Goal: Task Accomplishment & Management: Manage account settings

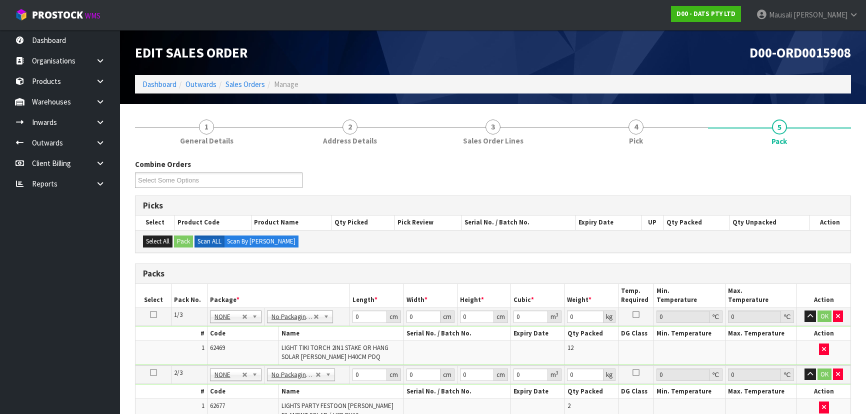
scroll to position [125, 0]
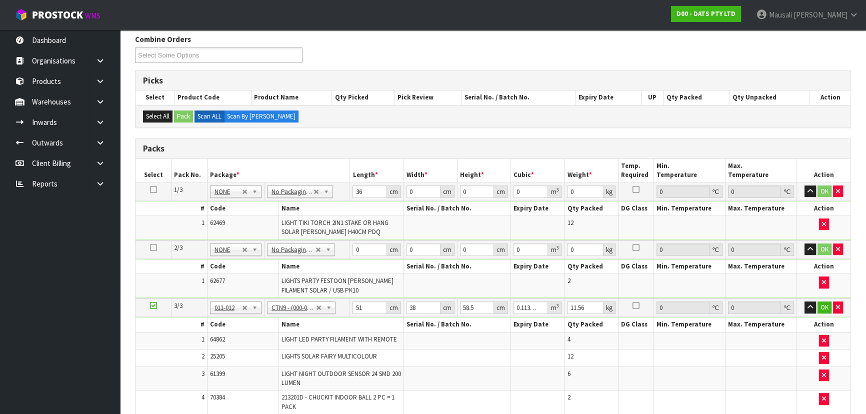
type input "36"
type input "28"
type input "4"
type input "0.004032"
type input "45"
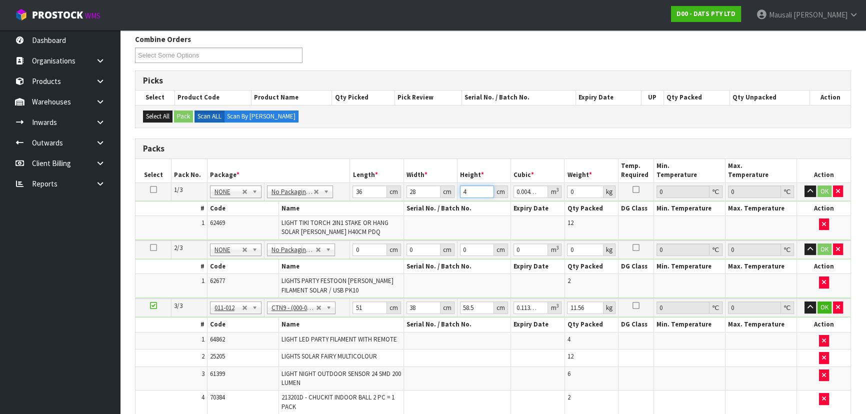
type input "0.04536"
type input "45"
type input "2"
type input "30"
type input "22"
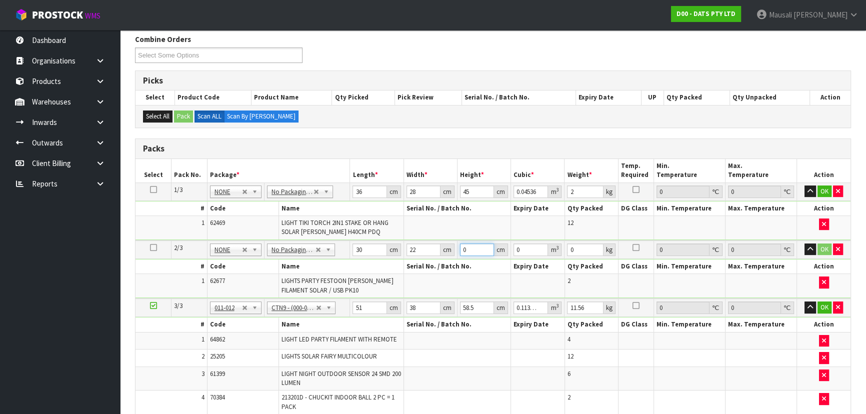
type input "4"
type input "0.00264"
type input "44"
type input "0.02904"
type input "44"
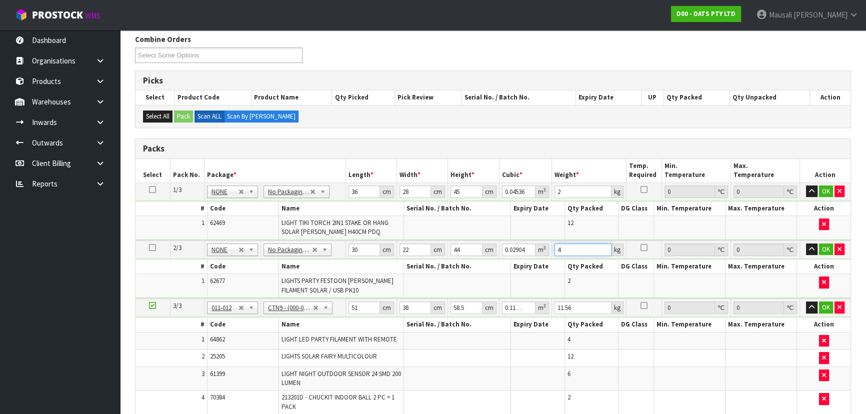
type input "4"
type input "5"
type input "0.011115"
type input "52"
type input "0.115596"
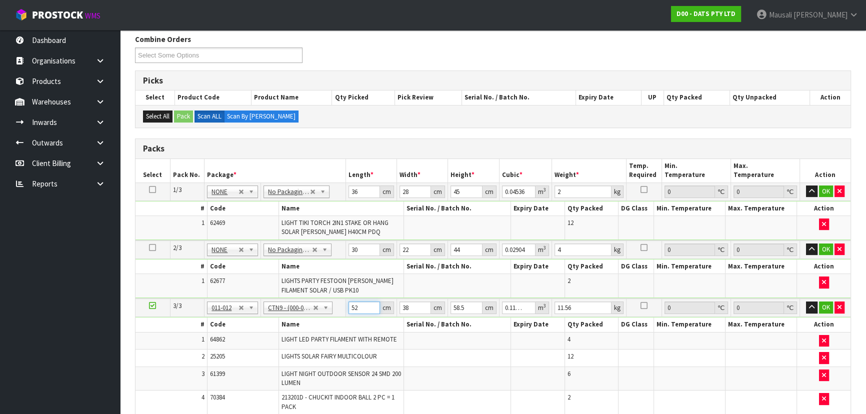
type input "52"
type input "4"
type input "0.012168"
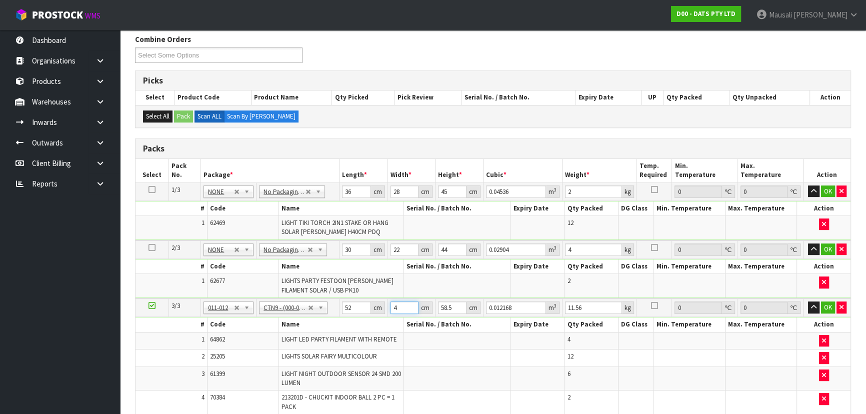
type input "40"
type input "0.12168"
type input "40"
type input "5"
type input "0.0104"
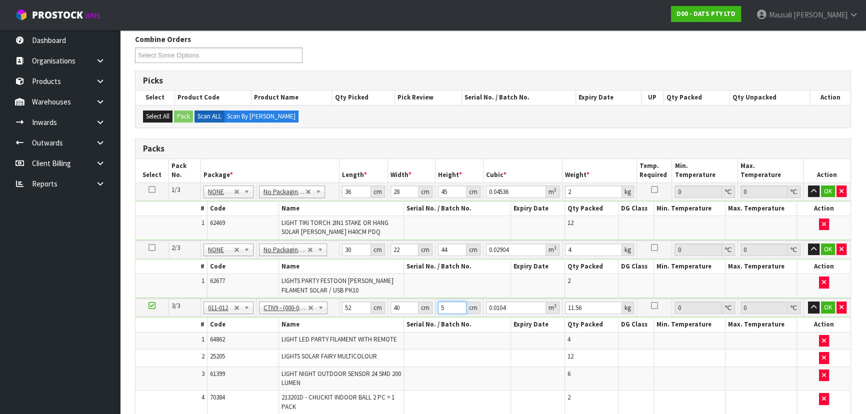
type input "56"
type input "0.11648"
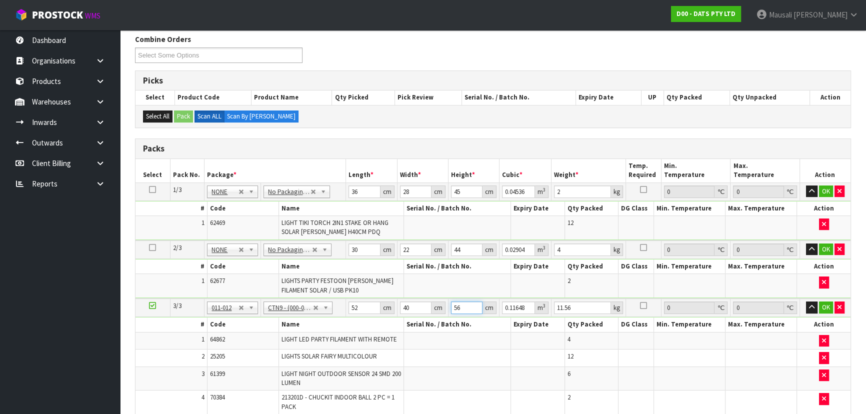
type input "56"
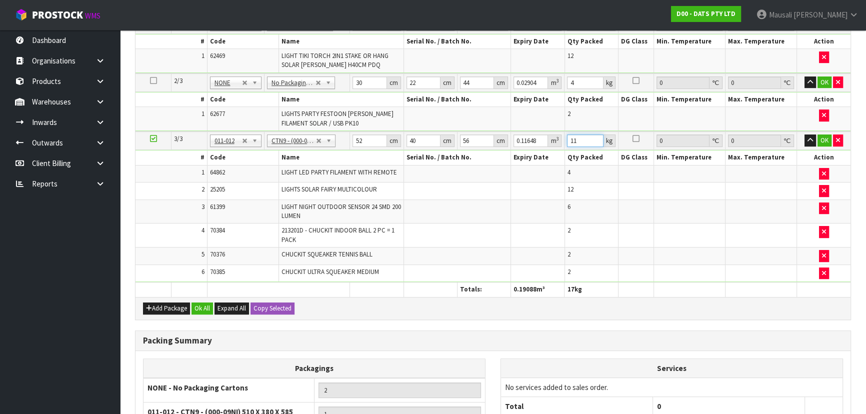
scroll to position [352, 0]
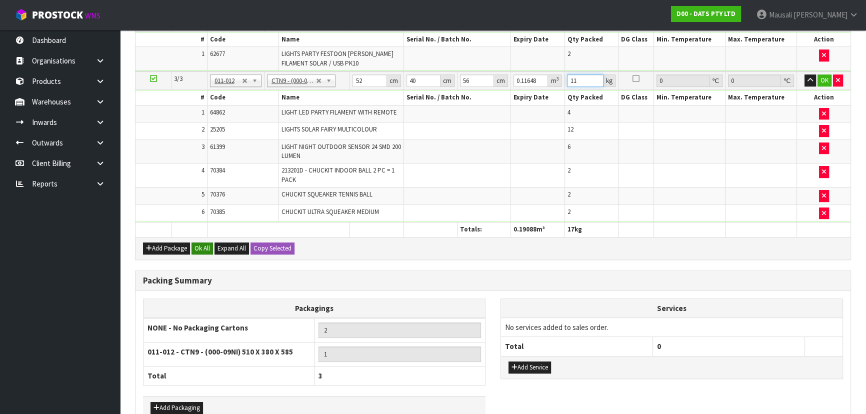
type input "11"
click at [200, 243] on button "Ok All" at bounding box center [201, 248] width 21 height 12
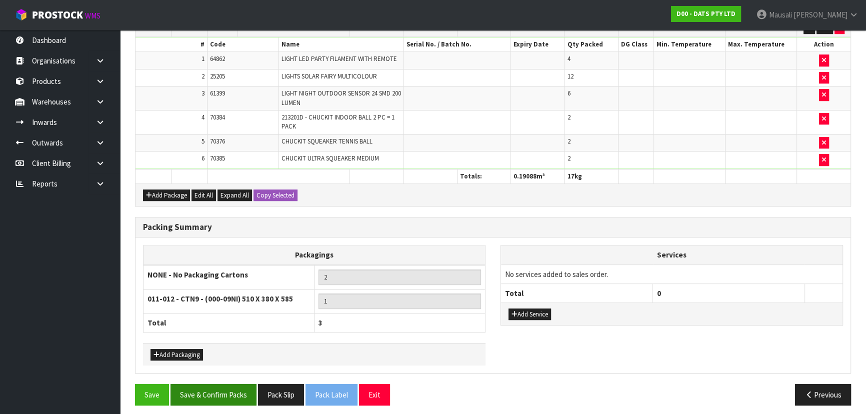
scroll to position [405, 0]
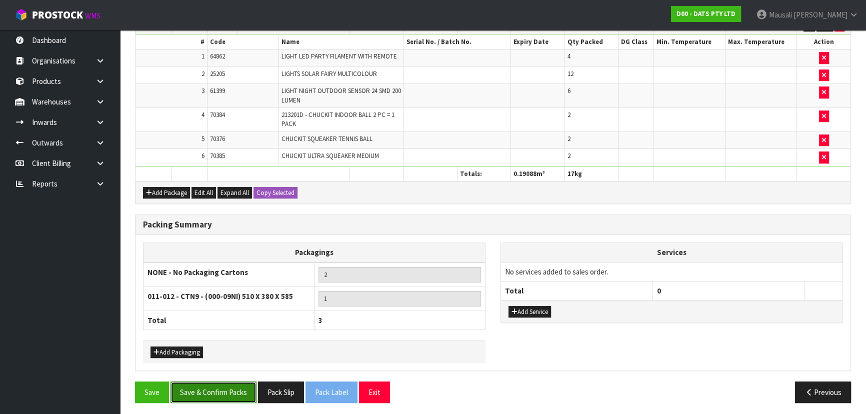
click at [229, 389] on button "Save & Confirm Packs" at bounding box center [213, 391] width 86 height 21
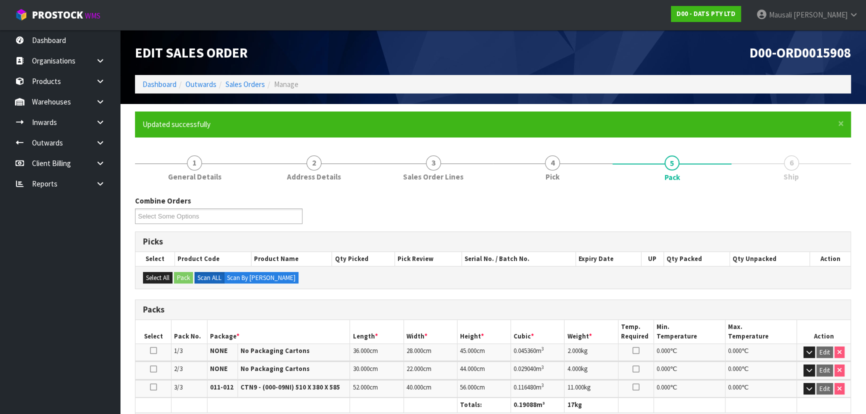
scroll to position [210, 0]
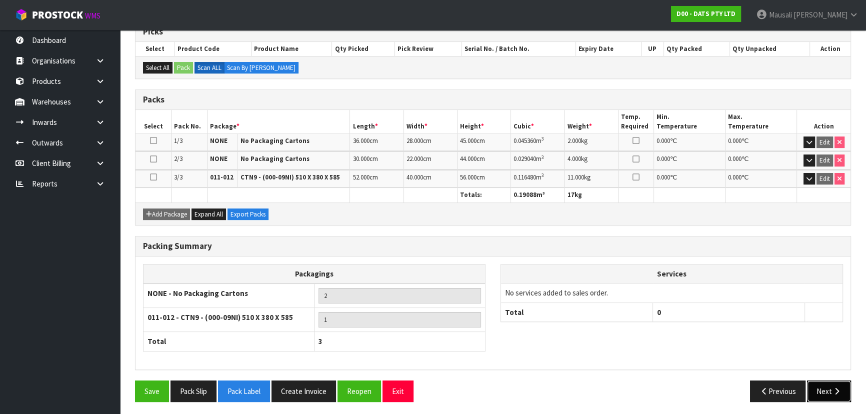
click at [821, 389] on button "Next" at bounding box center [829, 390] width 44 height 21
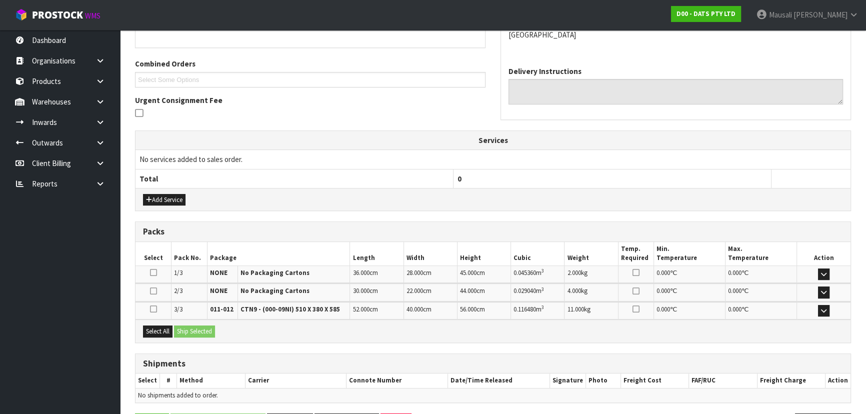
scroll to position [270, 0]
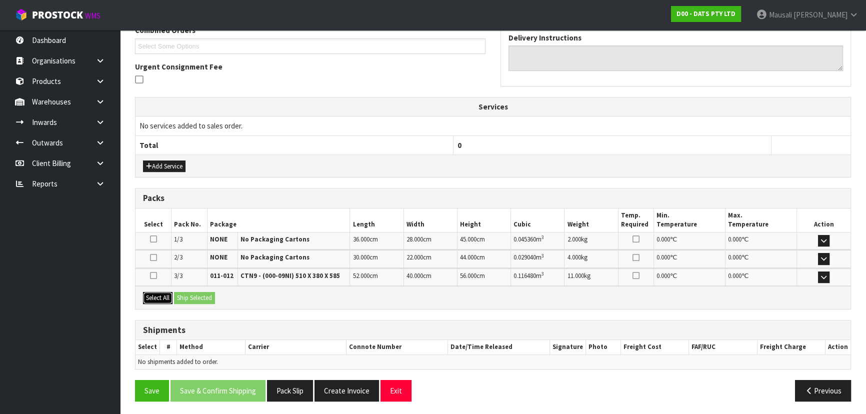
click at [158, 297] on button "Select All" at bounding box center [157, 298] width 29 height 12
click at [181, 293] on button "Ship Selected" at bounding box center [194, 298] width 41 height 12
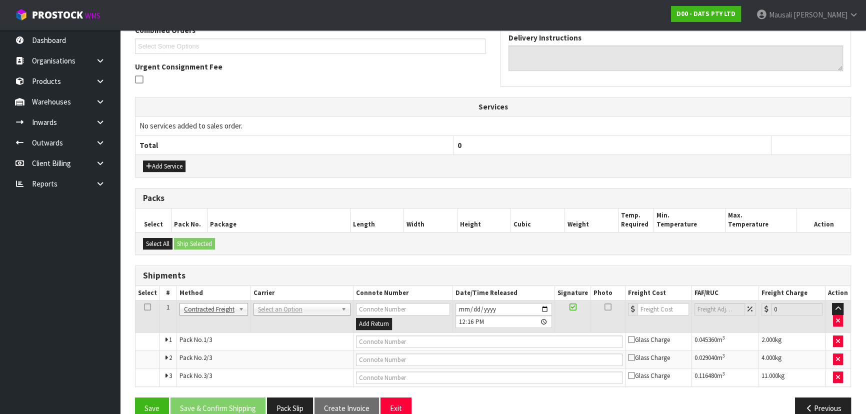
scroll to position [288, 0]
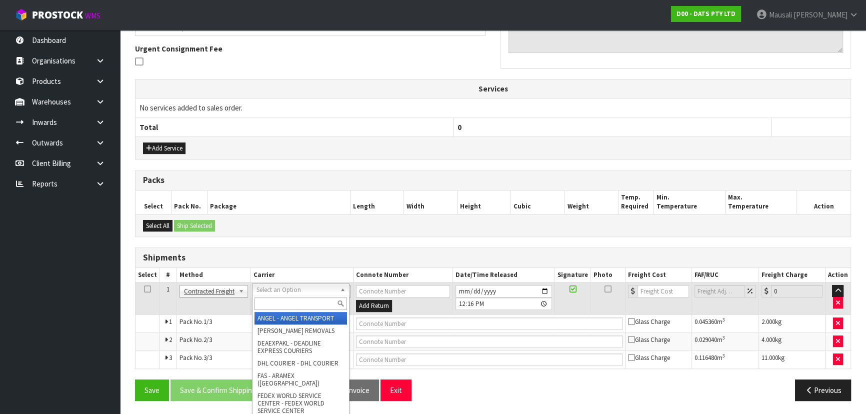
click at [275, 305] on input "text" at bounding box center [300, 303] width 92 height 12
type input "NZP"
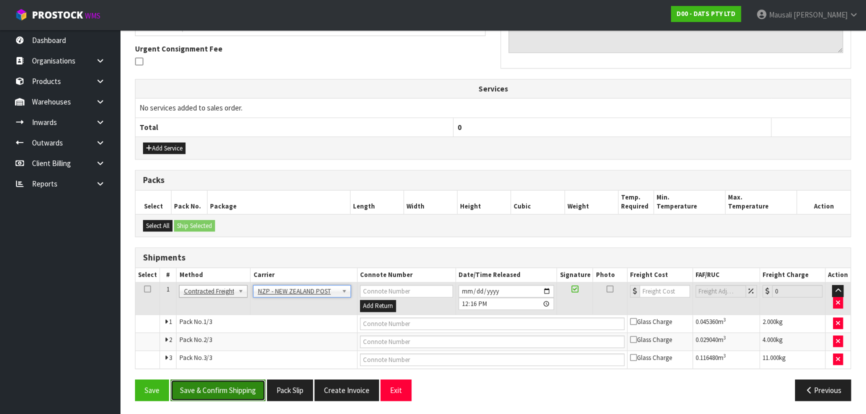
click at [211, 387] on button "Save & Confirm Shipping" at bounding box center [217, 389] width 95 height 21
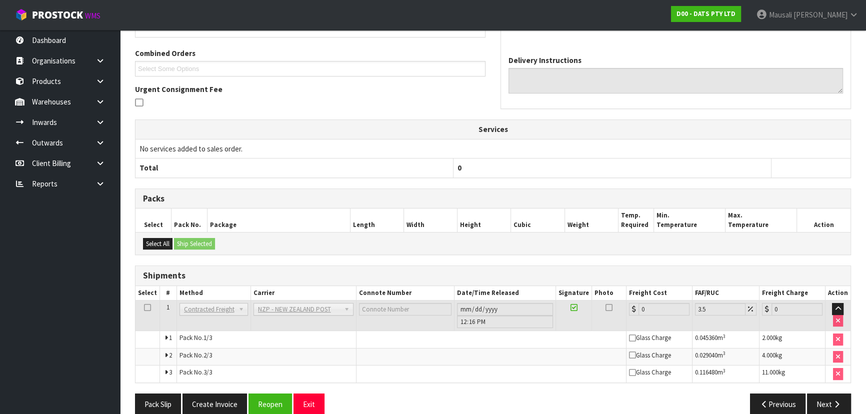
scroll to position [272, 0]
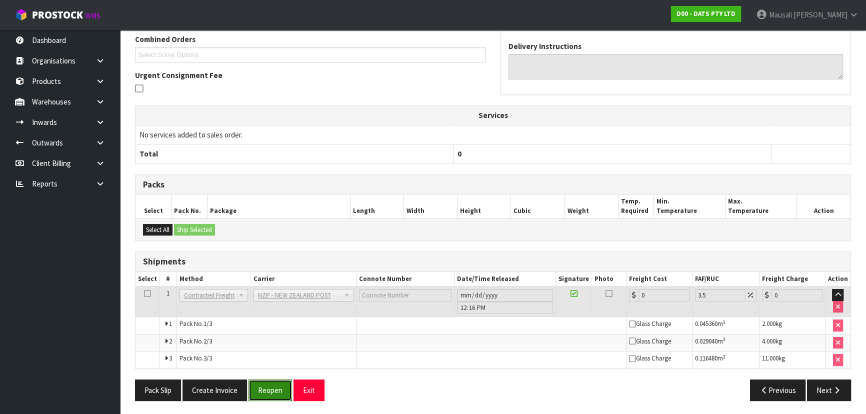
click at [259, 381] on button "Reopen" at bounding box center [269, 389] width 43 height 21
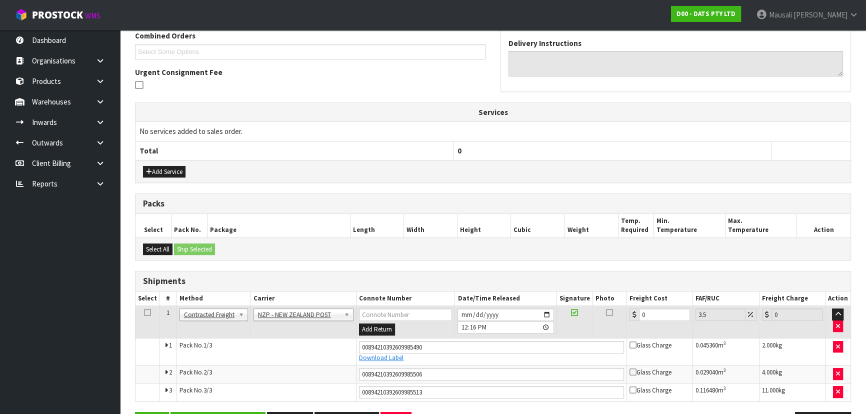
scroll to position [297, 0]
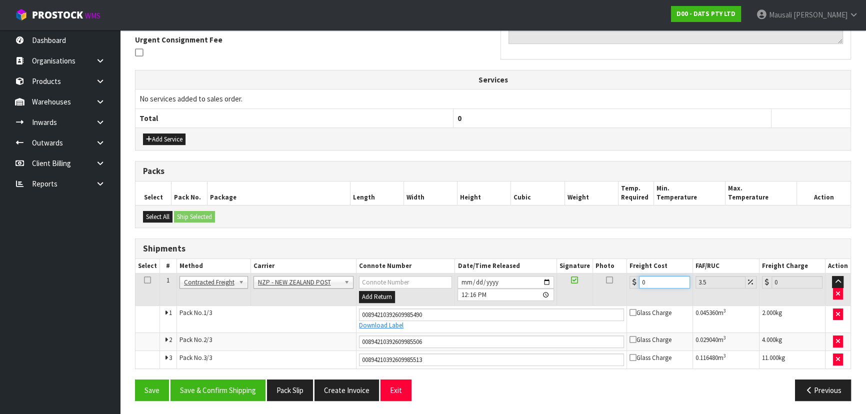
drag, startPoint x: 655, startPoint y: 277, endPoint x: 629, endPoint y: 288, distance: 28.0
click at [629, 288] on td "0" at bounding box center [660, 289] width 66 height 32
type input "1"
type input "1.03"
type input "12"
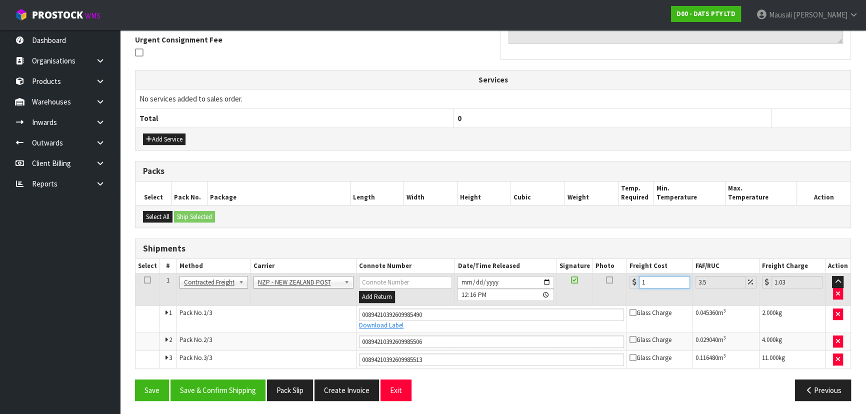
type input "12.42"
type input "12.9"
type input "13.35"
type input "12.99"
type input "13.44"
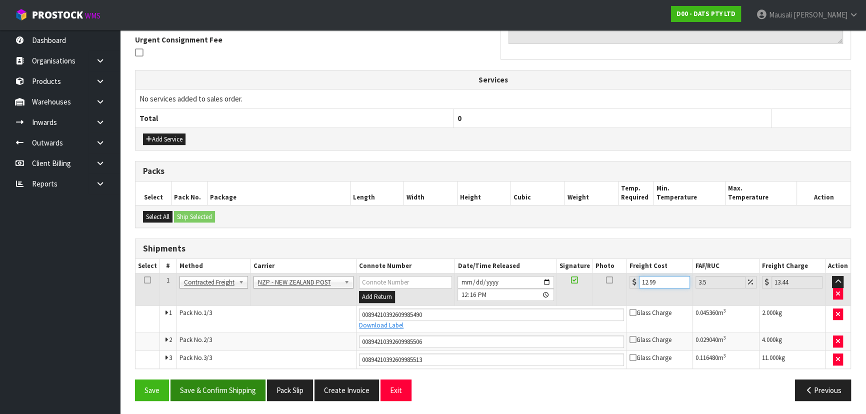
type input "12.99"
click at [218, 385] on button "Save & Confirm Shipping" at bounding box center [217, 389] width 95 height 21
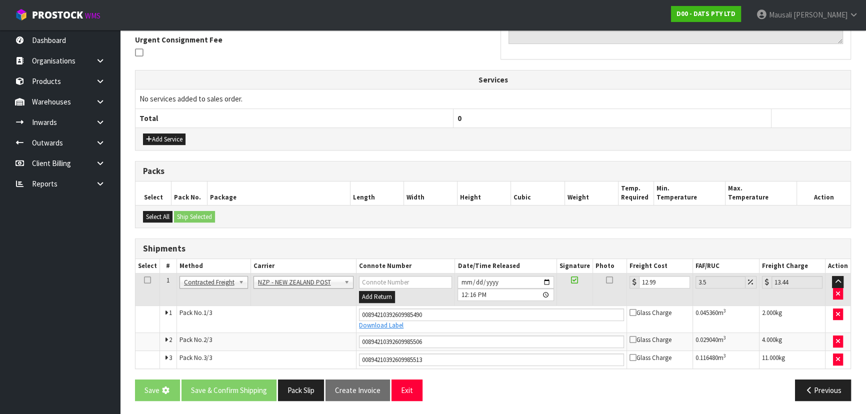
scroll to position [0, 0]
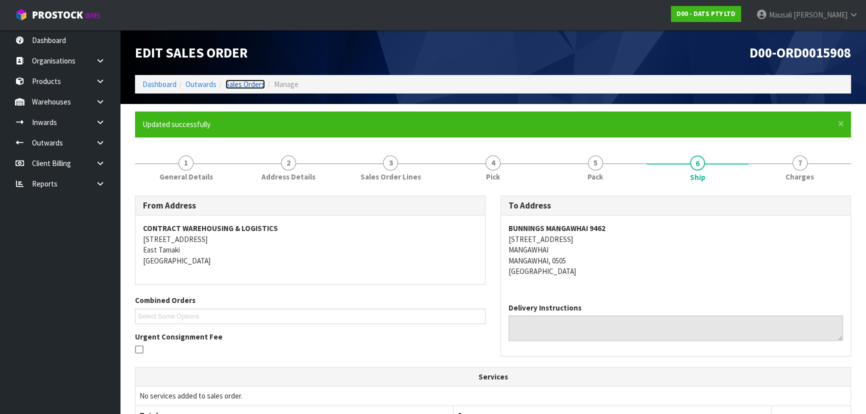
click at [240, 83] on link "Sales Orders" at bounding box center [244, 83] width 39 height 9
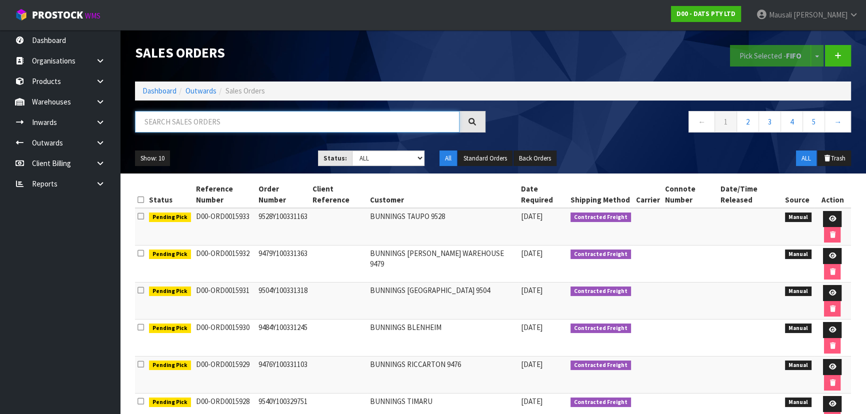
click at [162, 119] on input "text" at bounding box center [297, 121] width 324 height 21
type input "JOB-0416821"
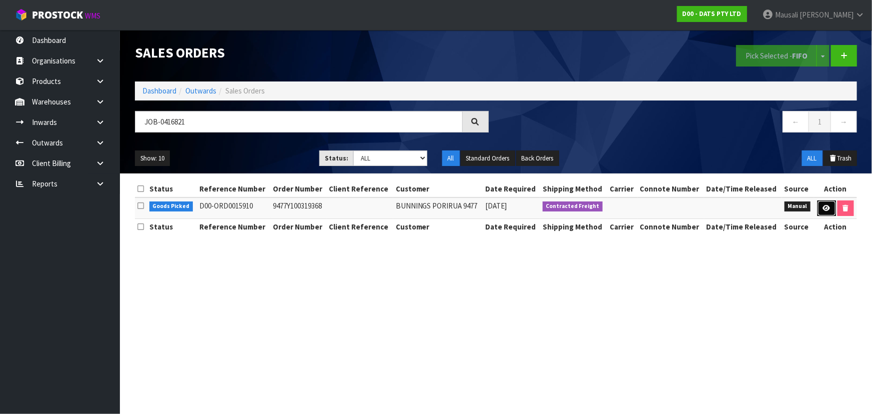
click at [823, 205] on icon at bounding box center [826, 208] width 7 height 6
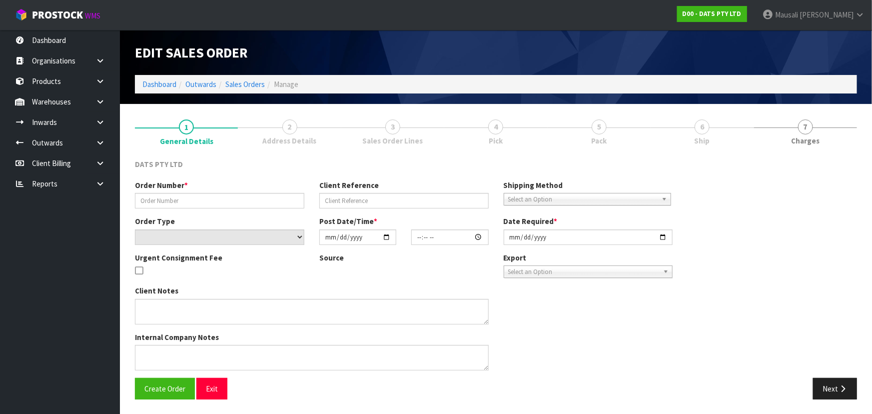
type input "9477Y100319368"
select select "number:0"
type input "[DATE]"
type input "11:07:00.000"
type input "[DATE]"
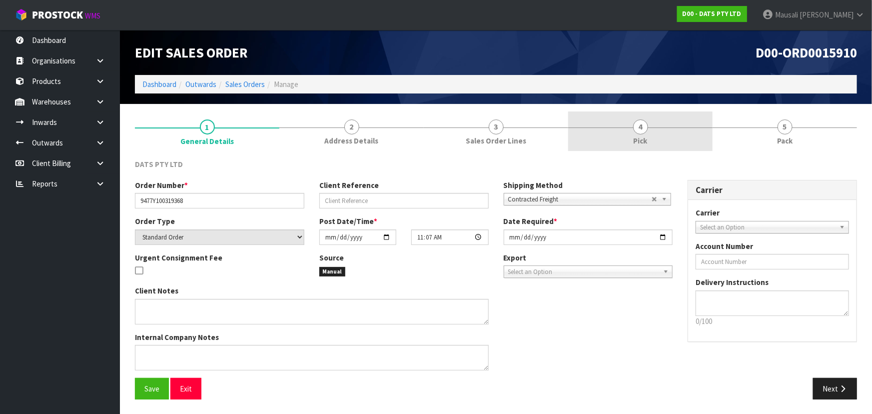
click at [662, 129] on link "4 Pick" at bounding box center [640, 130] width 144 height 39
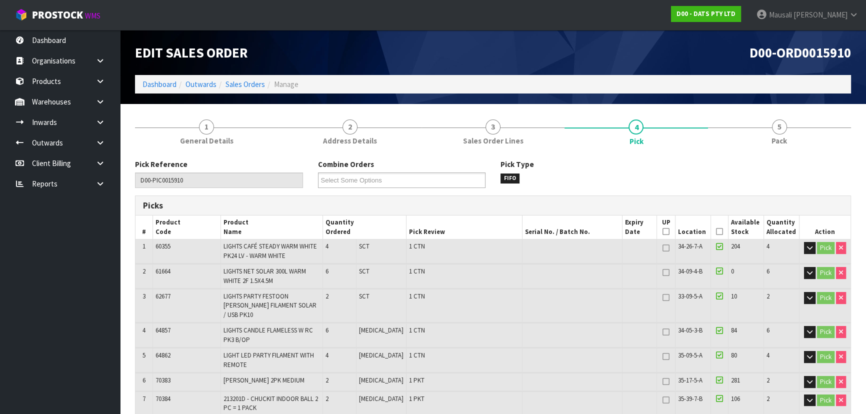
click at [716, 231] on icon at bounding box center [719, 231] width 7 height 0
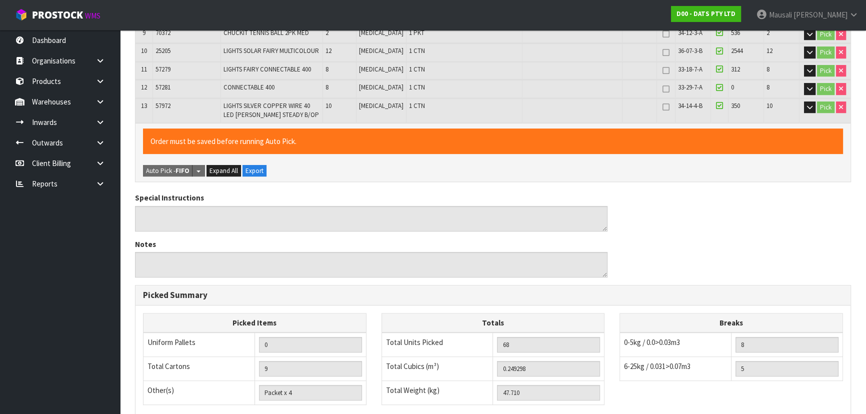
scroll to position [542, 0]
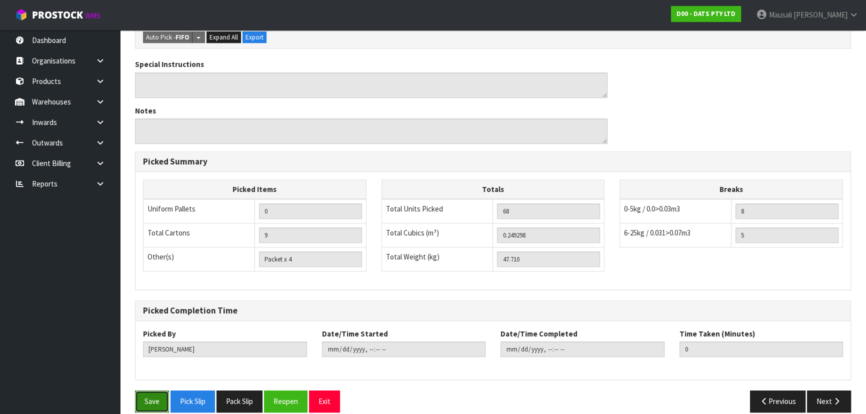
click at [148, 390] on button "Save" at bounding box center [152, 400] width 34 height 21
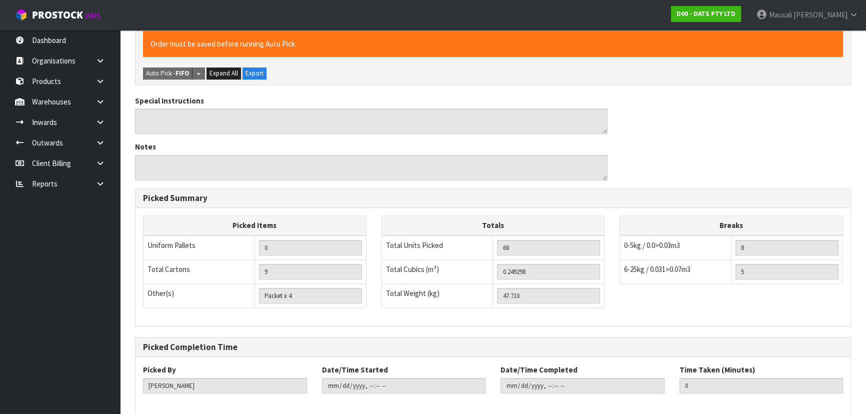
scroll to position [0, 0]
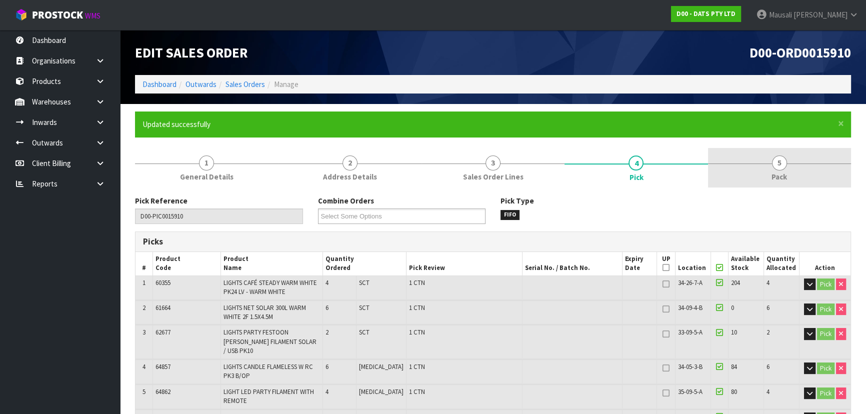
click at [775, 166] on span "5" at bounding box center [779, 162] width 15 height 15
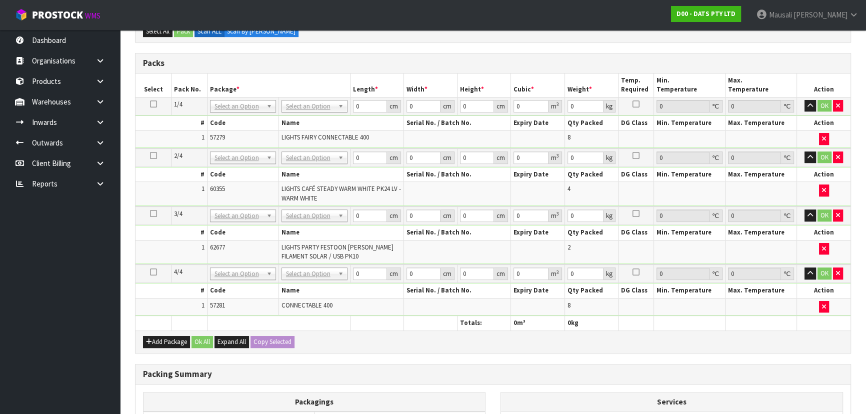
scroll to position [409, 0]
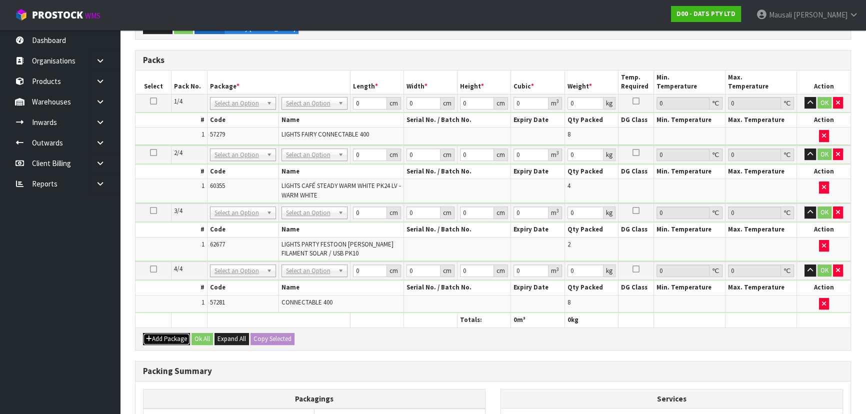
click at [155, 334] on button "Add Package" at bounding box center [166, 339] width 47 height 12
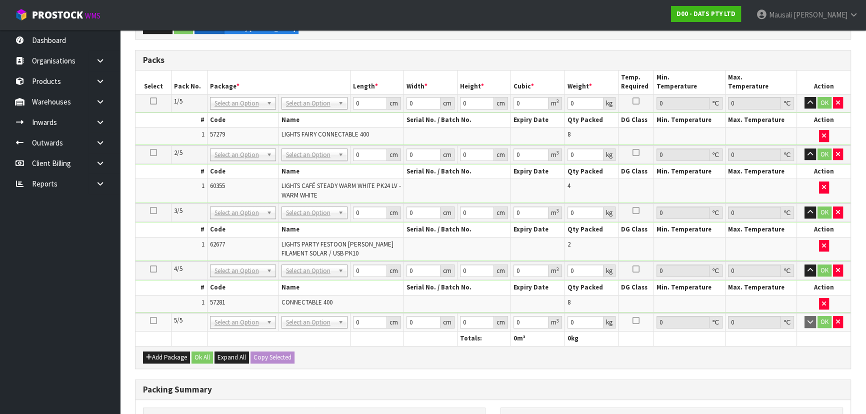
click at [154, 320] on icon at bounding box center [153, 320] width 7 height 0
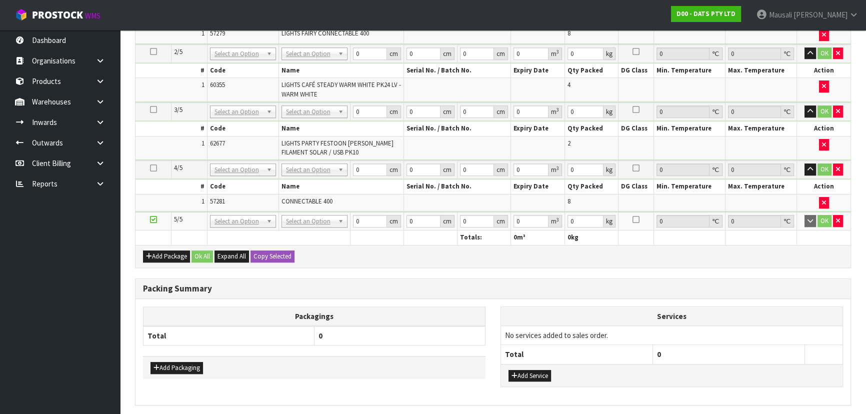
scroll to position [544, 0]
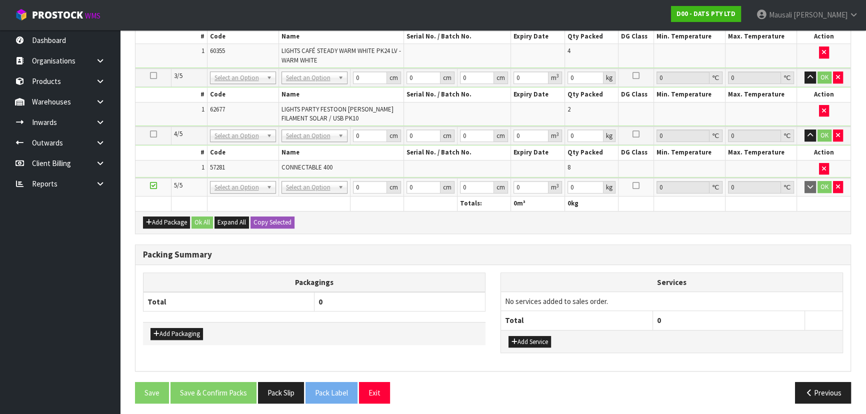
click at [154, 185] on icon at bounding box center [153, 185] width 7 height 0
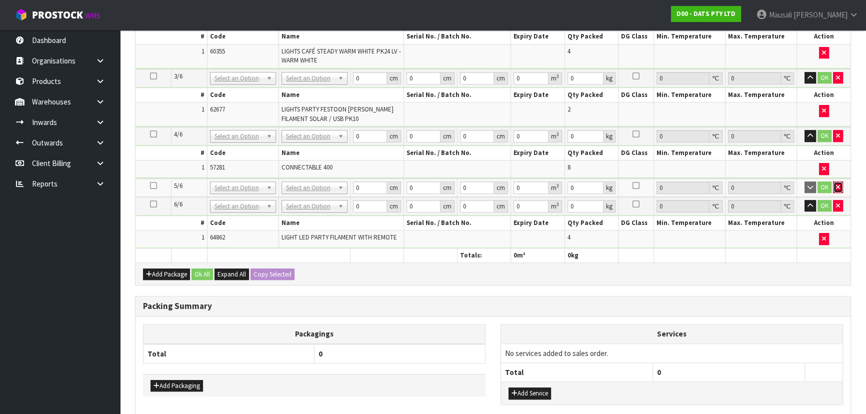
click at [839, 184] on icon "button" at bounding box center [838, 187] width 4 height 6
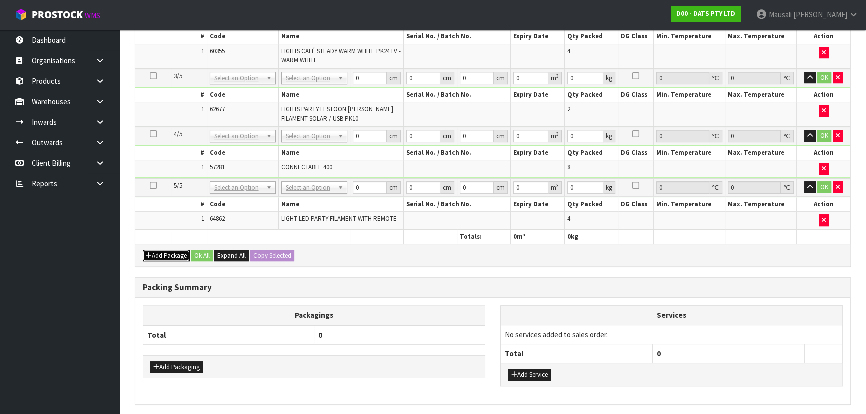
click at [168, 254] on button "Add Package" at bounding box center [166, 256] width 47 height 12
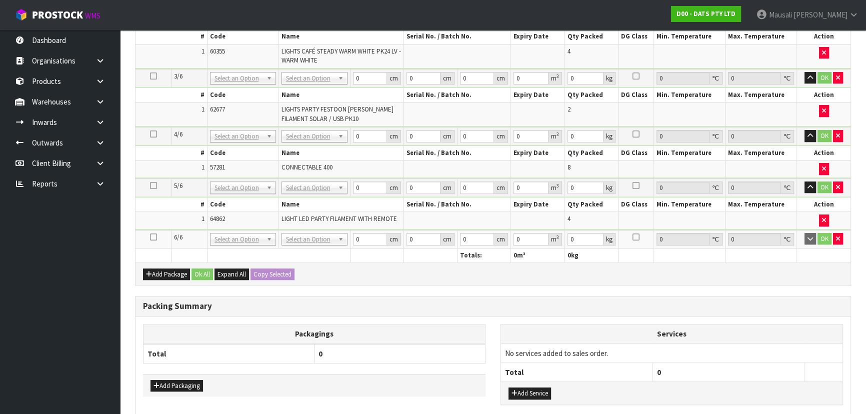
click at [153, 237] on icon at bounding box center [153, 237] width 7 height 0
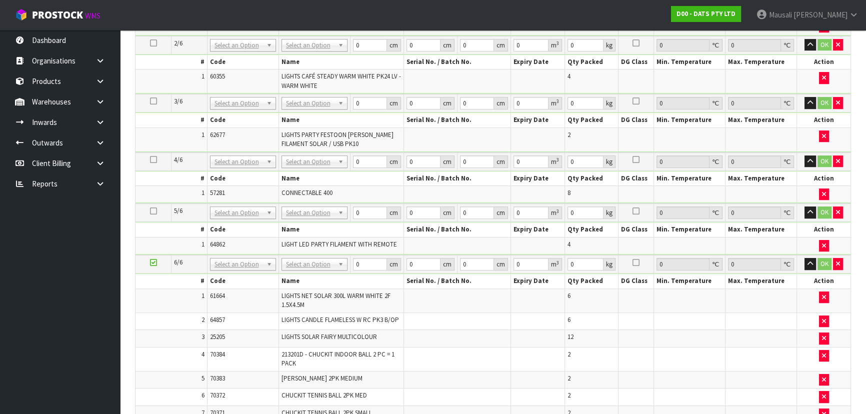
scroll to position [476, 0]
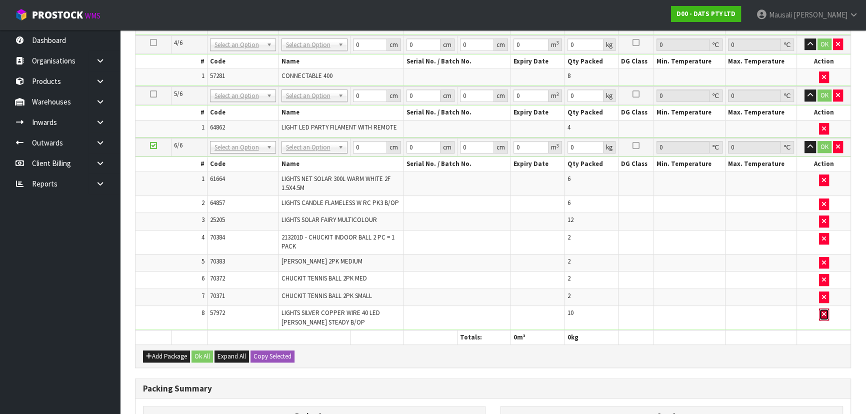
click at [822, 311] on icon "button" at bounding box center [824, 314] width 4 height 6
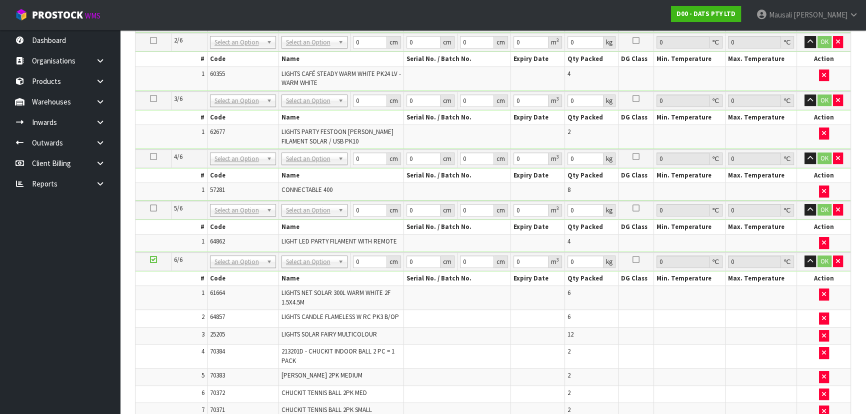
scroll to position [357, 0]
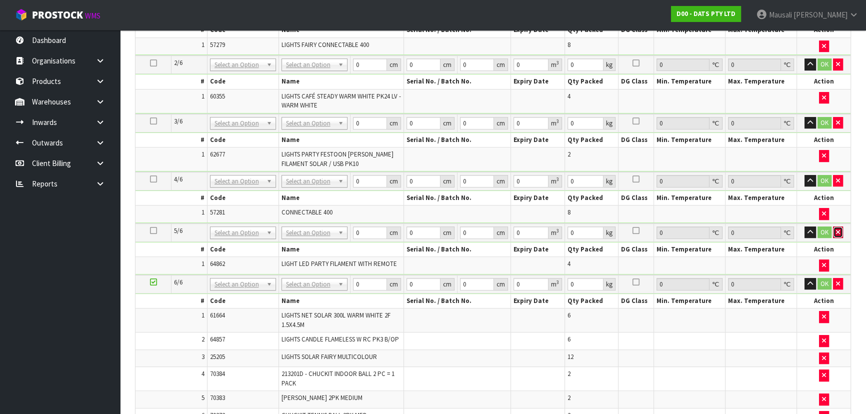
click at [836, 229] on icon "button" at bounding box center [838, 232] width 4 height 6
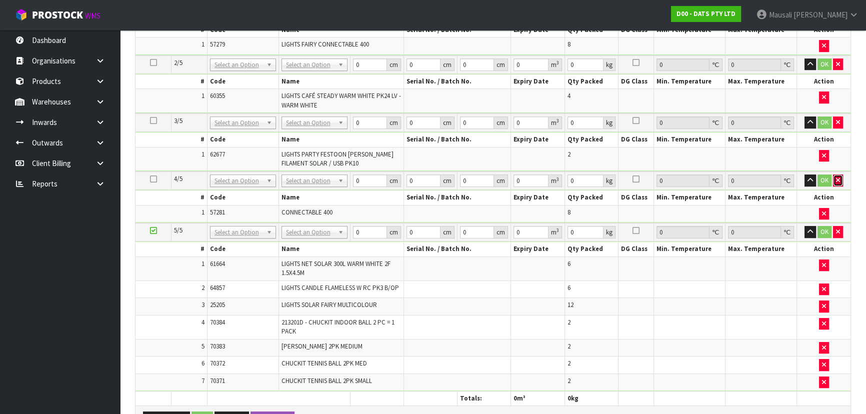
click at [841, 177] on button "button" at bounding box center [838, 180] width 10 height 12
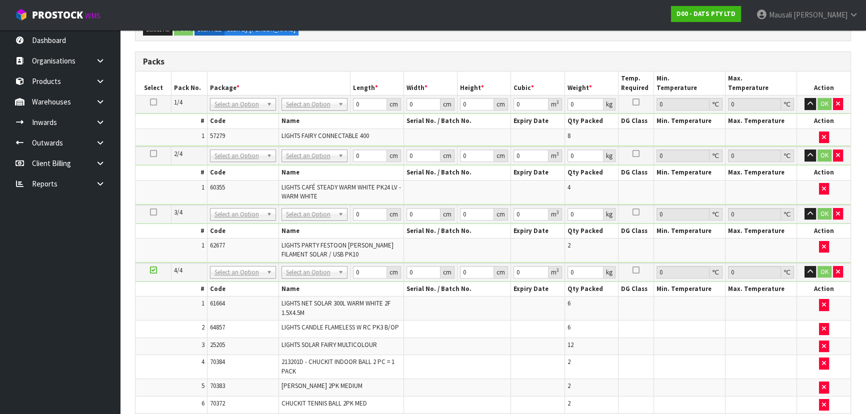
scroll to position [483, 0]
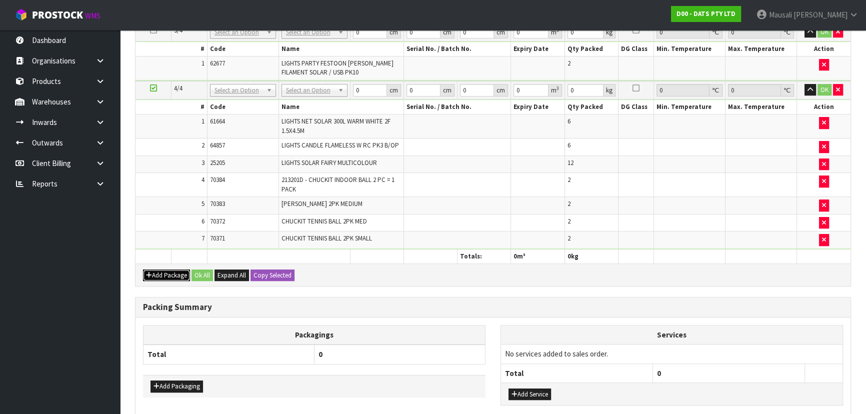
click at [158, 270] on button "Add Package" at bounding box center [166, 275] width 47 height 12
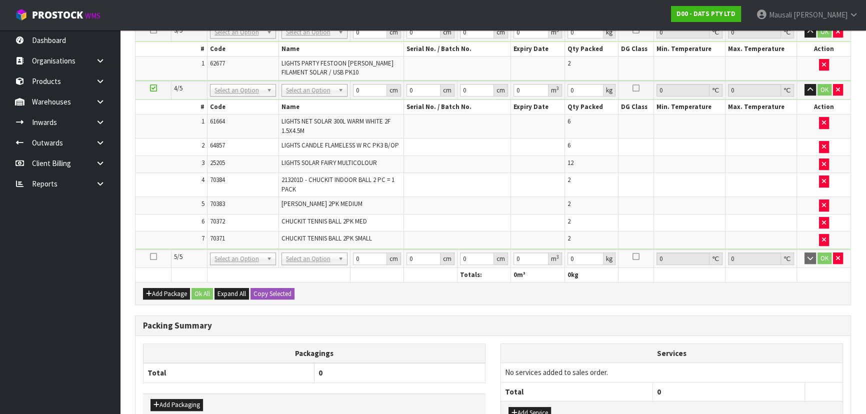
click at [152, 256] on icon at bounding box center [153, 256] width 7 height 0
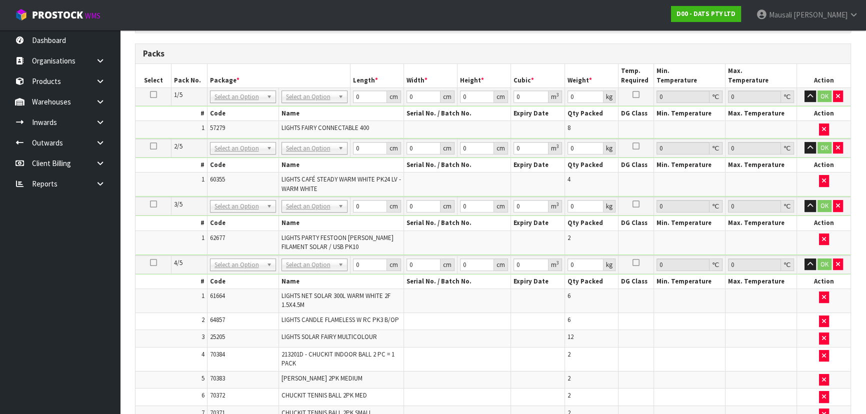
scroll to position [249, 0]
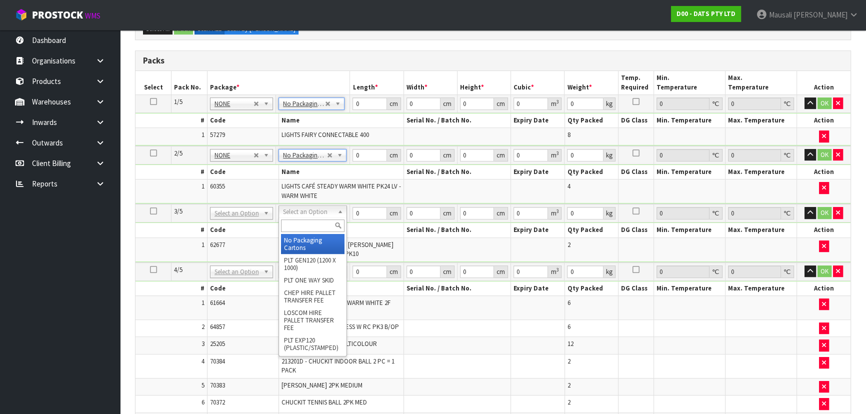
type input "3"
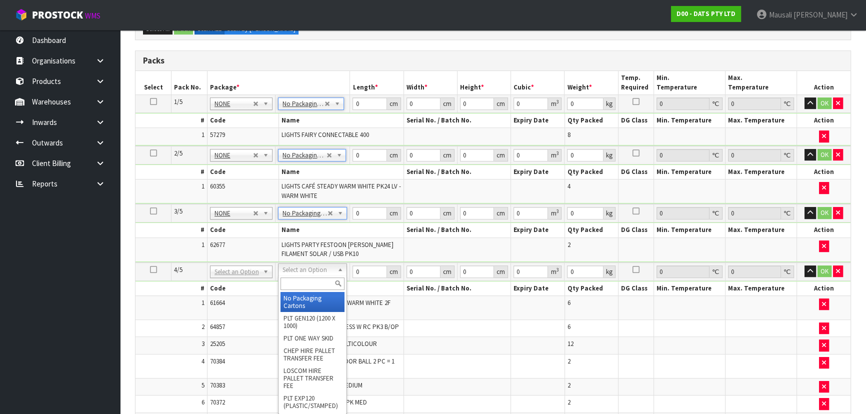
click at [295, 276] on div at bounding box center [312, 283] width 68 height 16
type input "CTN9"
type input "51"
type input "38"
type input "58.5"
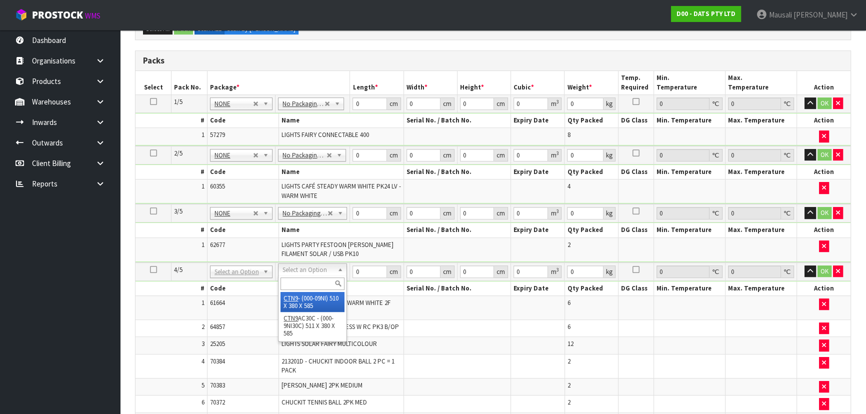
type input "0.113373"
type input "15.11"
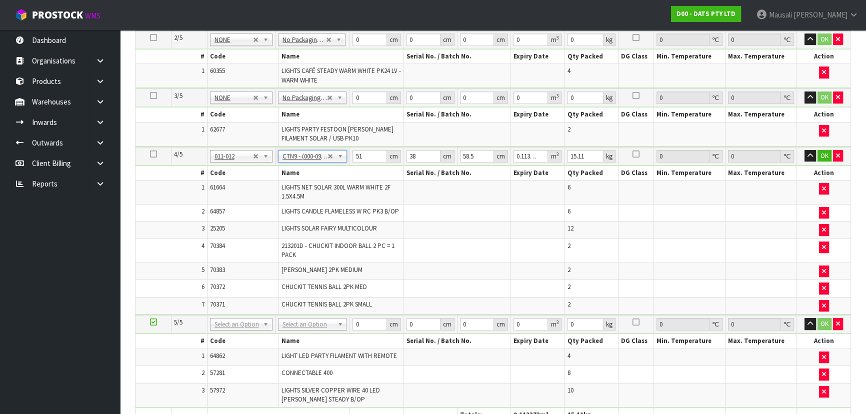
scroll to position [430, 0]
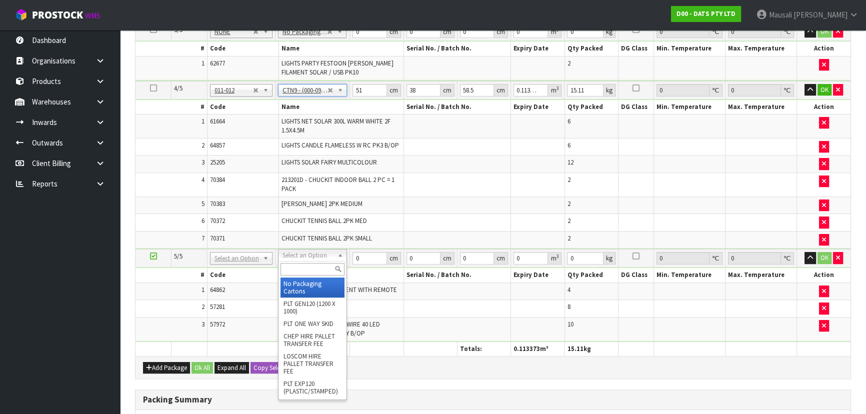
click at [300, 267] on input "text" at bounding box center [312, 269] width 64 height 12
type input "CTN9"
type input "2"
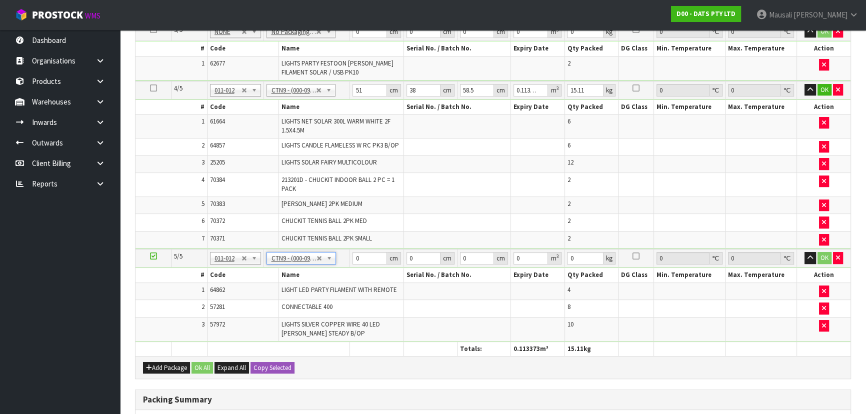
type input "51"
type input "38"
type input "58.5"
type input "0.113373"
type input "12.5"
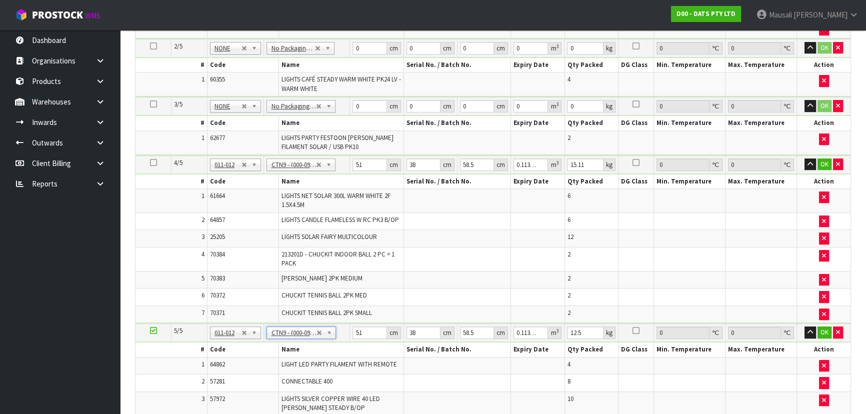
scroll to position [249, 0]
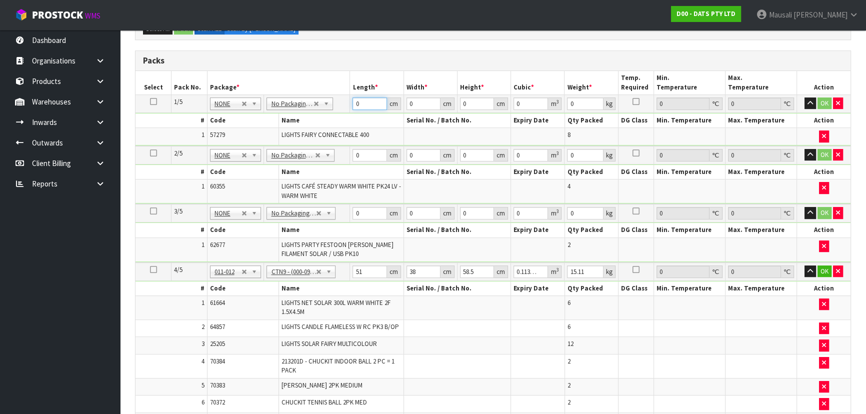
drag, startPoint x: 365, startPoint y: 104, endPoint x: 328, endPoint y: 107, distance: 37.2
click at [332, 108] on tr "1/5 NONE 007-001 007-002 007-004 007-009 007-013 007-014 007-015 007-017 007-01…" at bounding box center [492, 103] width 715 height 18
type input "51"
type input "24"
type input "3"
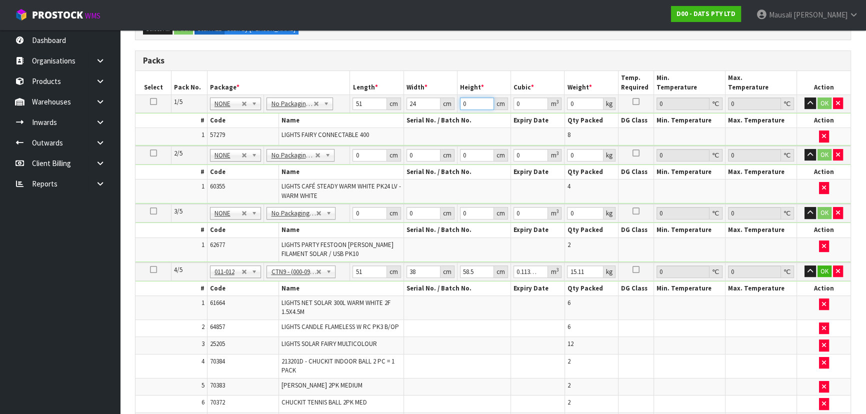
type input "0.003672"
type input "37"
type input "0.045288"
type input "37"
type input "9"
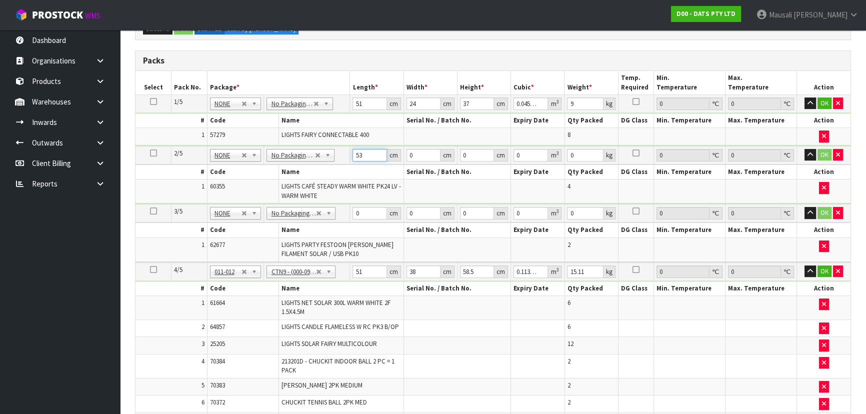
type input "53"
type input "27"
type input "2"
type input "0.002862"
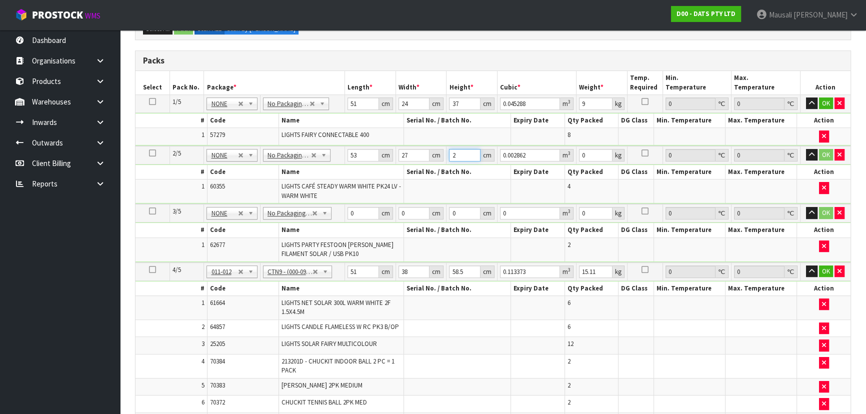
type input "28"
type input "0.040068"
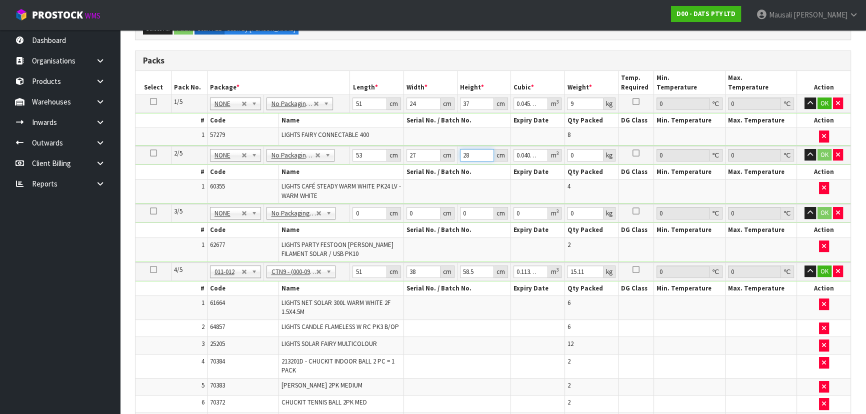
type input "28"
type input "10"
type input "30"
type input "23"
type input "4"
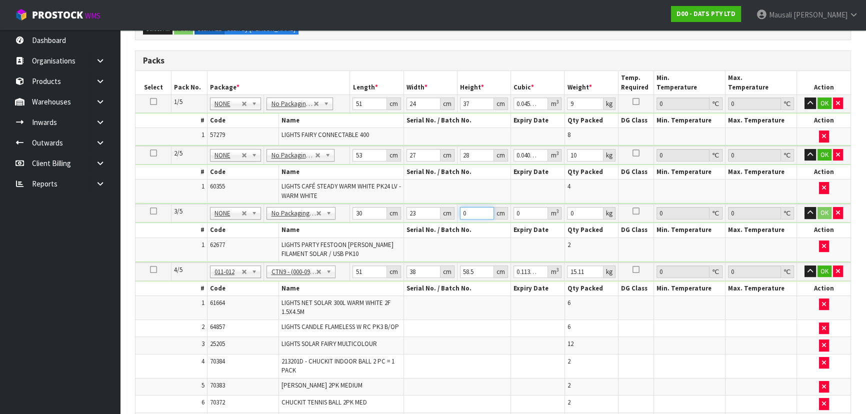
type input "0.00276"
type input "44"
type input "0.03036"
type input "44"
type input "4"
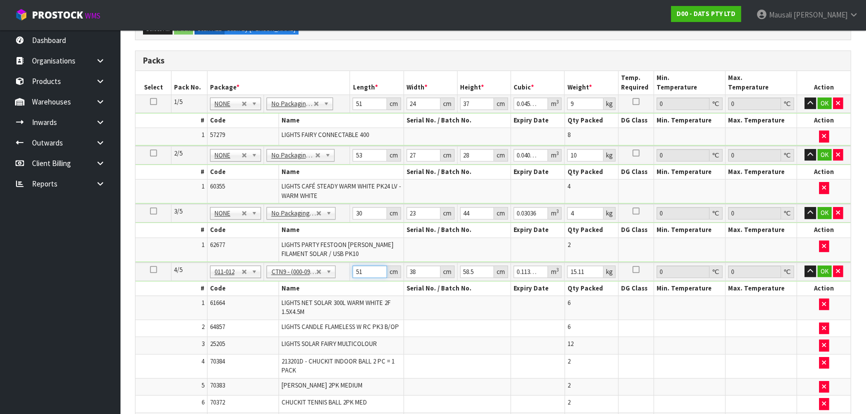
type input "5"
type input "0.011115"
type input "52"
type input "0.115596"
type input "52"
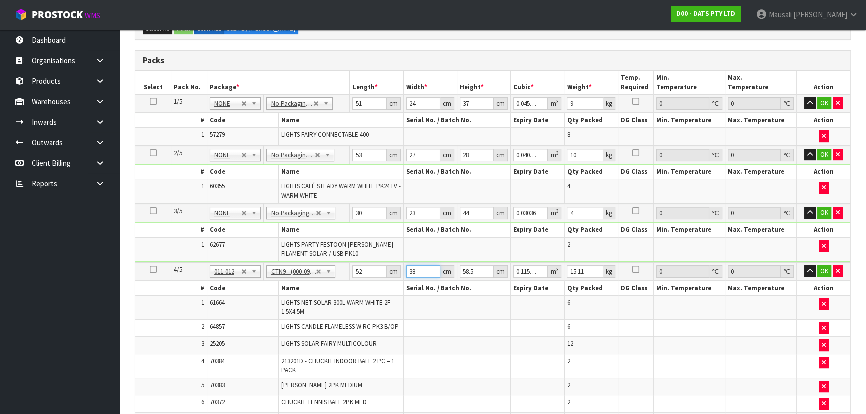
type input "3"
type input "0.009126"
type input "39"
type input "0.118638"
type input "39"
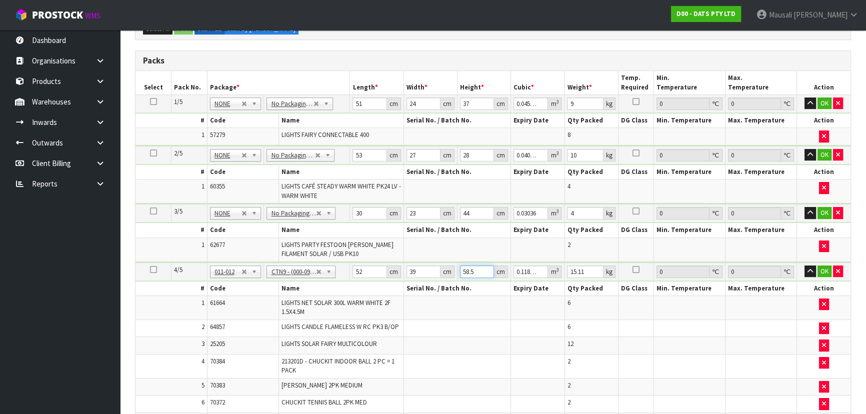
type input "5"
type input "0.01014"
type input "53"
type input "0.107484"
type input "53"
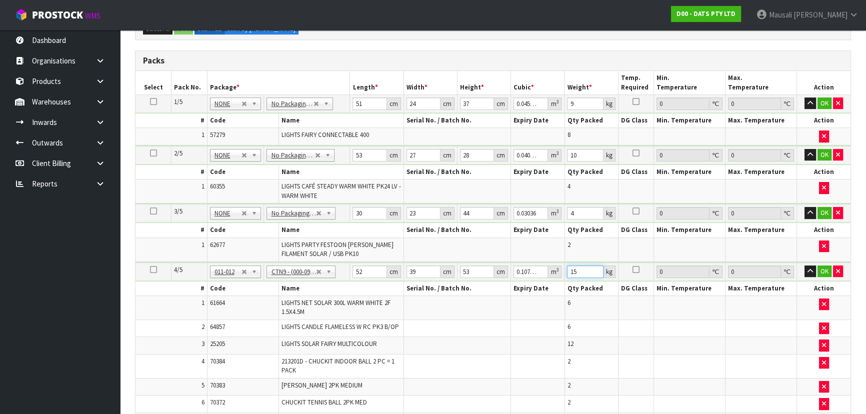
type input "15"
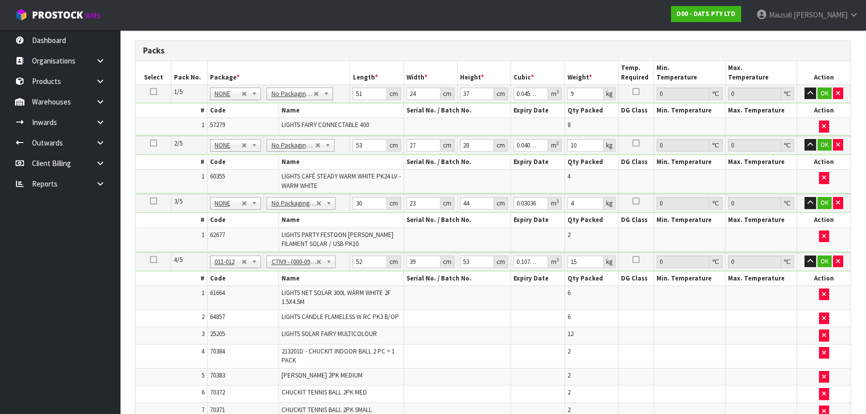
scroll to position [479, 0]
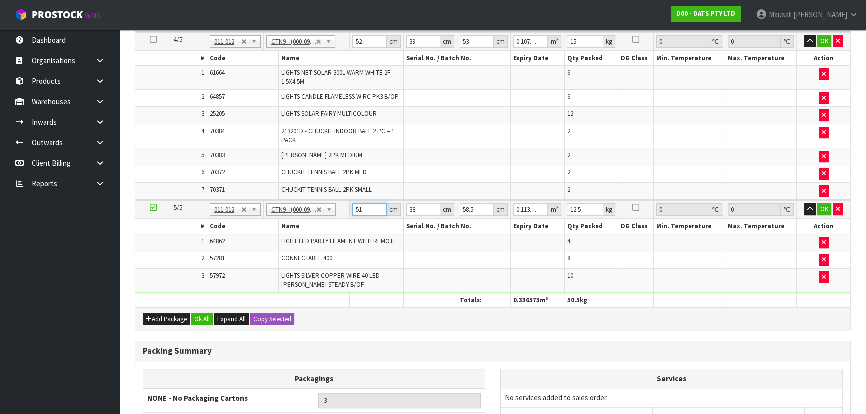
type input "5"
type input "0.011115"
type input "53"
type input "0.117819"
type input "53"
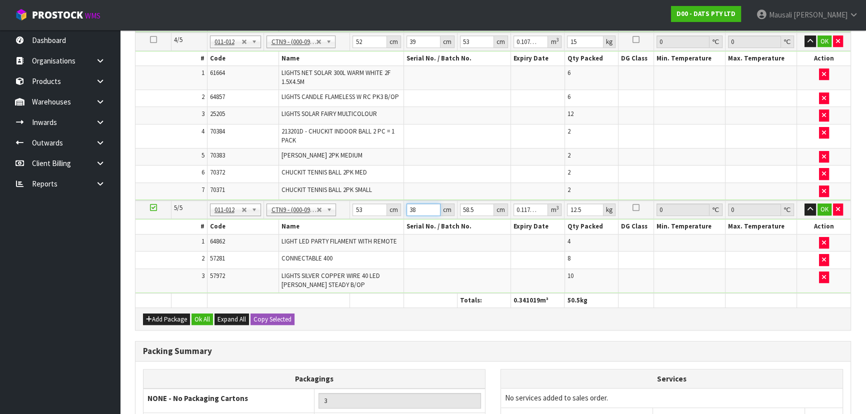
type input "3"
type input "0.009302"
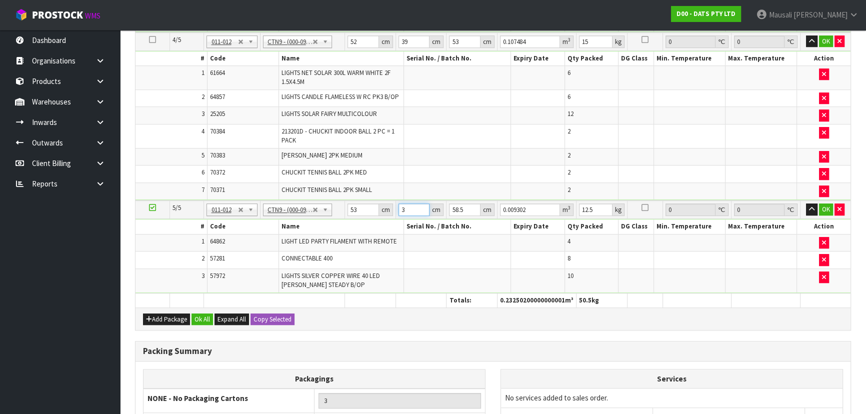
type input "39"
type input "0.120919"
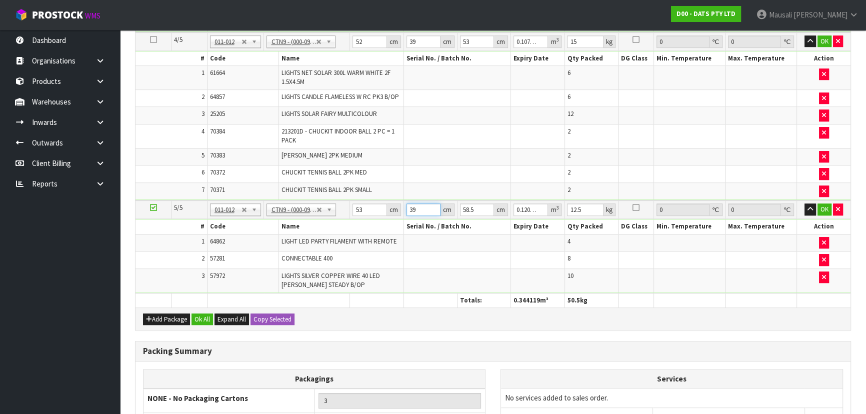
type input "39"
type input "5"
type input "0.010335"
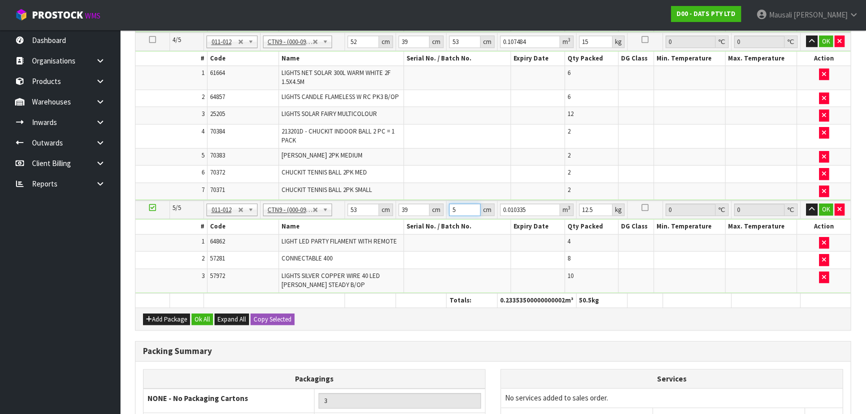
type input "58"
type input "0.119886"
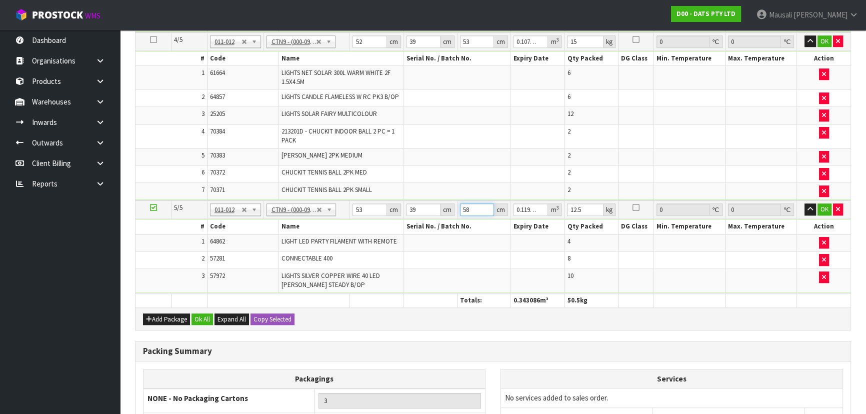
type input "58"
type input "12"
click at [200, 313] on button "Ok All" at bounding box center [201, 319] width 21 height 12
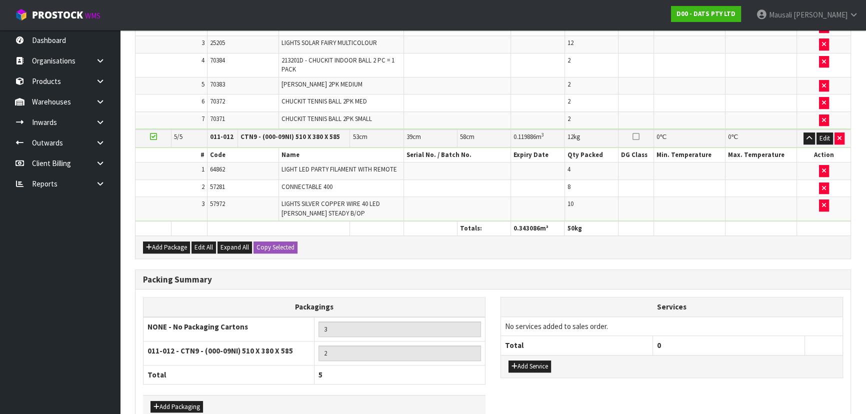
scroll to position [600, 0]
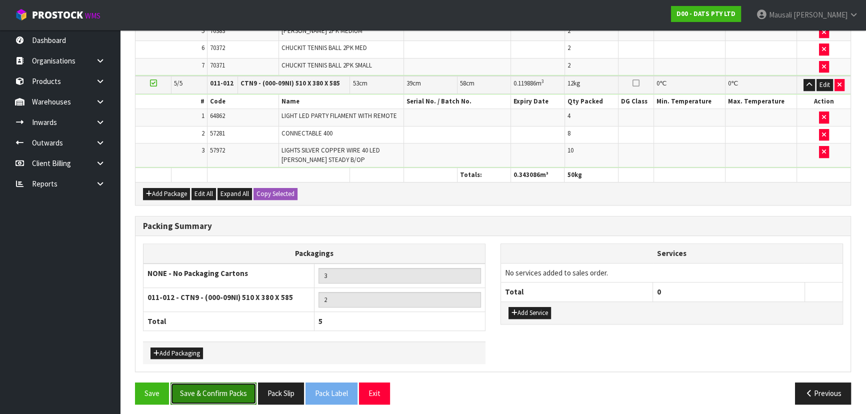
click at [225, 388] on button "Save & Confirm Packs" at bounding box center [213, 392] width 86 height 21
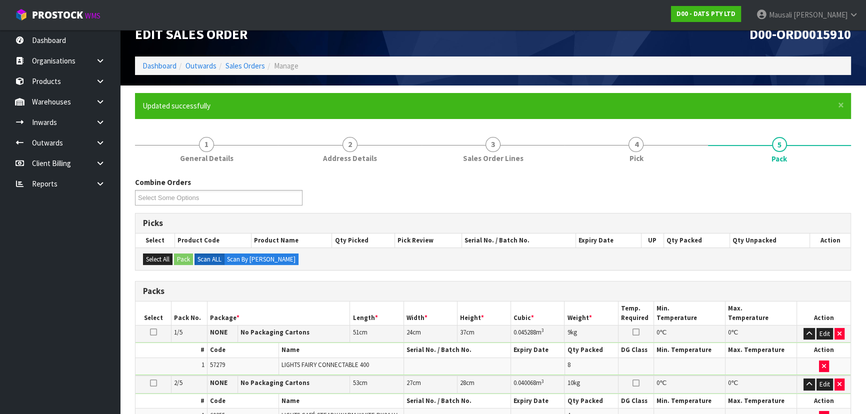
scroll to position [246, 0]
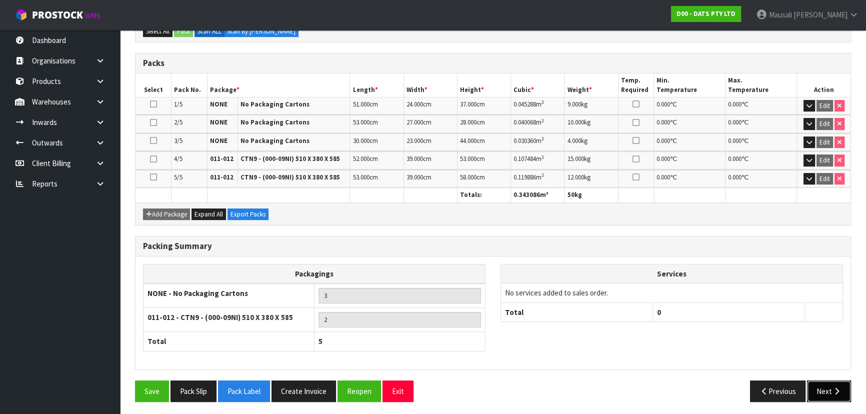
click at [817, 387] on button "Next" at bounding box center [829, 390] width 44 height 21
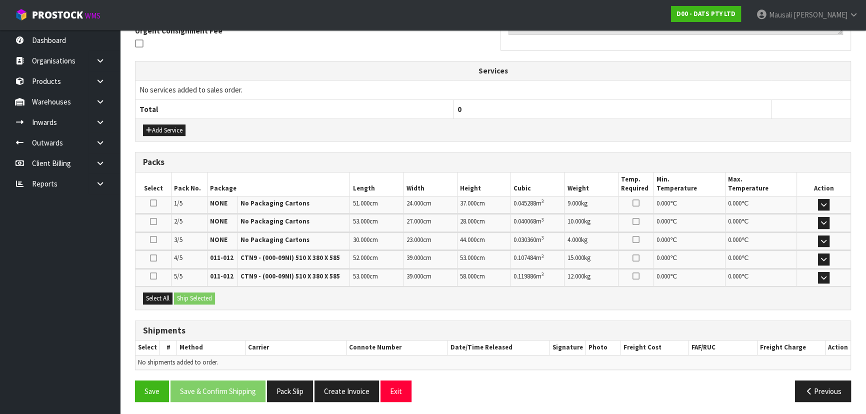
scroll to position [306, 0]
drag, startPoint x: 162, startPoint y: 293, endPoint x: 170, endPoint y: 291, distance: 8.1
click at [164, 292] on button "Select All" at bounding box center [157, 298] width 29 height 12
click at [183, 292] on button "Ship Selected" at bounding box center [194, 298] width 41 height 12
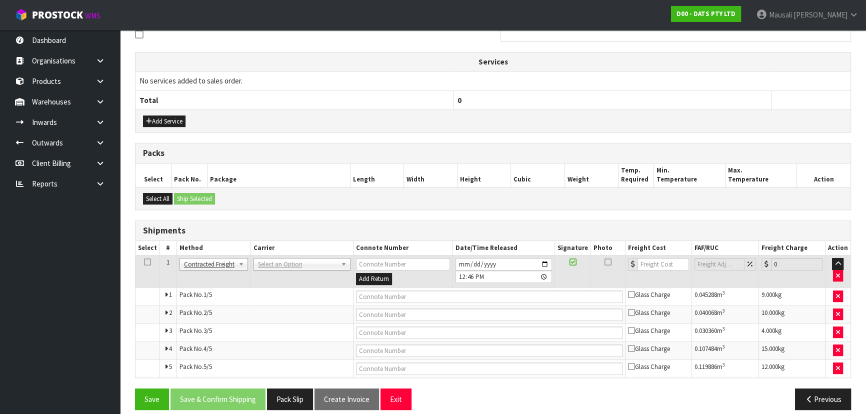
scroll to position [324, 0]
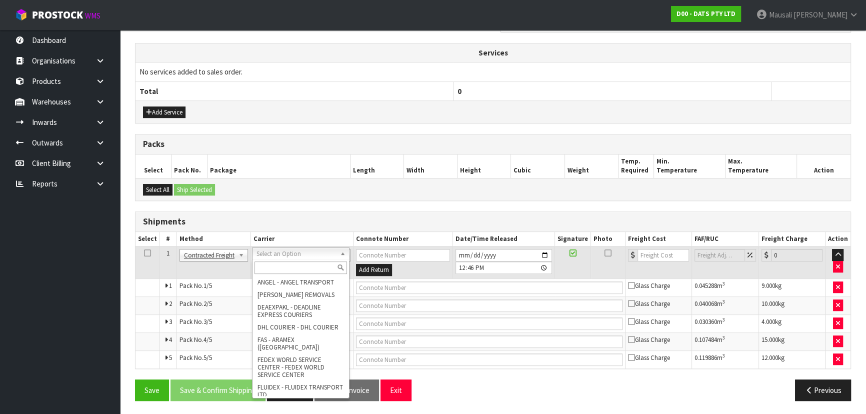
click at [279, 271] on input "text" at bounding box center [300, 267] width 92 height 12
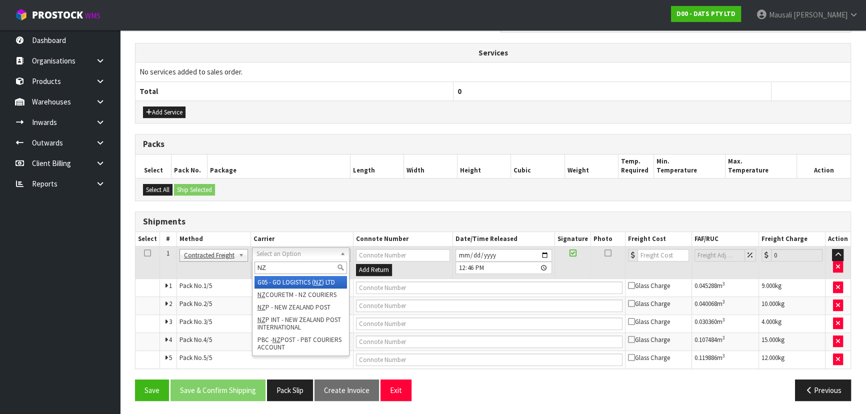
type input "NZP"
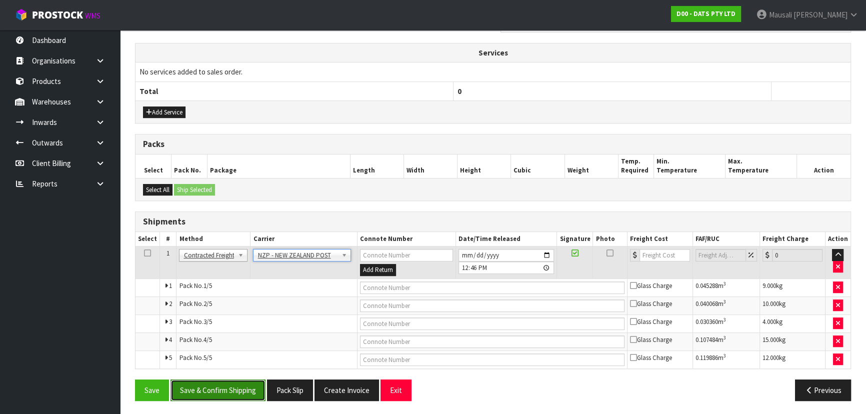
click at [243, 385] on button "Save & Confirm Shipping" at bounding box center [217, 389] width 95 height 21
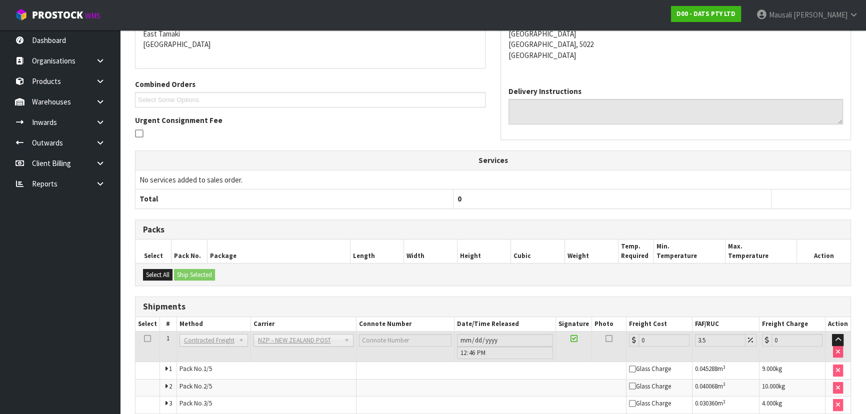
scroll to position [306, 0]
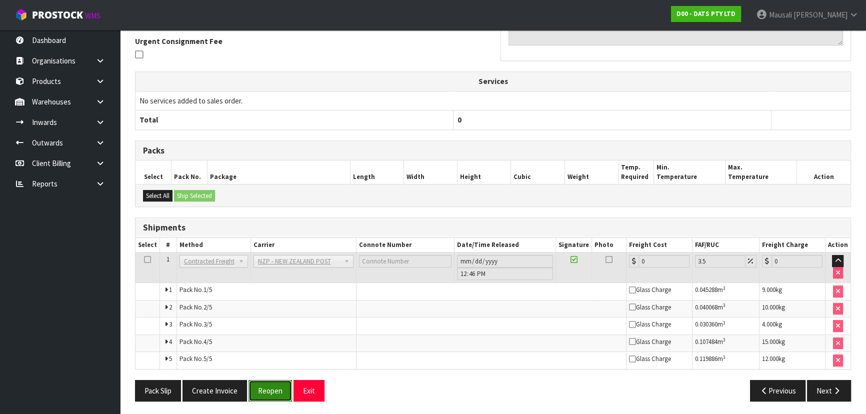
click at [264, 390] on button "Reopen" at bounding box center [269, 390] width 43 height 21
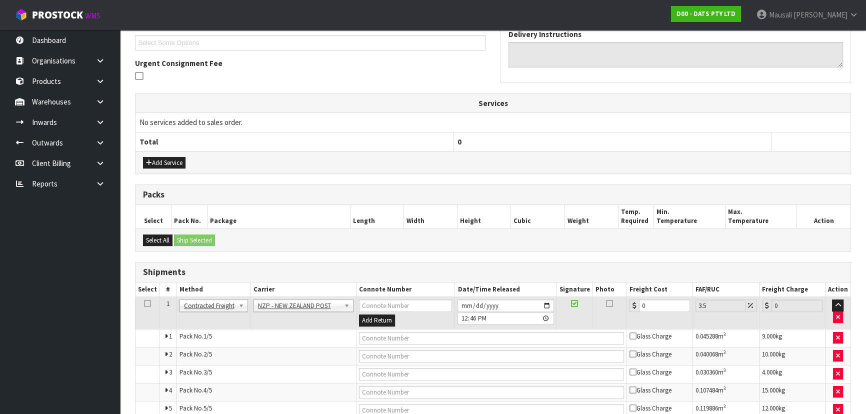
scroll to position [324, 0]
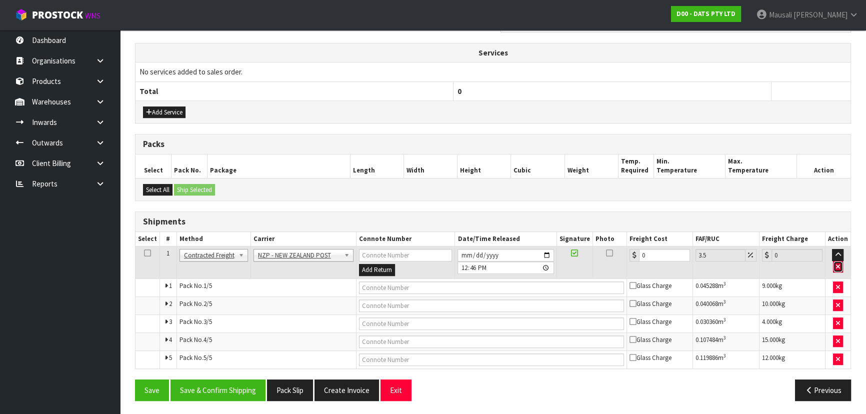
click at [839, 263] on icon "button" at bounding box center [838, 266] width 4 height 6
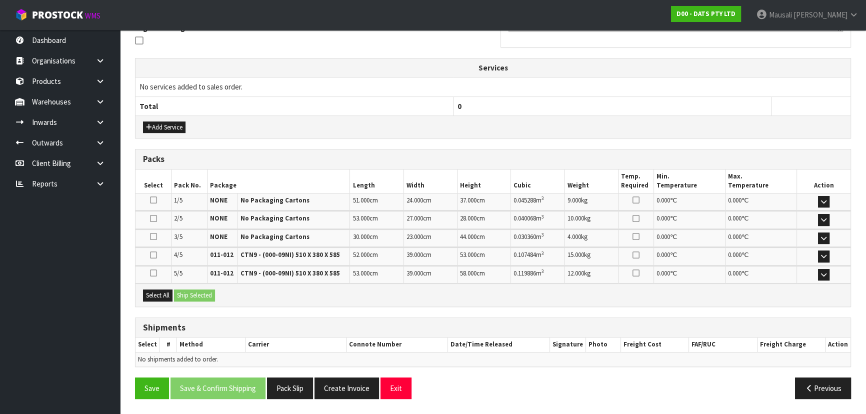
scroll to position [306, 0]
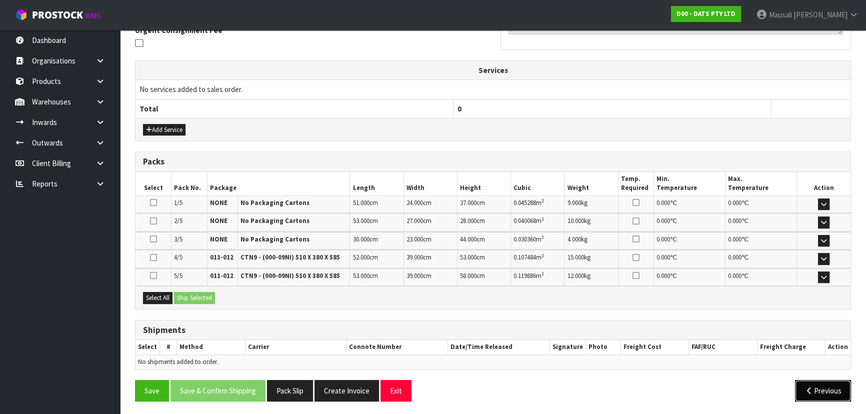
click at [837, 394] on button "Previous" at bounding box center [823, 390] width 56 height 21
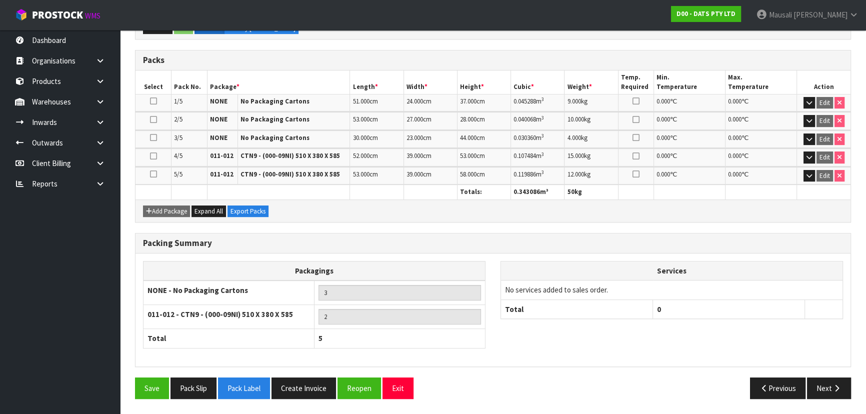
scroll to position [246, 0]
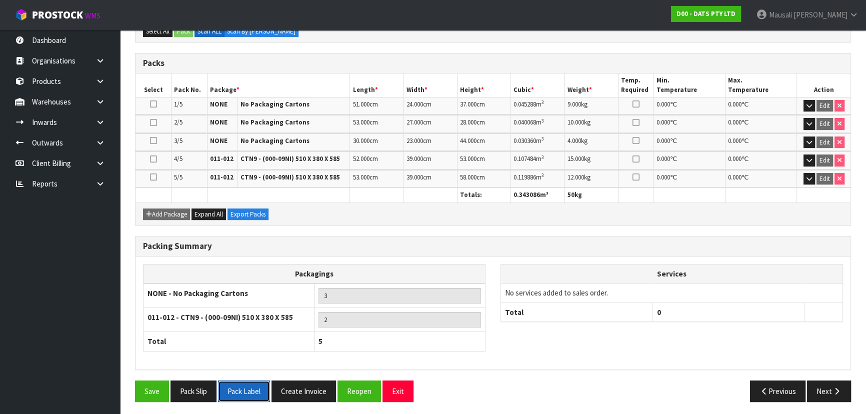
click at [253, 390] on button "Pack Label" at bounding box center [244, 390] width 52 height 21
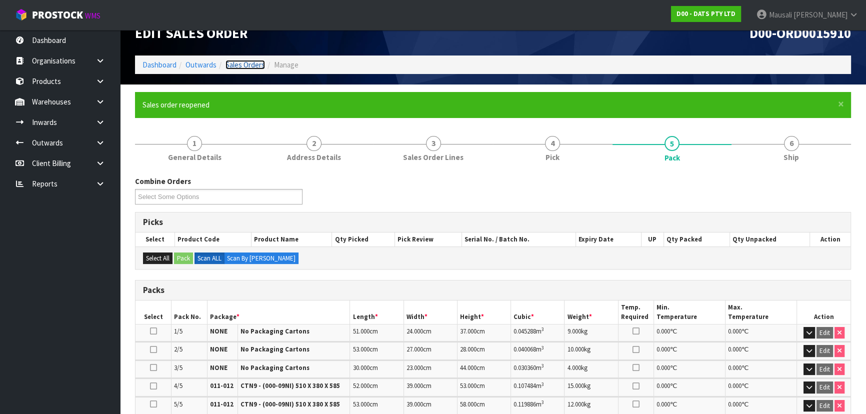
click at [240, 62] on link "Sales Orders" at bounding box center [244, 64] width 39 height 9
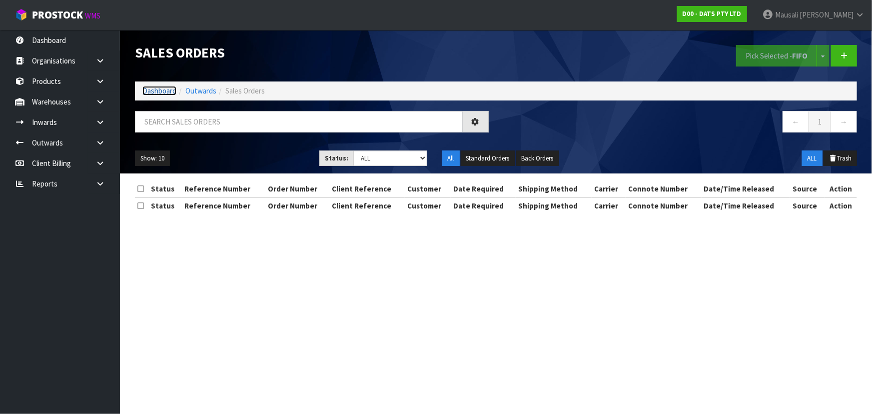
click at [158, 86] on link "Dashboard" at bounding box center [159, 90] width 34 height 9
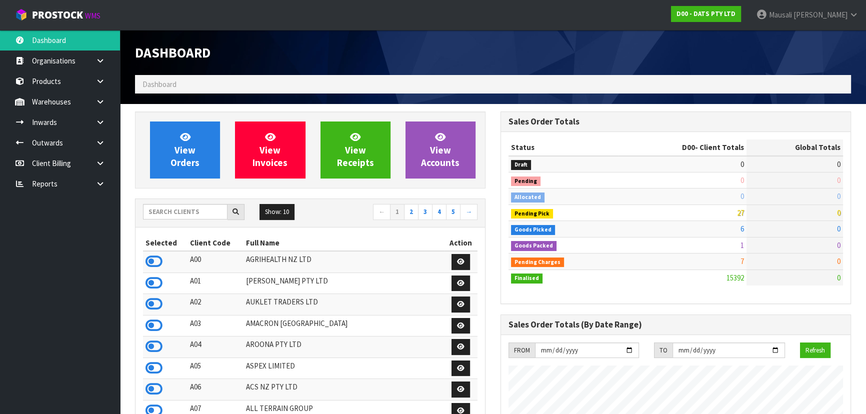
scroll to position [756, 365]
click at [156, 214] on input "text" at bounding box center [185, 211] width 84 height 15
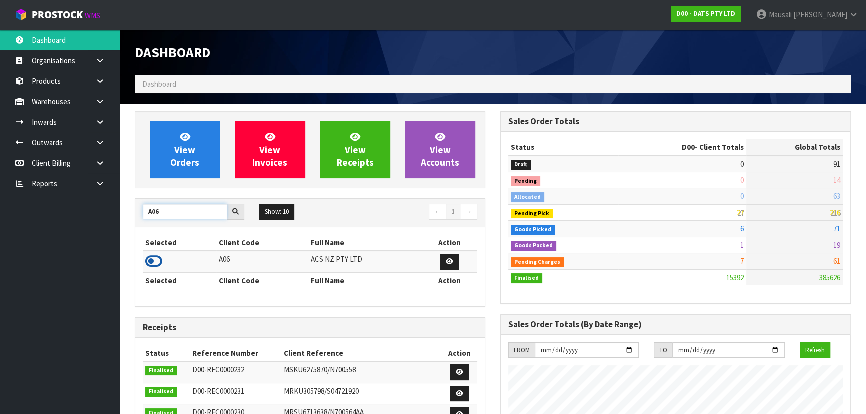
type input "A06"
click at [153, 260] on icon at bounding box center [153, 261] width 17 height 15
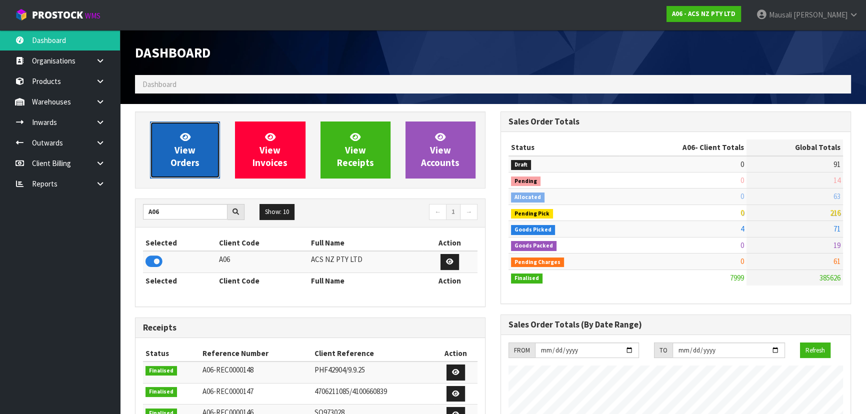
click at [178, 157] on span "View Orders" at bounding box center [184, 149] width 29 height 37
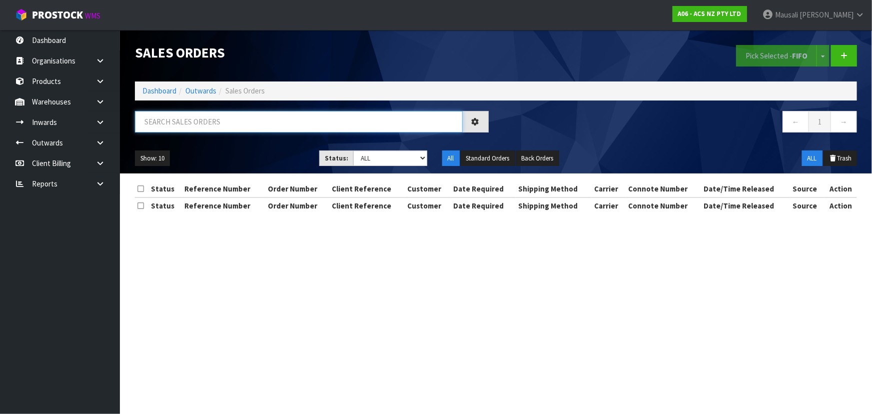
click at [156, 121] on input "text" at bounding box center [299, 121] width 328 height 21
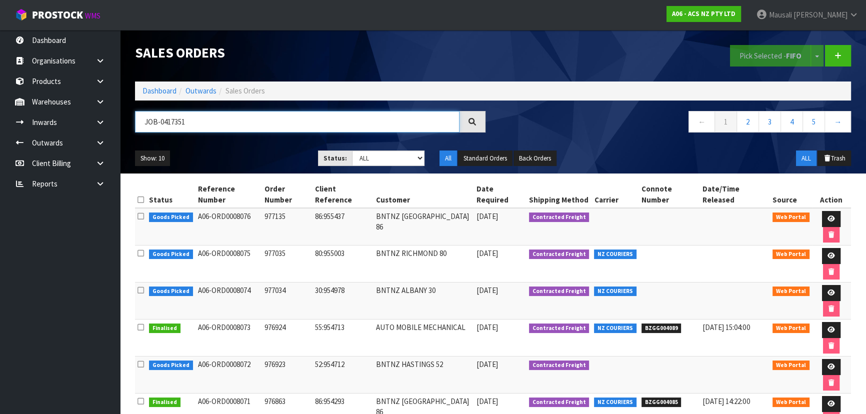
type input "JOB-0417351"
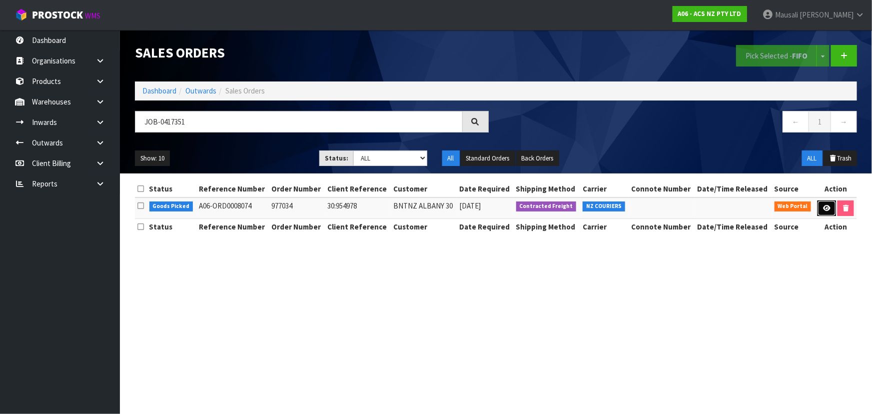
click at [823, 202] on link at bounding box center [827, 208] width 18 height 16
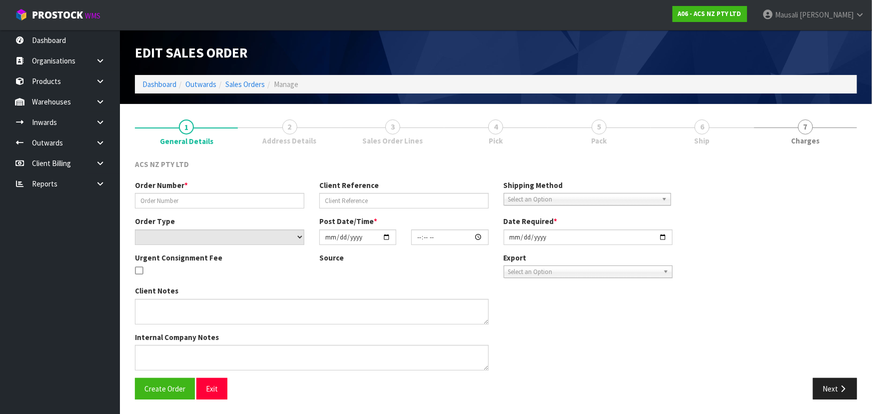
type input "977034"
type input "30:954978"
select select "number:0"
type input "[DATE]"
type input "16:43:00.000"
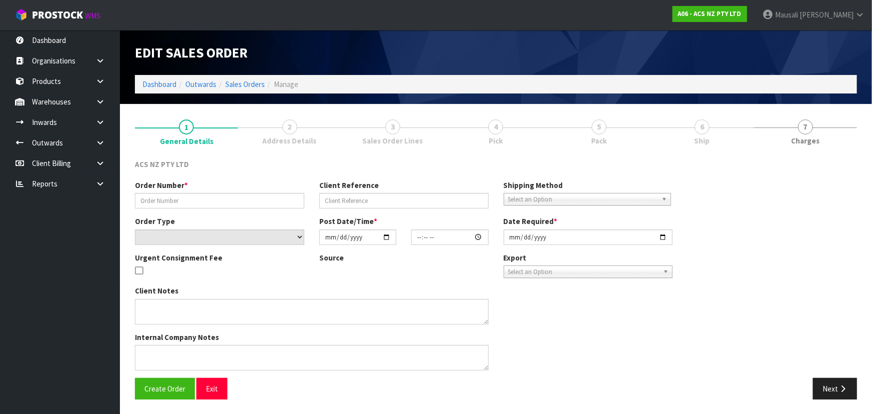
type input "[DATE]"
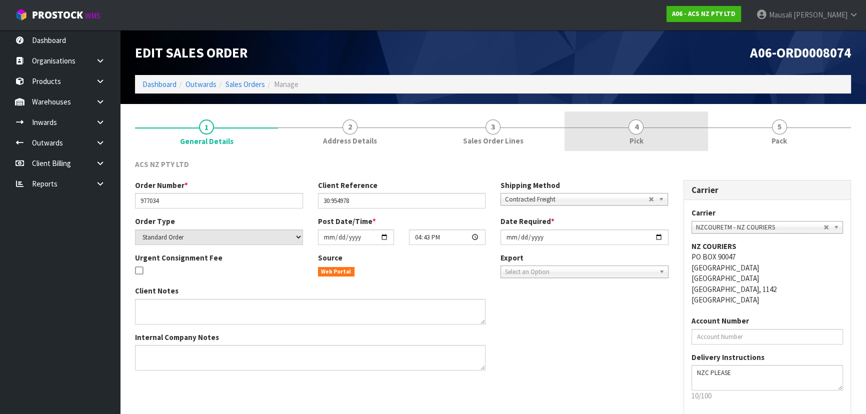
click at [649, 132] on link "4 Pick" at bounding box center [635, 130] width 143 height 39
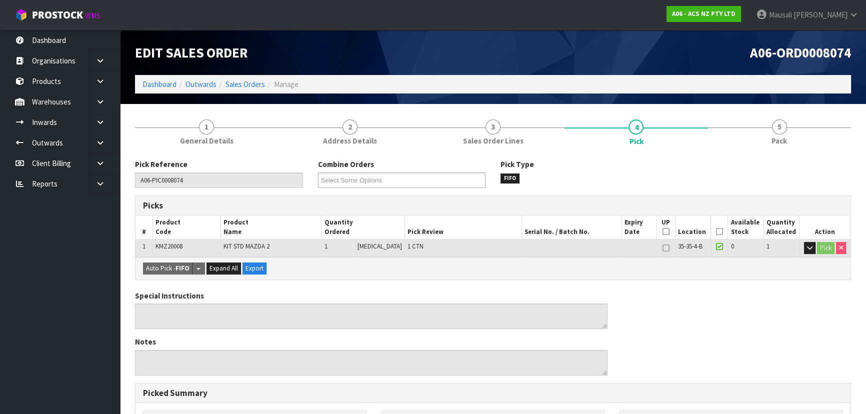
click at [716, 231] on icon at bounding box center [719, 231] width 7 height 0
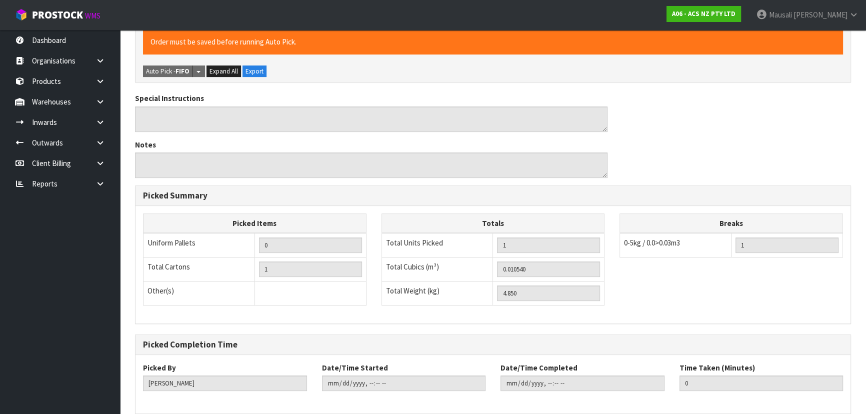
scroll to position [279, 0]
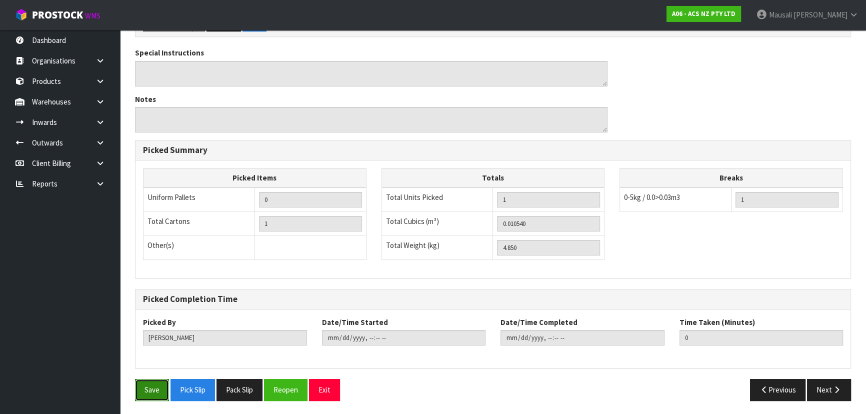
click at [149, 383] on button "Save" at bounding box center [152, 389] width 34 height 21
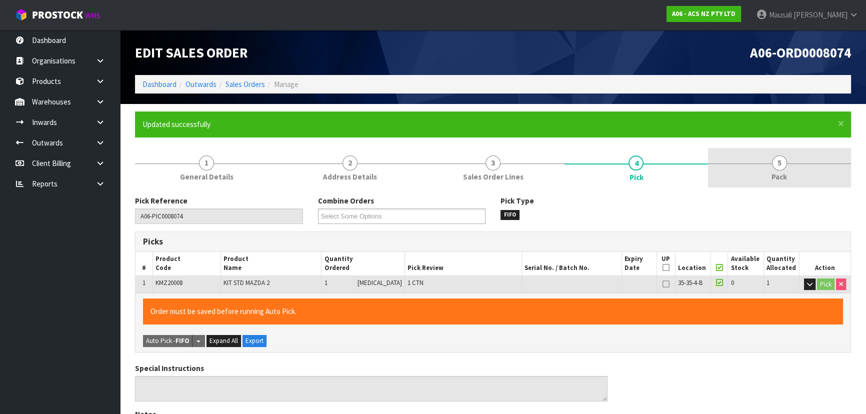
type input "[PERSON_NAME]"
type input "[DATE]T12:55:46"
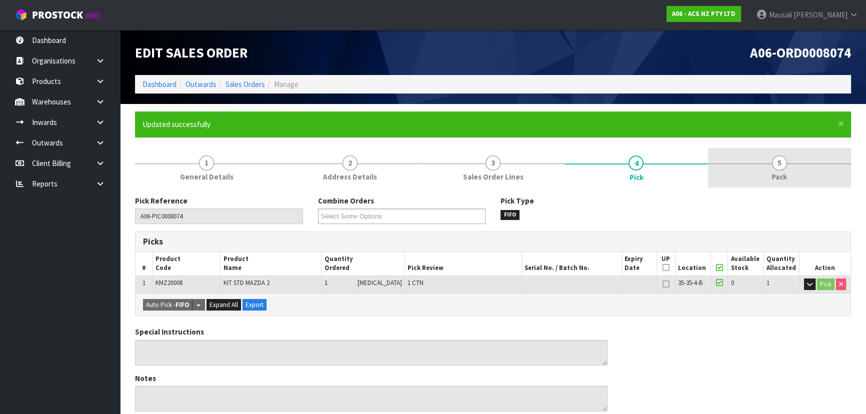
click at [789, 167] on link "5 Pack" at bounding box center [779, 167] width 143 height 39
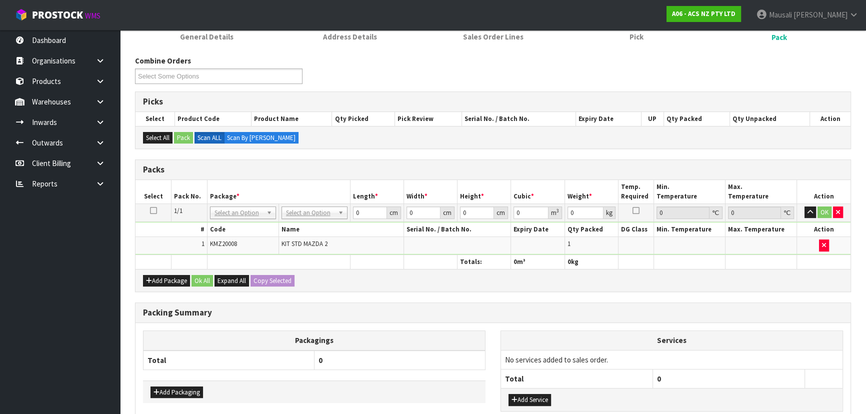
scroll to position [200, 0]
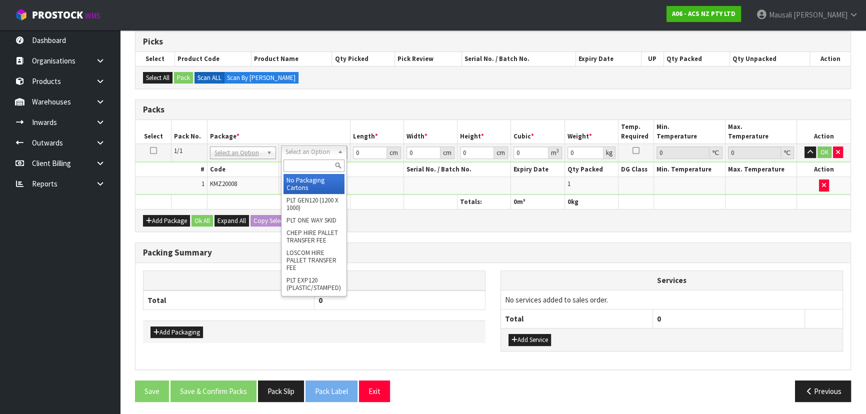
click at [297, 165] on input "text" at bounding box center [313, 165] width 61 height 12
type input "UPP"
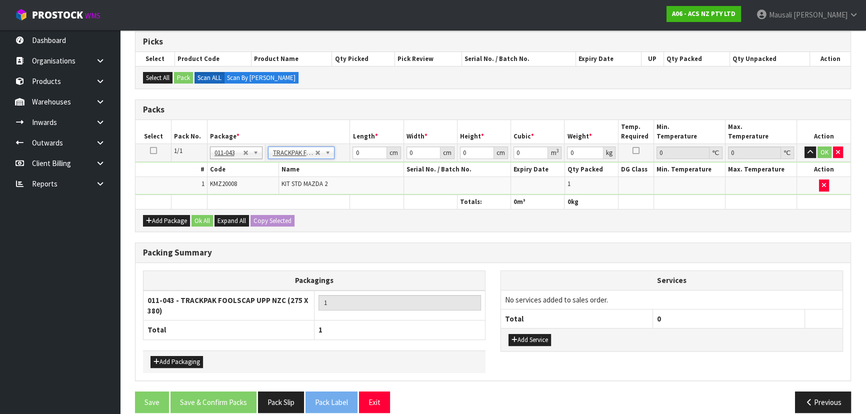
type input "27.5"
type input "38"
type input "0.01"
type input "0.00001"
type input "4.86"
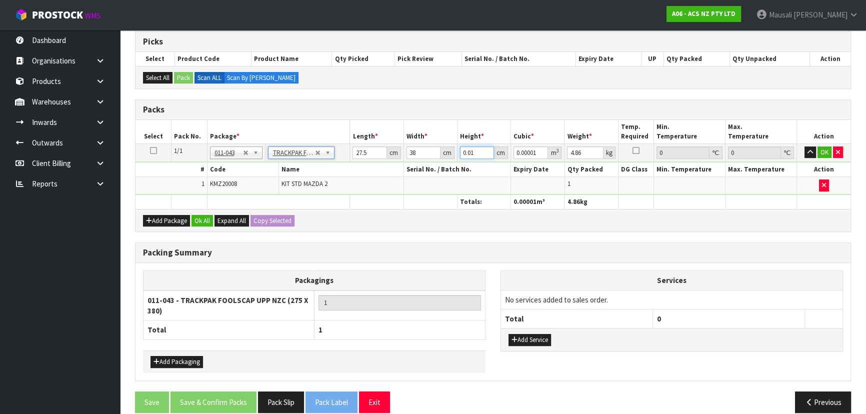
drag, startPoint x: 476, startPoint y: 153, endPoint x: 455, endPoint y: 155, distance: 20.5
click at [455, 155] on tr "1/1 NONE 007-001 007-002 007-004 007-009 007-013 007-014 007-015 007-017 007-01…" at bounding box center [492, 152] width 715 height 18
type input "1"
type input "0.001045"
type input "11"
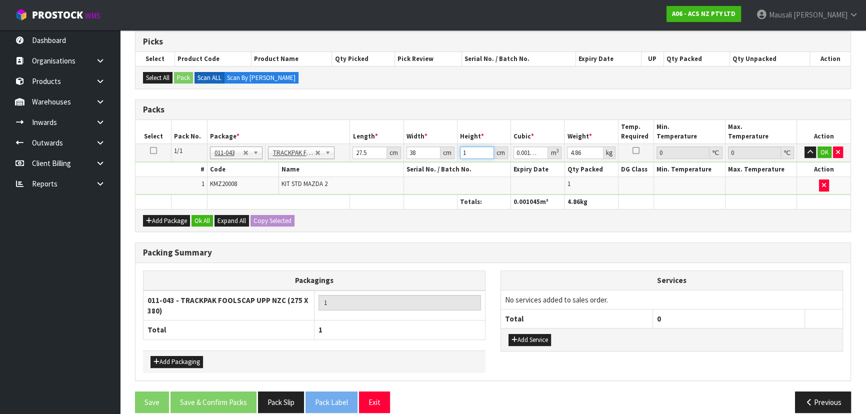
type input "0.011495"
type input "11"
click at [205, 215] on button "Ok All" at bounding box center [201, 221] width 21 height 12
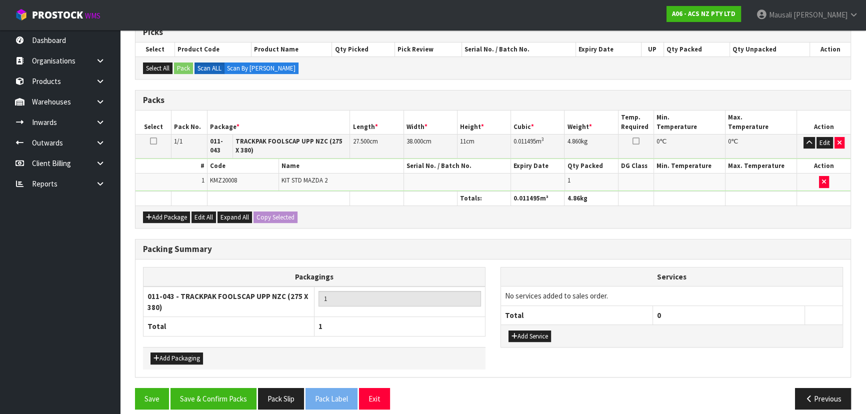
scroll to position [217, 0]
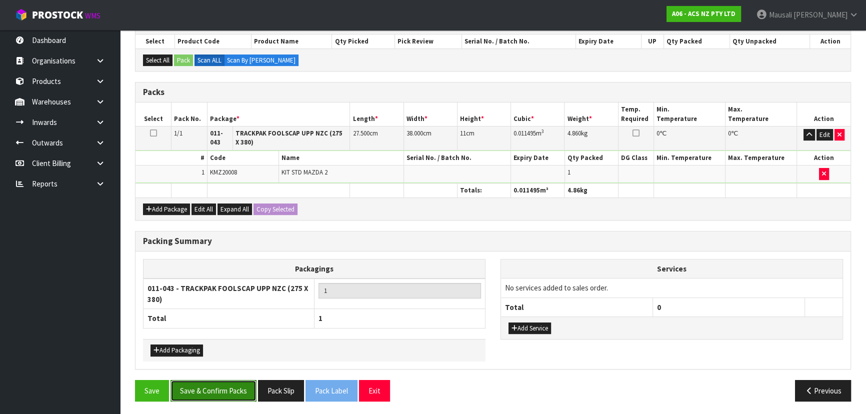
click at [217, 384] on button "Save & Confirm Packs" at bounding box center [213, 390] width 86 height 21
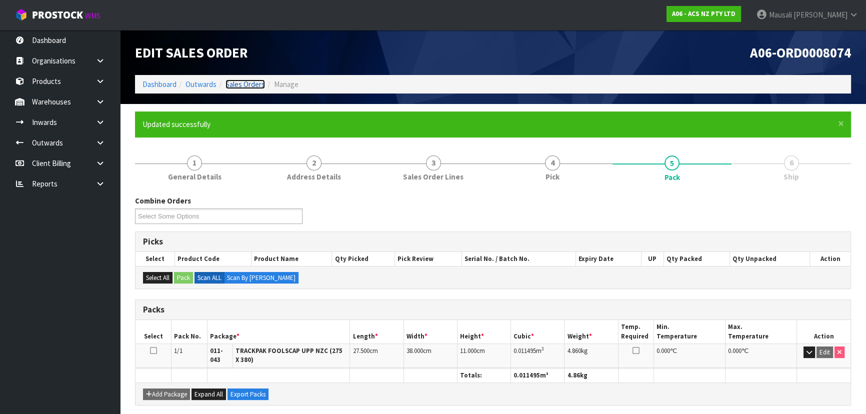
click at [242, 81] on link "Sales Orders" at bounding box center [244, 83] width 39 height 9
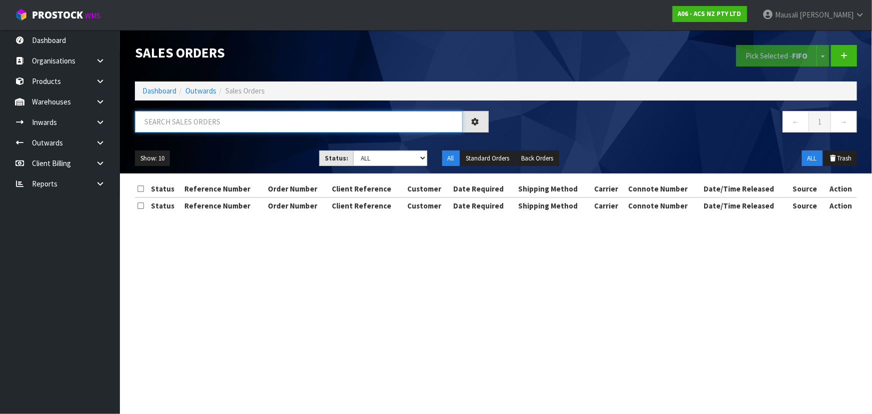
click at [185, 121] on input "text" at bounding box center [299, 121] width 328 height 21
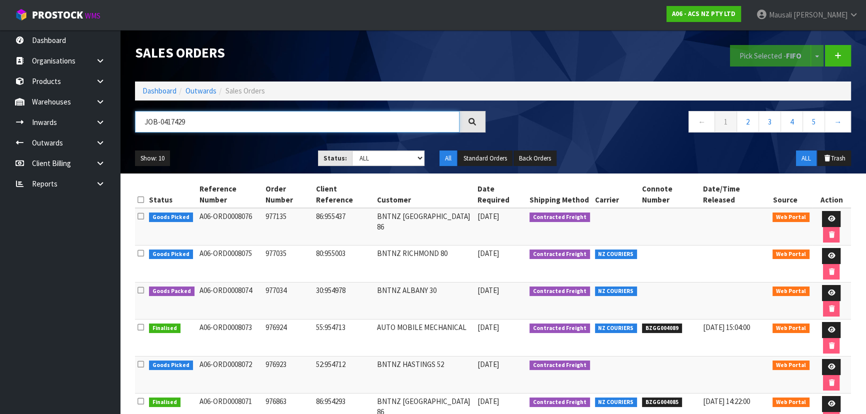
type input "JOB-0417429"
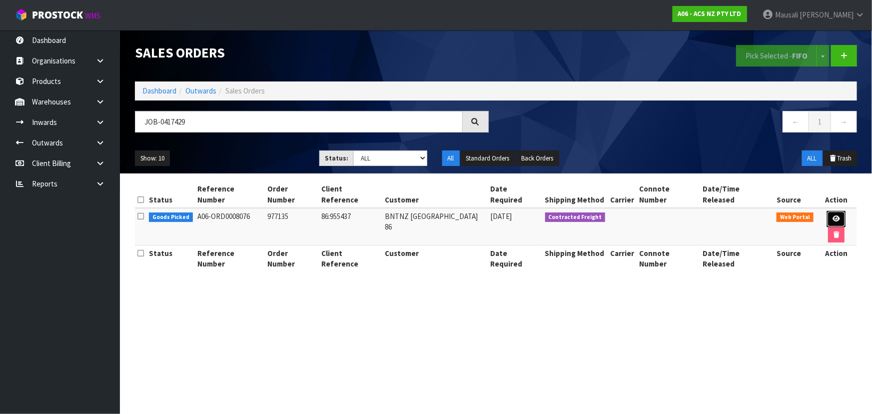
click at [833, 215] on icon at bounding box center [836, 218] width 7 height 6
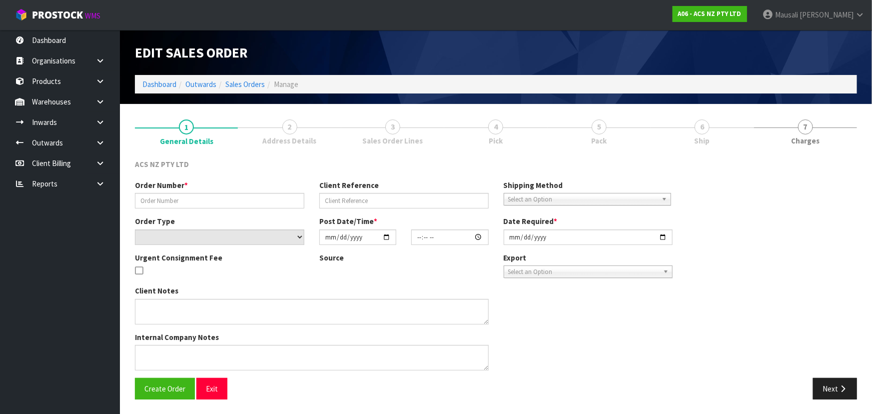
type input "977135"
type input "86:955437"
select select "number:0"
type input "[DATE]"
type input "10:36:00.000"
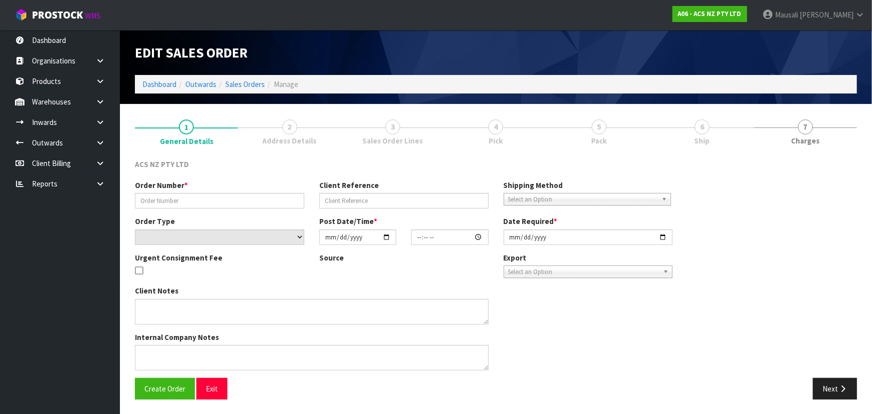
type input "[DATE]"
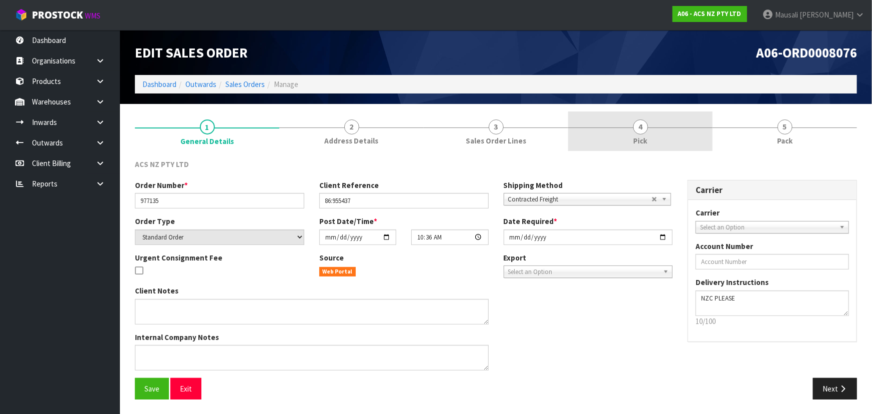
click at [662, 129] on link "4 Pick" at bounding box center [640, 130] width 144 height 39
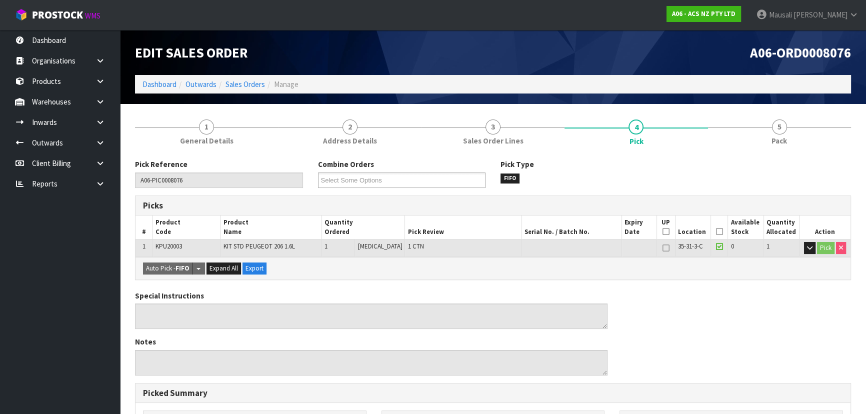
click at [718, 231] on icon at bounding box center [719, 231] width 7 height 0
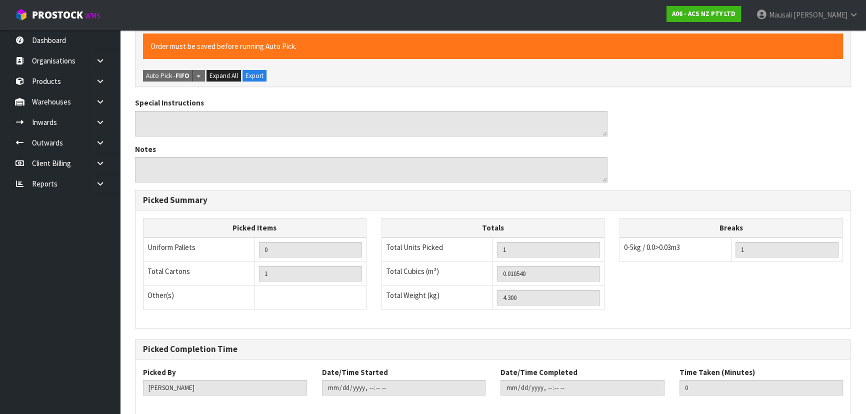
scroll to position [279, 0]
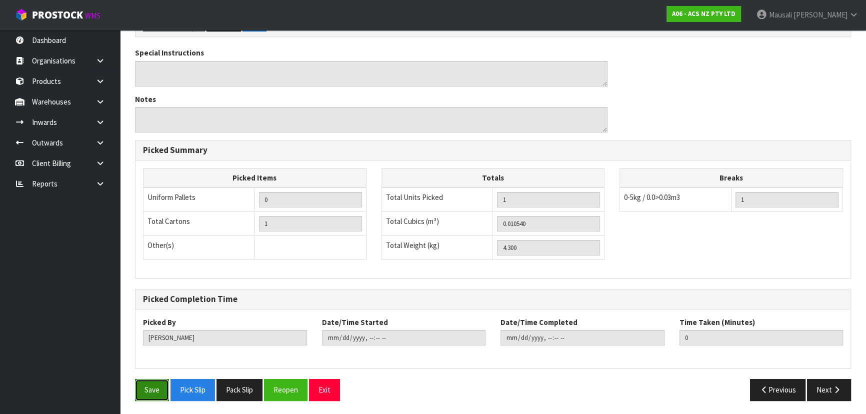
click at [150, 386] on button "Save" at bounding box center [152, 389] width 34 height 21
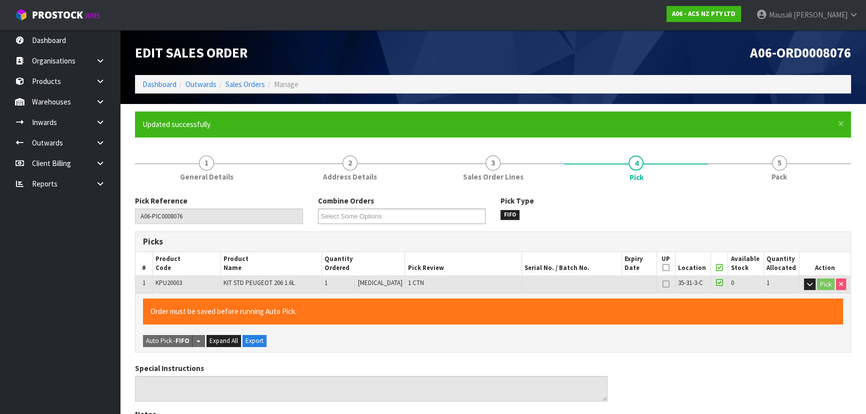
type input "[PERSON_NAME]"
type input "[DATE]T12:57:34"
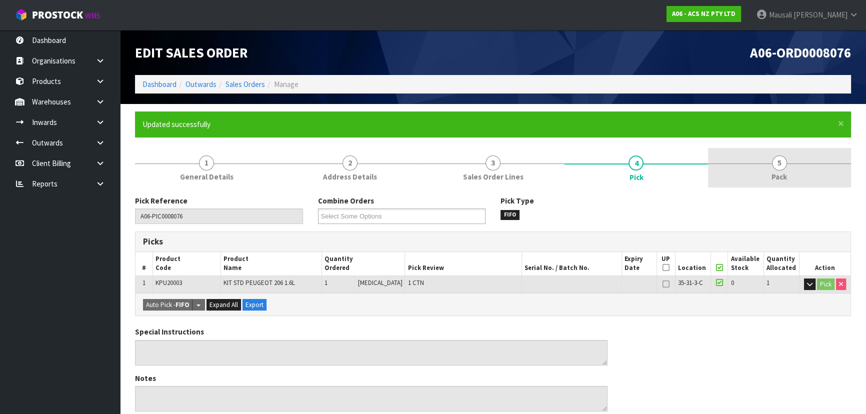
click at [774, 178] on span "Pack" at bounding box center [778, 176] width 15 height 10
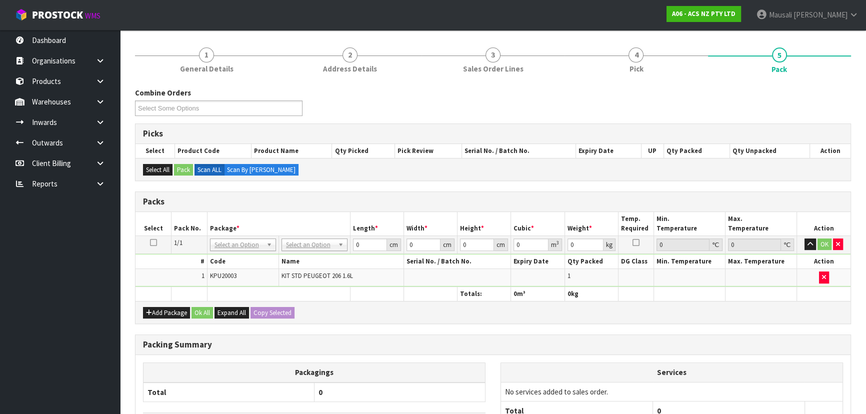
scroll to position [181, 0]
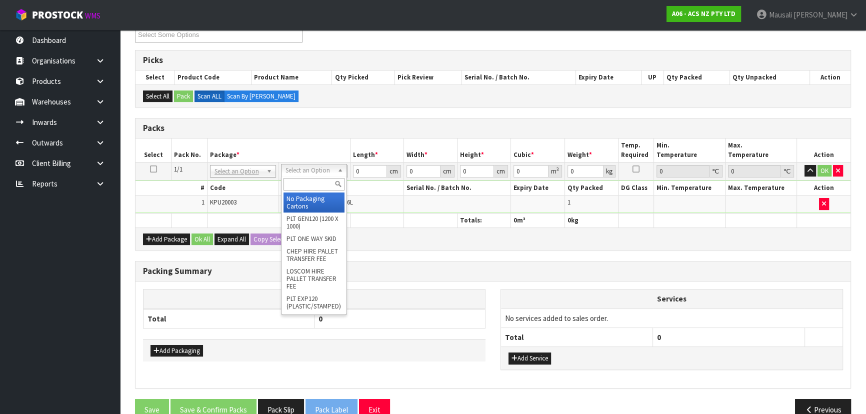
click at [302, 185] on input "text" at bounding box center [313, 184] width 61 height 12
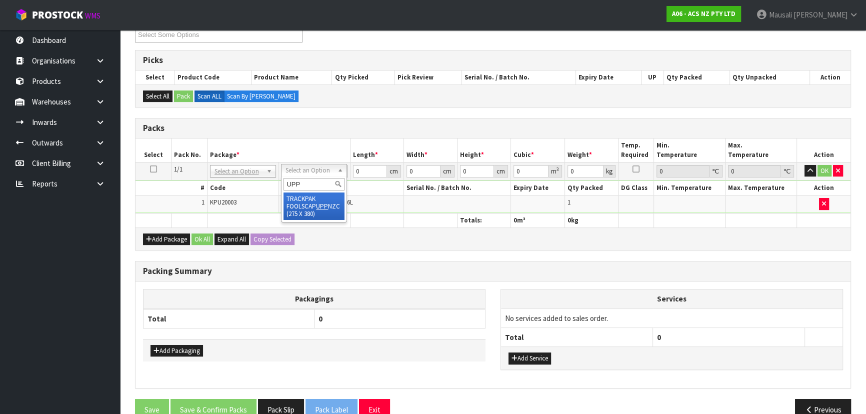
type input "UPP"
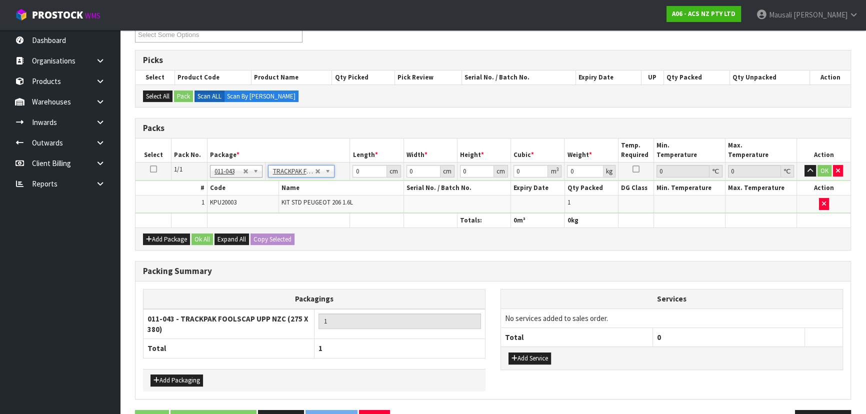
type input "27.5"
type input "38"
type input "0.01"
type input "0.00001"
type input "4.31"
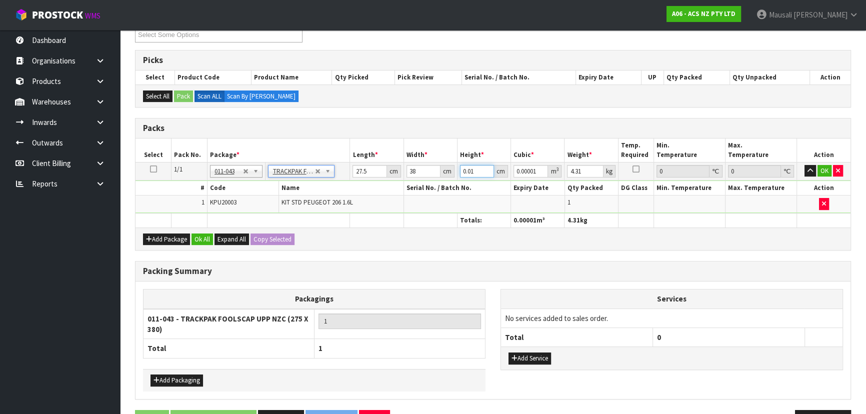
drag, startPoint x: 474, startPoint y: 168, endPoint x: 444, endPoint y: 177, distance: 31.8
click at [444, 177] on tr "1/1 NONE 007-001 007-002 007-004 007-009 007-013 007-014 007-015 007-017 007-01…" at bounding box center [492, 171] width 715 height 18
type input "1"
type input "0.001045"
type input "11"
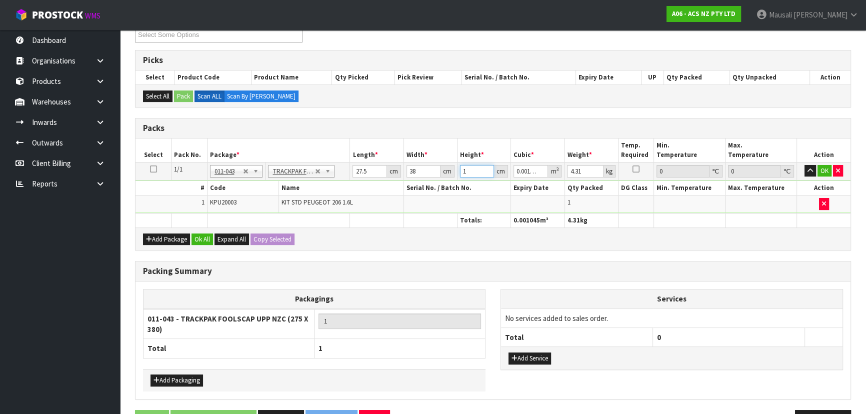
type input "0.011495"
type input "11"
click at [200, 238] on button "Ok All" at bounding box center [201, 239] width 21 height 12
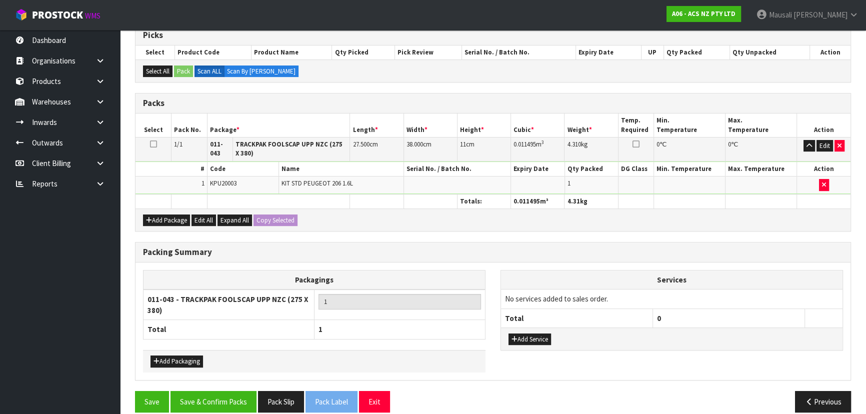
scroll to position [217, 0]
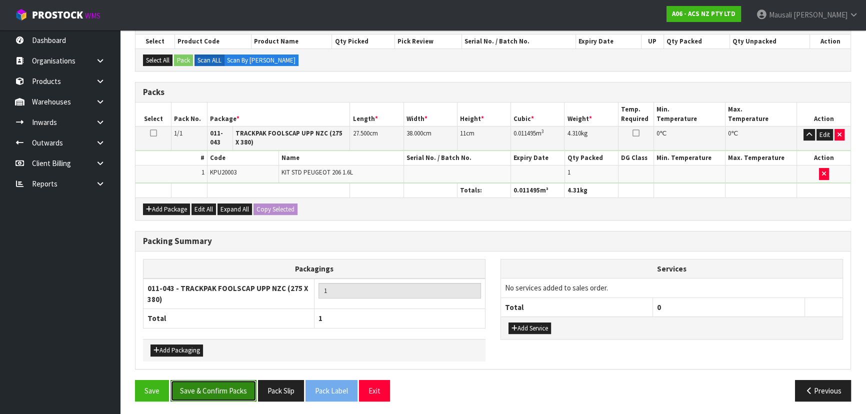
click at [216, 387] on button "Save & Confirm Packs" at bounding box center [213, 390] width 86 height 21
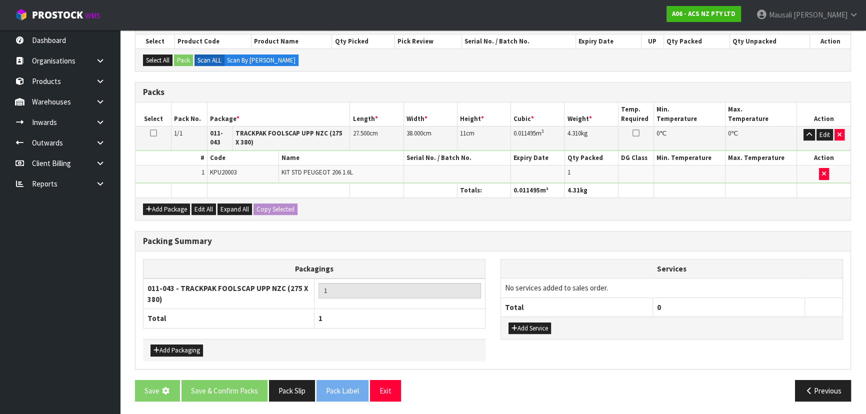
scroll to position [0, 0]
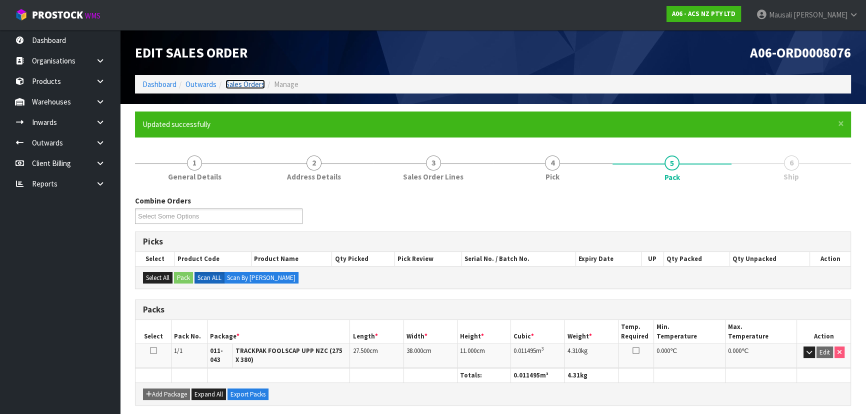
click at [244, 83] on link "Sales Orders" at bounding box center [244, 83] width 39 height 9
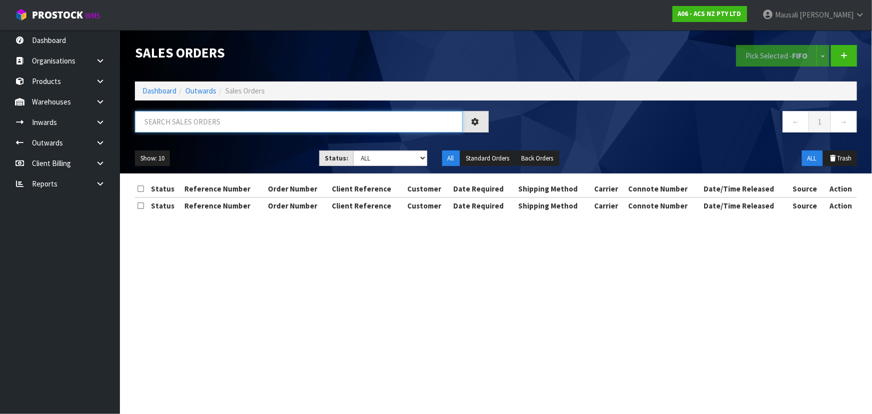
click at [168, 122] on input "text" at bounding box center [299, 121] width 328 height 21
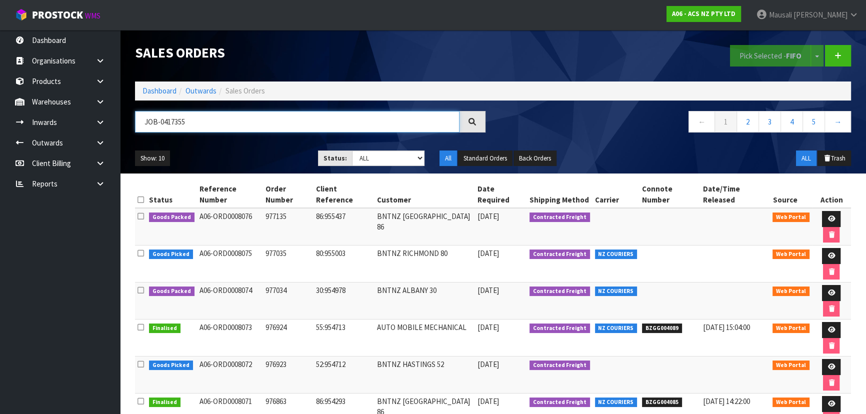
type input "JOB-0417355"
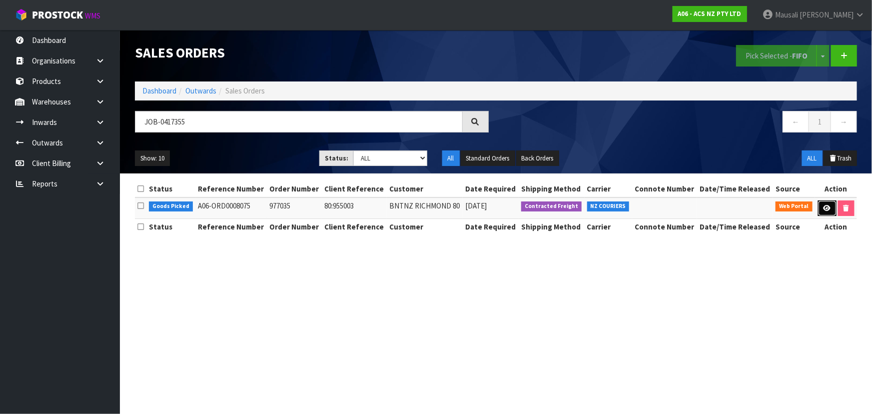
click at [827, 205] on icon at bounding box center [827, 208] width 7 height 6
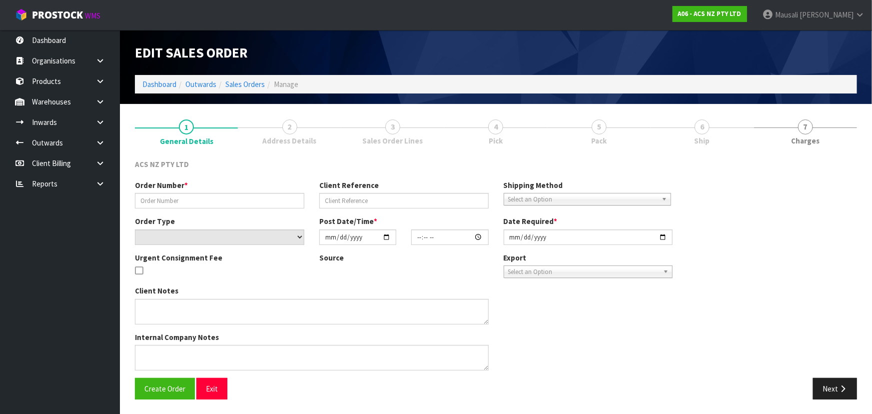
type input "977035"
type input "80:955003"
select select "number:0"
type input "[DATE]"
type input "17:04:00.000"
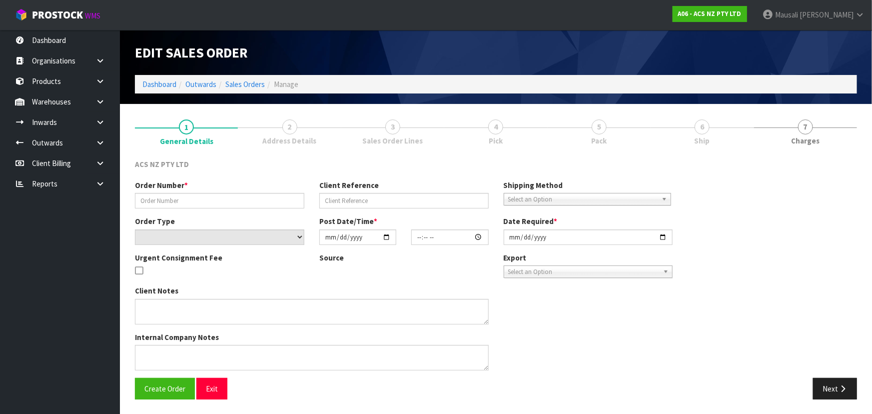
type input "[DATE]"
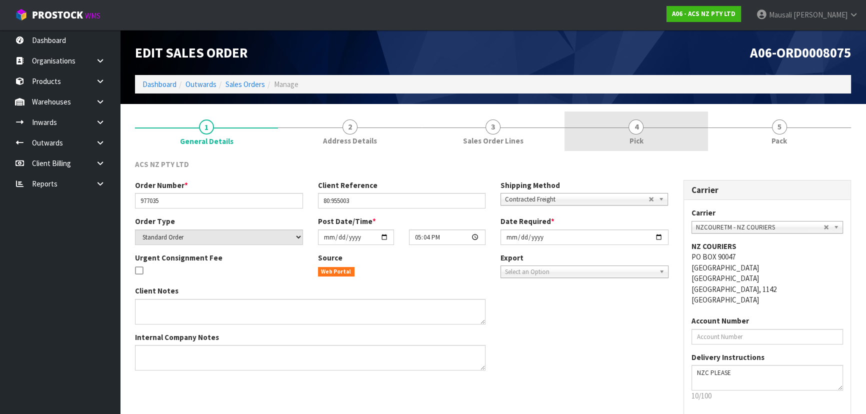
click at [640, 135] on span "Pick" at bounding box center [636, 140] width 14 height 10
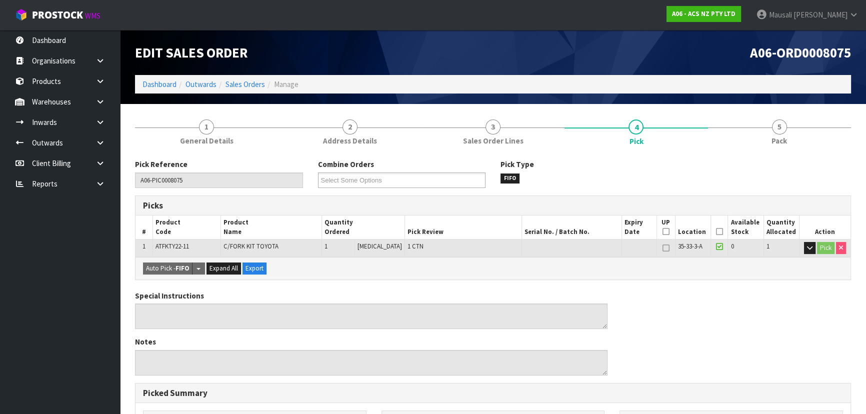
click at [717, 232] on icon at bounding box center [719, 231] width 7 height 0
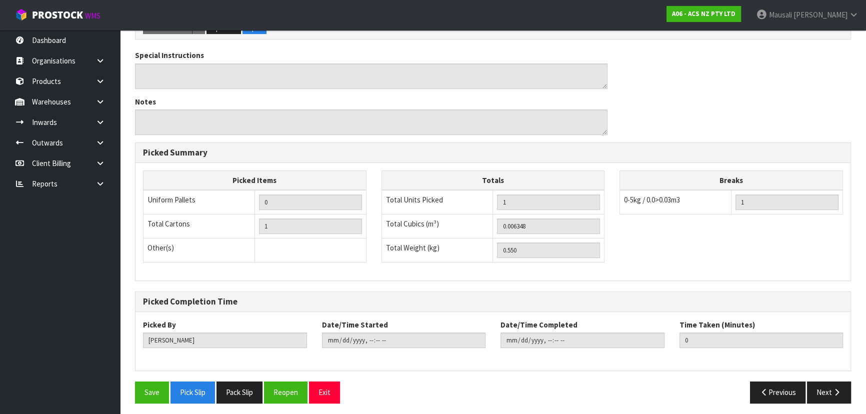
scroll to position [279, 0]
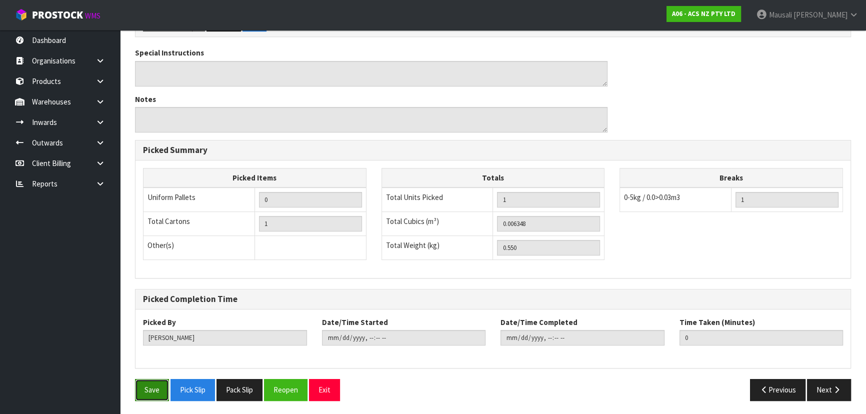
click at [150, 391] on button "Save" at bounding box center [152, 389] width 34 height 21
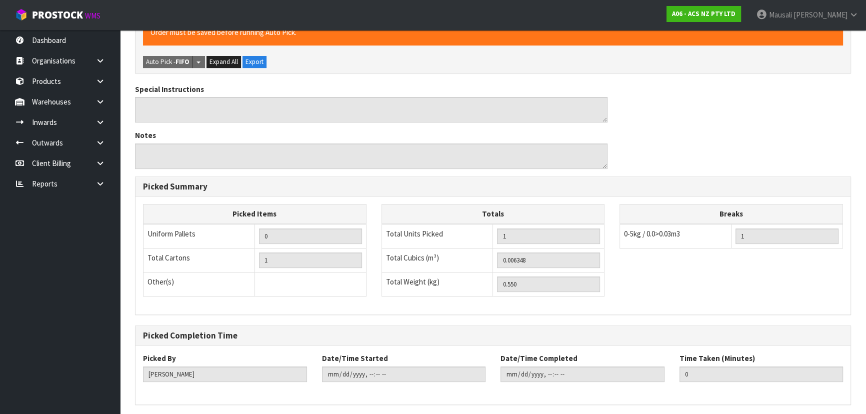
scroll to position [0, 0]
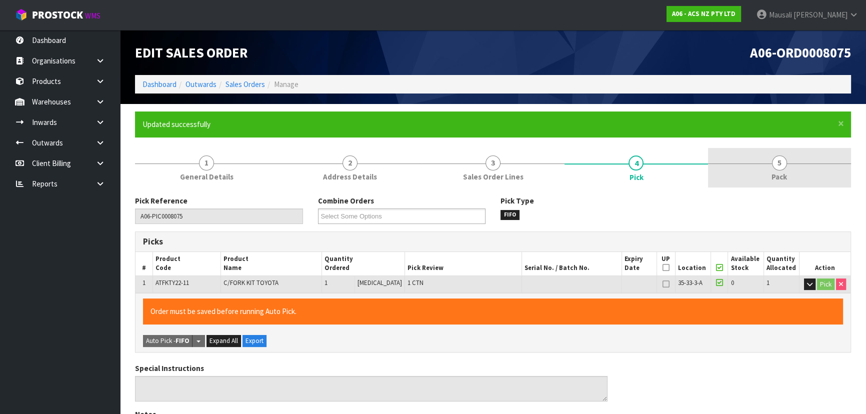
type input "[PERSON_NAME]"
type input "[DATE]T12:59:17"
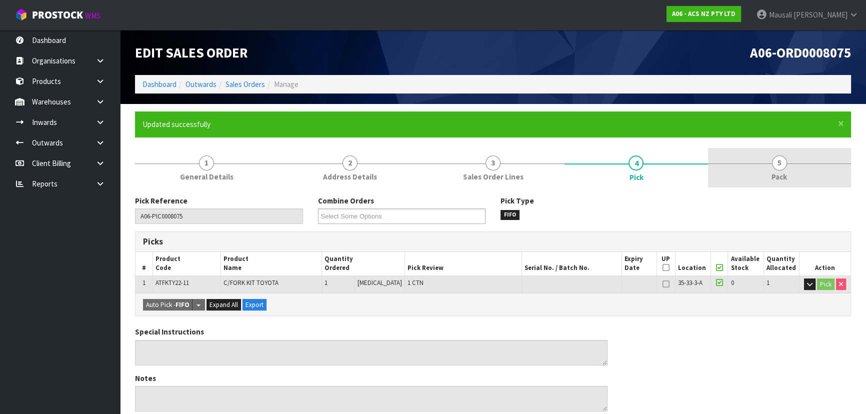
click at [767, 169] on link "5 Pack" at bounding box center [779, 167] width 143 height 39
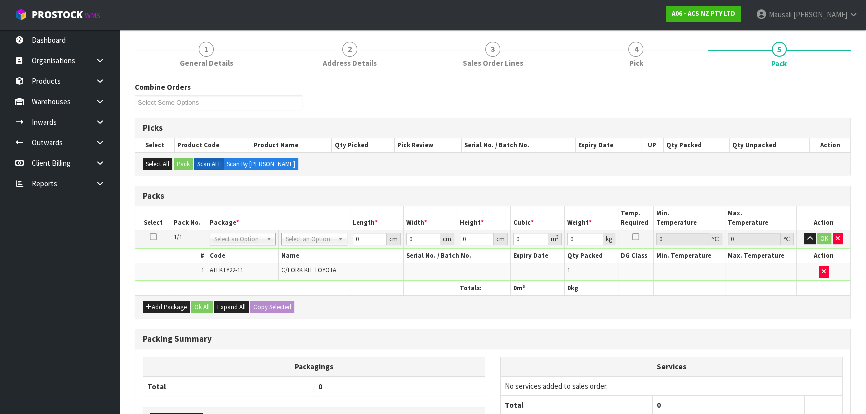
scroll to position [181, 0]
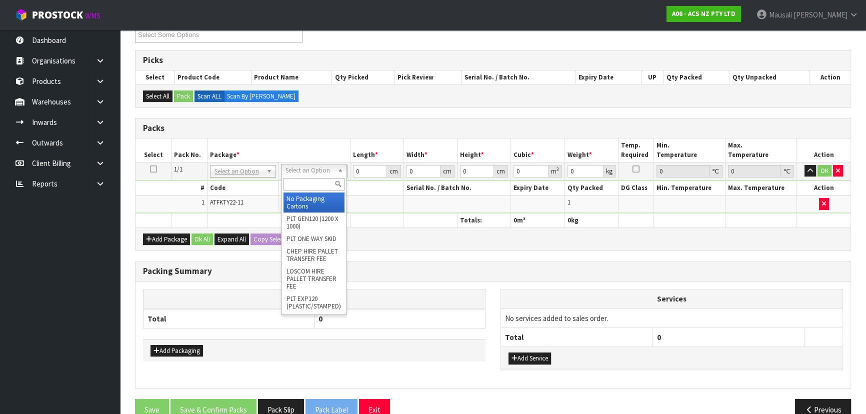
click at [307, 181] on input "text" at bounding box center [313, 184] width 61 height 12
type input "U50"
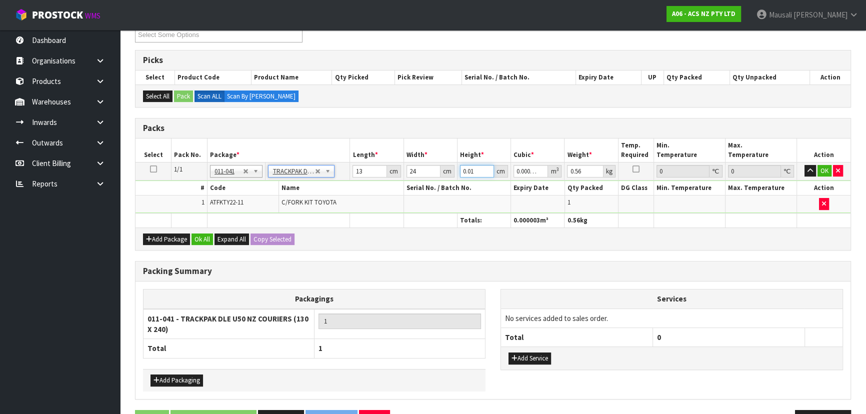
drag, startPoint x: 477, startPoint y: 170, endPoint x: 457, endPoint y: 178, distance: 21.3
click at [458, 178] on tbody "1/1 NONE 007-001 007-002 007-004 007-009 007-013 007-014 007-015 007-017 007-01…" at bounding box center [492, 187] width 715 height 51
click at [198, 237] on button "Ok All" at bounding box center [201, 239] width 21 height 12
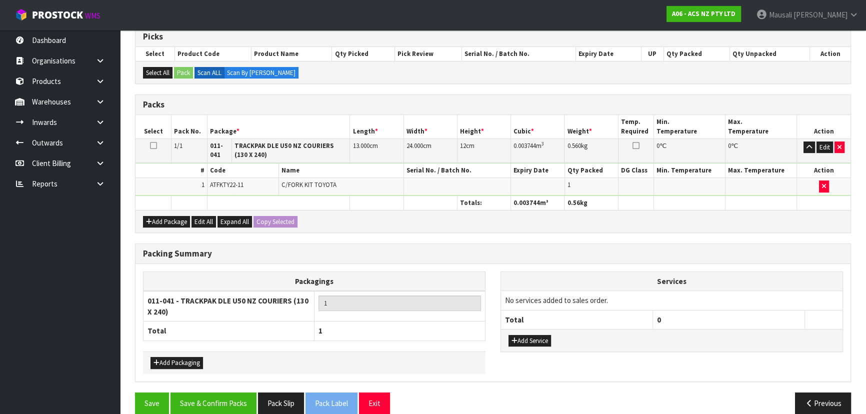
scroll to position [217, 0]
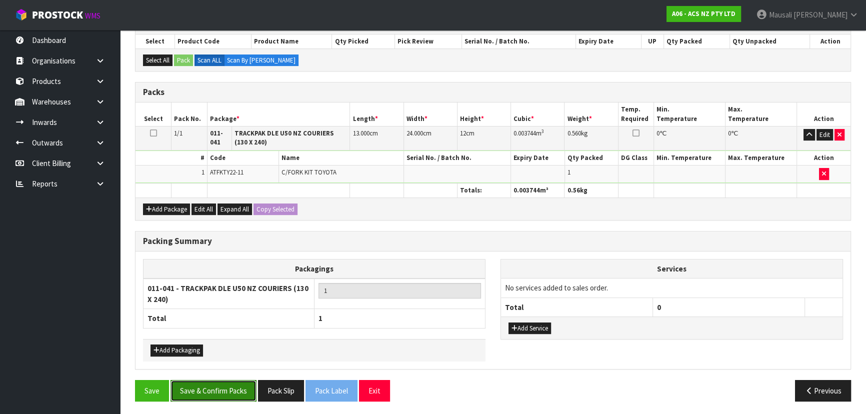
click at [219, 392] on button "Save & Confirm Packs" at bounding box center [213, 390] width 86 height 21
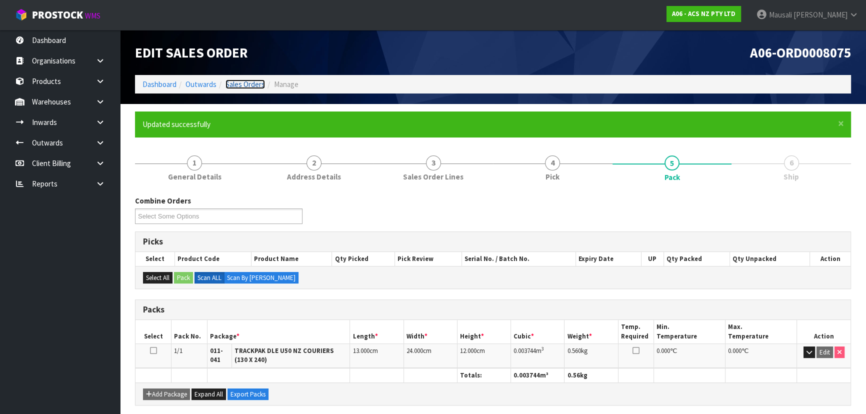
click at [246, 81] on link "Sales Orders" at bounding box center [244, 83] width 39 height 9
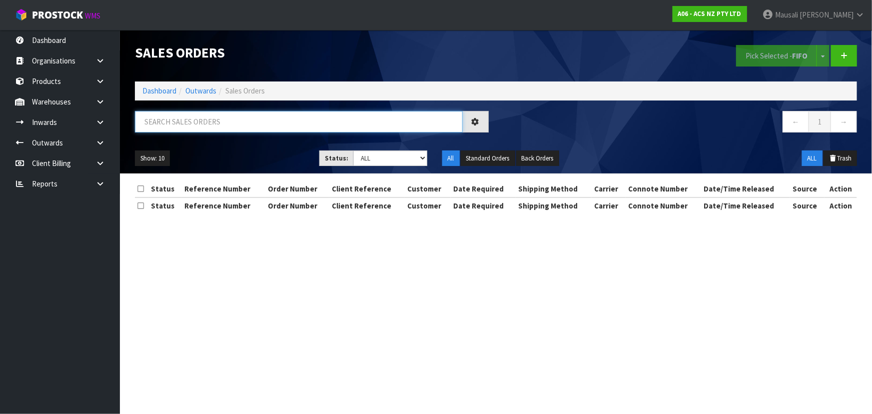
click at [167, 121] on input "text" at bounding box center [299, 121] width 328 height 21
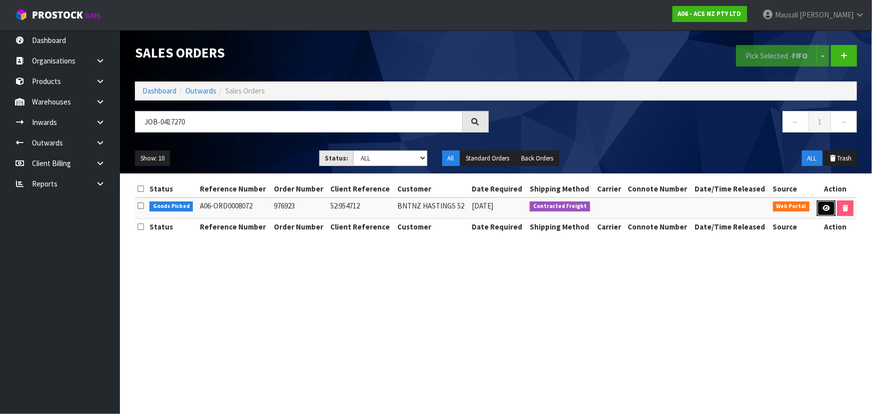
click at [824, 205] on icon at bounding box center [826, 208] width 7 height 6
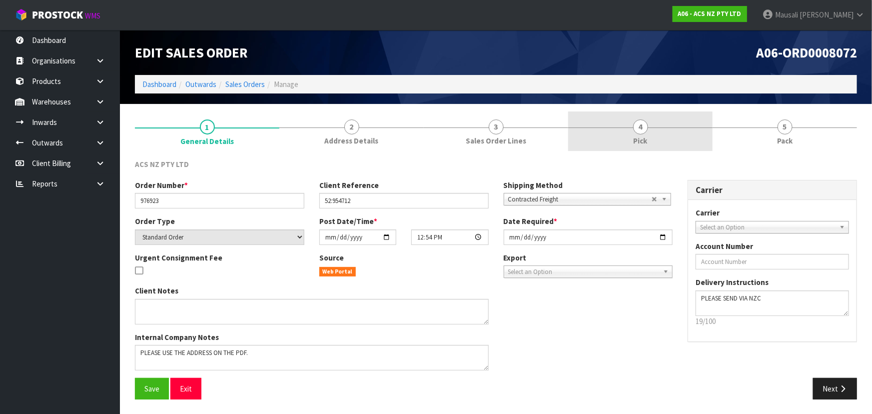
click at [659, 129] on link "4 Pick" at bounding box center [640, 130] width 144 height 39
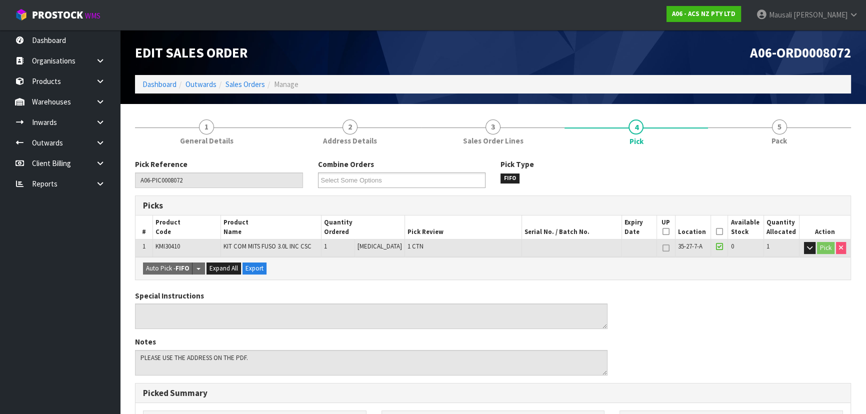
click at [716, 231] on icon at bounding box center [719, 231] width 7 height 0
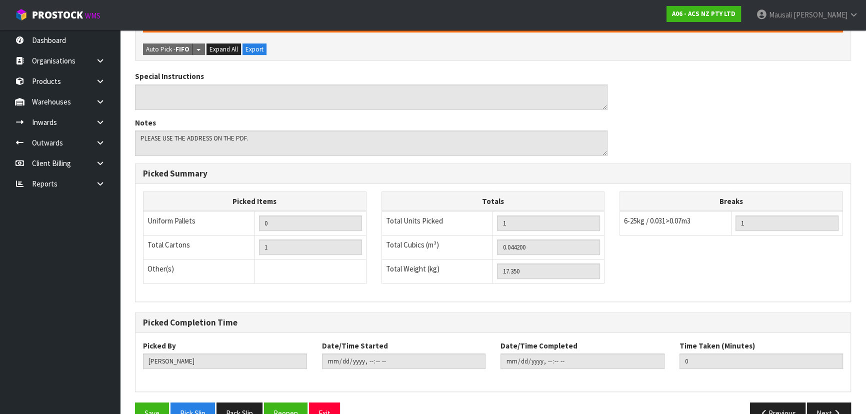
scroll to position [279, 0]
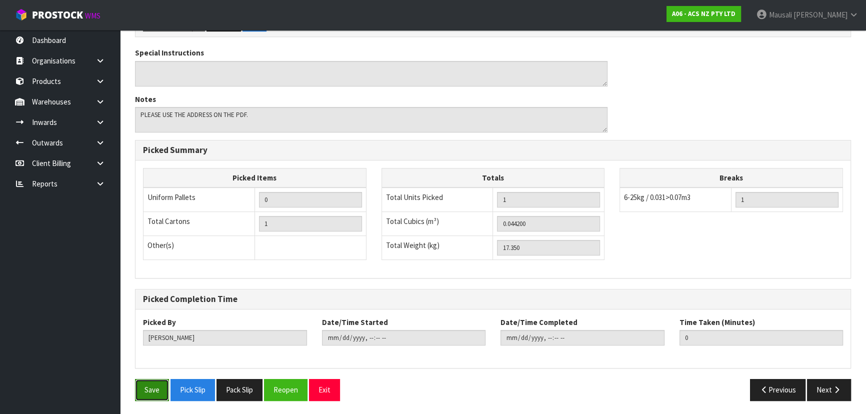
click at [138, 386] on button "Save" at bounding box center [152, 389] width 34 height 21
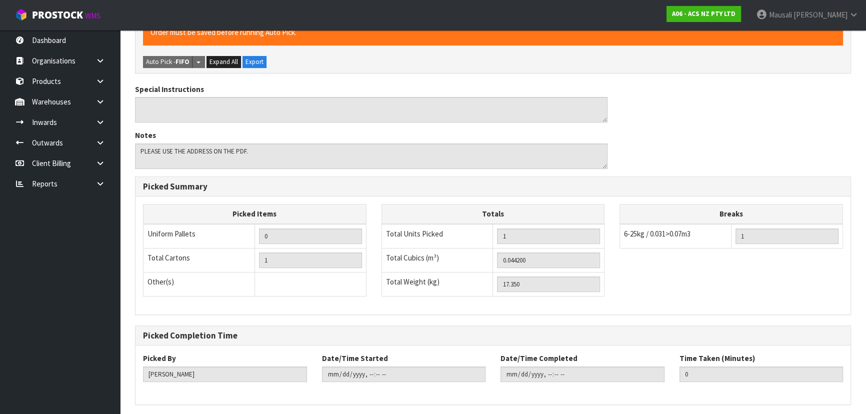
scroll to position [0, 0]
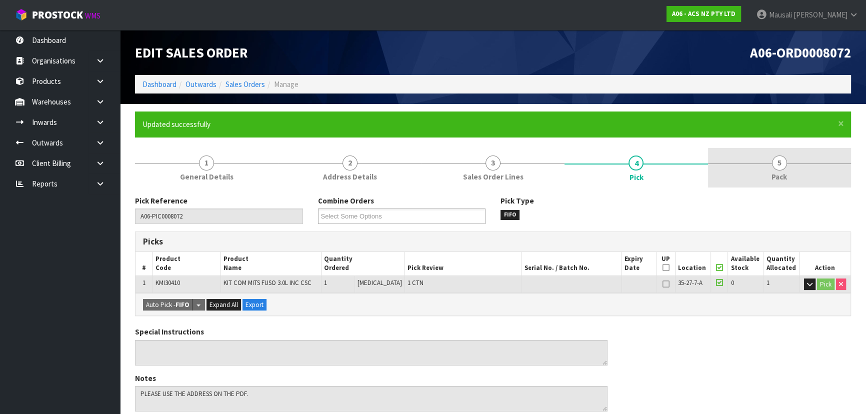
click at [770, 162] on link "5 Pack" at bounding box center [779, 167] width 143 height 39
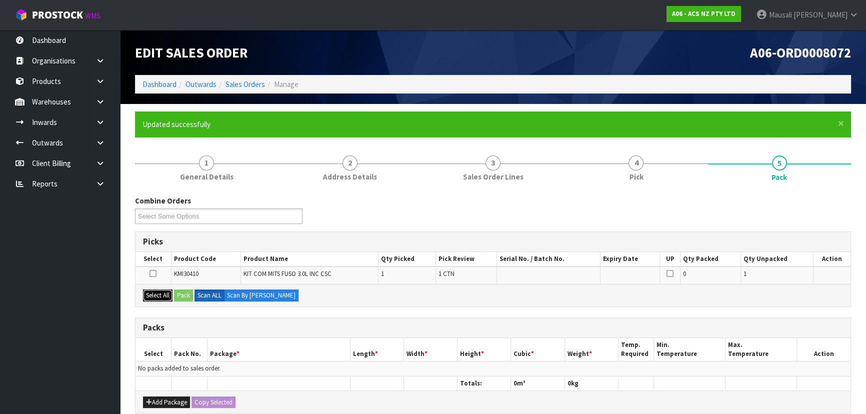
drag, startPoint x: 156, startPoint y: 294, endPoint x: 187, endPoint y: 294, distance: 31.0
click at [160, 294] on button "Select All" at bounding box center [157, 295] width 29 height 12
click at [185, 292] on button "Pack" at bounding box center [183, 295] width 19 height 12
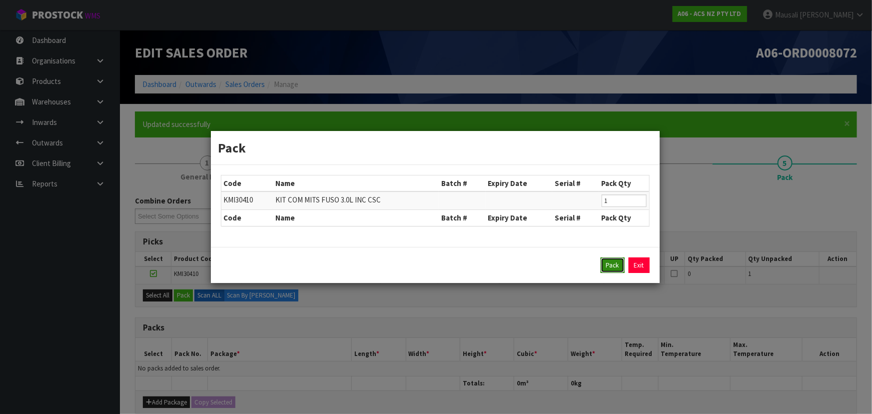
click at [615, 262] on button "Pack" at bounding box center [613, 265] width 24 height 16
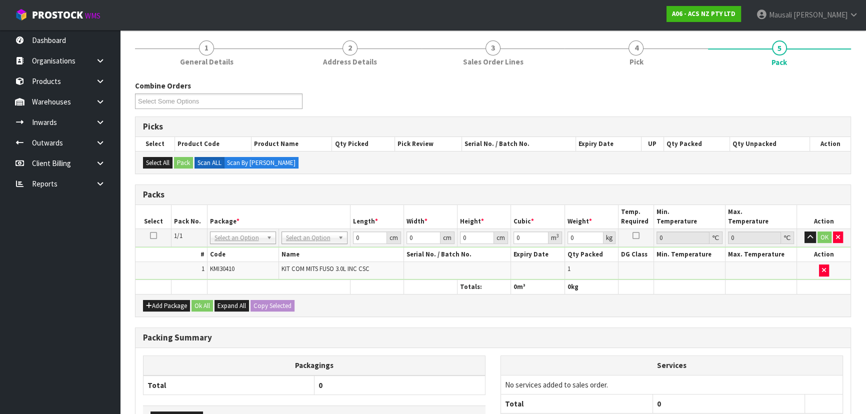
scroll to position [181, 0]
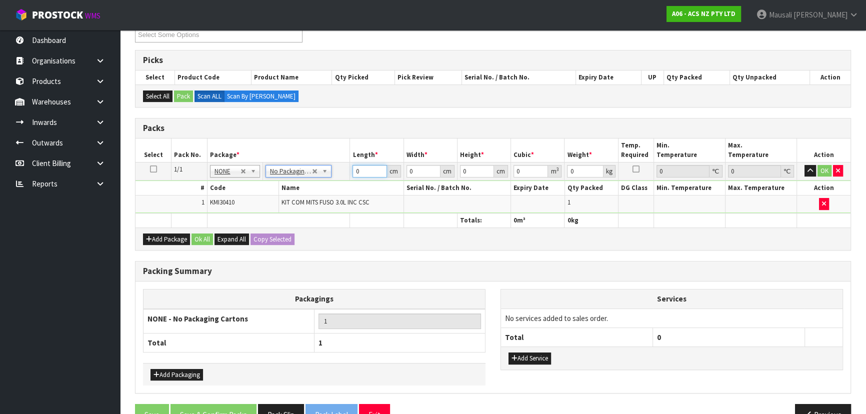
drag, startPoint x: 363, startPoint y: 171, endPoint x: 346, endPoint y: 178, distance: 18.4
click at [348, 175] on tr "1/1 NONE 007-001 007-002 007-004 007-009 007-013 007-014 007-015 007-017 007-01…" at bounding box center [492, 171] width 715 height 18
click at [210, 236] on button "Ok All" at bounding box center [201, 239] width 21 height 12
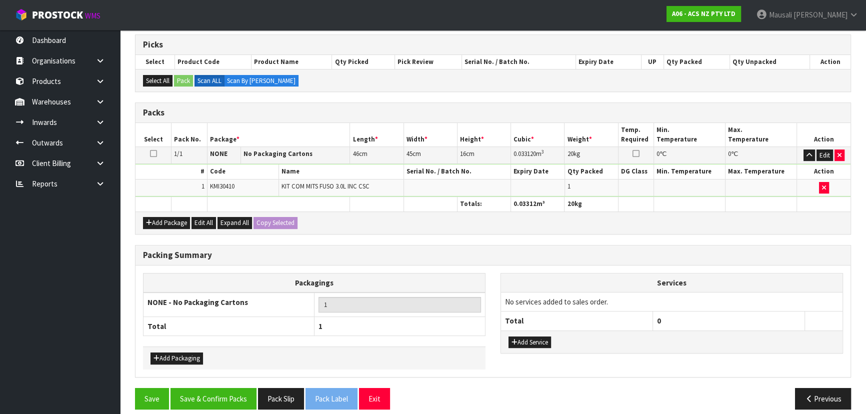
scroll to position [205, 0]
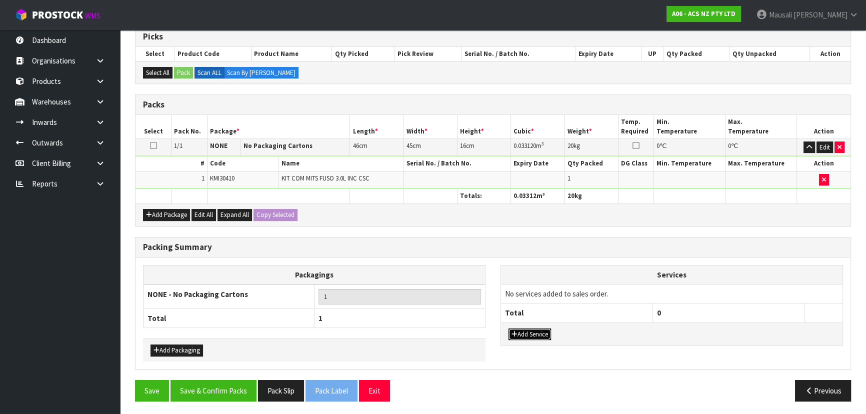
click at [530, 333] on button "Add Service" at bounding box center [529, 334] width 42 height 12
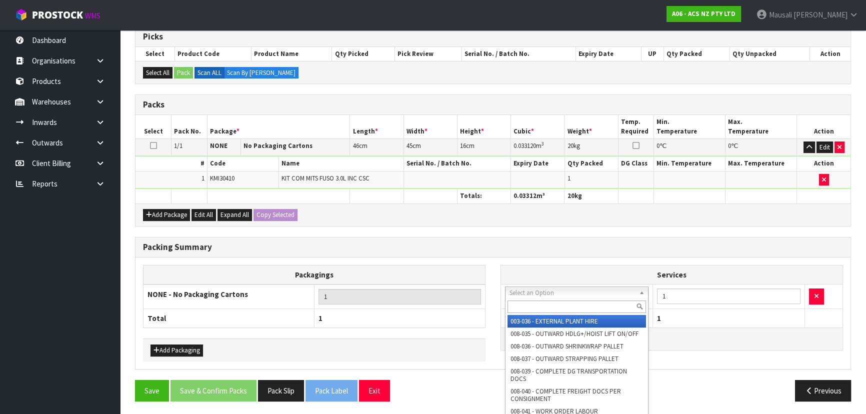
click at [530, 306] on input "text" at bounding box center [576, 306] width 138 height 12
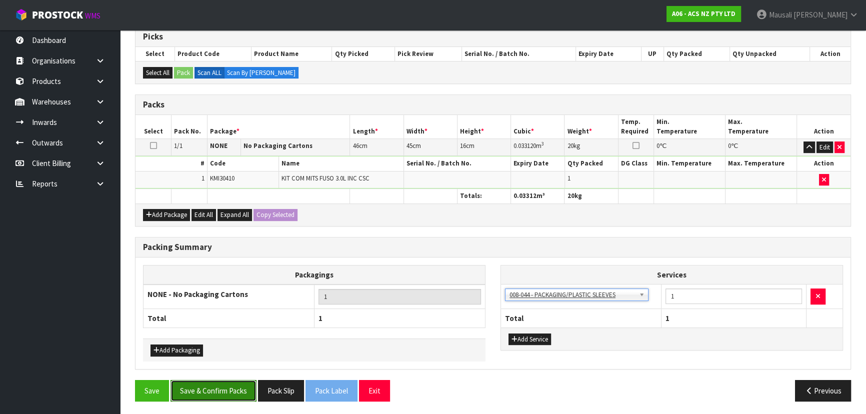
click at [238, 389] on button "Save & Confirm Packs" at bounding box center [213, 390] width 86 height 21
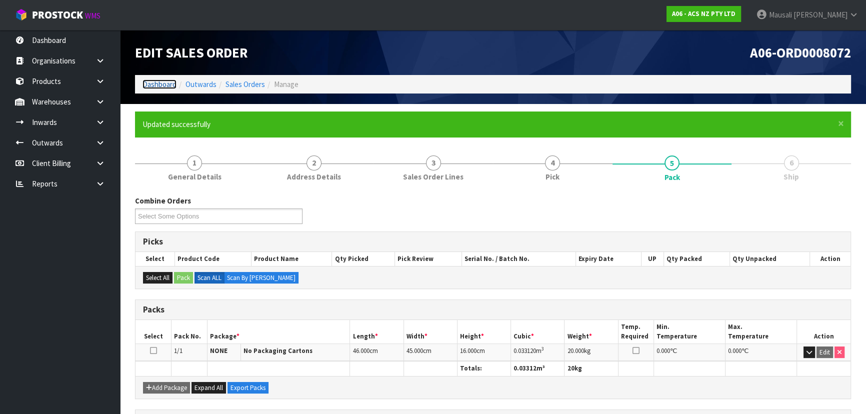
click at [155, 80] on link "Dashboard" at bounding box center [159, 83] width 34 height 9
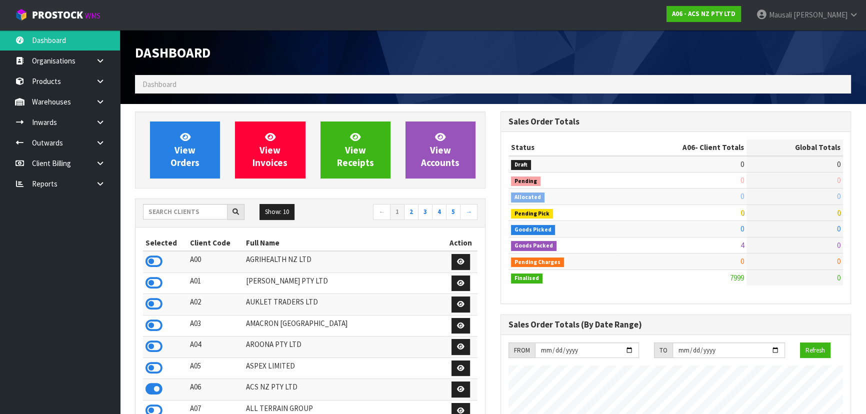
scroll to position [756, 365]
click at [152, 213] on input "text" at bounding box center [185, 211] width 84 height 15
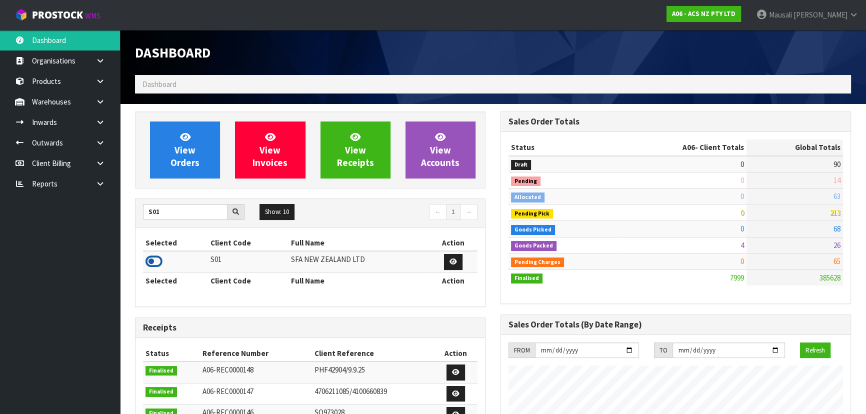
click at [159, 254] on icon at bounding box center [153, 261] width 17 height 15
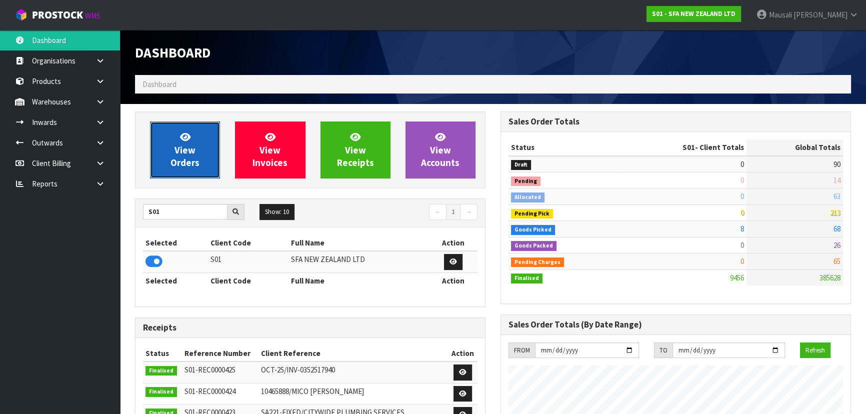
click at [188, 145] on span "View Orders" at bounding box center [184, 149] width 29 height 37
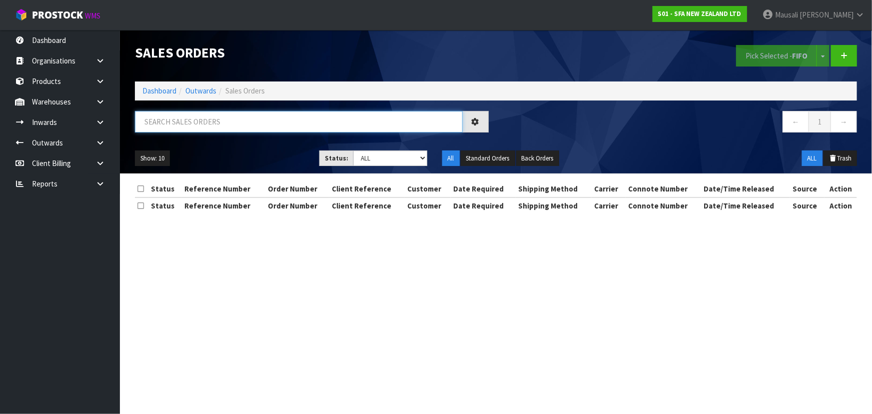
click at [168, 123] on input "text" at bounding box center [299, 121] width 328 height 21
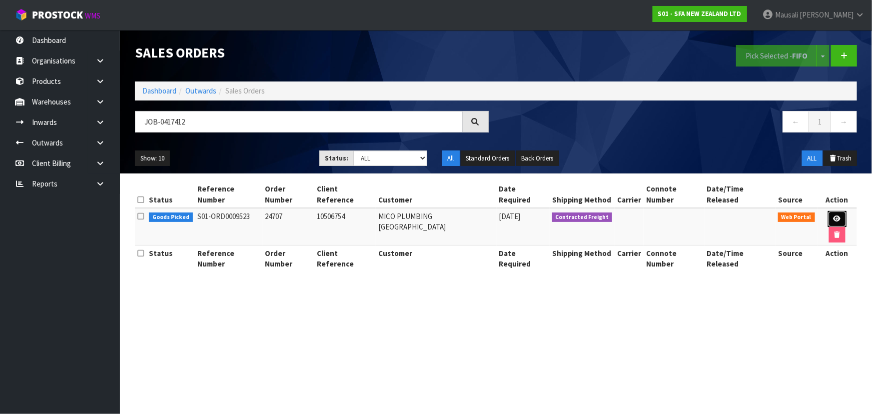
click at [834, 215] on icon at bounding box center [837, 218] width 7 height 6
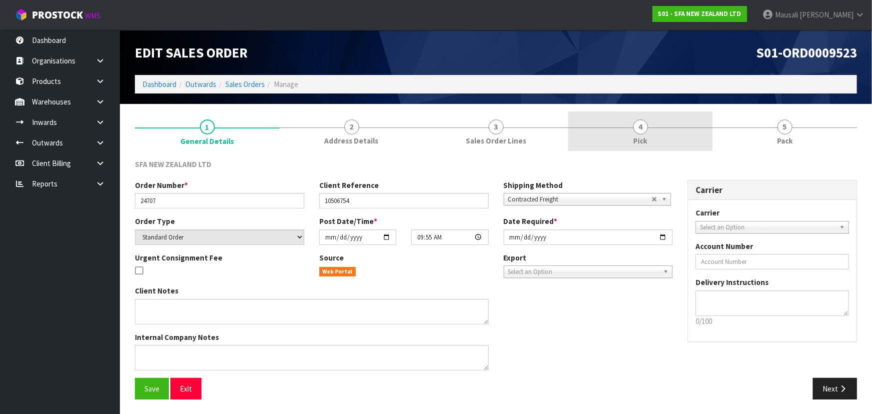
click at [662, 124] on link "4 Pick" at bounding box center [640, 130] width 144 height 39
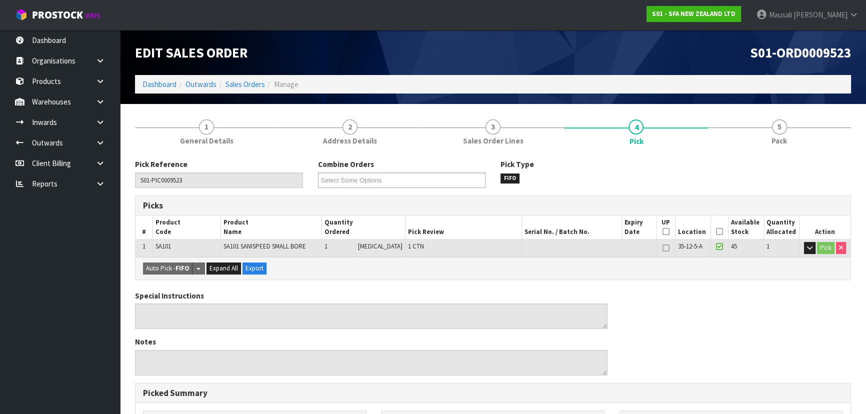
click at [716, 231] on icon at bounding box center [719, 231] width 7 height 0
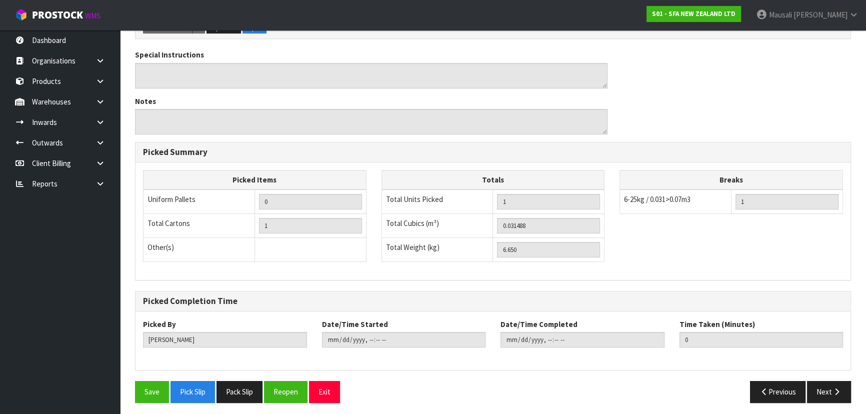
scroll to position [279, 0]
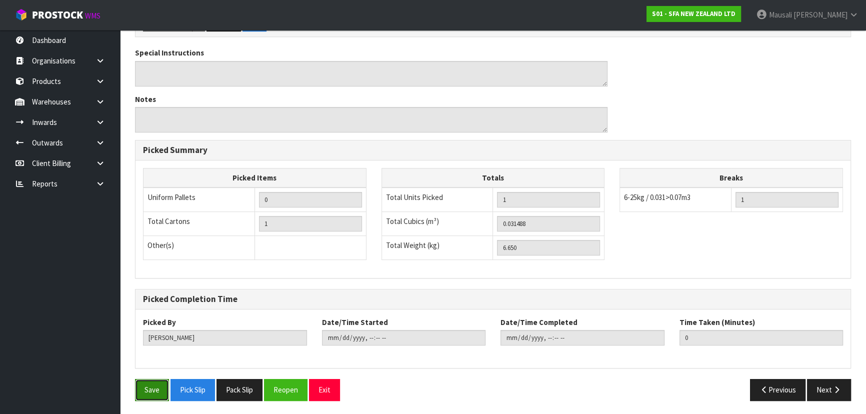
click at [145, 385] on button "Save" at bounding box center [152, 389] width 34 height 21
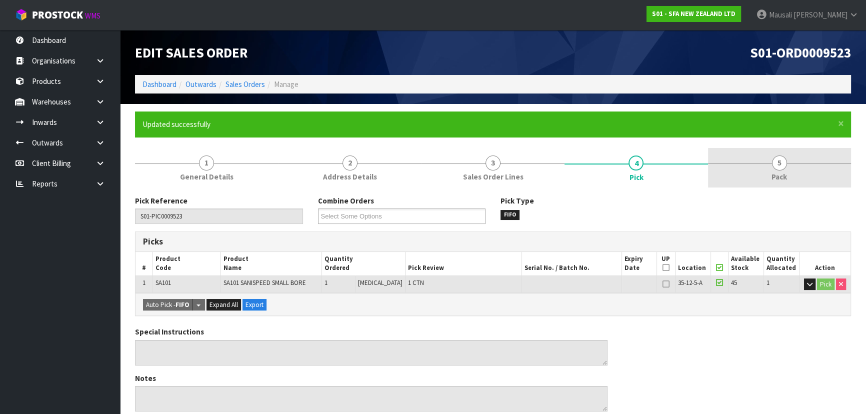
click at [795, 164] on link "5 Pack" at bounding box center [779, 167] width 143 height 39
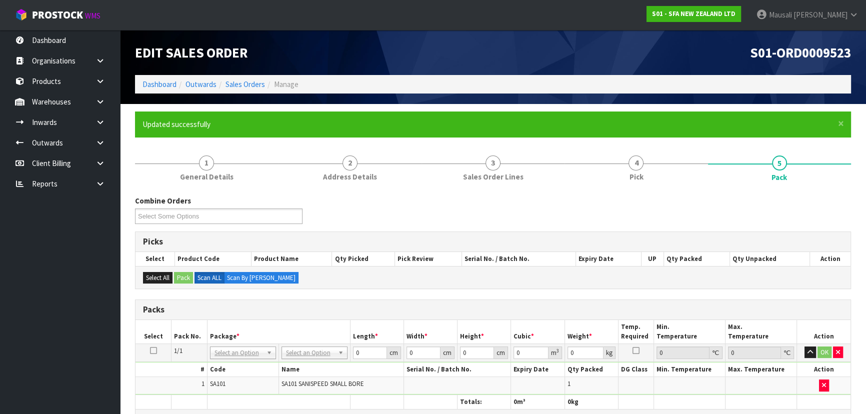
scroll to position [181, 0]
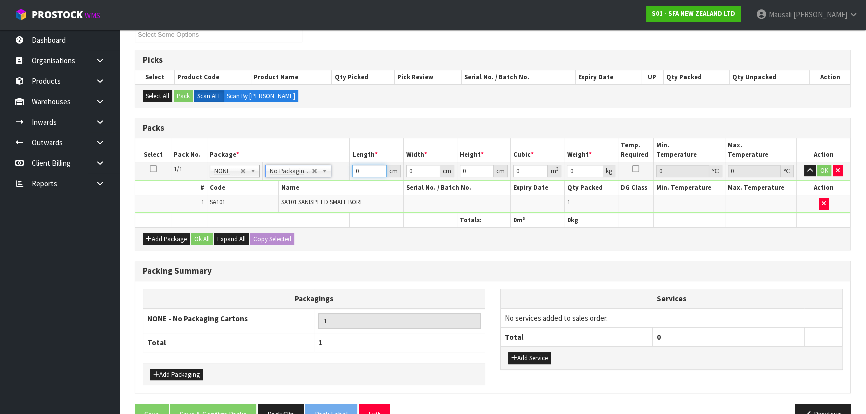
drag, startPoint x: 361, startPoint y: 172, endPoint x: 334, endPoint y: 187, distance: 31.1
click at [334, 187] on tbody "1/1 NONE 007-001 007-002 007-004 007-009 007-013 007-014 007-015 007-017 007-01…" at bounding box center [492, 187] width 715 height 51
click at [204, 233] on button "Ok All" at bounding box center [201, 239] width 21 height 12
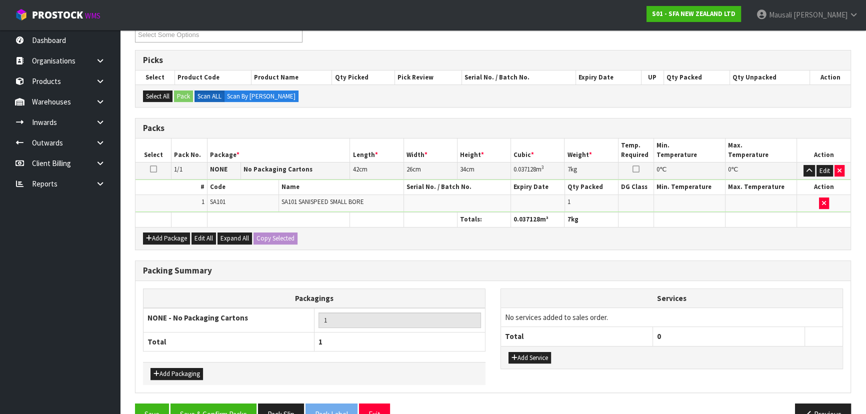
scroll to position [205, 0]
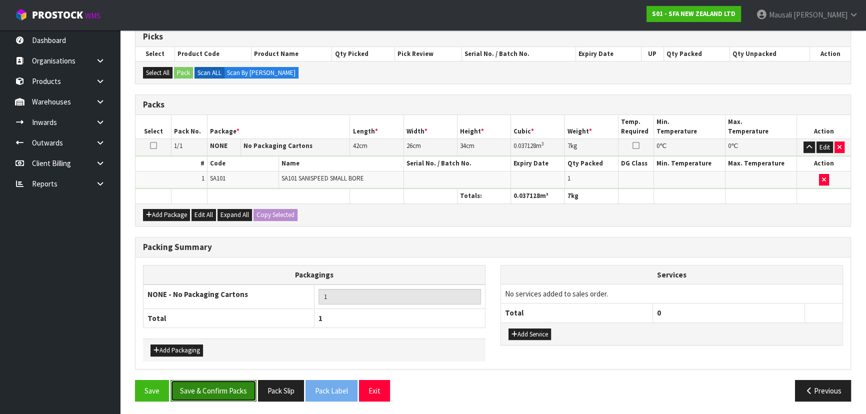
click at [229, 395] on button "Save & Confirm Packs" at bounding box center [213, 390] width 86 height 21
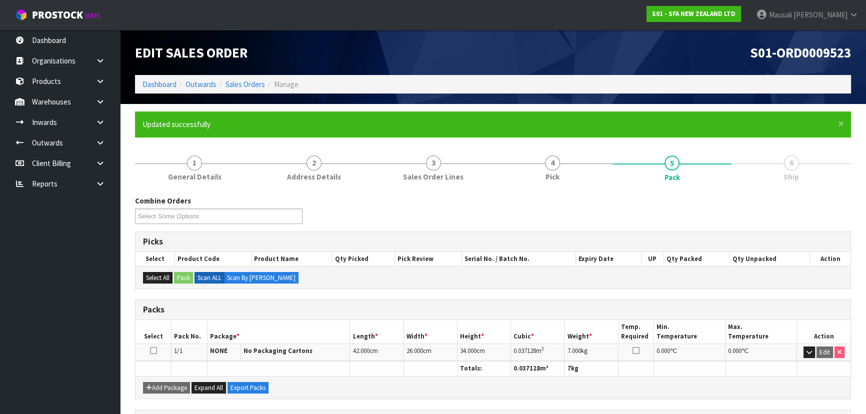
scroll to position [150, 0]
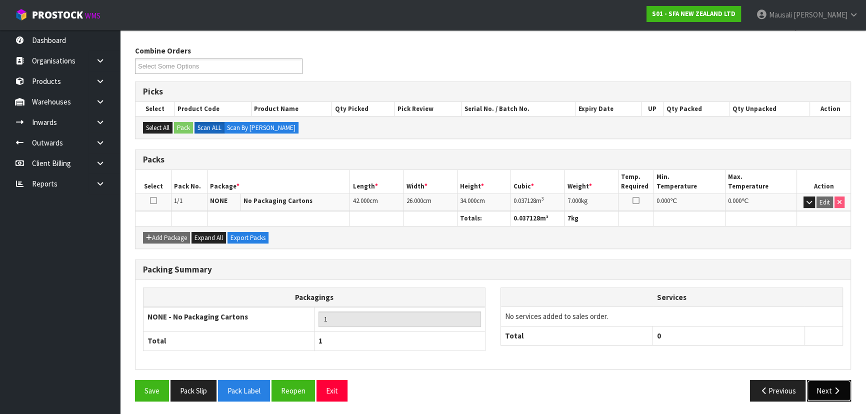
click at [819, 385] on button "Next" at bounding box center [829, 390] width 44 height 21
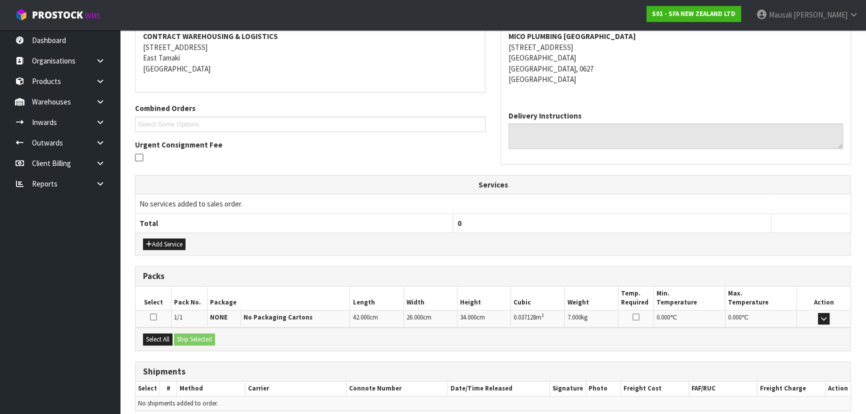
scroll to position [234, 0]
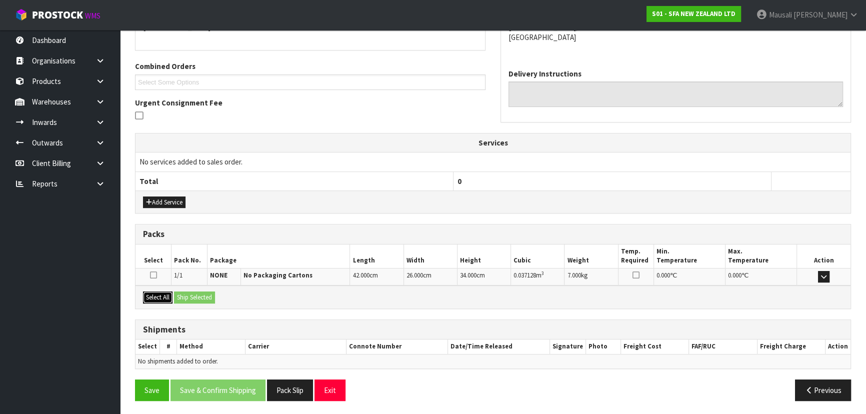
click at [153, 296] on button "Select All" at bounding box center [157, 297] width 29 height 12
click at [193, 293] on button "Ship Selected" at bounding box center [194, 297] width 41 height 12
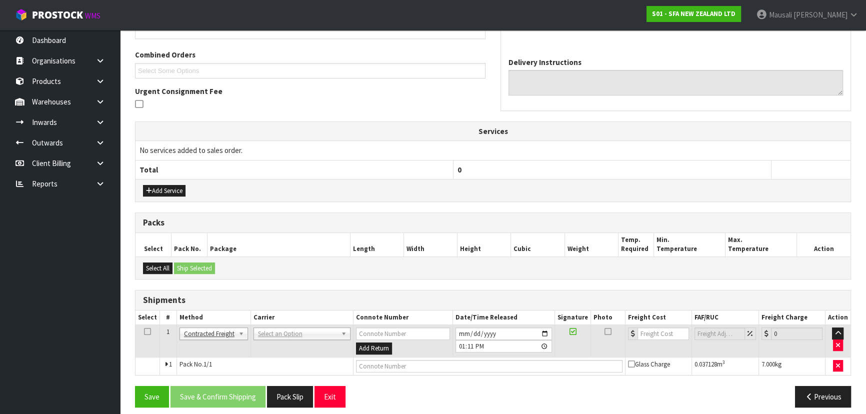
scroll to position [252, 0]
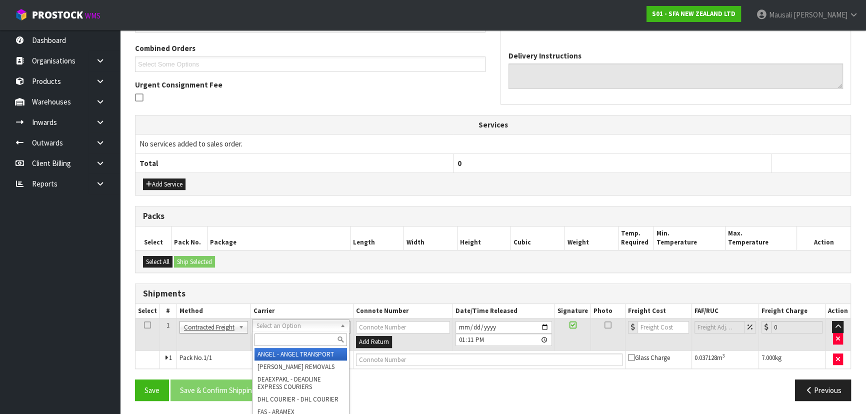
click at [271, 342] on input "text" at bounding box center [300, 339] width 92 height 12
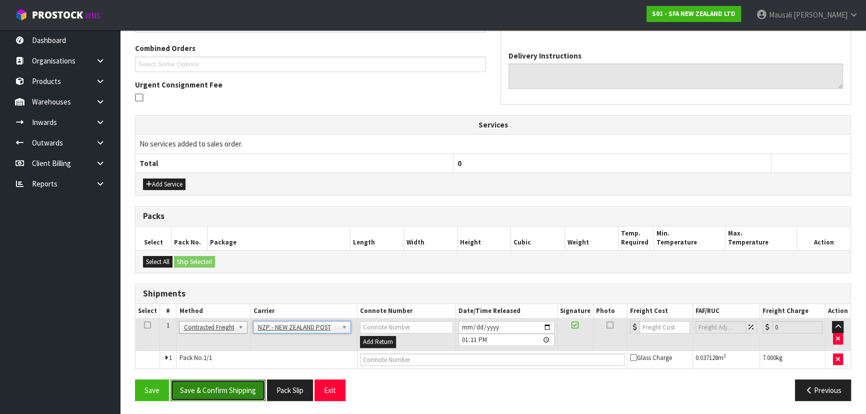
click at [236, 385] on button "Save & Confirm Shipping" at bounding box center [217, 389] width 95 height 21
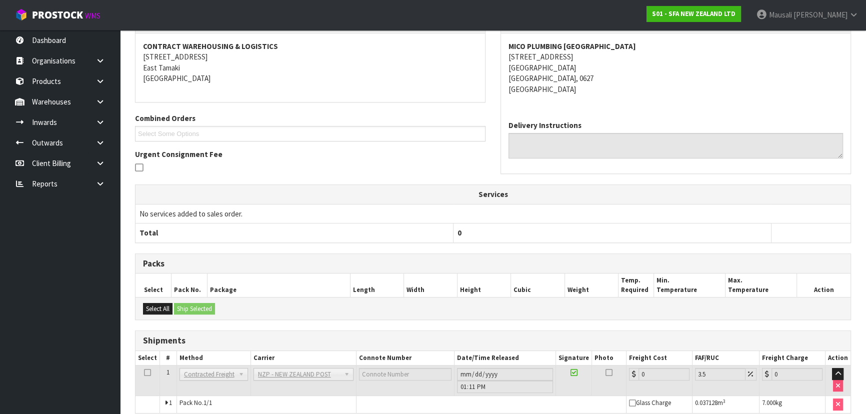
scroll to position [238, 0]
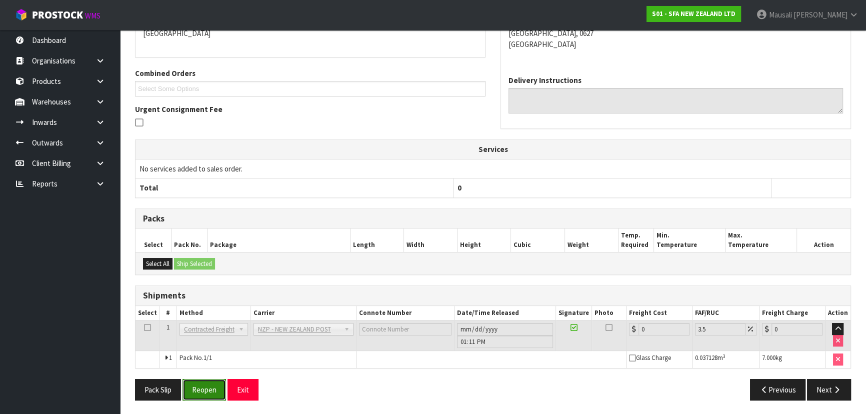
click at [197, 392] on button "Reopen" at bounding box center [203, 389] width 43 height 21
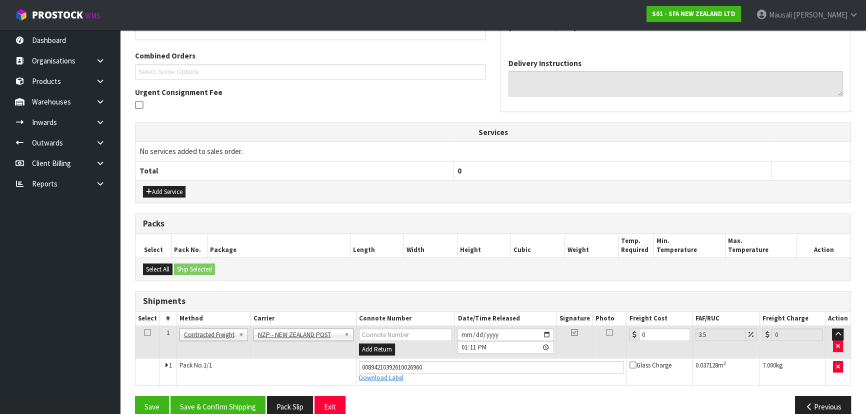
scroll to position [261, 0]
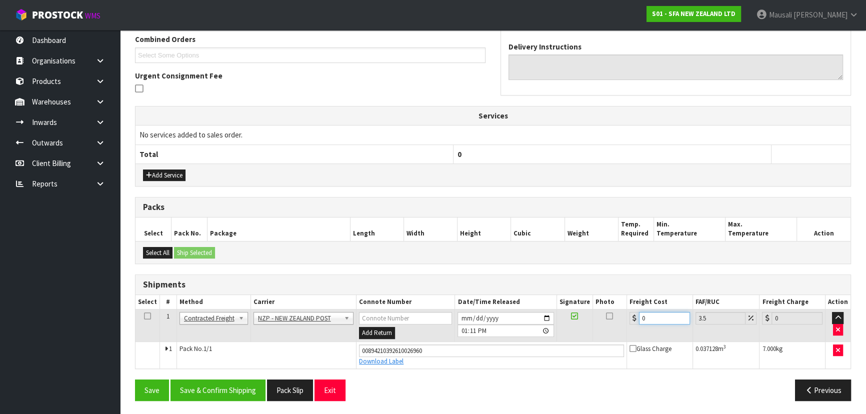
drag, startPoint x: 650, startPoint y: 314, endPoint x: 615, endPoint y: 325, distance: 36.7
click at [615, 325] on tr "1 Client Local Pickup Customer Local Pickup Company Freight Contracted Freight …" at bounding box center [492, 325] width 715 height 32
drag, startPoint x: 218, startPoint y: 388, endPoint x: 431, endPoint y: 134, distance: 331.0
click at [219, 385] on button "Save & Confirm Shipping" at bounding box center [217, 389] width 95 height 21
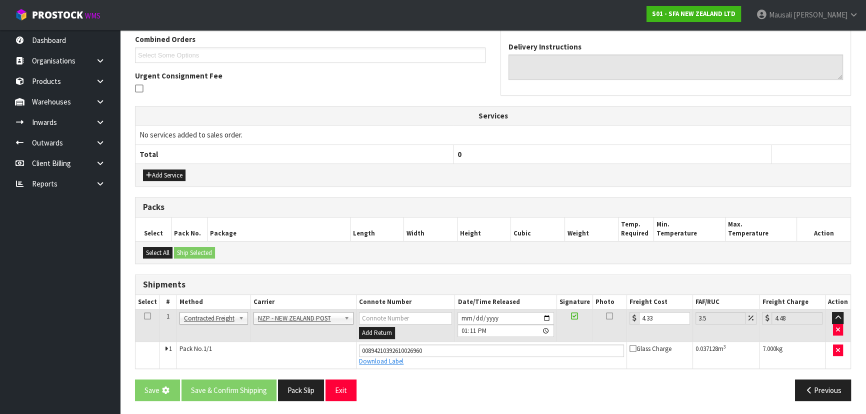
scroll to position [0, 0]
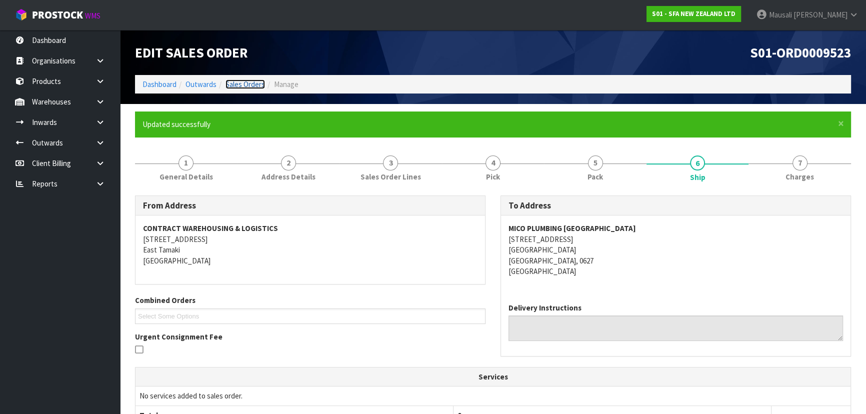
click at [241, 84] on link "Sales Orders" at bounding box center [244, 83] width 39 height 9
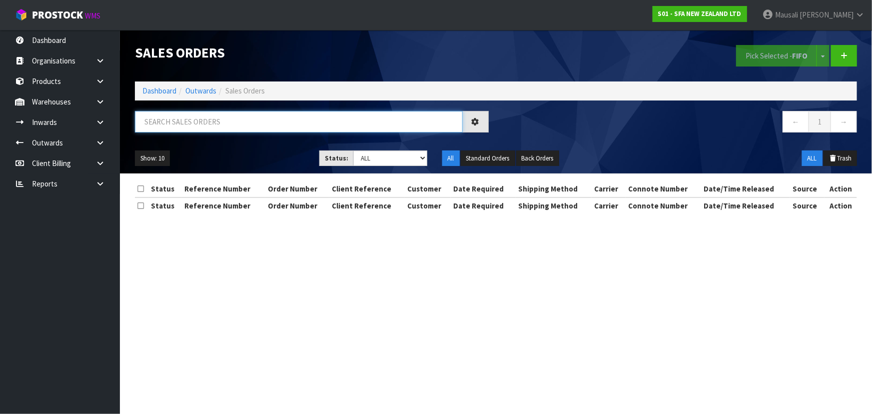
click at [148, 118] on input "text" at bounding box center [299, 121] width 328 height 21
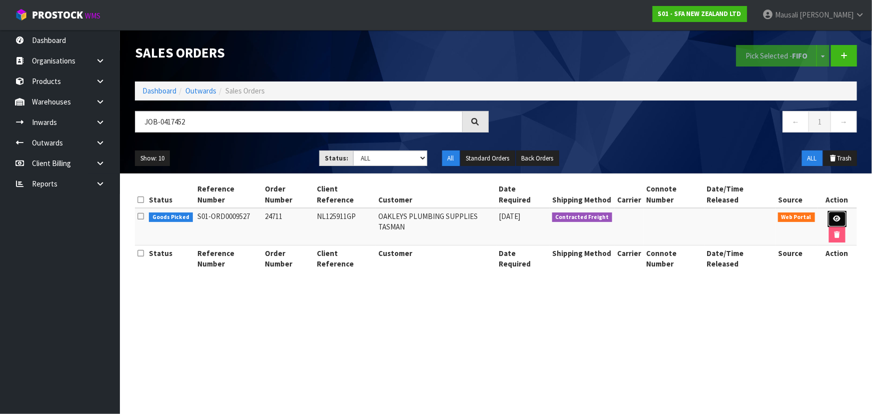
click at [828, 211] on link at bounding box center [837, 219] width 18 height 16
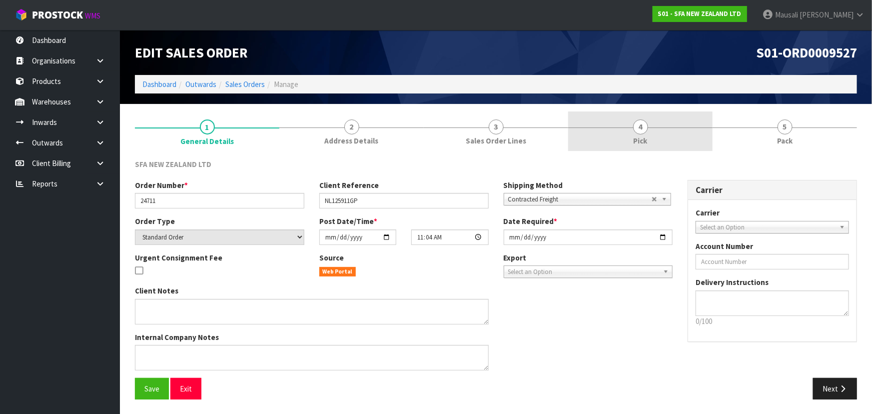
click at [661, 132] on link "4 Pick" at bounding box center [640, 130] width 144 height 39
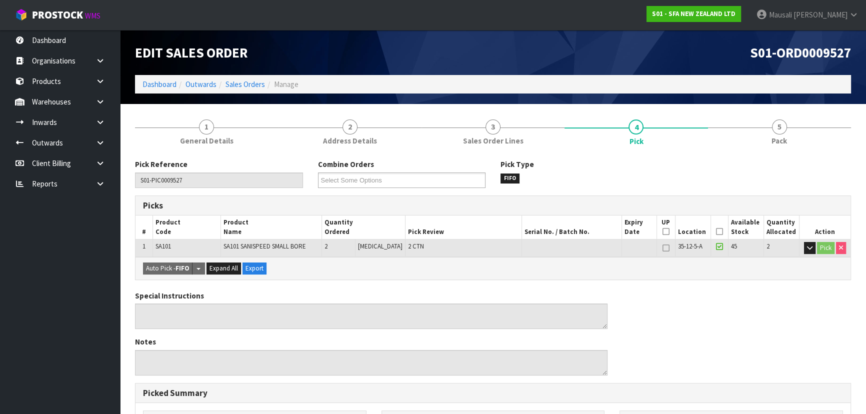
click at [716, 231] on icon at bounding box center [719, 231] width 7 height 0
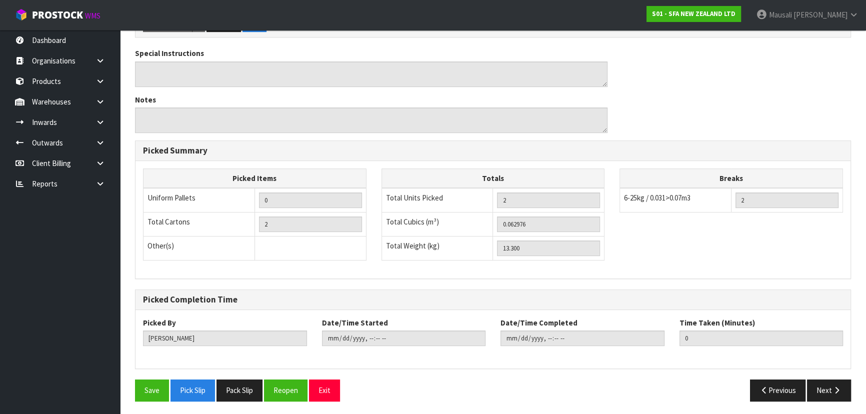
scroll to position [279, 0]
click at [143, 389] on button "Save" at bounding box center [152, 389] width 34 height 21
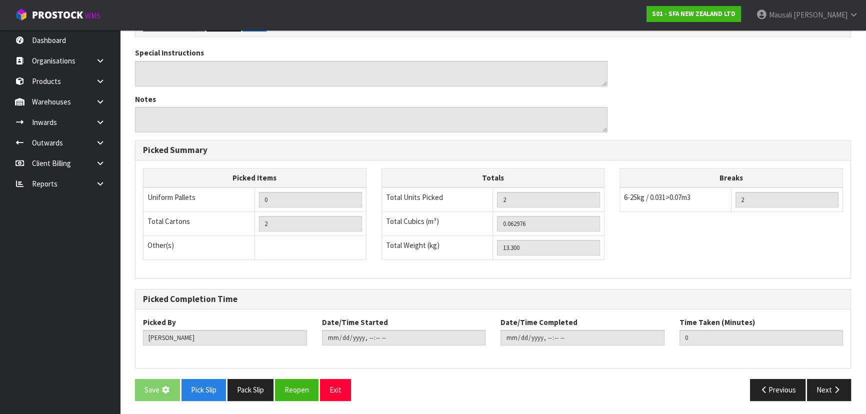
scroll to position [0, 0]
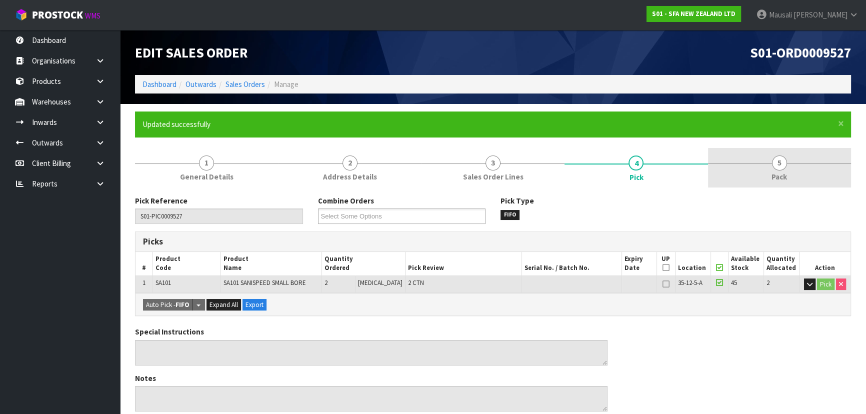
click at [785, 170] on link "5 Pack" at bounding box center [779, 167] width 143 height 39
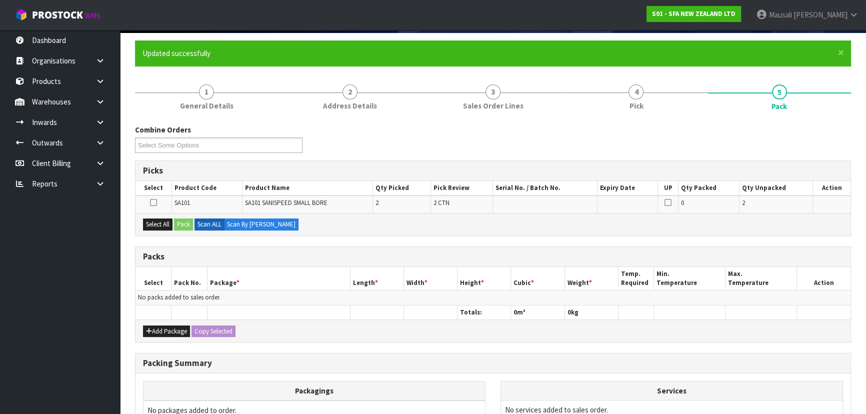
scroll to position [136, 0]
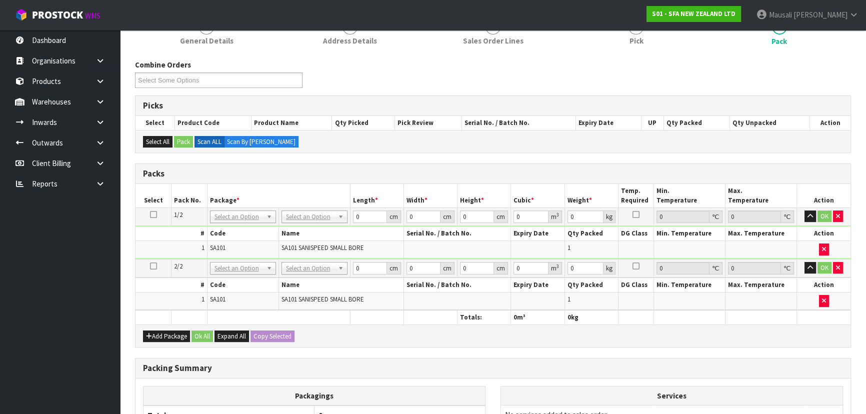
click at [154, 214] on icon at bounding box center [153, 214] width 7 height 0
drag, startPoint x: 364, startPoint y: 220, endPoint x: 373, endPoint y: 219, distance: 9.6
click at [351, 228] on tbody "1/2 NONE 007-001 007-002 007-004 007-009 007-013 007-014 007-015 007-017 007-01…" at bounding box center [492, 232] width 715 height 51
click at [265, 332] on button "Copy Selected" at bounding box center [272, 336] width 44 height 12
click at [265, 332] on span "Confirm" at bounding box center [264, 336] width 22 height 8
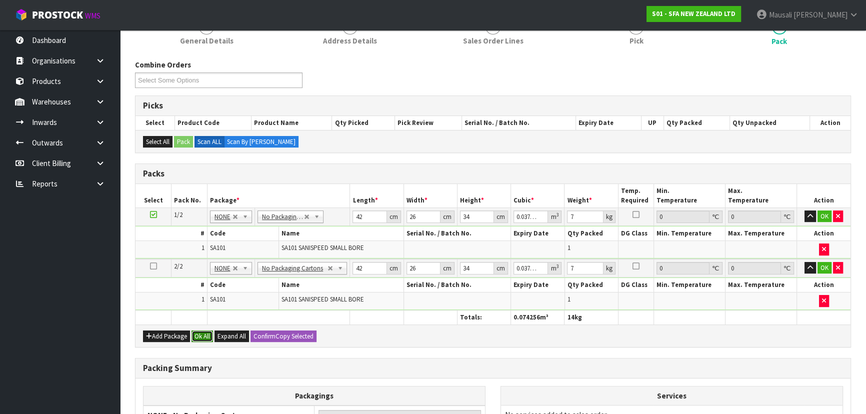
click at [207, 331] on button "Ok All" at bounding box center [201, 336] width 21 height 12
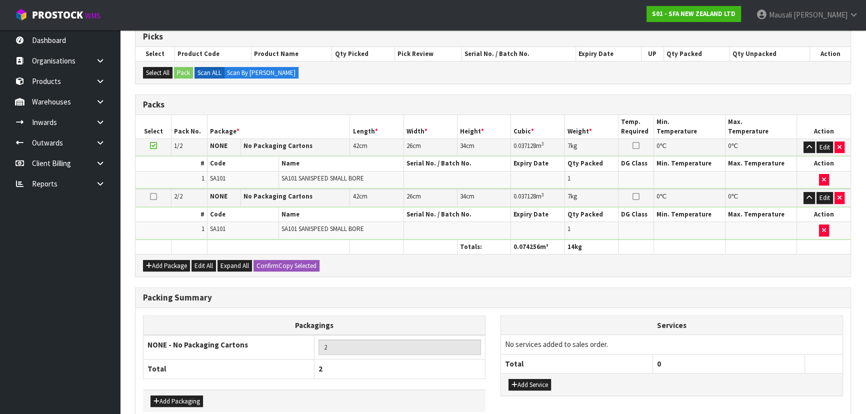
scroll to position [255, 0]
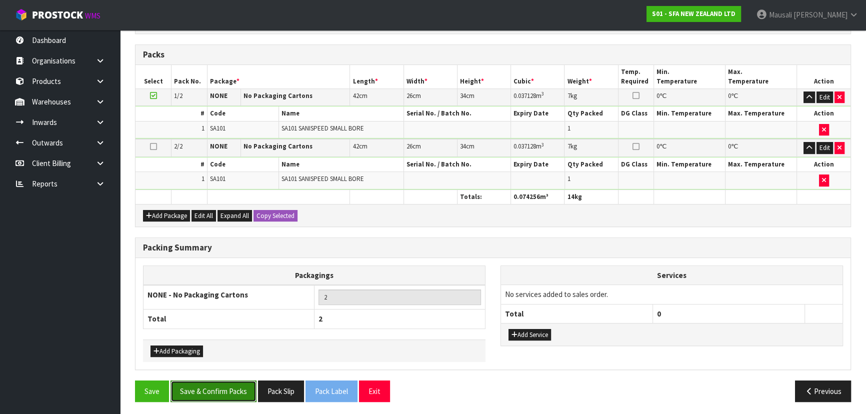
click at [208, 388] on button "Save & Confirm Packs" at bounding box center [213, 390] width 86 height 21
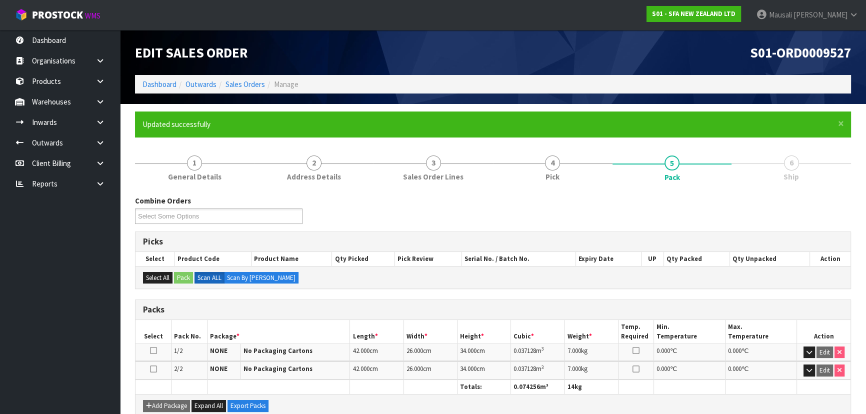
scroll to position [168, 0]
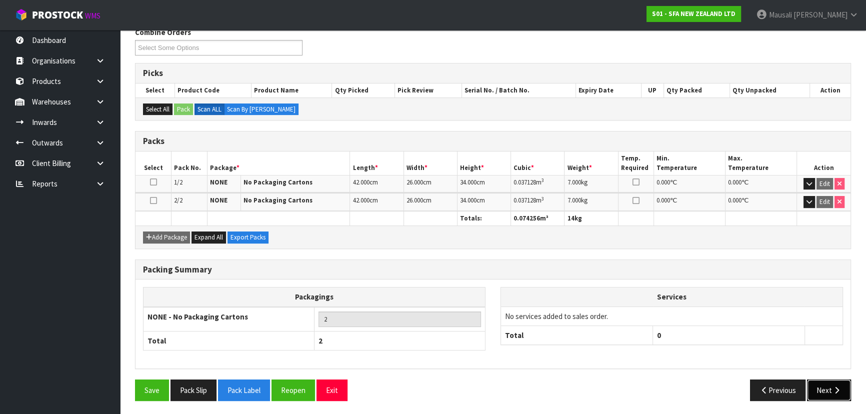
click at [813, 383] on button "Next" at bounding box center [829, 389] width 44 height 21
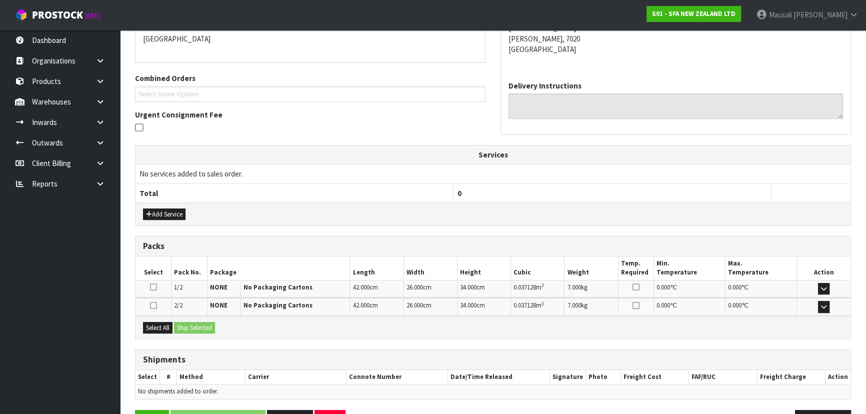
scroll to position [252, 0]
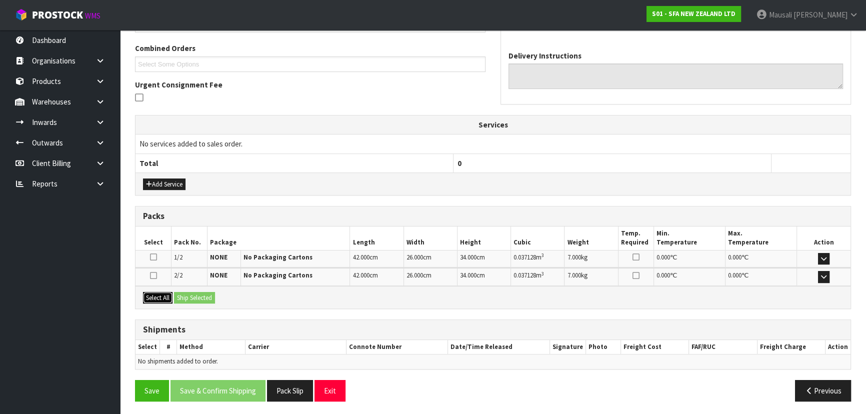
drag, startPoint x: 152, startPoint y: 295, endPoint x: 177, endPoint y: 287, distance: 26.1
click at [152, 295] on button "Select All" at bounding box center [157, 298] width 29 height 12
click at [179, 294] on div "Select All Ship Selected" at bounding box center [492, 297] width 715 height 22
click at [180, 296] on button "Ship Selected" at bounding box center [194, 298] width 41 height 12
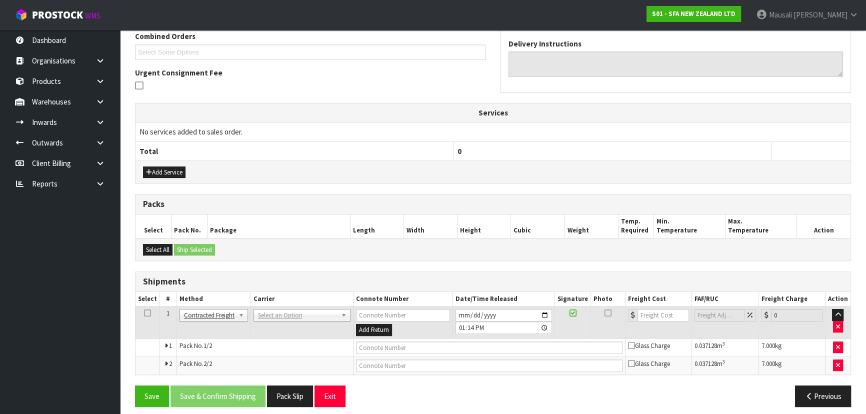
scroll to position [270, 0]
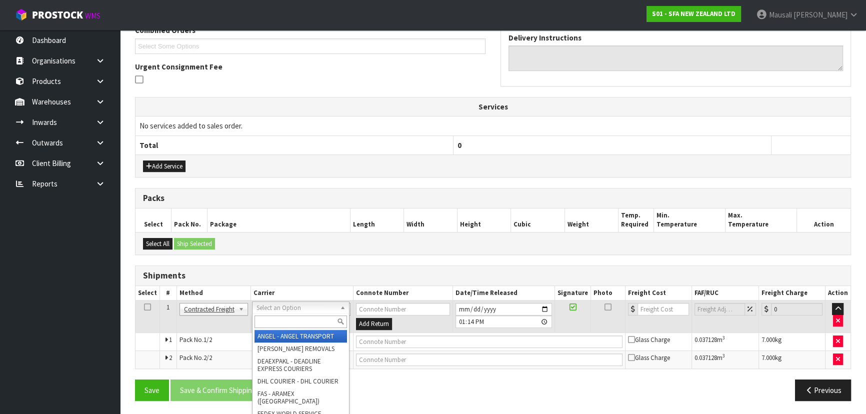
click at [276, 320] on input "text" at bounding box center [300, 321] width 92 height 12
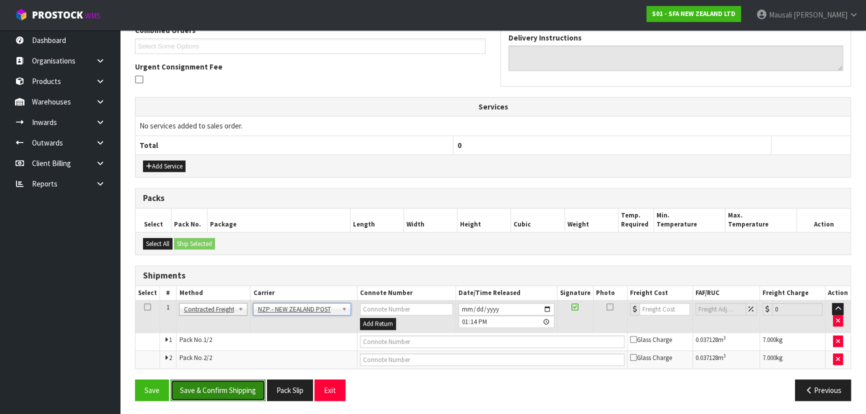
click at [232, 392] on button "Save & Confirm Shipping" at bounding box center [217, 389] width 95 height 21
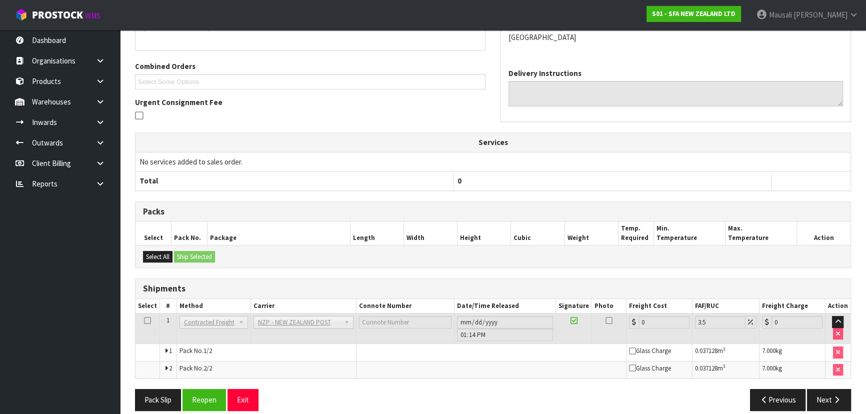
scroll to position [255, 0]
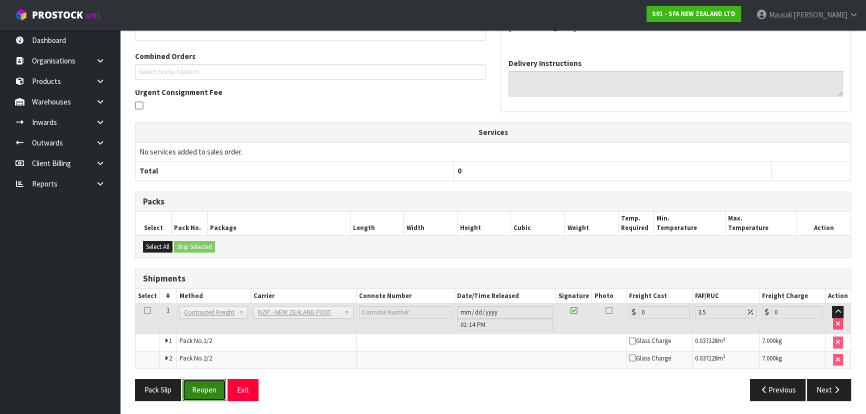
click at [207, 380] on button "Reopen" at bounding box center [203, 389] width 43 height 21
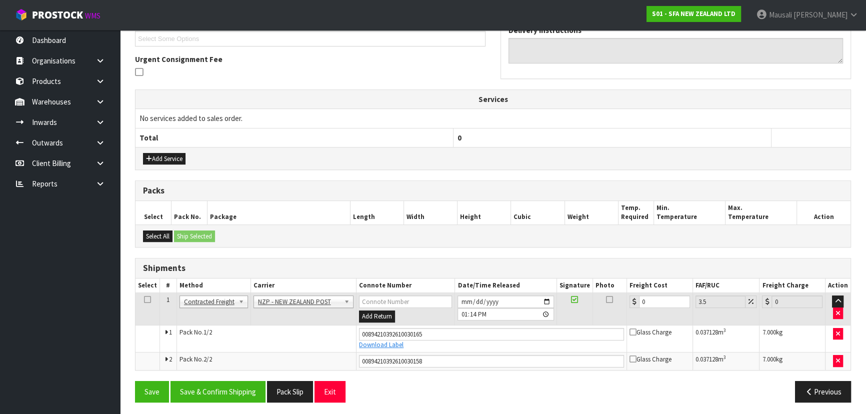
scroll to position [279, 0]
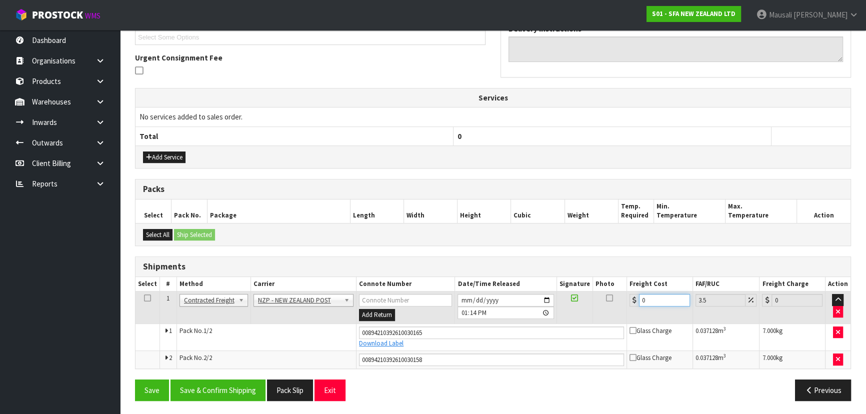
drag, startPoint x: 655, startPoint y: 297, endPoint x: 626, endPoint y: 304, distance: 29.8
click at [627, 304] on td "0" at bounding box center [660, 307] width 66 height 32
click at [254, 386] on button "Save & Confirm Shipping" at bounding box center [217, 389] width 95 height 21
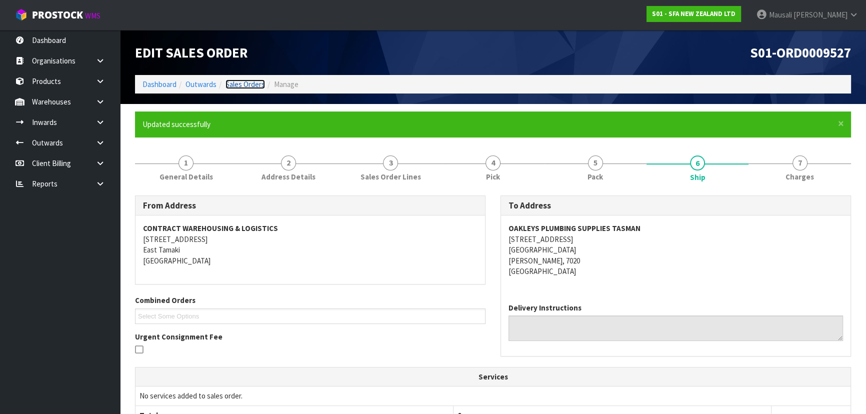
click at [234, 85] on link "Sales Orders" at bounding box center [244, 83] width 39 height 9
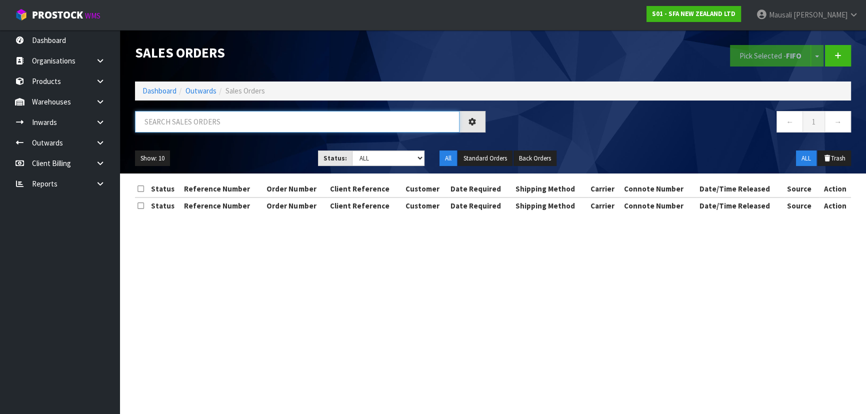
click at [159, 124] on input "text" at bounding box center [297, 121] width 324 height 21
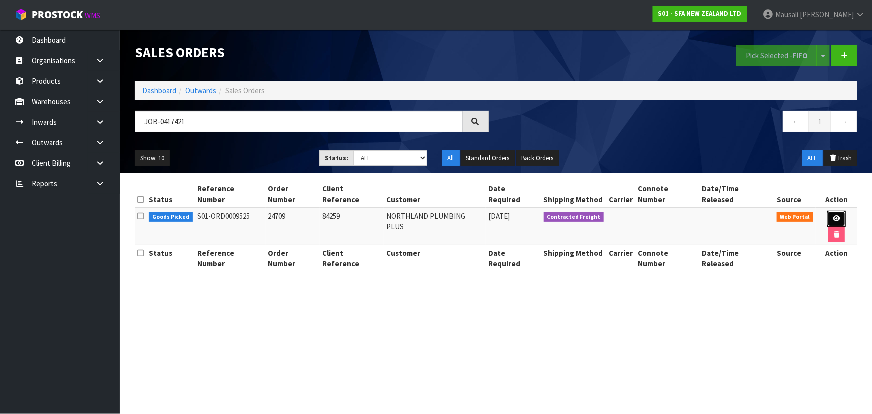
click at [833, 215] on icon at bounding box center [836, 218] width 7 height 6
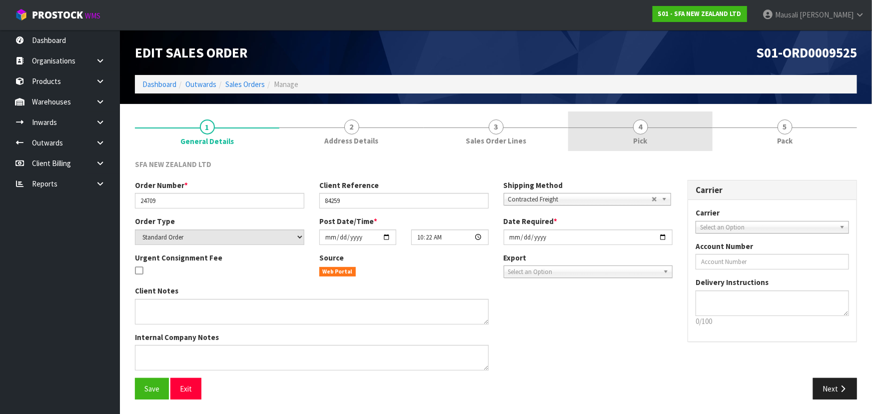
click at [657, 136] on link "4 Pick" at bounding box center [640, 130] width 144 height 39
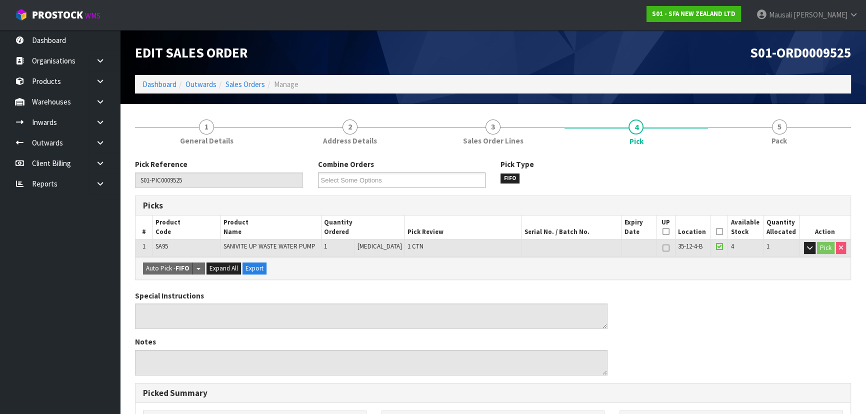
click at [717, 231] on icon at bounding box center [719, 231] width 7 height 0
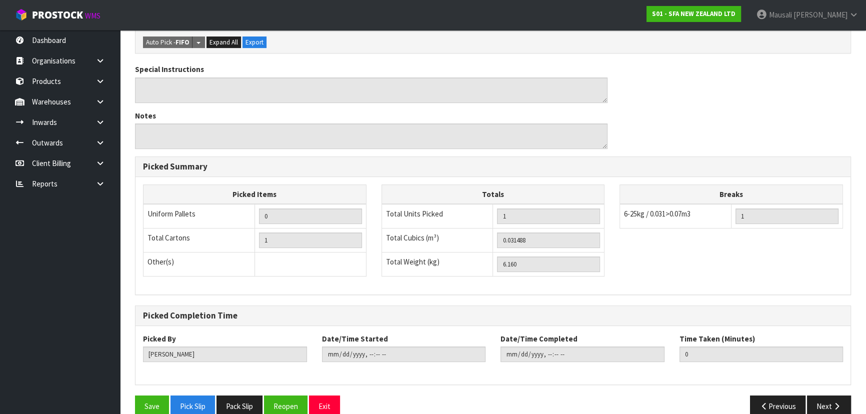
scroll to position [279, 0]
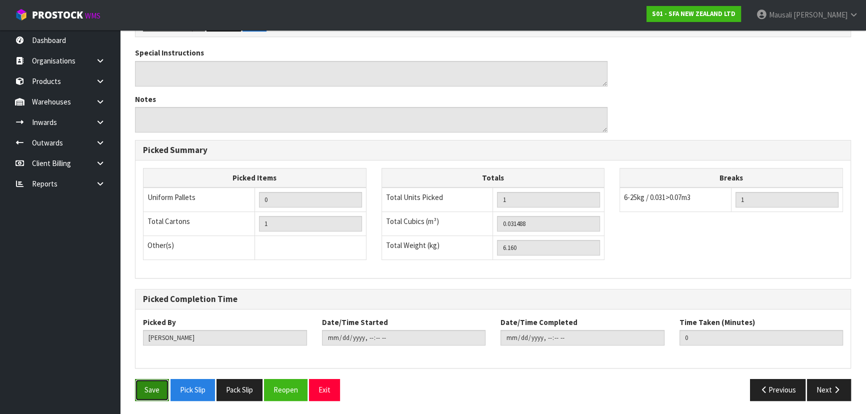
click at [138, 382] on button "Save" at bounding box center [152, 389] width 34 height 21
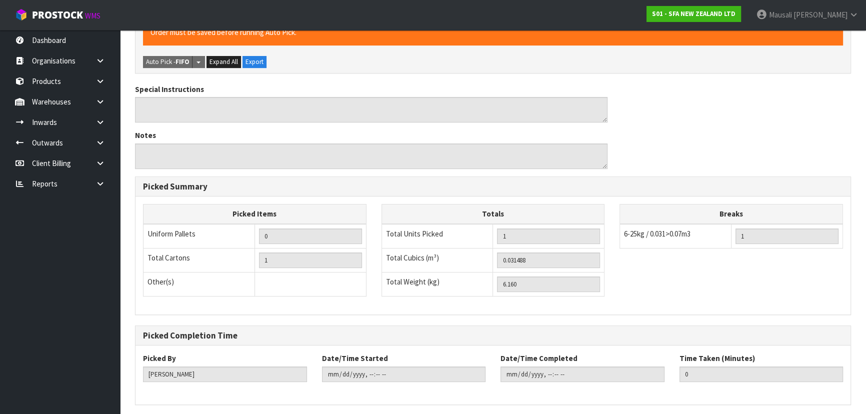
scroll to position [0, 0]
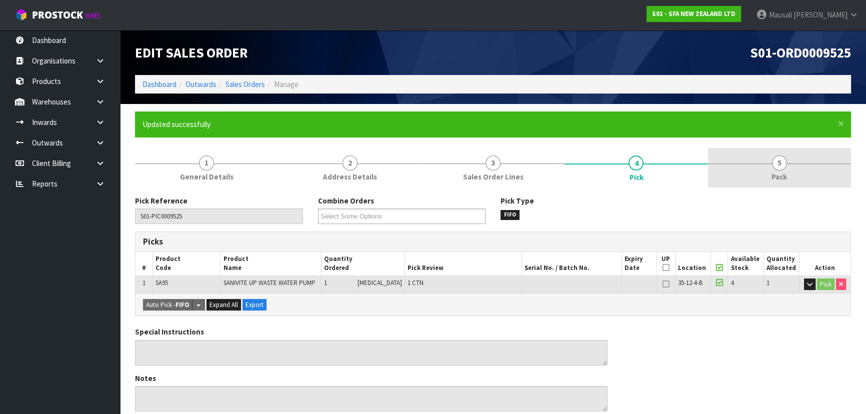
click at [753, 167] on link "5 Pack" at bounding box center [779, 167] width 143 height 39
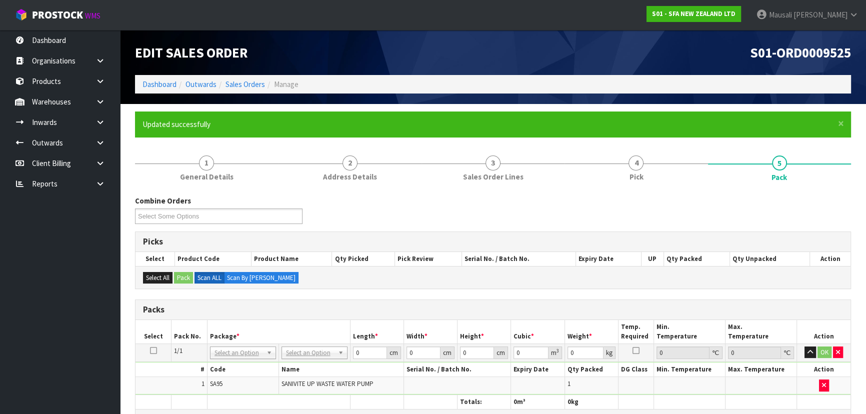
scroll to position [181, 0]
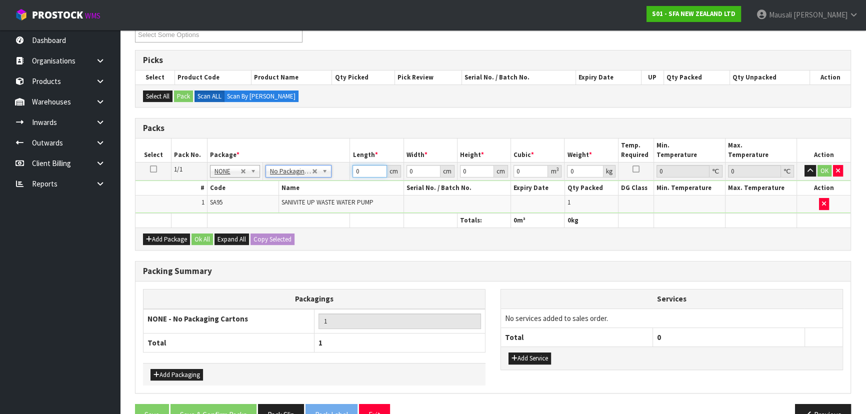
drag, startPoint x: 364, startPoint y: 171, endPoint x: 338, endPoint y: 181, distance: 27.8
click at [338, 181] on tbody "1/1 NONE 007-001 007-002 007-004 007-009 007-013 007-014 007-015 007-017 007-01…" at bounding box center [492, 187] width 715 height 51
click at [203, 239] on button "Ok All" at bounding box center [201, 239] width 21 height 12
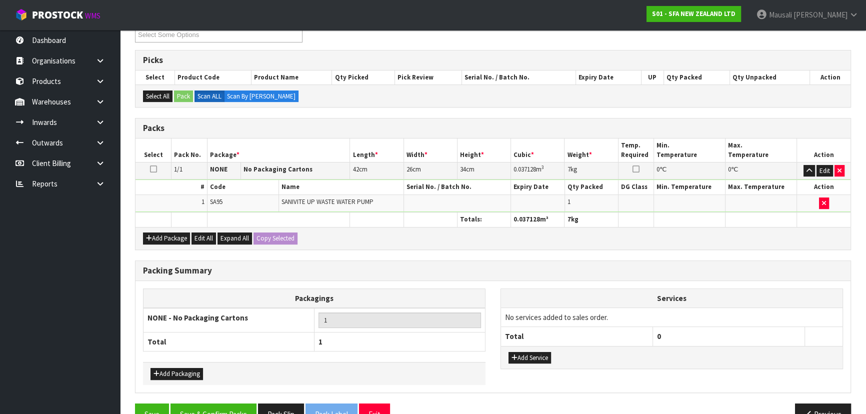
scroll to position [205, 0]
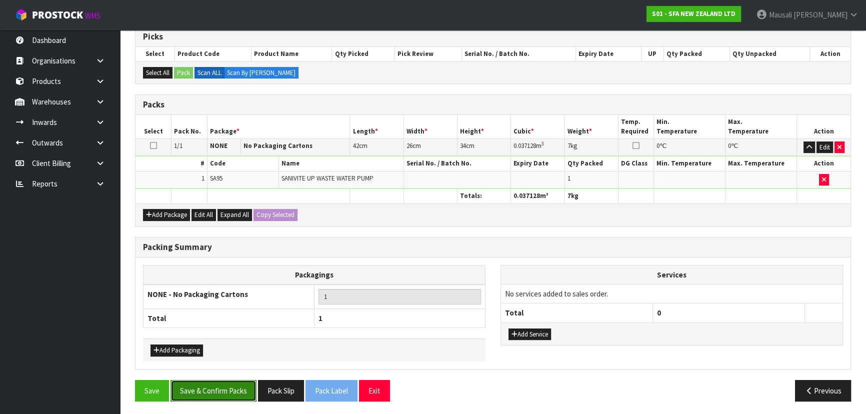
click at [229, 383] on button "Save & Confirm Packs" at bounding box center [213, 390] width 86 height 21
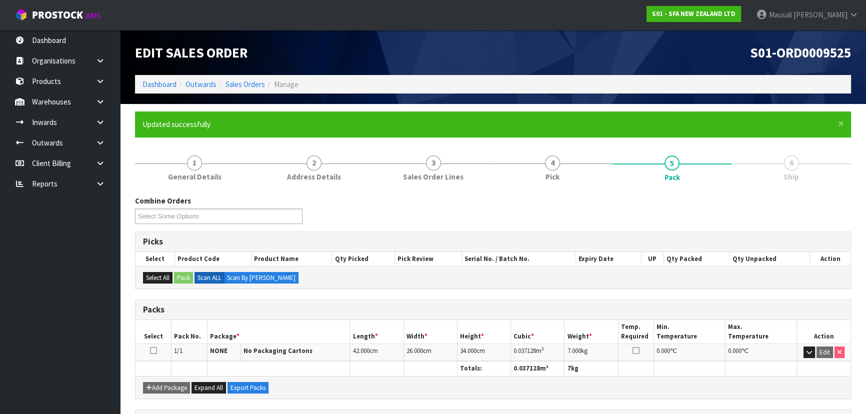
scroll to position [150, 0]
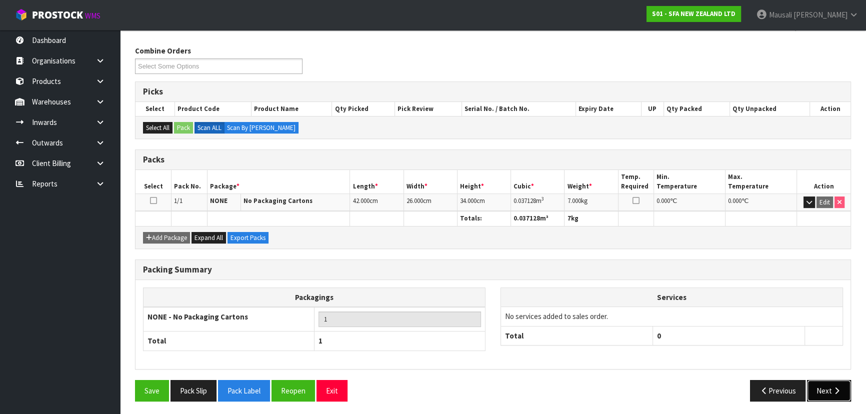
click at [819, 384] on button "Next" at bounding box center [829, 390] width 44 height 21
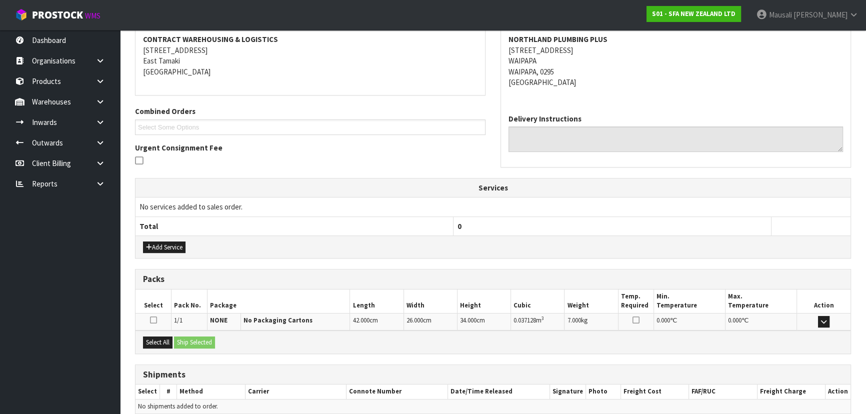
scroll to position [234, 0]
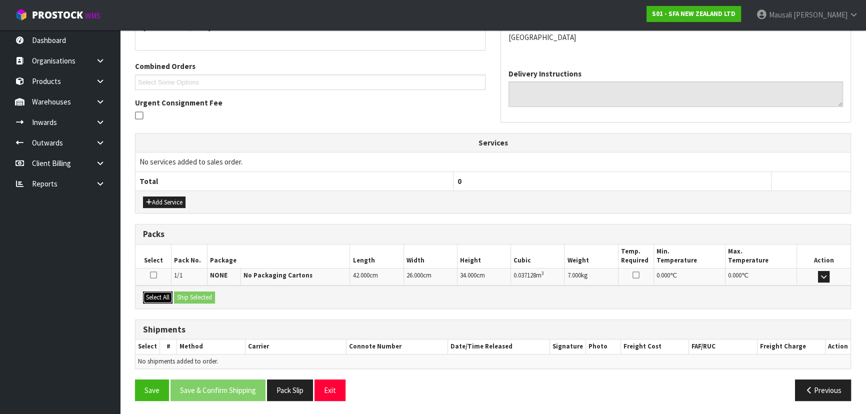
click at [159, 294] on button "Select All" at bounding box center [157, 297] width 29 height 12
click at [186, 293] on button "Ship Selected" at bounding box center [194, 297] width 41 height 12
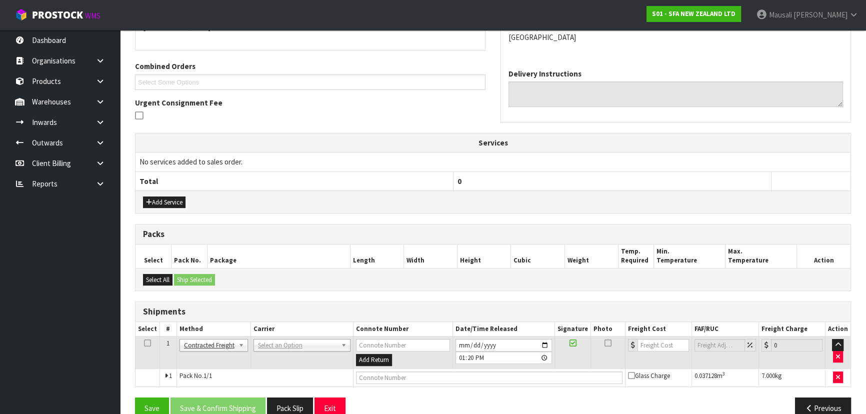
scroll to position [252, 0]
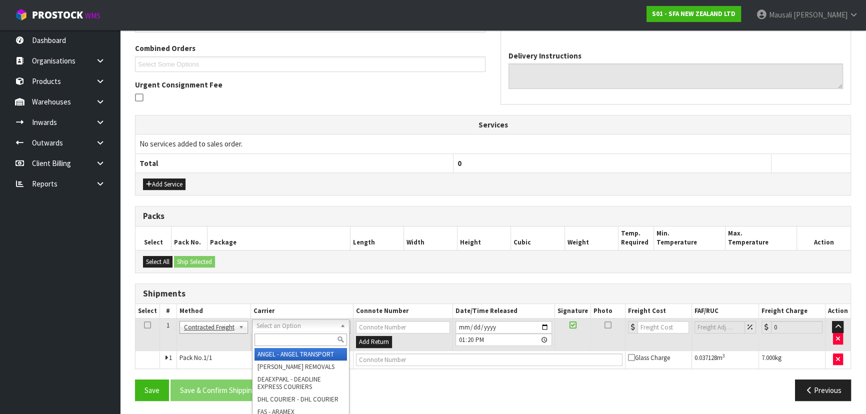
click at [276, 342] on input "text" at bounding box center [300, 339] width 92 height 12
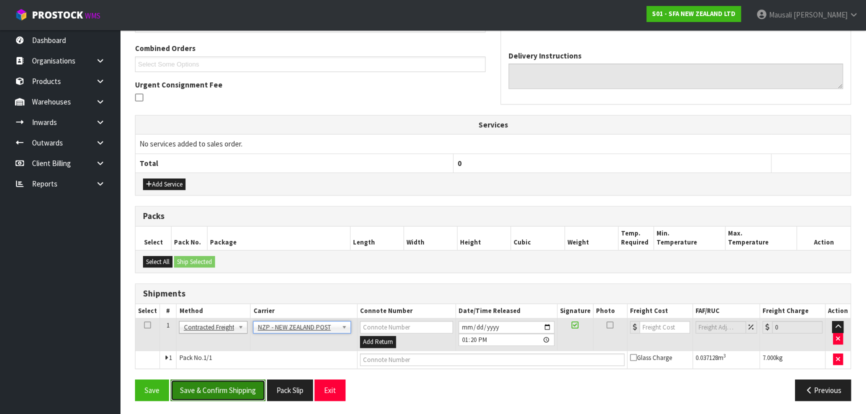
click at [237, 390] on button "Save & Confirm Shipping" at bounding box center [217, 389] width 95 height 21
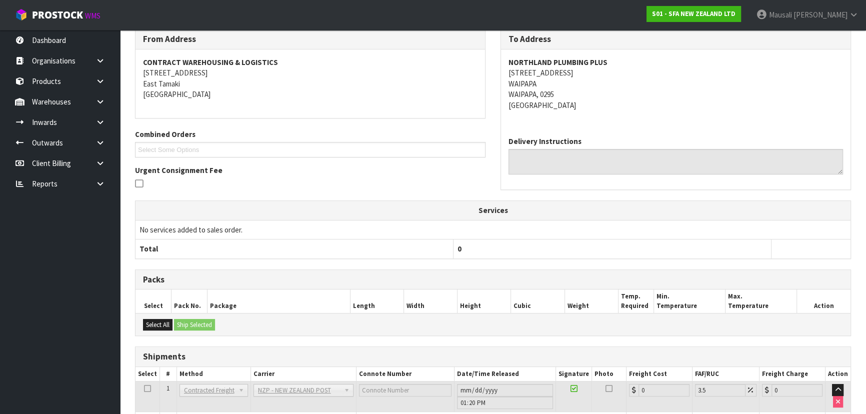
scroll to position [238, 0]
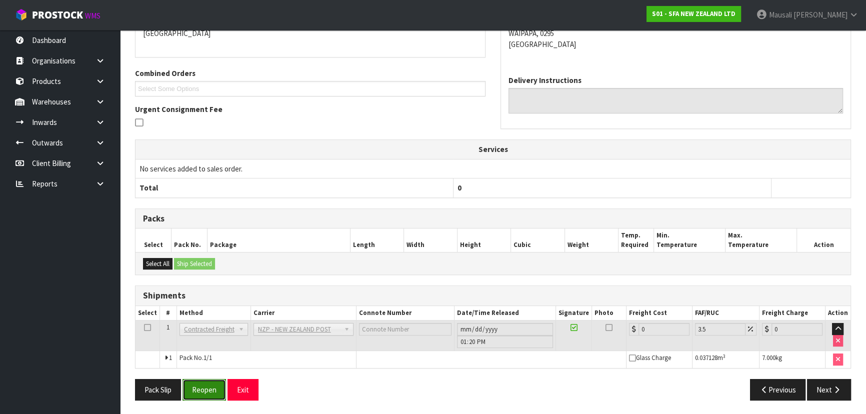
click at [209, 390] on button "Reopen" at bounding box center [203, 389] width 43 height 21
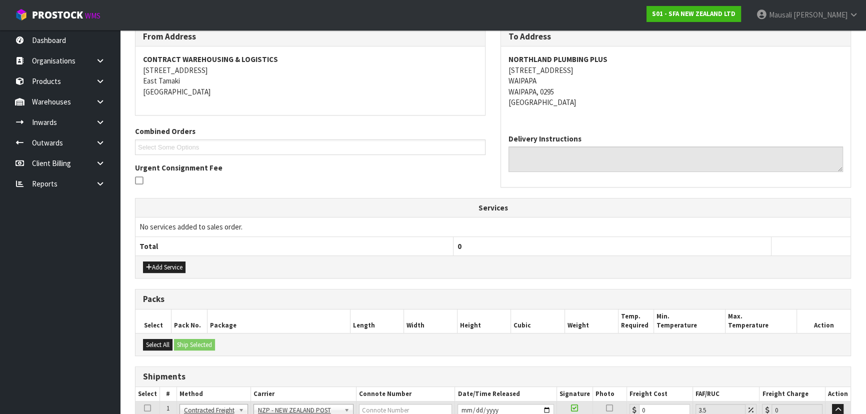
scroll to position [261, 0]
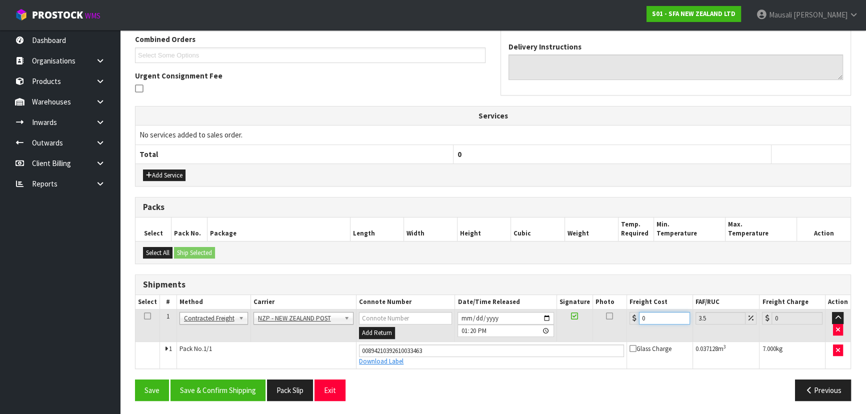
drag, startPoint x: 658, startPoint y: 312, endPoint x: 626, endPoint y: 325, distance: 34.1
click at [627, 325] on td "0" at bounding box center [660, 325] width 66 height 32
drag, startPoint x: 234, startPoint y: 386, endPoint x: 272, endPoint y: 372, distance: 40.7
click at [234, 386] on button "Save & Confirm Shipping" at bounding box center [217, 389] width 95 height 21
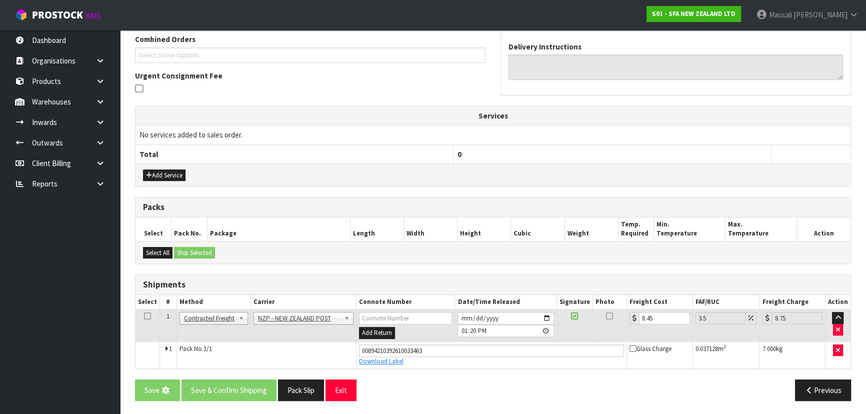
scroll to position [0, 0]
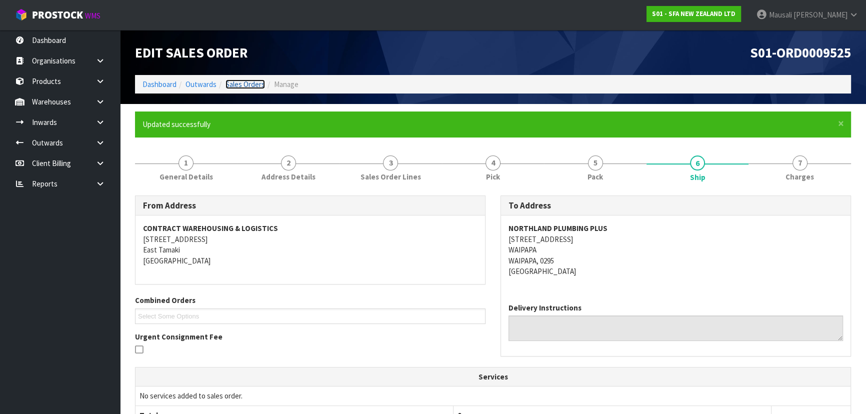
drag, startPoint x: 238, startPoint y: 84, endPoint x: 238, endPoint y: 90, distance: 6.0
click at [238, 84] on link "Sales Orders" at bounding box center [244, 83] width 39 height 9
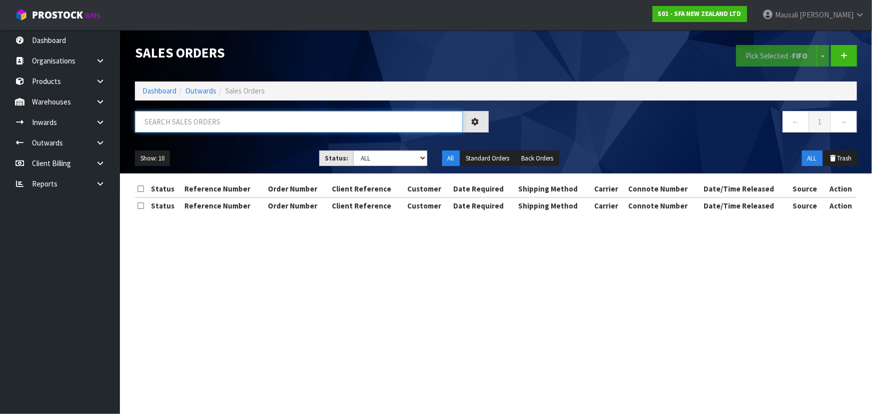
click at [177, 124] on input "text" at bounding box center [299, 121] width 328 height 21
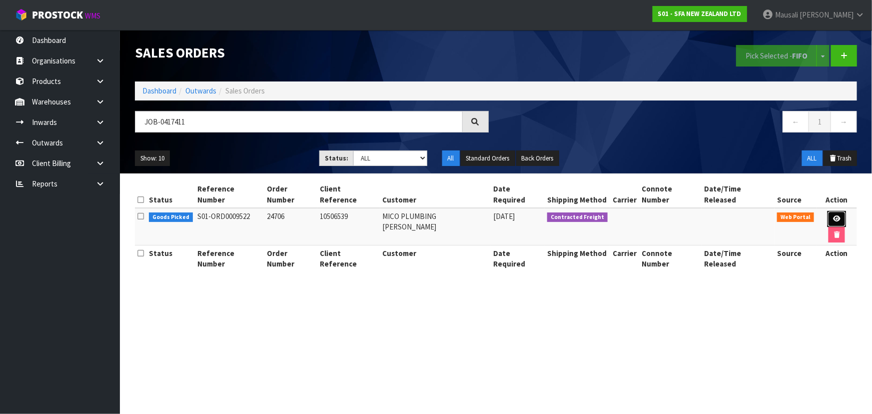
click at [833, 215] on icon at bounding box center [836, 218] width 7 height 6
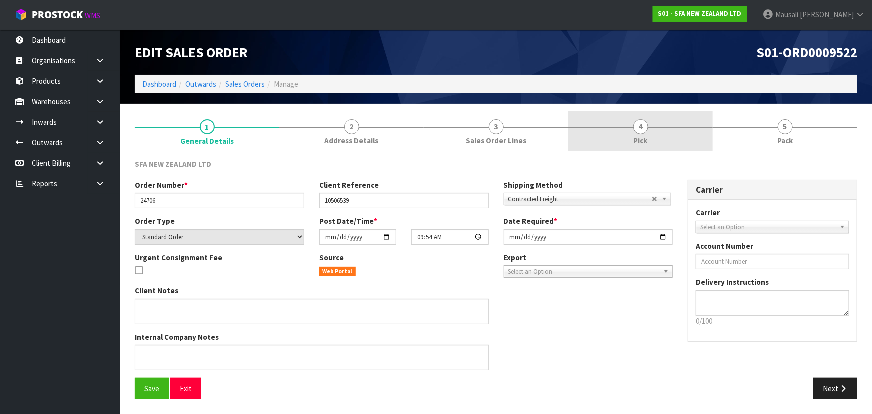
click at [663, 130] on link "4 Pick" at bounding box center [640, 130] width 144 height 39
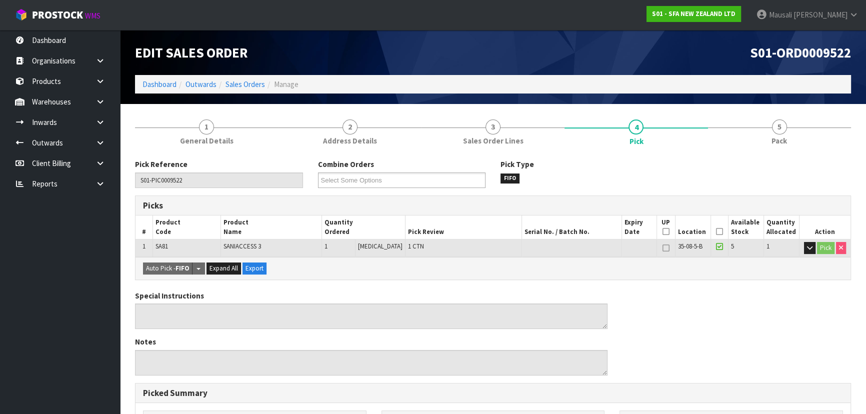
click at [716, 232] on icon at bounding box center [719, 231] width 7 height 0
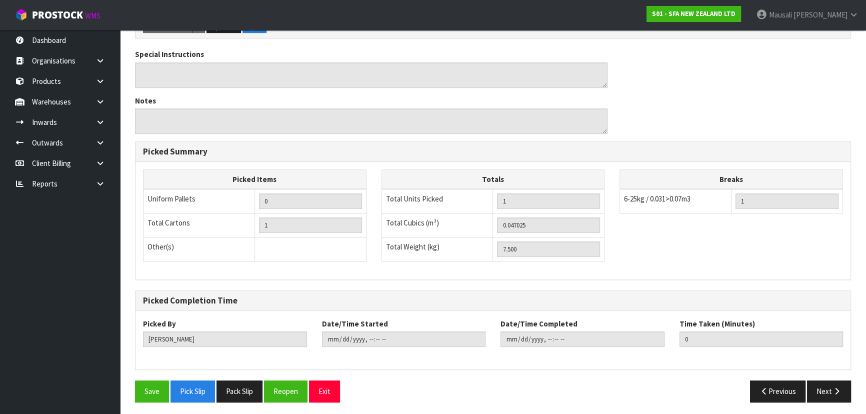
scroll to position [279, 0]
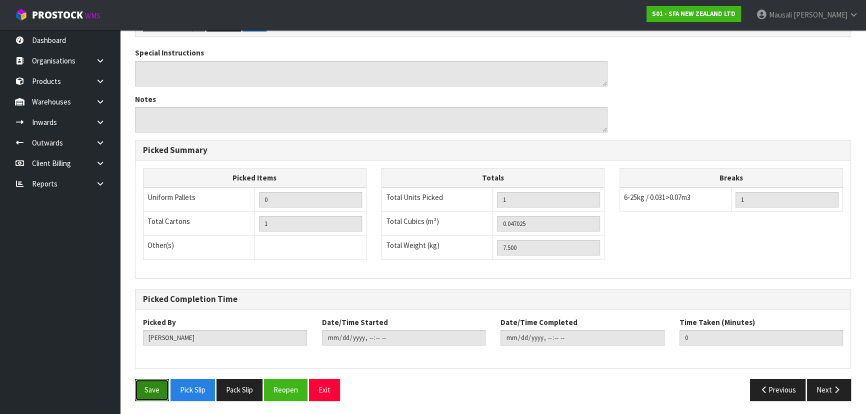
drag, startPoint x: 148, startPoint y: 389, endPoint x: 202, endPoint y: 372, distance: 56.6
click at [152, 389] on button "Save" at bounding box center [152, 389] width 34 height 21
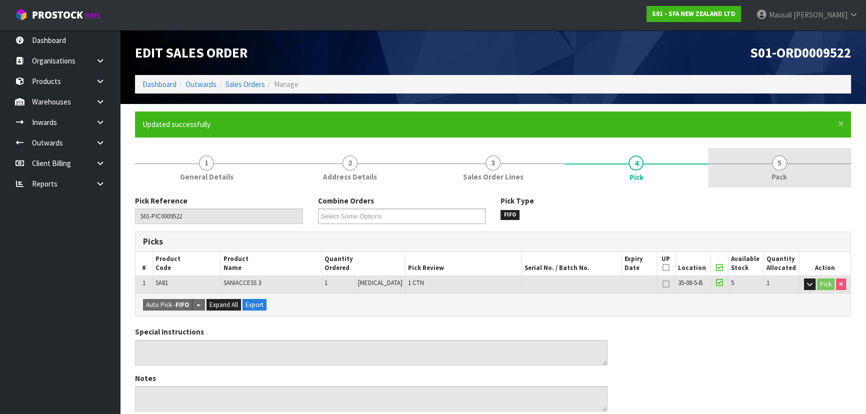
click at [781, 161] on span "5" at bounding box center [779, 162] width 15 height 15
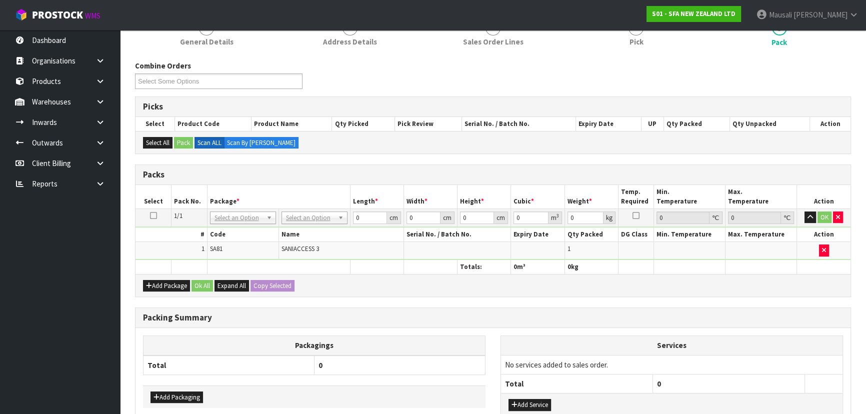
scroll to position [136, 0]
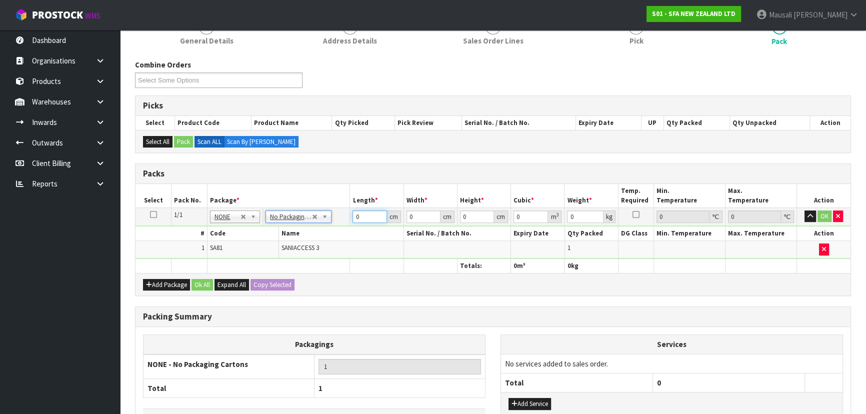
drag, startPoint x: 365, startPoint y: 216, endPoint x: 320, endPoint y: 234, distance: 48.0
click at [327, 232] on tbody "1/1 NONE 007-001 007-002 007-004 007-009 007-013 007-014 007-015 007-017 007-01…" at bounding box center [492, 232] width 715 height 51
click at [203, 280] on button "Ok All" at bounding box center [201, 285] width 21 height 12
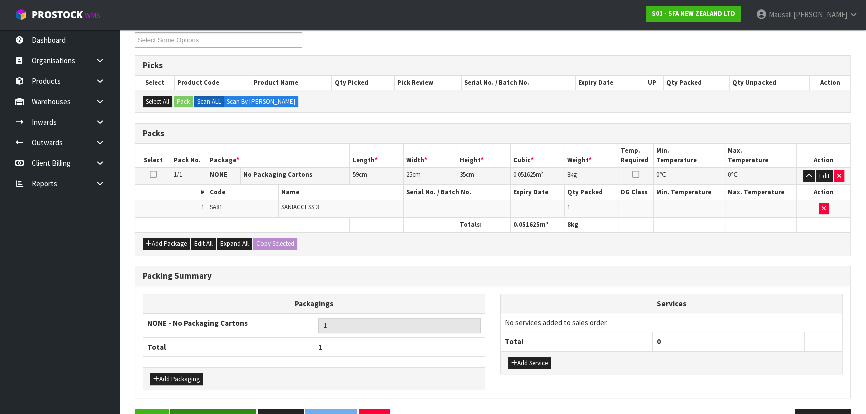
scroll to position [205, 0]
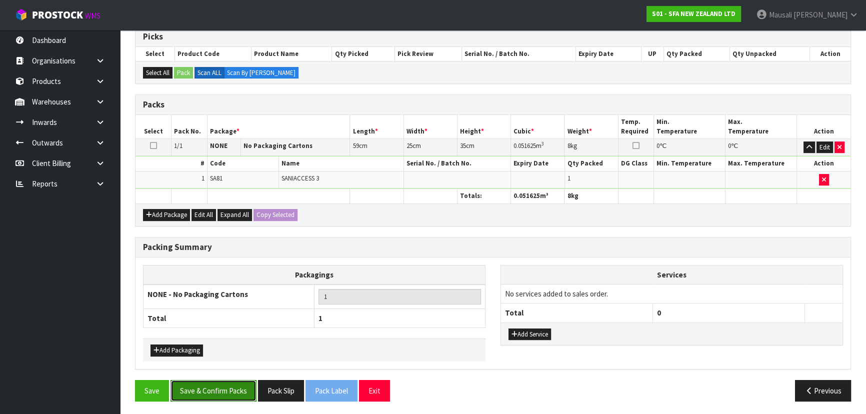
click at [213, 383] on button "Save & Confirm Packs" at bounding box center [213, 390] width 86 height 21
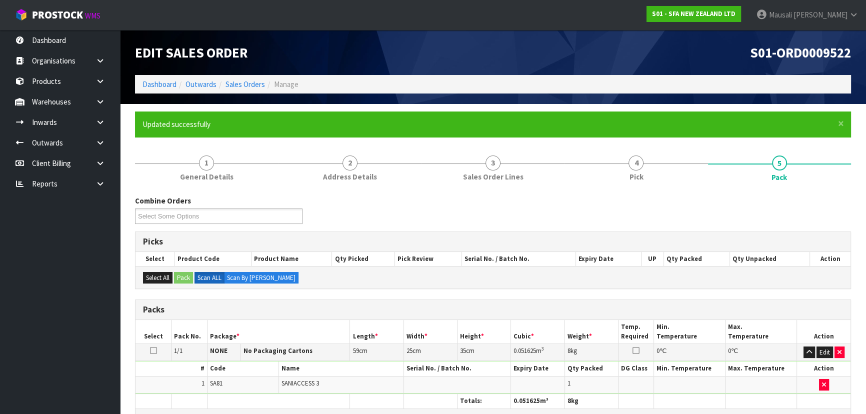
scroll to position [150, 0]
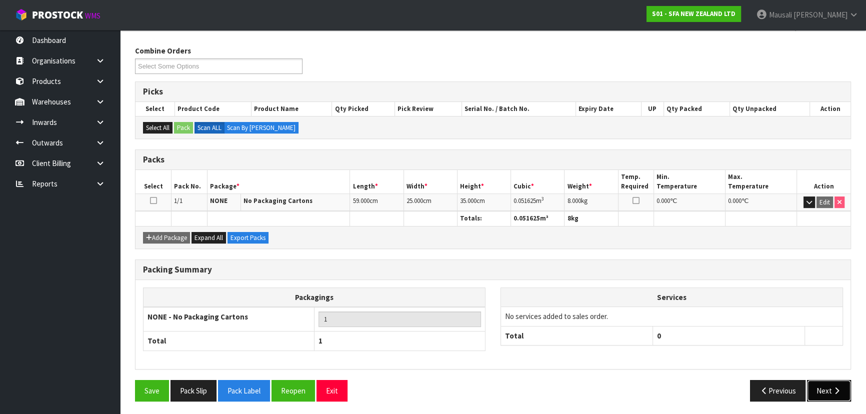
click at [827, 386] on button "Next" at bounding box center [829, 390] width 44 height 21
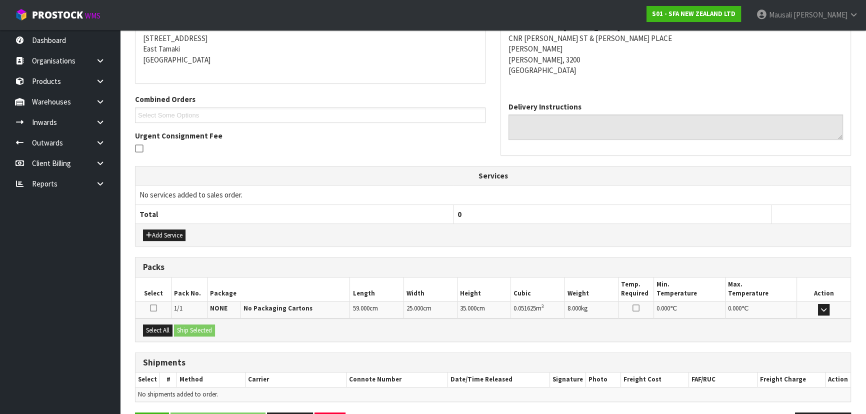
scroll to position [234, 0]
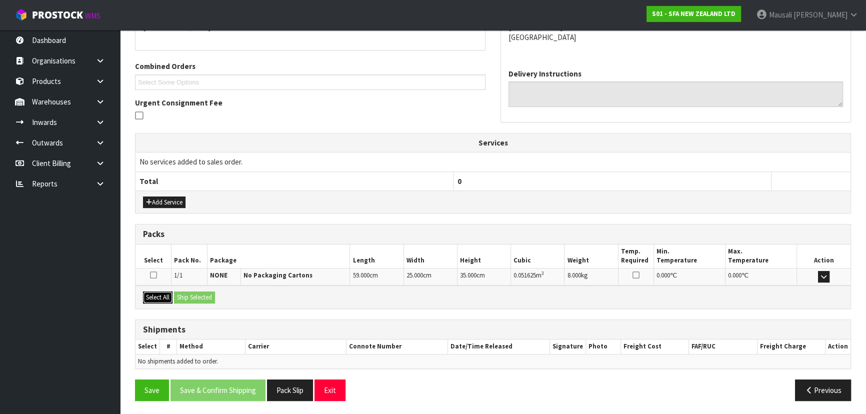
click at [154, 293] on button "Select All" at bounding box center [157, 297] width 29 height 12
click at [183, 291] on button "Ship Selected" at bounding box center [194, 297] width 41 height 12
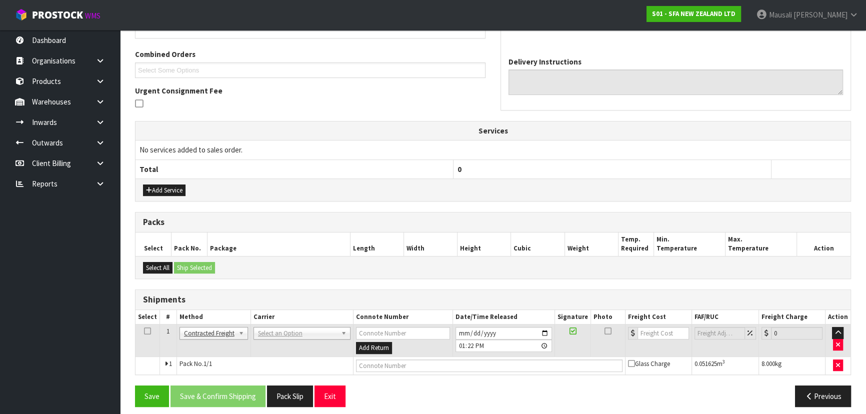
scroll to position [252, 0]
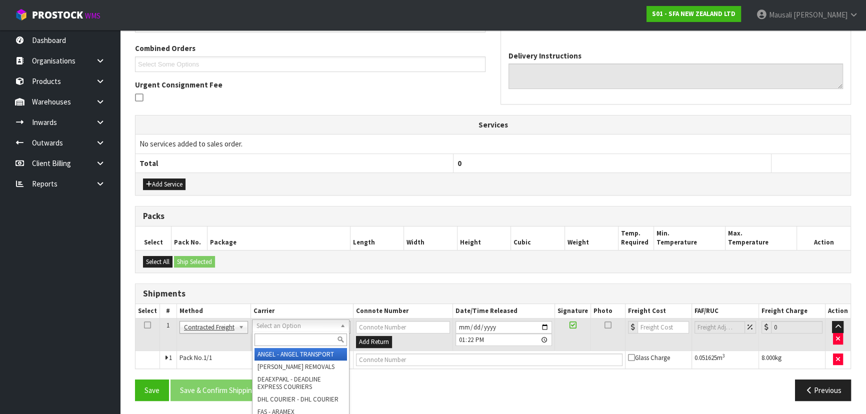
click at [270, 339] on input "text" at bounding box center [300, 339] width 92 height 12
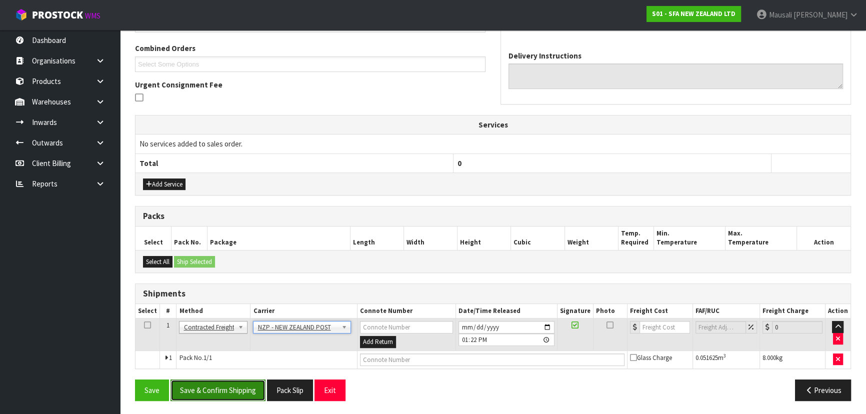
click at [240, 390] on button "Save & Confirm Shipping" at bounding box center [217, 389] width 95 height 21
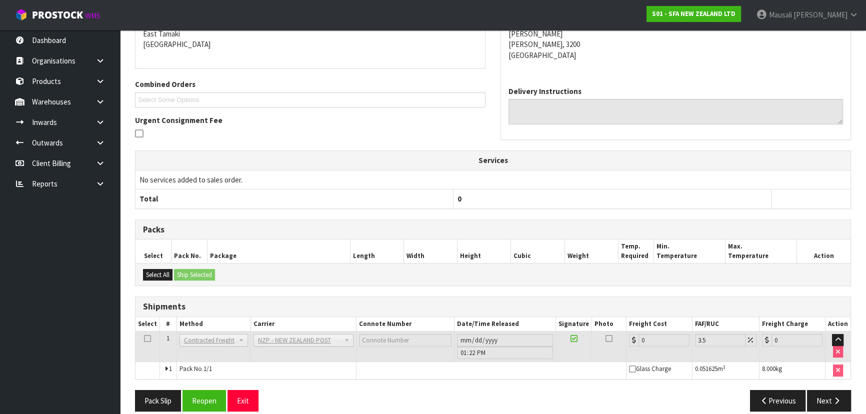
scroll to position [238, 0]
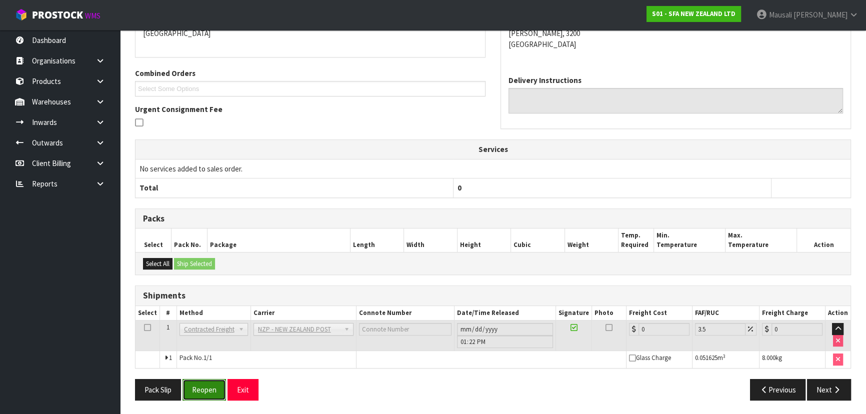
click at [205, 383] on button "Reopen" at bounding box center [203, 389] width 43 height 21
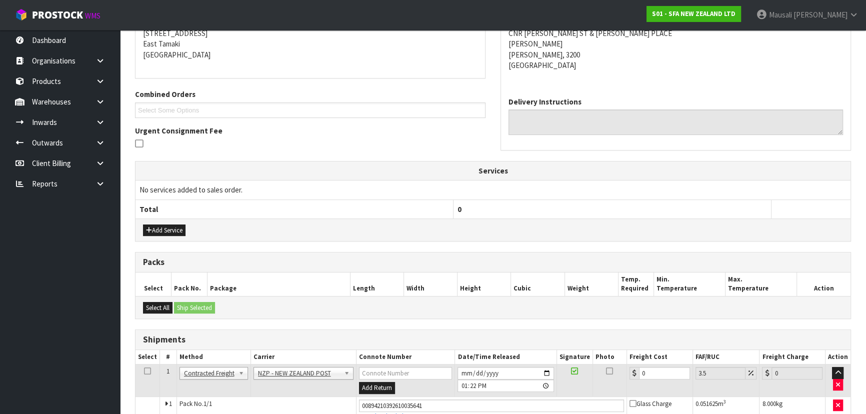
scroll to position [261, 0]
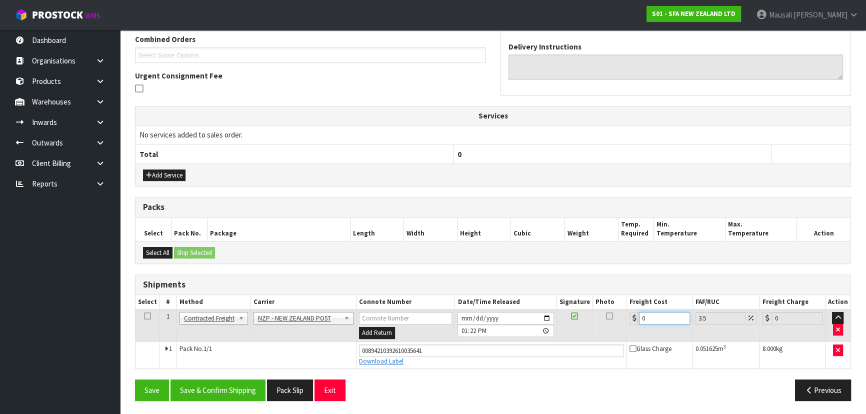
drag, startPoint x: 660, startPoint y: 320, endPoint x: 627, endPoint y: 325, distance: 33.4
click at [627, 325] on td "0" at bounding box center [660, 325] width 66 height 32
click at [221, 390] on button "Save & Confirm Shipping" at bounding box center [217, 389] width 95 height 21
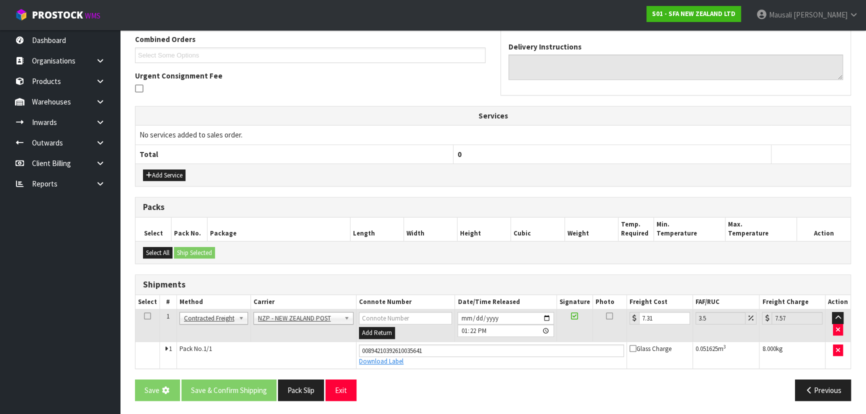
scroll to position [0, 0]
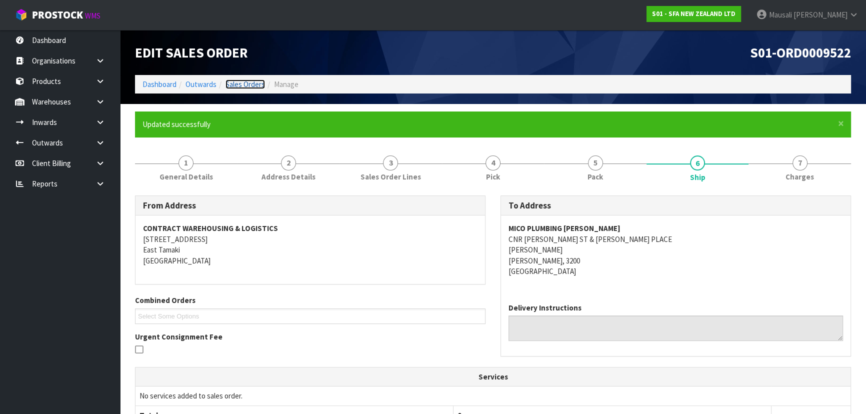
click at [233, 79] on link "Sales Orders" at bounding box center [244, 83] width 39 height 9
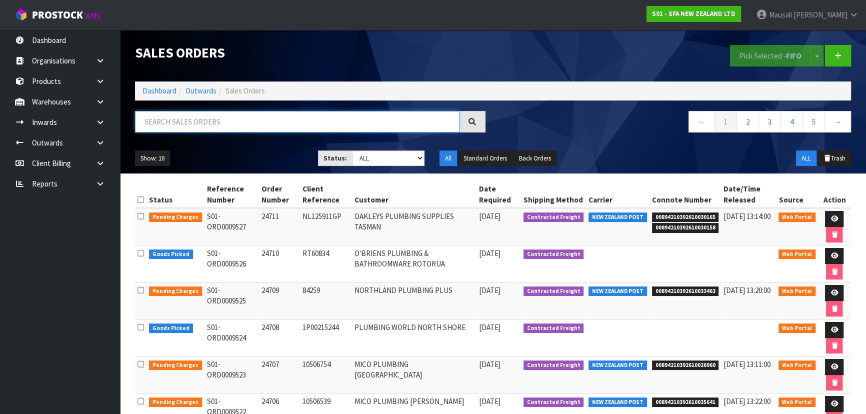
click at [156, 120] on input "text" at bounding box center [297, 121] width 324 height 21
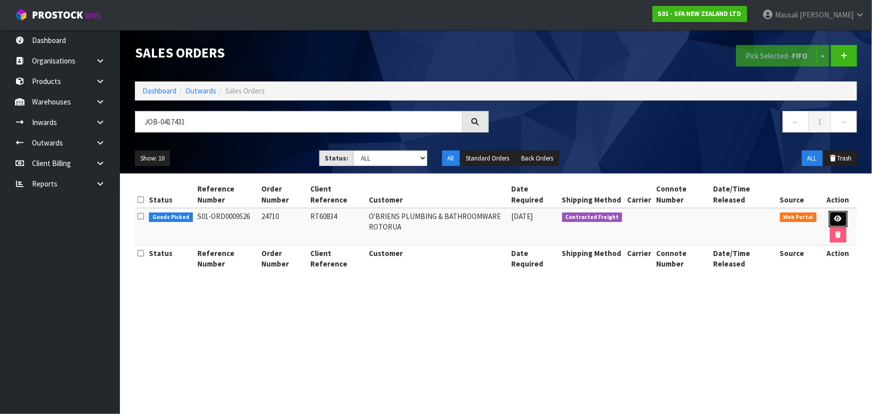
click at [836, 215] on icon at bounding box center [838, 218] width 7 height 6
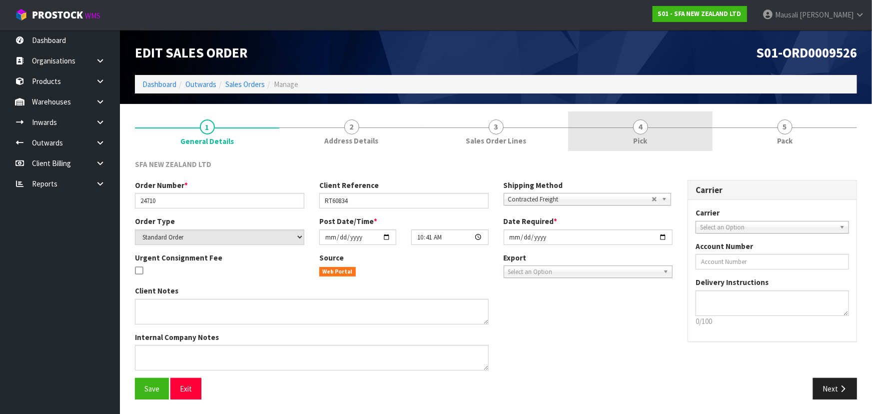
click at [630, 136] on link "4 Pick" at bounding box center [640, 130] width 144 height 39
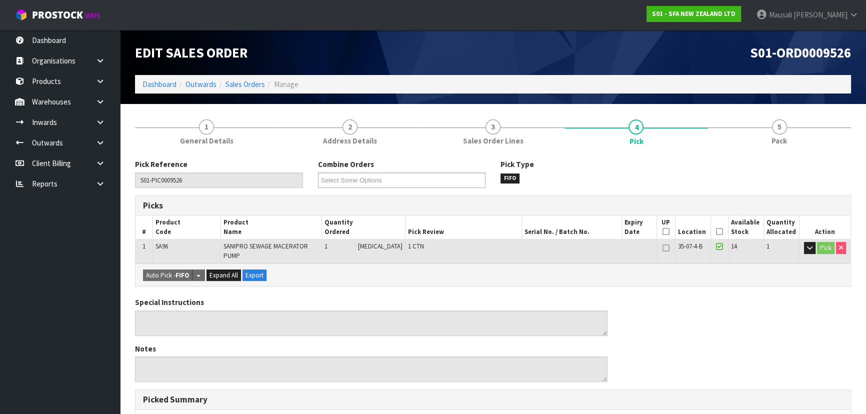
click at [710, 228] on th "Picked" at bounding box center [718, 226] width 17 height 23
click at [716, 231] on icon at bounding box center [719, 231] width 7 height 0
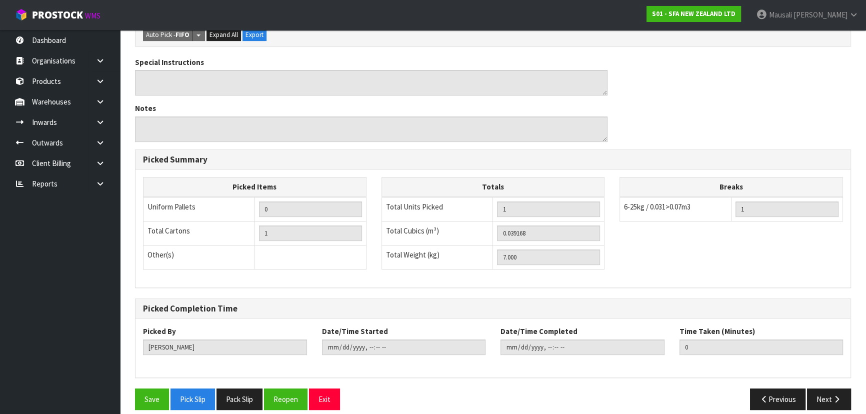
scroll to position [279, 0]
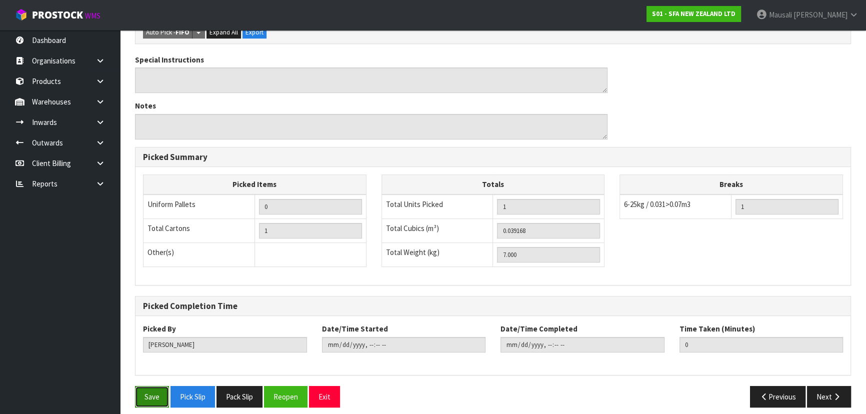
click at [145, 392] on button "Save" at bounding box center [152, 396] width 34 height 21
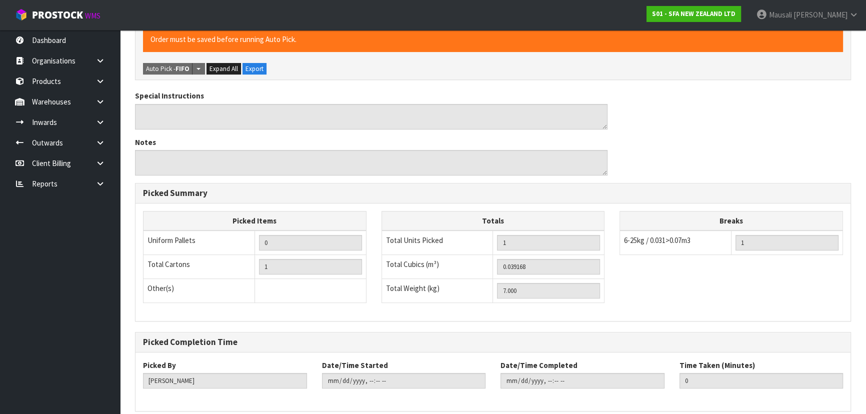
scroll to position [0, 0]
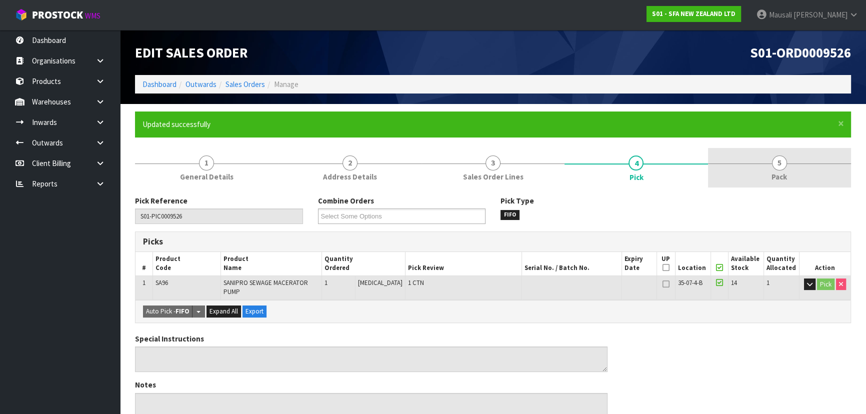
click at [757, 170] on link "5 Pack" at bounding box center [779, 167] width 143 height 39
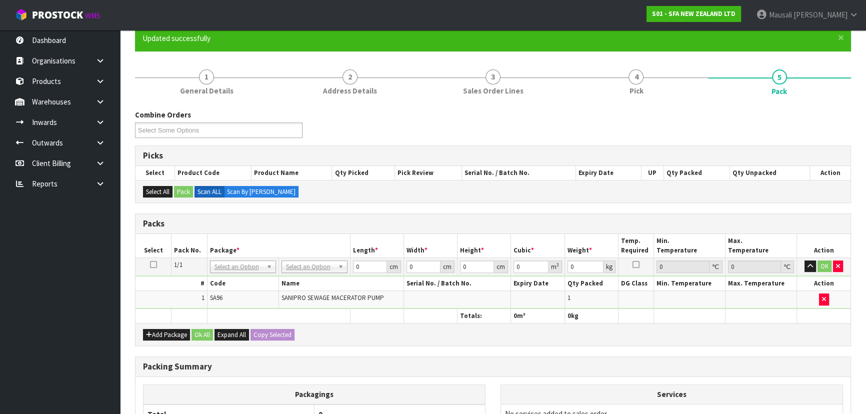
scroll to position [181, 0]
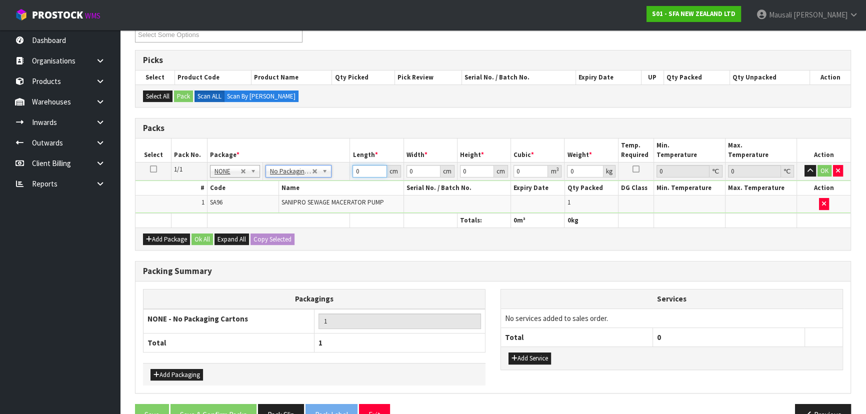
drag, startPoint x: 365, startPoint y: 173, endPoint x: 340, endPoint y: 185, distance: 27.1
click at [340, 185] on tbody "1/1 NONE 007-001 007-002 007-004 007-009 007-013 007-014 007-015 007-017 007-01…" at bounding box center [492, 187] width 715 height 51
click at [204, 236] on button "Ok All" at bounding box center [201, 239] width 21 height 12
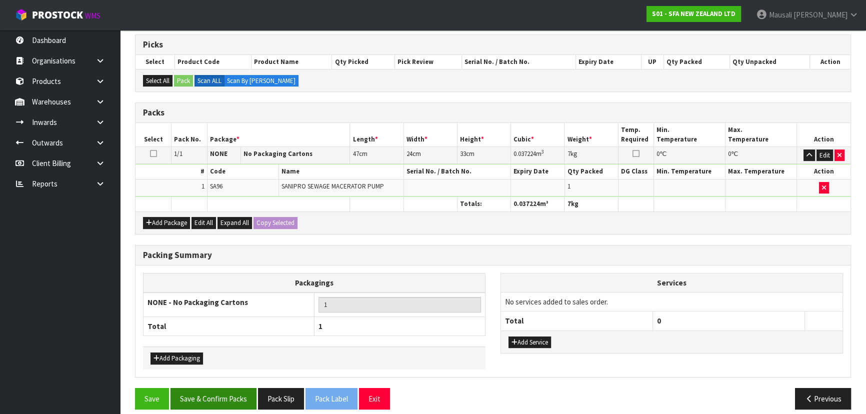
scroll to position [205, 0]
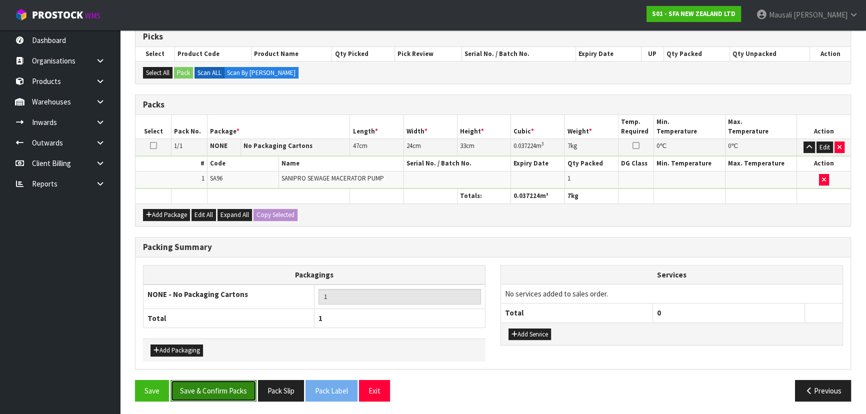
click at [212, 389] on button "Save & Confirm Packs" at bounding box center [213, 390] width 86 height 21
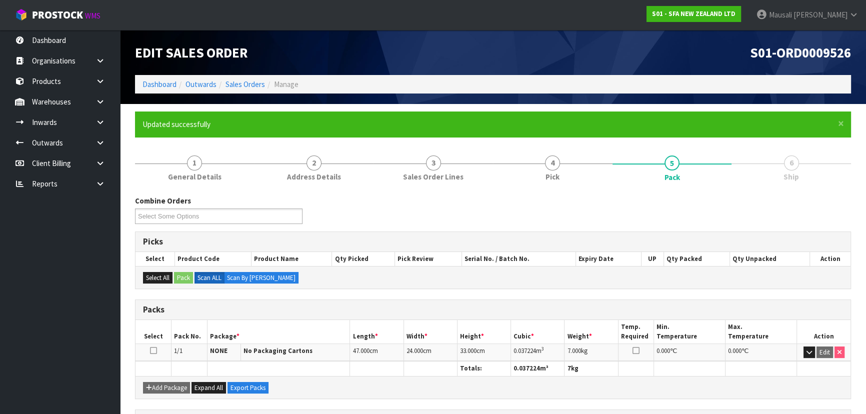
scroll to position [150, 0]
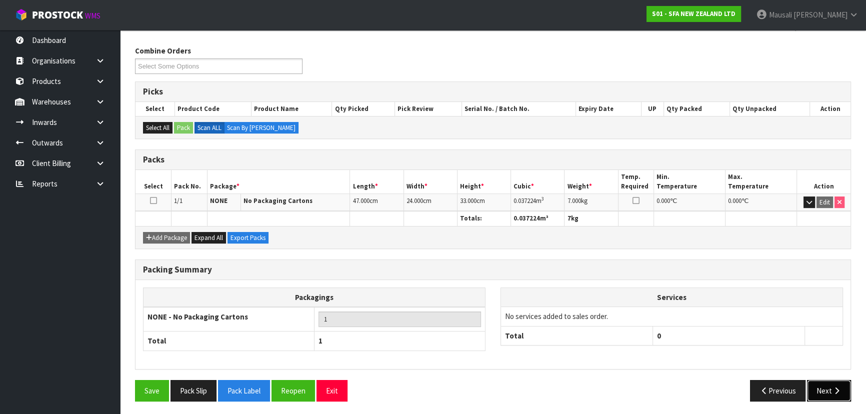
click at [833, 387] on icon "button" at bounding box center [836, 390] width 9 height 7
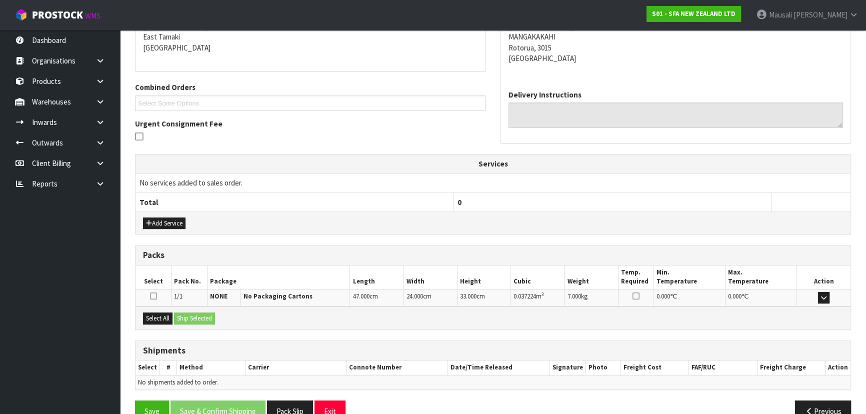
scroll to position [234, 0]
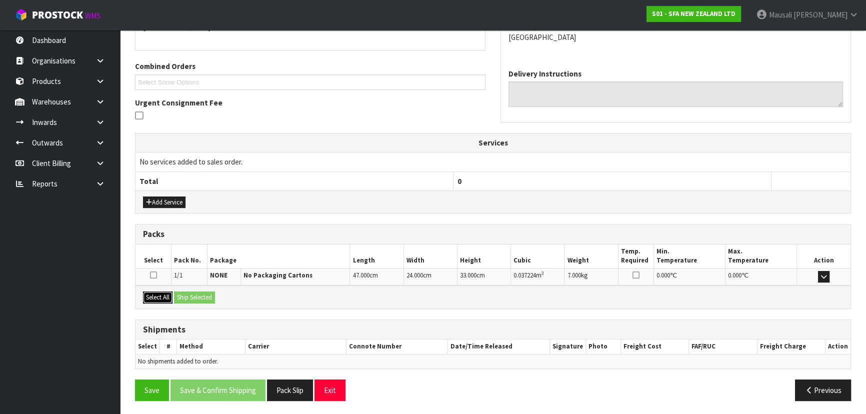
click at [155, 293] on button "Select All" at bounding box center [157, 297] width 29 height 12
drag, startPoint x: 175, startPoint y: 290, endPoint x: 186, endPoint y: 290, distance: 11.5
click at [176, 291] on button "Ship Selected" at bounding box center [194, 297] width 41 height 12
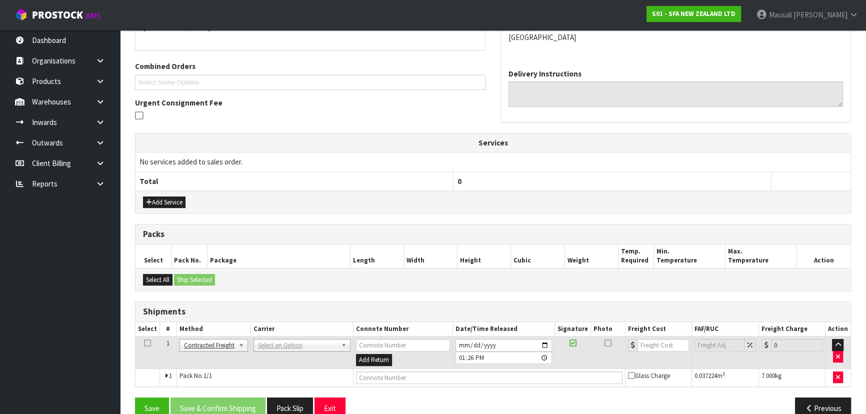
click at [203, 292] on div "From Address CONTRACT WAREHOUSING & LOGISTICS [STREET_ADDRESS] Combined Orders …" at bounding box center [493, 194] width 716 height 465
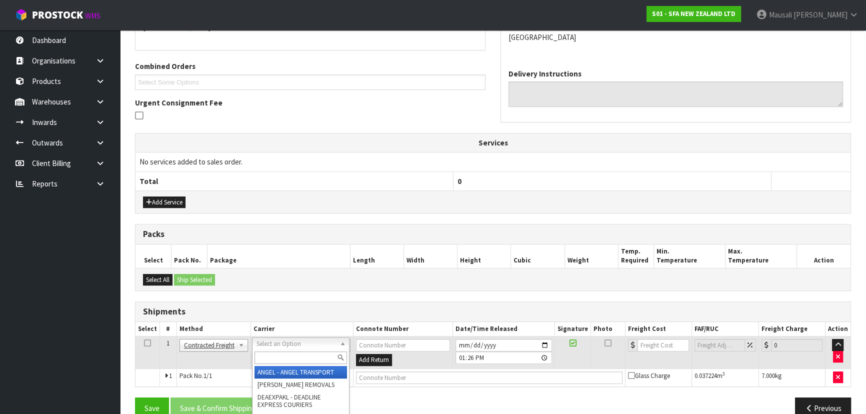
click at [270, 357] on input "text" at bounding box center [300, 357] width 92 height 12
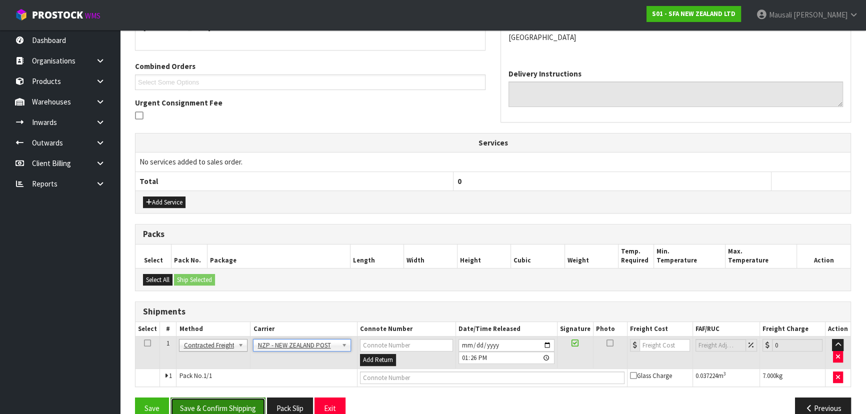
click at [214, 405] on button "Save & Confirm Shipping" at bounding box center [217, 407] width 95 height 21
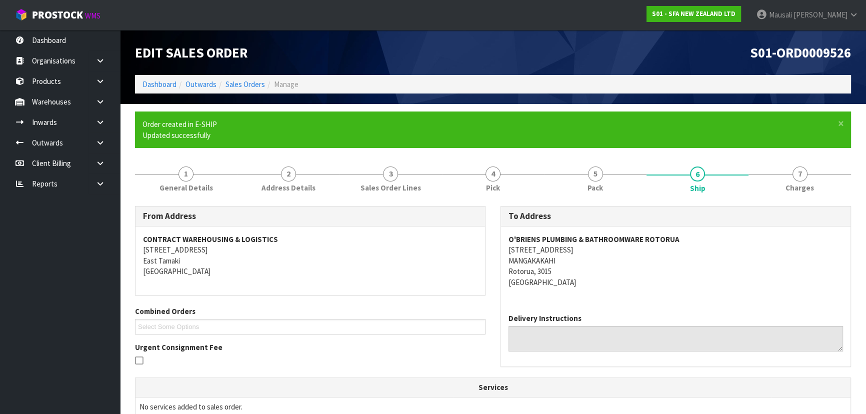
scroll to position [238, 0]
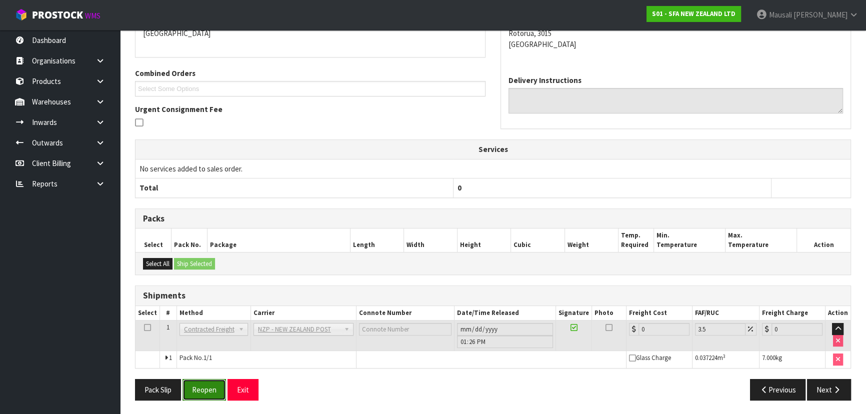
click at [208, 384] on button "Reopen" at bounding box center [203, 389] width 43 height 21
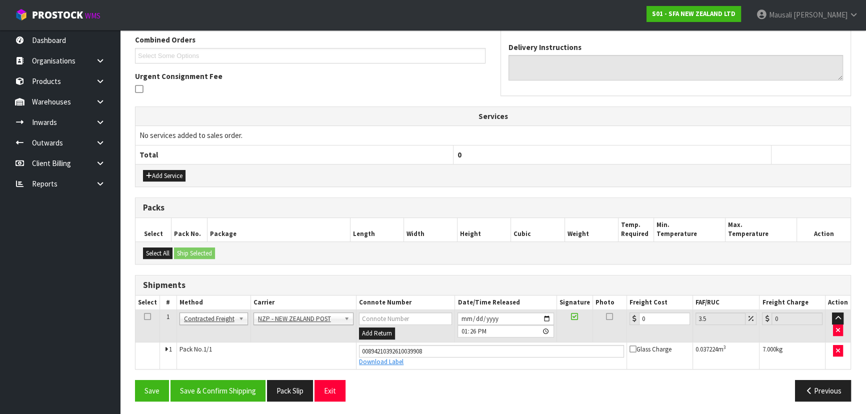
scroll to position [261, 0]
drag, startPoint x: 649, startPoint y: 318, endPoint x: 624, endPoint y: 328, distance: 26.7
click at [625, 327] on tr "1 Client Local Pickup Customer Local Pickup Company Freight Contracted Freight …" at bounding box center [492, 325] width 715 height 32
click at [189, 385] on button "Save & Confirm Shipping" at bounding box center [217, 389] width 95 height 21
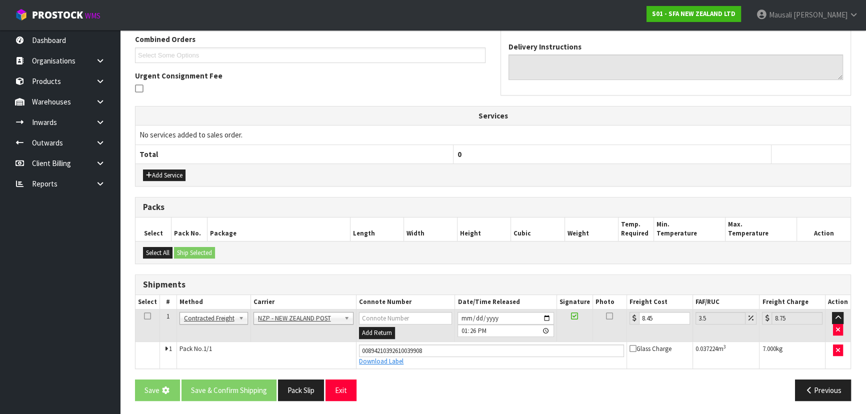
scroll to position [0, 0]
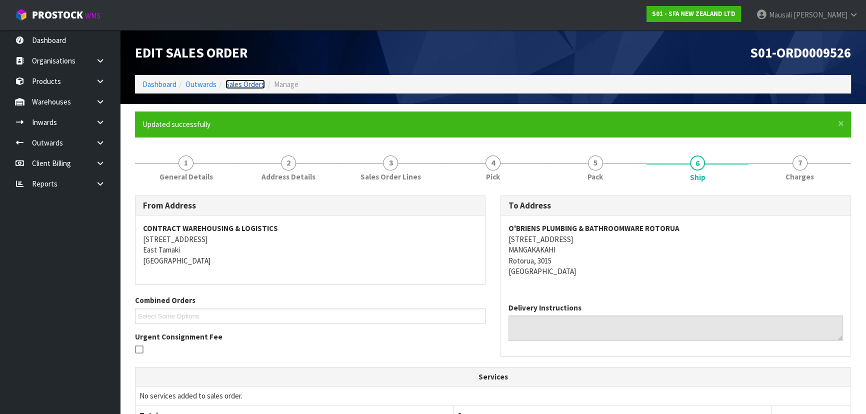
click at [248, 83] on link "Sales Orders" at bounding box center [244, 83] width 39 height 9
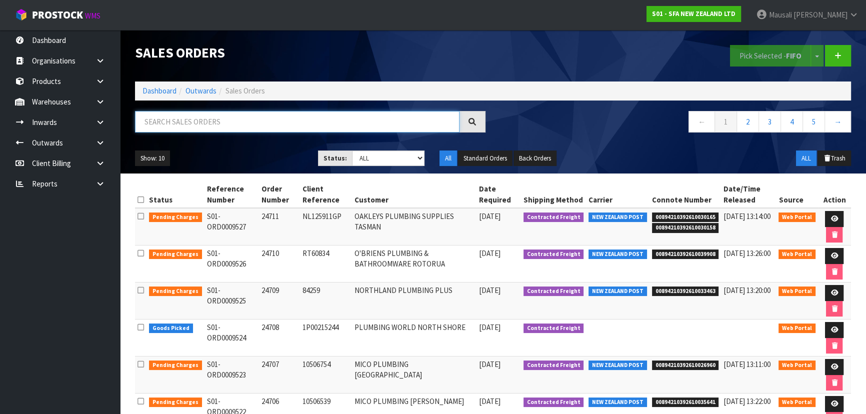
click at [161, 120] on input "text" at bounding box center [297, 121] width 324 height 21
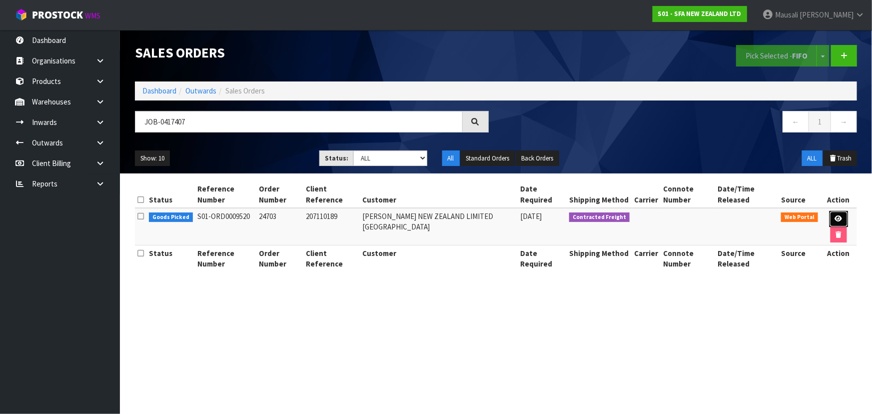
click at [837, 214] on link at bounding box center [839, 219] width 18 height 16
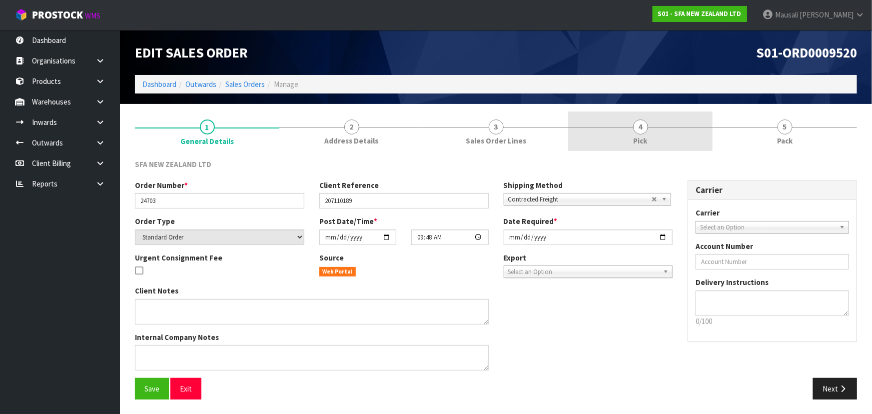
click at [645, 123] on span "4" at bounding box center [640, 126] width 15 height 15
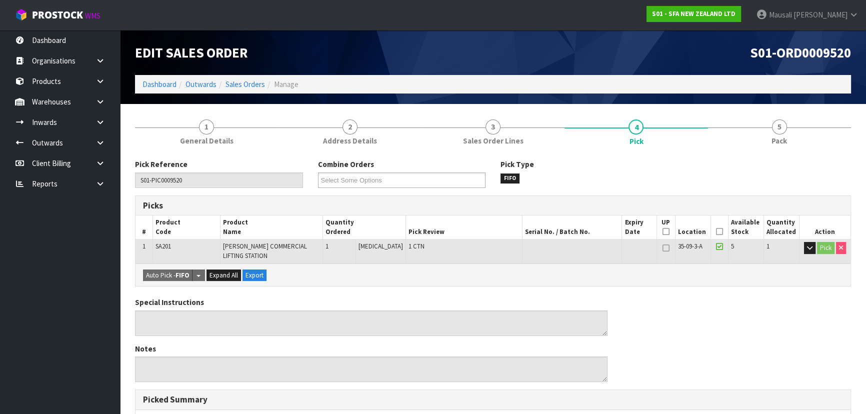
click at [716, 231] on icon at bounding box center [719, 231] width 7 height 0
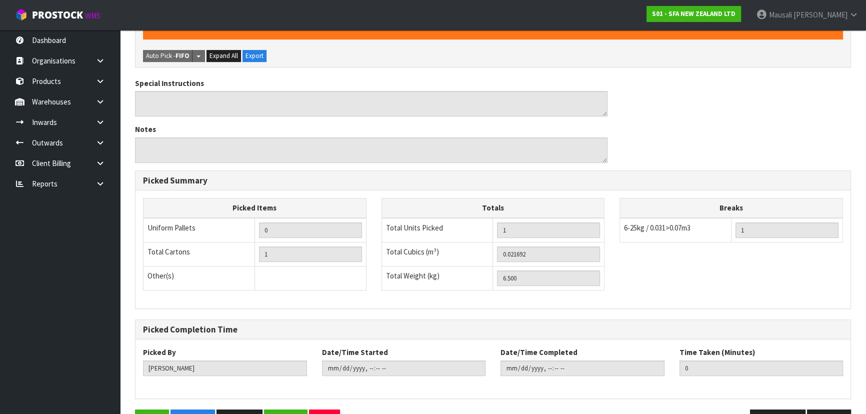
scroll to position [279, 0]
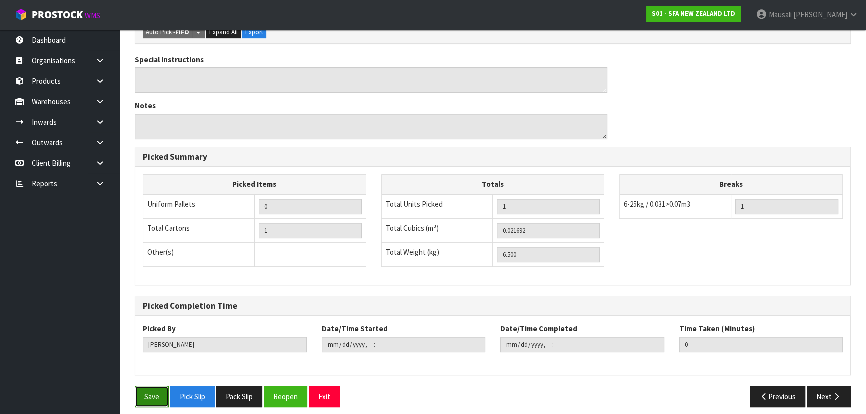
click at [166, 386] on button "Save" at bounding box center [152, 396] width 34 height 21
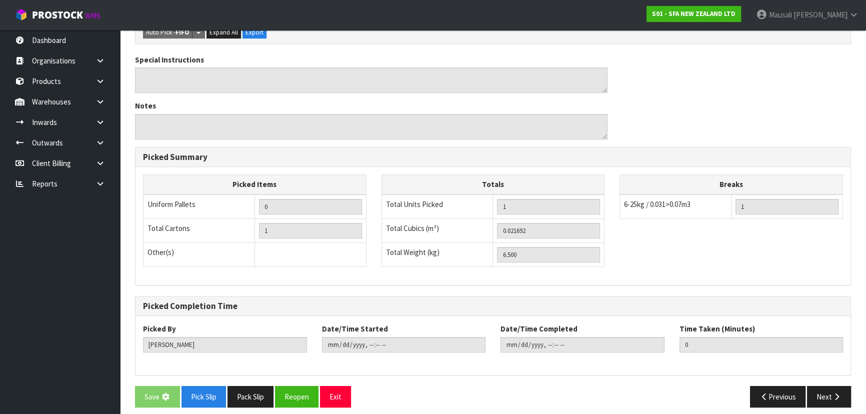
scroll to position [0, 0]
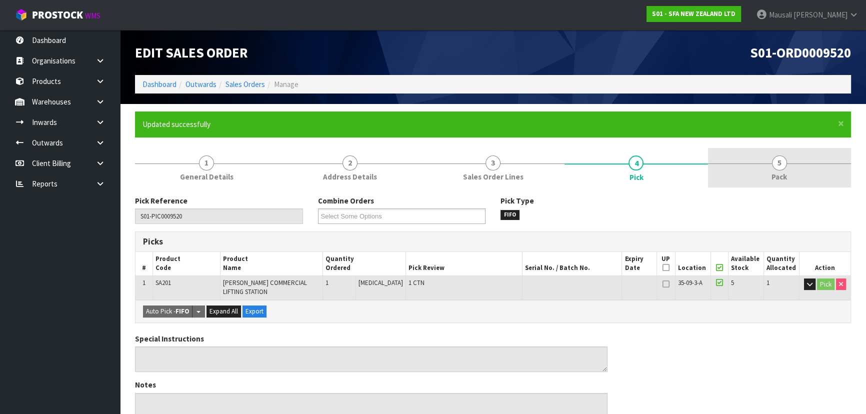
click at [761, 165] on link "5 Pack" at bounding box center [779, 167] width 143 height 39
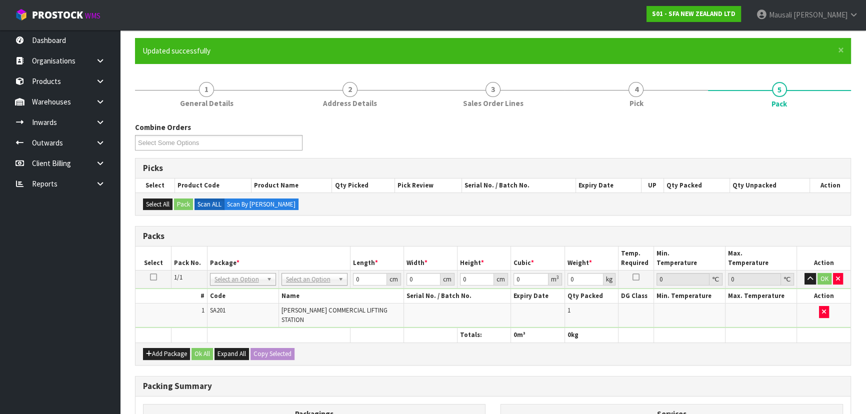
scroll to position [136, 0]
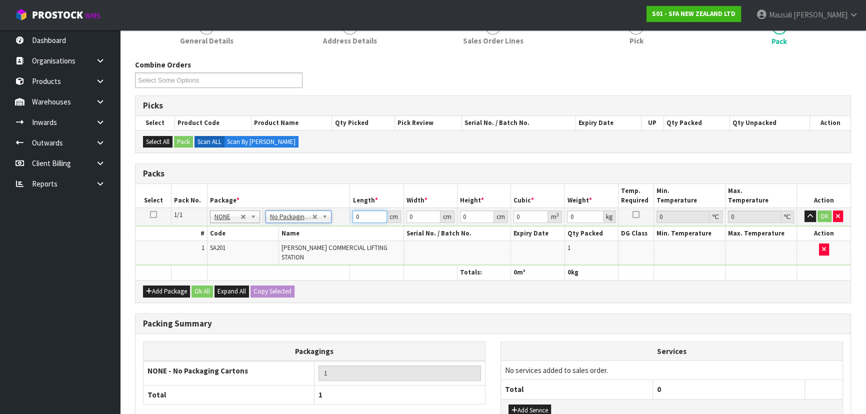
drag, startPoint x: 363, startPoint y: 213, endPoint x: 330, endPoint y: 235, distance: 39.7
click at [331, 235] on tbody "1/1 NONE 007-001 007-002 007-004 007-009 007-013 007-014 007-015 007-017 007-01…" at bounding box center [492, 235] width 715 height 57
click at [201, 285] on button "Ok All" at bounding box center [201, 291] width 21 height 12
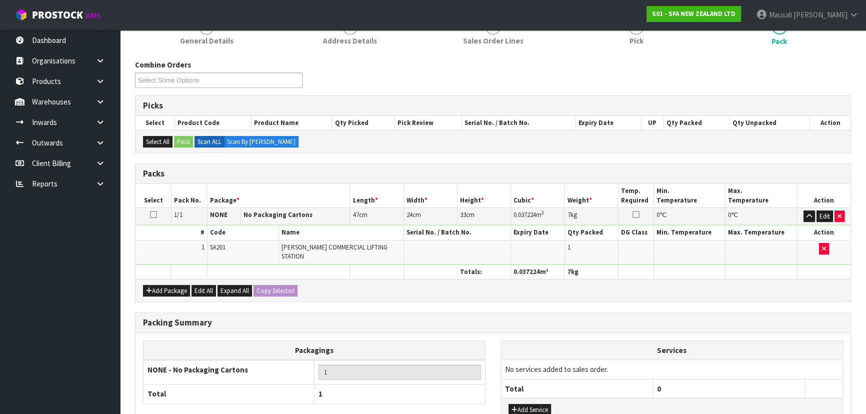
scroll to position [205, 0]
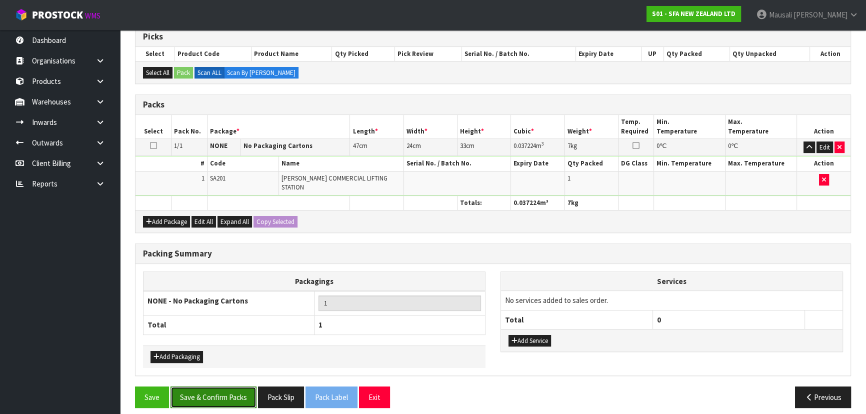
click at [224, 387] on button "Save & Confirm Packs" at bounding box center [213, 396] width 86 height 21
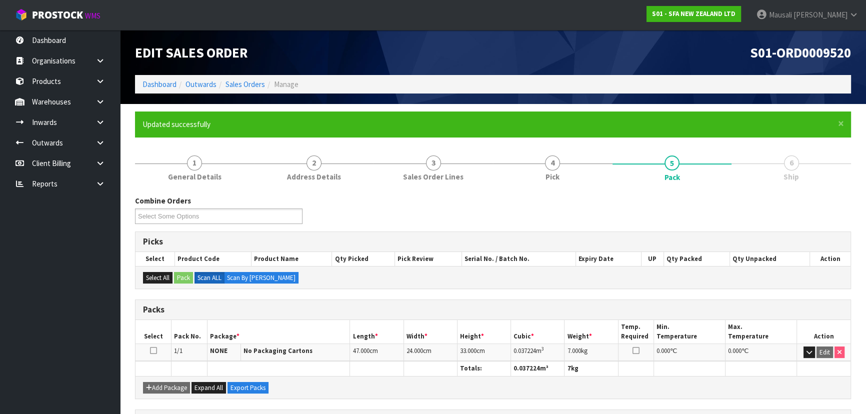
scroll to position [150, 0]
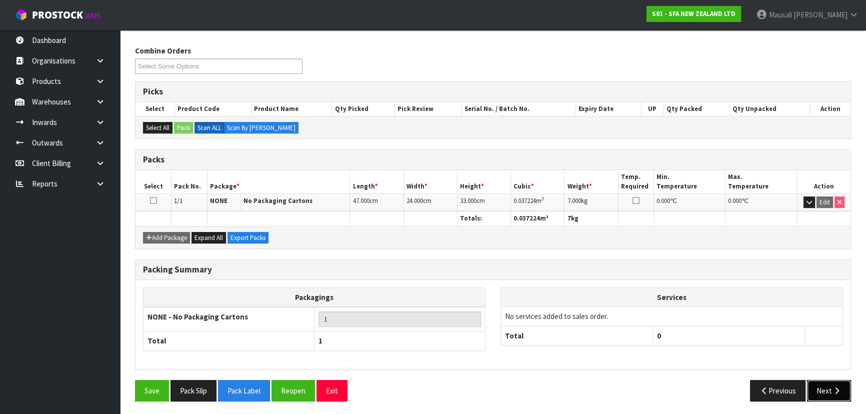
click at [831, 389] on button "Next" at bounding box center [829, 390] width 44 height 21
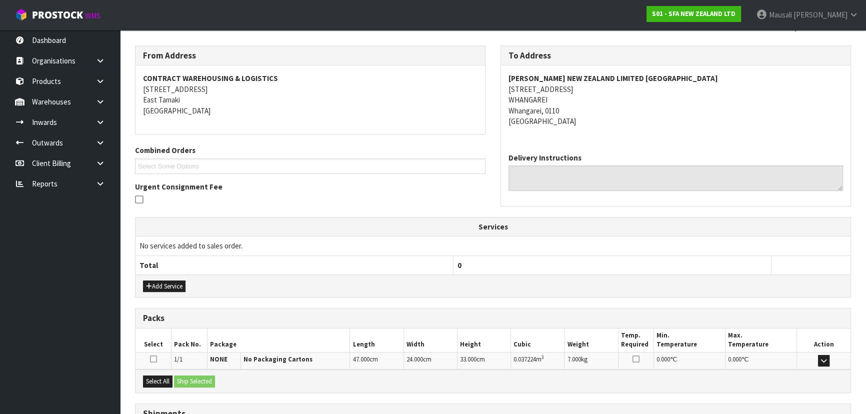
scroll to position [234, 0]
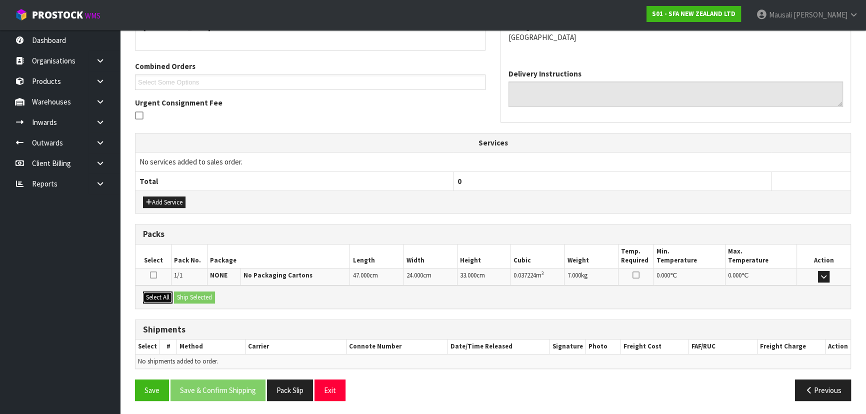
click at [158, 298] on button "Select All" at bounding box center [157, 297] width 29 height 12
click at [212, 299] on button "Ship Selected" at bounding box center [194, 297] width 41 height 12
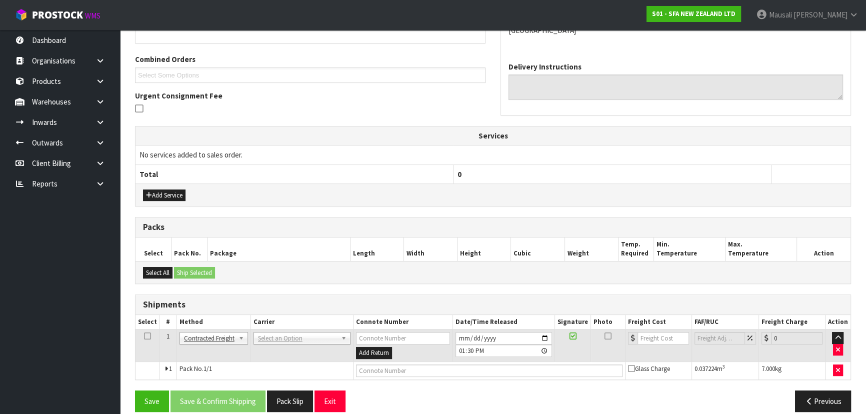
scroll to position [252, 0]
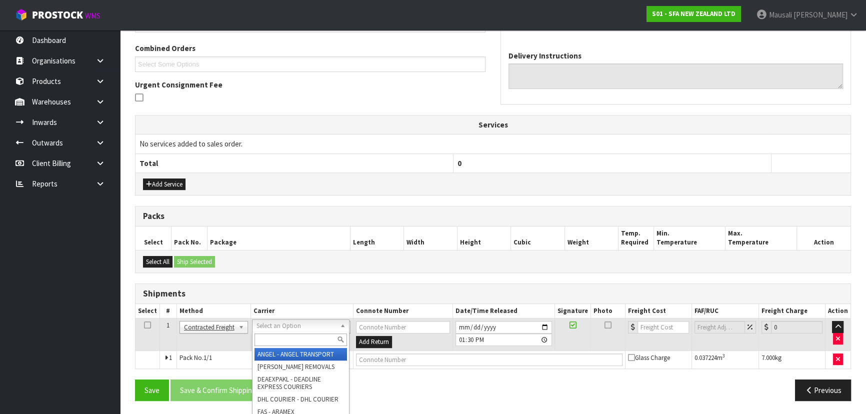
click at [272, 340] on input "text" at bounding box center [300, 339] width 92 height 12
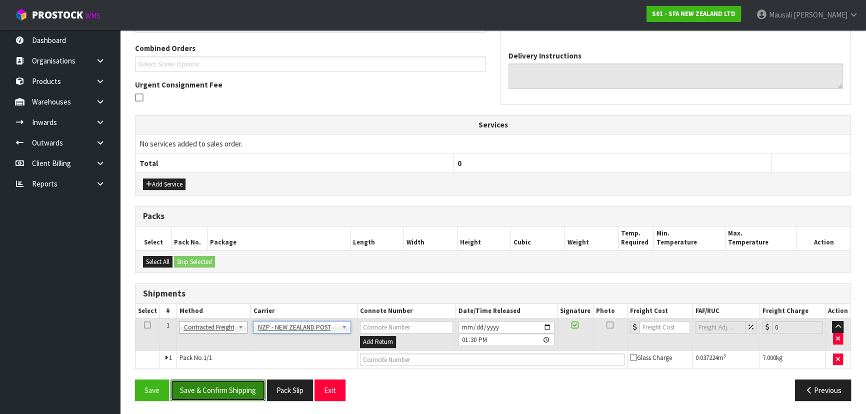
click at [238, 386] on button "Save & Confirm Shipping" at bounding box center [217, 389] width 95 height 21
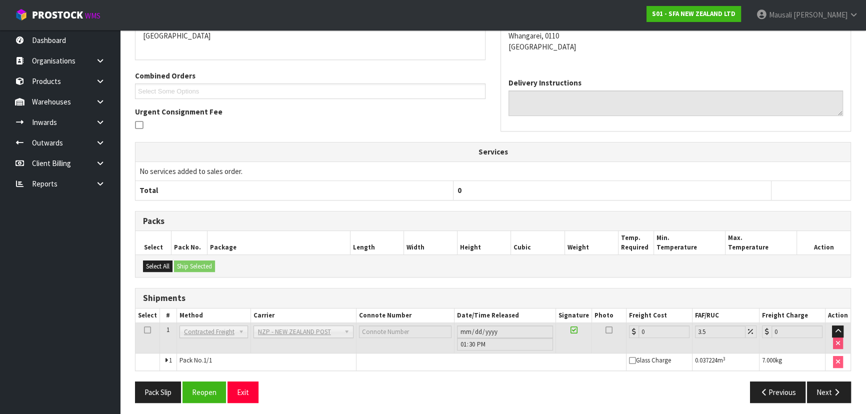
scroll to position [238, 0]
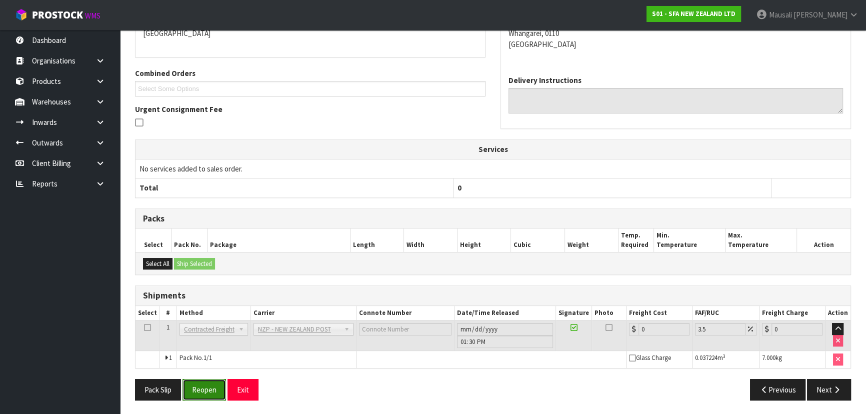
click at [214, 386] on button "Reopen" at bounding box center [203, 389] width 43 height 21
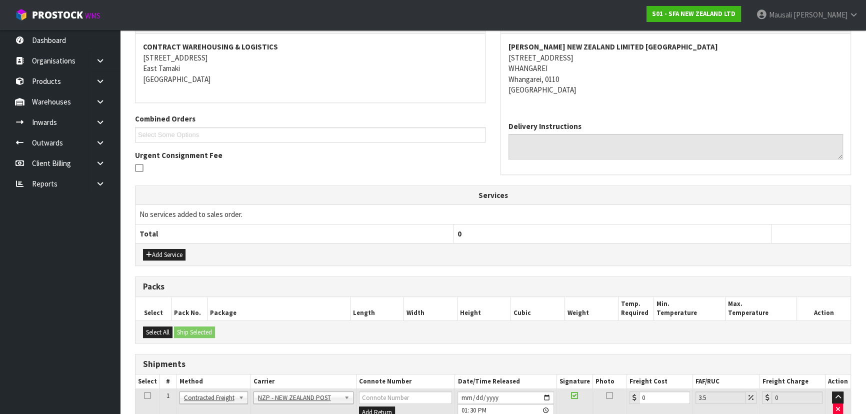
scroll to position [261, 0]
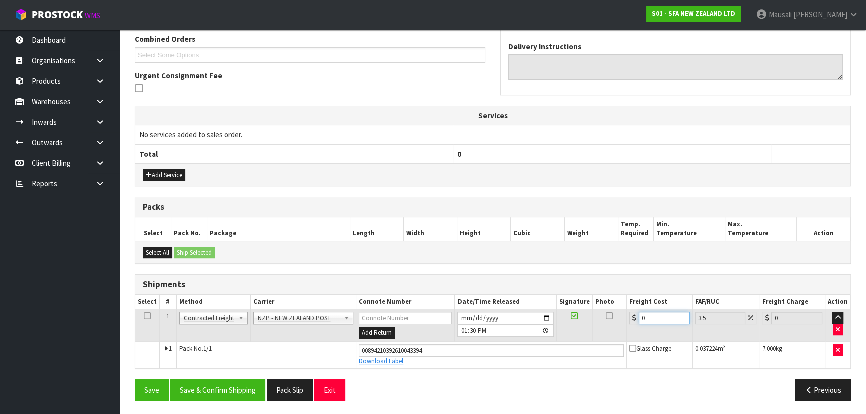
drag, startPoint x: 653, startPoint y: 314, endPoint x: 624, endPoint y: 329, distance: 32.6
click at [624, 329] on tr "1 Client Local Pickup Customer Local Pickup Company Freight Contracted Freight …" at bounding box center [492, 325] width 715 height 32
click at [210, 382] on button "Save & Confirm Shipping" at bounding box center [217, 389] width 95 height 21
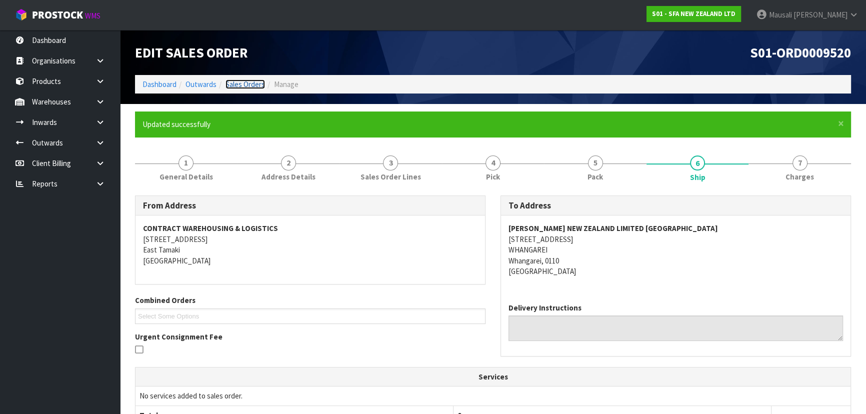
click at [241, 83] on link "Sales Orders" at bounding box center [244, 83] width 39 height 9
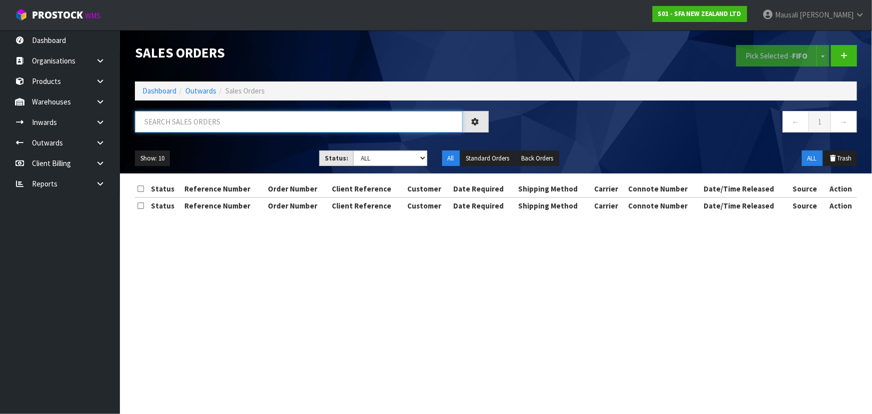
click at [190, 115] on input "text" at bounding box center [299, 121] width 328 height 21
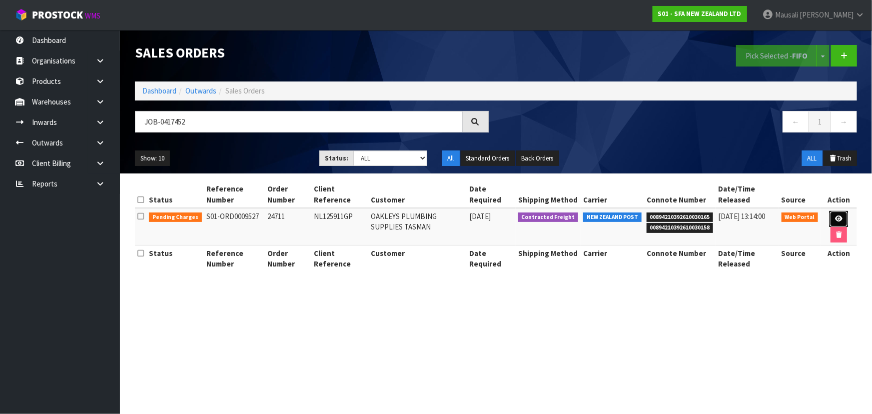
click at [836, 214] on link at bounding box center [839, 219] width 18 height 16
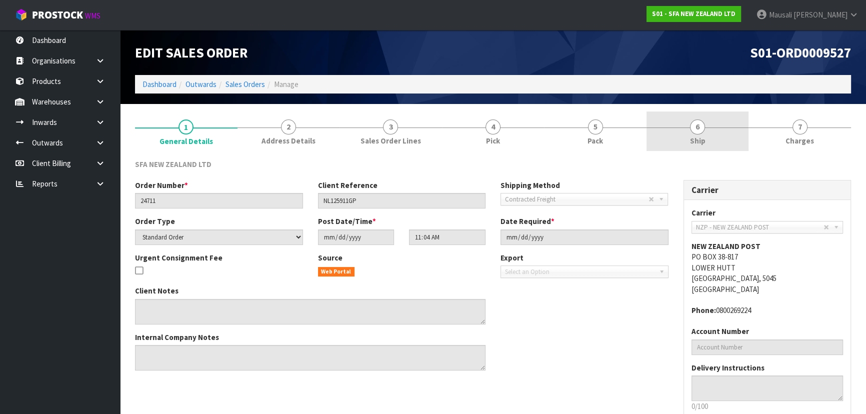
click at [695, 140] on span "Ship" at bounding box center [697, 140] width 15 height 10
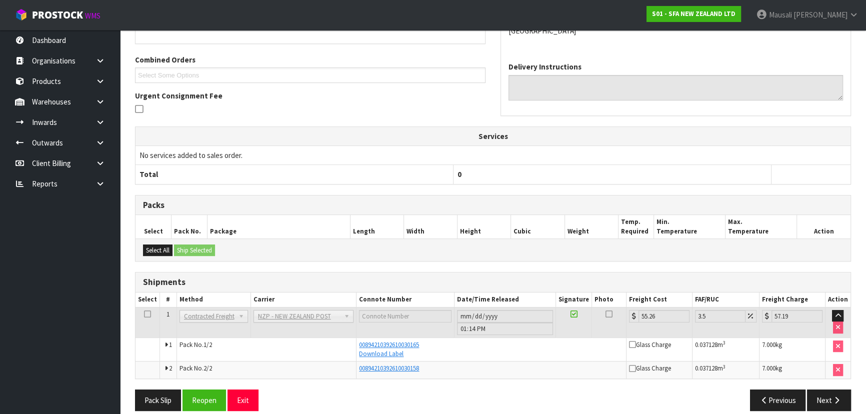
scroll to position [215, 0]
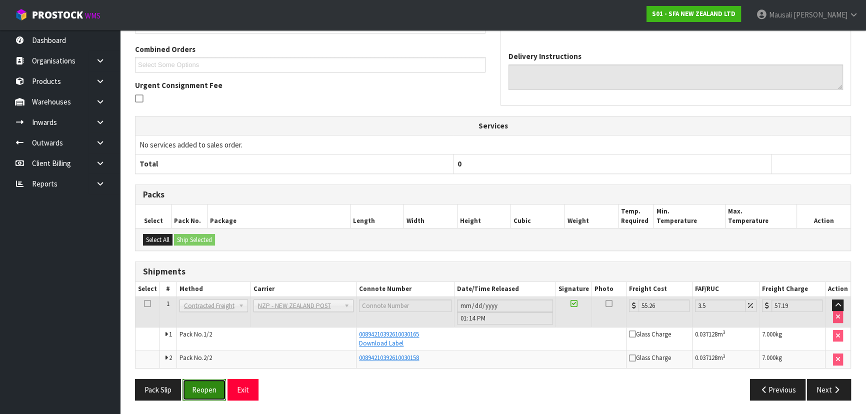
click at [204, 389] on button "Reopen" at bounding box center [203, 389] width 43 height 21
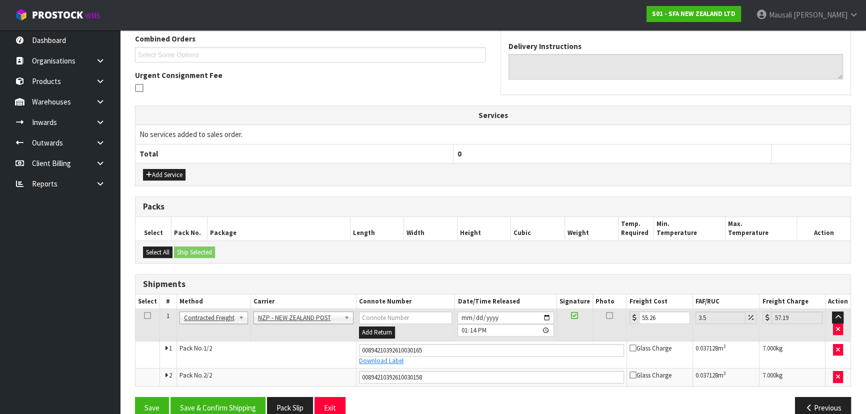
scroll to position [279, 0]
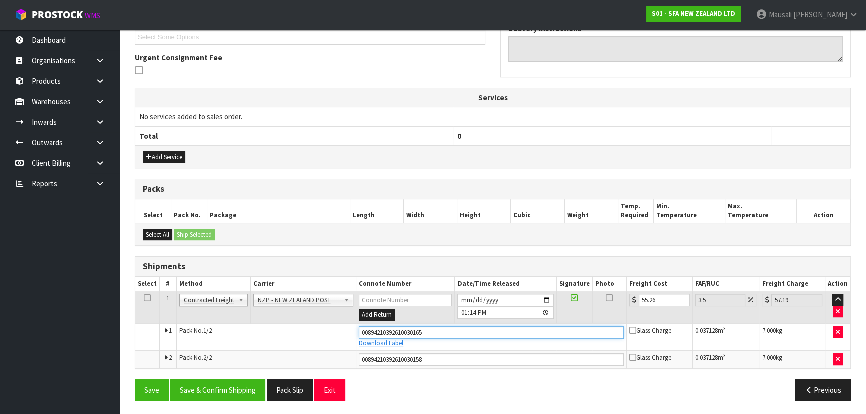
drag, startPoint x: 437, startPoint y: 331, endPoint x: 306, endPoint y: 342, distance: 130.9
click at [306, 342] on tr "1 Pack No. 1/2 00894210392610030165 Download Label Glass Charge 0.037128 m 3 7.…" at bounding box center [492, 336] width 715 height 27
click at [135, 379] on button "Save" at bounding box center [152, 389] width 34 height 21
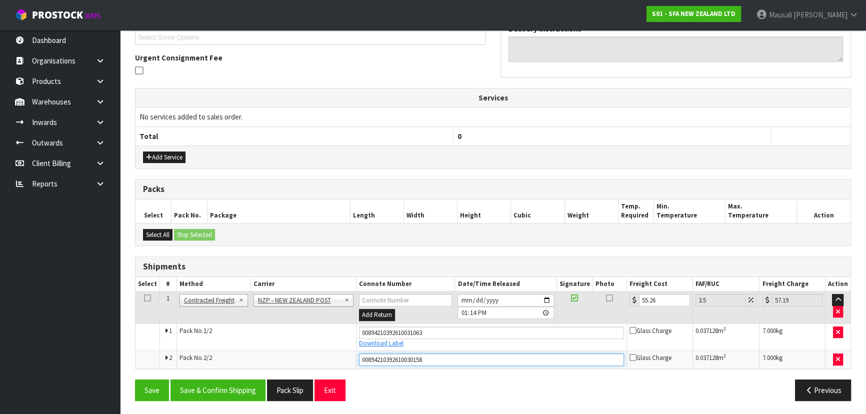
drag, startPoint x: 439, startPoint y: 358, endPoint x: 361, endPoint y: 373, distance: 79.9
click at [361, 373] on div "From Address CONTRACT WAREHOUSING & LOGISTICS [STREET_ADDRESS] Combined Orders …" at bounding box center [493, 163] width 716 height 492
click at [135, 379] on button "Save" at bounding box center [152, 389] width 34 height 21
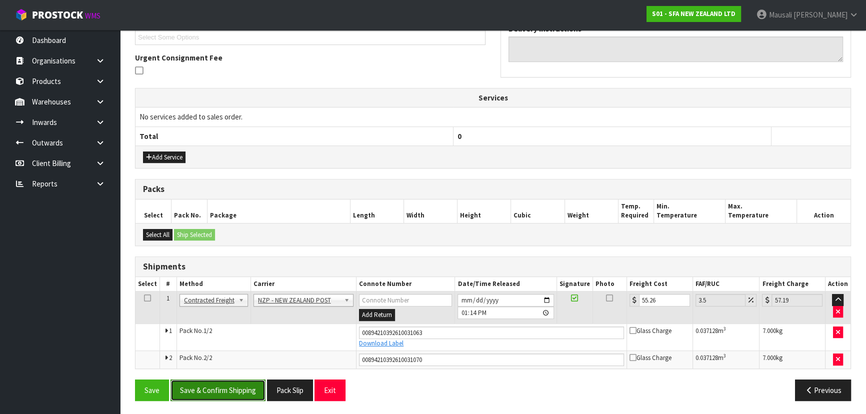
click at [195, 390] on button "Save & Confirm Shipping" at bounding box center [217, 389] width 95 height 21
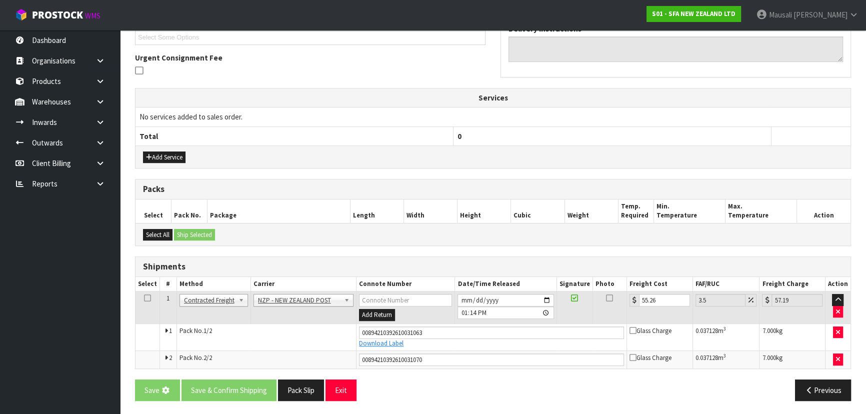
scroll to position [0, 0]
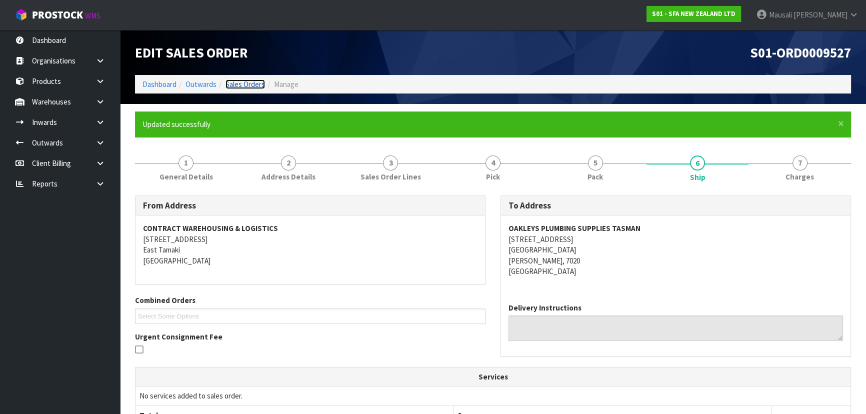
click at [233, 85] on link "Sales Orders" at bounding box center [244, 83] width 39 height 9
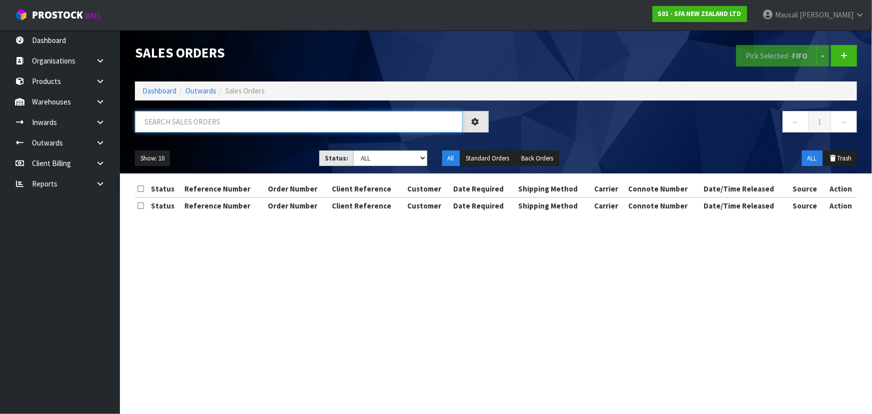
click at [150, 119] on input "text" at bounding box center [299, 121] width 328 height 21
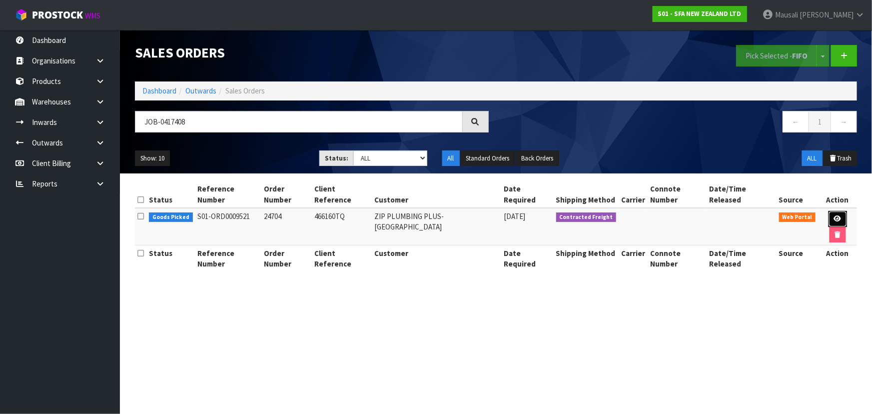
click at [834, 215] on icon at bounding box center [837, 218] width 7 height 6
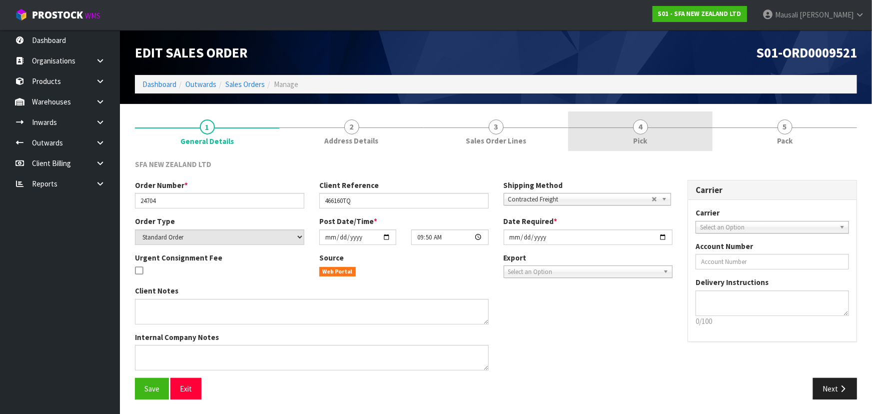
click at [616, 127] on div at bounding box center [640, 127] width 144 height 0
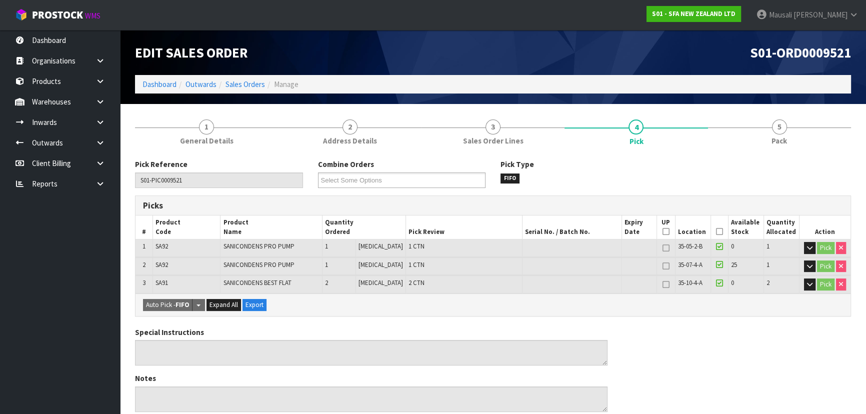
click at [718, 231] on icon at bounding box center [719, 231] width 7 height 0
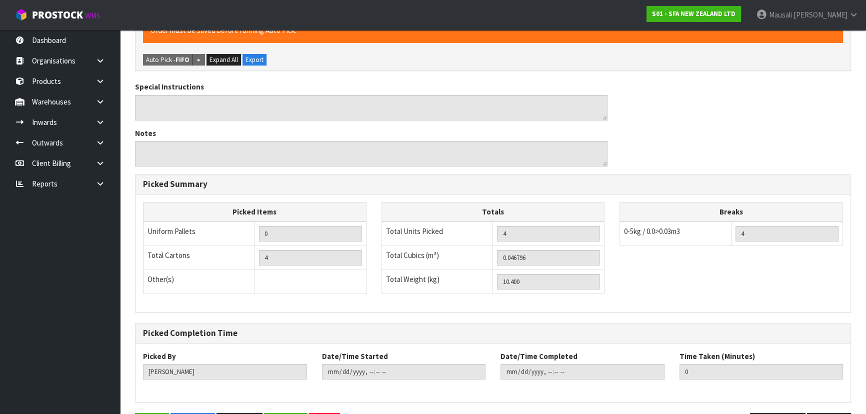
scroll to position [315, 0]
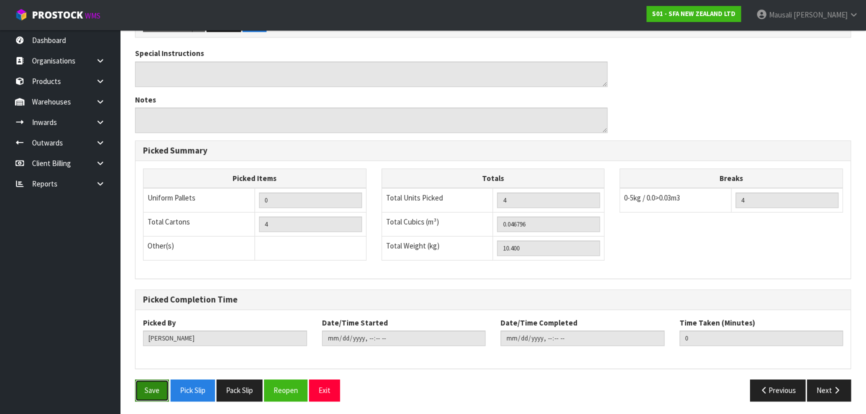
click at [150, 389] on button "Save" at bounding box center [152, 389] width 34 height 21
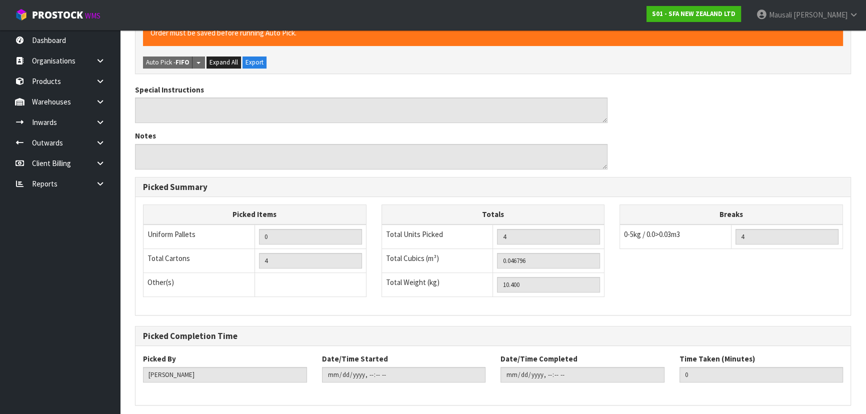
scroll to position [0, 0]
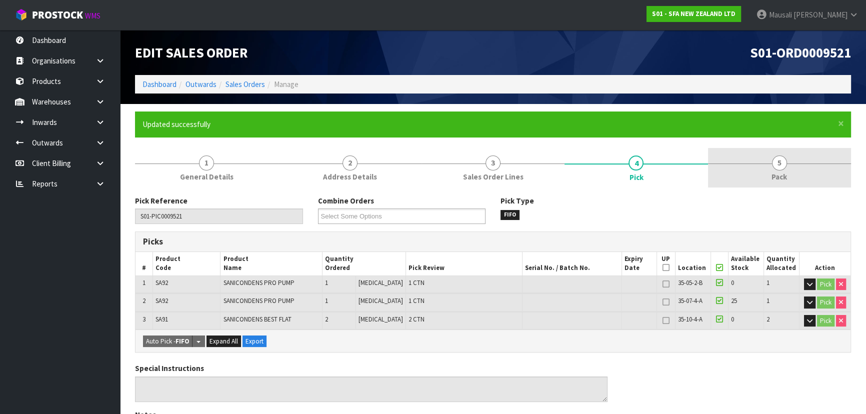
click at [778, 159] on span "5" at bounding box center [779, 162] width 15 height 15
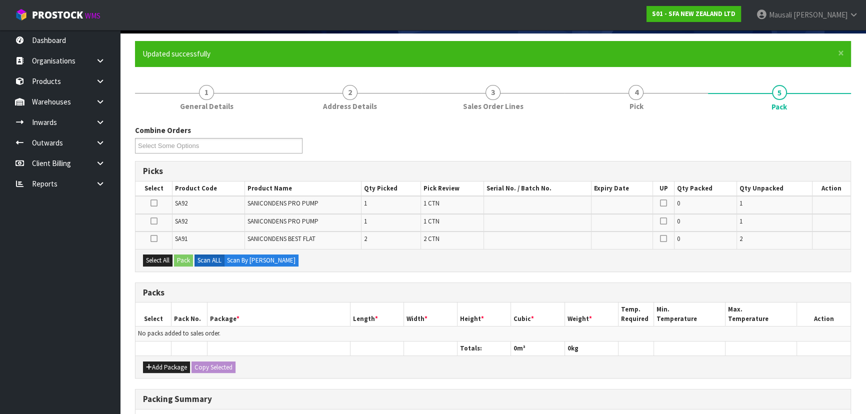
scroll to position [136, 0]
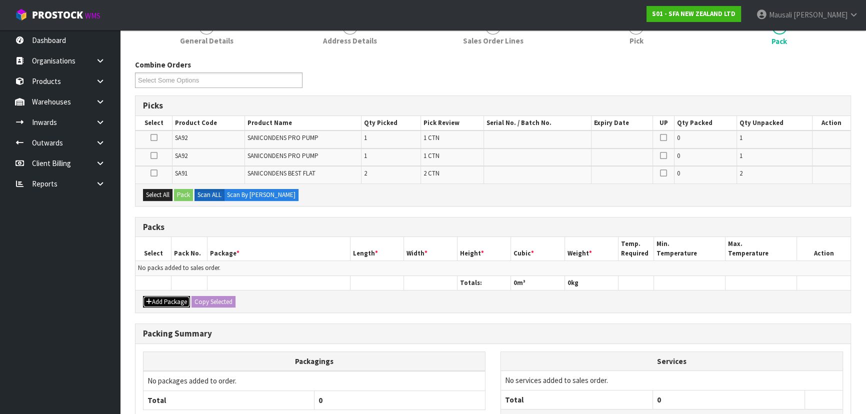
click at [164, 296] on button "Add Package" at bounding box center [166, 302] width 47 height 12
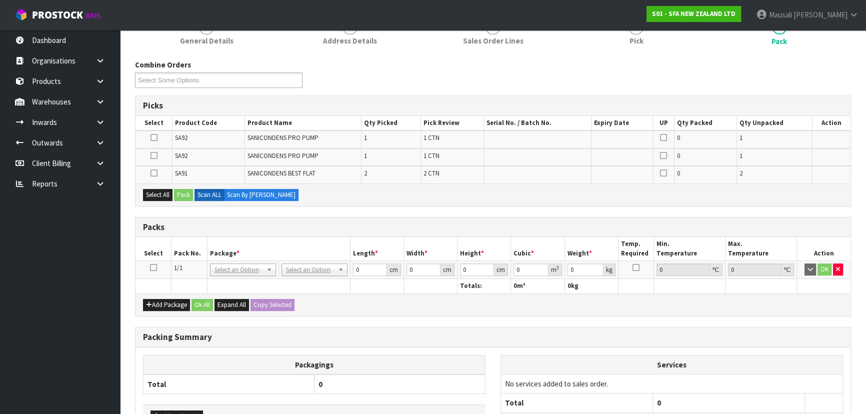
click at [154, 267] on icon at bounding box center [153, 267] width 7 height 0
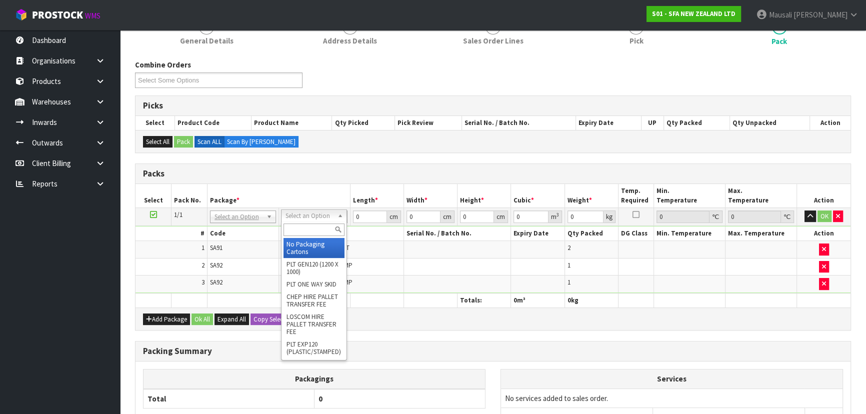
click at [304, 227] on input "text" at bounding box center [313, 229] width 61 height 12
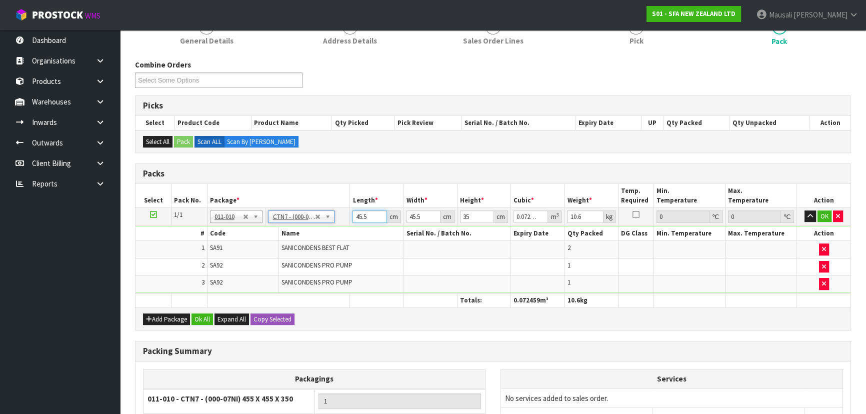
drag, startPoint x: 370, startPoint y: 214, endPoint x: 353, endPoint y: 219, distance: 17.7
click at [353, 219] on input "45.5" at bounding box center [369, 216] width 34 height 12
click at [204, 318] on button "Ok All" at bounding box center [201, 319] width 21 height 12
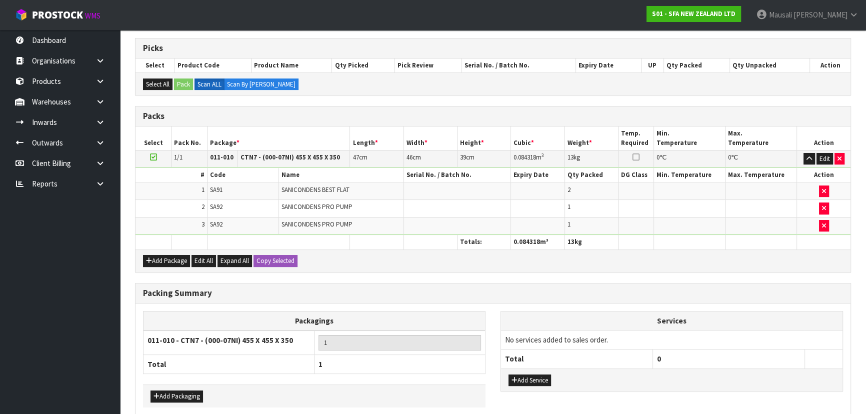
scroll to position [239, 0]
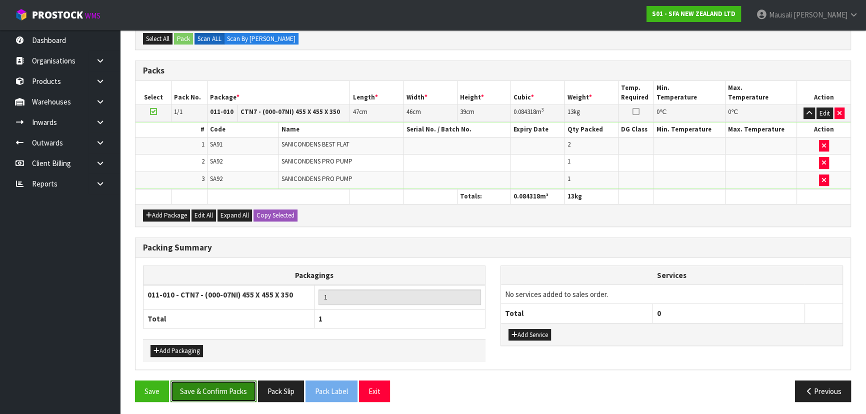
click at [235, 385] on button "Save & Confirm Packs" at bounding box center [213, 390] width 86 height 21
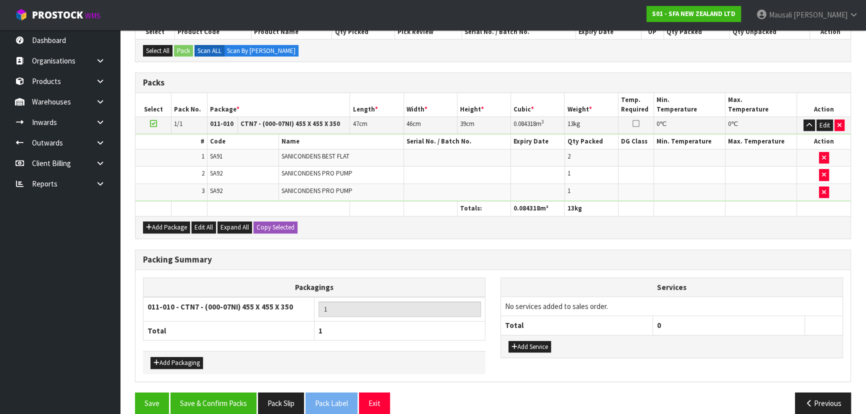
scroll to position [150, 0]
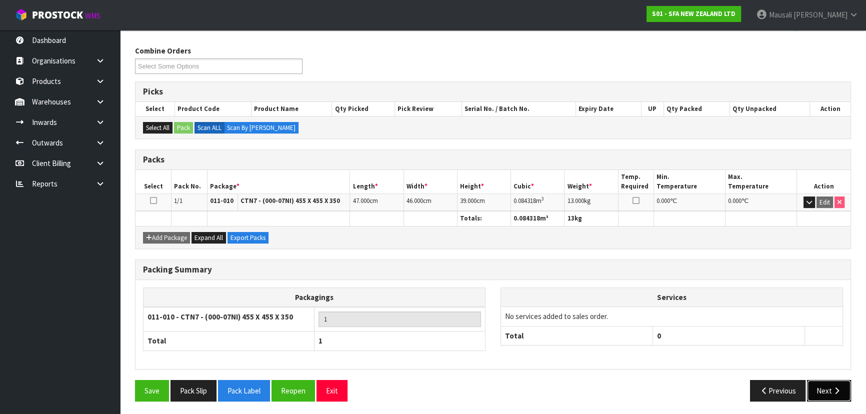
click at [831, 392] on button "Next" at bounding box center [829, 390] width 44 height 21
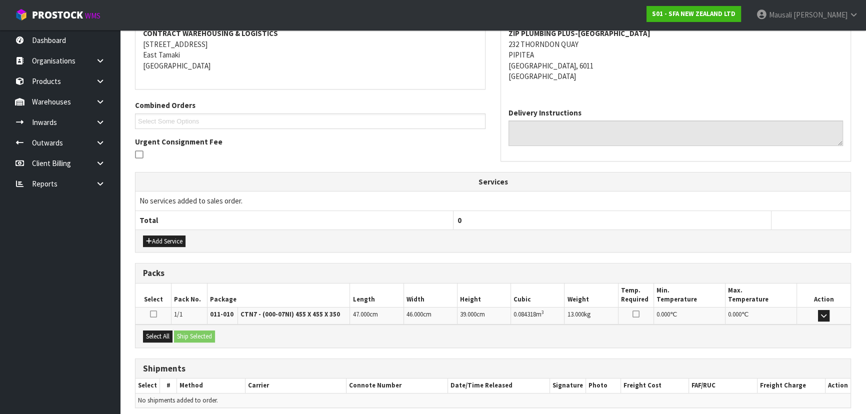
scroll to position [234, 0]
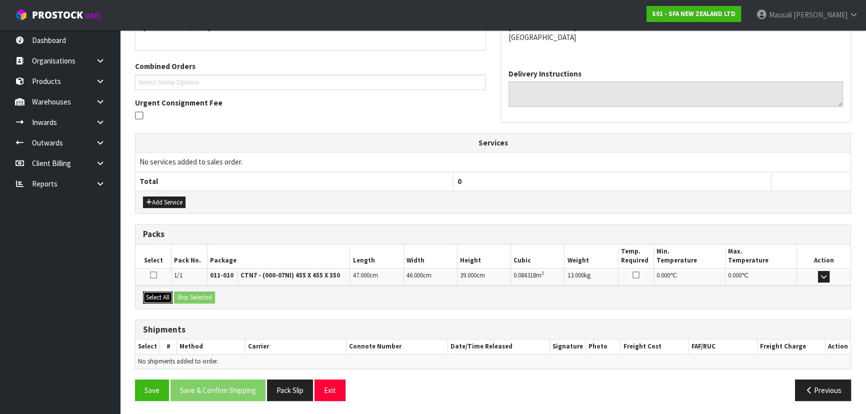
click at [159, 296] on button "Select All" at bounding box center [157, 297] width 29 height 12
click at [193, 296] on button "Ship Selected" at bounding box center [194, 297] width 41 height 12
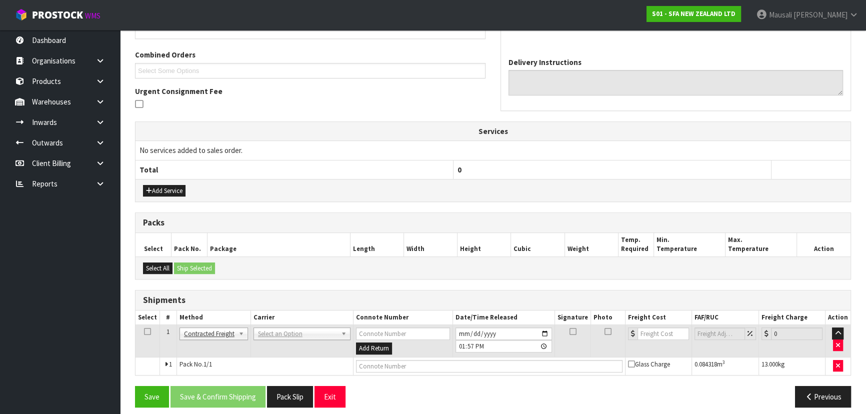
scroll to position [252, 0]
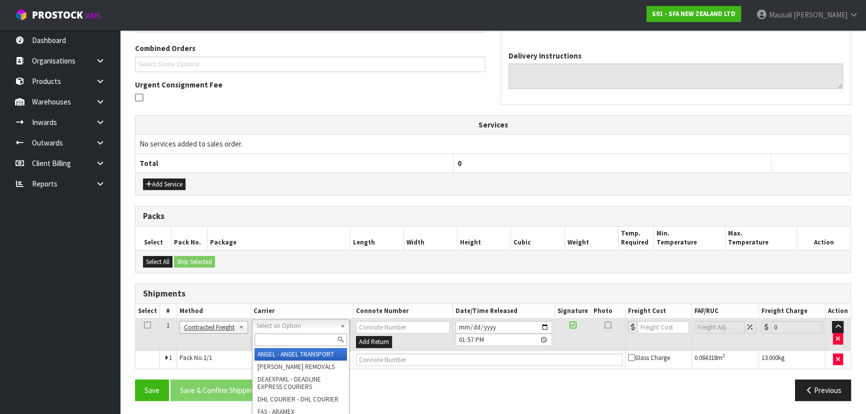
click at [267, 336] on input "text" at bounding box center [300, 339] width 92 height 12
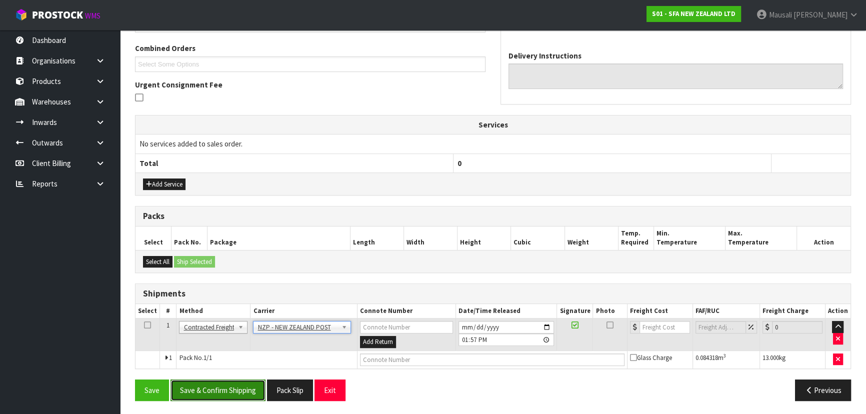
drag, startPoint x: 216, startPoint y: 389, endPoint x: 407, endPoint y: 344, distance: 196.2
click at [217, 387] on button "Save & Confirm Shipping" at bounding box center [217, 389] width 95 height 21
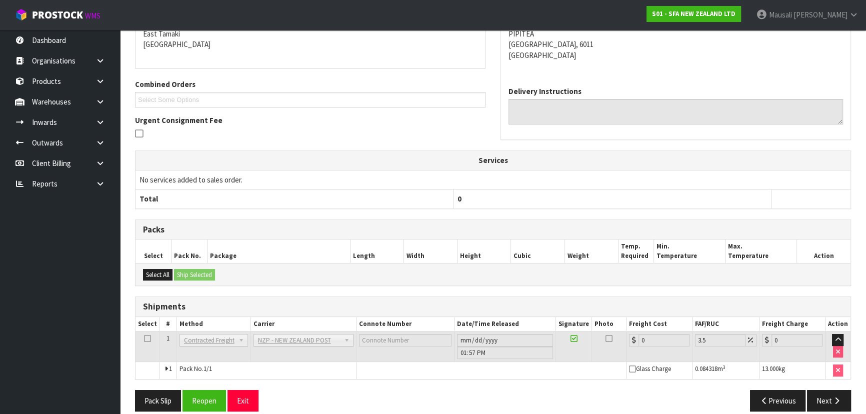
scroll to position [238, 0]
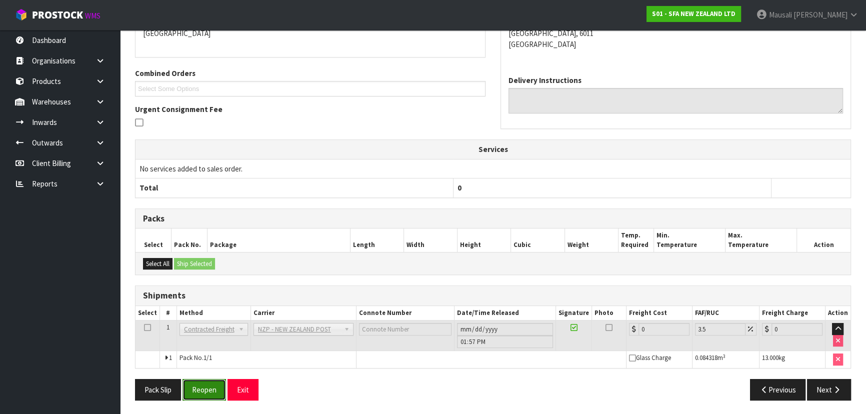
click at [213, 386] on button "Reopen" at bounding box center [203, 389] width 43 height 21
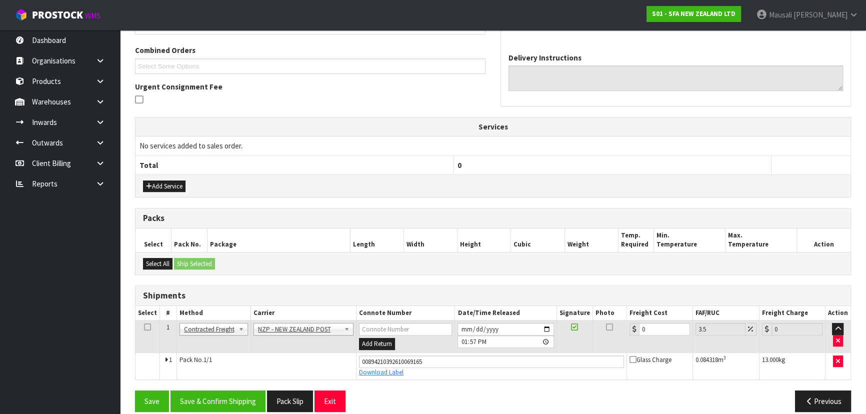
scroll to position [261, 0]
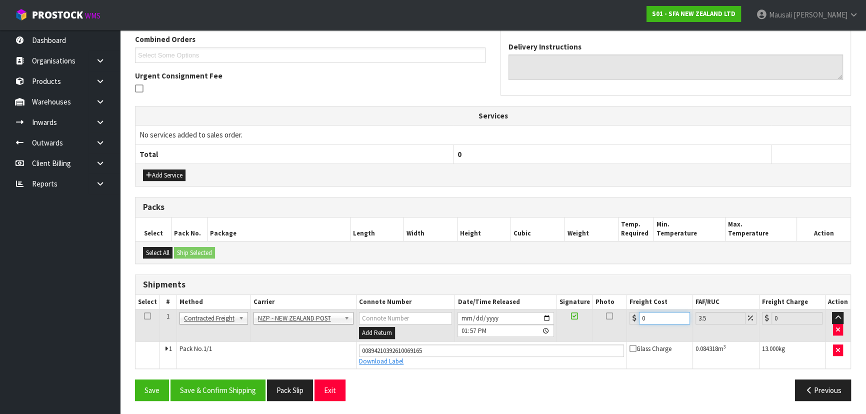
drag, startPoint x: 651, startPoint y: 317, endPoint x: 626, endPoint y: 325, distance: 26.2
click at [627, 325] on td "0" at bounding box center [660, 325] width 66 height 32
drag, startPoint x: 251, startPoint y: 389, endPoint x: 339, endPoint y: 341, distance: 99.8
click at [252, 388] on button "Save & Confirm Shipping" at bounding box center [217, 389] width 95 height 21
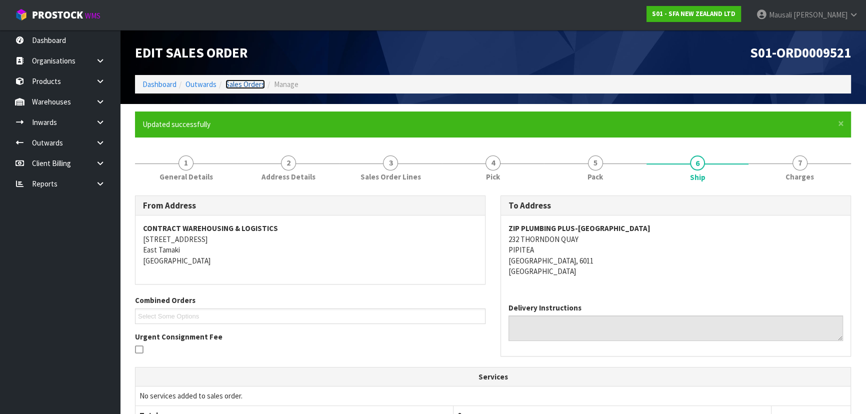
click at [247, 81] on link "Sales Orders" at bounding box center [244, 83] width 39 height 9
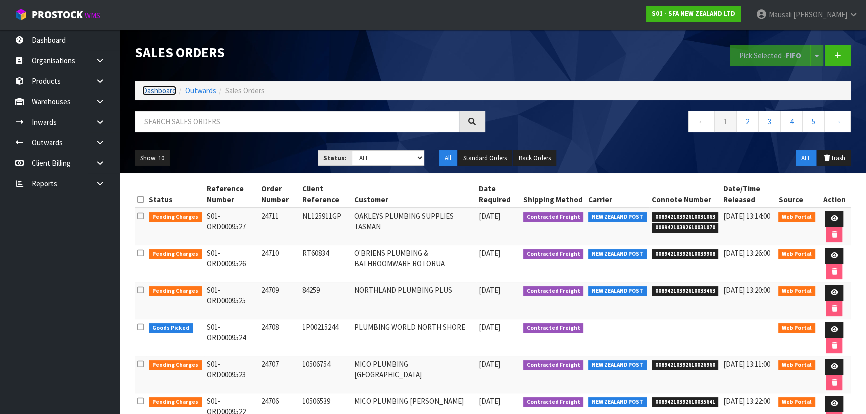
click at [159, 86] on link "Dashboard" at bounding box center [159, 90] width 34 height 9
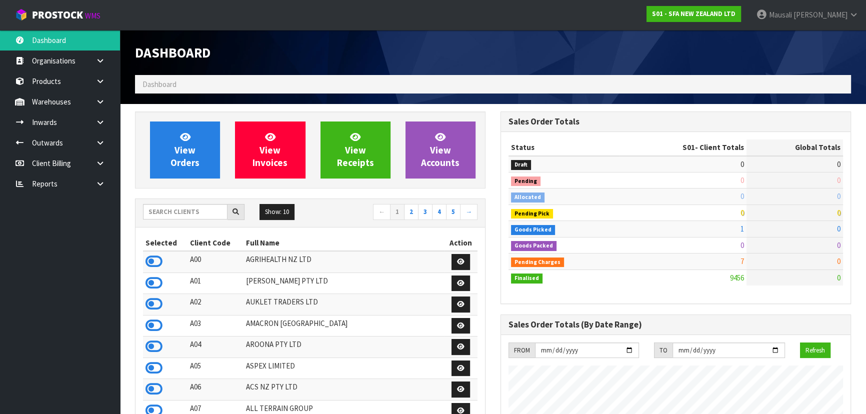
scroll to position [756, 365]
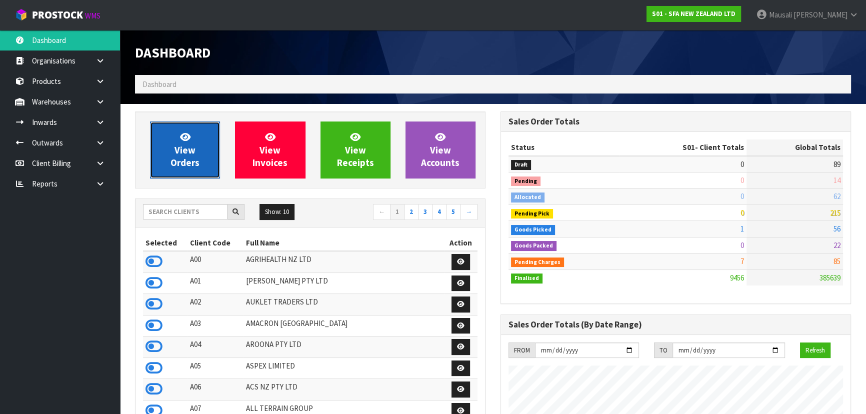
click at [183, 148] on span "View Orders" at bounding box center [184, 149] width 29 height 37
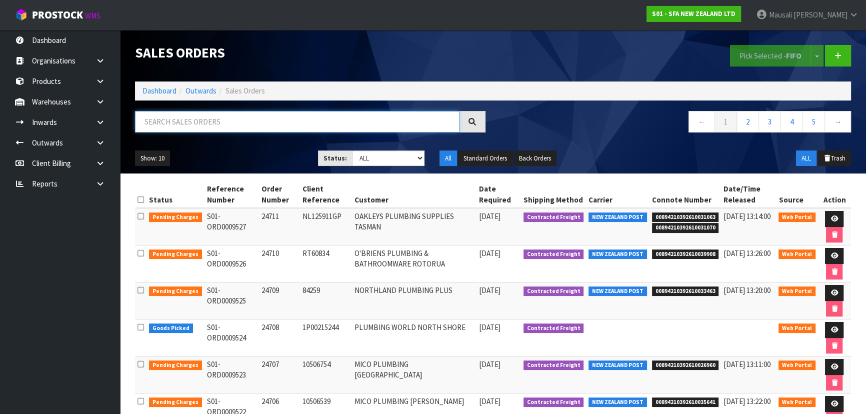
click at [154, 128] on input "text" at bounding box center [297, 121] width 324 height 21
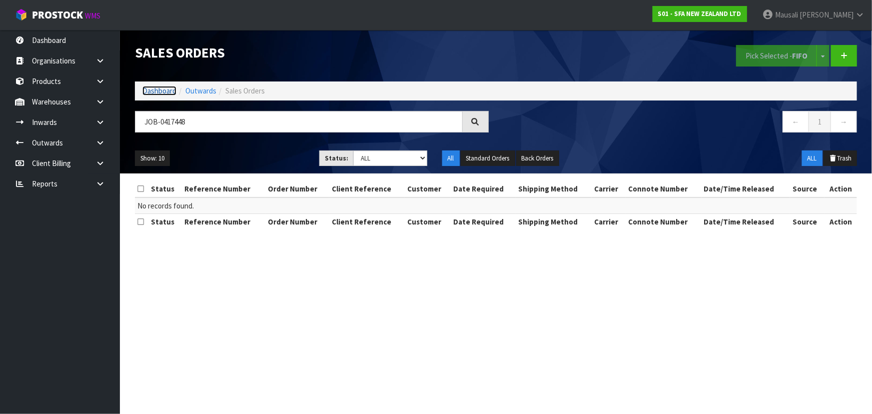
click at [155, 91] on link "Dashboard" at bounding box center [159, 90] width 34 height 9
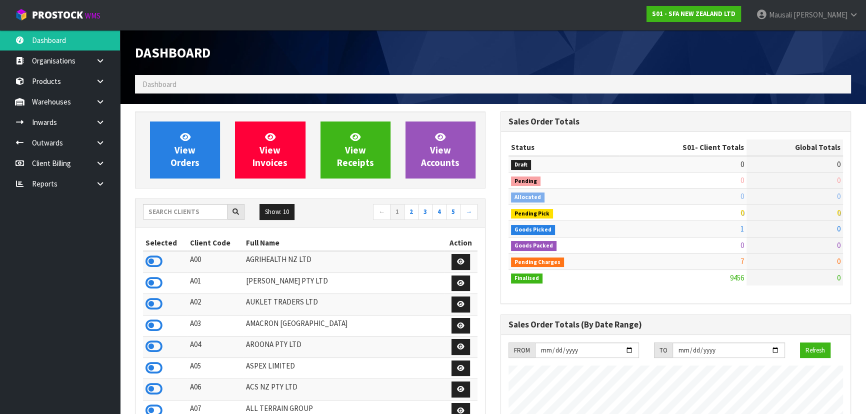
scroll to position [756, 365]
click at [156, 210] on input "text" at bounding box center [185, 211] width 84 height 15
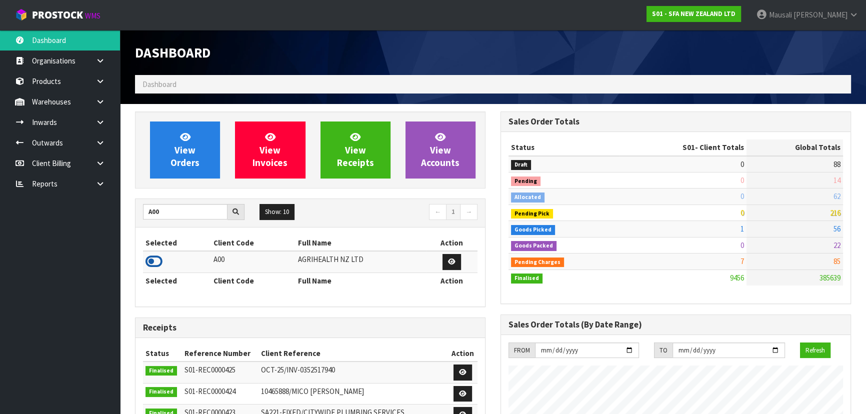
click at [154, 260] on icon at bounding box center [153, 261] width 17 height 15
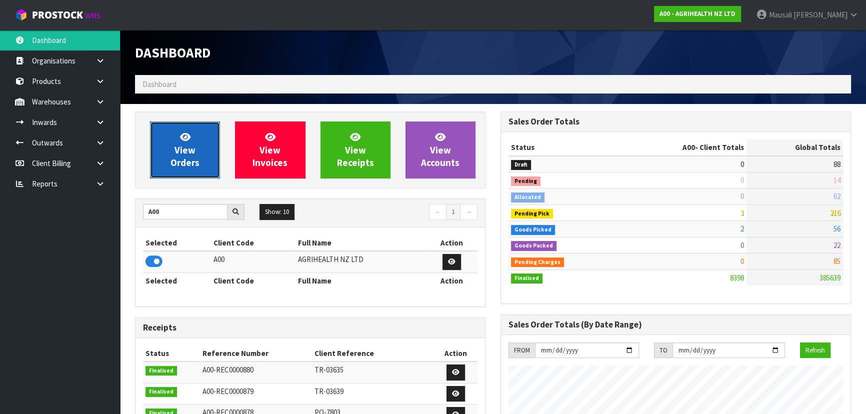
click at [189, 143] on span "View Orders" at bounding box center [184, 149] width 29 height 37
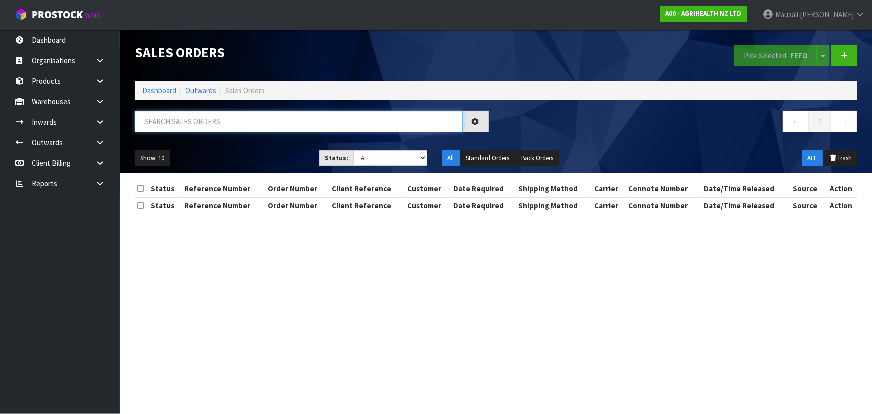
click at [170, 124] on input "text" at bounding box center [299, 121] width 328 height 21
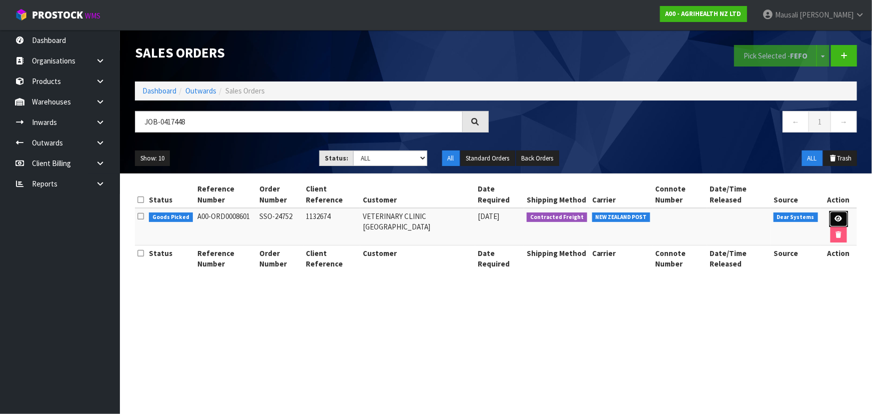
click at [835, 214] on link at bounding box center [839, 219] width 18 height 16
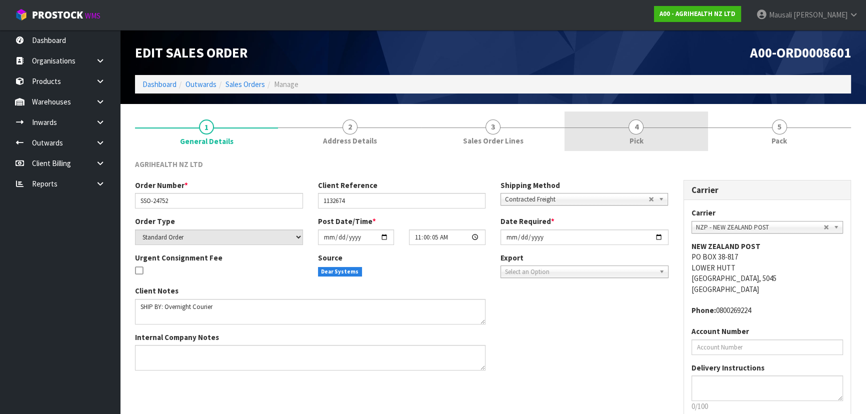
click at [648, 139] on link "4 Pick" at bounding box center [635, 130] width 143 height 39
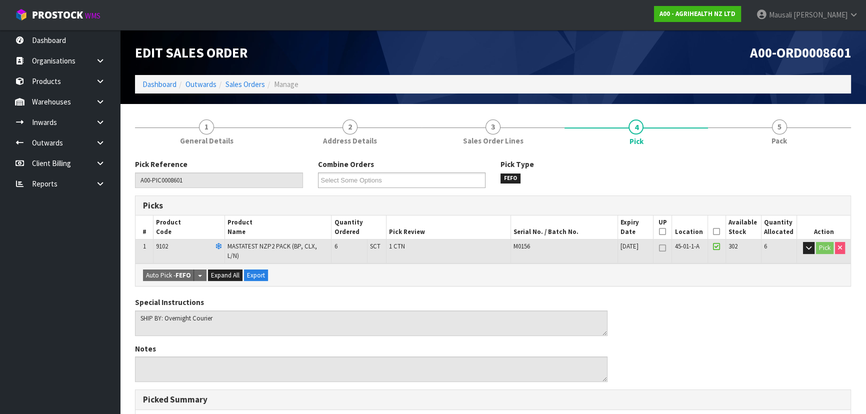
click at [717, 231] on icon at bounding box center [716, 231] width 7 height 0
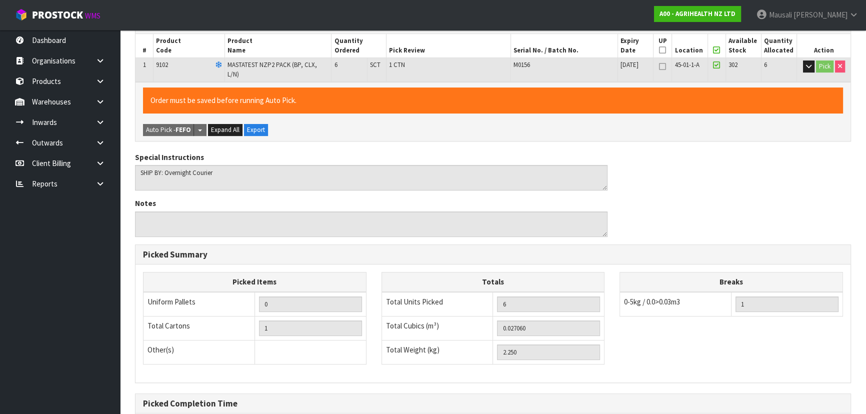
scroll to position [279, 0]
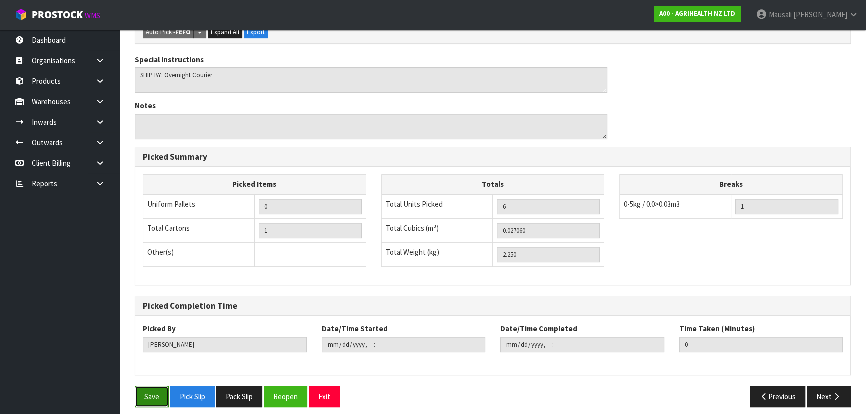
click at [155, 391] on button "Save" at bounding box center [152, 396] width 34 height 21
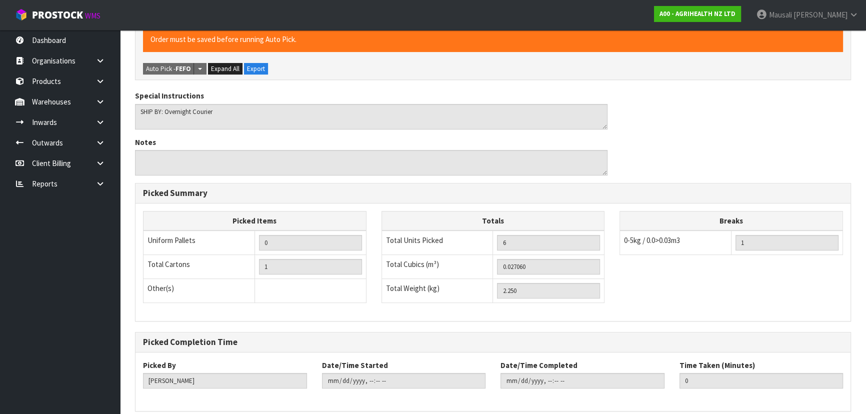
scroll to position [0, 0]
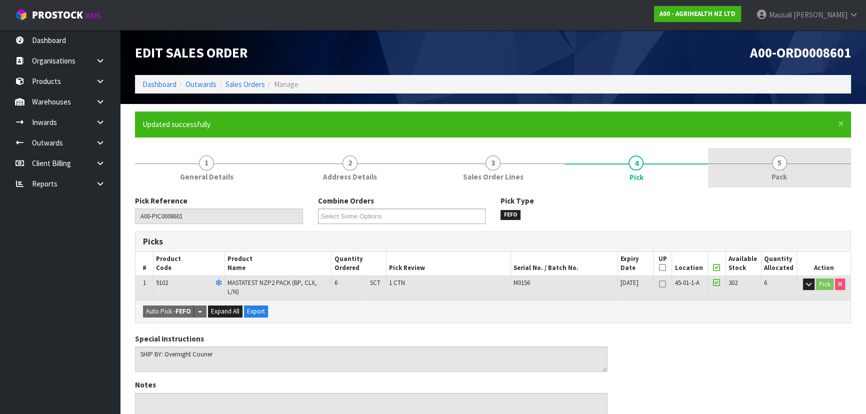
click at [785, 169] on link "5 Pack" at bounding box center [779, 167] width 143 height 39
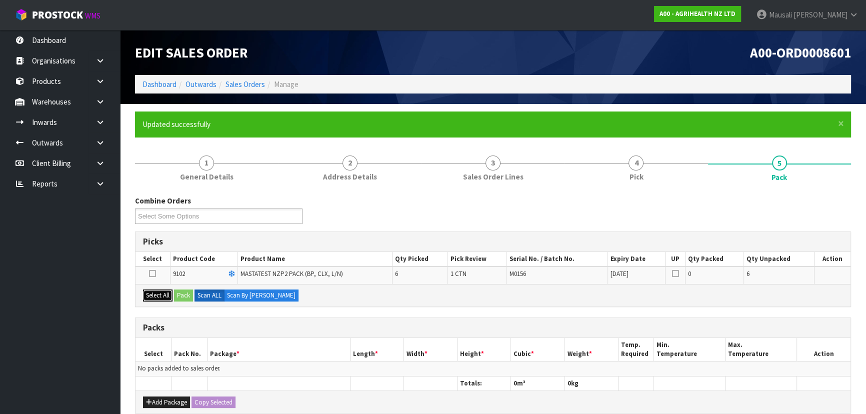
click at [149, 294] on button "Select All" at bounding box center [157, 295] width 29 height 12
click at [184, 290] on button "Pack" at bounding box center [183, 295] width 19 height 12
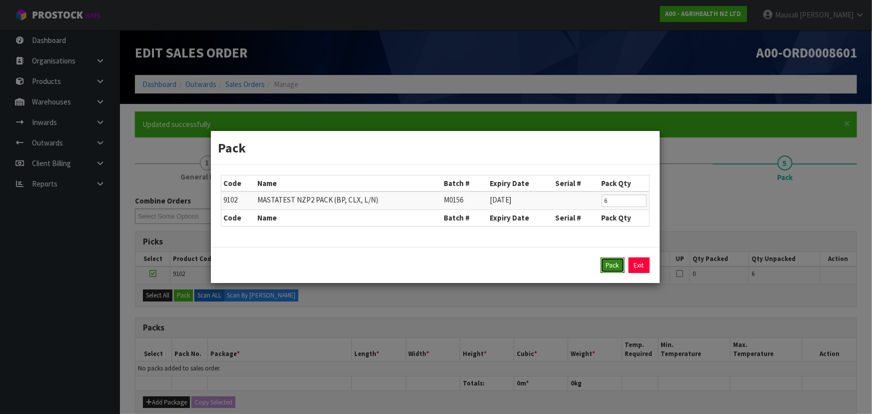
click at [614, 267] on button "Pack" at bounding box center [613, 265] width 24 height 16
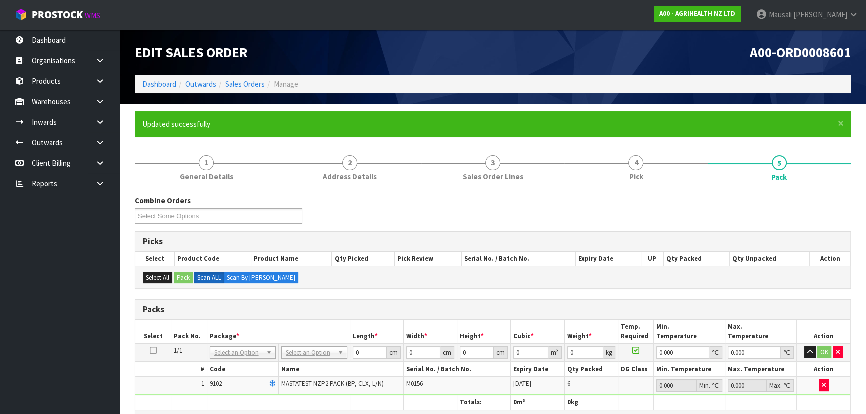
scroll to position [136, 0]
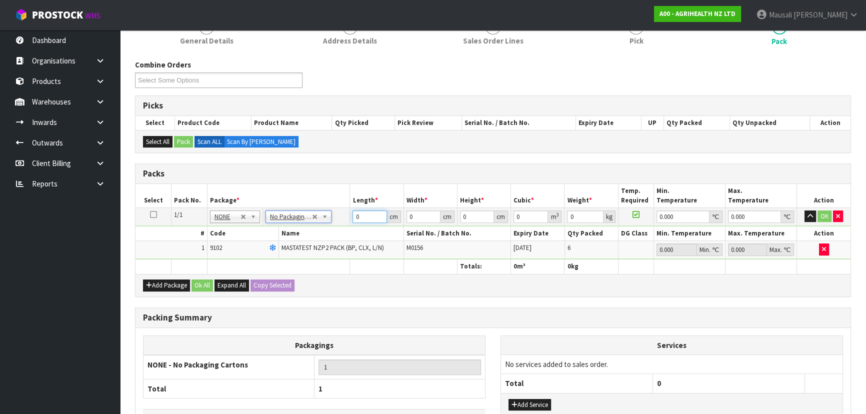
drag, startPoint x: 363, startPoint y: 219, endPoint x: 342, endPoint y: 224, distance: 21.7
click at [343, 224] on tbody "1/1 NONE 007-001 007-002 007-004 007-009 007-013 007-014 007-015 007-017 007-01…" at bounding box center [492, 232] width 715 height 51
click at [198, 284] on button "Ok All" at bounding box center [201, 285] width 21 height 12
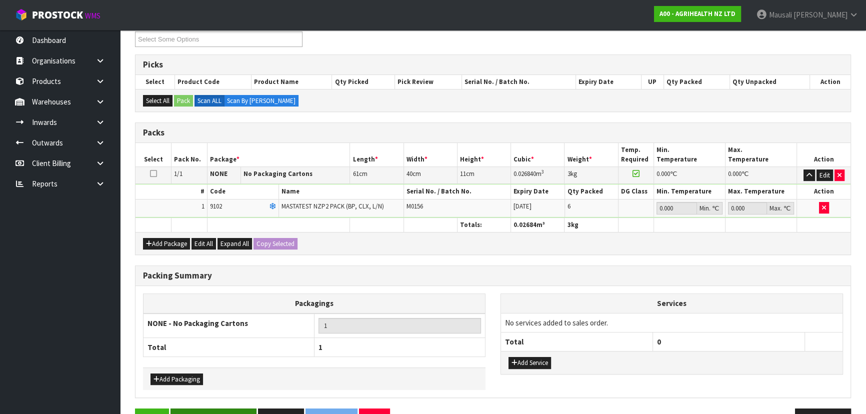
scroll to position [205, 0]
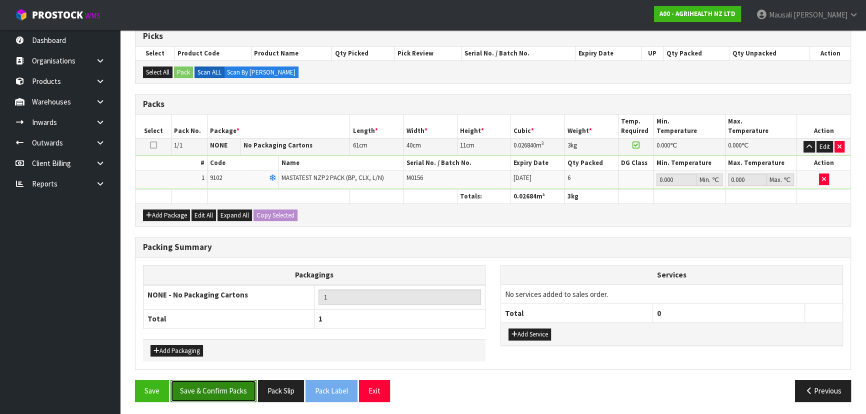
click at [227, 387] on button "Save & Confirm Packs" at bounding box center [213, 390] width 86 height 21
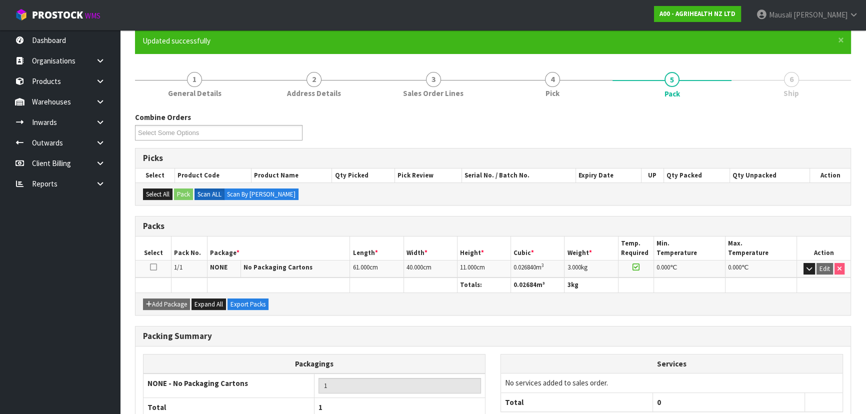
scroll to position [150, 0]
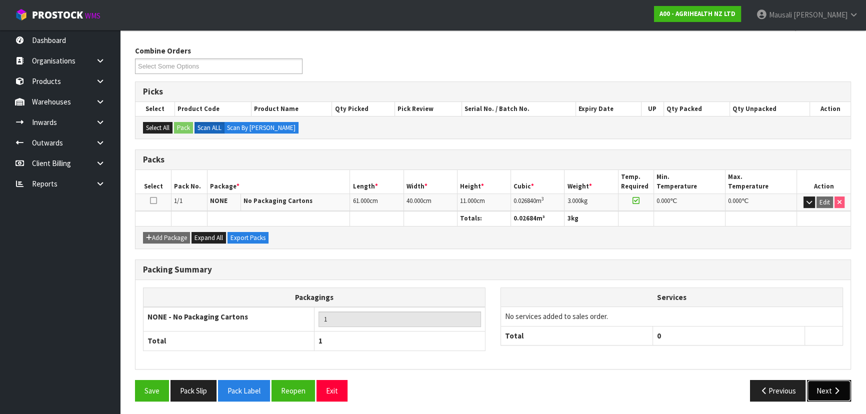
click at [831, 385] on button "Next" at bounding box center [829, 390] width 44 height 21
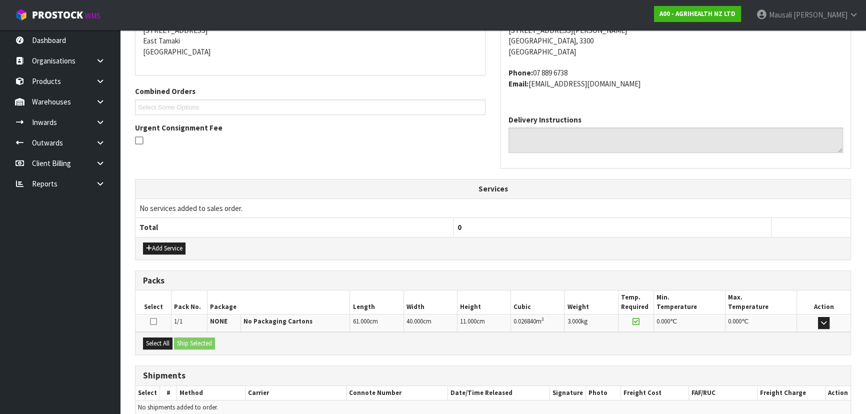
scroll to position [255, 0]
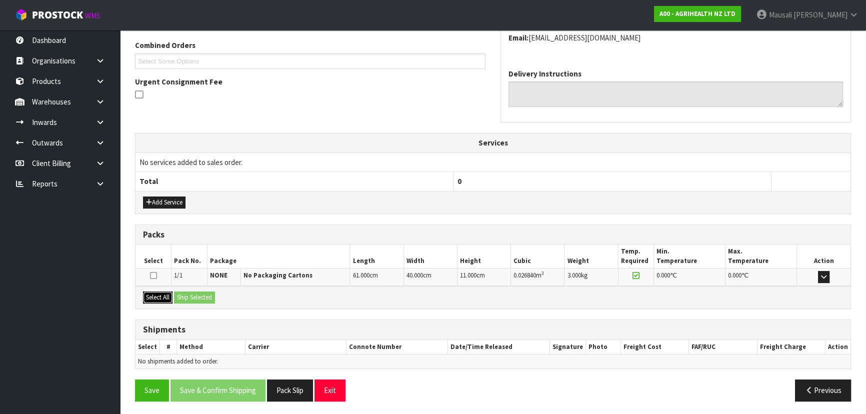
click at [163, 296] on button "Select All" at bounding box center [157, 297] width 29 height 12
click at [184, 295] on button "Ship Selected" at bounding box center [194, 297] width 41 height 12
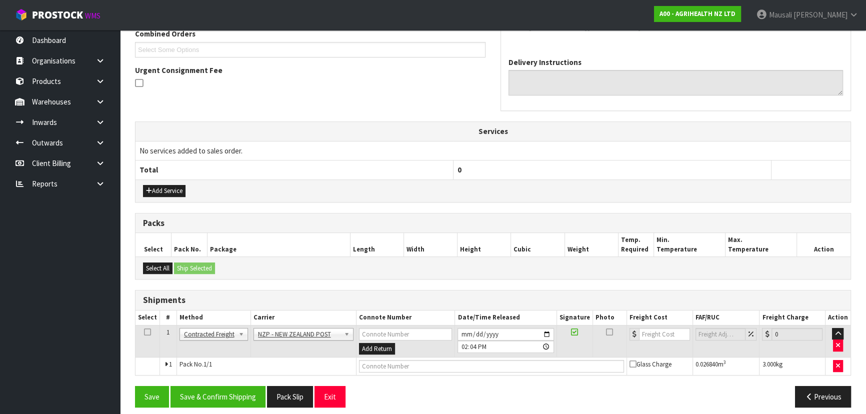
scroll to position [273, 0]
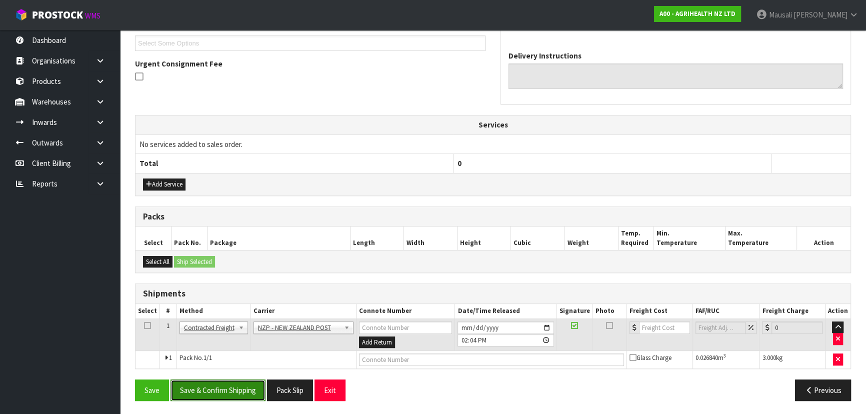
drag, startPoint x: 240, startPoint y: 382, endPoint x: 254, endPoint y: 379, distance: 13.7
click at [240, 382] on button "Save & Confirm Shipping" at bounding box center [217, 389] width 95 height 21
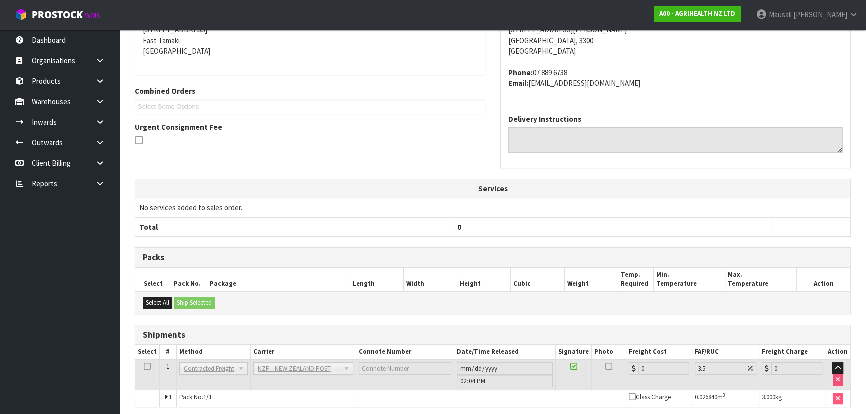
scroll to position [259, 0]
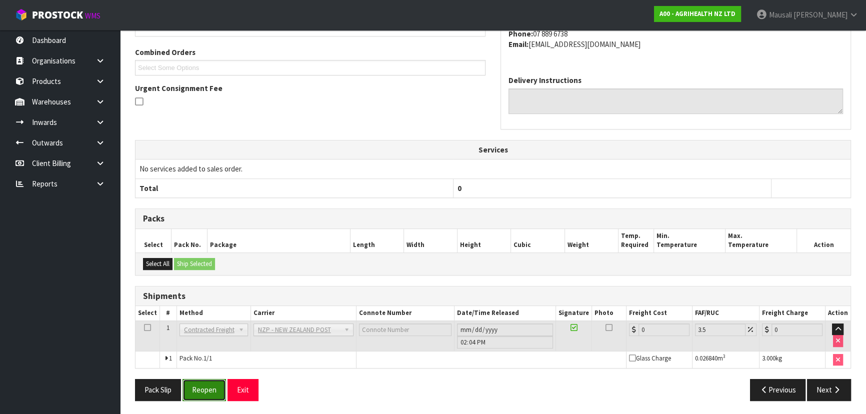
click at [214, 387] on button "Reopen" at bounding box center [203, 389] width 43 height 21
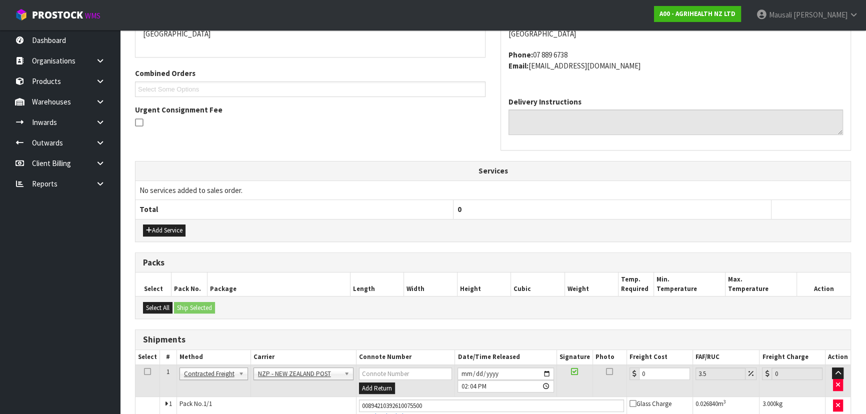
scroll to position [282, 0]
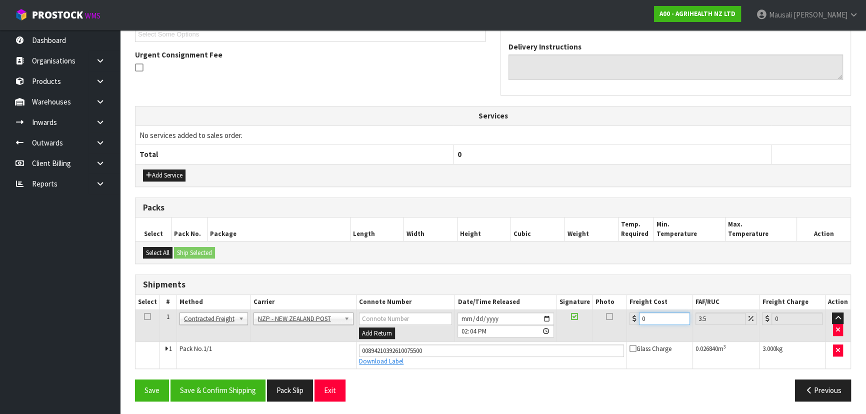
drag, startPoint x: 655, startPoint y: 320, endPoint x: 629, endPoint y: 325, distance: 26.6
click at [629, 325] on td "0" at bounding box center [660, 325] width 66 height 32
drag, startPoint x: 256, startPoint y: 391, endPoint x: 266, endPoint y: 388, distance: 11.1
click at [256, 392] on button "Save & Confirm Shipping" at bounding box center [217, 389] width 95 height 21
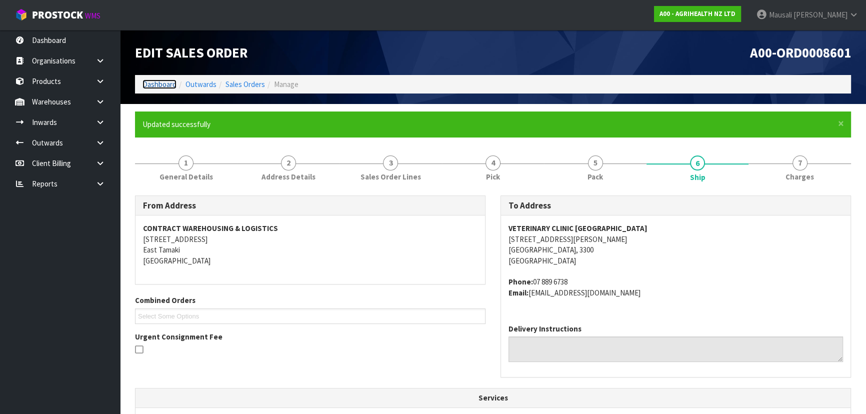
click at [153, 85] on link "Dashboard" at bounding box center [159, 83] width 34 height 9
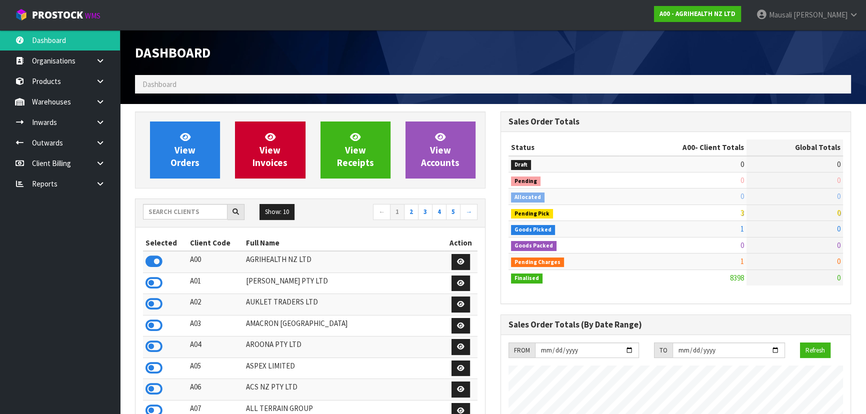
scroll to position [756, 365]
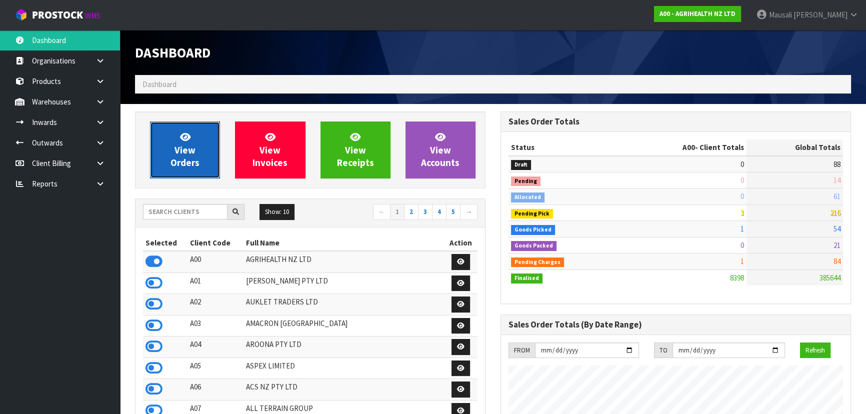
click at [186, 154] on span "View Orders" at bounding box center [184, 149] width 29 height 37
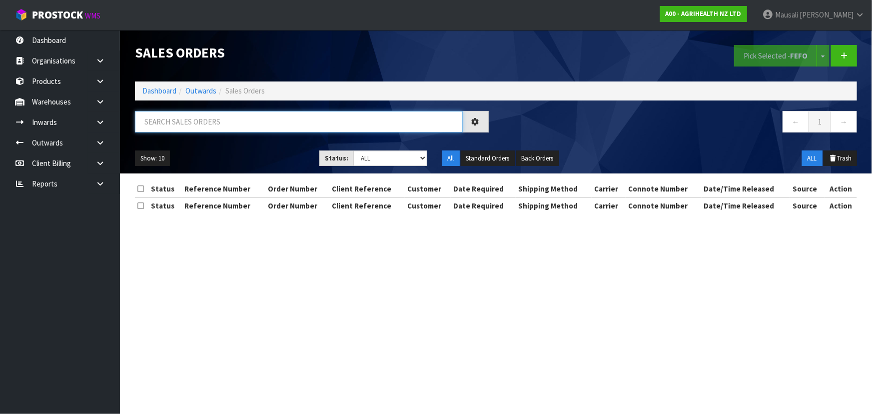
click at [156, 126] on input "text" at bounding box center [299, 121] width 328 height 21
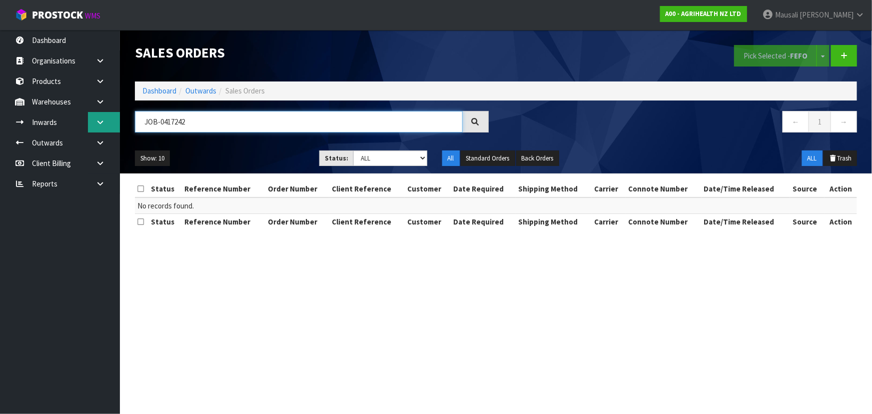
drag, startPoint x: 146, startPoint y: 126, endPoint x: 102, endPoint y: 130, distance: 43.7
click at [104, 129] on body "Toggle navigation ProStock WMS A00 - AGRIHEALTH NZ LTD [PERSON_NAME] Logout Das…" at bounding box center [436, 207] width 872 height 414
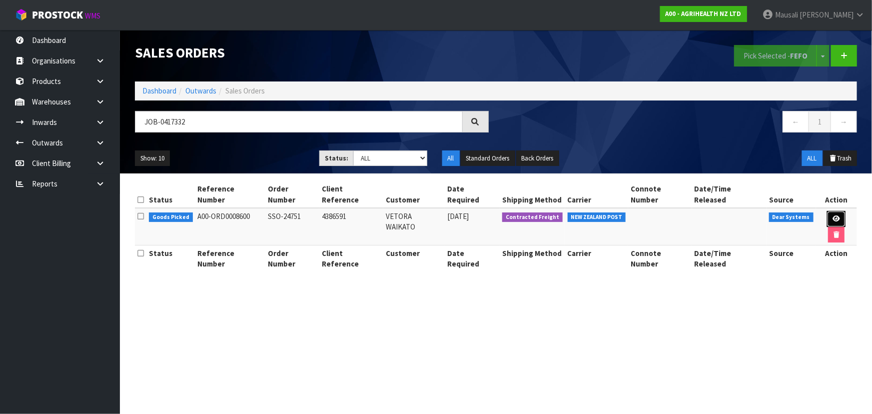
click at [833, 215] on icon at bounding box center [836, 218] width 7 height 6
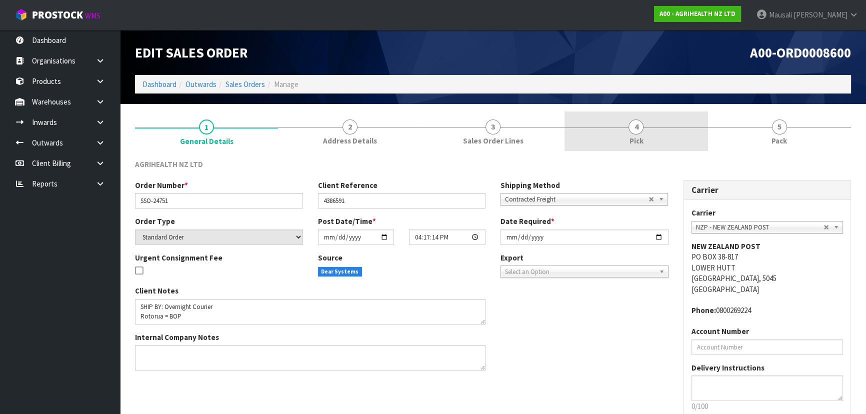
drag, startPoint x: 674, startPoint y: 133, endPoint x: 686, endPoint y: 149, distance: 20.0
click at [673, 134] on link "4 Pick" at bounding box center [635, 130] width 143 height 39
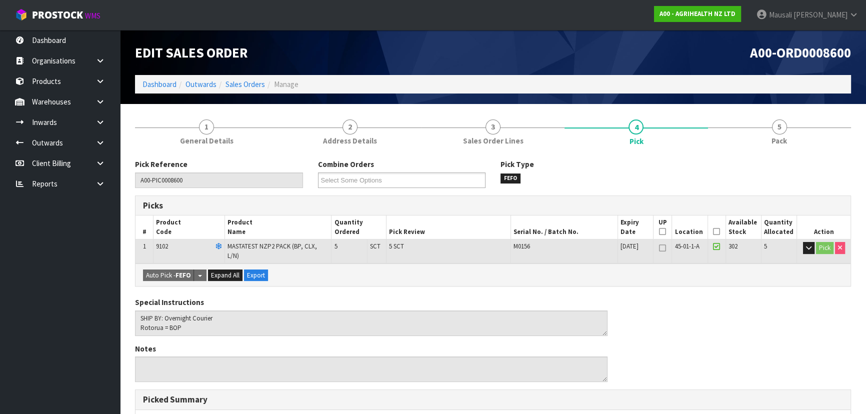
click at [717, 231] on icon at bounding box center [716, 231] width 7 height 0
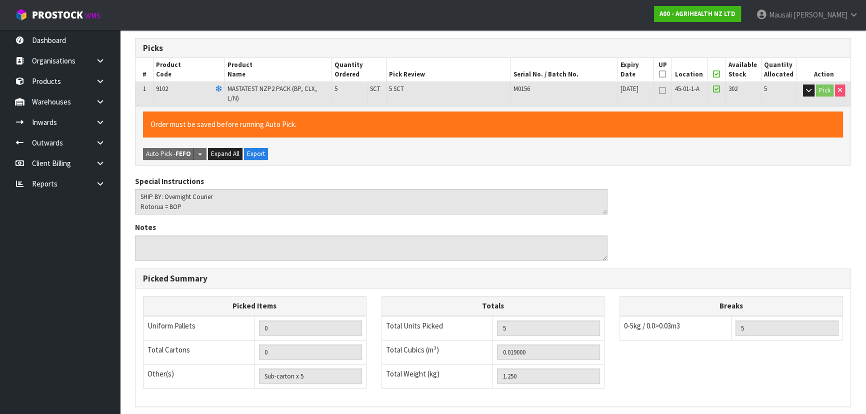
scroll to position [272, 0]
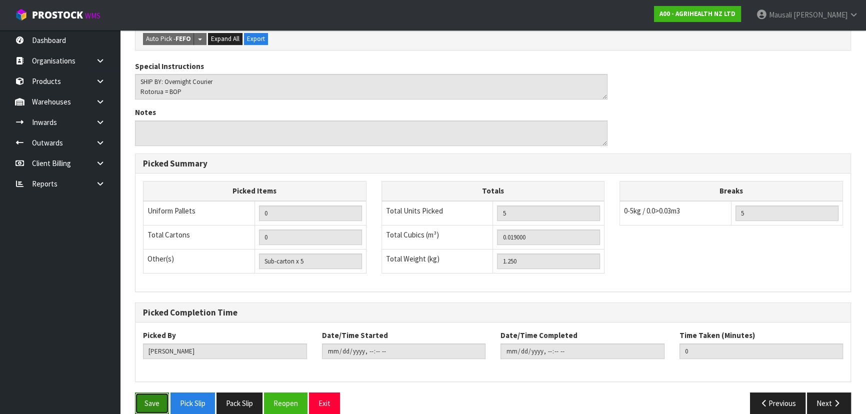
drag, startPoint x: 149, startPoint y: 398, endPoint x: 185, endPoint y: 383, distance: 39.6
click at [149, 398] on button "Save" at bounding box center [152, 402] width 34 height 21
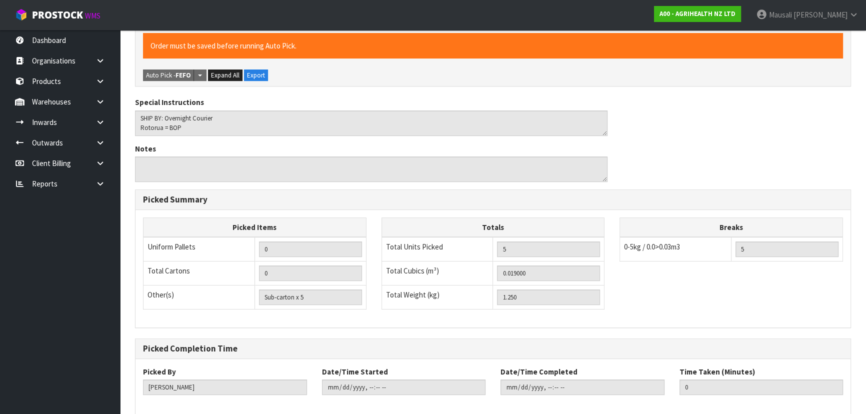
scroll to position [0, 0]
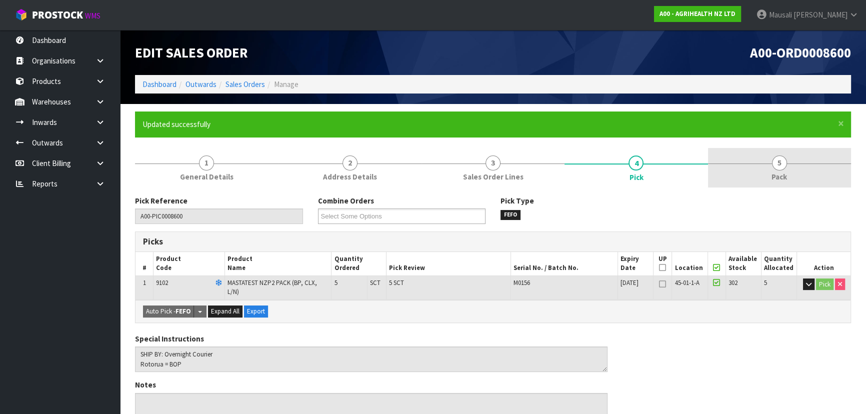
click at [753, 169] on link "5 Pack" at bounding box center [779, 167] width 143 height 39
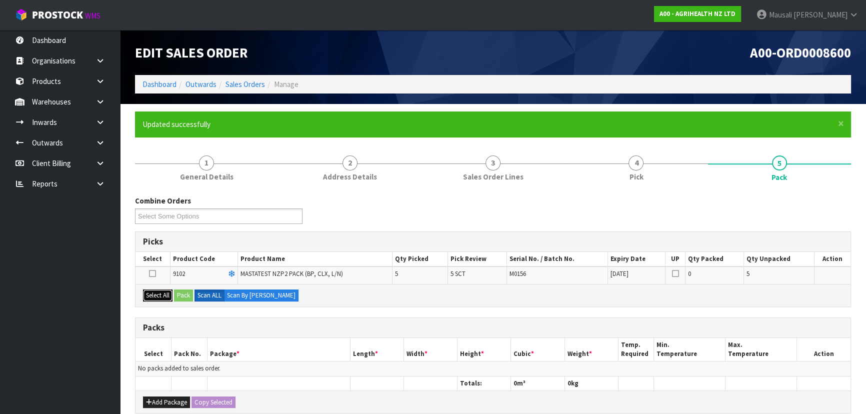
drag, startPoint x: 159, startPoint y: 292, endPoint x: 193, endPoint y: 297, distance: 34.3
click at [159, 292] on button "Select All" at bounding box center [157, 295] width 29 height 12
click at [190, 294] on button "Pack" at bounding box center [183, 295] width 19 height 12
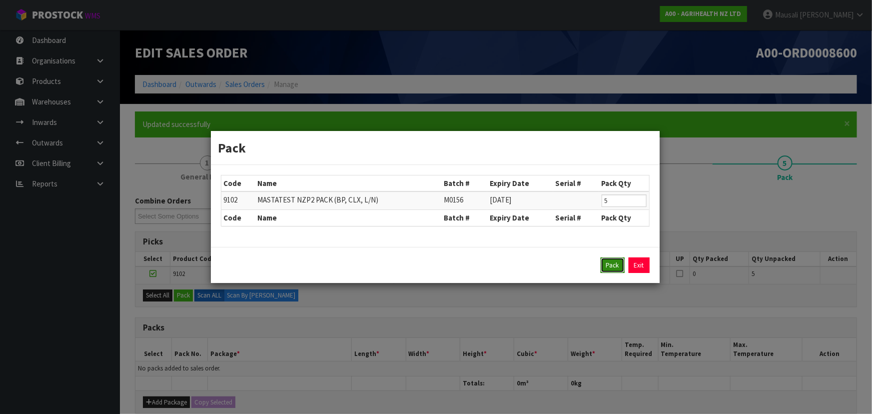
click at [607, 261] on button "Pack" at bounding box center [613, 265] width 24 height 16
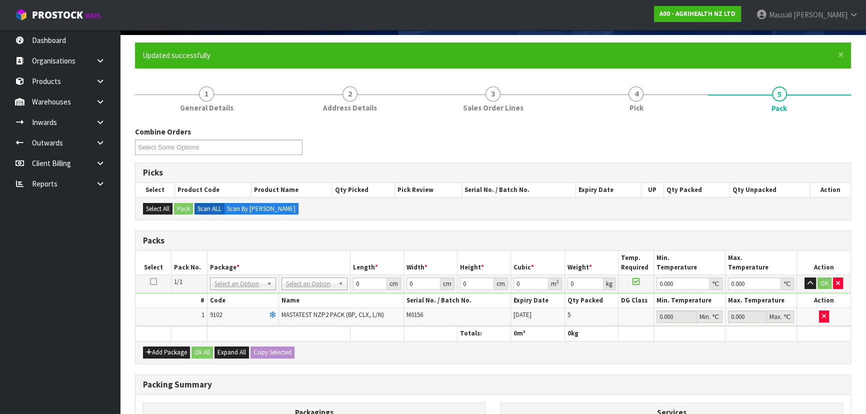
scroll to position [136, 0]
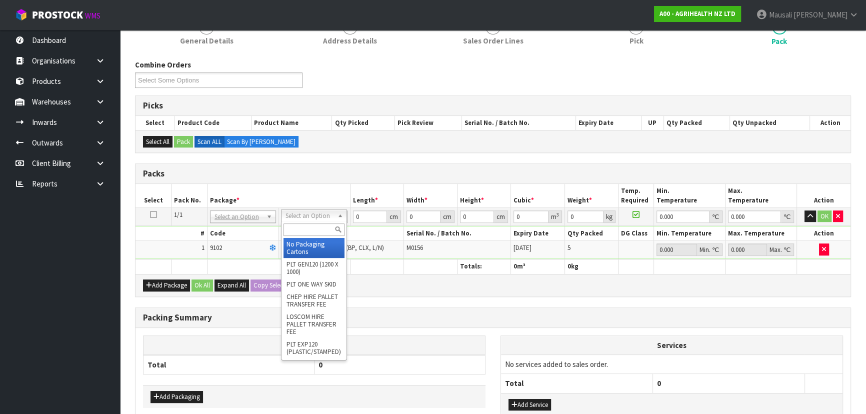
click at [303, 230] on input "text" at bounding box center [313, 229] width 61 height 12
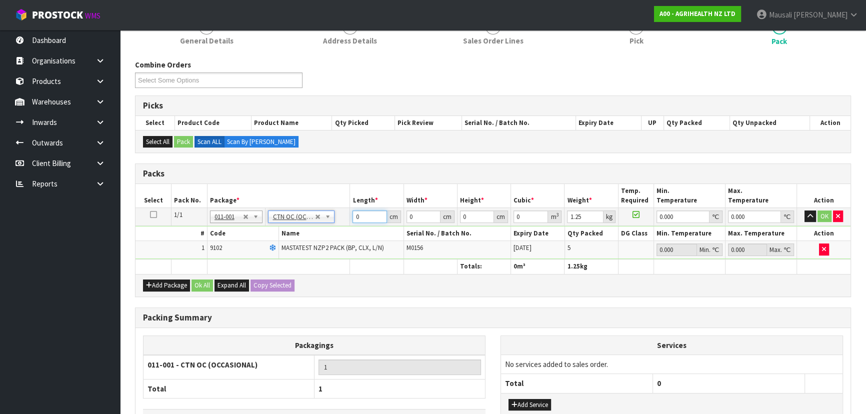
drag, startPoint x: 365, startPoint y: 215, endPoint x: 337, endPoint y: 224, distance: 30.0
click at [337, 224] on tbody "1/1 NONE 007-001 007-002 007-004 007-009 007-013 007-014 007-015 007-017 007-01…" at bounding box center [492, 232] width 715 height 51
click at [199, 282] on button "Ok All" at bounding box center [201, 285] width 21 height 12
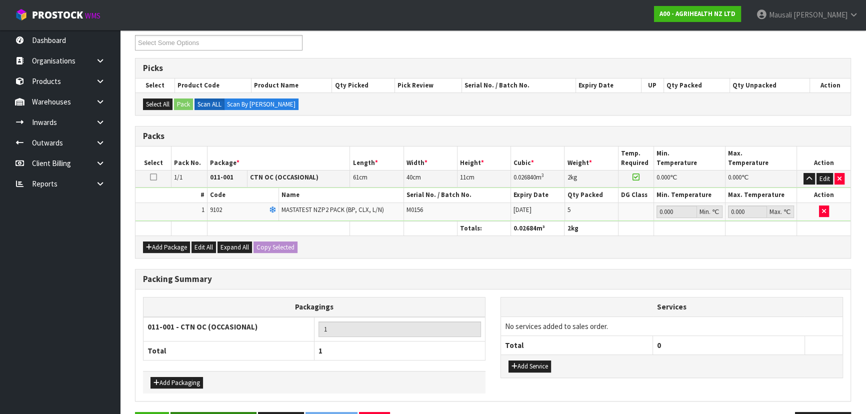
scroll to position [205, 0]
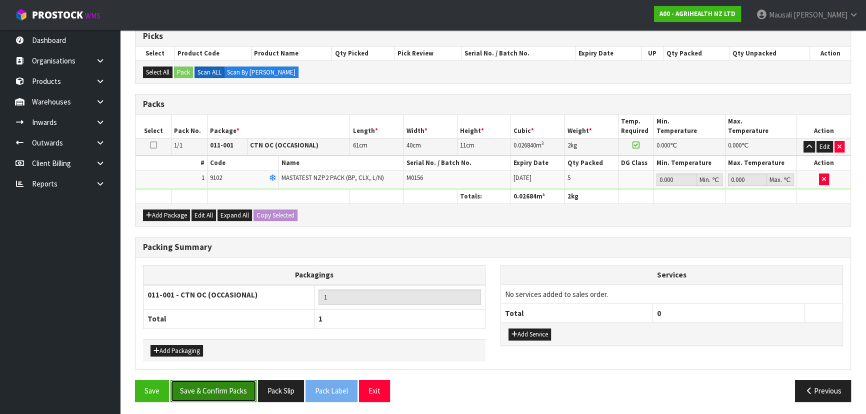
click at [216, 396] on button "Save & Confirm Packs" at bounding box center [213, 390] width 86 height 21
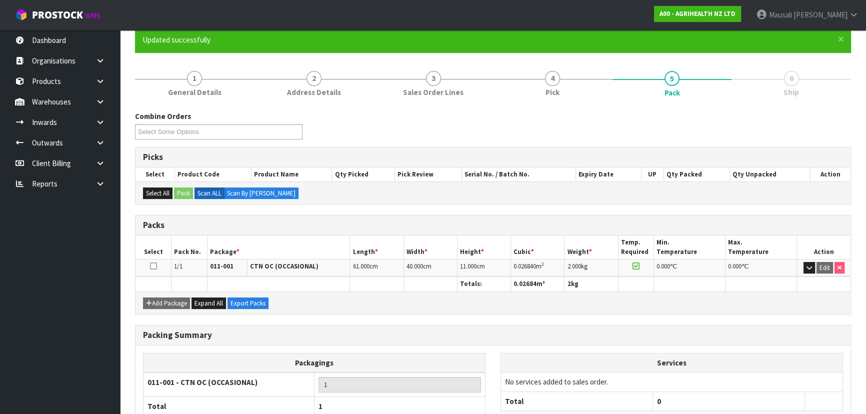
scroll to position [150, 0]
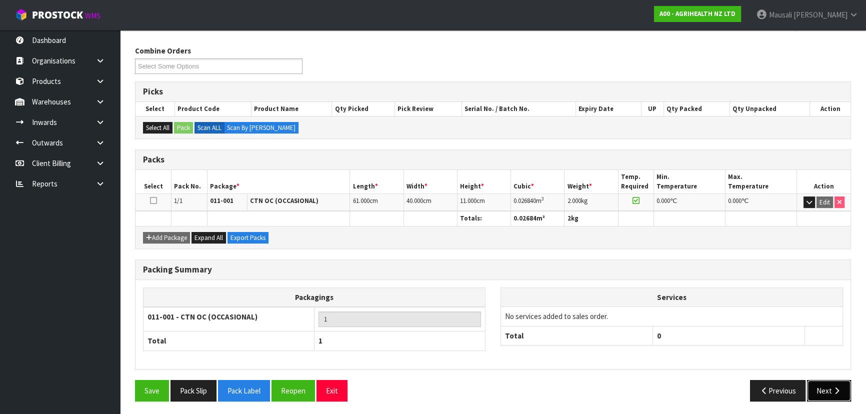
click at [829, 389] on button "Next" at bounding box center [829, 390] width 44 height 21
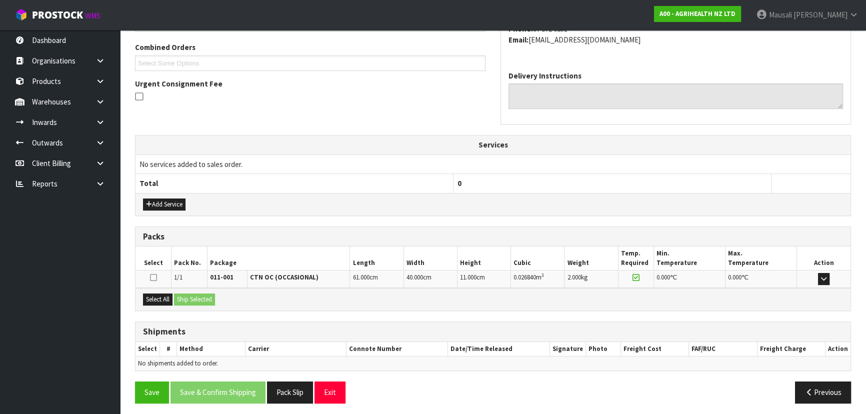
scroll to position [255, 0]
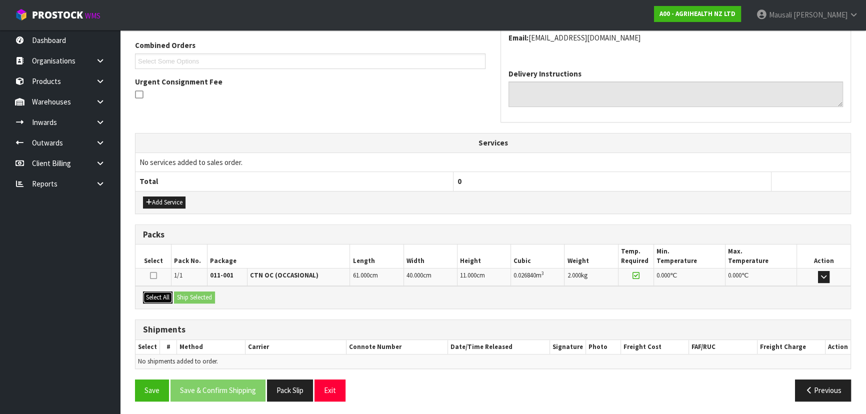
click at [161, 291] on button "Select All" at bounding box center [157, 297] width 29 height 12
click at [182, 292] on button "Ship Selected" at bounding box center [194, 297] width 41 height 12
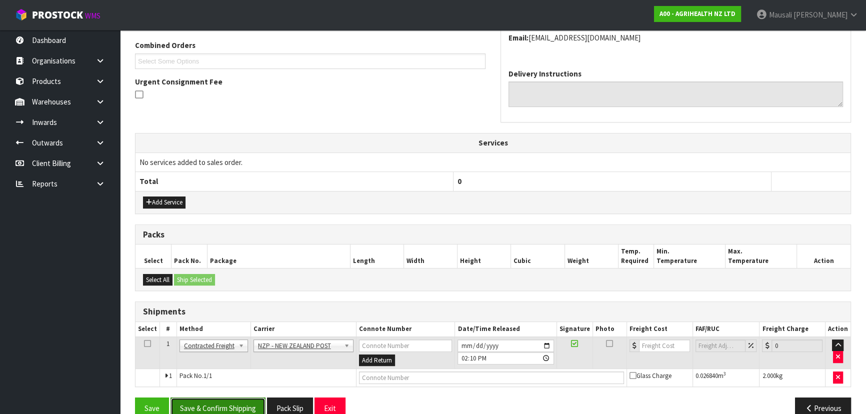
click at [236, 402] on button "Save & Confirm Shipping" at bounding box center [217, 407] width 95 height 21
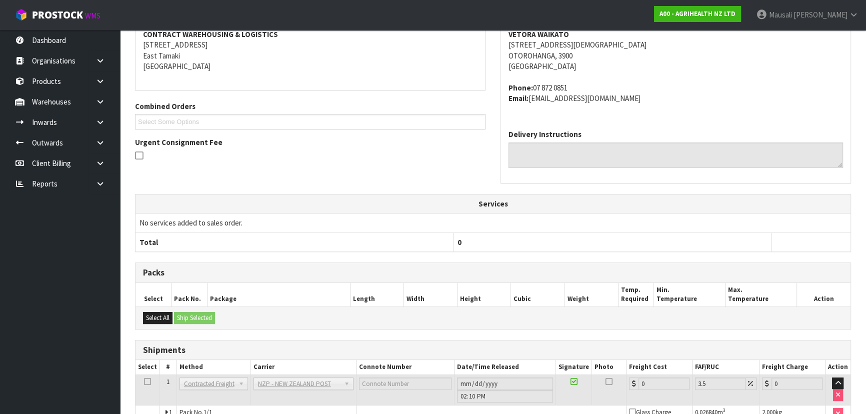
scroll to position [259, 0]
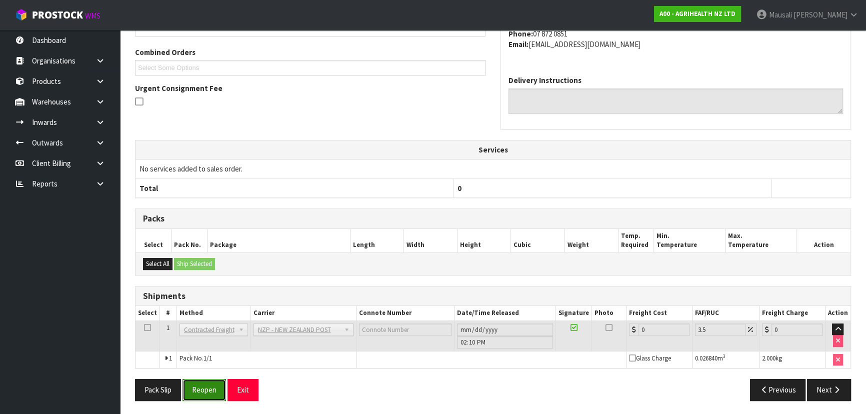
click at [205, 390] on button "Reopen" at bounding box center [203, 389] width 43 height 21
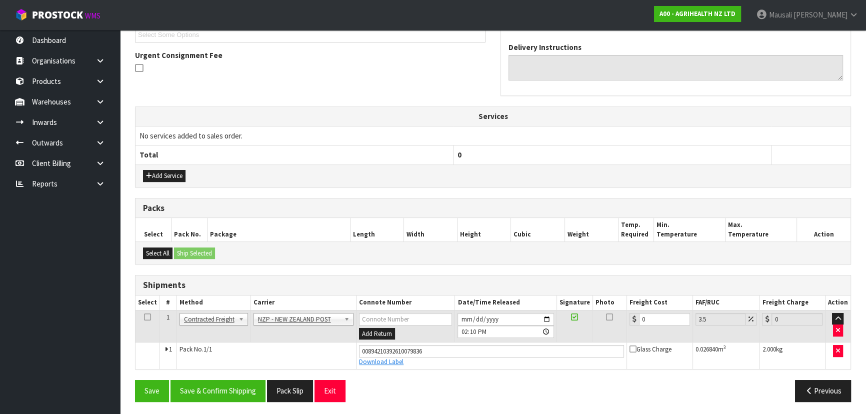
scroll to position [282, 0]
drag, startPoint x: 663, startPoint y: 315, endPoint x: 633, endPoint y: 322, distance: 30.3
click at [633, 322] on div "0" at bounding box center [659, 318] width 60 height 12
click at [243, 393] on button "Save & Confirm Shipping" at bounding box center [217, 389] width 95 height 21
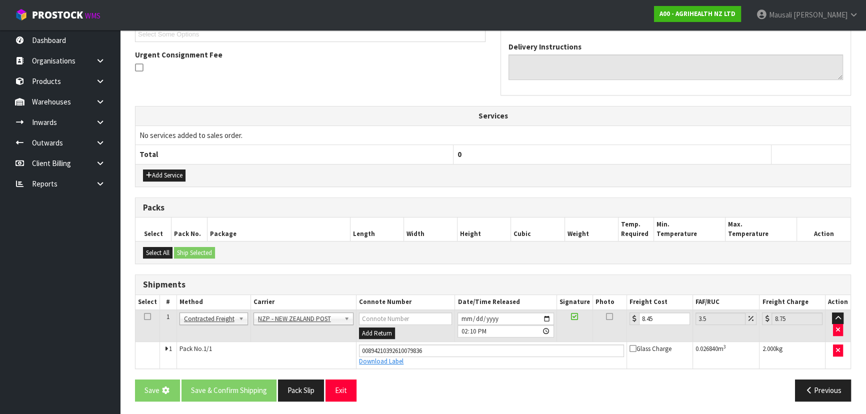
scroll to position [0, 0]
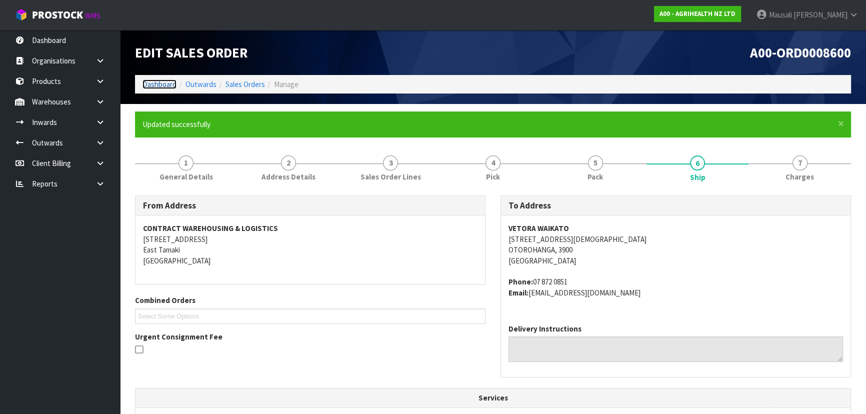
click at [153, 83] on link "Dashboard" at bounding box center [159, 83] width 34 height 9
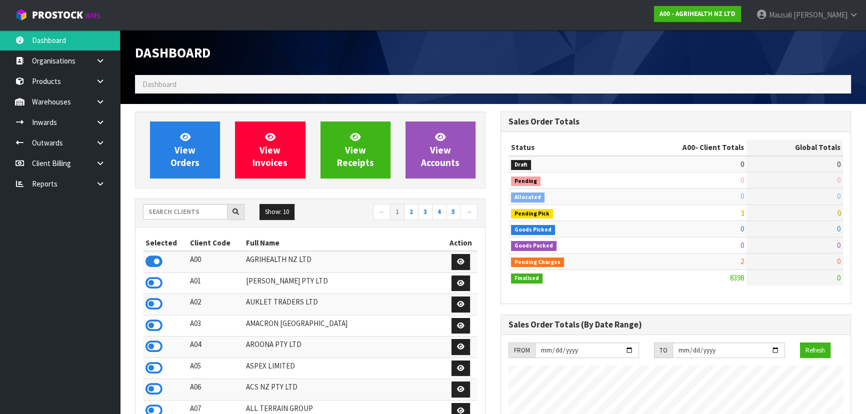
scroll to position [622, 365]
click at [169, 213] on input "text" at bounding box center [185, 211] width 84 height 15
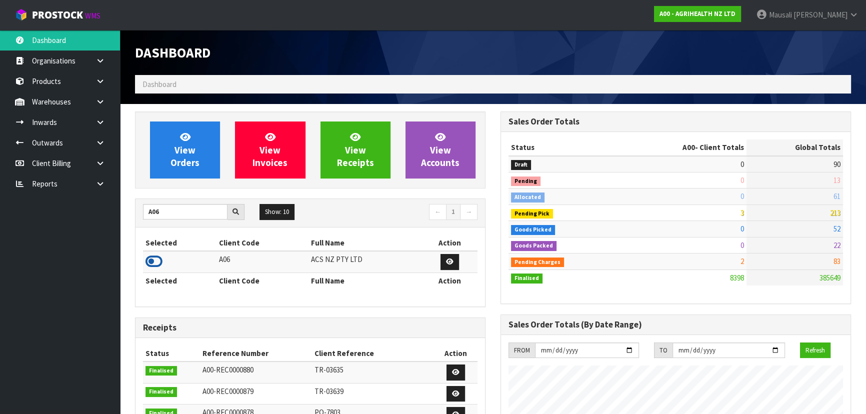
click at [159, 259] on icon at bounding box center [153, 261] width 17 height 15
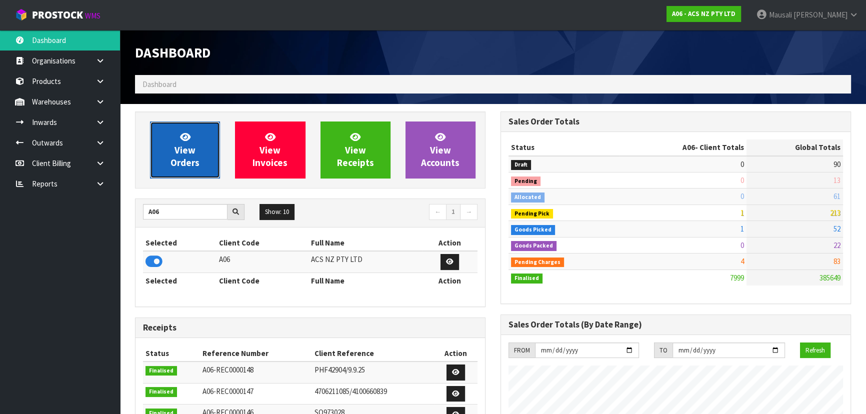
click at [194, 152] on span "View Orders" at bounding box center [184, 149] width 29 height 37
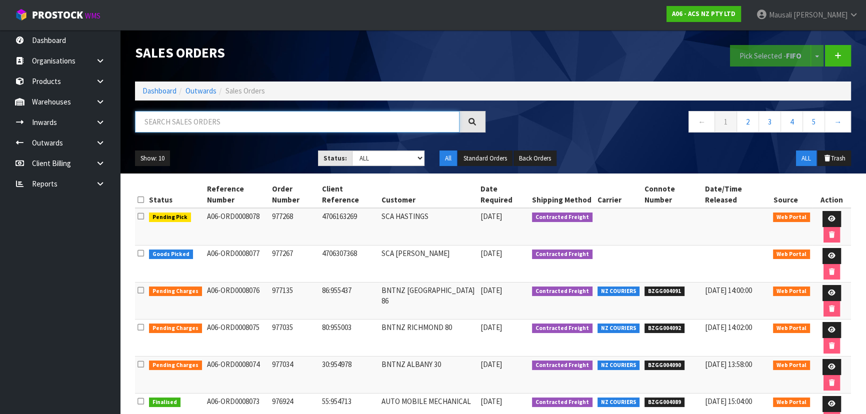
click at [173, 122] on input "text" at bounding box center [297, 121] width 324 height 21
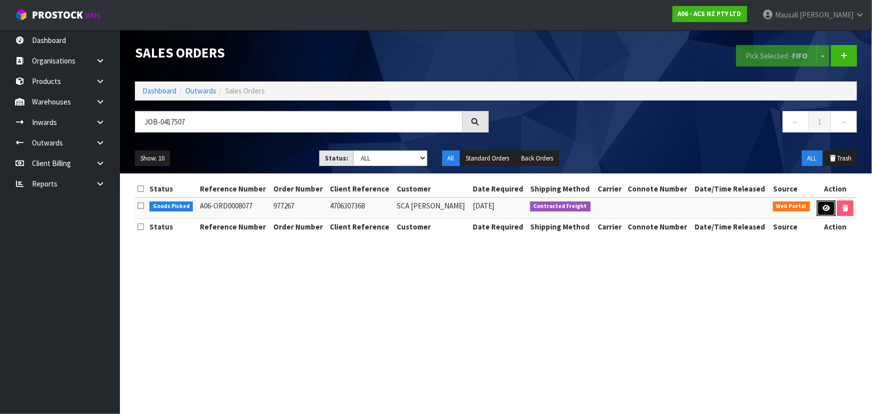
click at [823, 205] on icon at bounding box center [826, 208] width 7 height 6
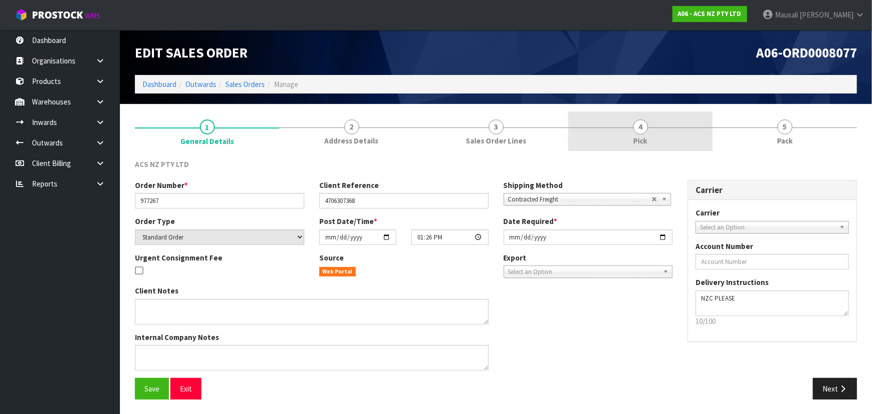
click at [627, 133] on link "4 Pick" at bounding box center [640, 130] width 144 height 39
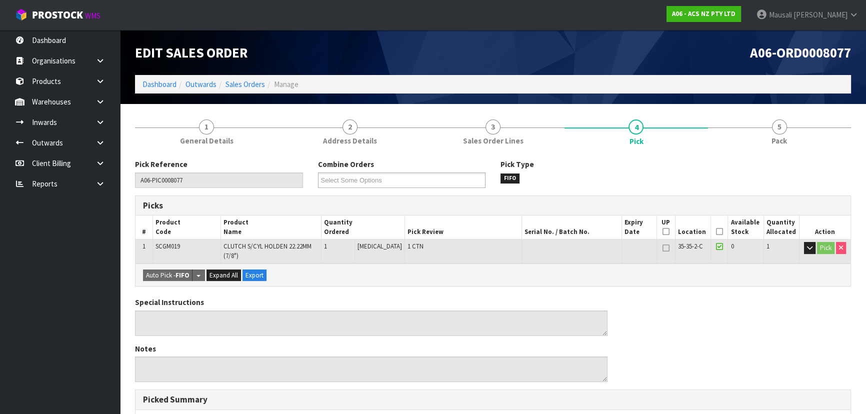
click at [716, 231] on icon at bounding box center [719, 231] width 7 height 0
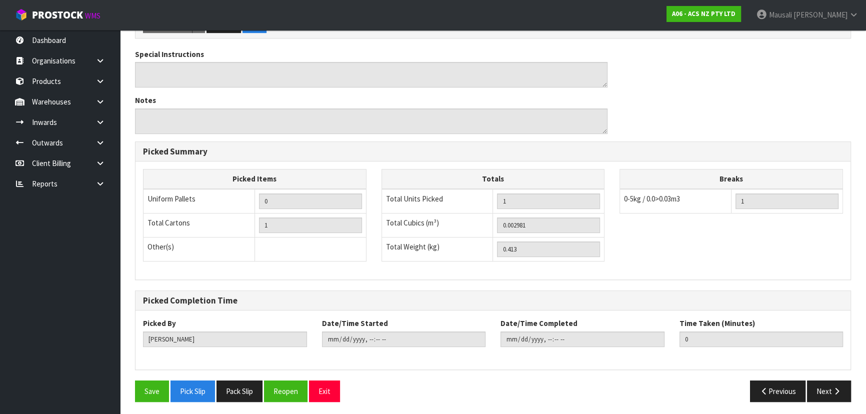
scroll to position [285, 0]
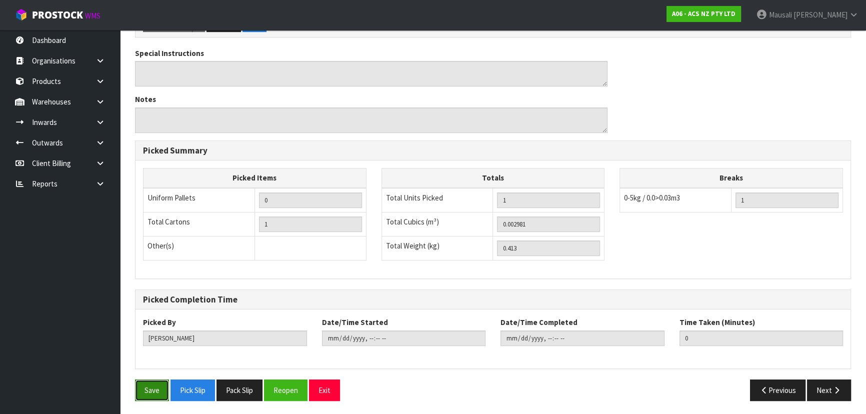
click at [147, 385] on button "Save" at bounding box center [152, 389] width 34 height 21
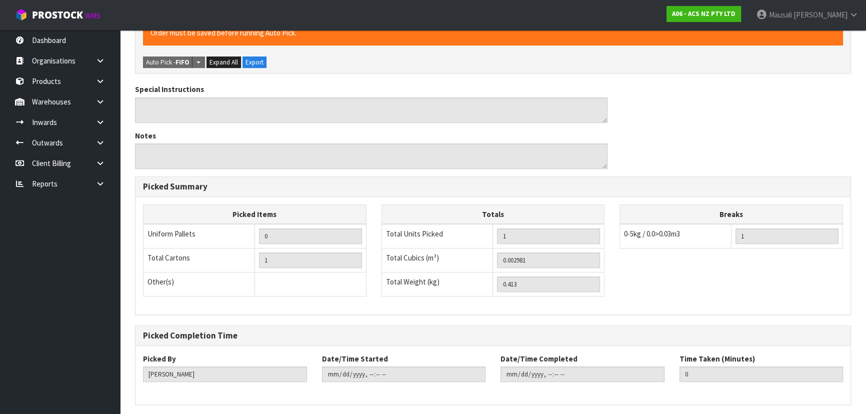
scroll to position [0, 0]
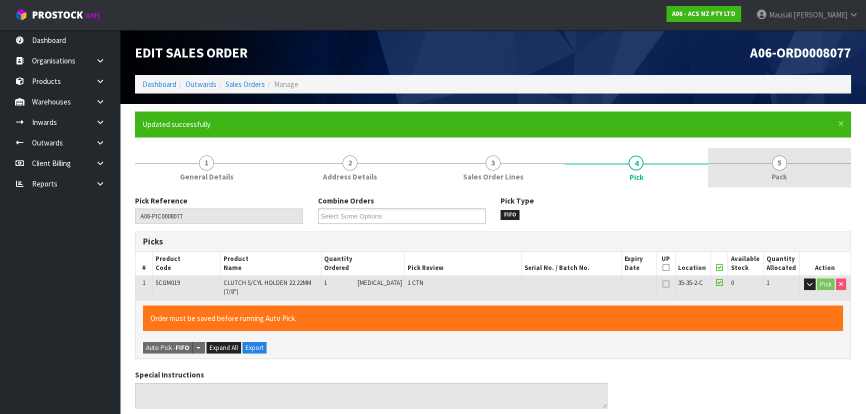
click at [769, 177] on link "5 Pack" at bounding box center [779, 167] width 143 height 39
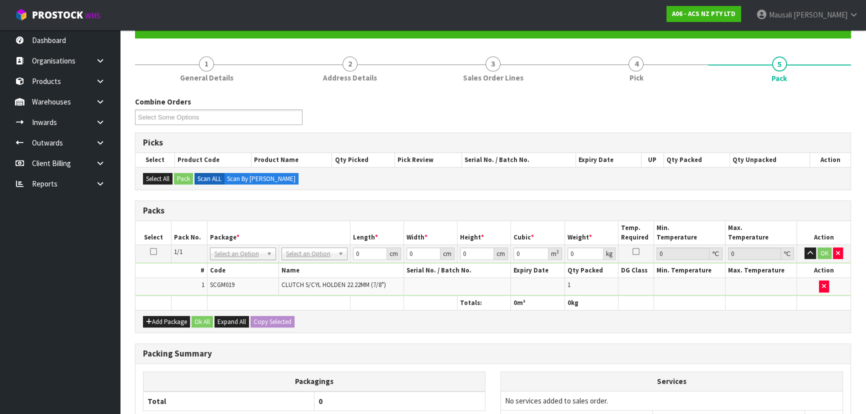
scroll to position [200, 0]
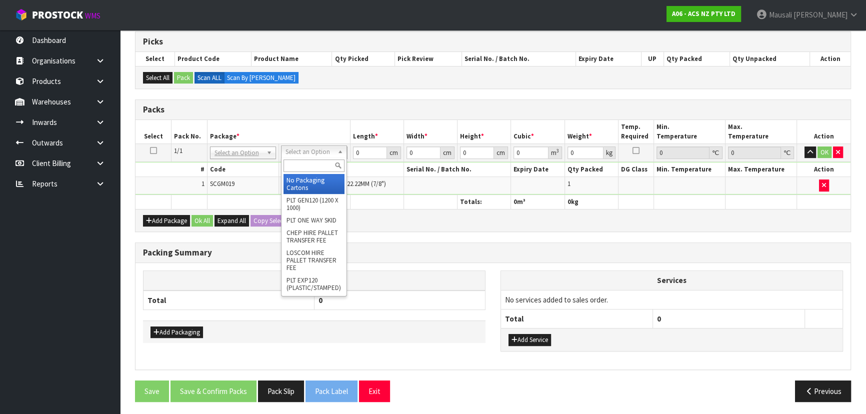
click at [299, 167] on input "text" at bounding box center [313, 165] width 61 height 12
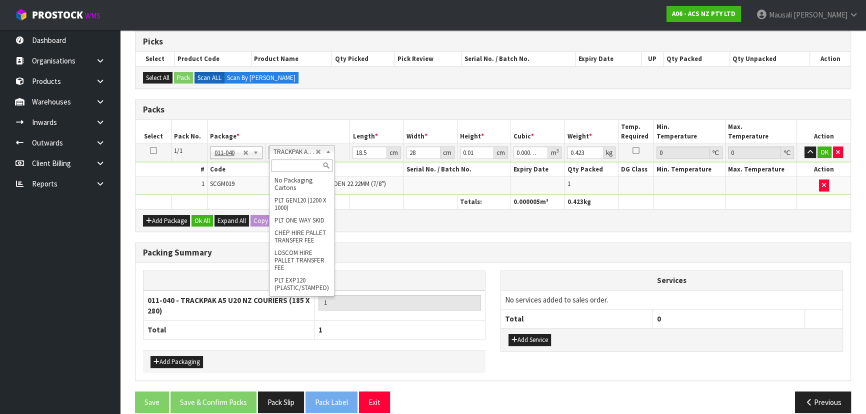
click at [301, 167] on input "text" at bounding box center [301, 165] width 61 height 12
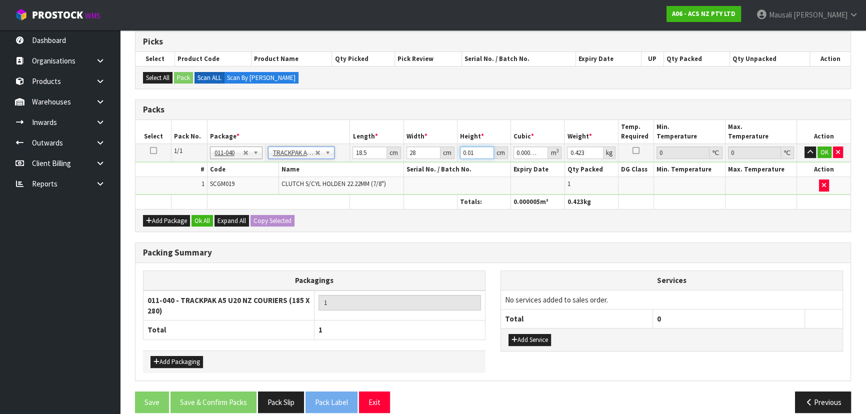
drag, startPoint x: 476, startPoint y: 153, endPoint x: 452, endPoint y: 156, distance: 24.2
click at [452, 156] on tr "1/1 NONE 007-001 007-002 007-004 007-009 007-013 007-014 007-015 007-017 007-01…" at bounding box center [492, 152] width 715 height 18
click at [206, 221] on button "Ok All" at bounding box center [201, 221] width 21 height 12
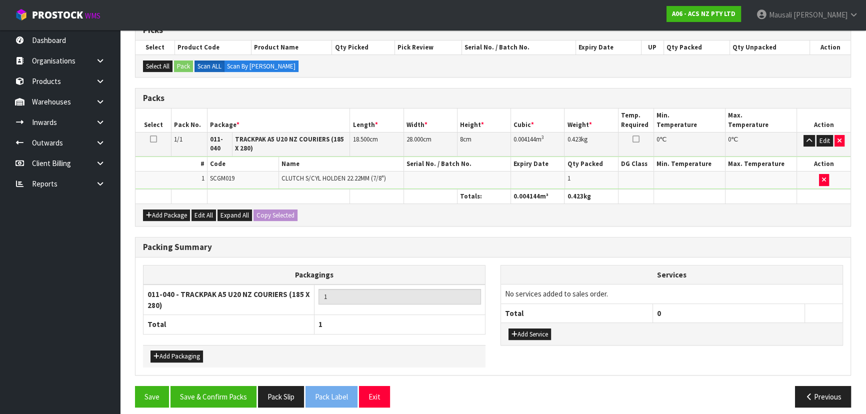
scroll to position [217, 0]
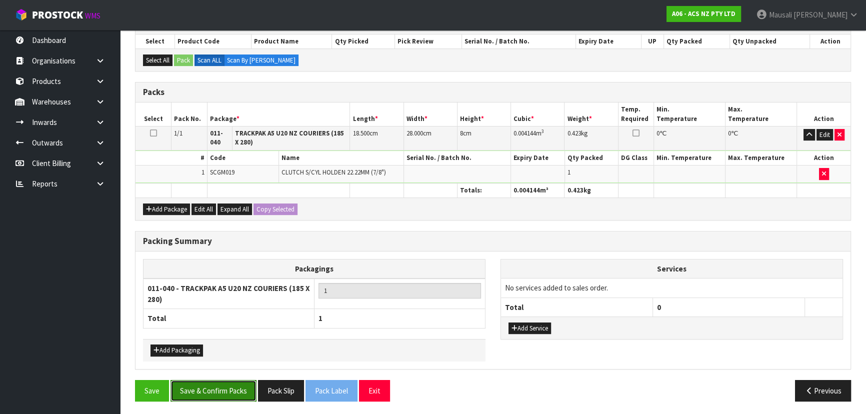
click at [230, 384] on button "Save & Confirm Packs" at bounding box center [213, 390] width 86 height 21
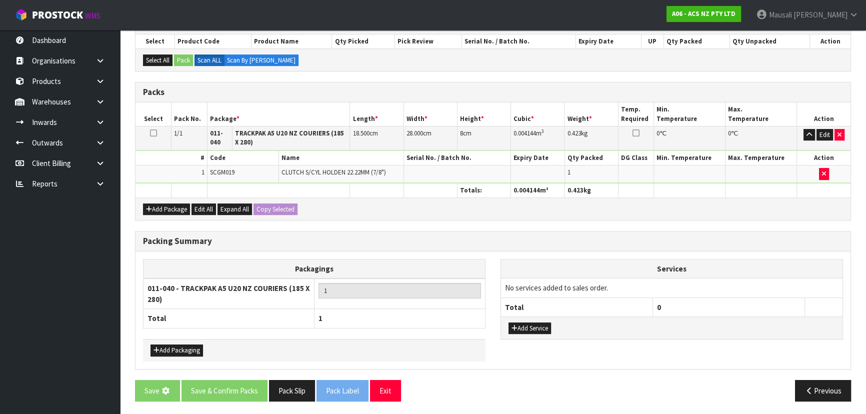
scroll to position [0, 0]
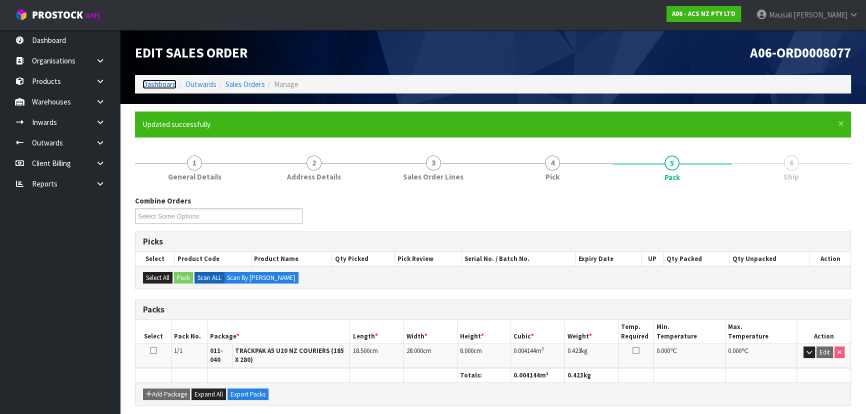
click at [161, 82] on link "Dashboard" at bounding box center [159, 83] width 34 height 9
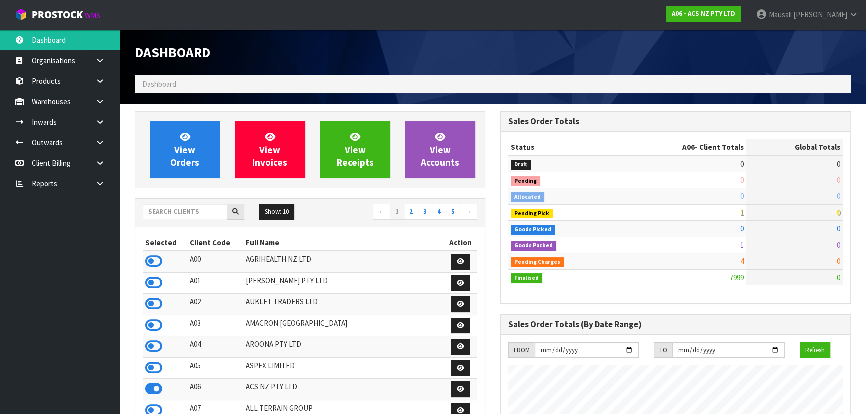
scroll to position [756, 365]
drag, startPoint x: 170, startPoint y: 217, endPoint x: 177, endPoint y: 214, distance: 7.4
click at [170, 217] on input "text" at bounding box center [185, 211] width 84 height 15
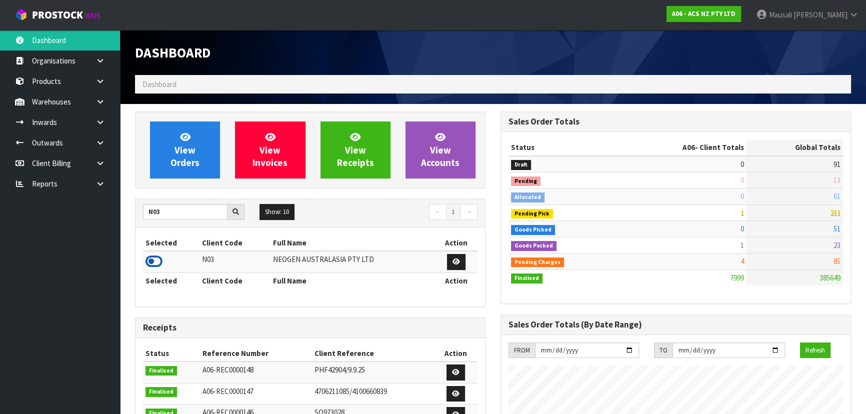
click at [156, 260] on icon at bounding box center [153, 261] width 17 height 15
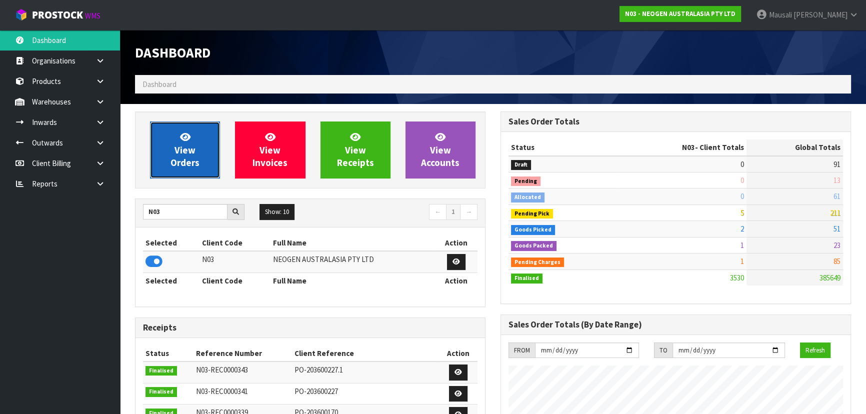
click at [183, 152] on span "View Orders" at bounding box center [184, 149] width 29 height 37
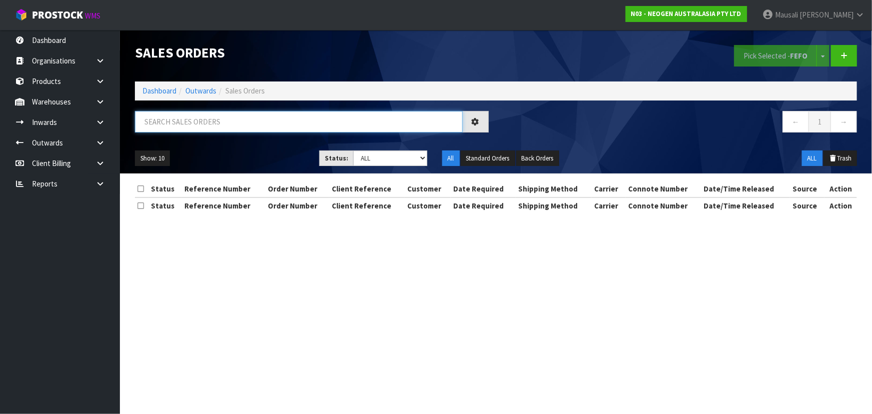
click at [159, 124] on input "text" at bounding box center [299, 121] width 328 height 21
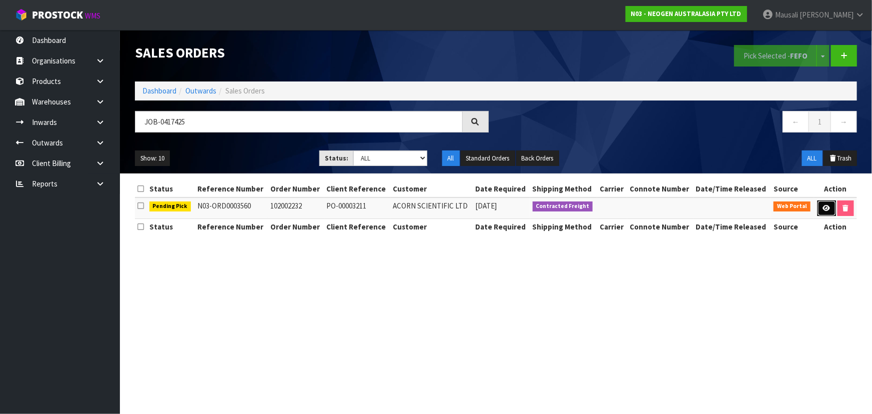
click at [827, 205] on icon at bounding box center [826, 208] width 7 height 6
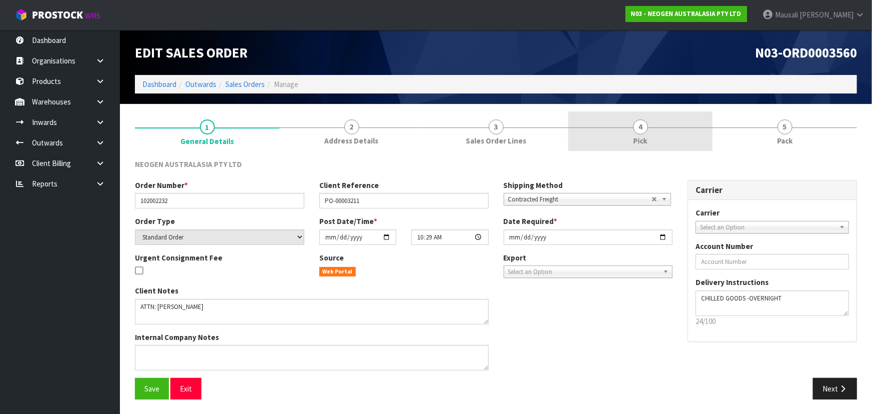
click at [671, 135] on link "4 Pick" at bounding box center [640, 130] width 144 height 39
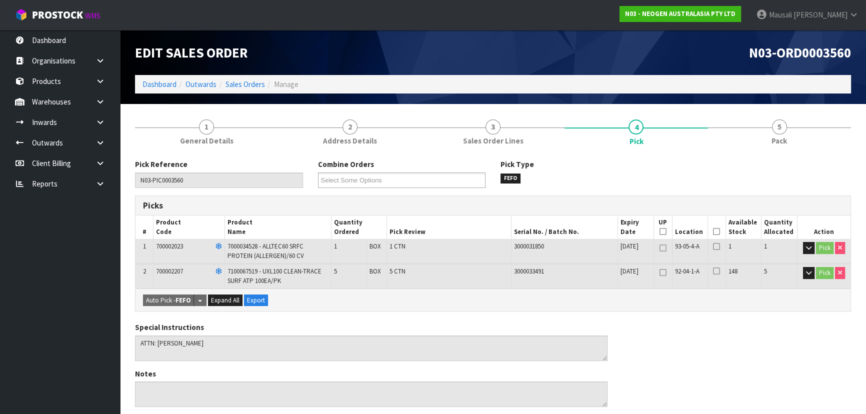
click at [717, 231] on icon at bounding box center [716, 231] width 7 height 0
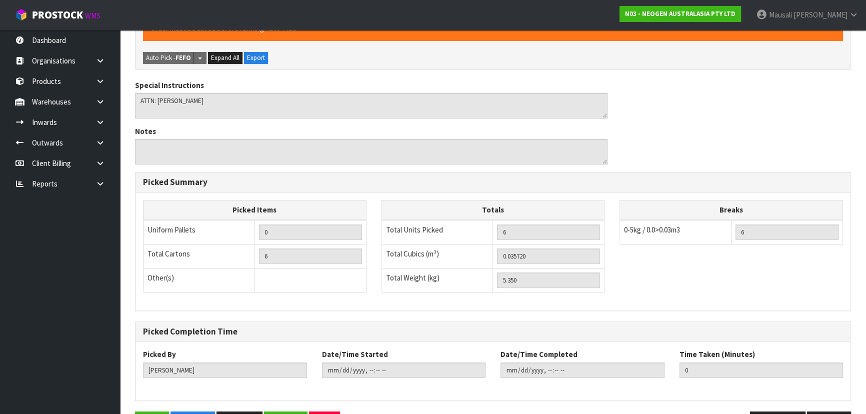
scroll to position [310, 0]
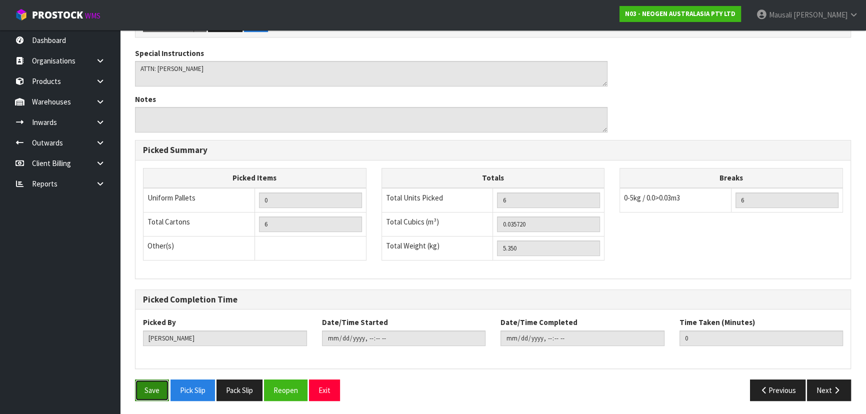
click at [155, 385] on button "Save" at bounding box center [152, 389] width 34 height 21
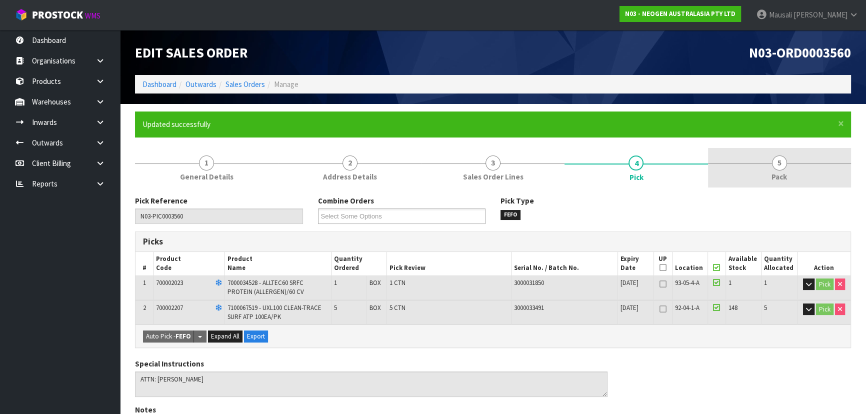
click at [774, 174] on span "Pack" at bounding box center [778, 176] width 15 height 10
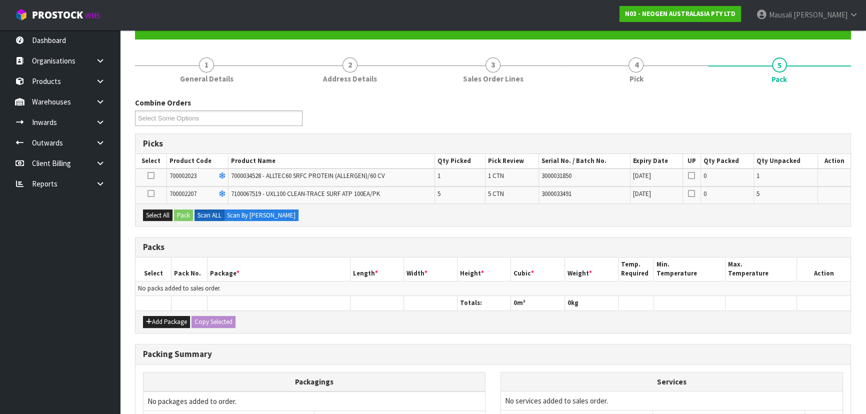
scroll to position [181, 0]
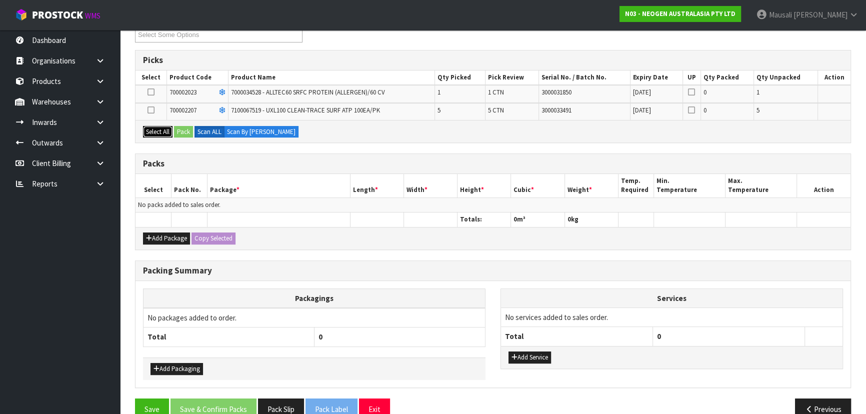
click at [161, 129] on button "Select All" at bounding box center [157, 132] width 29 height 12
click at [184, 126] on button "Pack" at bounding box center [183, 132] width 19 height 12
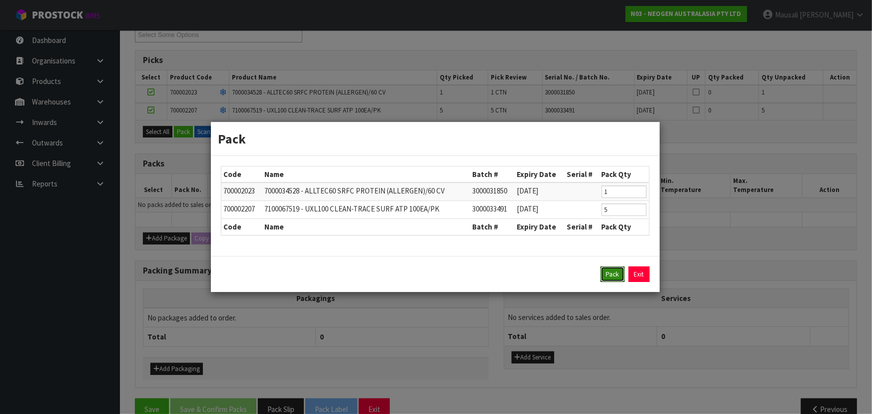
drag, startPoint x: 613, startPoint y: 269, endPoint x: 595, endPoint y: 260, distance: 20.6
click at [612, 269] on button "Pack" at bounding box center [613, 274] width 24 height 16
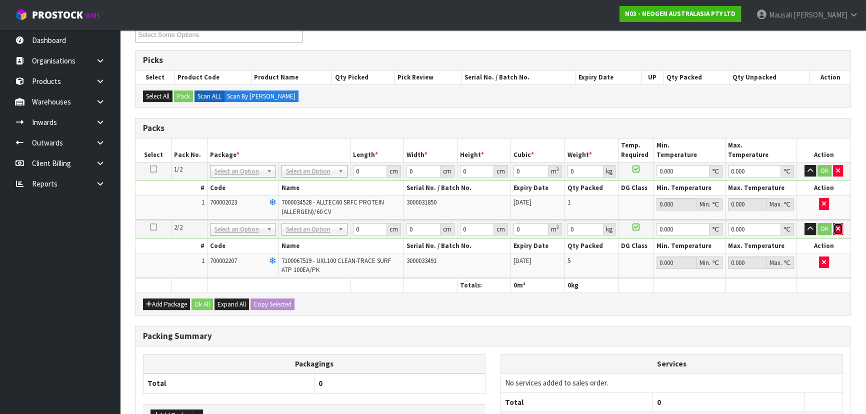
click at [836, 226] on icon "button" at bounding box center [838, 228] width 4 height 6
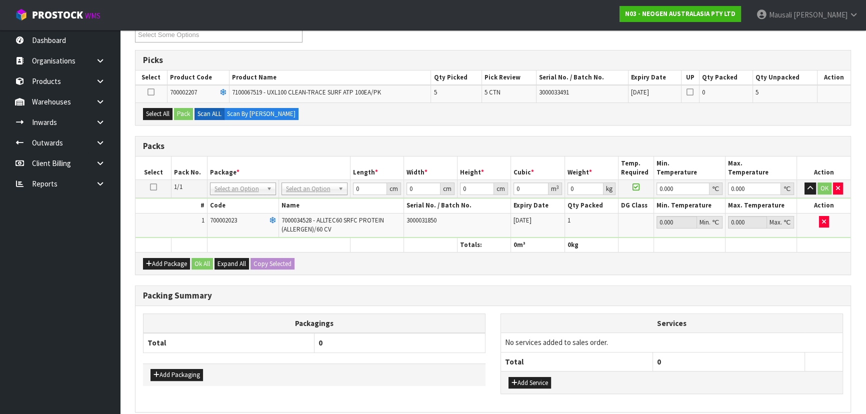
click at [152, 187] on icon at bounding box center [153, 187] width 7 height 0
click at [160, 114] on button "Select All" at bounding box center [157, 114] width 29 height 12
click at [183, 118] on button "Pack" at bounding box center [183, 114] width 19 height 12
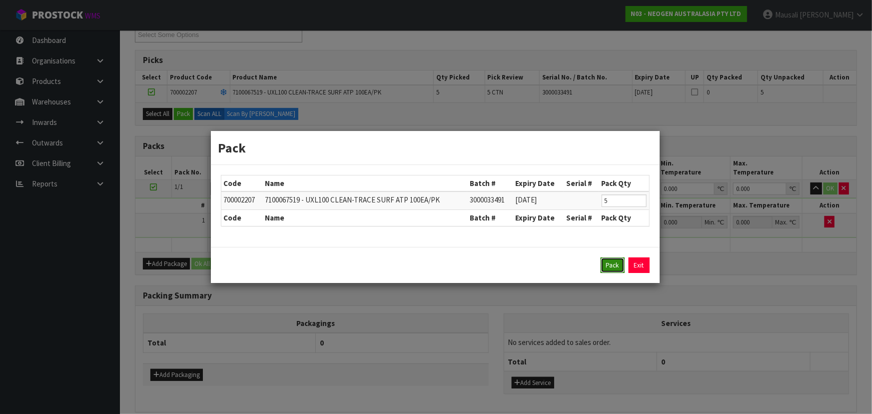
click at [613, 265] on button "Pack" at bounding box center [613, 265] width 24 height 16
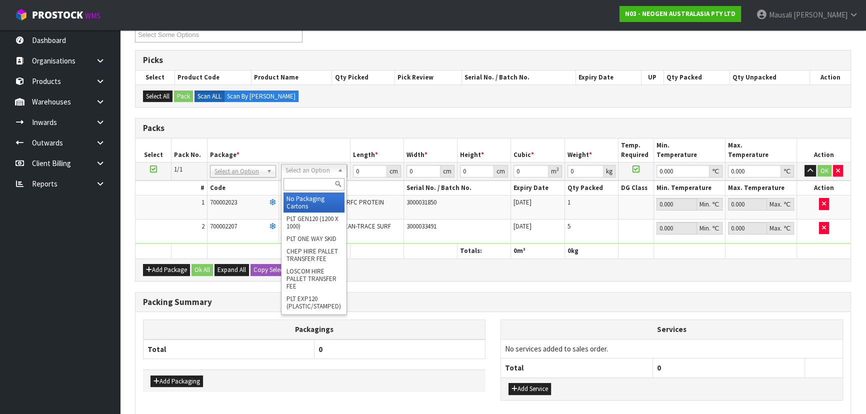
drag, startPoint x: 319, startPoint y: 168, endPoint x: 305, endPoint y: 185, distance: 21.6
drag, startPoint x: 304, startPoint y: 185, endPoint x: 310, endPoint y: 193, distance: 10.0
click at [304, 185] on input "text" at bounding box center [313, 184] width 61 height 12
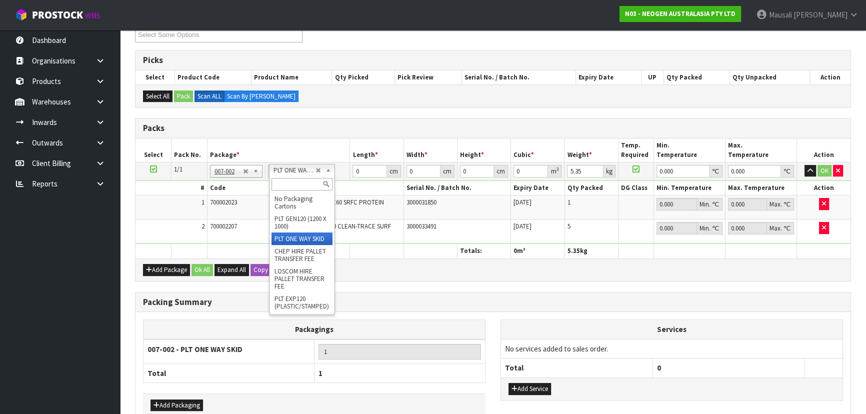
click at [288, 182] on input "text" at bounding box center [301, 184] width 61 height 12
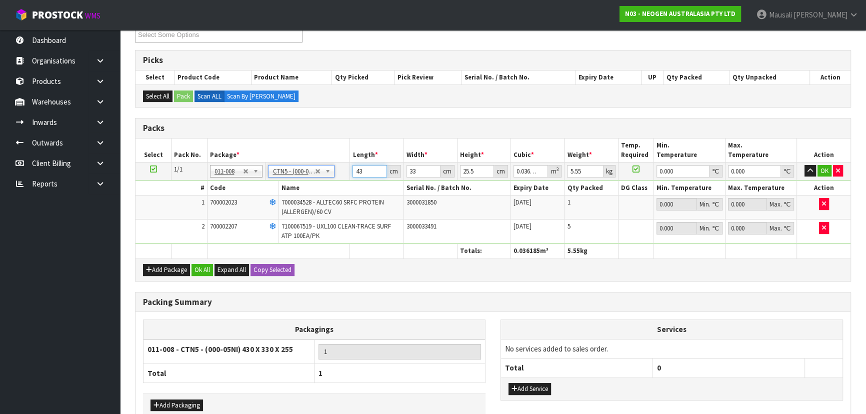
drag, startPoint x: 364, startPoint y: 170, endPoint x: 340, endPoint y: 176, distance: 24.7
click at [343, 176] on tr "1/1 NONE 007-001 007-002 007-004 007-009 007-013 007-014 007-015 007-017 007-01…" at bounding box center [492, 171] width 715 height 18
click at [197, 265] on button "Ok All" at bounding box center [201, 270] width 21 height 12
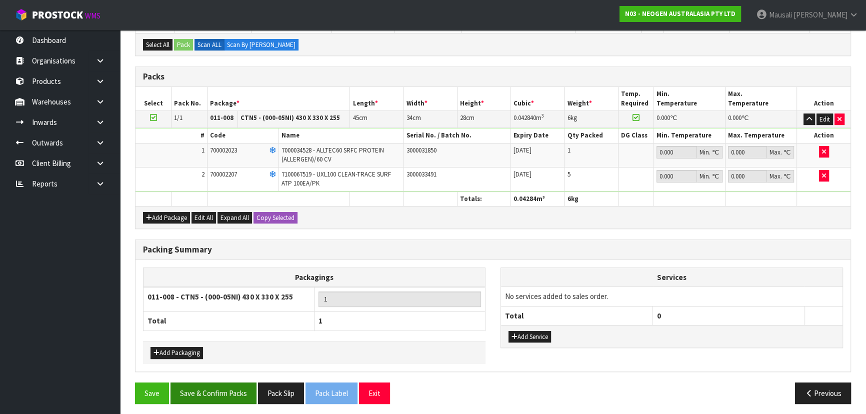
scroll to position [235, 0]
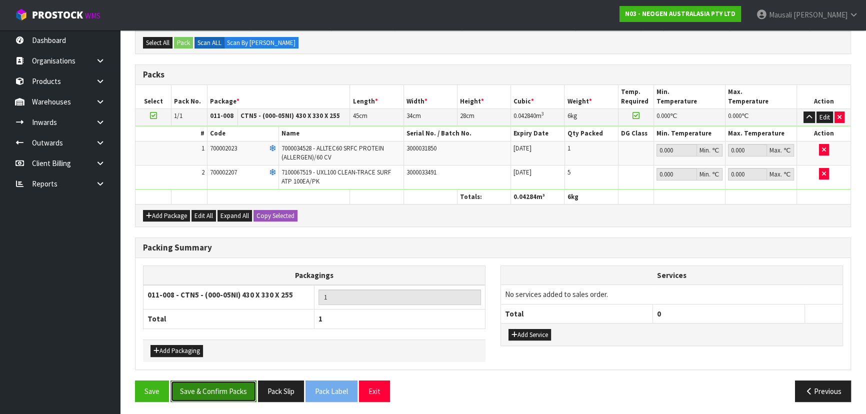
click at [216, 386] on button "Save & Confirm Packs" at bounding box center [213, 390] width 86 height 21
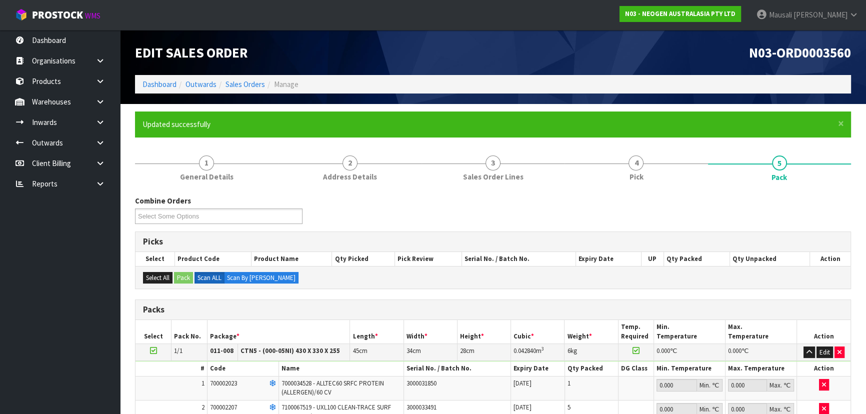
scroll to position [150, 0]
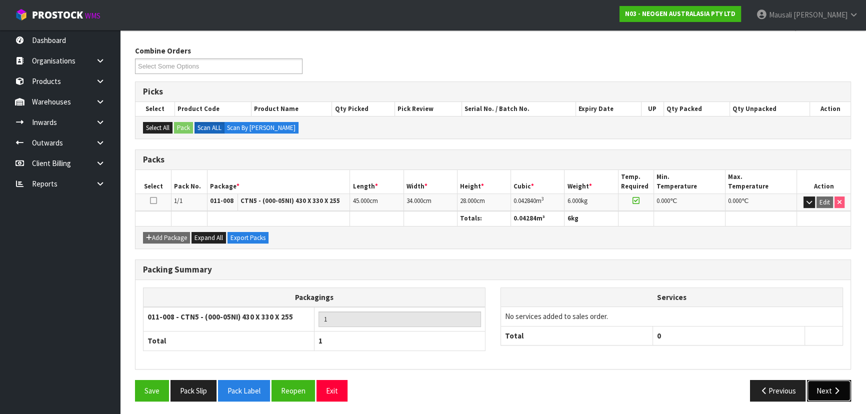
click at [821, 384] on button "Next" at bounding box center [829, 390] width 44 height 21
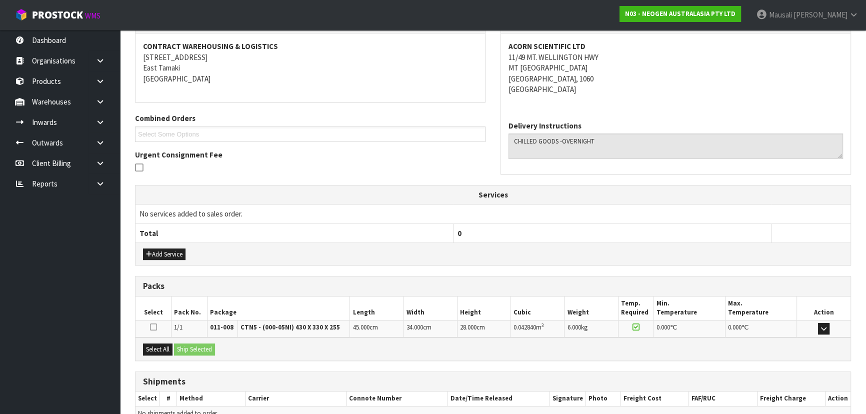
scroll to position [234, 0]
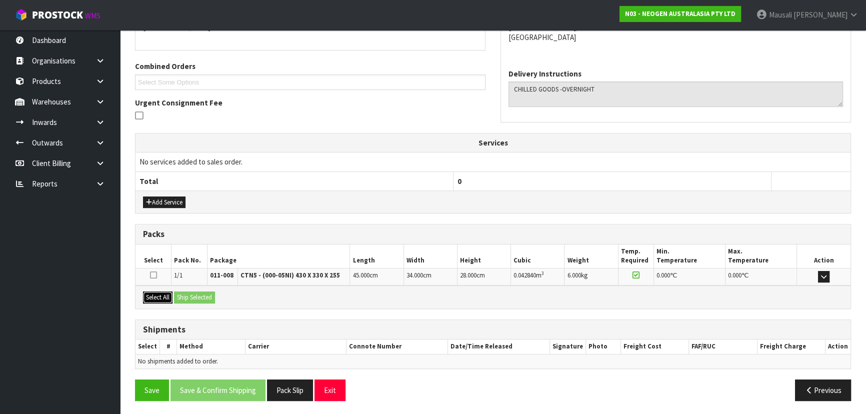
click at [162, 293] on button "Select All" at bounding box center [157, 297] width 29 height 12
click at [206, 293] on button "Ship Selected" at bounding box center [194, 297] width 41 height 12
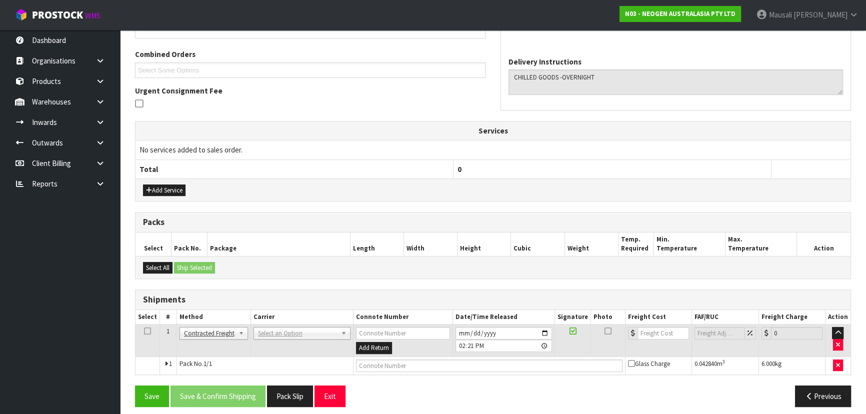
scroll to position [252, 0]
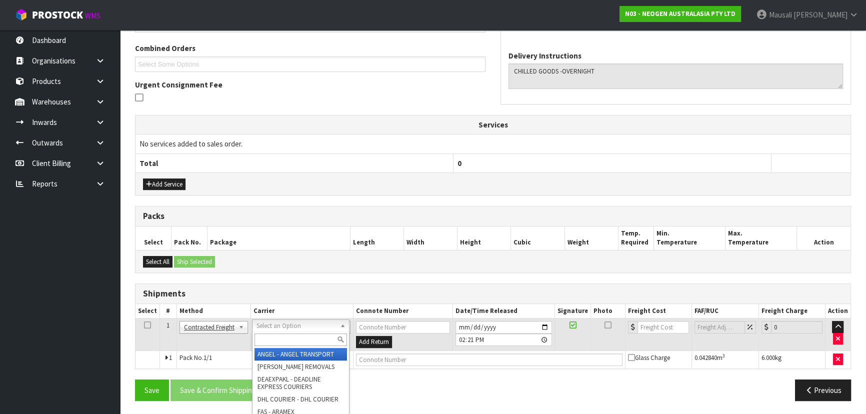
click at [273, 338] on input "text" at bounding box center [300, 339] width 92 height 12
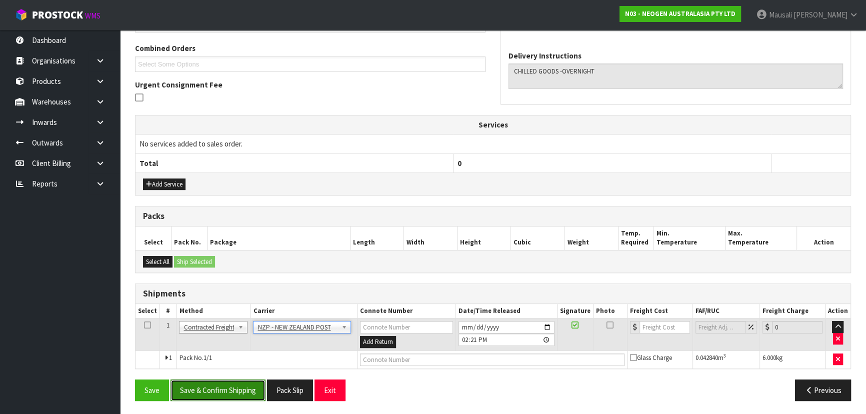
click at [225, 385] on button "Save & Confirm Shipping" at bounding box center [217, 389] width 95 height 21
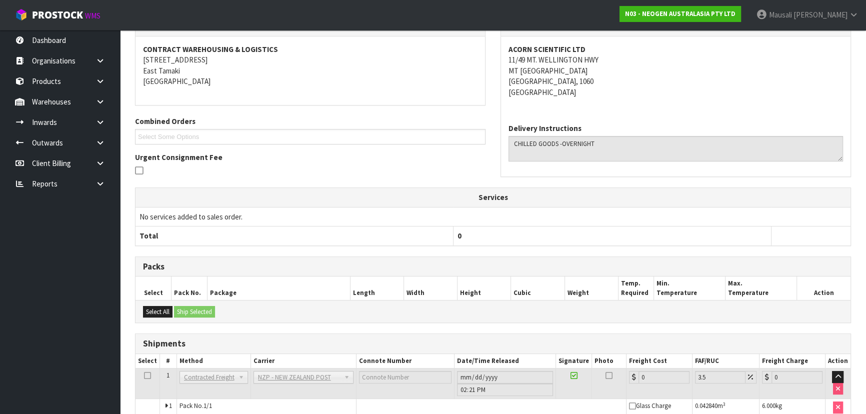
scroll to position [238, 0]
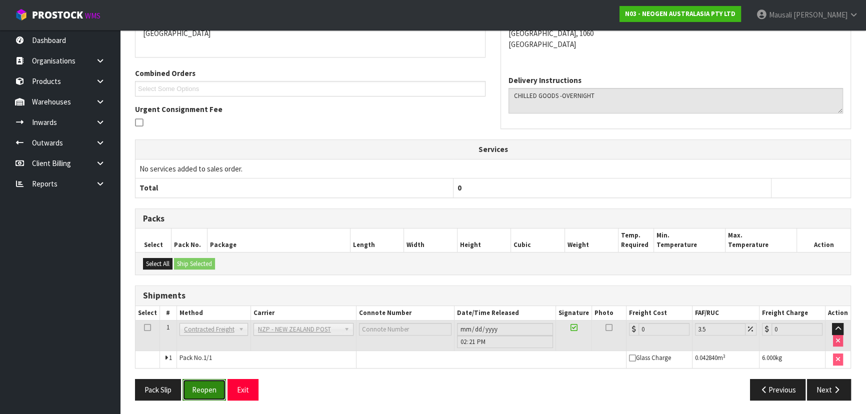
click at [215, 386] on button "Reopen" at bounding box center [203, 389] width 43 height 21
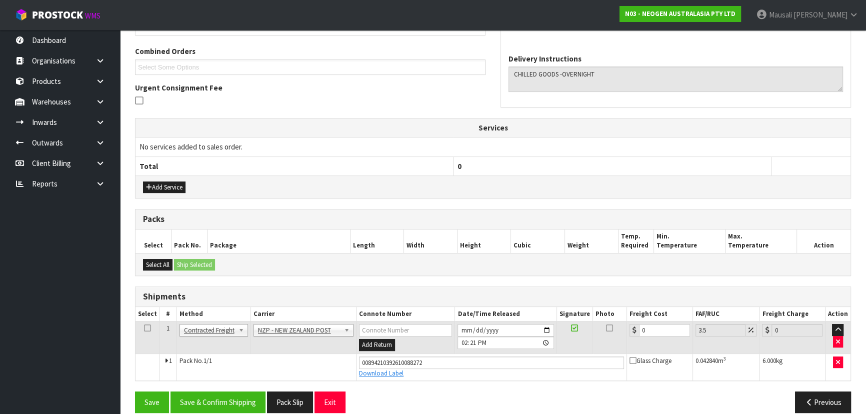
scroll to position [261, 0]
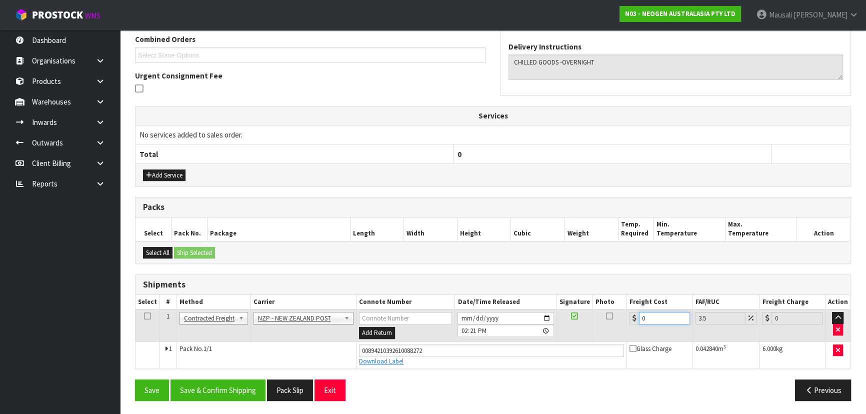
drag, startPoint x: 653, startPoint y: 313, endPoint x: 635, endPoint y: 325, distance: 21.6
click at [635, 325] on td "0" at bounding box center [660, 325] width 66 height 32
click at [236, 388] on button "Save & Confirm Shipping" at bounding box center [217, 389] width 95 height 21
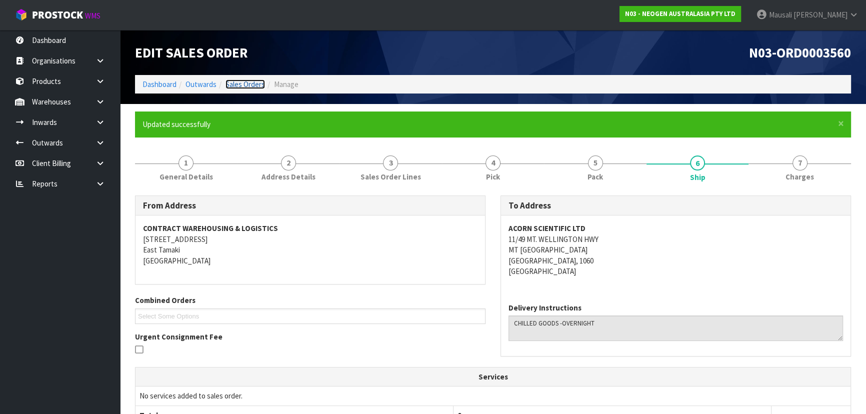
click at [251, 82] on link "Sales Orders" at bounding box center [244, 83] width 39 height 9
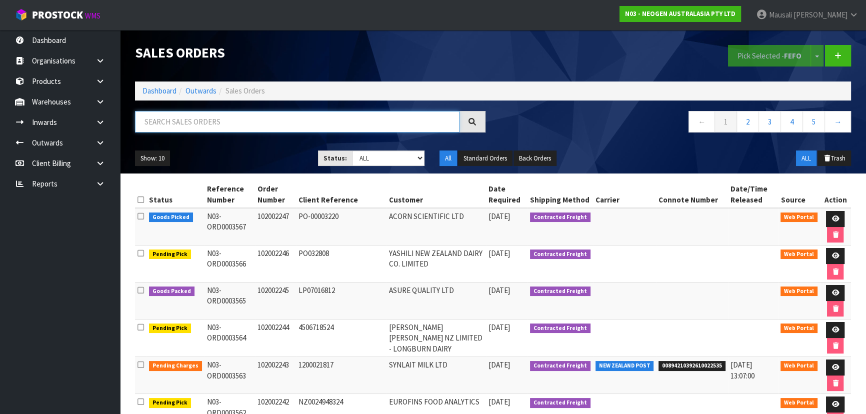
click at [175, 124] on input "text" at bounding box center [297, 121] width 324 height 21
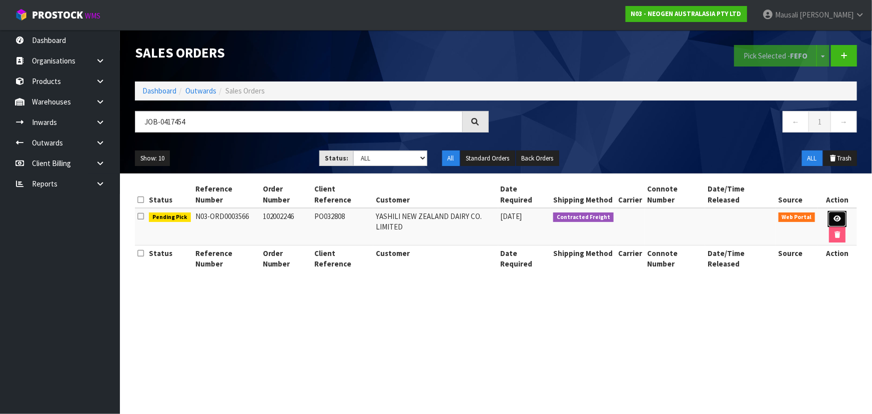
click at [828, 211] on link at bounding box center [837, 219] width 18 height 16
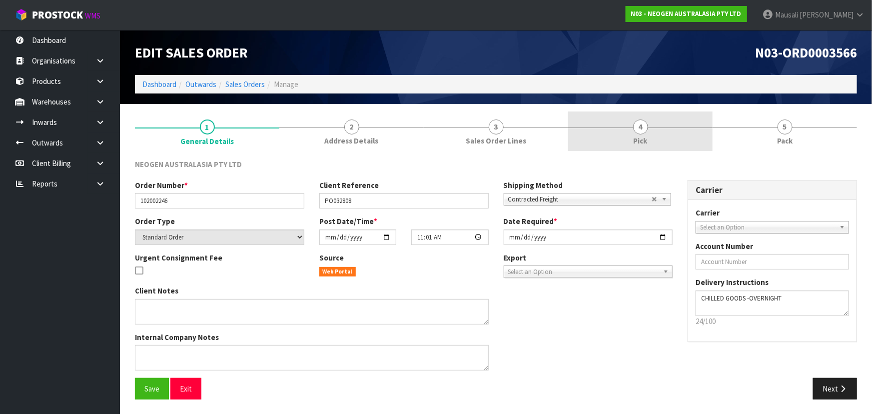
click at [666, 137] on link "4 Pick" at bounding box center [640, 130] width 144 height 39
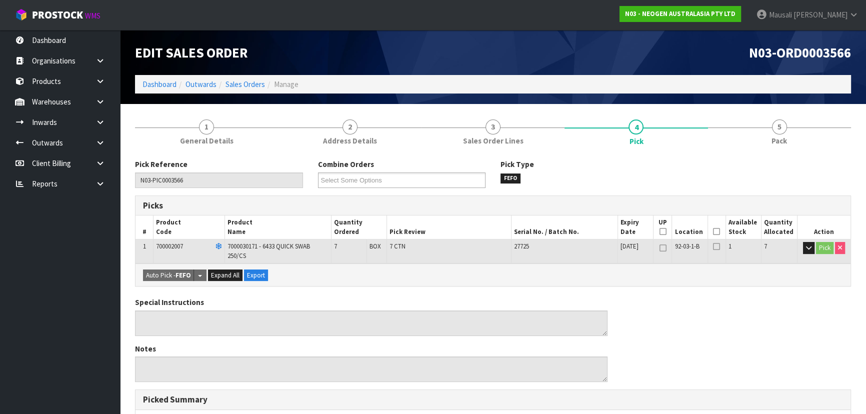
click at [717, 231] on icon at bounding box center [716, 231] width 7 height 0
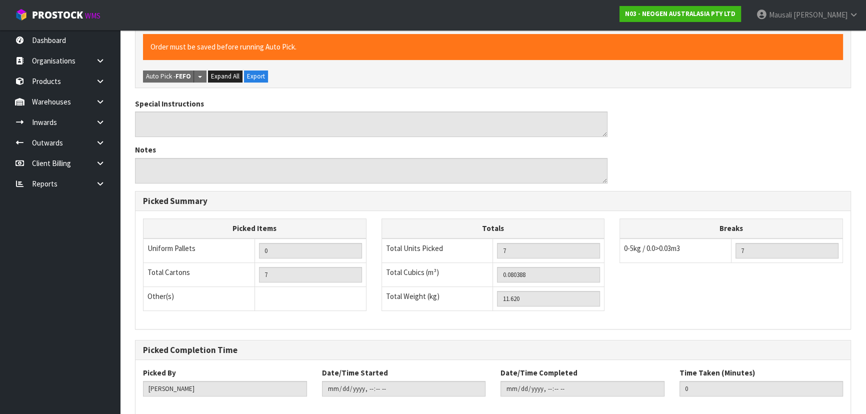
scroll to position [285, 0]
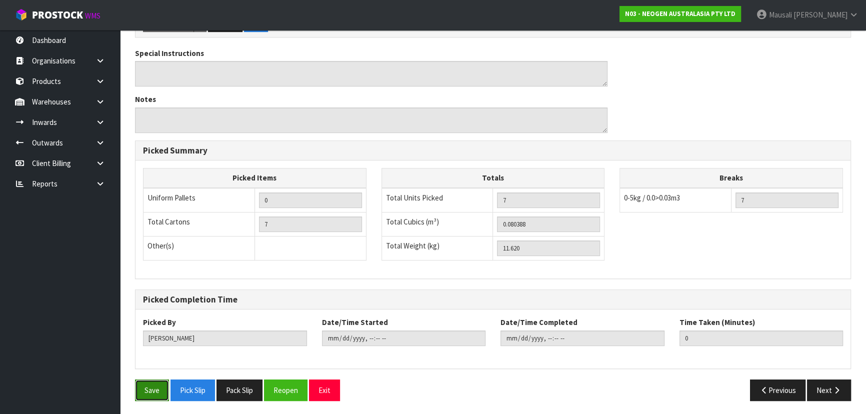
click at [157, 386] on button "Save" at bounding box center [152, 389] width 34 height 21
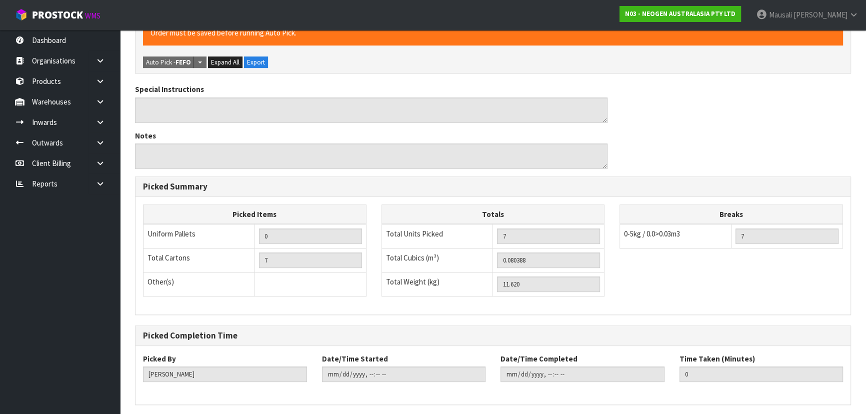
scroll to position [0, 0]
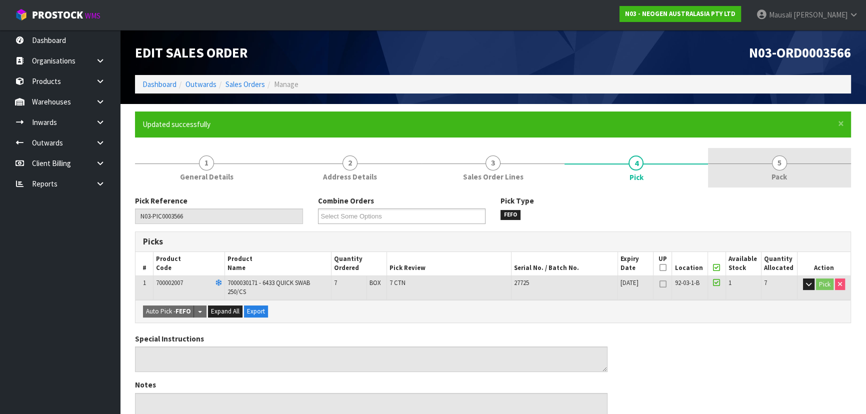
click at [763, 162] on link "5 Pack" at bounding box center [779, 167] width 143 height 39
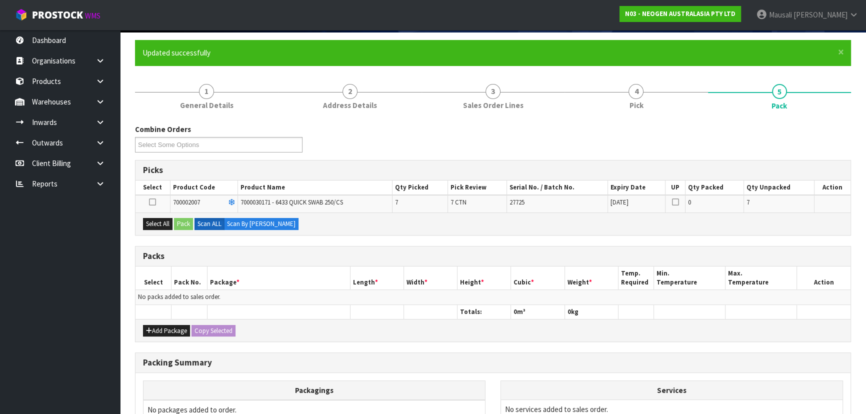
scroll to position [136, 0]
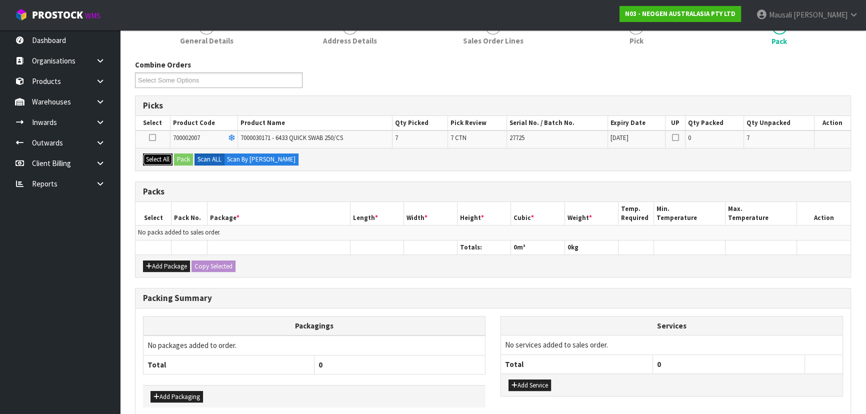
click at [165, 159] on button "Select All" at bounding box center [157, 159] width 29 height 12
click at [181, 158] on button "Pack" at bounding box center [183, 159] width 19 height 12
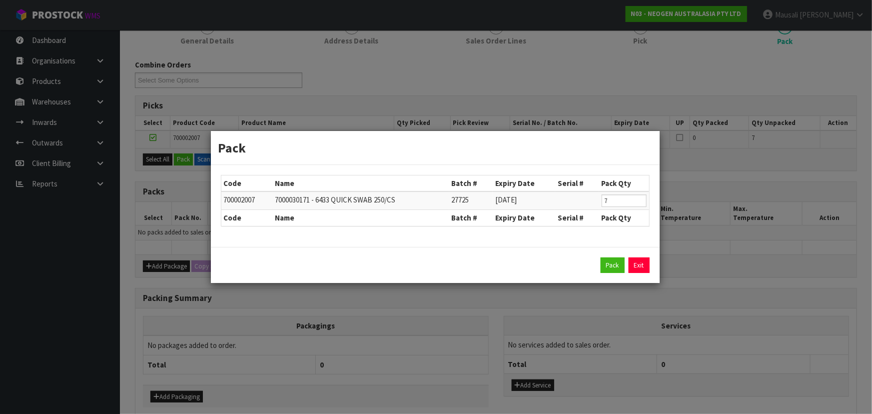
click at [613, 256] on div "Pack Exit" at bounding box center [435, 265] width 449 height 36
click at [608, 262] on button "Pack" at bounding box center [613, 265] width 24 height 16
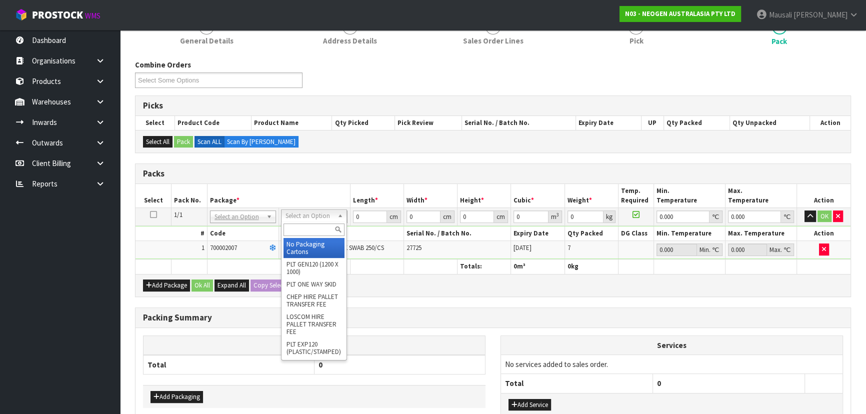
click at [298, 230] on input "text" at bounding box center [313, 229] width 61 height 12
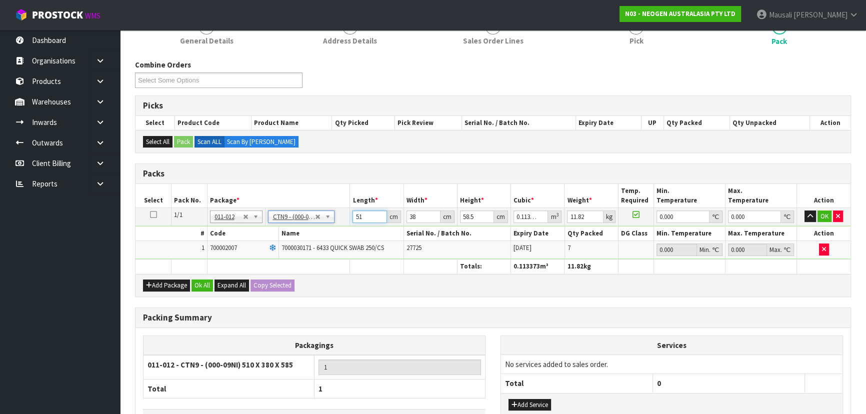
drag, startPoint x: 367, startPoint y: 216, endPoint x: 337, endPoint y: 216, distance: 30.0
click at [337, 216] on tr "1/1 NONE 007-001 007-002 007-004 007-009 007-013 007-014 007-015 007-017 007-01…" at bounding box center [492, 216] width 715 height 18
click at [200, 283] on button "Ok All" at bounding box center [201, 285] width 21 height 12
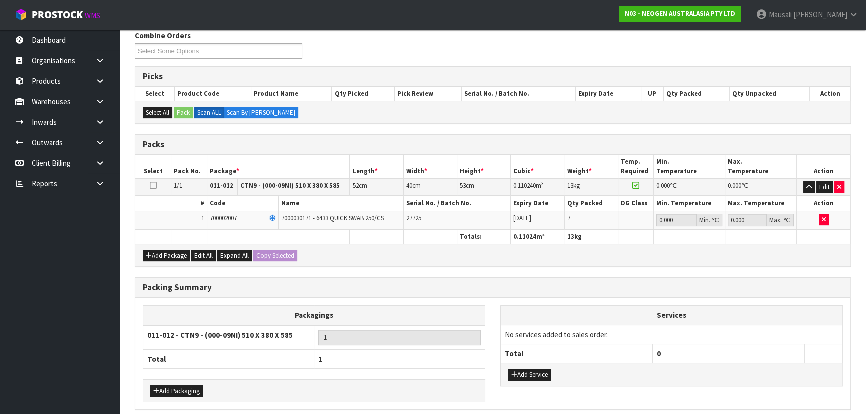
scroll to position [205, 0]
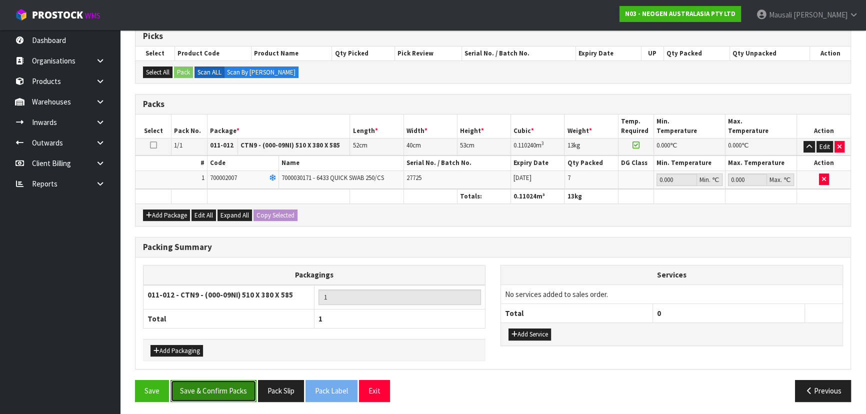
drag, startPoint x: 216, startPoint y: 387, endPoint x: 239, endPoint y: 383, distance: 23.8
click at [218, 387] on button "Save & Confirm Packs" at bounding box center [213, 390] width 86 height 21
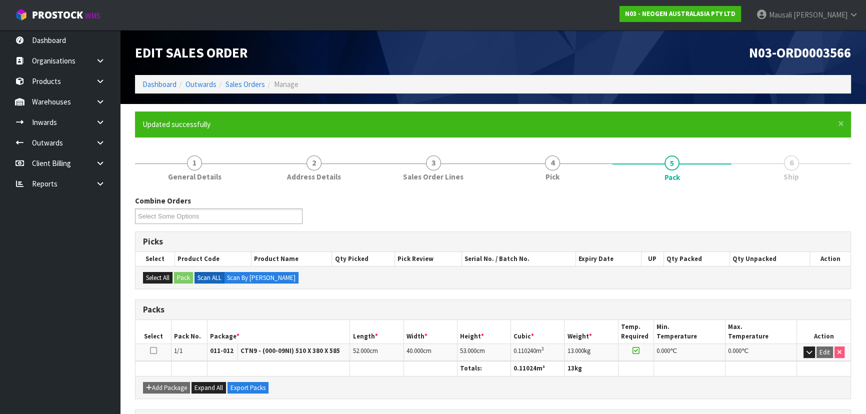
scroll to position [150, 0]
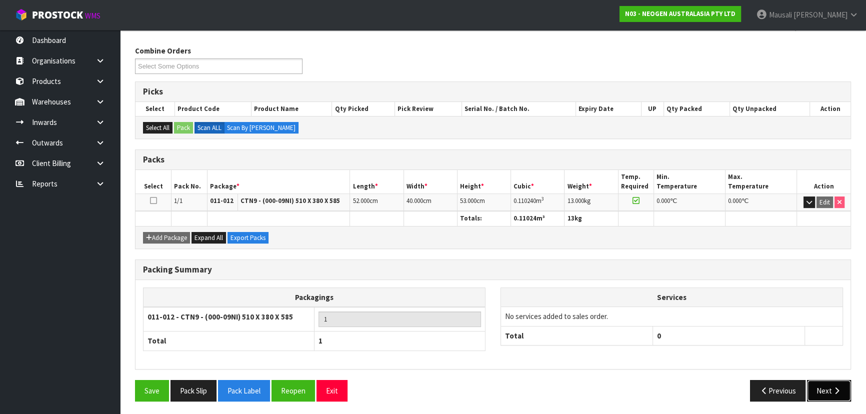
click at [828, 385] on button "Next" at bounding box center [829, 390] width 44 height 21
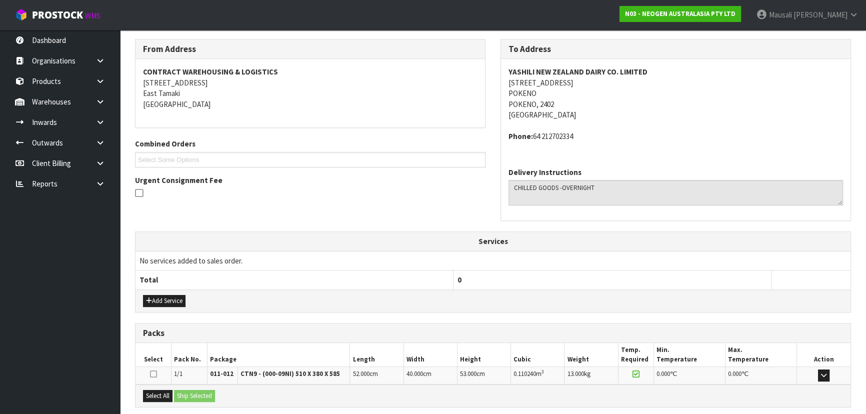
scroll to position [255, 0]
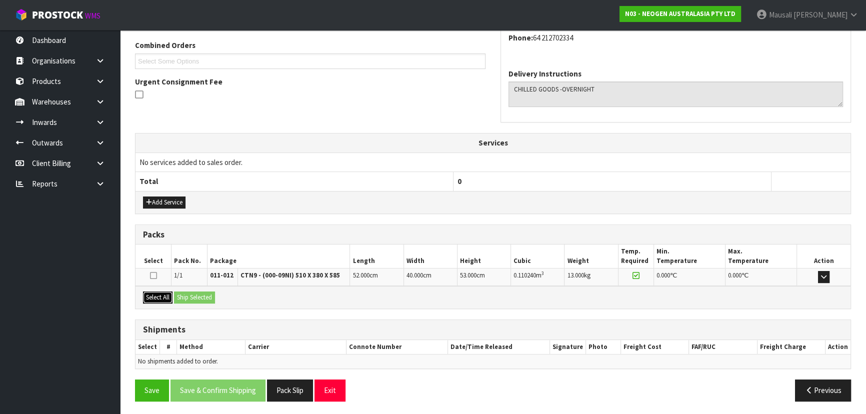
drag, startPoint x: 145, startPoint y: 293, endPoint x: 161, endPoint y: 293, distance: 16.0
click at [147, 293] on button "Select All" at bounding box center [157, 297] width 29 height 12
click at [203, 293] on button "Ship Selected" at bounding box center [194, 297] width 41 height 12
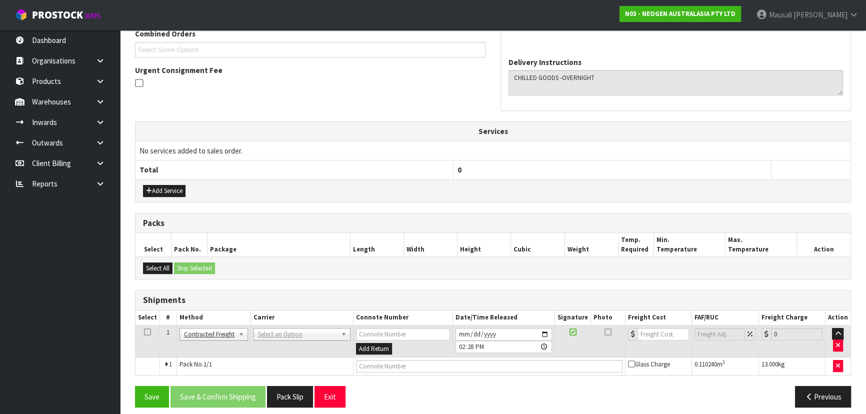
scroll to position [273, 0]
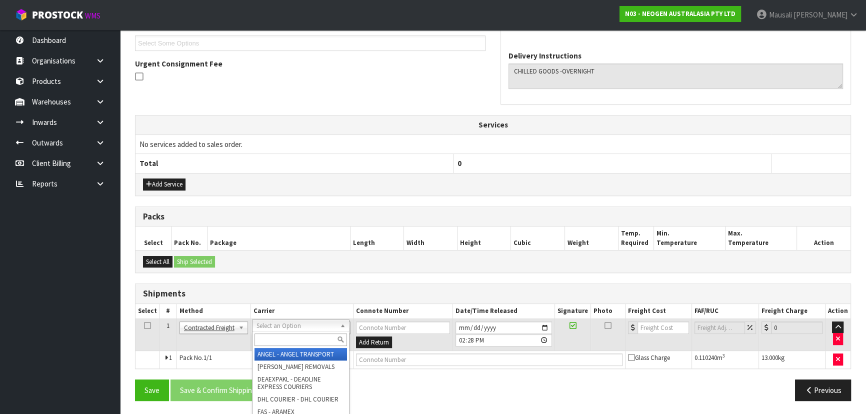
click at [266, 340] on input "text" at bounding box center [300, 339] width 92 height 12
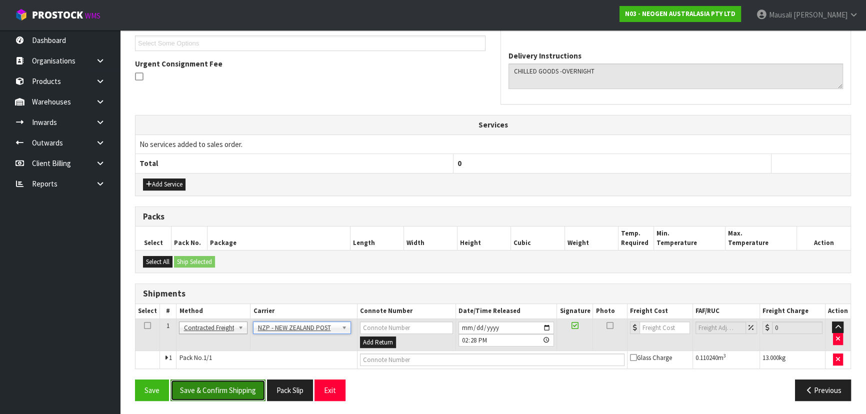
click at [216, 390] on button "Save & Confirm Shipping" at bounding box center [217, 389] width 95 height 21
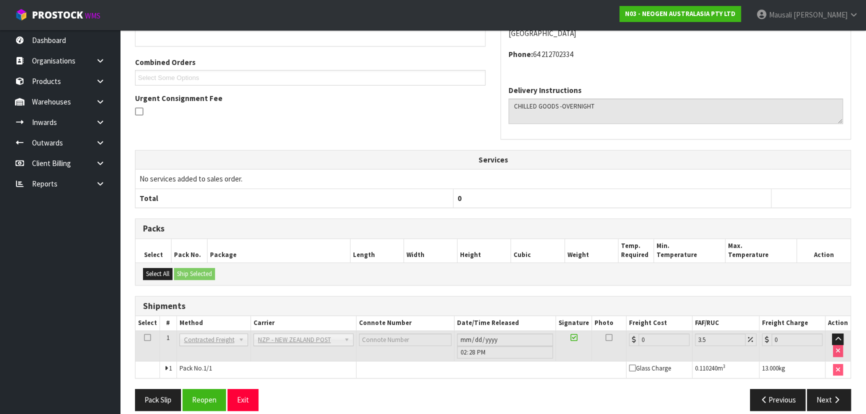
scroll to position [259, 0]
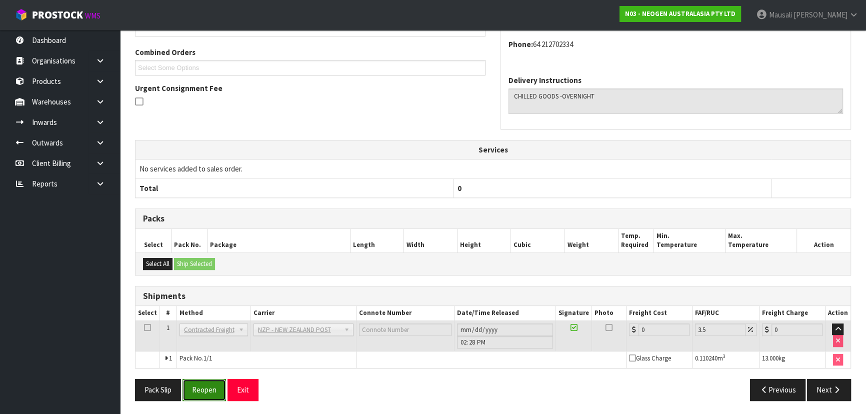
drag, startPoint x: 203, startPoint y: 386, endPoint x: 234, endPoint y: 386, distance: 31.5
click at [203, 386] on button "Reopen" at bounding box center [203, 389] width 43 height 21
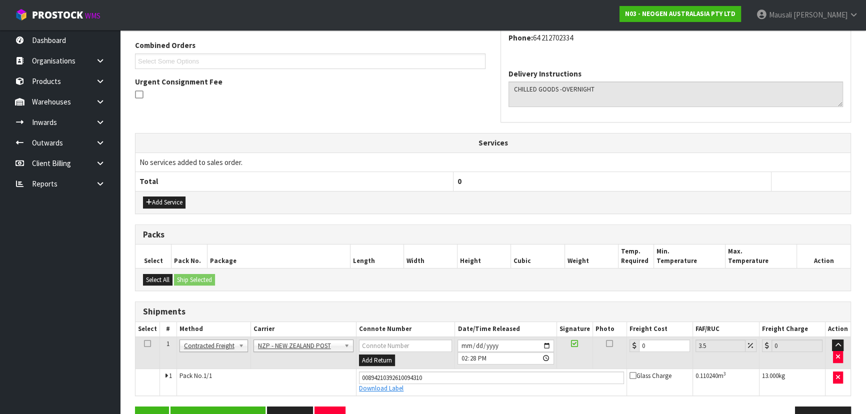
scroll to position [282, 0]
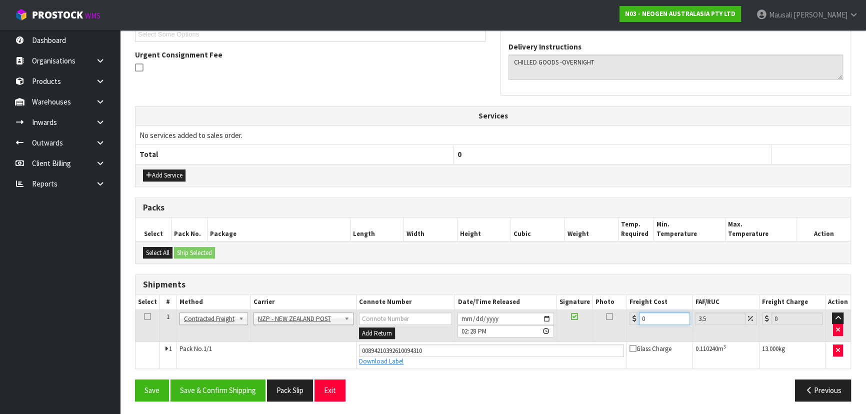
drag, startPoint x: 652, startPoint y: 319, endPoint x: 634, endPoint y: 319, distance: 18.0
click at [634, 319] on div "0" at bounding box center [659, 318] width 60 height 12
click at [231, 390] on button "Save & Confirm Shipping" at bounding box center [217, 389] width 95 height 21
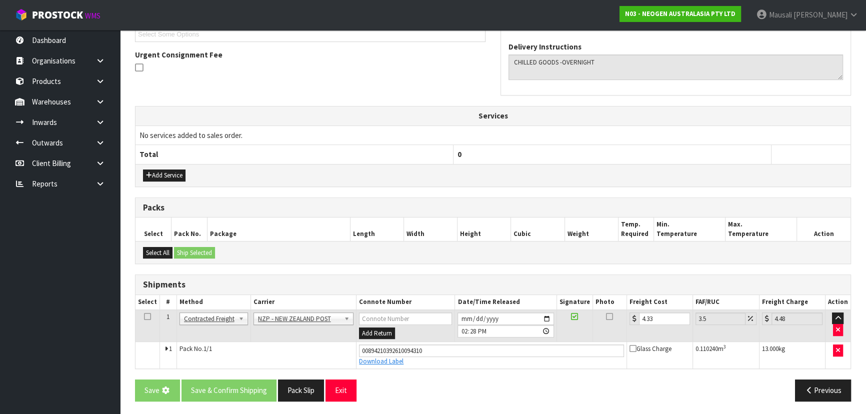
scroll to position [0, 0]
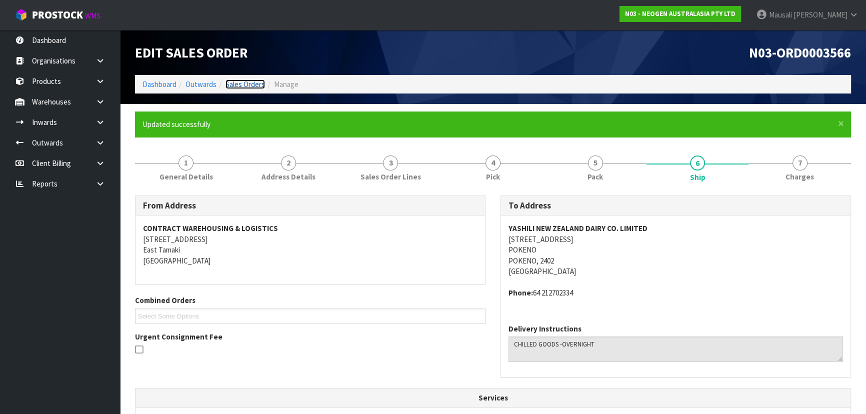
click at [244, 83] on link "Sales Orders" at bounding box center [244, 83] width 39 height 9
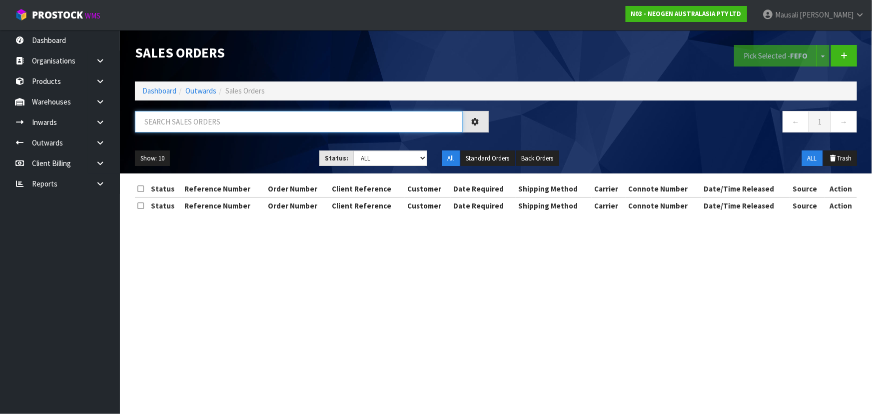
click at [182, 125] on input "text" at bounding box center [299, 121] width 328 height 21
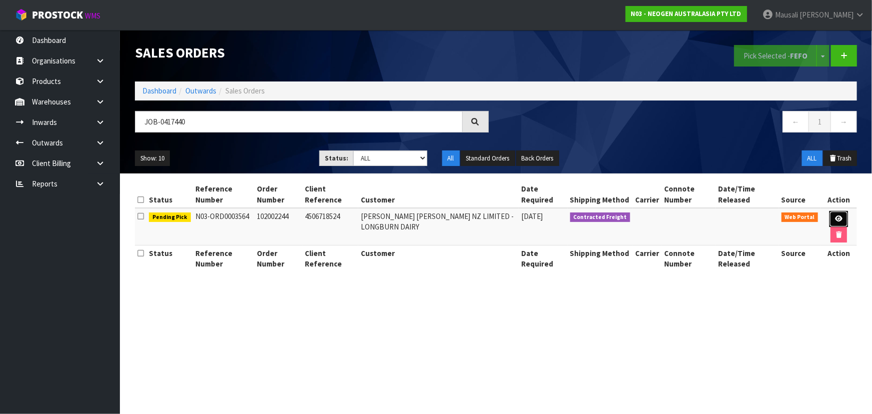
click at [833, 216] on link at bounding box center [839, 219] width 18 height 16
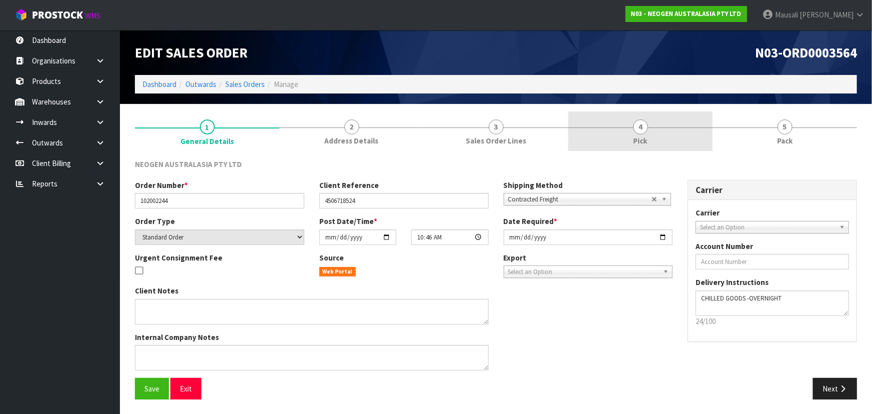
click at [621, 131] on link "4 Pick" at bounding box center [640, 130] width 144 height 39
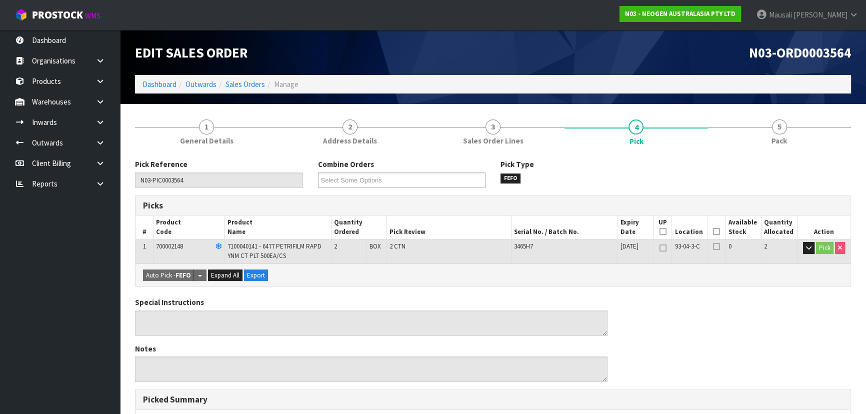
drag, startPoint x: 715, startPoint y: 229, endPoint x: 655, endPoint y: 264, distance: 69.6
click at [715, 231] on icon at bounding box center [716, 231] width 7 height 0
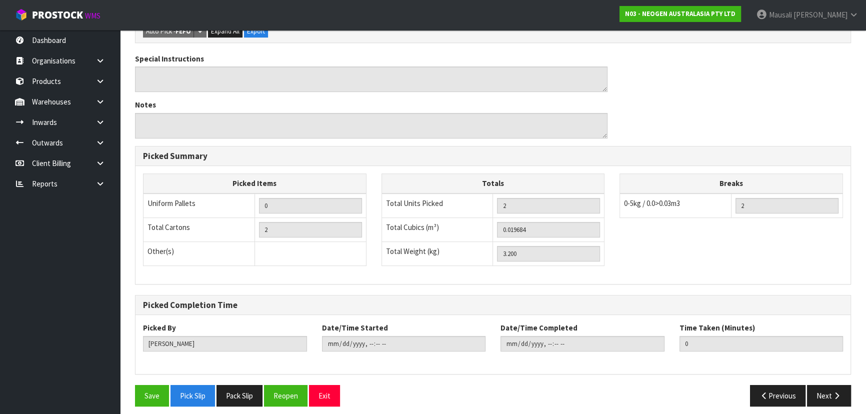
scroll to position [285, 0]
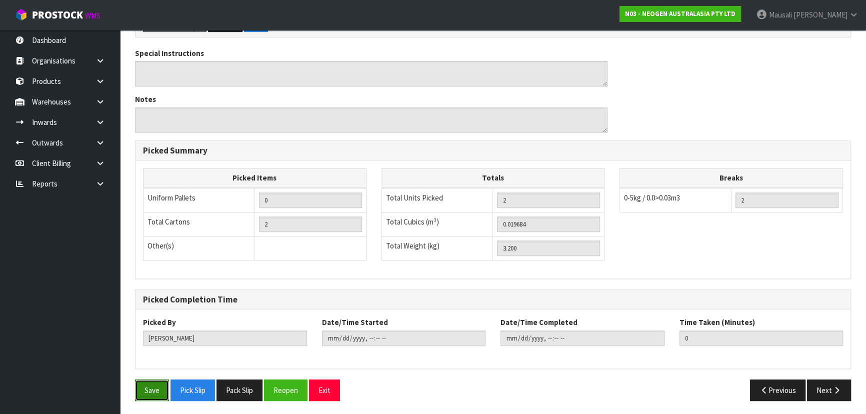
click at [157, 387] on button "Save" at bounding box center [152, 389] width 34 height 21
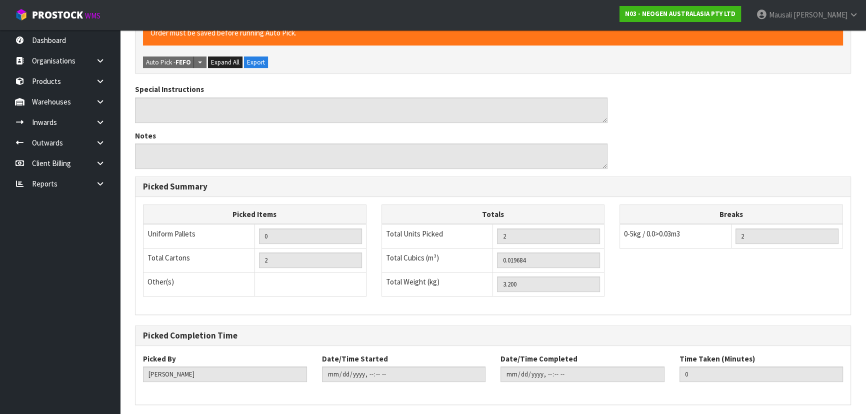
scroll to position [0, 0]
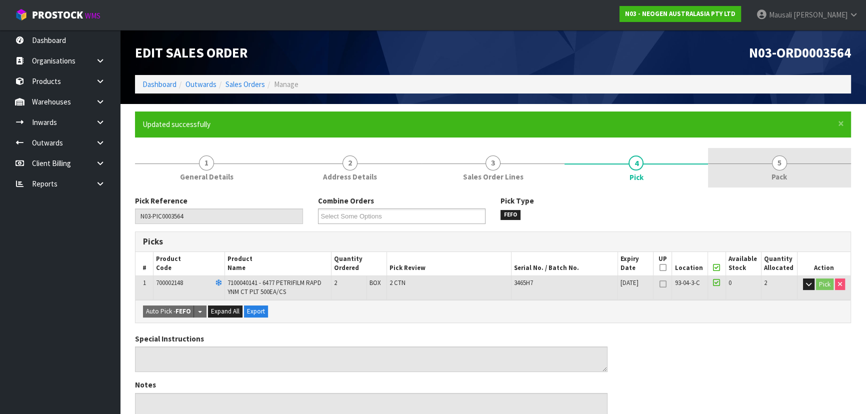
click at [797, 171] on link "5 Pack" at bounding box center [779, 167] width 143 height 39
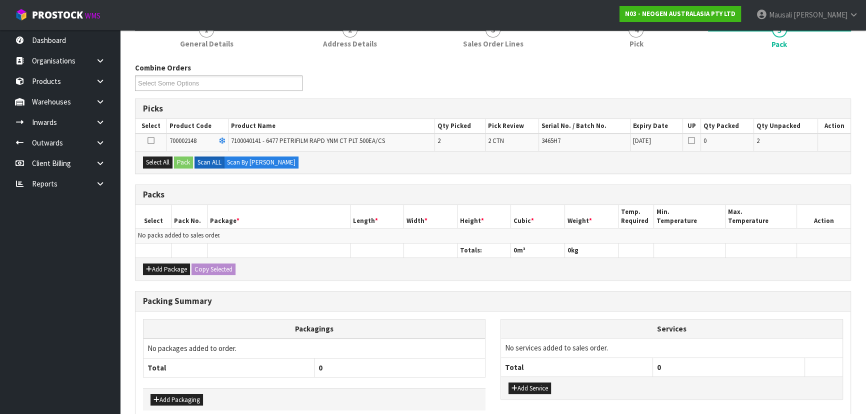
scroll to position [136, 0]
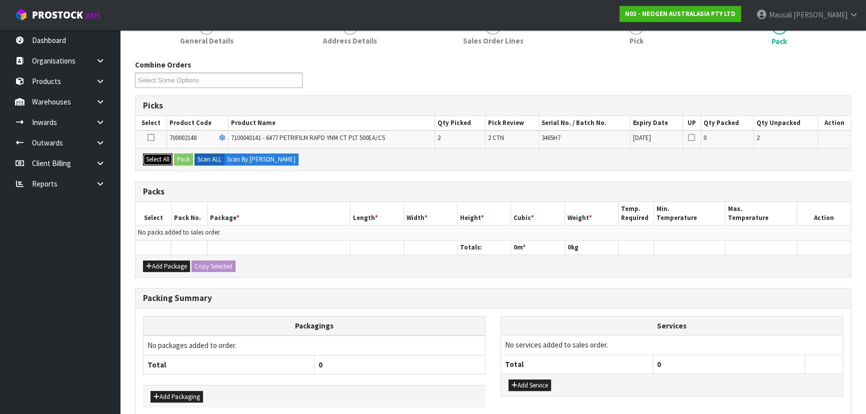
click at [161, 159] on button "Select All" at bounding box center [157, 159] width 29 height 12
click at [178, 159] on button "Pack" at bounding box center [183, 159] width 19 height 12
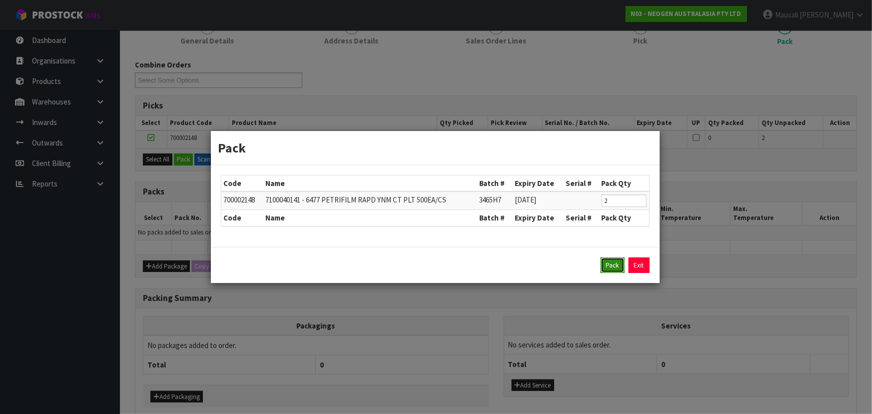
click at [606, 260] on button "Pack" at bounding box center [613, 265] width 24 height 16
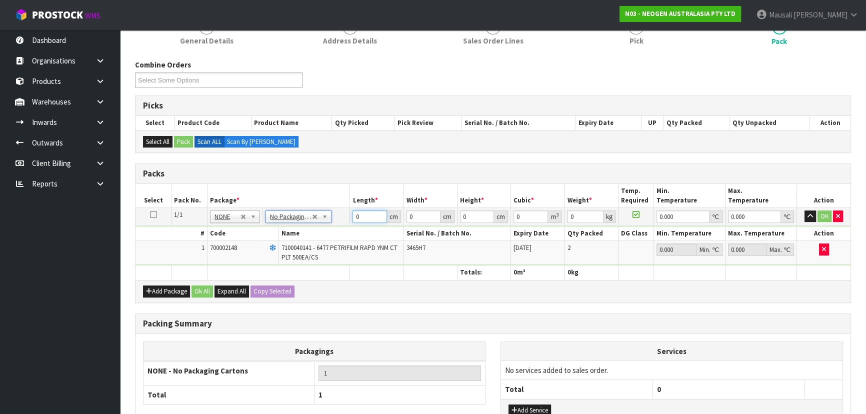
drag, startPoint x: 369, startPoint y: 217, endPoint x: 334, endPoint y: 232, distance: 38.5
click at [335, 232] on tbody "1/1 NONE 007-001 007-002 007-004 007-009 007-013 007-014 007-015 007-017 007-01…" at bounding box center [492, 235] width 715 height 57
click at [204, 289] on button "Ok All" at bounding box center [201, 291] width 21 height 12
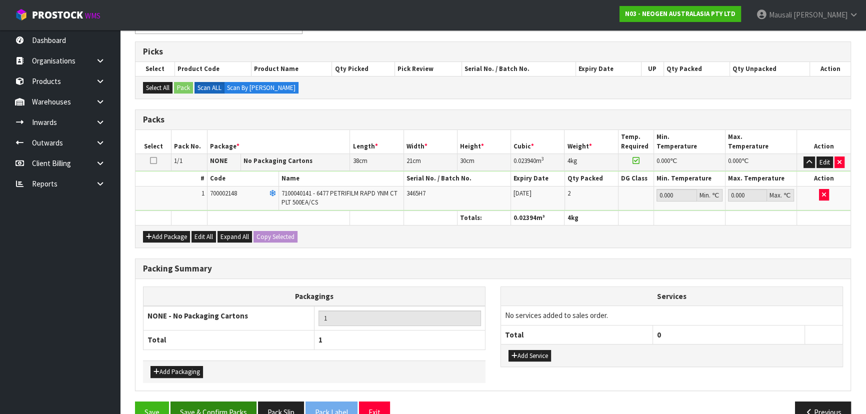
scroll to position [211, 0]
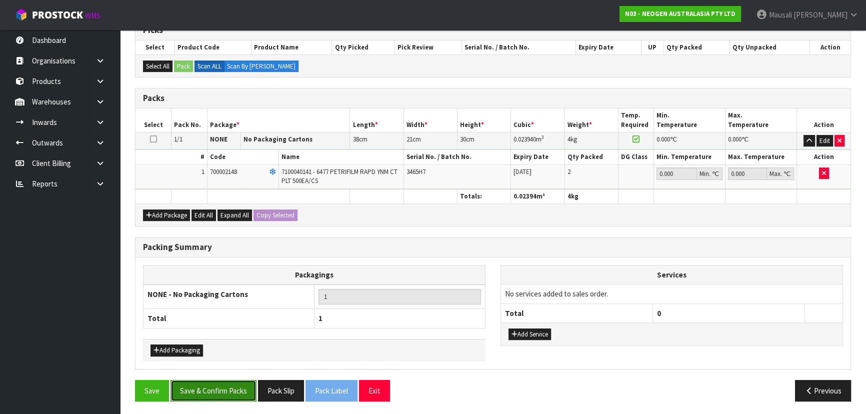
click at [234, 387] on button "Save & Confirm Packs" at bounding box center [213, 390] width 86 height 21
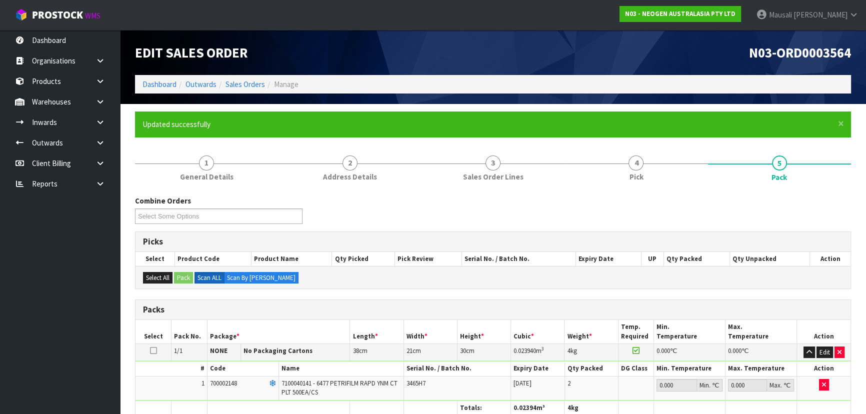
scroll to position [150, 0]
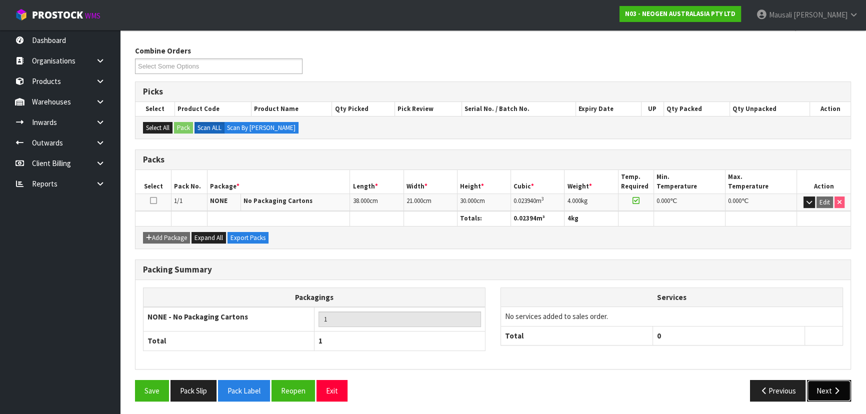
click at [836, 394] on button "Next" at bounding box center [829, 390] width 44 height 21
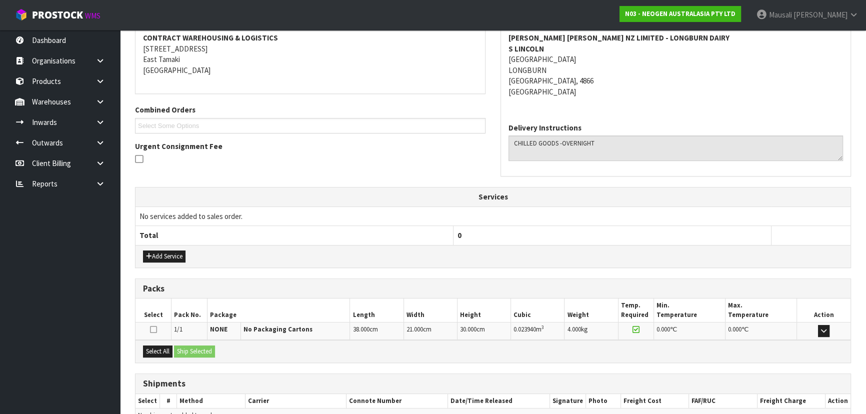
scroll to position [245, 0]
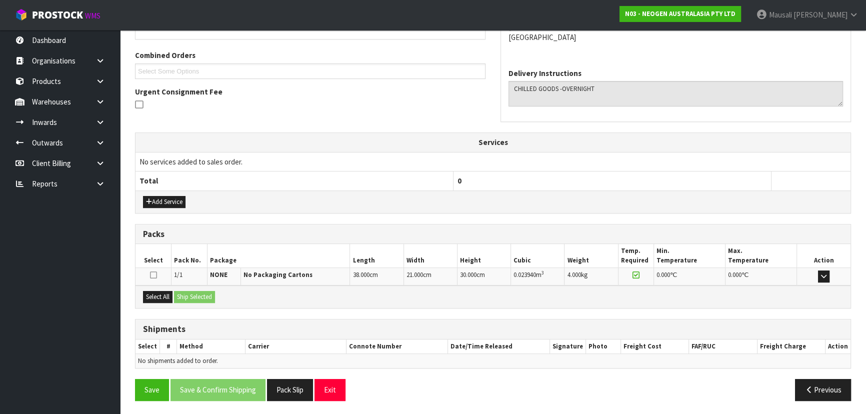
click at [173, 295] on div "Select All Ship Selected" at bounding box center [492, 296] width 715 height 22
click at [158, 295] on button "Select All" at bounding box center [157, 297] width 29 height 12
click at [184, 299] on button "Ship Selected" at bounding box center [194, 297] width 41 height 12
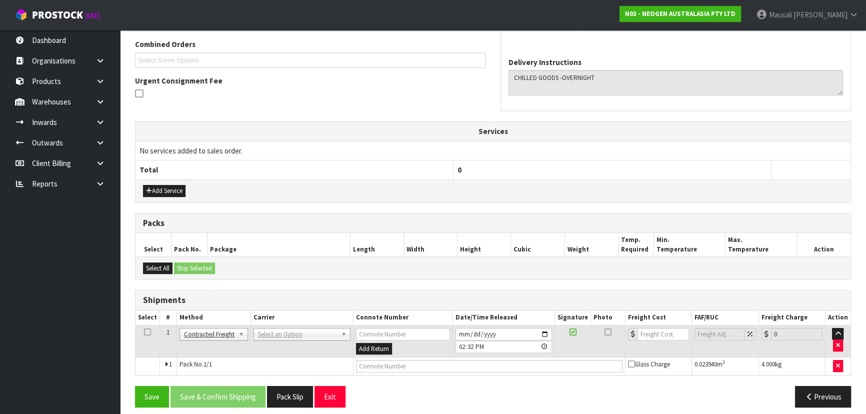
scroll to position [262, 0]
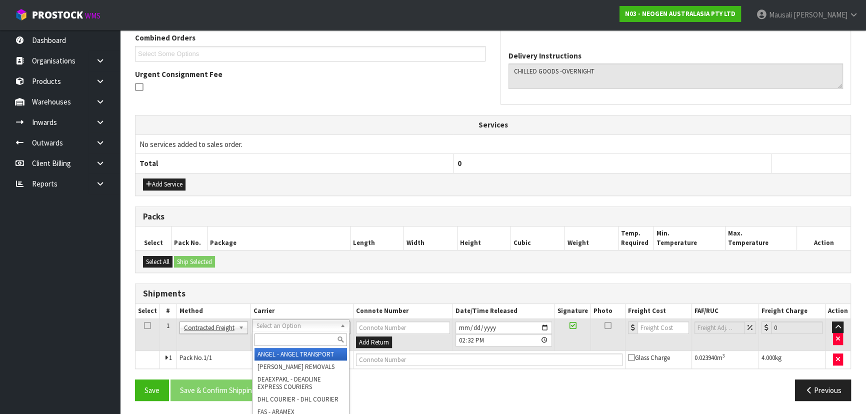
click at [263, 338] on input "text" at bounding box center [300, 339] width 92 height 12
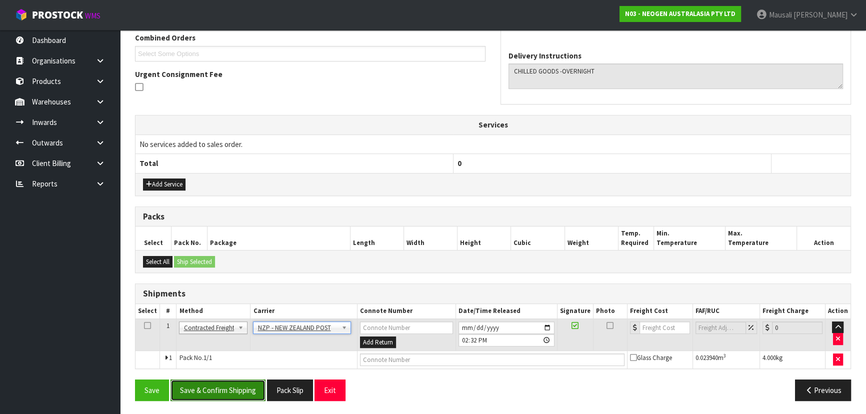
click at [236, 388] on button "Save & Confirm Shipping" at bounding box center [217, 389] width 95 height 21
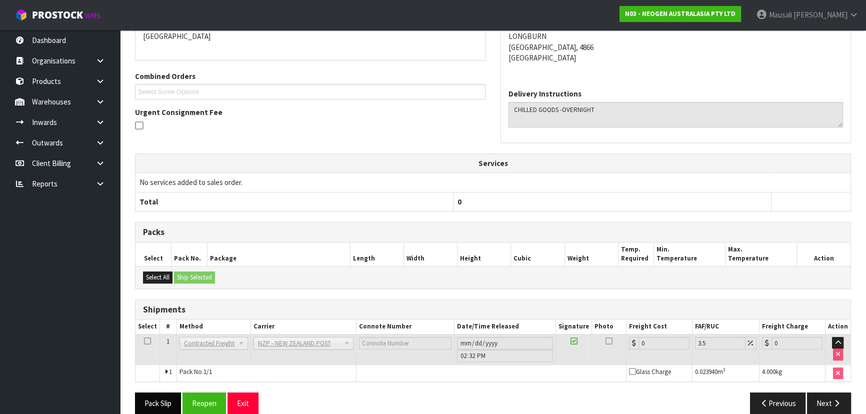
scroll to position [248, 0]
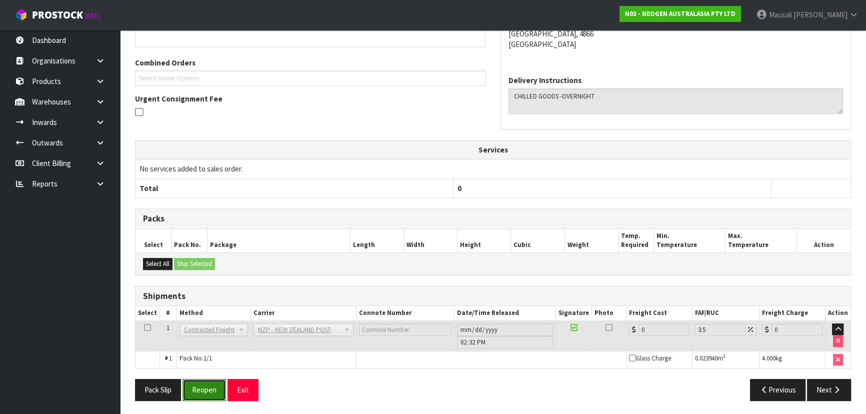
click at [192, 382] on button "Reopen" at bounding box center [203, 389] width 43 height 21
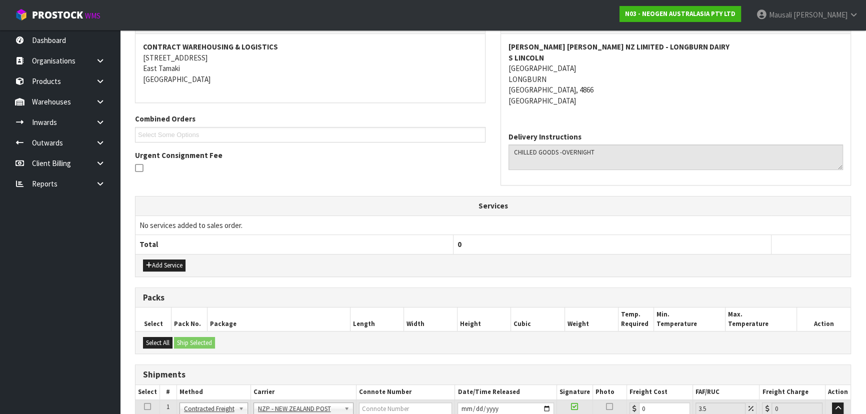
scroll to position [271, 0]
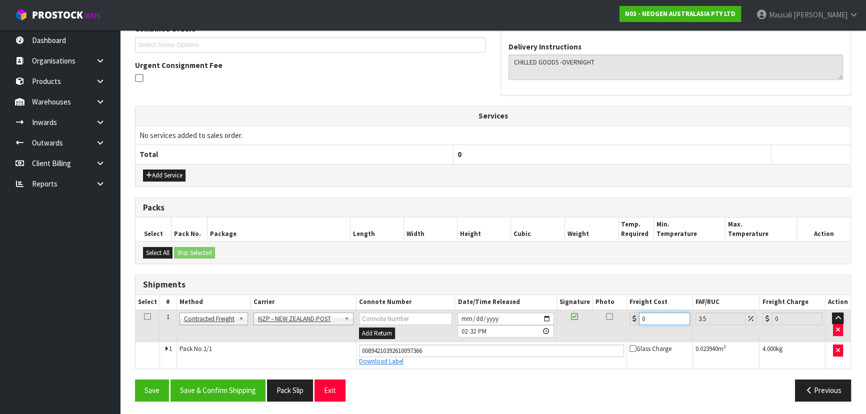
drag, startPoint x: 652, startPoint y: 314, endPoint x: 628, endPoint y: 320, distance: 24.7
click at [628, 320] on td "0" at bounding box center [660, 325] width 66 height 32
click at [224, 389] on button "Save & Confirm Shipping" at bounding box center [217, 389] width 95 height 21
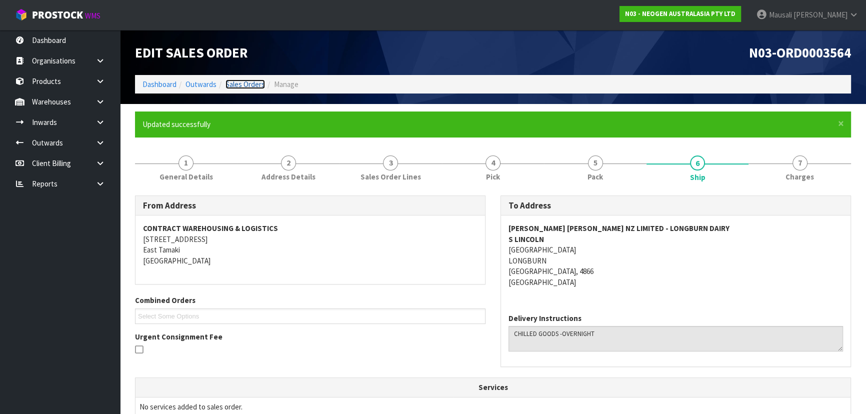
click at [232, 85] on link "Sales Orders" at bounding box center [244, 83] width 39 height 9
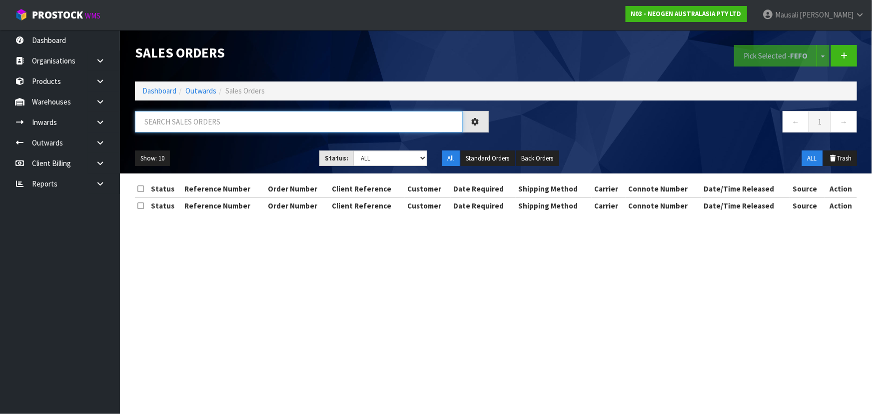
click at [157, 120] on input "text" at bounding box center [299, 121] width 328 height 21
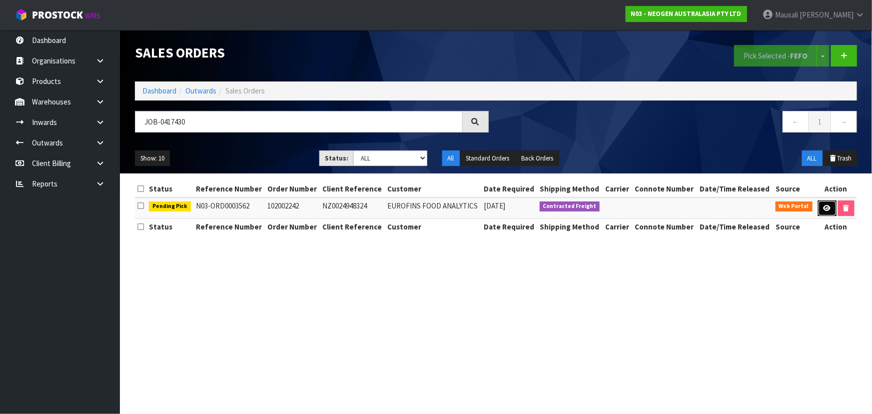
click at [825, 202] on link at bounding box center [827, 208] width 18 height 16
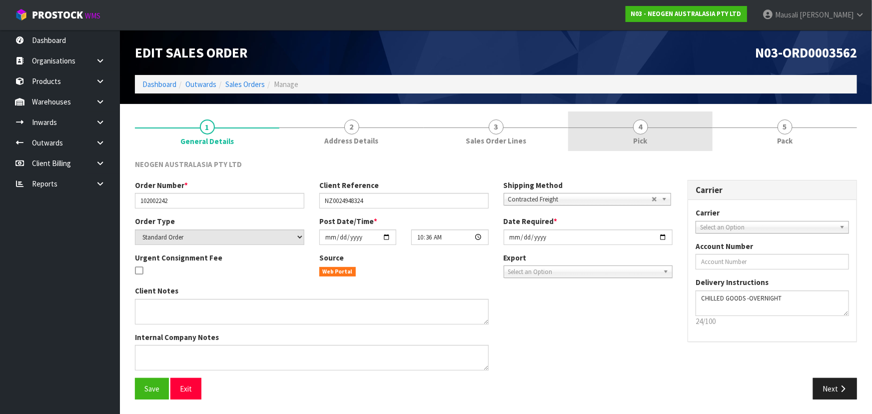
click at [655, 140] on link "4 Pick" at bounding box center [640, 130] width 144 height 39
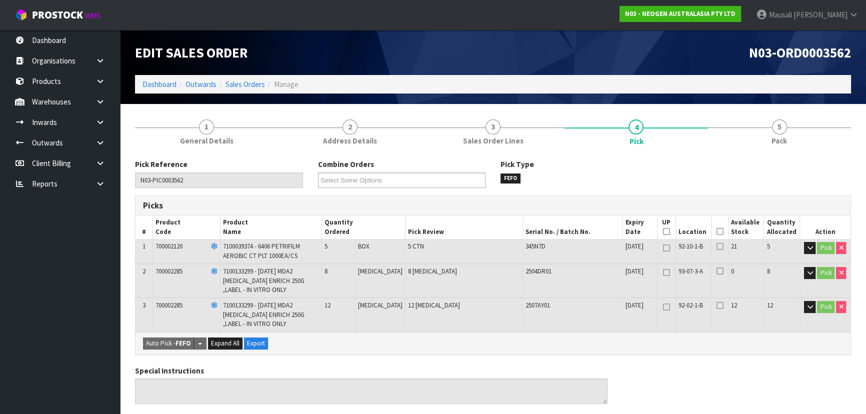
click at [717, 231] on icon at bounding box center [719, 231] width 7 height 0
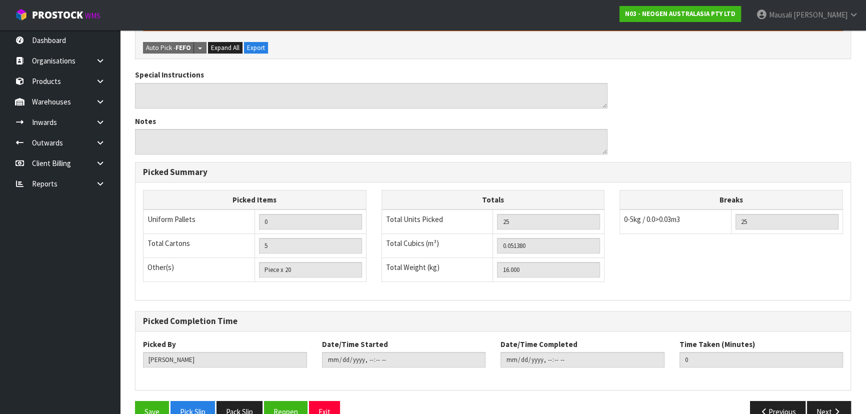
scroll to position [354, 0]
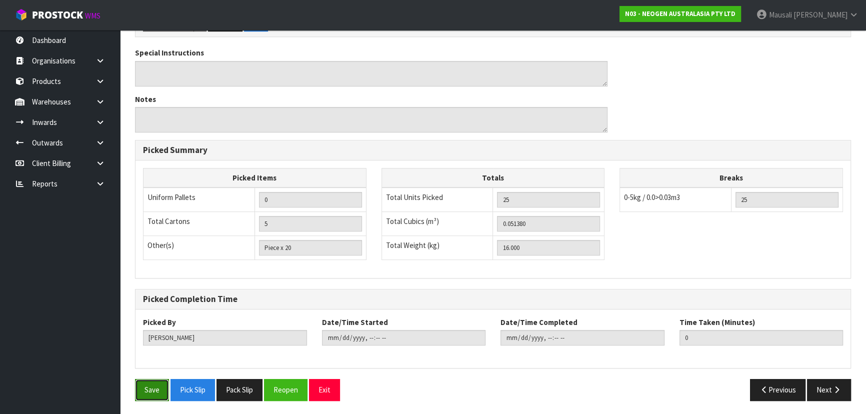
click at [163, 384] on button "Save" at bounding box center [152, 389] width 34 height 21
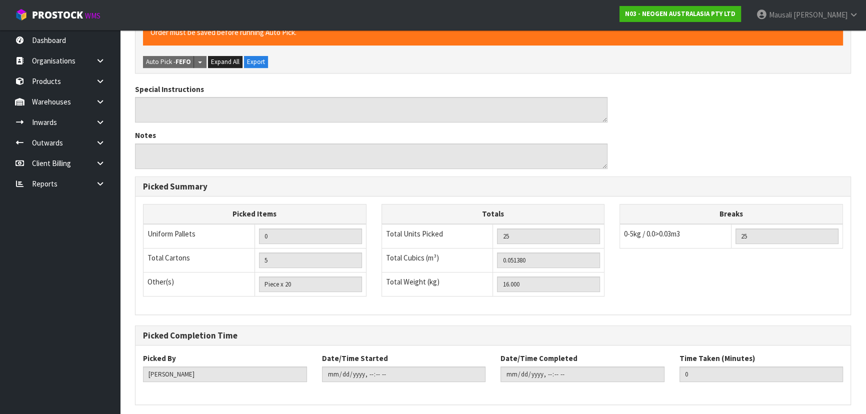
scroll to position [0, 0]
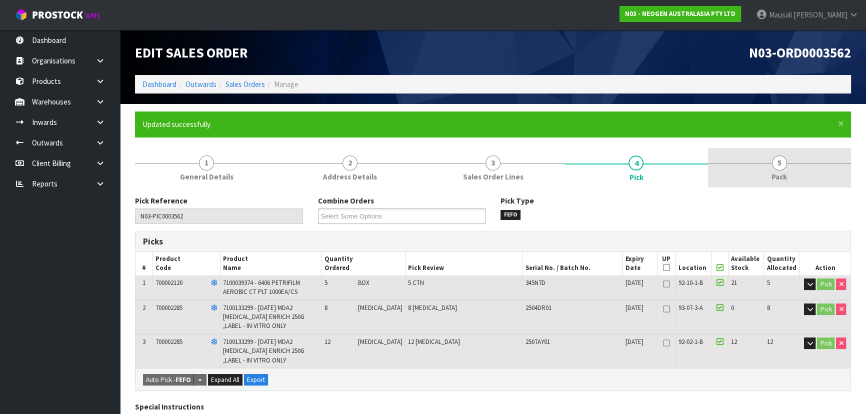
click at [777, 178] on span "Pack" at bounding box center [778, 176] width 15 height 10
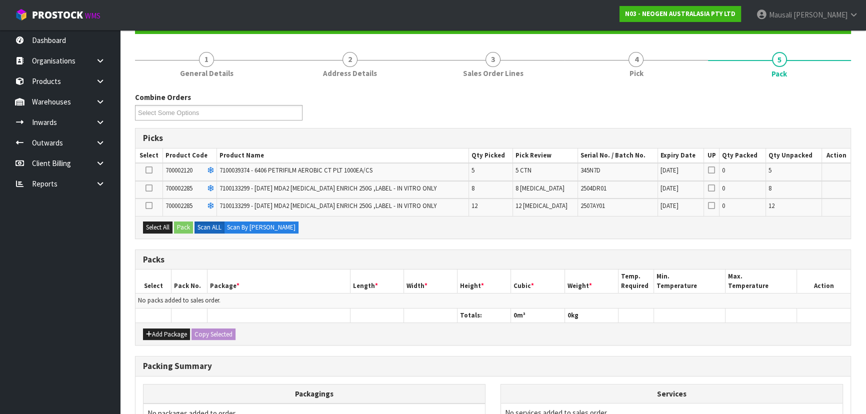
scroll to position [181, 0]
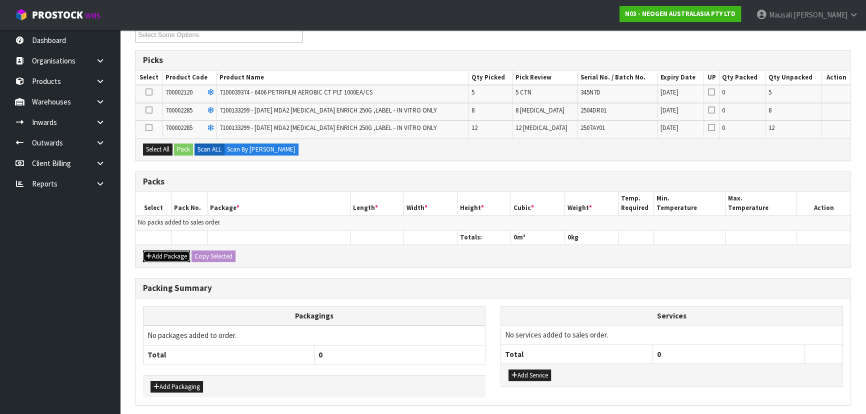
click at [167, 257] on button "Add Package" at bounding box center [166, 256] width 47 height 12
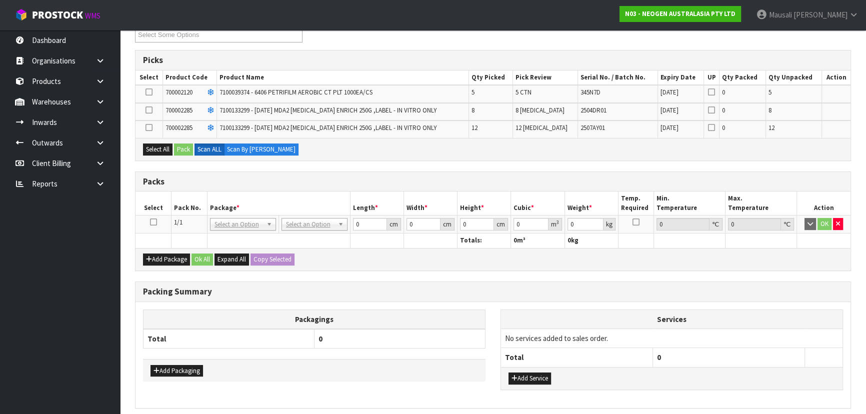
click at [150, 222] on icon at bounding box center [153, 222] width 7 height 0
click at [155, 144] on button "Select All" at bounding box center [157, 149] width 29 height 12
click at [179, 150] on button "Pack" at bounding box center [183, 149] width 19 height 12
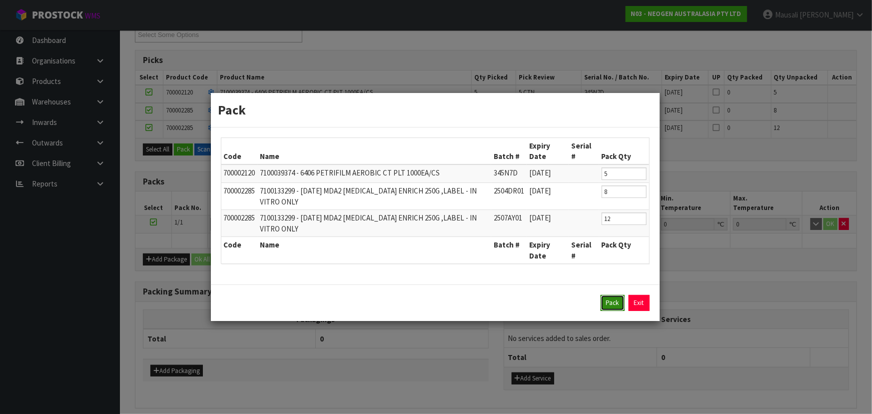
click at [604, 302] on button "Pack" at bounding box center [613, 303] width 24 height 16
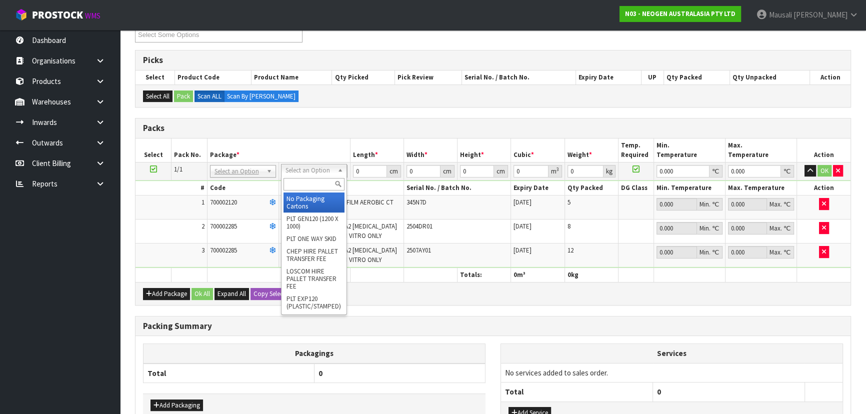
click at [291, 185] on input "text" at bounding box center [313, 184] width 61 height 12
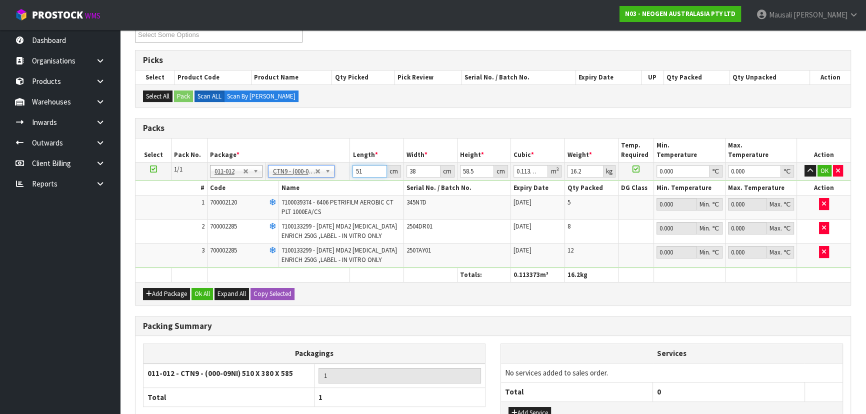
drag, startPoint x: 368, startPoint y: 169, endPoint x: 315, endPoint y: 182, distance: 54.6
click at [318, 183] on tbody "1/1 NONE 007-001 007-002 007-004 007-009 007-013 007-014 007-015 007-017 007-01…" at bounding box center [492, 214] width 715 height 105
click at [209, 288] on button "Ok All" at bounding box center [201, 294] width 21 height 12
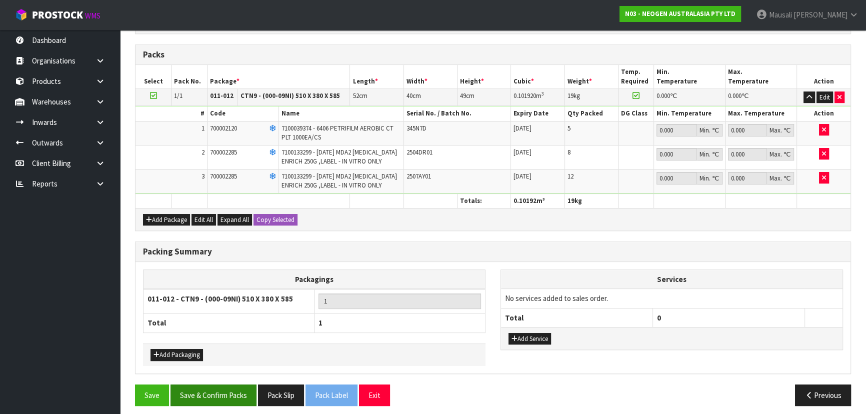
scroll to position [259, 0]
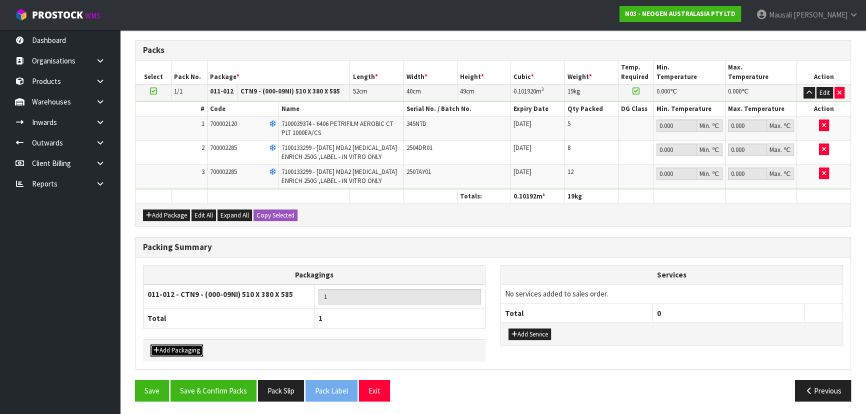
click at [190, 346] on button "Add Packaging" at bounding box center [176, 350] width 52 height 12
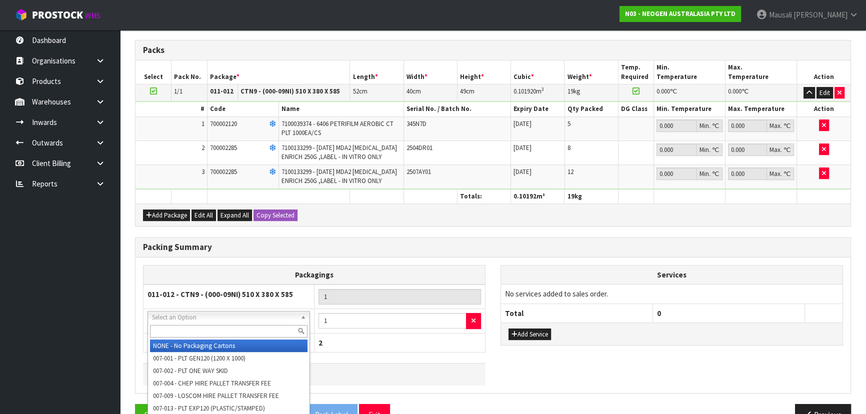
click at [171, 332] on input "text" at bounding box center [228, 331] width 157 height 12
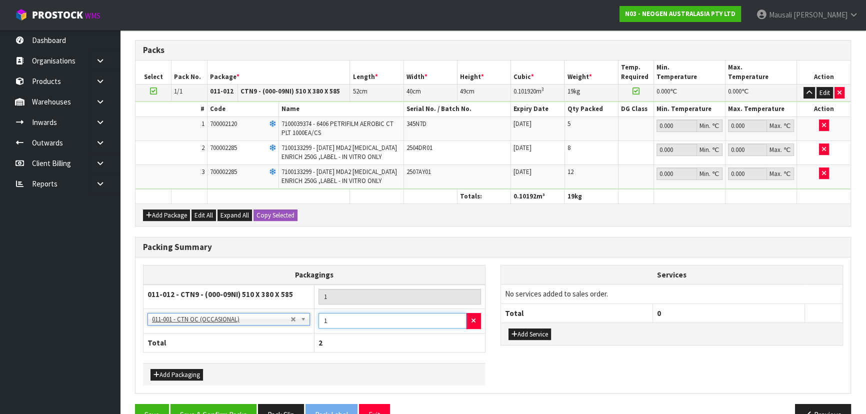
drag, startPoint x: 328, startPoint y: 318, endPoint x: 319, endPoint y: 320, distance: 8.9
click at [319, 320] on input "1" at bounding box center [392, 320] width 148 height 15
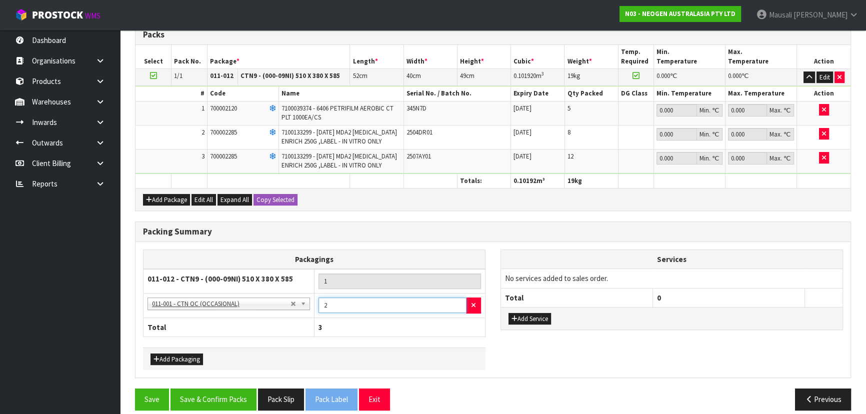
scroll to position [283, 0]
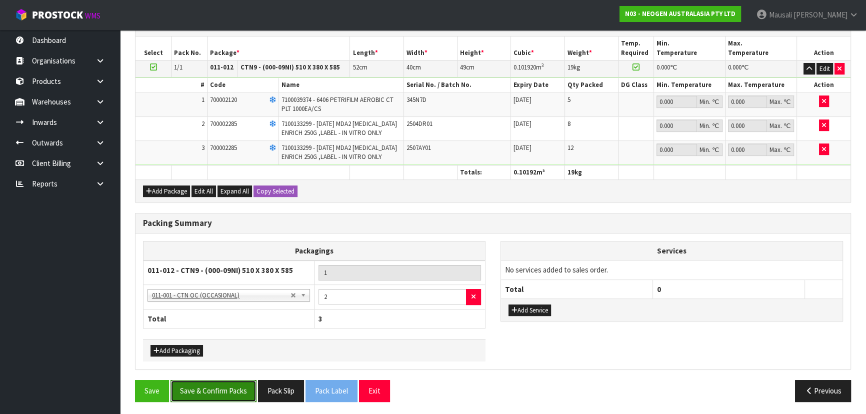
drag, startPoint x: 212, startPoint y: 387, endPoint x: 218, endPoint y: 384, distance: 6.3
click at [212, 386] on button "Save & Confirm Packs" at bounding box center [213, 390] width 86 height 21
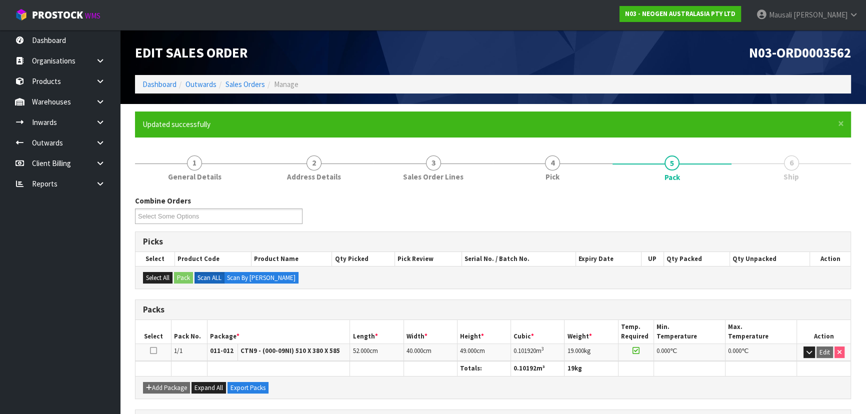
scroll to position [174, 0]
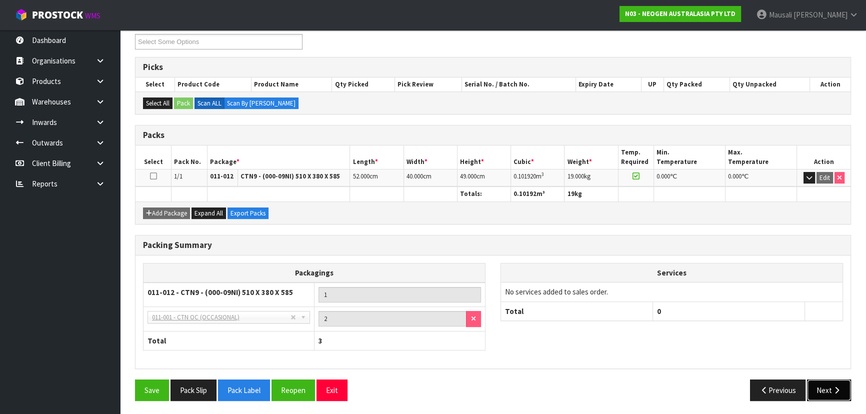
click at [828, 389] on button "Next" at bounding box center [829, 389] width 44 height 21
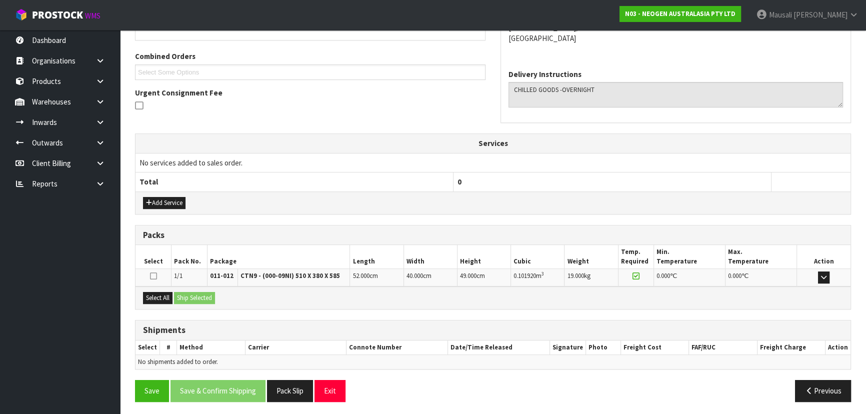
scroll to position [245, 0]
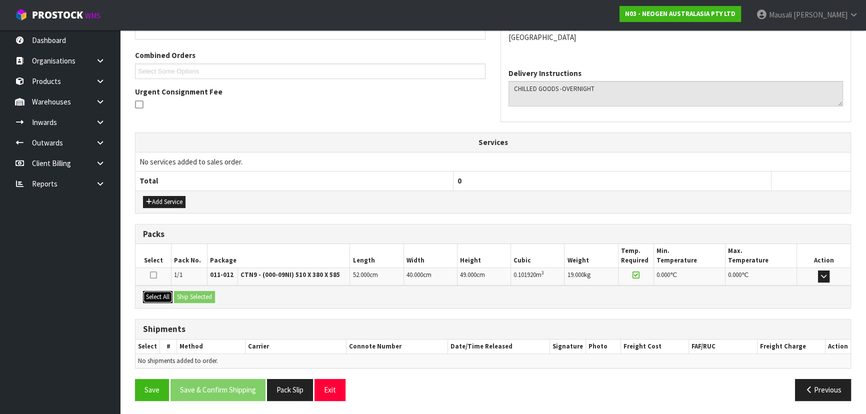
drag, startPoint x: 156, startPoint y: 293, endPoint x: 176, endPoint y: 295, distance: 20.1
click at [158, 293] on button "Select All" at bounding box center [157, 297] width 29 height 12
click at [176, 295] on button "Ship Selected" at bounding box center [194, 297] width 41 height 12
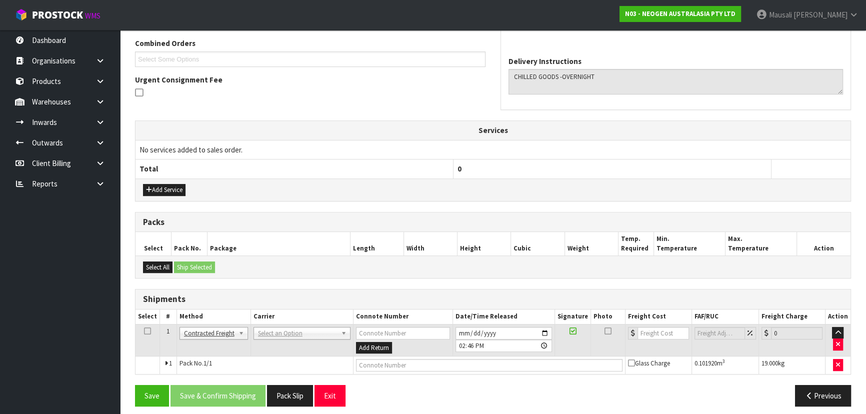
scroll to position [262, 0]
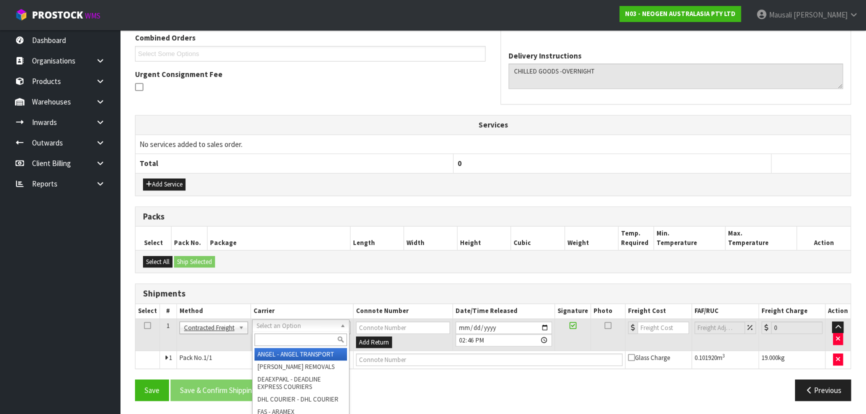
drag, startPoint x: 272, startPoint y: 324, endPoint x: 275, endPoint y: 331, distance: 7.9
click at [275, 339] on input "text" at bounding box center [300, 339] width 92 height 12
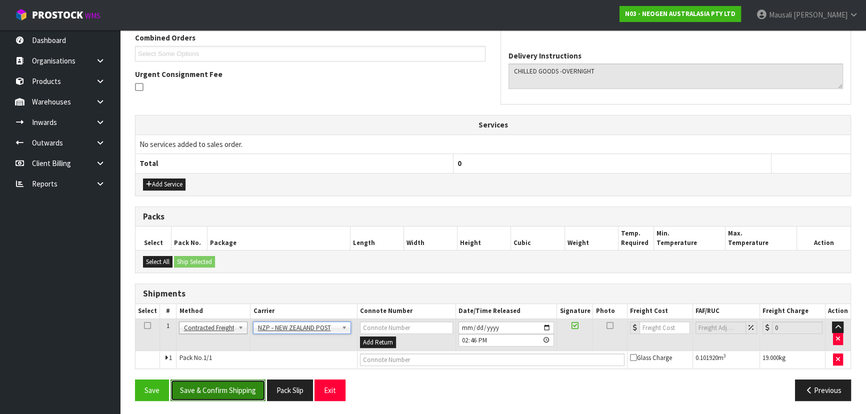
click at [250, 386] on button "Save & Confirm Shipping" at bounding box center [217, 389] width 95 height 21
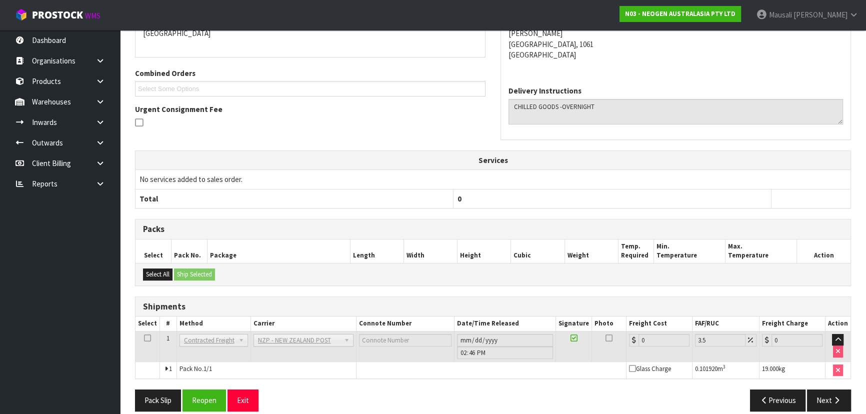
scroll to position [248, 0]
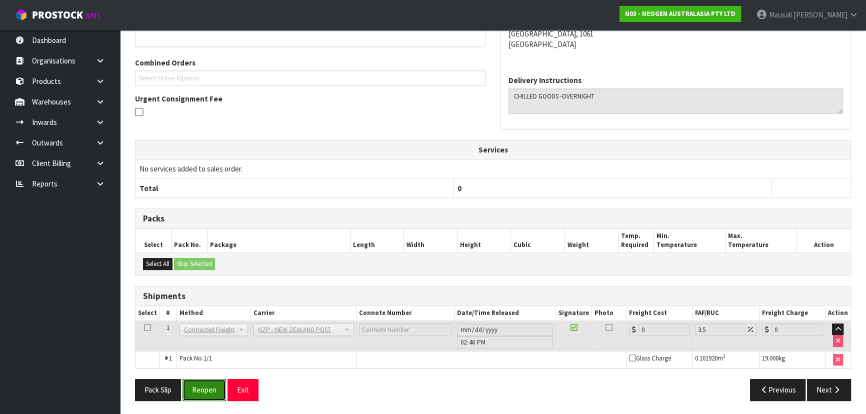
click at [200, 382] on button "Reopen" at bounding box center [203, 389] width 43 height 21
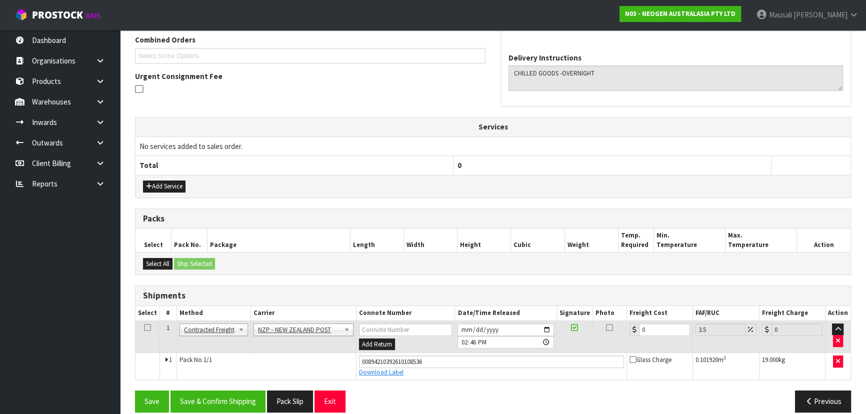
scroll to position [271, 0]
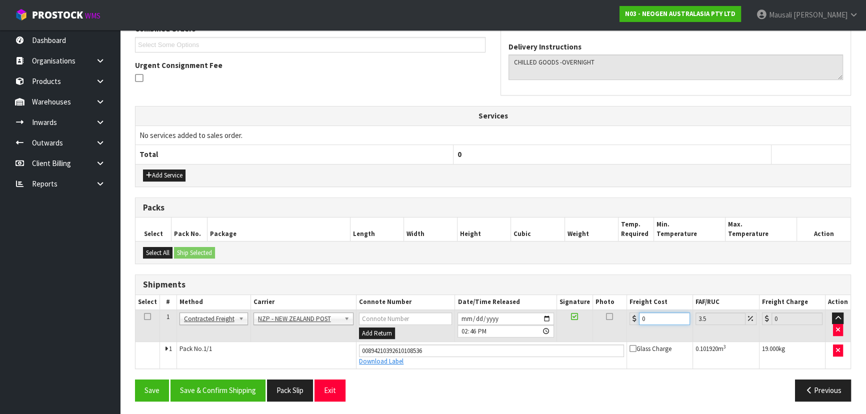
drag, startPoint x: 652, startPoint y: 316, endPoint x: 635, endPoint y: 320, distance: 17.0
click at [635, 320] on div "0" at bounding box center [659, 318] width 60 height 12
click at [242, 389] on button "Save & Confirm Shipping" at bounding box center [217, 389] width 95 height 21
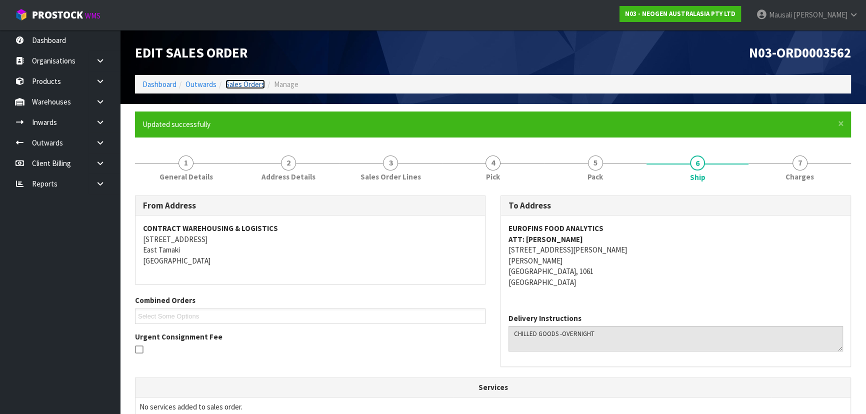
click at [245, 82] on link "Sales Orders" at bounding box center [244, 83] width 39 height 9
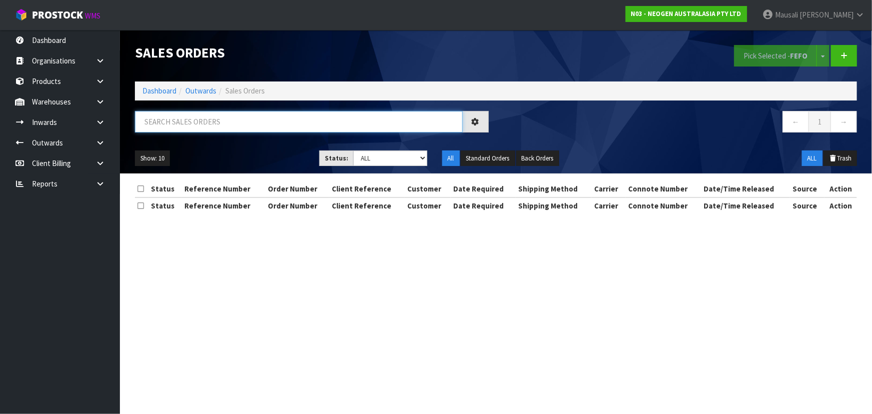
click at [181, 123] on input "text" at bounding box center [299, 121] width 328 height 21
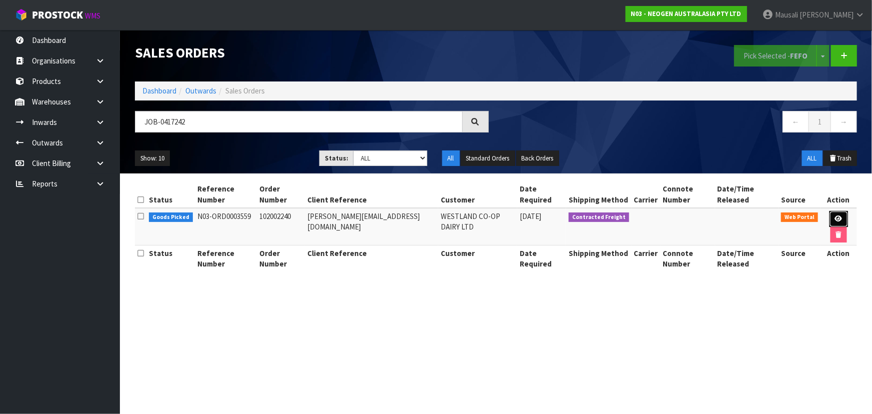
click at [830, 211] on link at bounding box center [839, 219] width 18 height 16
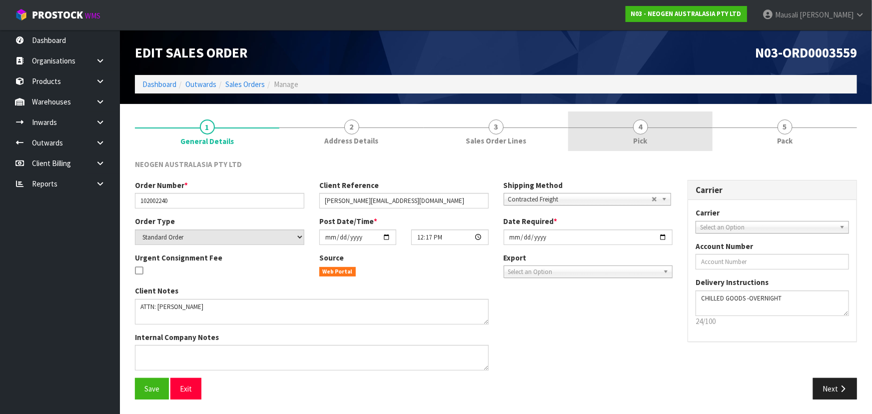
click at [642, 133] on span "4" at bounding box center [640, 126] width 15 height 15
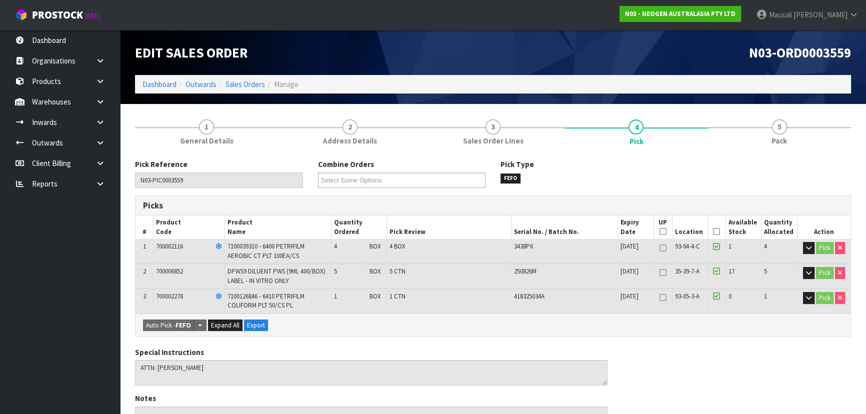
click at [716, 231] on icon at bounding box center [716, 231] width 7 height 0
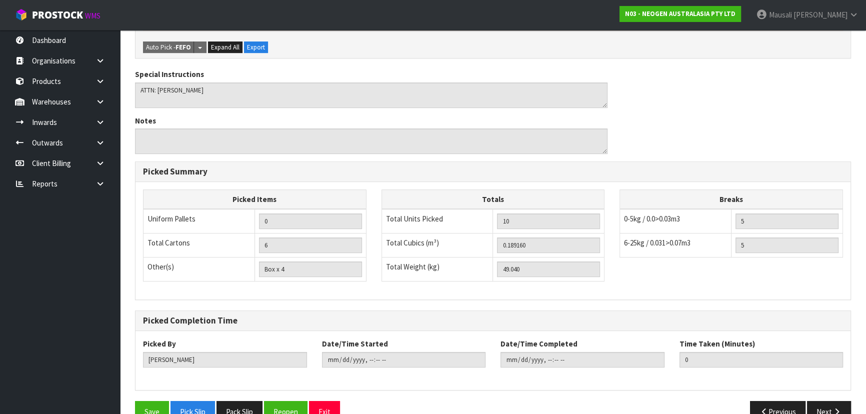
scroll to position [335, 0]
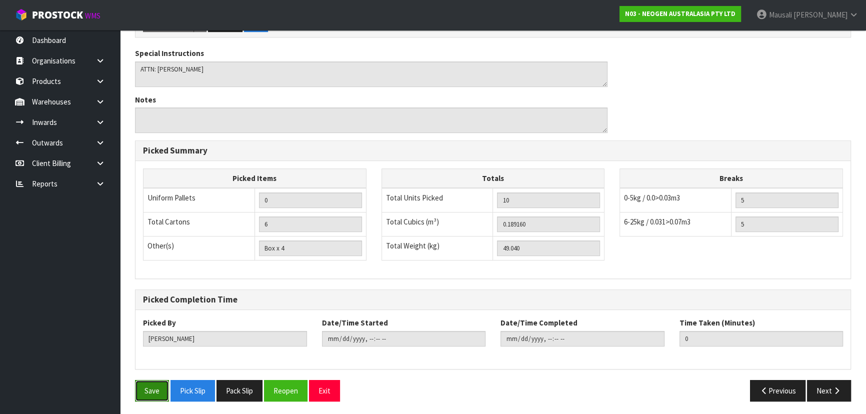
click at [148, 389] on button "Save" at bounding box center [152, 390] width 34 height 21
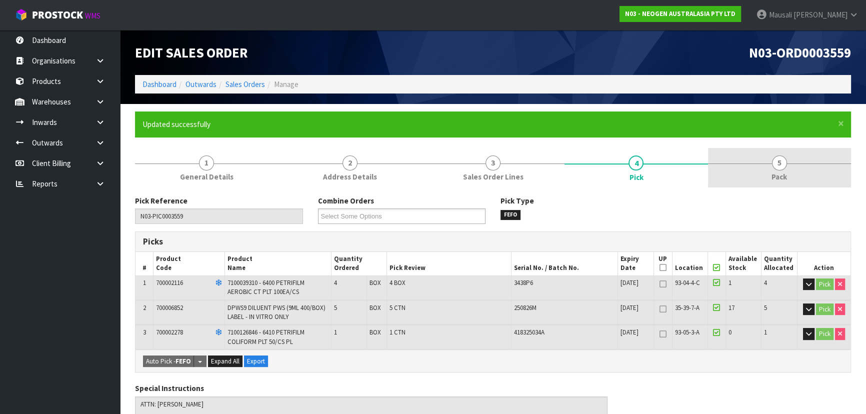
click at [775, 185] on link "5 Pack" at bounding box center [779, 167] width 143 height 39
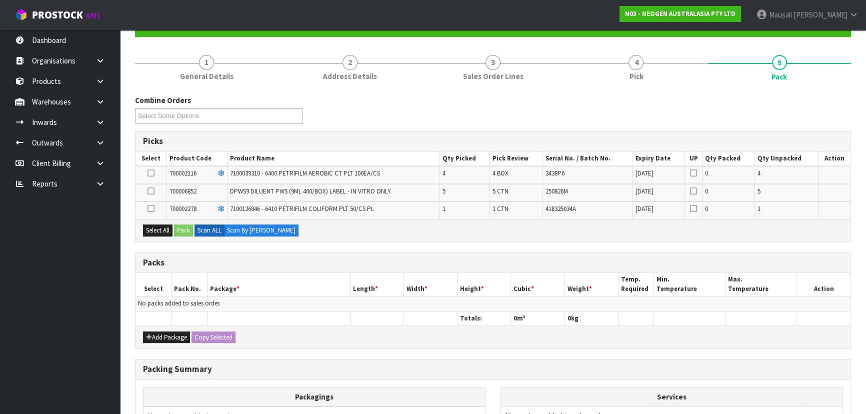
scroll to position [181, 0]
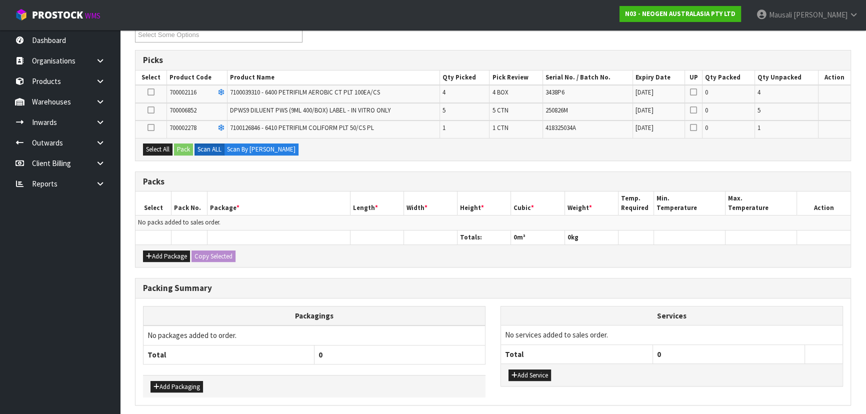
click at [151, 114] on label at bounding box center [150, 110] width 7 height 9
click at [0, 0] on input "checkbox" at bounding box center [0, 0] width 0 height 0
click at [180, 149] on button "Pack" at bounding box center [183, 149] width 19 height 12
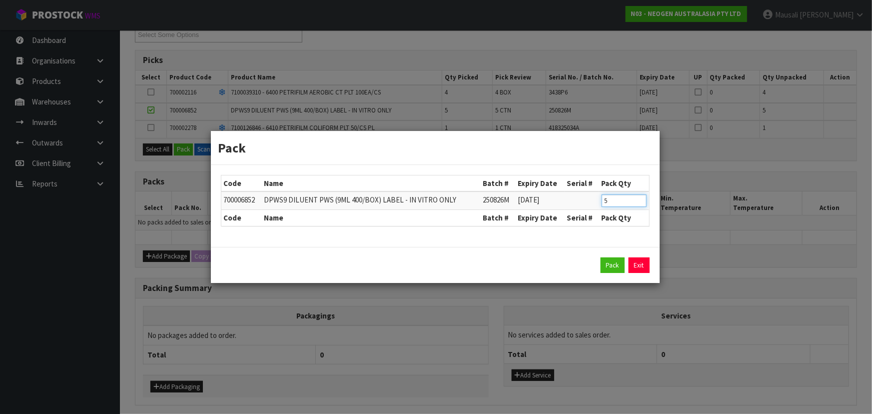
drag, startPoint x: 615, startPoint y: 204, endPoint x: 597, endPoint y: 212, distance: 19.7
click at [597, 212] on table "Code Name Batch # Expiry Date Serial # Pack Qty 700006852 DPWS9 DILUENT PWS (9M…" at bounding box center [435, 200] width 428 height 50
click button "Pack" at bounding box center [613, 265] width 24 height 16
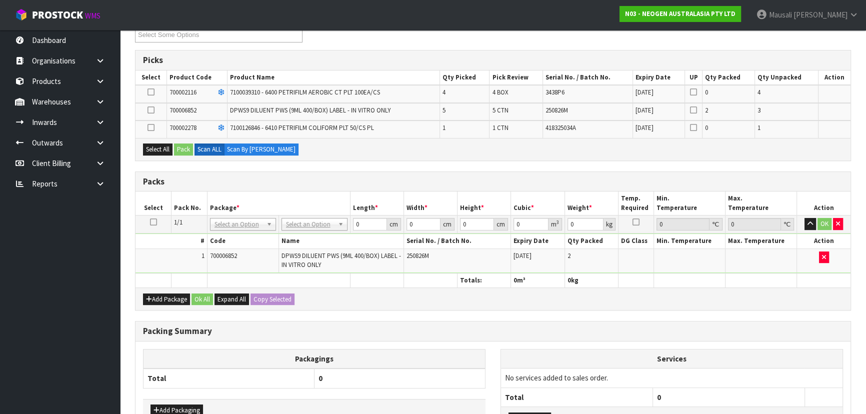
click at [151, 110] on icon at bounding box center [150, 110] width 7 height 0
click at [0, 0] on input "checkbox" at bounding box center [0, 0] width 0 height 0
click at [180, 148] on button "Pack" at bounding box center [183, 149] width 19 height 12
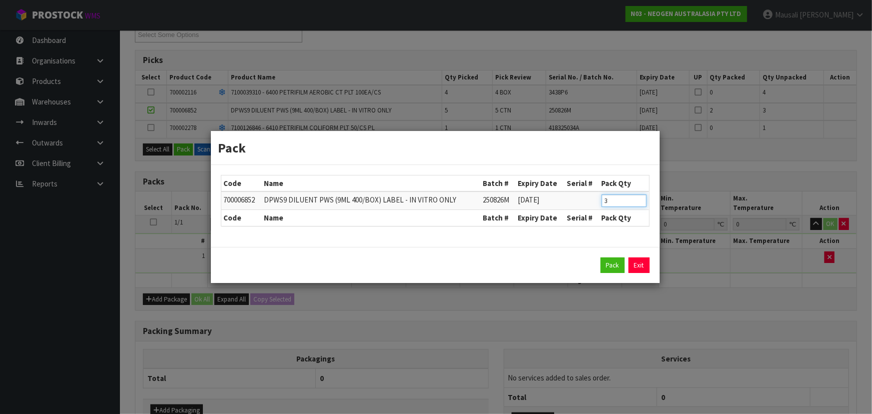
drag, startPoint x: 597, startPoint y: 206, endPoint x: 578, endPoint y: 212, distance: 19.8
click at [580, 209] on tr "700006852 DPWS9 DILUENT PWS (9ML 400/BOX) LABEL - IN VITRO ONLY 250826M [DATE] 3" at bounding box center [435, 200] width 428 height 18
click button "Pack" at bounding box center [613, 265] width 24 height 16
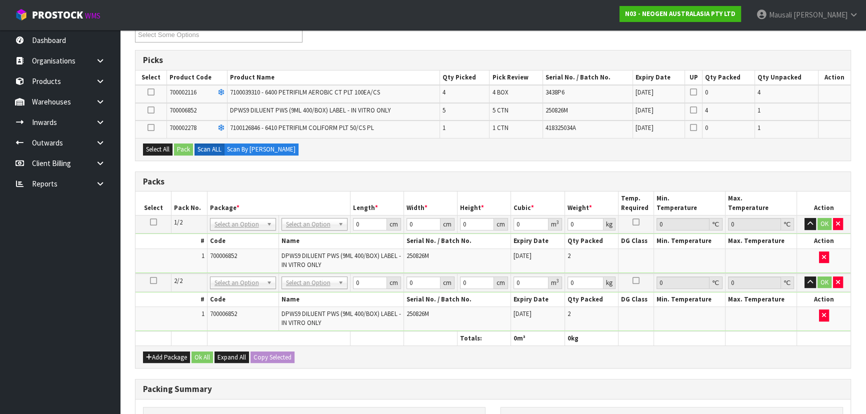
click at [150, 110] on icon at bounding box center [150, 110] width 7 height 0
click at [0, 0] on input "checkbox" at bounding box center [0, 0] width 0 height 0
click at [178, 145] on button "Pack" at bounding box center [183, 149] width 19 height 12
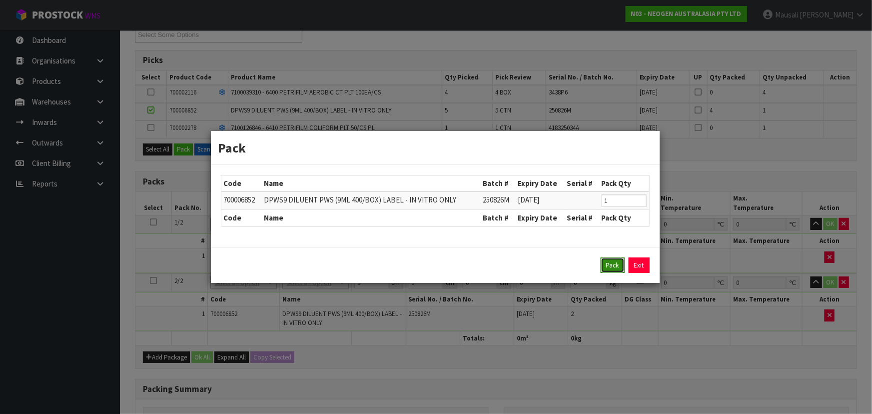
click at [603, 262] on button "Pack" at bounding box center [613, 265] width 24 height 16
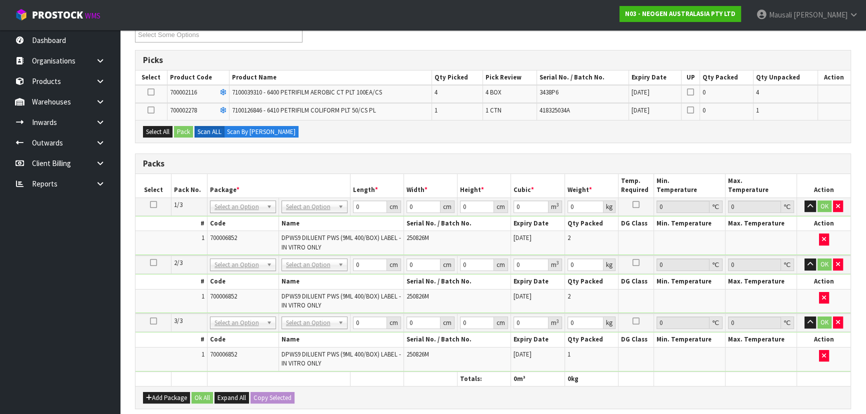
scroll to position [318, 0]
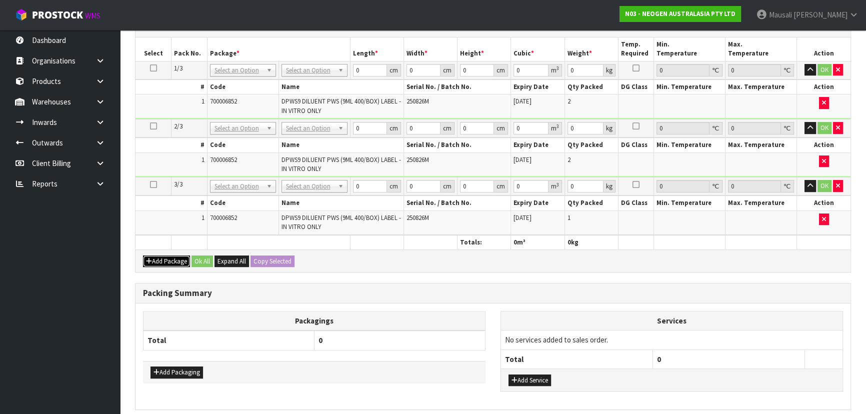
click at [158, 259] on button "Add Package" at bounding box center [166, 261] width 47 height 12
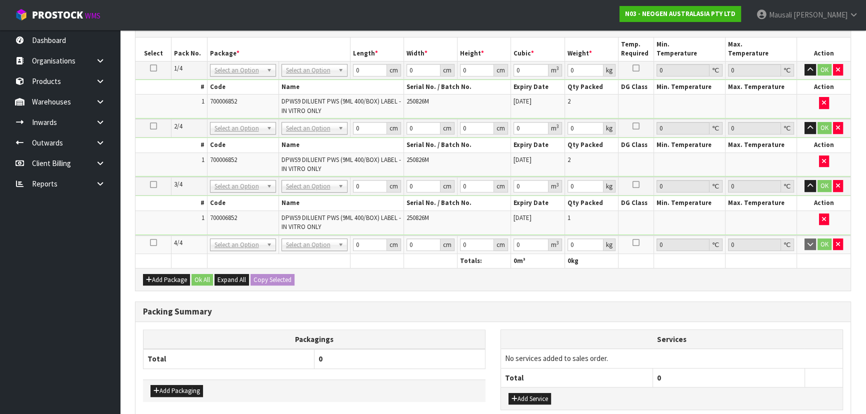
click at [153, 242] on icon at bounding box center [153, 242] width 7 height 0
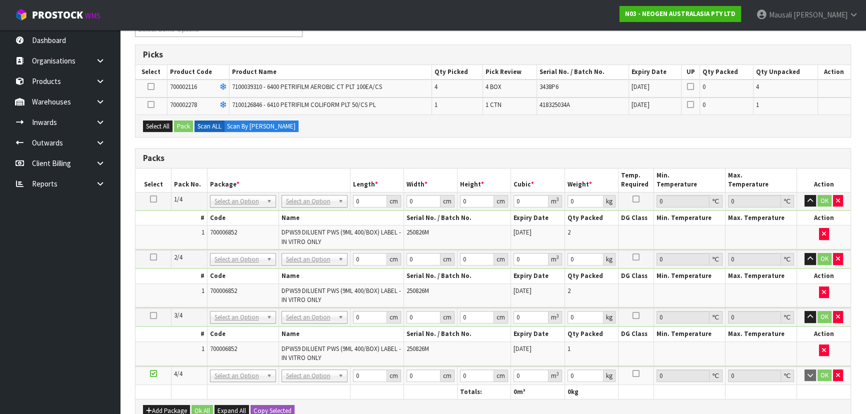
scroll to position [90, 0]
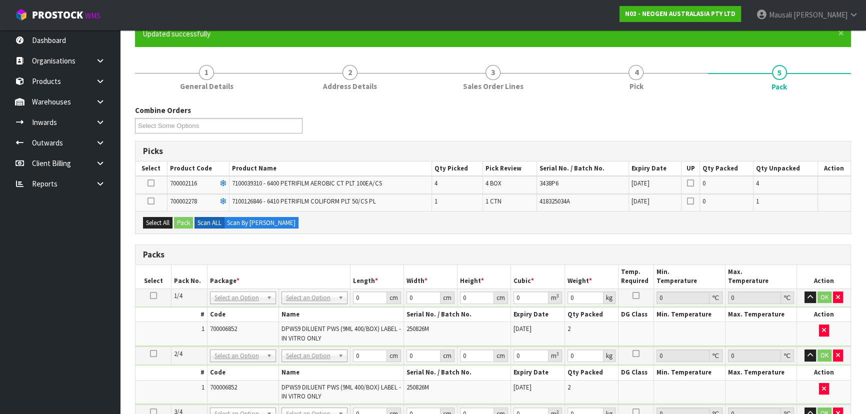
click at [166, 214] on div "Select All Pack Scan ALL Scan By [PERSON_NAME]" at bounding box center [492, 222] width 715 height 22
click at [162, 220] on button "Select All" at bounding box center [157, 223] width 29 height 12
click at [176, 220] on button "Pack" at bounding box center [183, 223] width 19 height 12
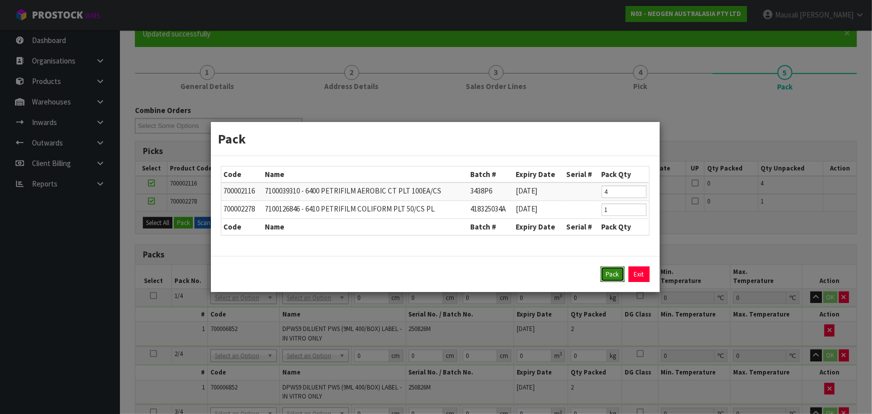
click at [612, 275] on button "Pack" at bounding box center [613, 274] width 24 height 16
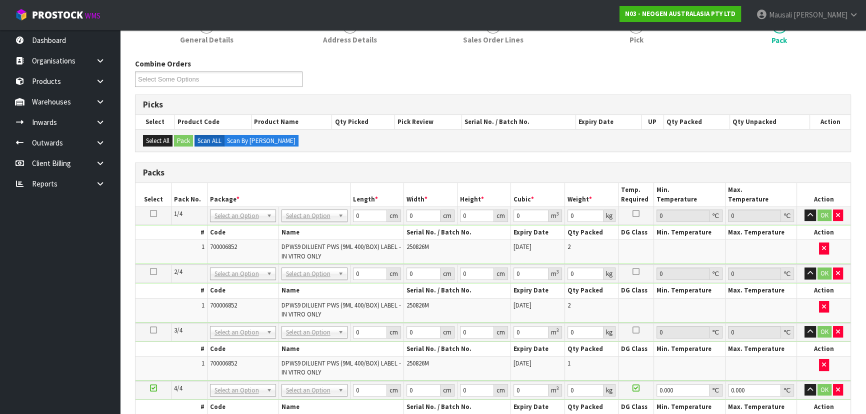
scroll to position [181, 0]
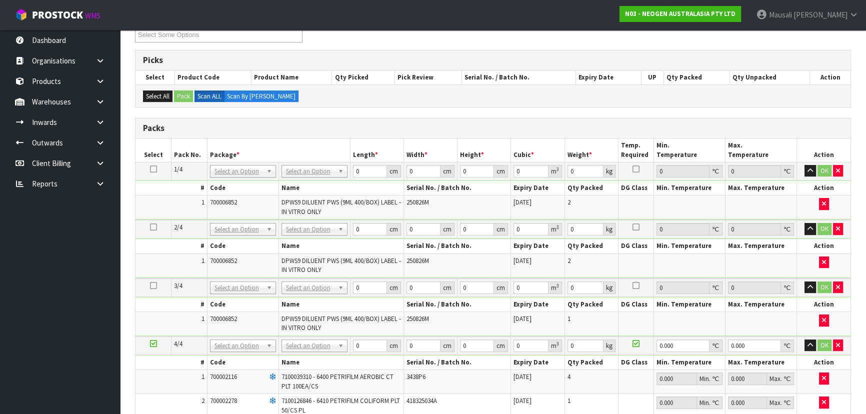
click at [156, 169] on icon at bounding box center [153, 169] width 7 height 0
drag, startPoint x: 363, startPoint y: 172, endPoint x: 345, endPoint y: 177, distance: 18.8
click at [345, 177] on tr "1/4 NONE 007-001 007-002 007-004 007-009 007-013 007-014 007-015 007-017 007-01…" at bounding box center [492, 171] width 715 height 18
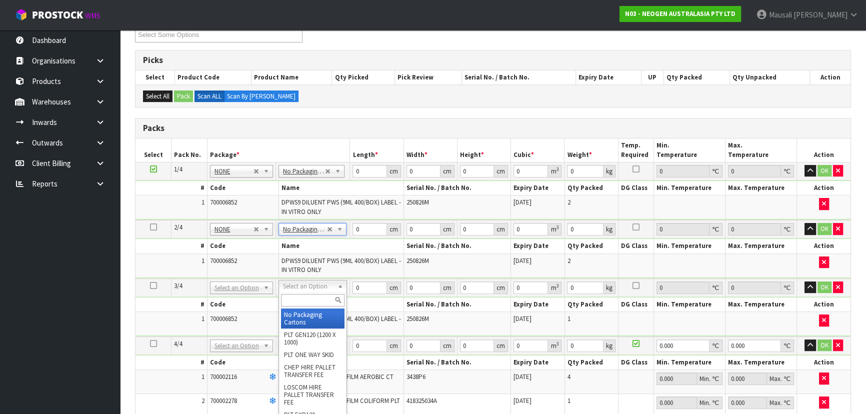
click at [308, 307] on div at bounding box center [312, 300] width 67 height 16
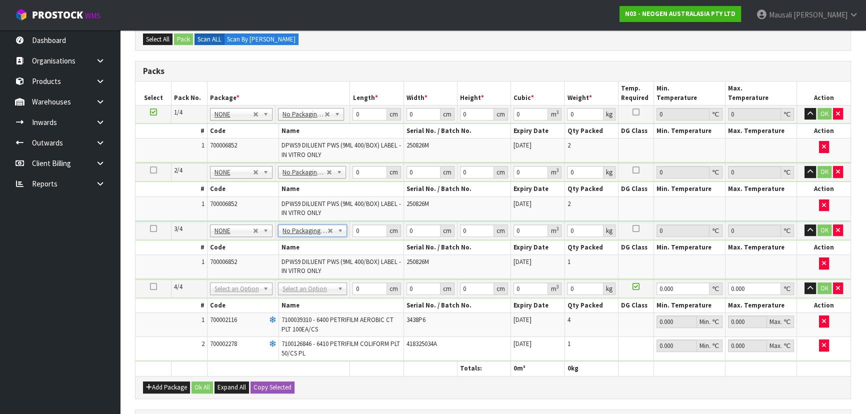
scroll to position [318, 0]
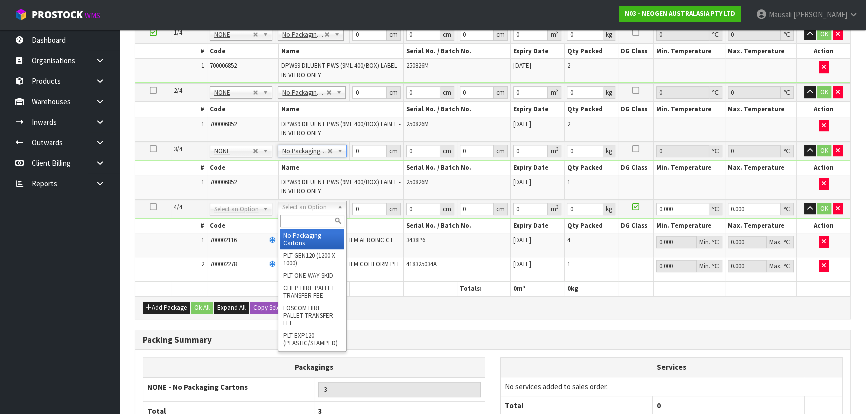
click at [298, 221] on input "text" at bounding box center [312, 221] width 64 height 12
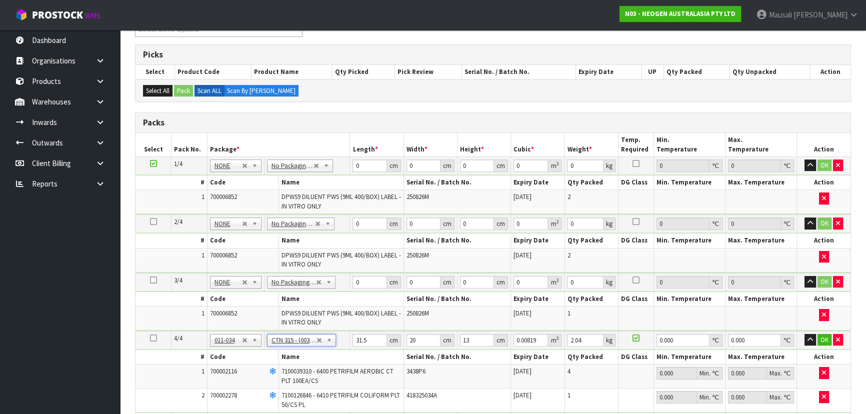
scroll to position [181, 0]
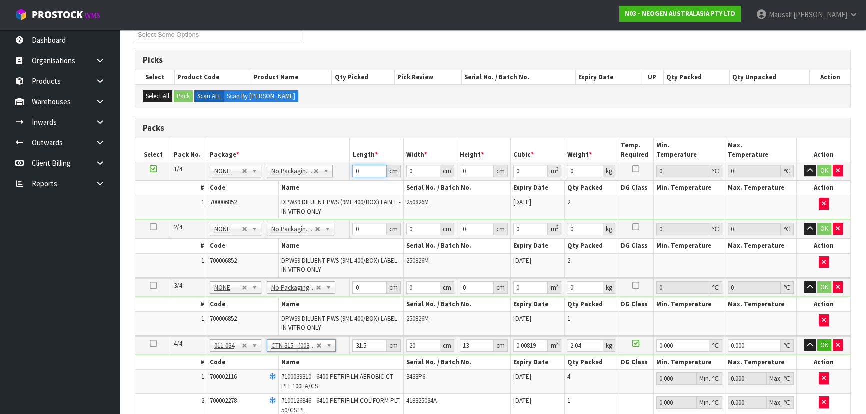
drag, startPoint x: 366, startPoint y: 174, endPoint x: 366, endPoint y: 182, distance: 8.0
click at [348, 181] on tbody "1/4 NONE 007-001 007-002 007-004 007-009 007-013 007-014 007-015 007-017 007-01…" at bounding box center [492, 191] width 715 height 58
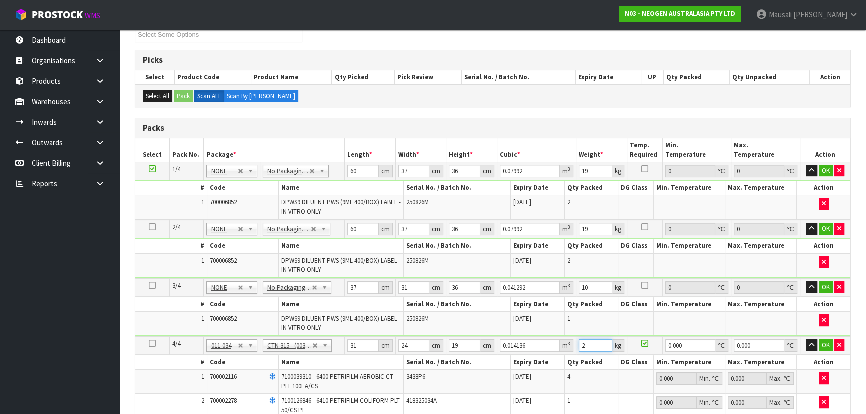
scroll to position [440, 0]
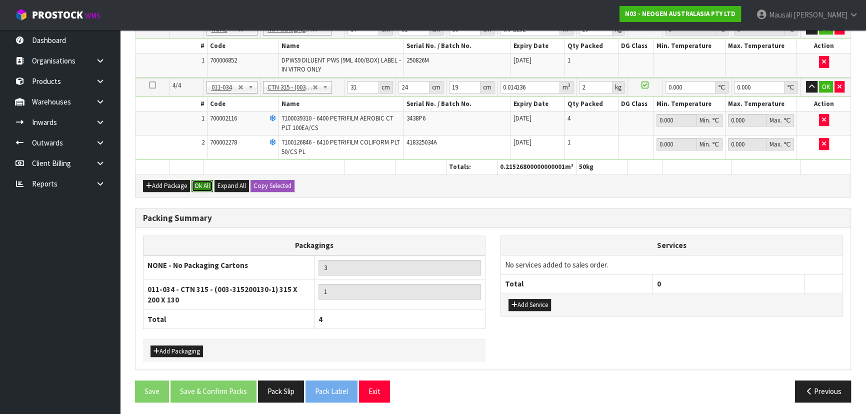
click at [203, 185] on button "Ok All" at bounding box center [201, 186] width 21 height 12
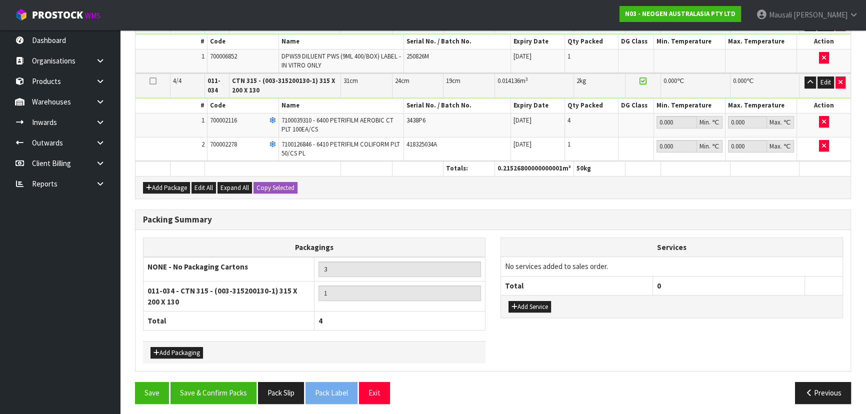
scroll to position [443, 0]
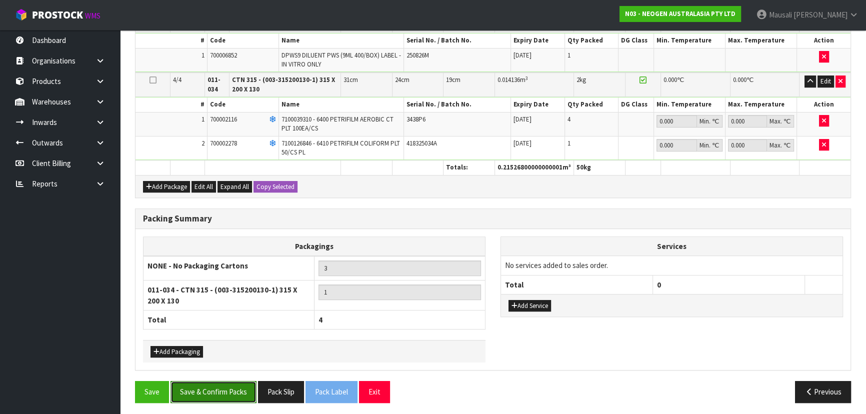
click at [214, 394] on button "Save & Confirm Packs" at bounding box center [213, 391] width 86 height 21
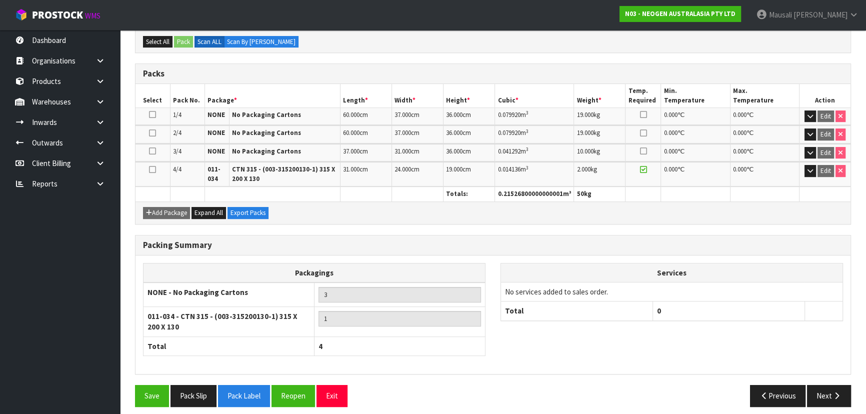
scroll to position [241, 0]
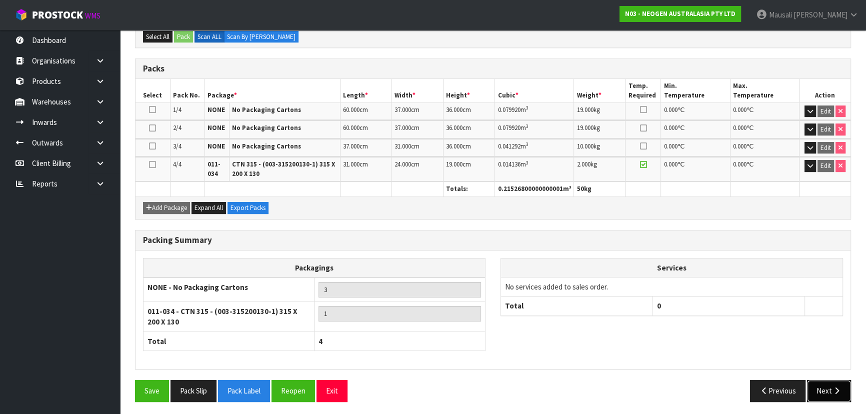
click at [815, 385] on button "Next" at bounding box center [829, 390] width 44 height 21
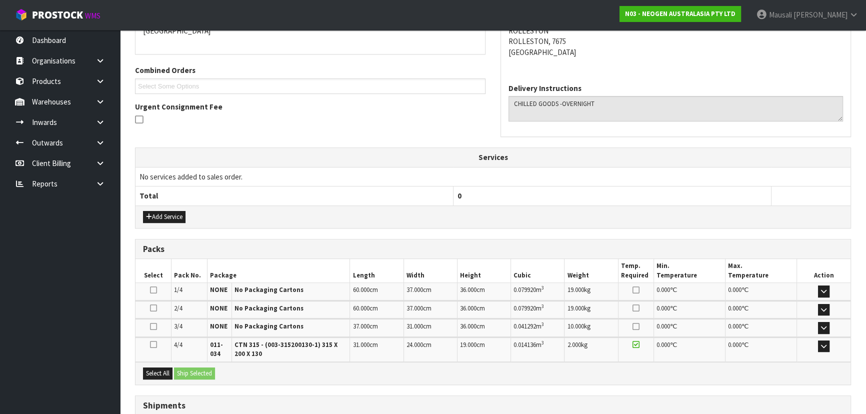
scroll to position [305, 0]
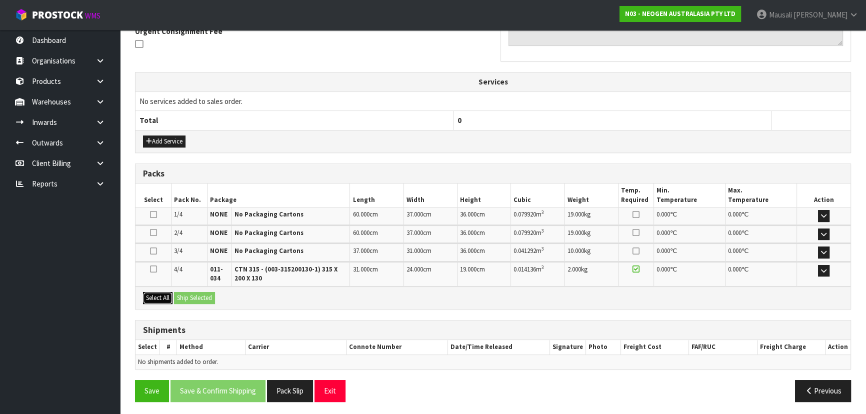
drag, startPoint x: 167, startPoint y: 295, endPoint x: 189, endPoint y: 297, distance: 22.1
click at [168, 295] on button "Select All" at bounding box center [157, 298] width 29 height 12
click at [189, 297] on button "Ship Selected" at bounding box center [194, 298] width 41 height 12
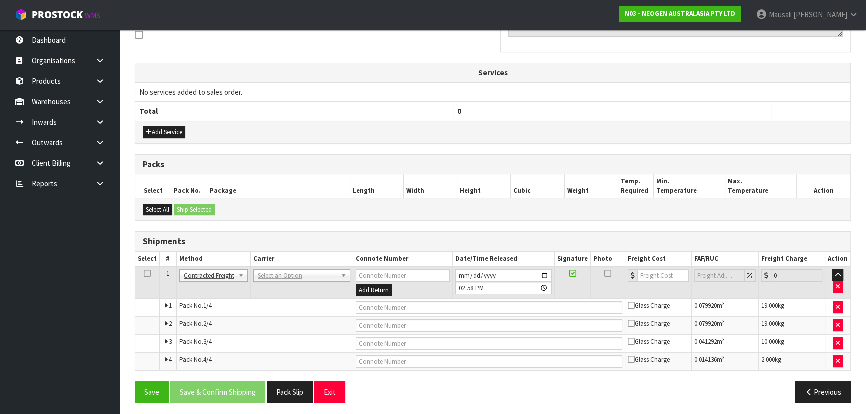
scroll to position [316, 0]
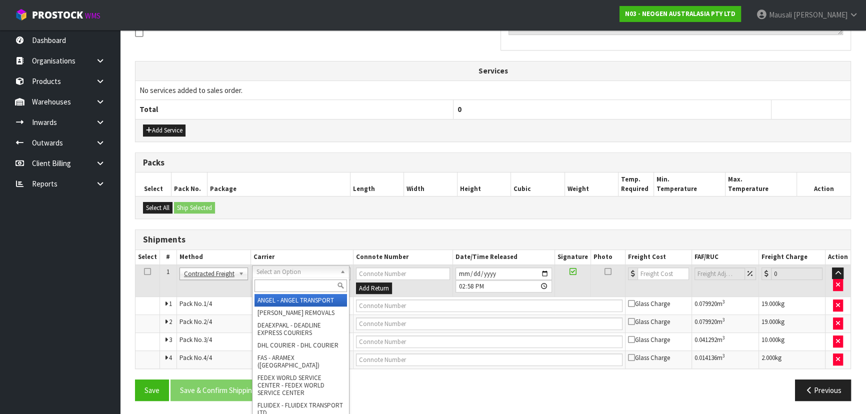
click at [283, 288] on input "text" at bounding box center [300, 285] width 92 height 12
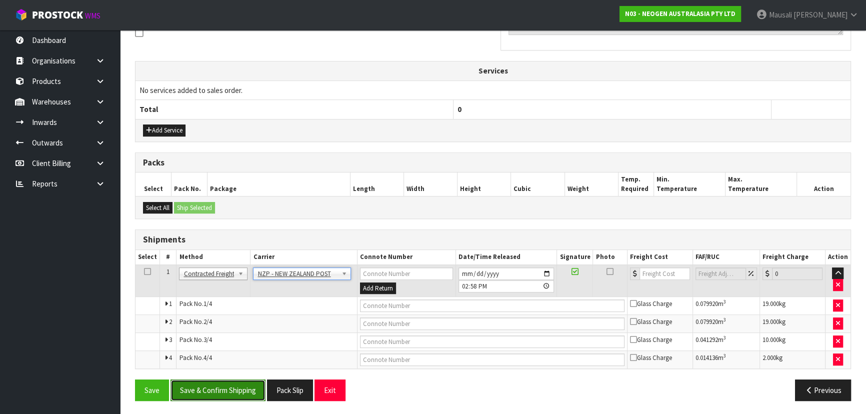
click at [234, 391] on button "Save & Confirm Shipping" at bounding box center [217, 389] width 95 height 21
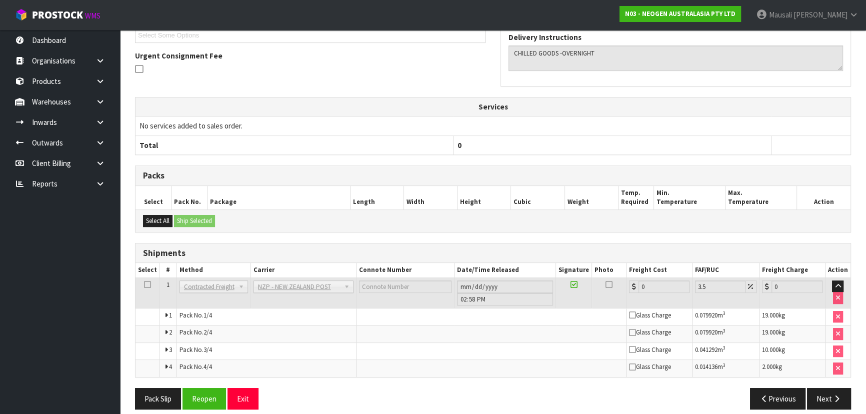
scroll to position [300, 0]
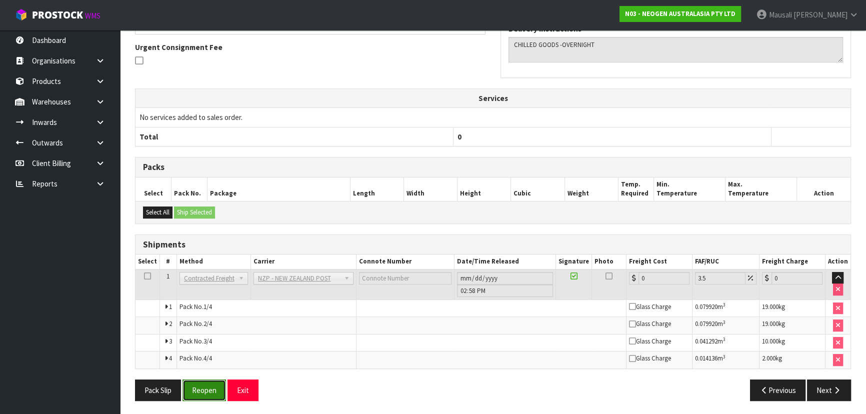
click at [209, 388] on button "Reopen" at bounding box center [203, 389] width 43 height 21
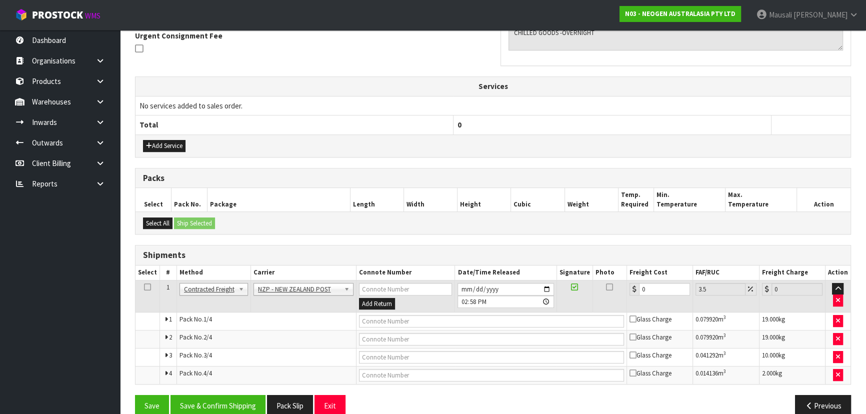
scroll to position [316, 0]
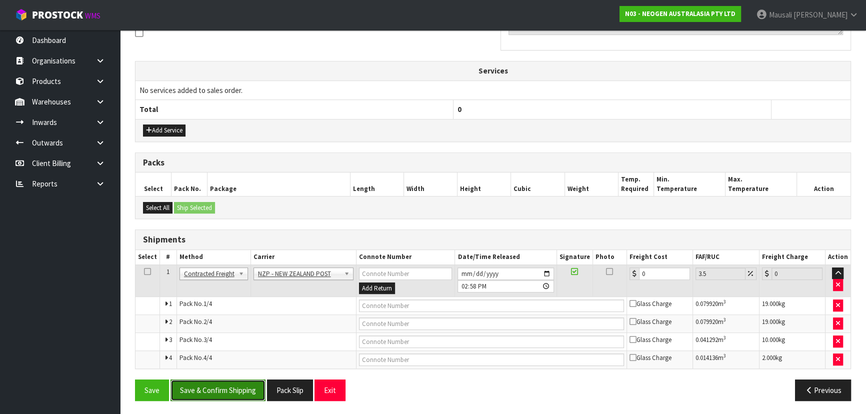
click at [218, 391] on button "Save & Confirm Shipping" at bounding box center [217, 389] width 95 height 21
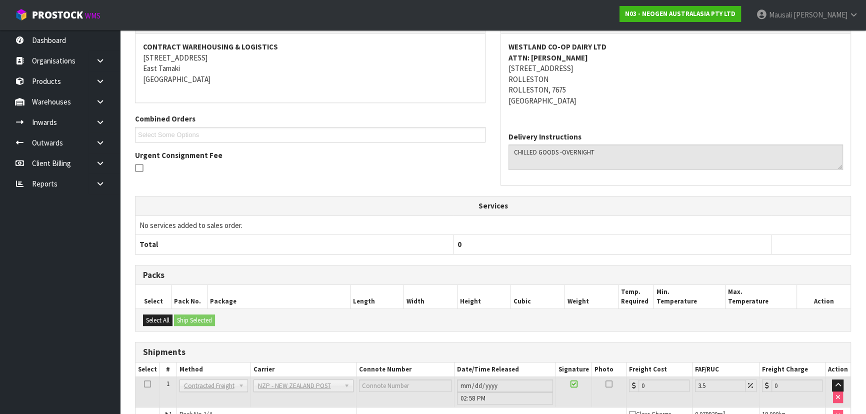
scroll to position [289, 0]
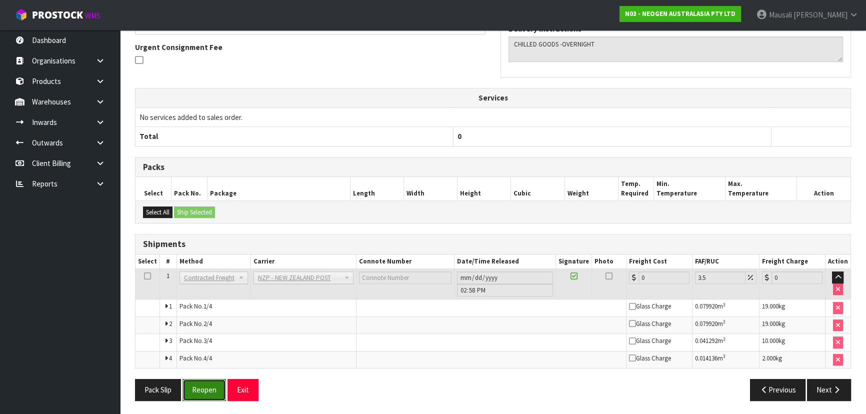
drag, startPoint x: 192, startPoint y: 385, endPoint x: 197, endPoint y: 383, distance: 5.9
click at [192, 385] on button "Reopen" at bounding box center [203, 389] width 43 height 21
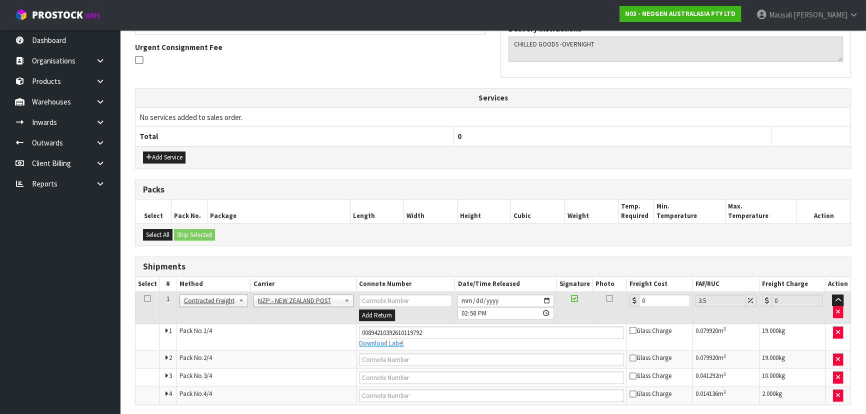
scroll to position [325, 0]
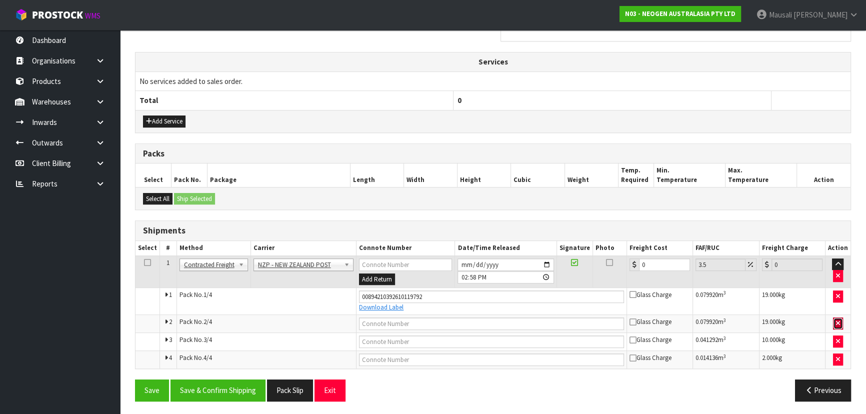
click at [834, 320] on button "button" at bounding box center [838, 323] width 10 height 12
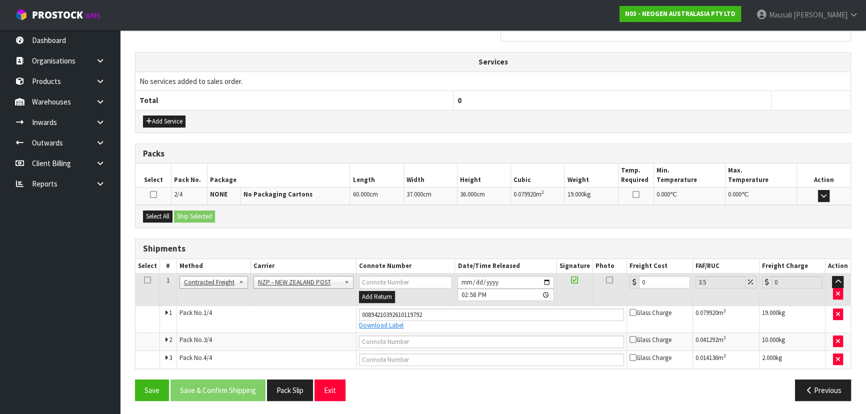
scroll to position [325, 0]
click at [840, 338] on icon "button" at bounding box center [838, 341] width 4 height 6
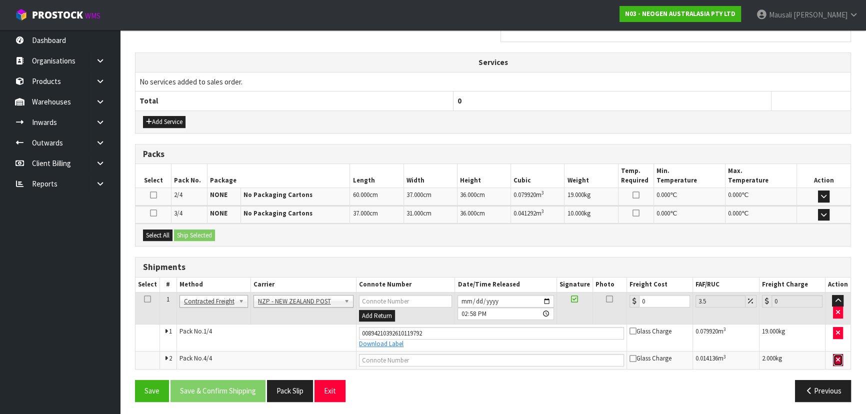
drag, startPoint x: 836, startPoint y: 355, endPoint x: 821, endPoint y: 356, distance: 15.5
click at [836, 356] on button "button" at bounding box center [838, 360] width 10 height 12
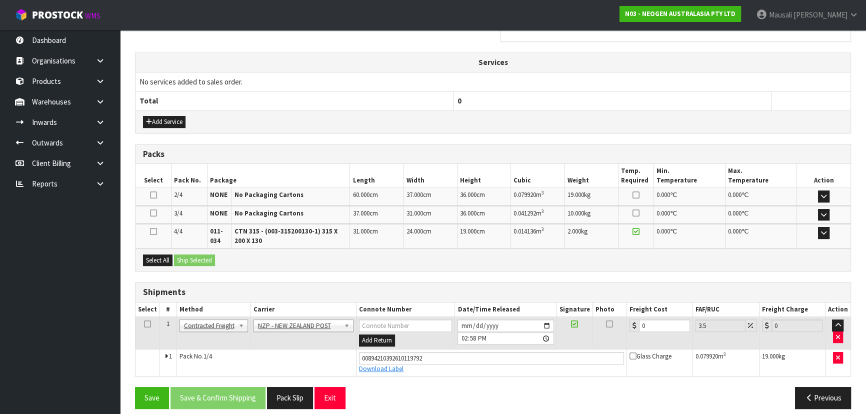
scroll to position [332, 0]
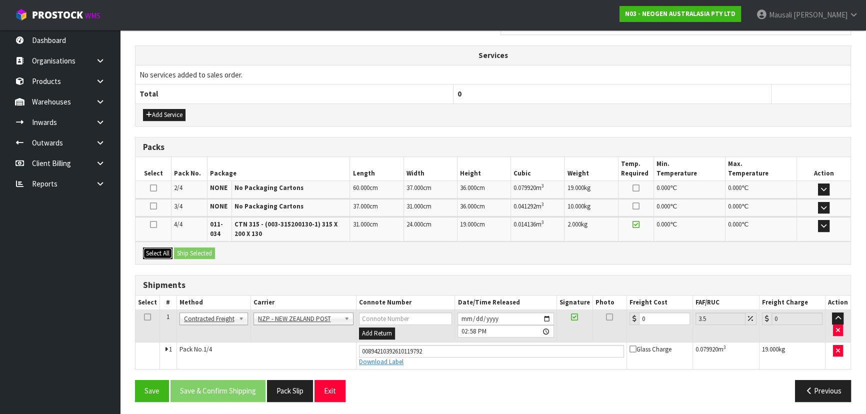
click at [152, 252] on button "Select All" at bounding box center [157, 253] width 29 height 12
click at [200, 251] on button "Ship Selected" at bounding box center [194, 253] width 41 height 12
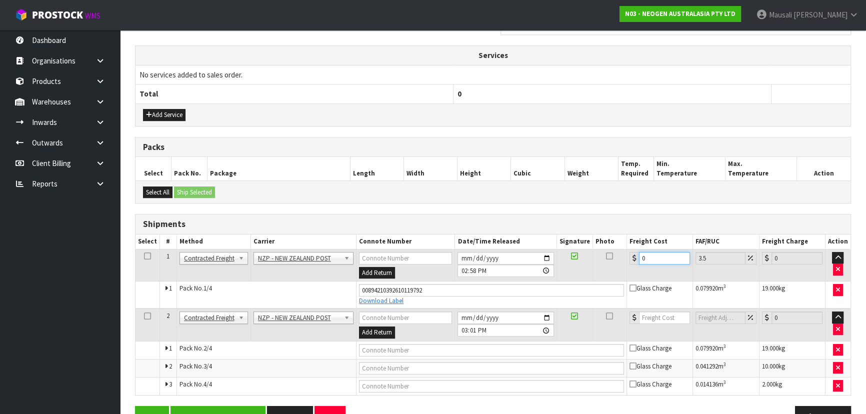
drag, startPoint x: 660, startPoint y: 257, endPoint x: 632, endPoint y: 258, distance: 28.0
click at [632, 258] on div "0" at bounding box center [659, 258] width 60 height 12
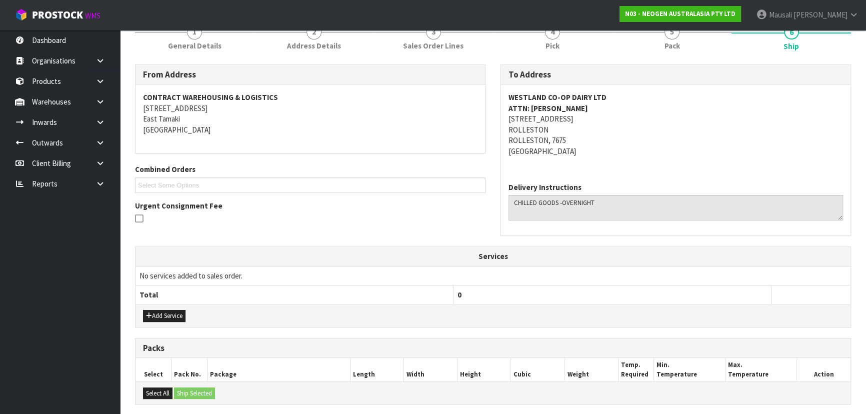
scroll to position [0, 0]
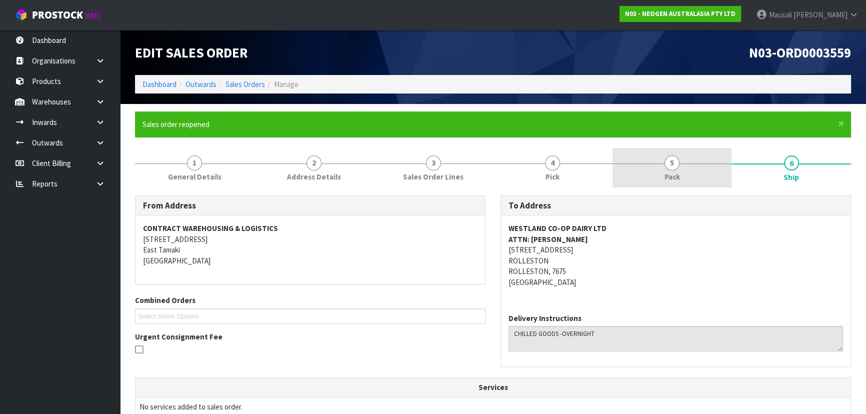
drag, startPoint x: 665, startPoint y: 166, endPoint x: 666, endPoint y: 172, distance: 6.0
click at [665, 166] on span "5" at bounding box center [671, 162] width 15 height 15
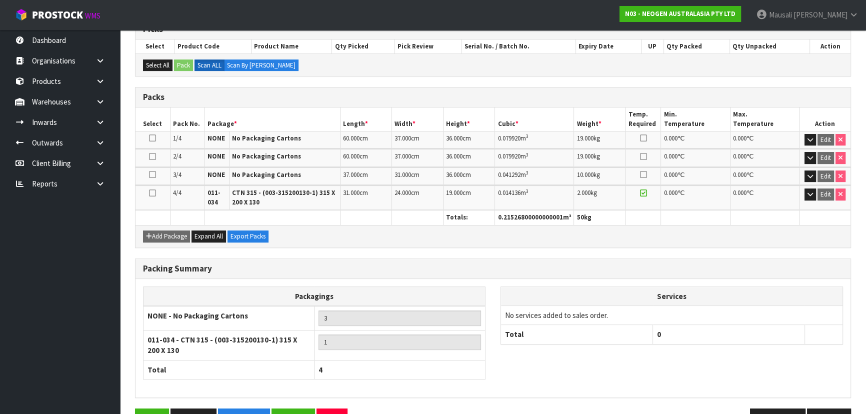
scroll to position [241, 0]
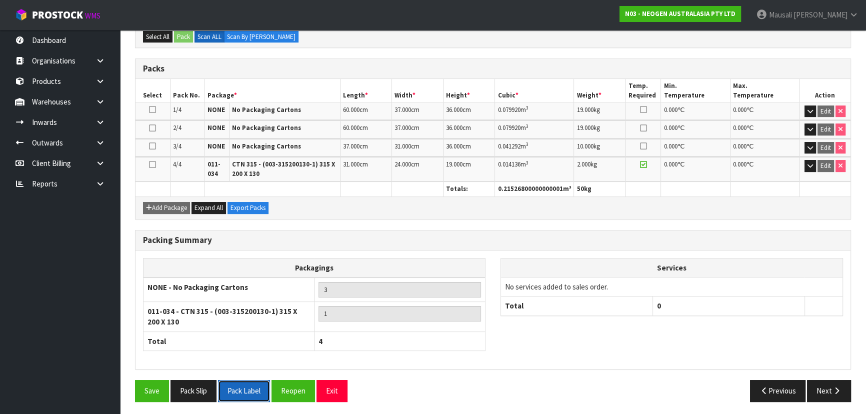
click at [251, 388] on button "Pack Label" at bounding box center [244, 390] width 52 height 21
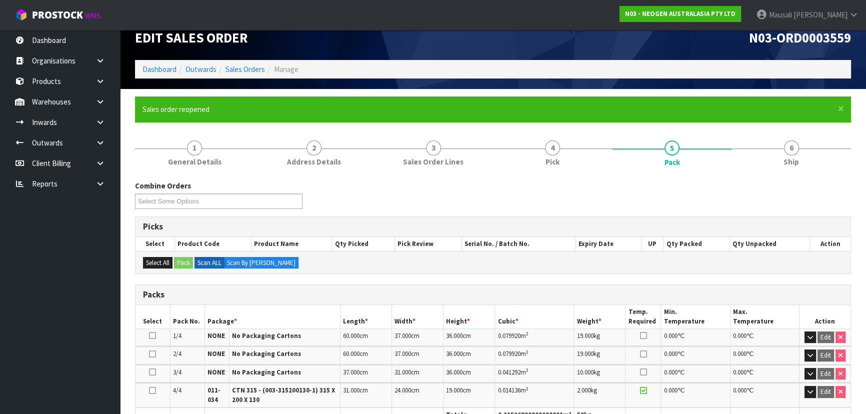
scroll to position [14, 0]
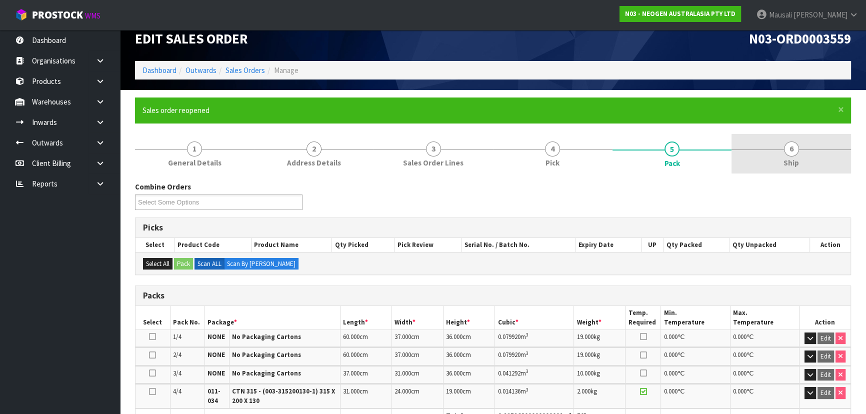
click at [792, 153] on span "6" at bounding box center [791, 148] width 15 height 15
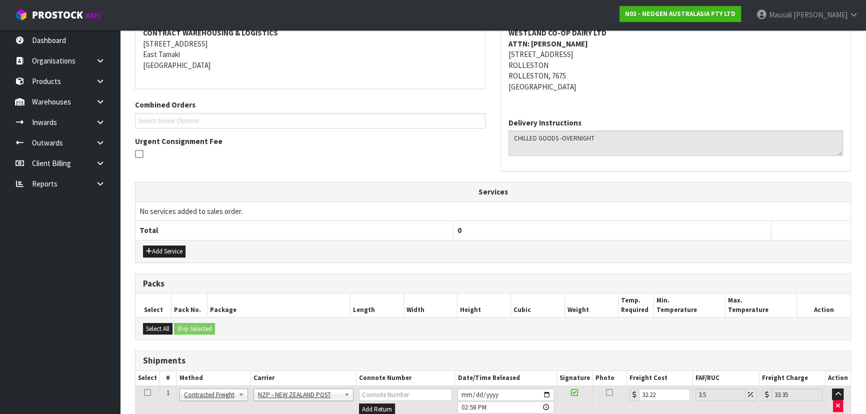
scroll to position [358, 0]
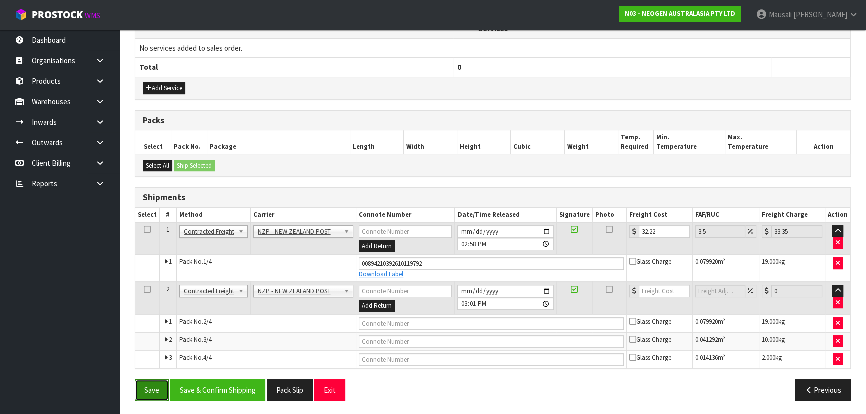
click at [147, 387] on button "Save" at bounding box center [152, 389] width 34 height 21
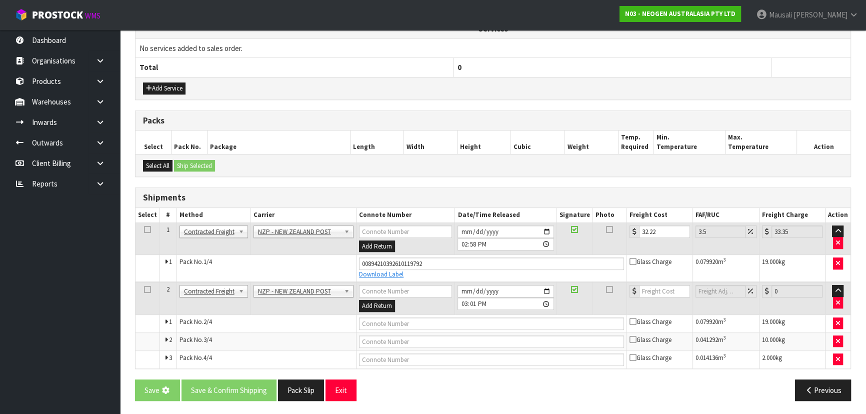
scroll to position [0, 0]
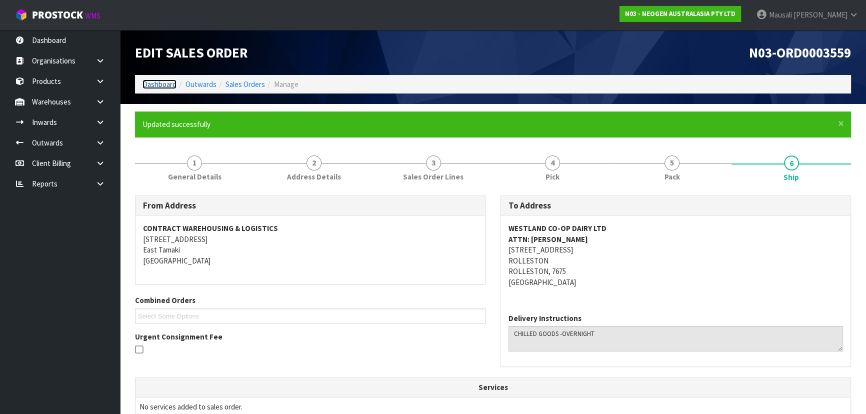
click at [165, 82] on link "Dashboard" at bounding box center [159, 83] width 34 height 9
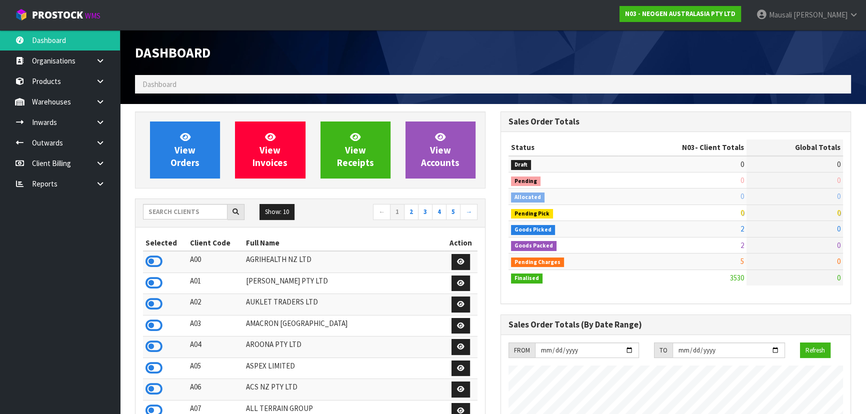
scroll to position [777, 365]
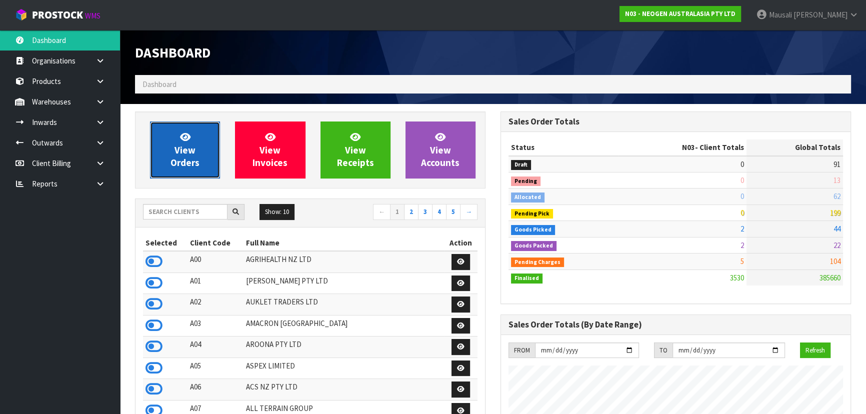
click at [187, 159] on span "View Orders" at bounding box center [184, 149] width 29 height 37
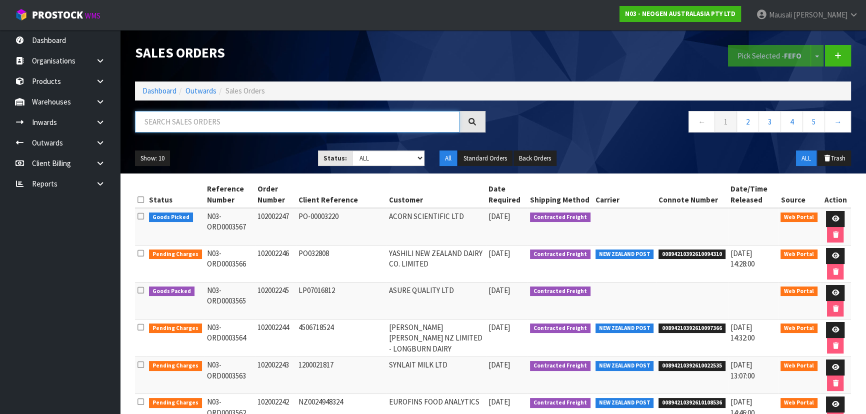
click at [149, 122] on input "text" at bounding box center [297, 121] width 324 height 21
click at [168, 128] on input "text" at bounding box center [297, 121] width 324 height 21
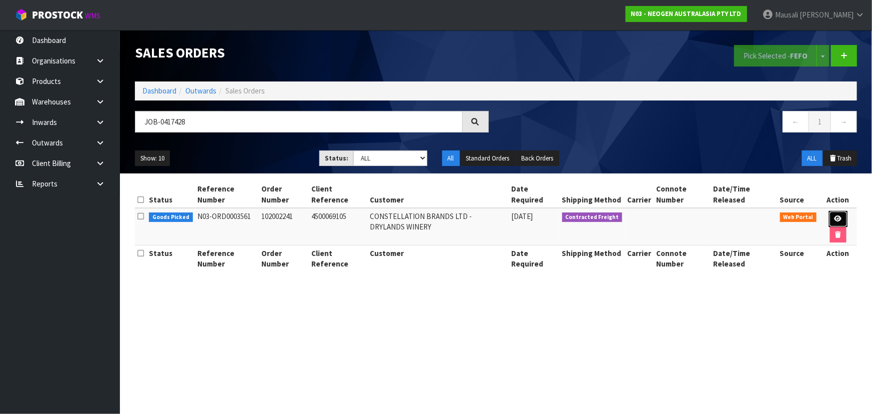
click at [836, 215] on icon at bounding box center [838, 218] width 7 height 6
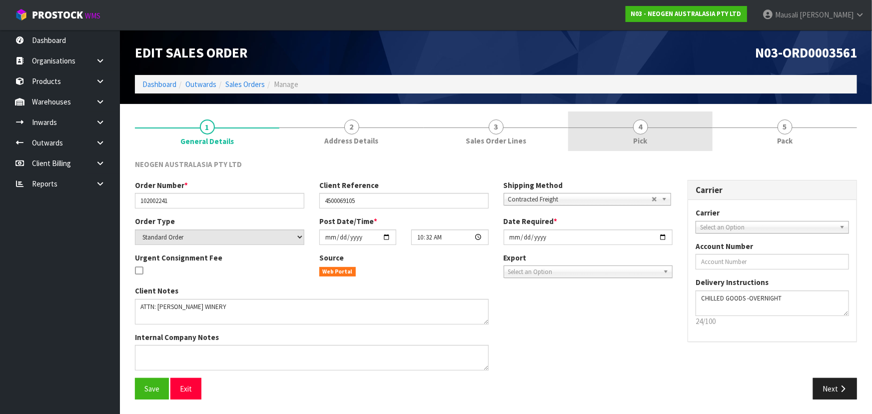
click at [645, 133] on link "4 Pick" at bounding box center [640, 130] width 144 height 39
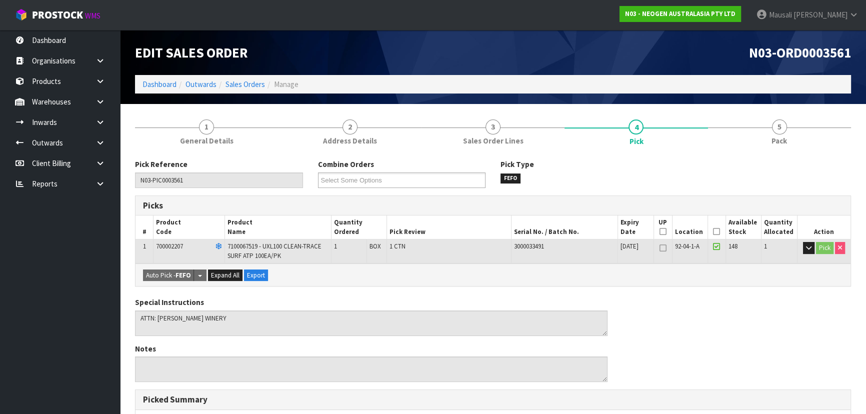
click at [713, 231] on icon at bounding box center [716, 231] width 7 height 0
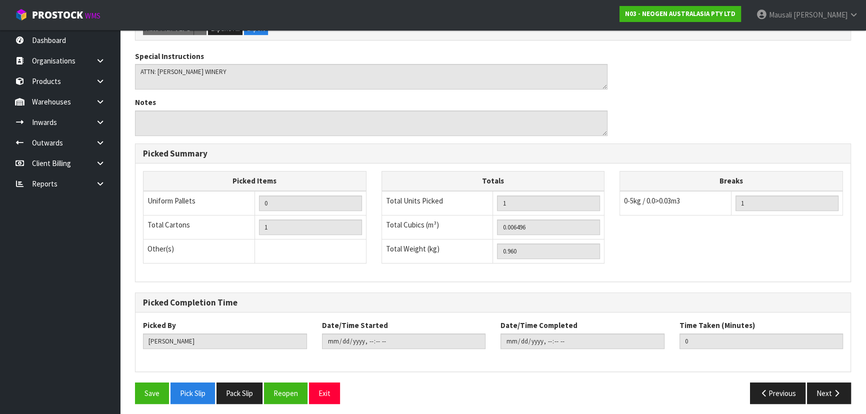
scroll to position [285, 0]
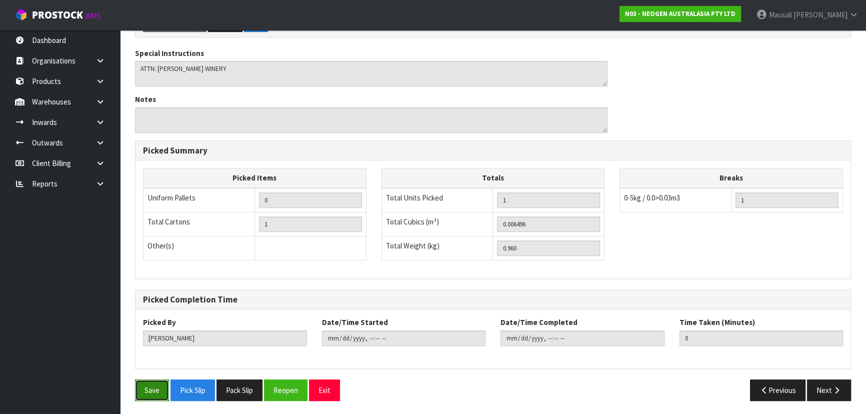
drag, startPoint x: 154, startPoint y: 383, endPoint x: 159, endPoint y: 377, distance: 7.9
click at [155, 383] on button "Save" at bounding box center [152, 389] width 34 height 21
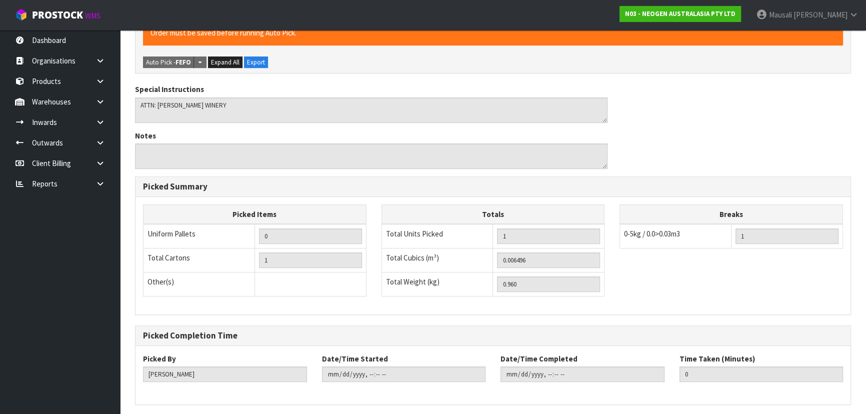
scroll to position [0, 0]
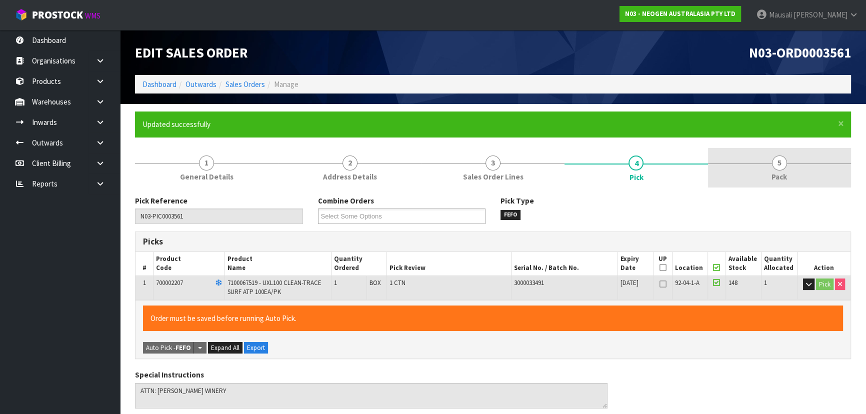
click at [776, 166] on span "5" at bounding box center [779, 162] width 15 height 15
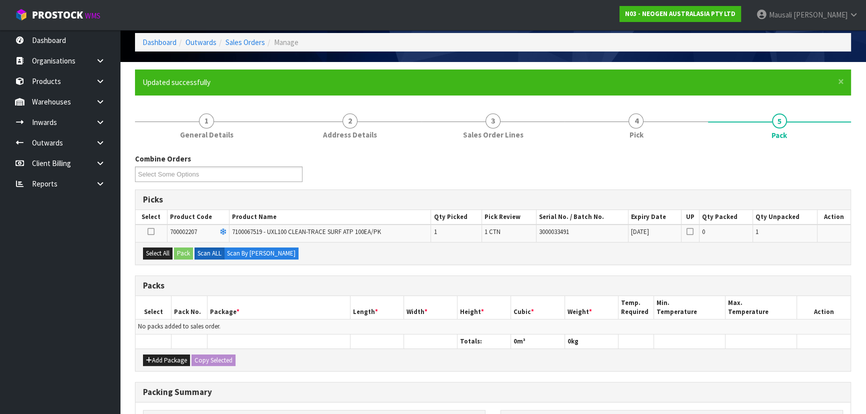
scroll to position [182, 0]
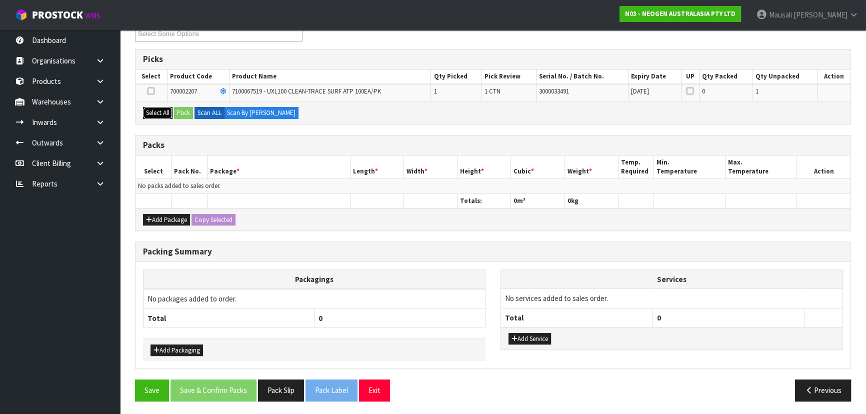
drag, startPoint x: 157, startPoint y: 109, endPoint x: 166, endPoint y: 111, distance: 8.6
click at [157, 110] on button "Select All" at bounding box center [157, 113] width 29 height 12
click at [176, 111] on button "Pack" at bounding box center [183, 113] width 19 height 12
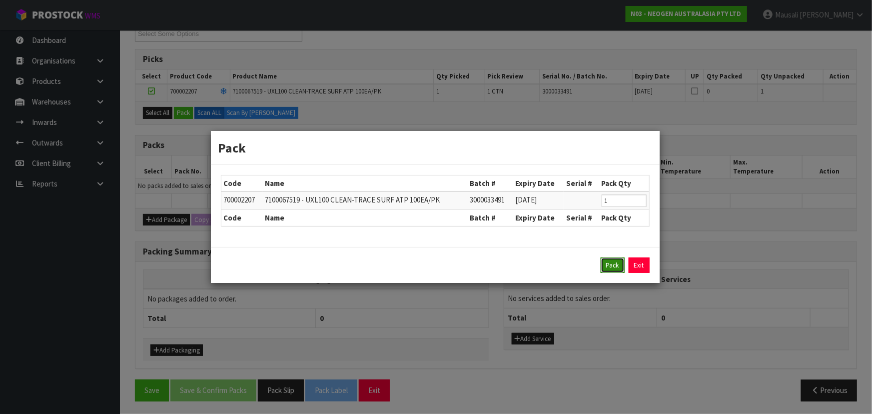
click at [610, 266] on button "Pack" at bounding box center [613, 265] width 24 height 16
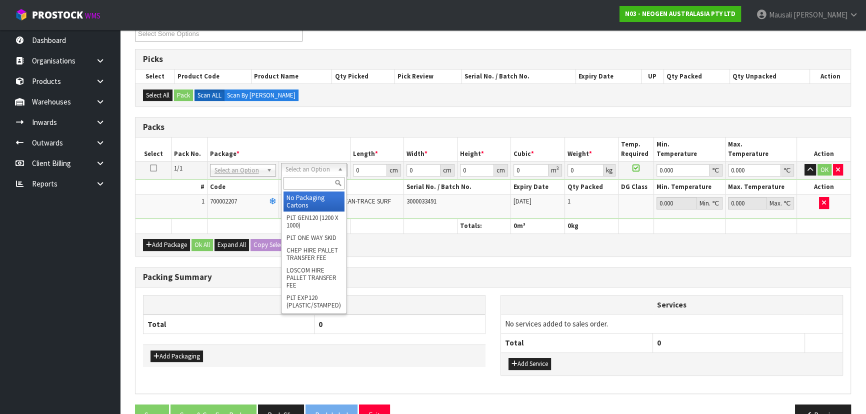
click at [311, 185] on input "text" at bounding box center [313, 183] width 61 height 12
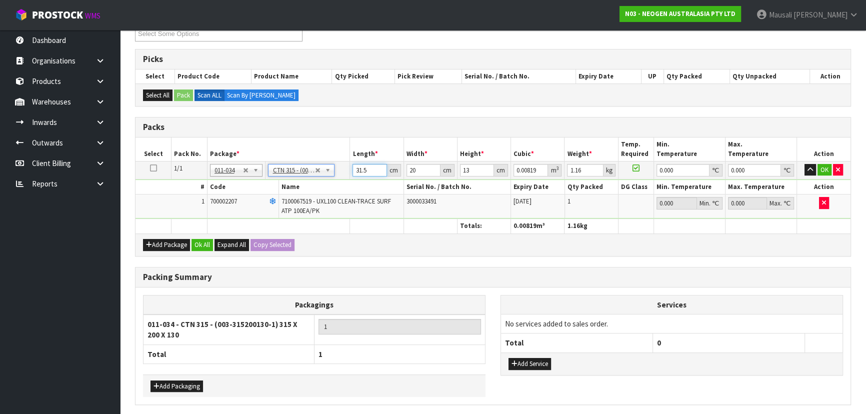
drag, startPoint x: 370, startPoint y: 170, endPoint x: 348, endPoint y: 175, distance: 22.1
click at [350, 174] on td "31.5 cm" at bounding box center [376, 170] width 53 height 18
click at [200, 245] on button "Ok All" at bounding box center [201, 245] width 21 height 12
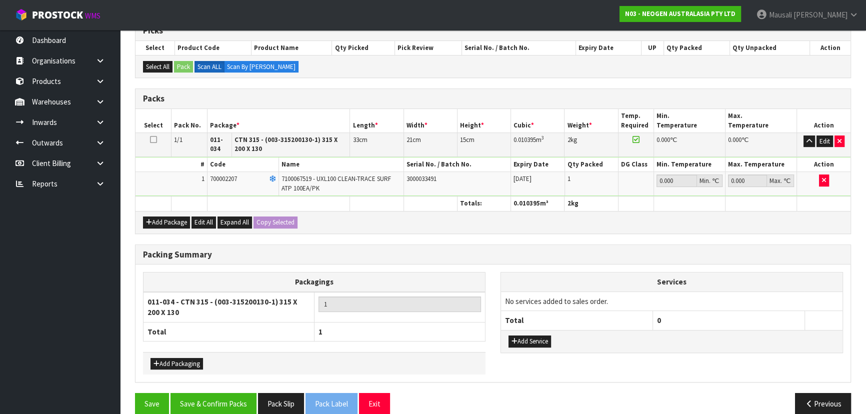
scroll to position [224, 0]
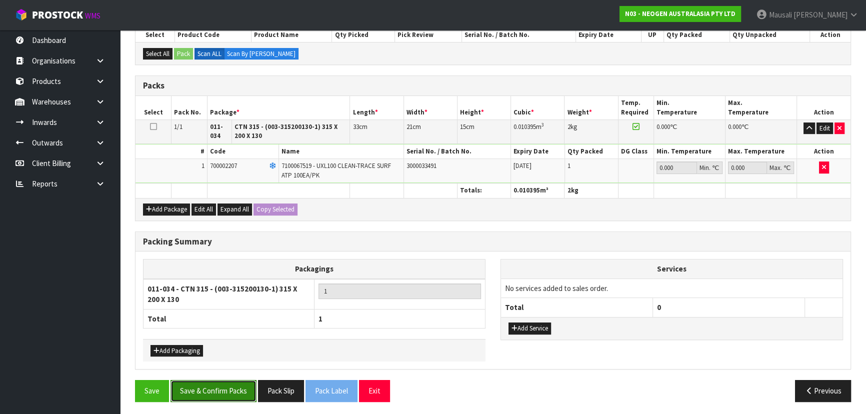
click at [232, 386] on button "Save & Confirm Packs" at bounding box center [213, 390] width 86 height 21
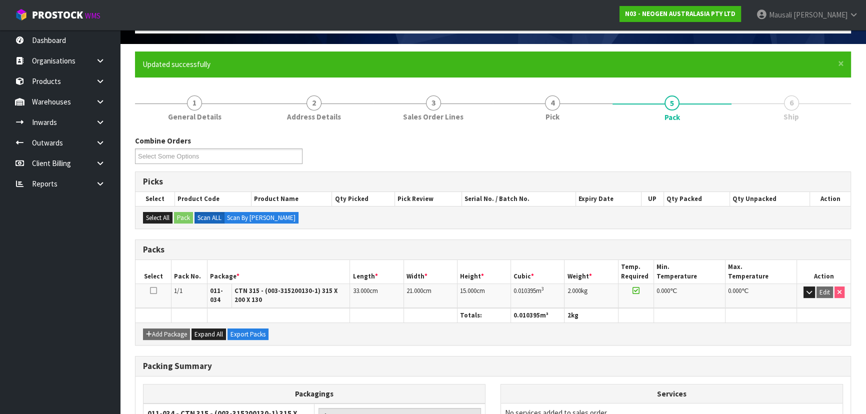
scroll to position [163, 0]
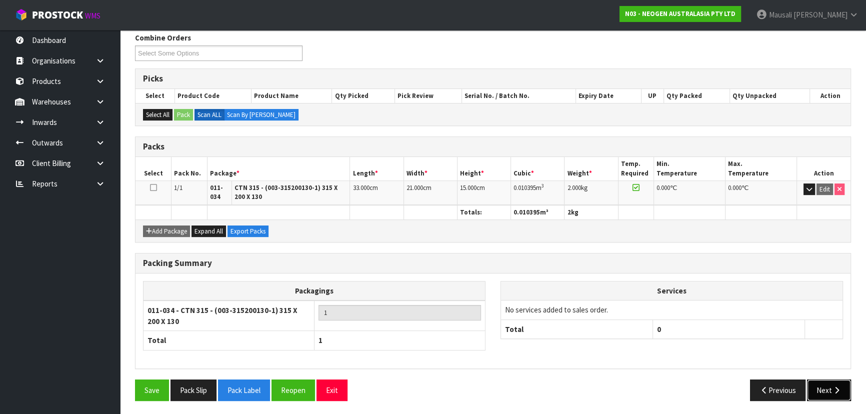
click at [828, 390] on button "Next" at bounding box center [829, 389] width 44 height 21
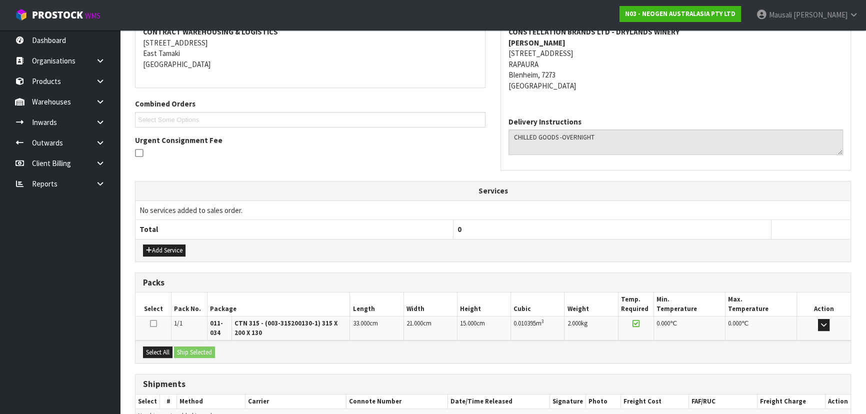
scroll to position [251, 0]
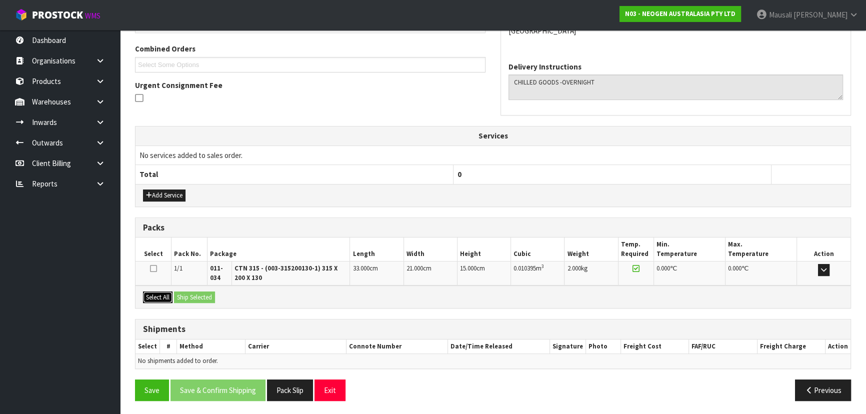
drag, startPoint x: 161, startPoint y: 293, endPoint x: 177, endPoint y: 294, distance: 15.5
click at [162, 292] on button "Select All" at bounding box center [157, 297] width 29 height 12
click at [177, 294] on button "Ship Selected" at bounding box center [194, 297] width 41 height 12
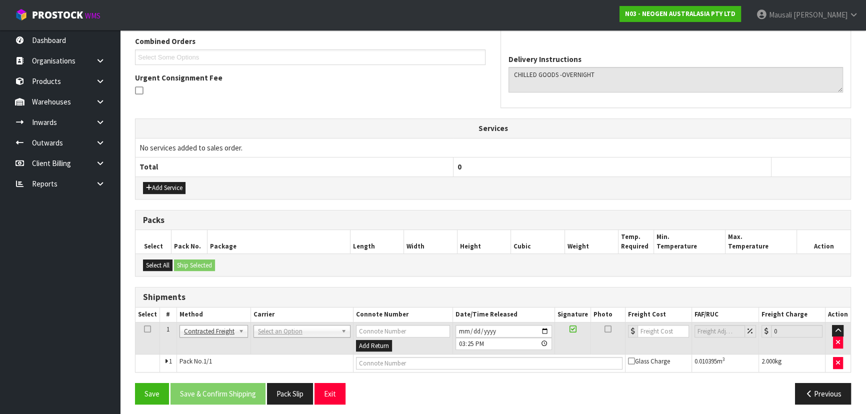
scroll to position [262, 0]
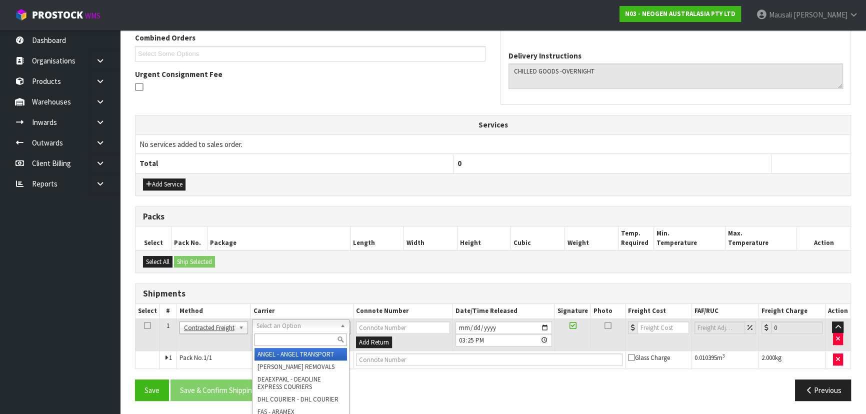
click at [275, 343] on input "text" at bounding box center [300, 339] width 92 height 12
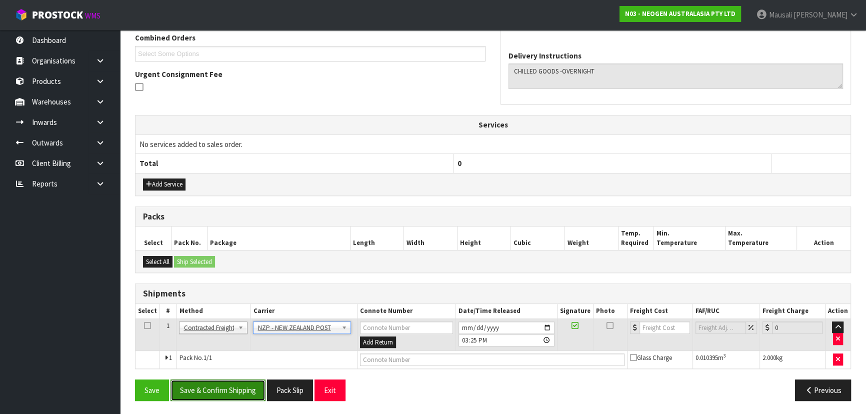
click at [245, 387] on button "Save & Confirm Shipping" at bounding box center [217, 389] width 95 height 21
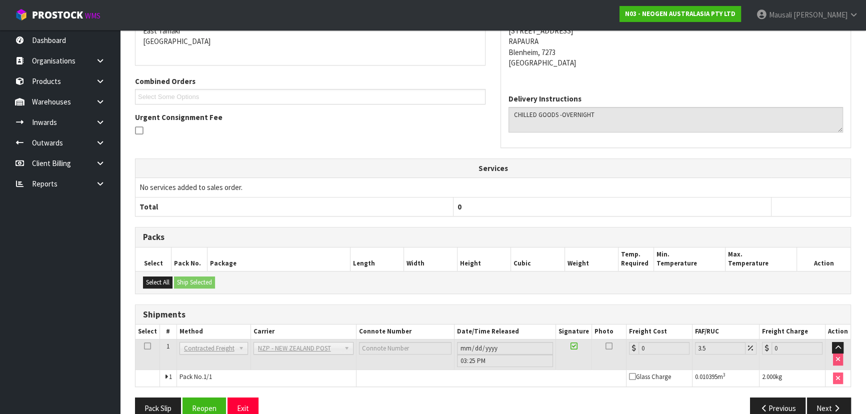
scroll to position [248, 0]
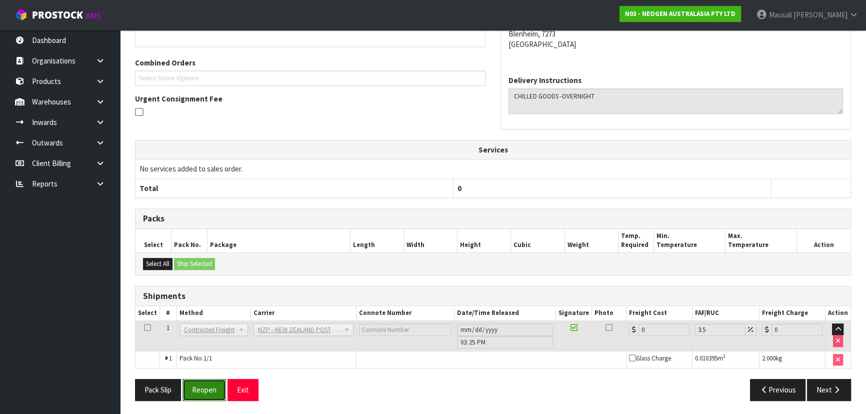
click at [200, 389] on button "Reopen" at bounding box center [203, 389] width 43 height 21
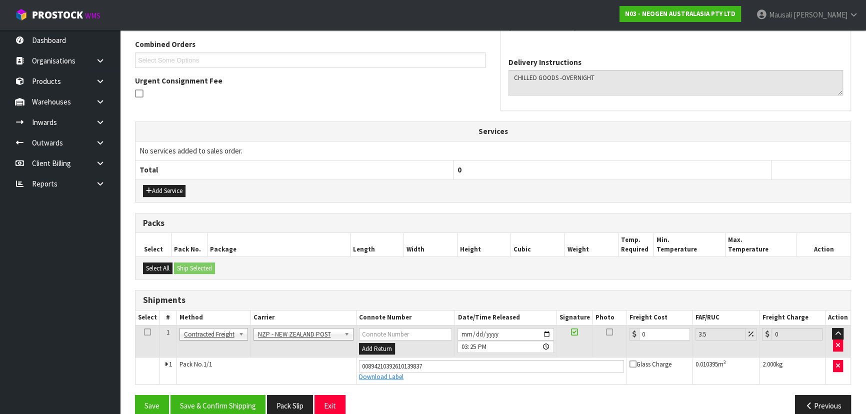
scroll to position [271, 0]
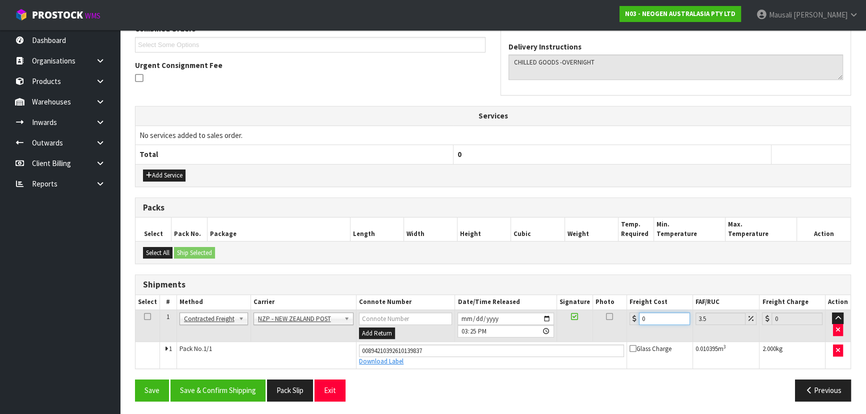
drag, startPoint x: 658, startPoint y: 316, endPoint x: 632, endPoint y: 323, distance: 26.9
click at [633, 323] on td "0" at bounding box center [660, 325] width 66 height 32
click at [221, 382] on button "Save & Confirm Shipping" at bounding box center [217, 389] width 95 height 21
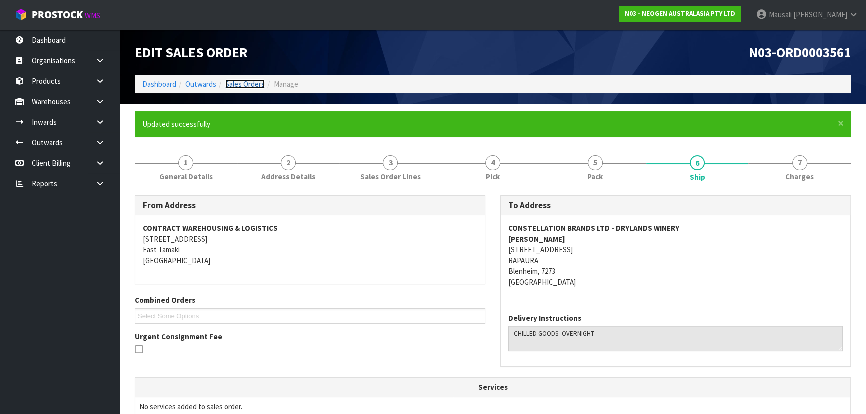
click at [235, 84] on link "Sales Orders" at bounding box center [244, 83] width 39 height 9
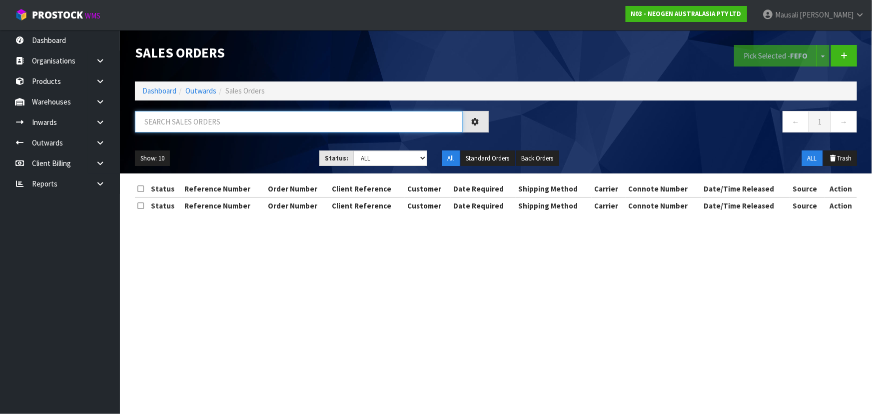
click at [163, 118] on input "text" at bounding box center [299, 121] width 328 height 21
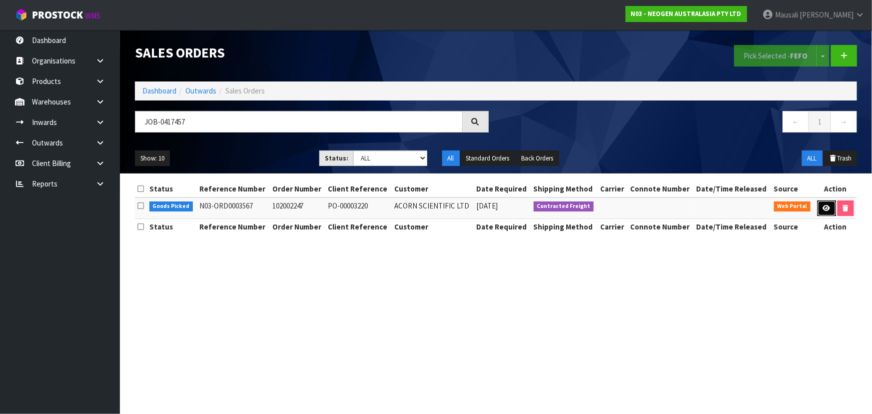
click at [827, 210] on icon at bounding box center [826, 208] width 7 height 6
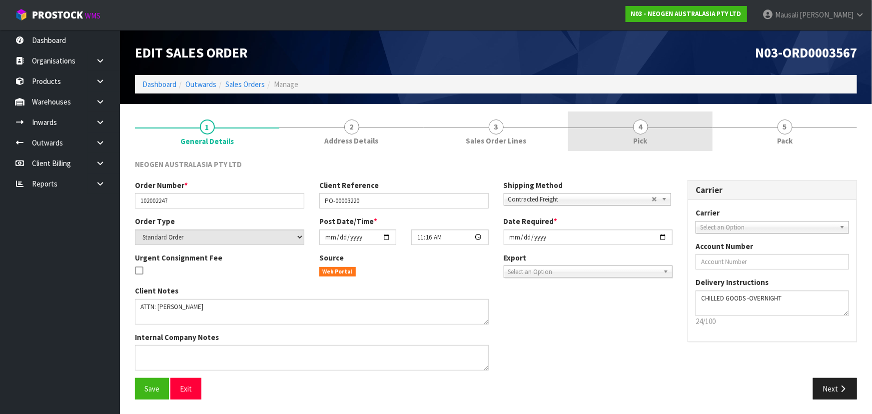
click at [647, 132] on link "4 Pick" at bounding box center [640, 130] width 144 height 39
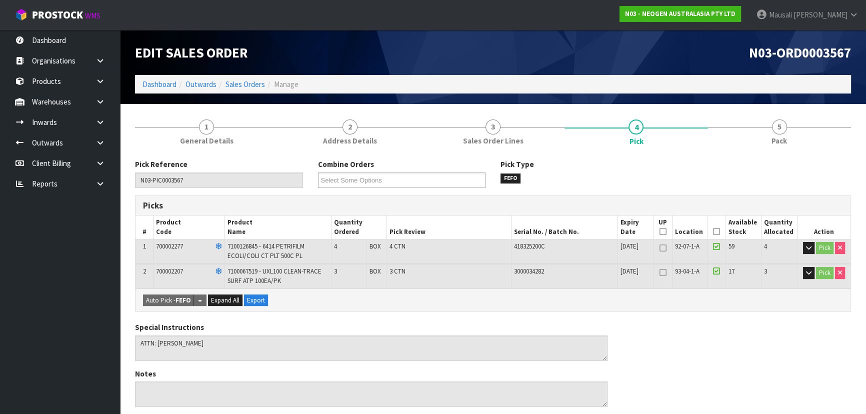
click at [715, 231] on icon at bounding box center [716, 231] width 7 height 0
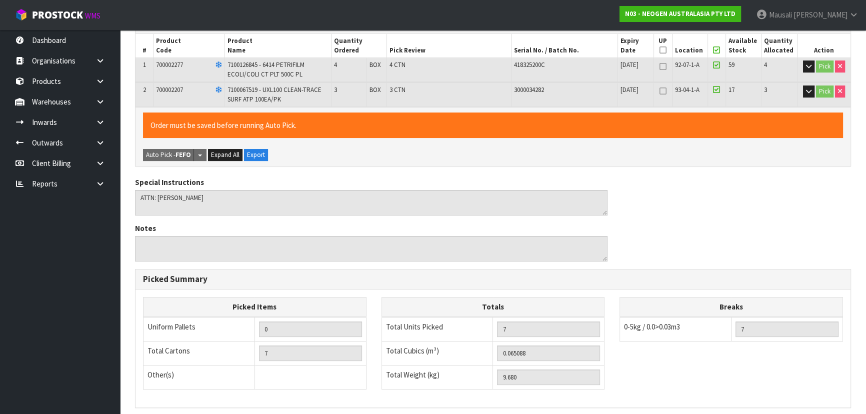
scroll to position [310, 0]
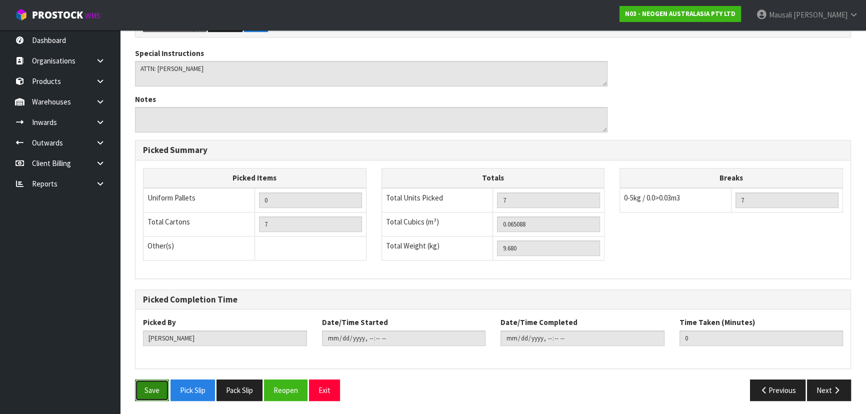
click at [147, 385] on button "Save" at bounding box center [152, 389] width 34 height 21
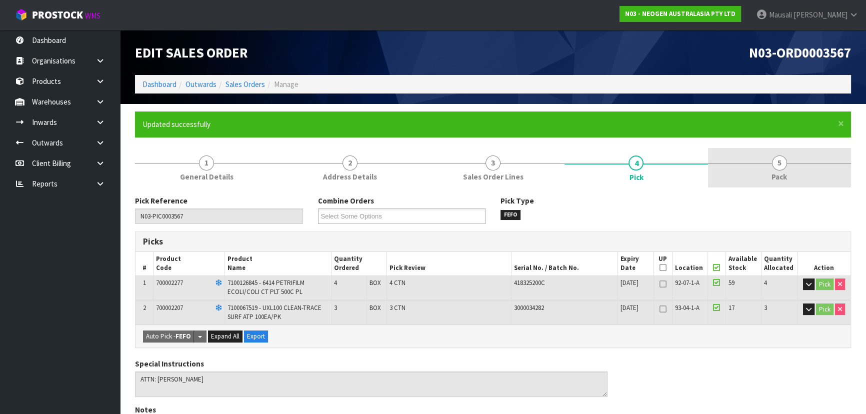
click at [783, 169] on link "5 Pack" at bounding box center [779, 167] width 143 height 39
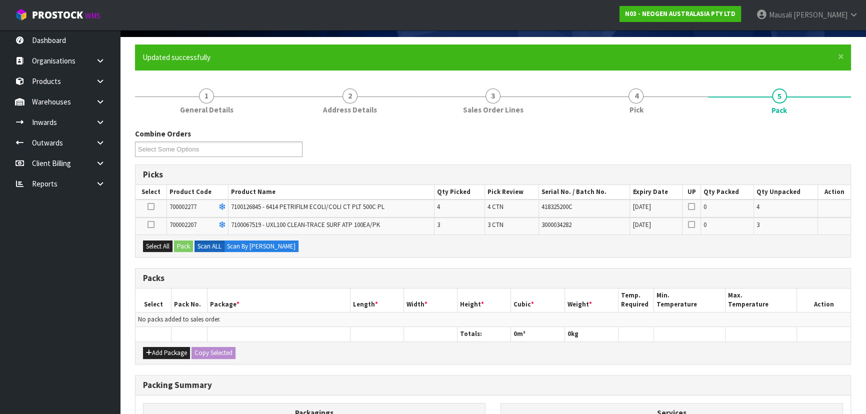
scroll to position [200, 0]
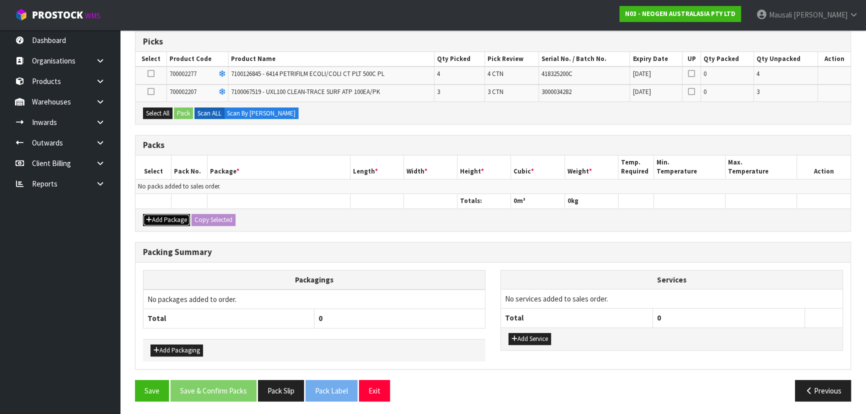
drag, startPoint x: 173, startPoint y: 215, endPoint x: 153, endPoint y: 198, distance: 26.6
click at [173, 215] on button "Add Package" at bounding box center [166, 220] width 47 height 12
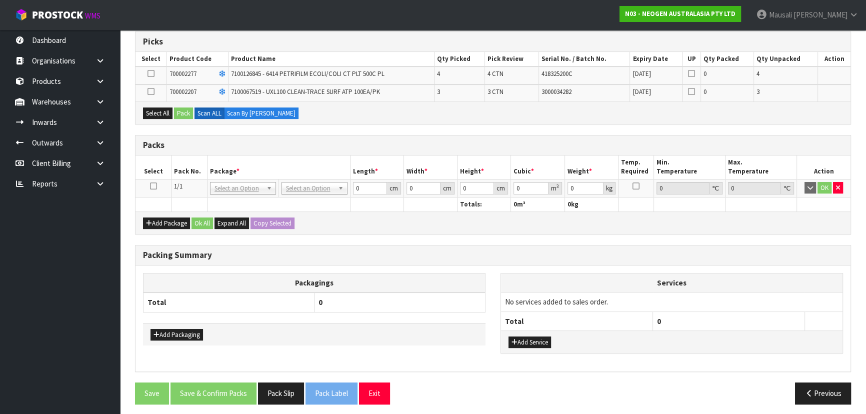
click at [154, 186] on icon at bounding box center [153, 186] width 7 height 0
click at [155, 111] on button "Select All" at bounding box center [157, 113] width 29 height 12
click at [181, 110] on button "Pack" at bounding box center [183, 113] width 19 height 12
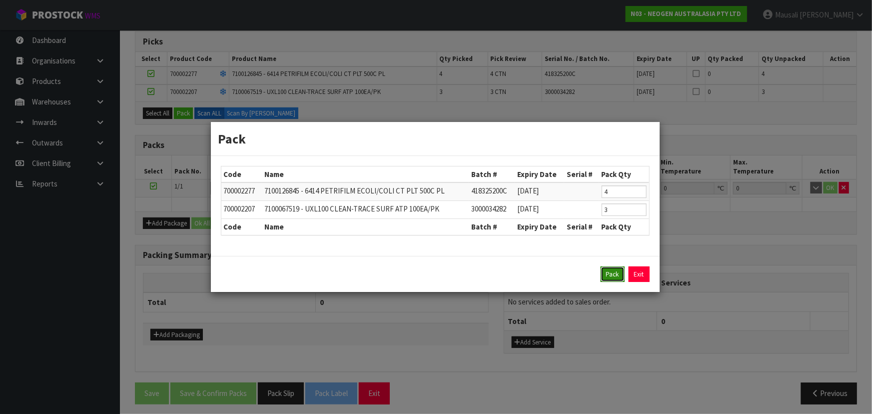
click at [611, 270] on button "Pack" at bounding box center [613, 274] width 24 height 16
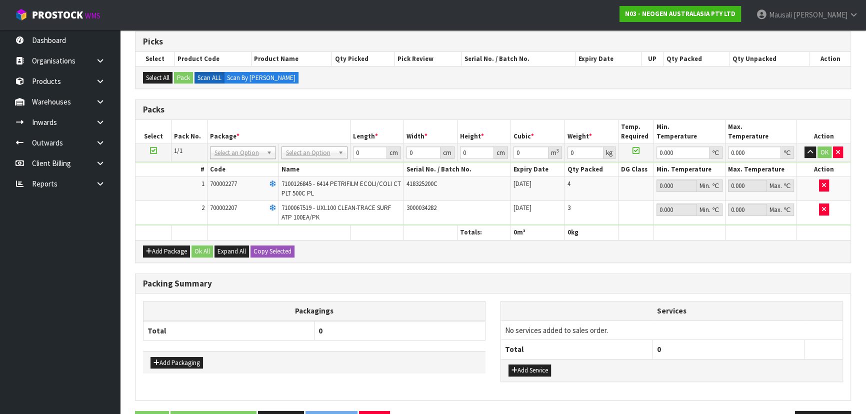
drag, startPoint x: 306, startPoint y: 149, endPoint x: 303, endPoint y: 170, distance: 21.1
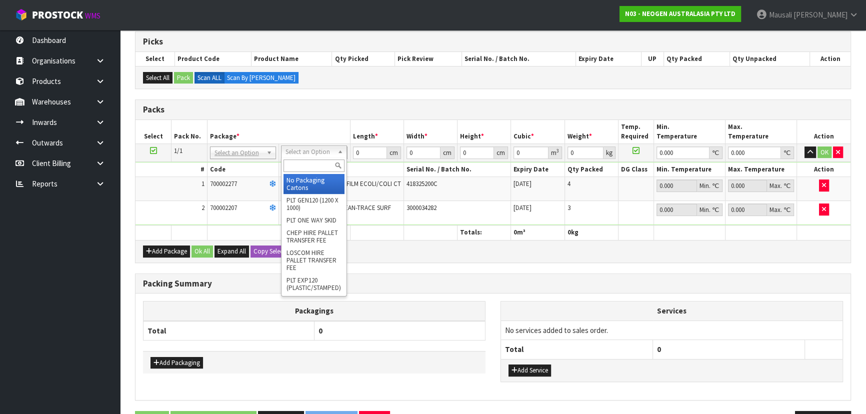
click at [301, 170] on input "text" at bounding box center [313, 165] width 61 height 12
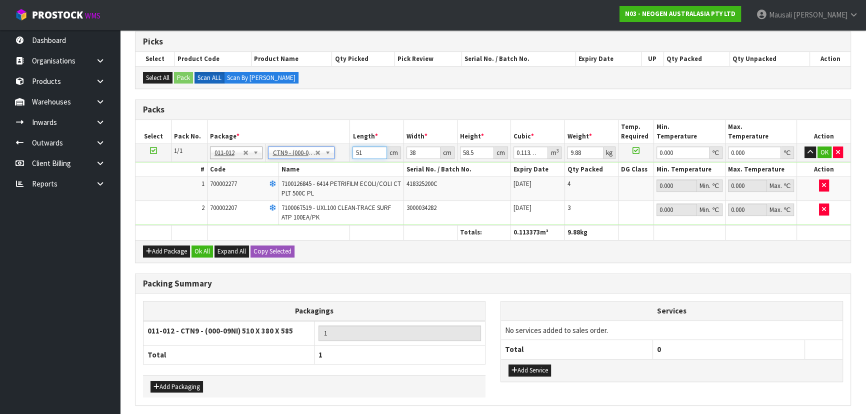
drag, startPoint x: 365, startPoint y: 151, endPoint x: 334, endPoint y: 158, distance: 31.7
click at [334, 158] on tr "1/1 NONE 007-001 007-002 007-004 007-009 007-013 007-014 007-015 007-017 007-01…" at bounding box center [492, 152] width 715 height 18
click at [197, 247] on button "Ok All" at bounding box center [201, 251] width 21 height 12
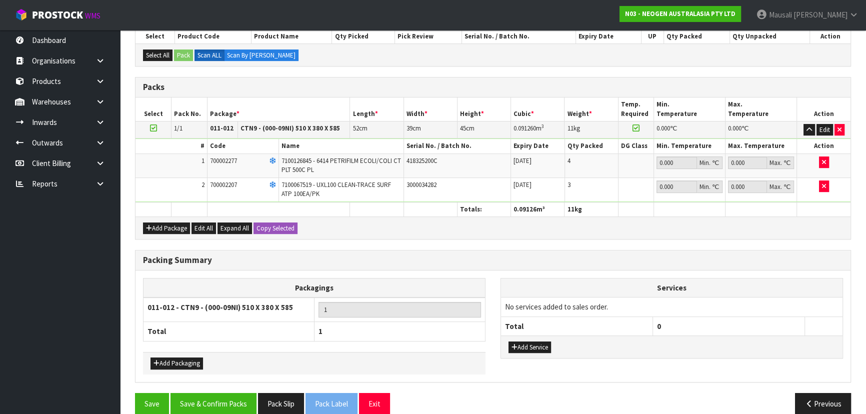
scroll to position [235, 0]
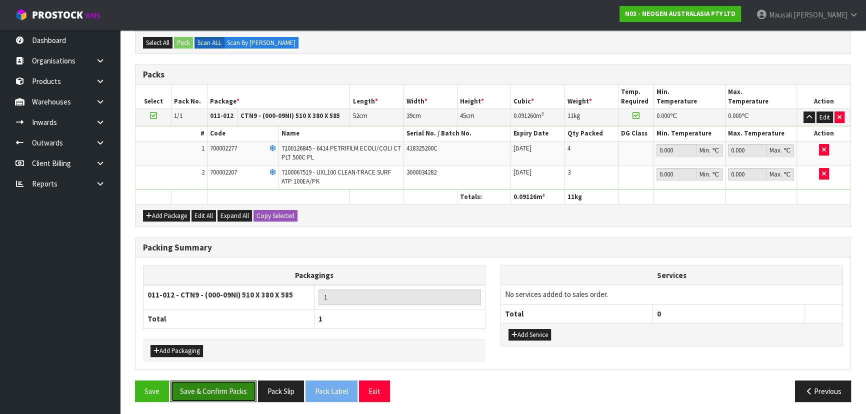
drag, startPoint x: 214, startPoint y: 389, endPoint x: 355, endPoint y: 370, distance: 142.2
click at [214, 389] on button "Save & Confirm Packs" at bounding box center [213, 390] width 86 height 21
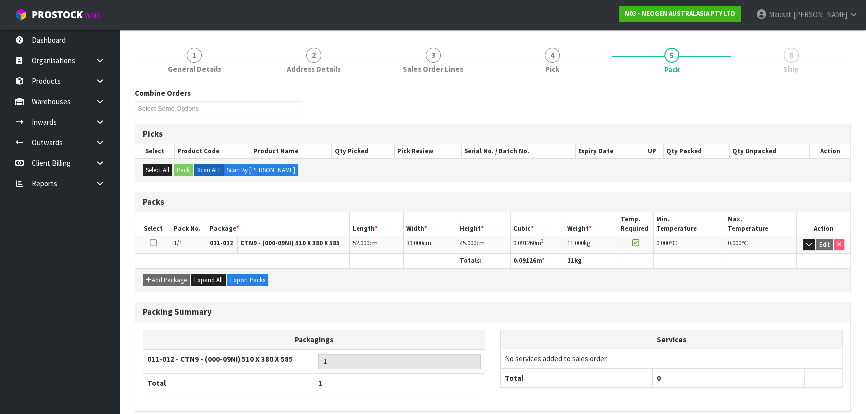
scroll to position [150, 0]
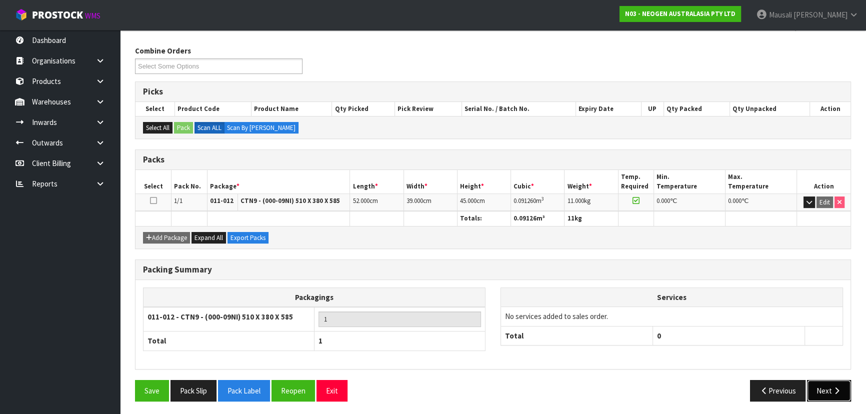
click at [825, 388] on button "Next" at bounding box center [829, 390] width 44 height 21
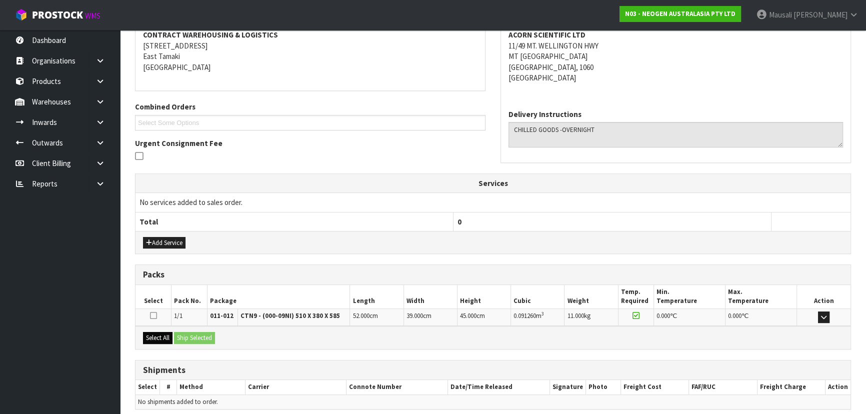
scroll to position [234, 0]
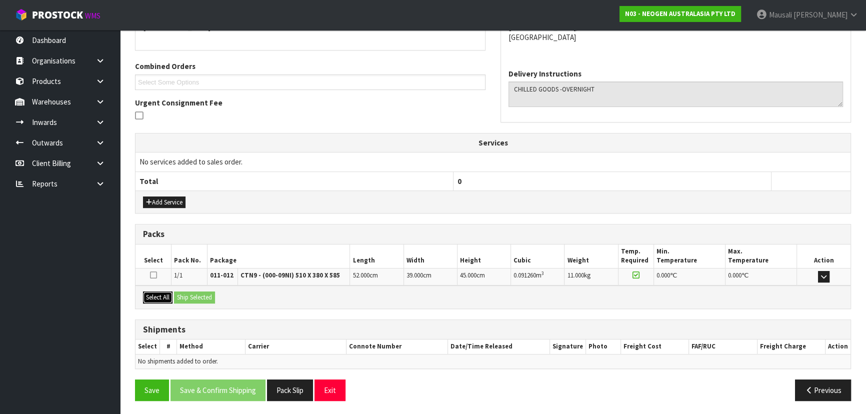
drag, startPoint x: 156, startPoint y: 295, endPoint x: 209, endPoint y: 298, distance: 52.5
click at [160, 295] on button "Select All" at bounding box center [157, 297] width 29 height 12
click at [221, 292] on div "Select All Ship Selected" at bounding box center [492, 296] width 715 height 22
click at [202, 293] on button "Ship Selected" at bounding box center [194, 297] width 41 height 12
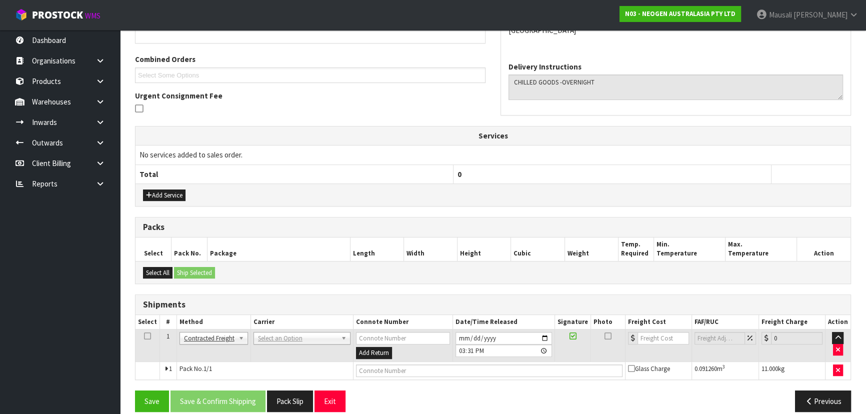
scroll to position [252, 0]
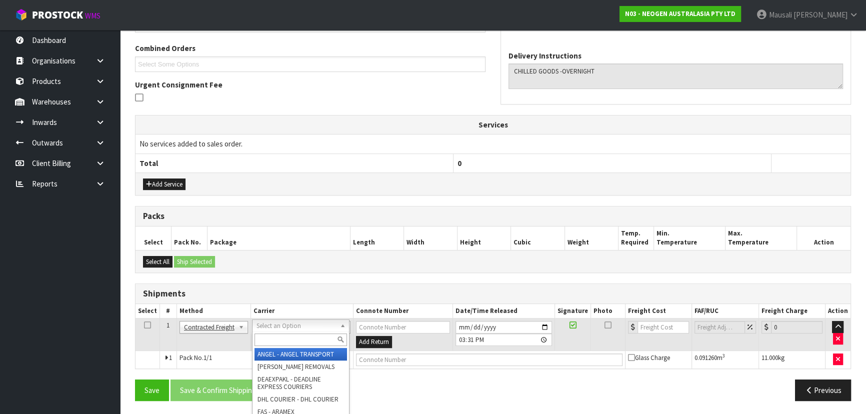
click at [265, 338] on input "text" at bounding box center [300, 339] width 92 height 12
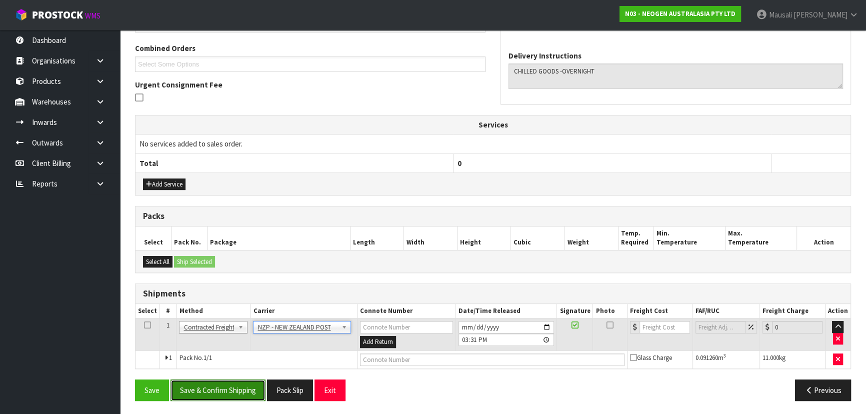
click at [233, 380] on button "Save & Confirm Shipping" at bounding box center [217, 389] width 95 height 21
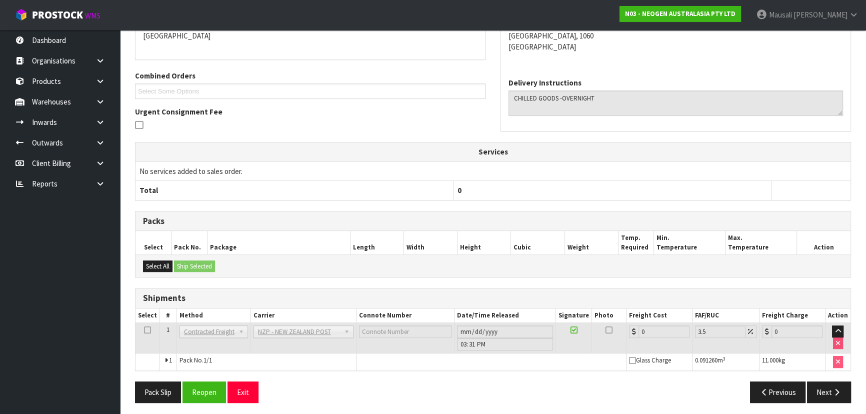
scroll to position [238, 0]
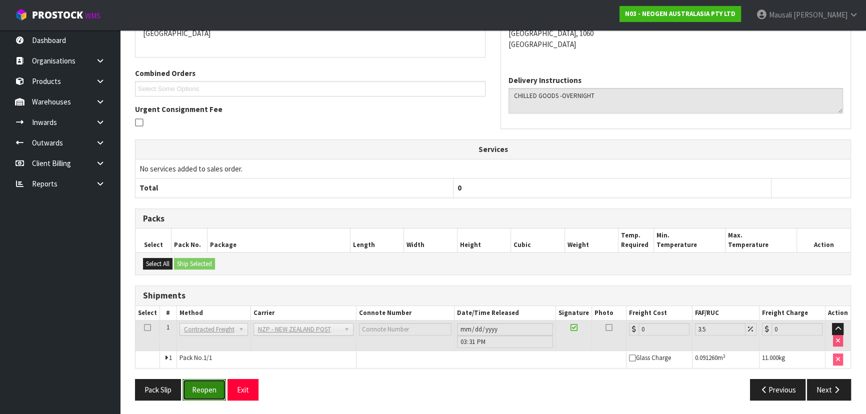
click at [206, 384] on button "Reopen" at bounding box center [203, 389] width 43 height 21
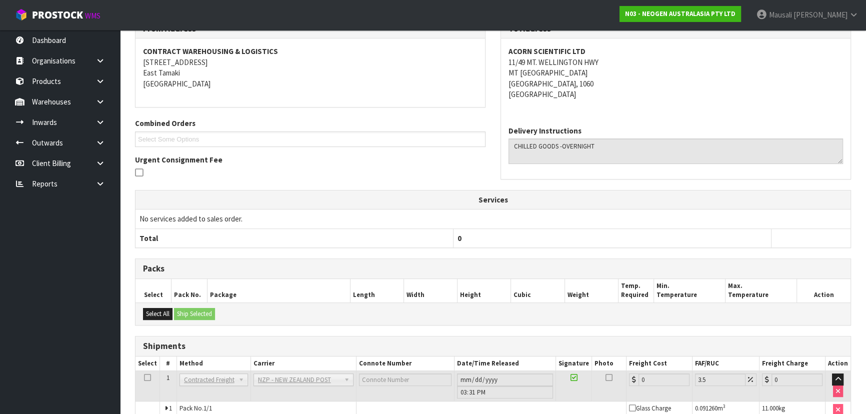
scroll to position [227, 0]
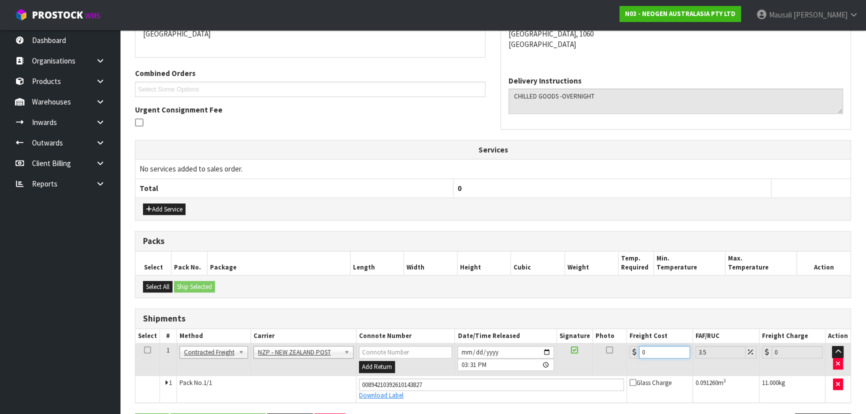
drag, startPoint x: 655, startPoint y: 349, endPoint x: 631, endPoint y: 357, distance: 25.3
click at [632, 357] on td "0" at bounding box center [660, 359] width 66 height 32
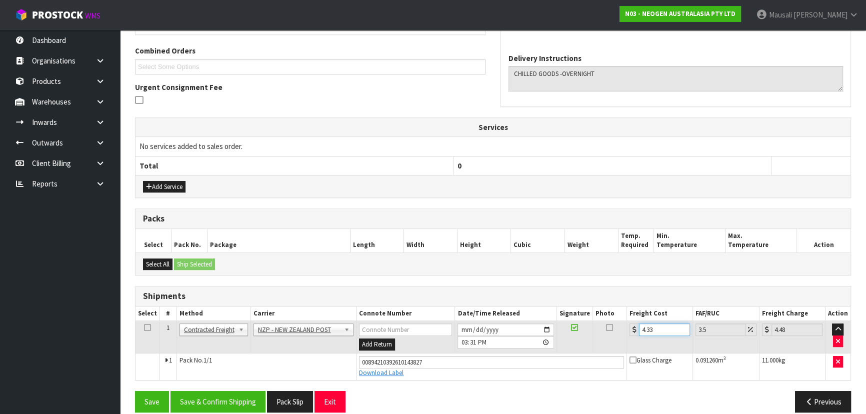
scroll to position [261, 0]
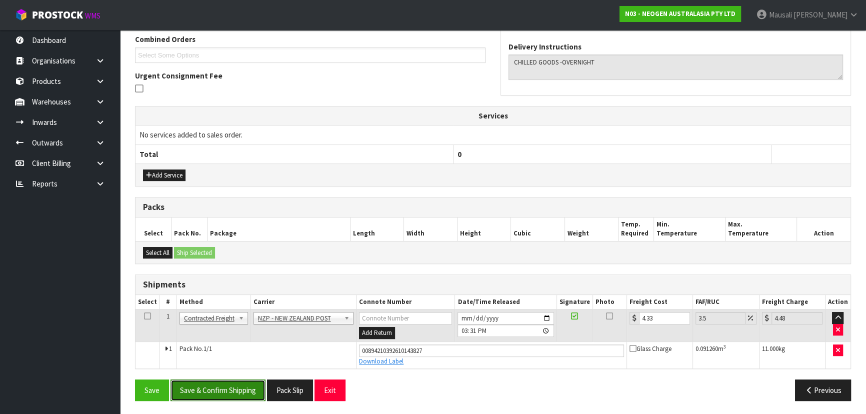
click at [212, 387] on button "Save & Confirm Shipping" at bounding box center [217, 389] width 95 height 21
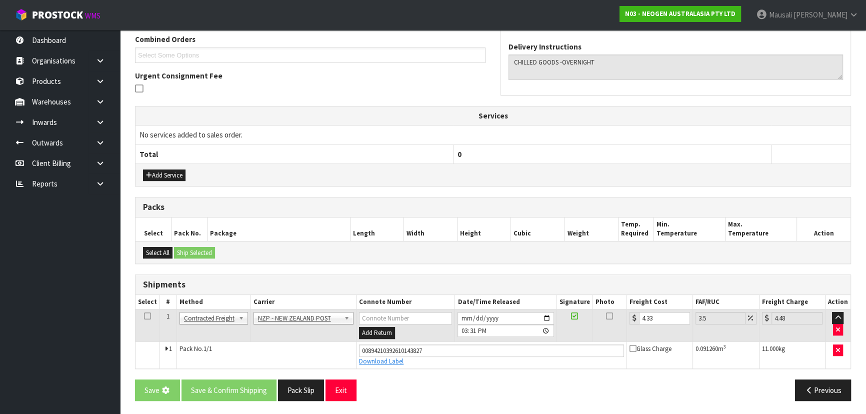
scroll to position [0, 0]
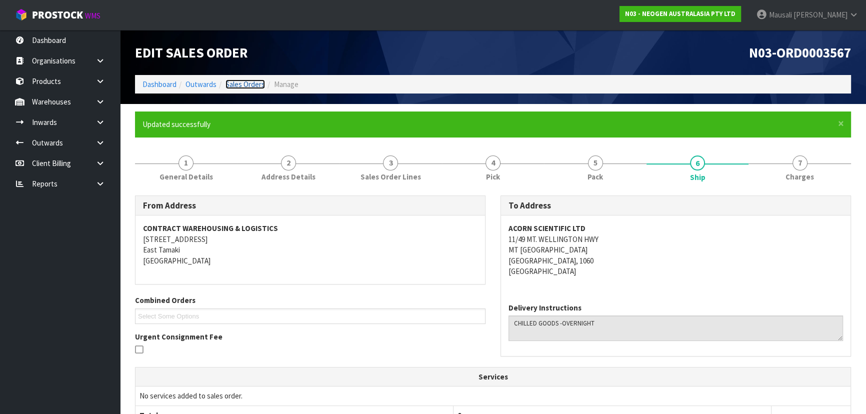
click at [249, 80] on link "Sales Orders" at bounding box center [244, 83] width 39 height 9
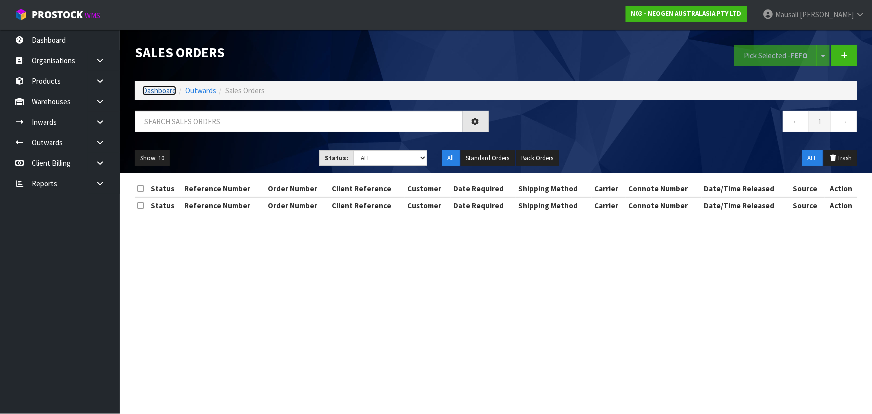
click at [167, 88] on link "Dashboard" at bounding box center [159, 90] width 34 height 9
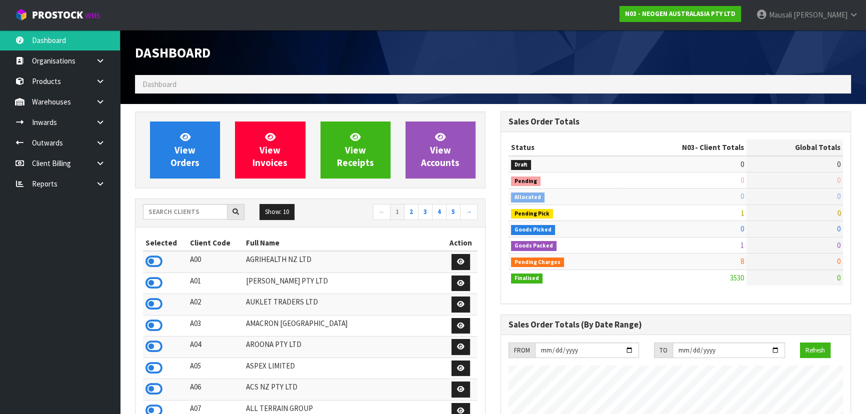
scroll to position [756, 365]
click at [160, 211] on input "text" at bounding box center [185, 211] width 84 height 15
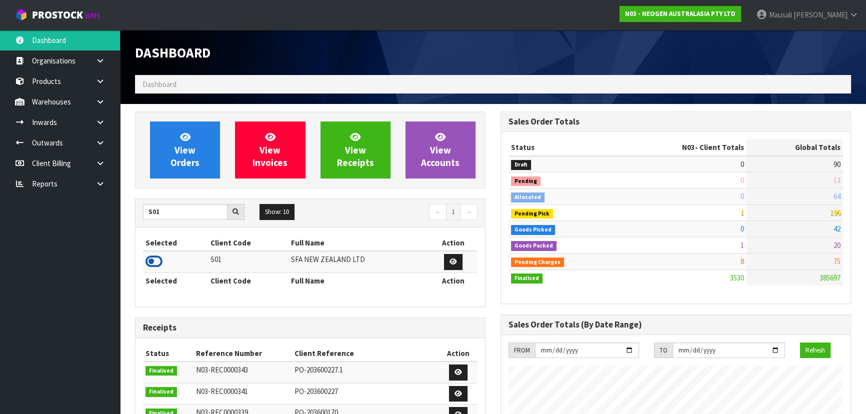
click at [155, 261] on icon at bounding box center [153, 261] width 17 height 15
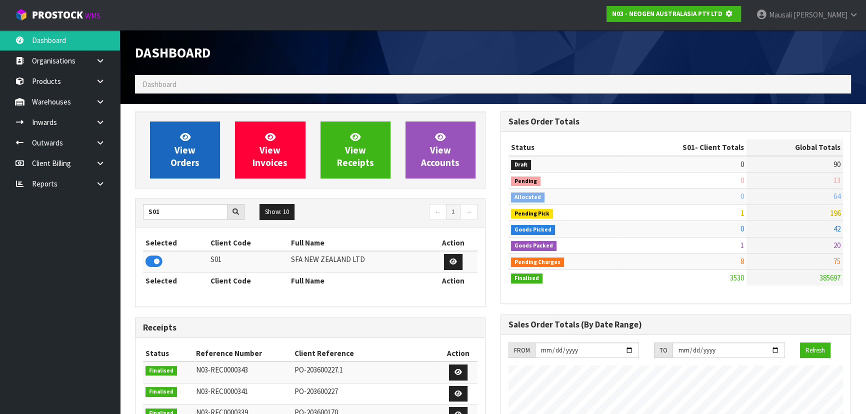
scroll to position [622, 365]
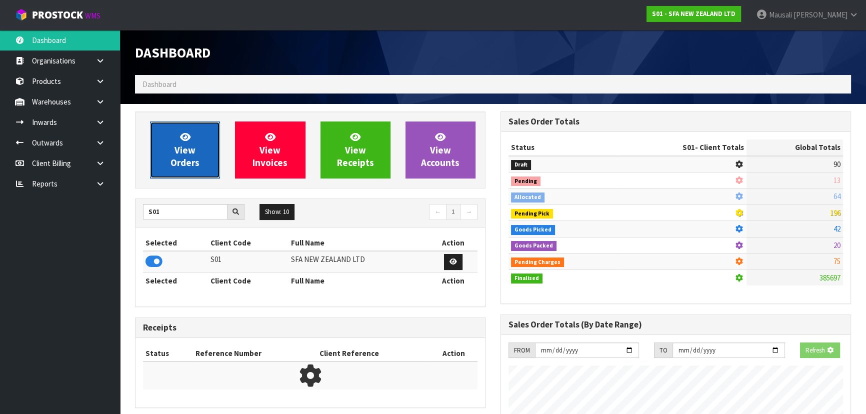
click at [178, 157] on span "View Orders" at bounding box center [184, 149] width 29 height 37
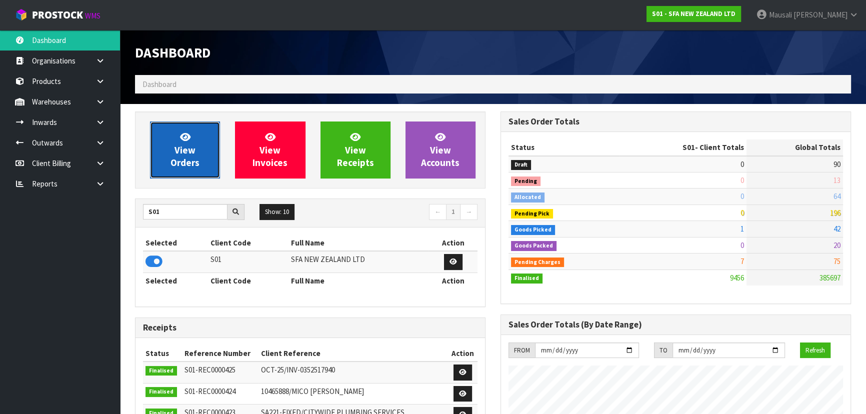
scroll to position [756, 365]
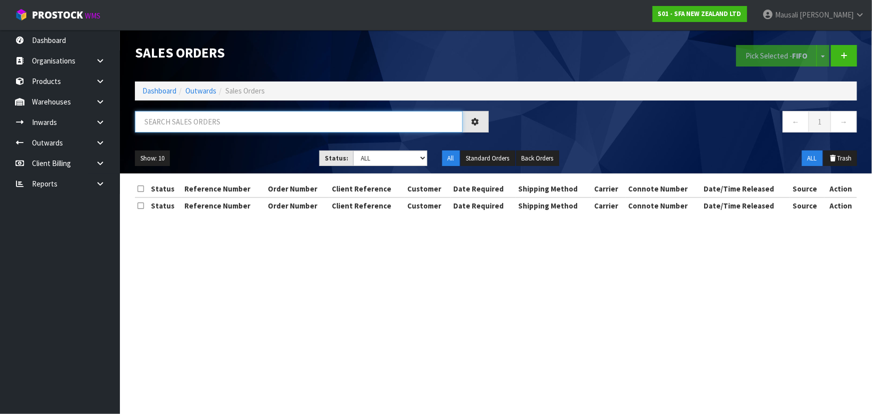
click at [166, 124] on input "text" at bounding box center [299, 121] width 328 height 21
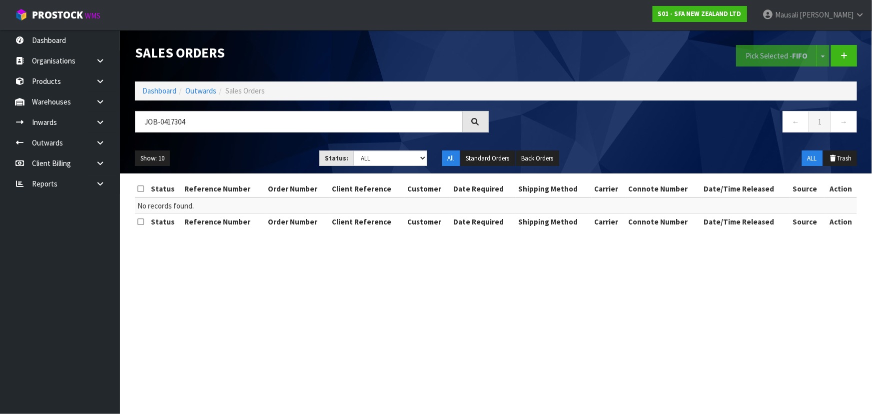
click at [149, 95] on li "Dashboard" at bounding box center [159, 90] width 34 height 10
click at [152, 90] on link "Dashboard" at bounding box center [159, 90] width 34 height 9
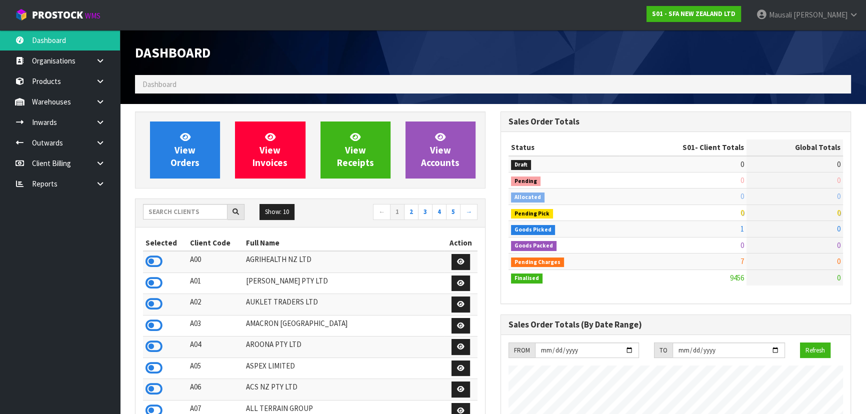
scroll to position [756, 365]
click at [158, 211] on input "text" at bounding box center [185, 211] width 84 height 15
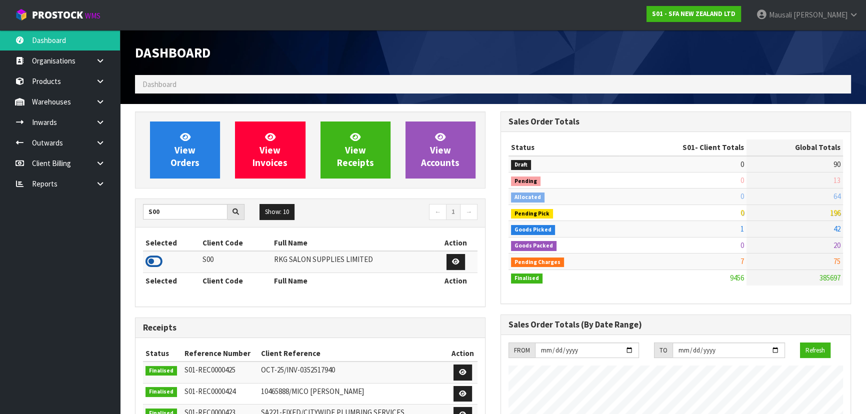
click at [154, 254] on icon at bounding box center [153, 261] width 17 height 15
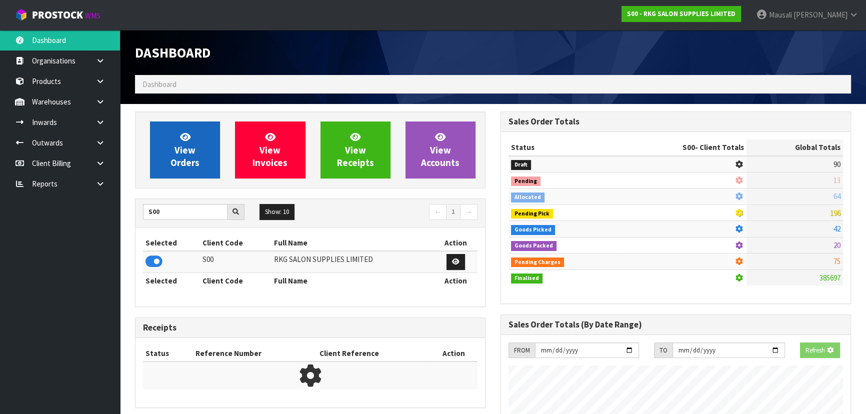
scroll to position [777, 365]
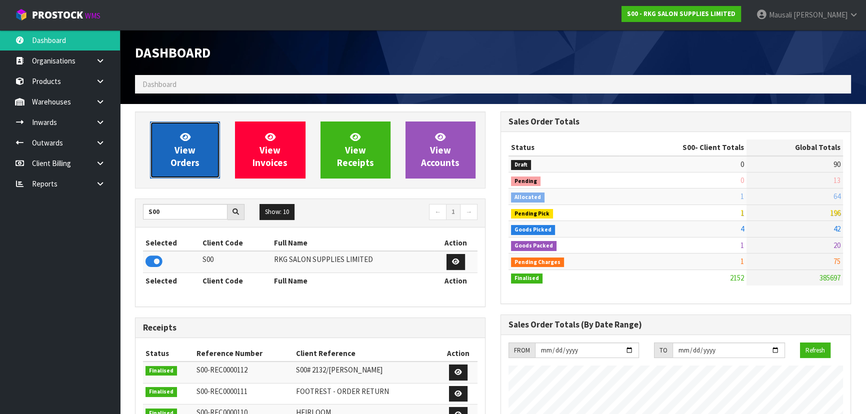
click at [178, 144] on span "View Orders" at bounding box center [184, 149] width 29 height 37
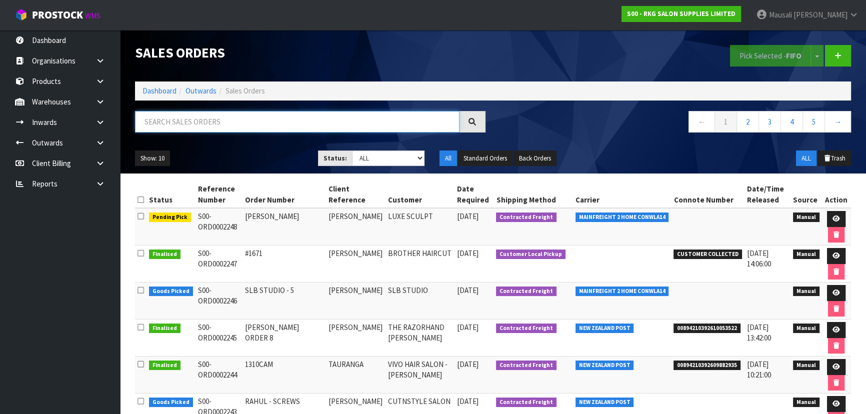
click at [167, 117] on input "text" at bounding box center [297, 121] width 324 height 21
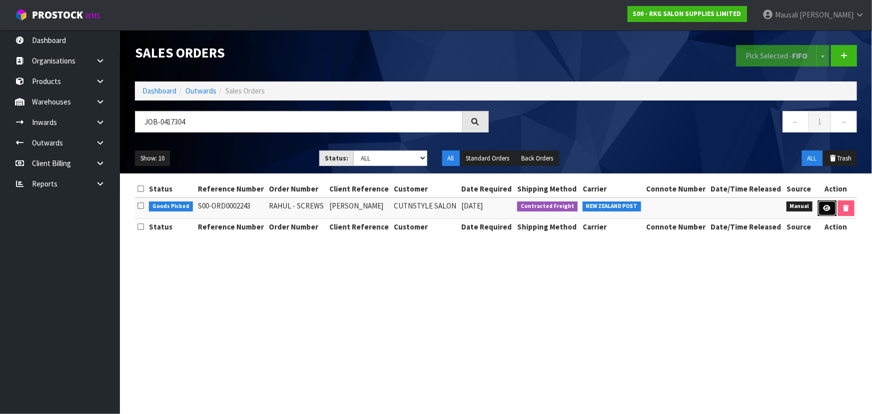
click at [825, 207] on icon at bounding box center [827, 208] width 7 height 6
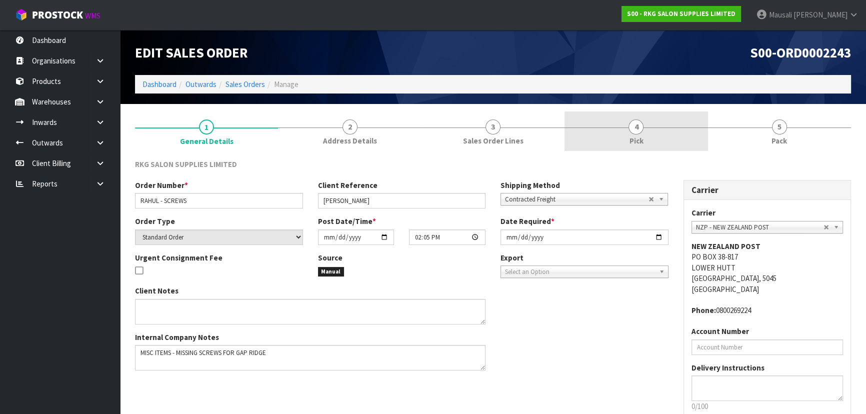
click at [660, 126] on link "4 Pick" at bounding box center [635, 130] width 143 height 39
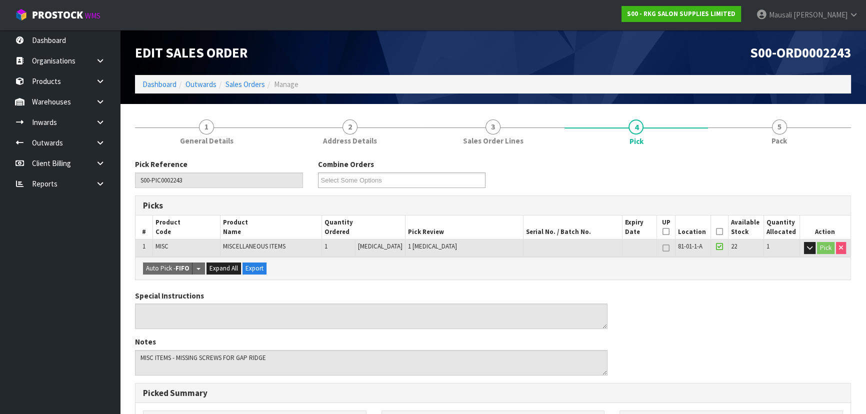
click at [716, 231] on icon at bounding box center [719, 231] width 7 height 0
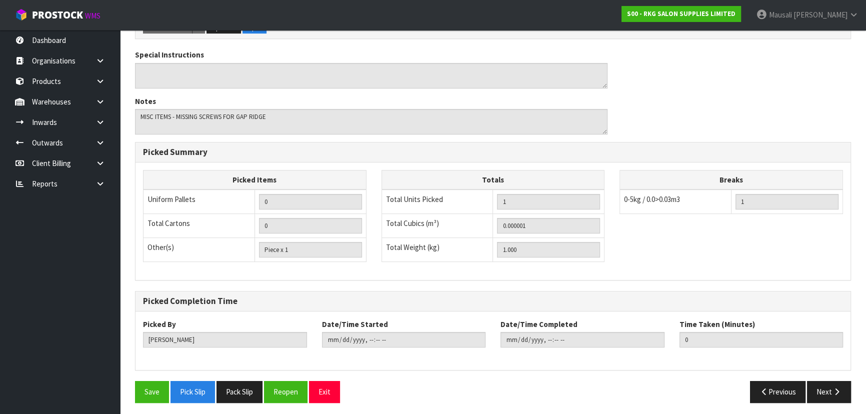
scroll to position [279, 0]
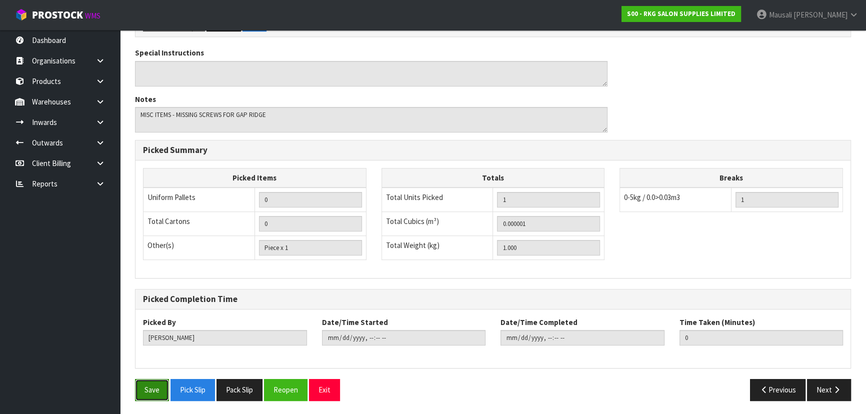
click at [146, 392] on button "Save" at bounding box center [152, 389] width 34 height 21
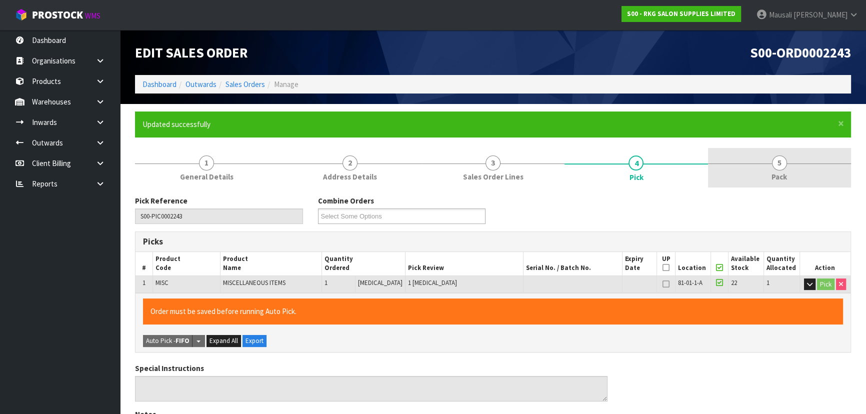
click at [774, 170] on link "5 Pack" at bounding box center [779, 167] width 143 height 39
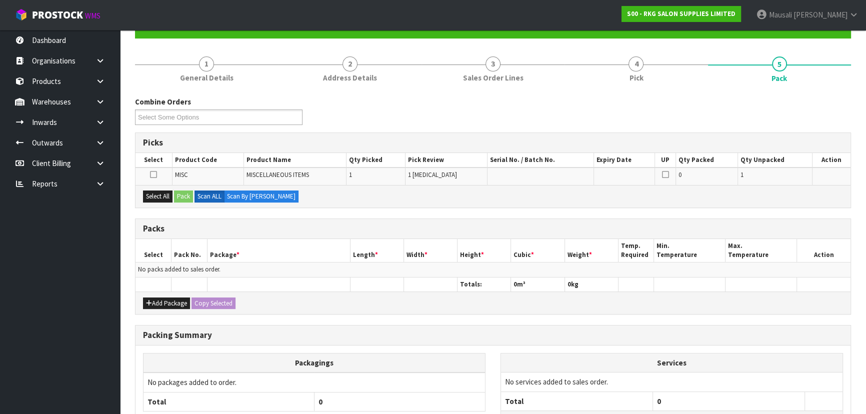
scroll to position [136, 0]
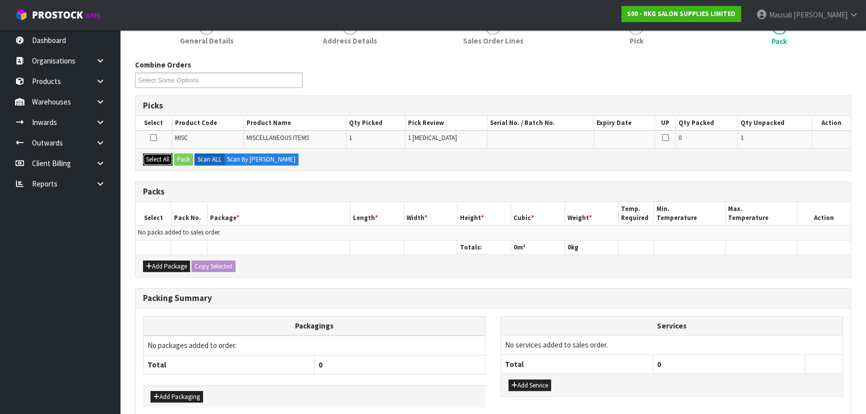
click at [165, 158] on button "Select All" at bounding box center [157, 159] width 29 height 12
click at [182, 157] on button "Pack" at bounding box center [183, 159] width 19 height 12
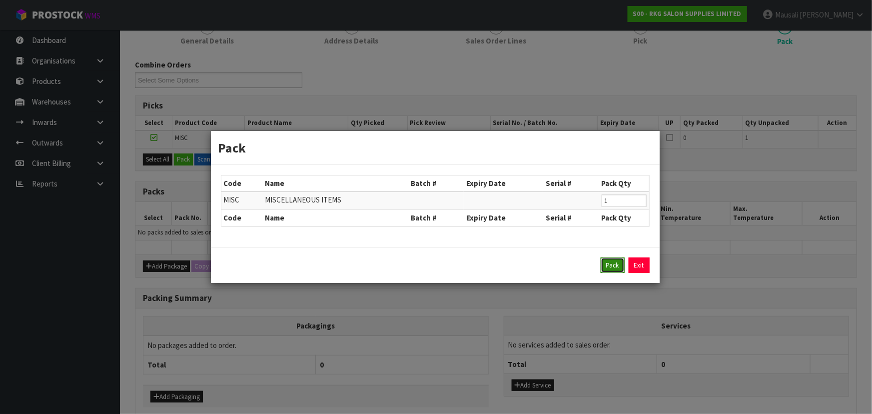
click at [613, 263] on button "Pack" at bounding box center [613, 265] width 24 height 16
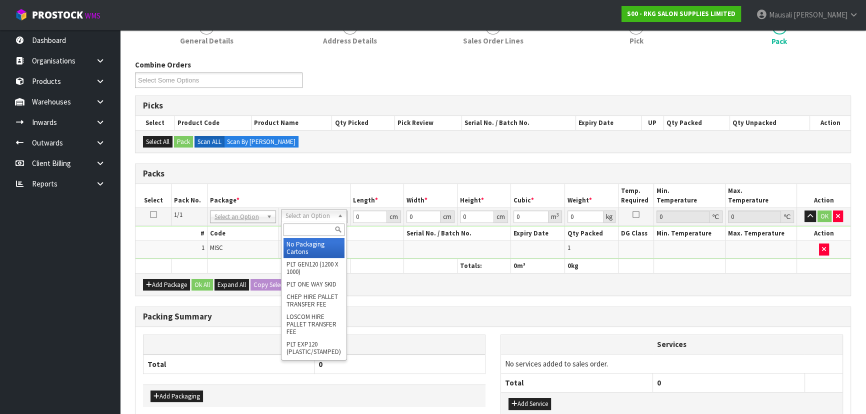
click at [303, 225] on input "text" at bounding box center [313, 229] width 61 height 12
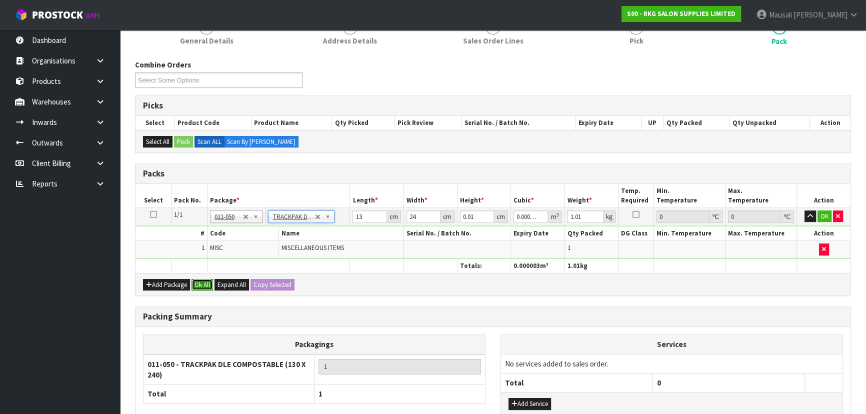
click at [202, 280] on button "Ok All" at bounding box center [201, 285] width 21 height 12
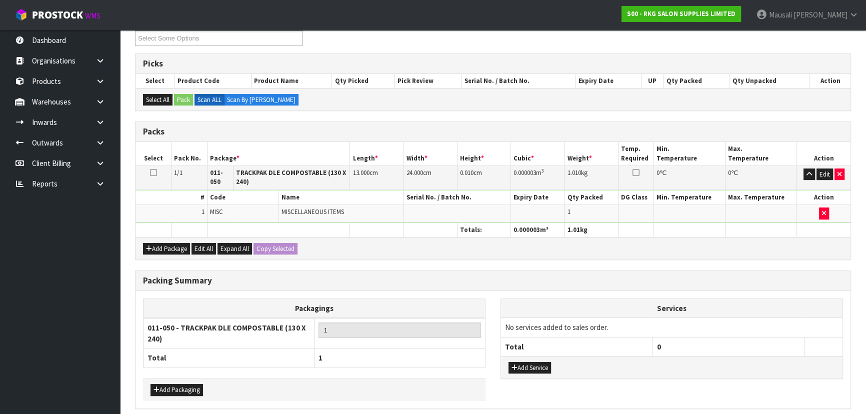
scroll to position [217, 0]
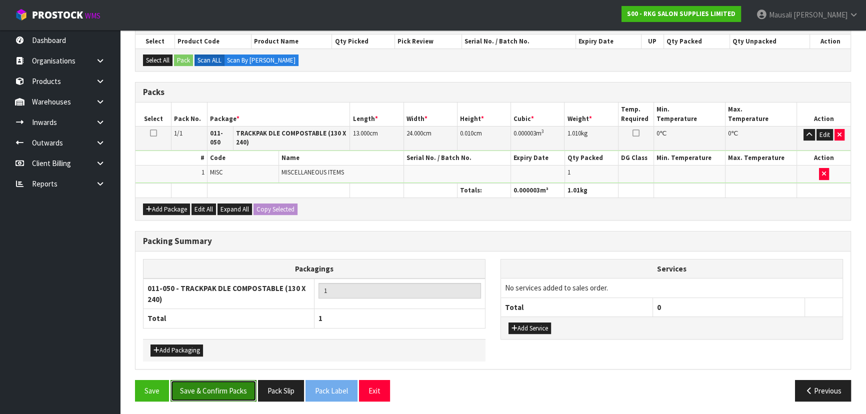
click at [230, 384] on button "Save & Confirm Packs" at bounding box center [213, 390] width 86 height 21
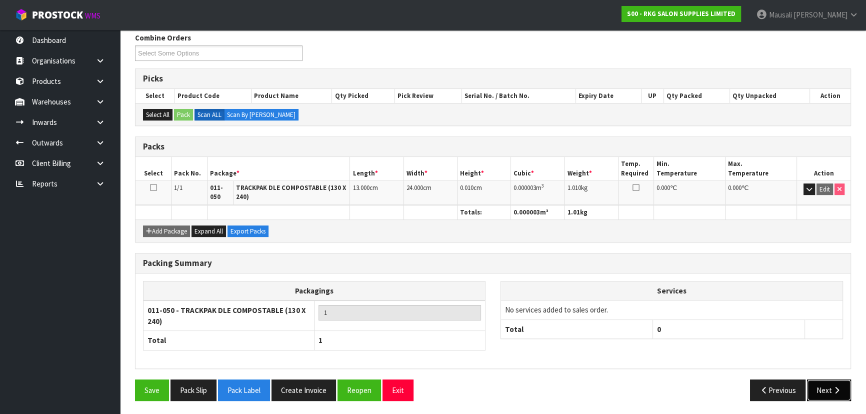
click at [822, 384] on button "Next" at bounding box center [829, 389] width 44 height 21
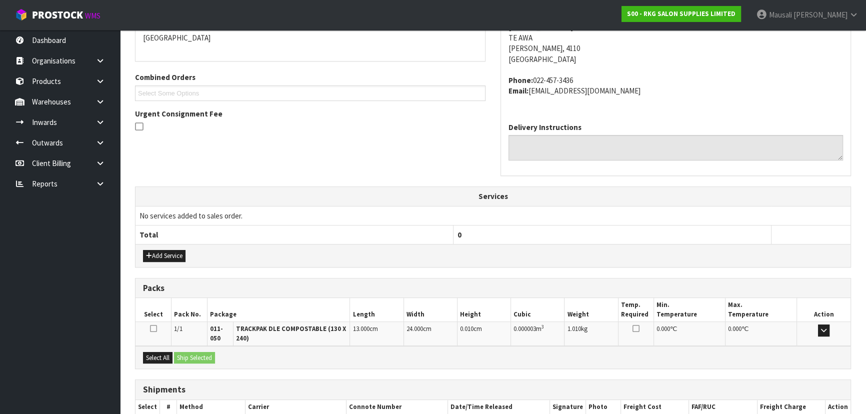
scroll to position [283, 0]
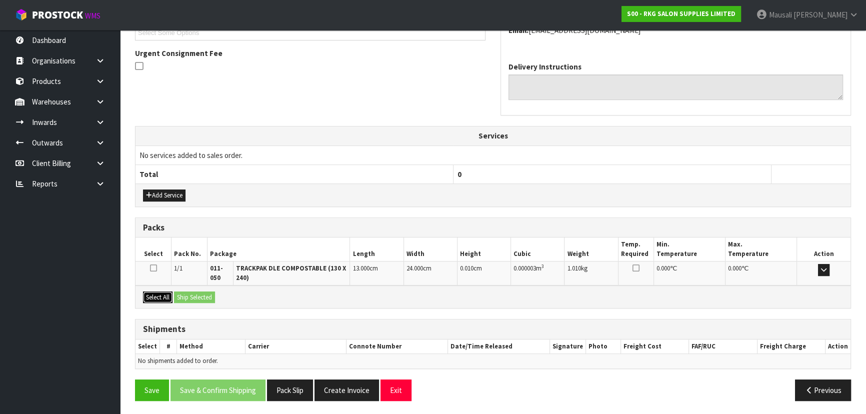
click at [164, 298] on button "Select All" at bounding box center [157, 297] width 29 height 12
click at [192, 295] on button "Ship Selected" at bounding box center [194, 297] width 41 height 12
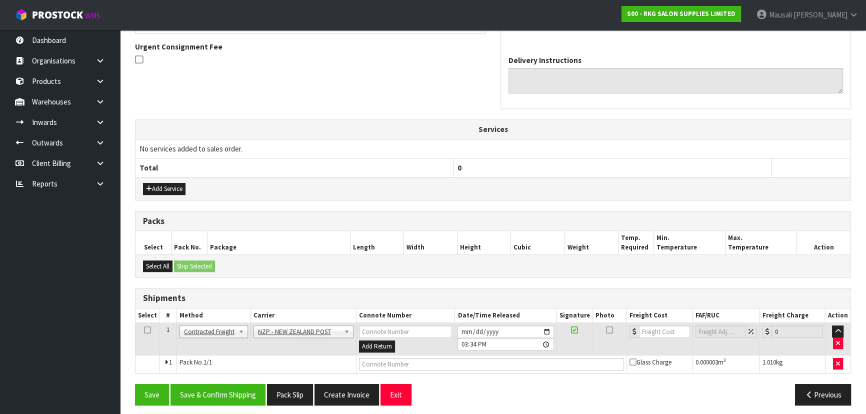
scroll to position [294, 0]
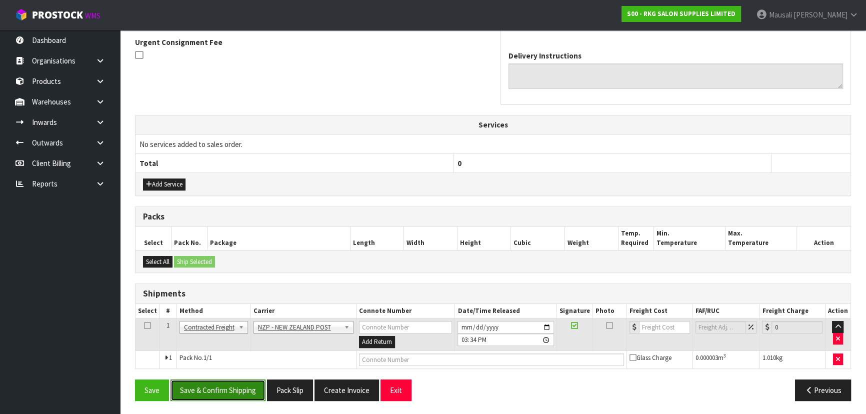
click at [235, 390] on button "Save & Confirm Shipping" at bounding box center [217, 389] width 95 height 21
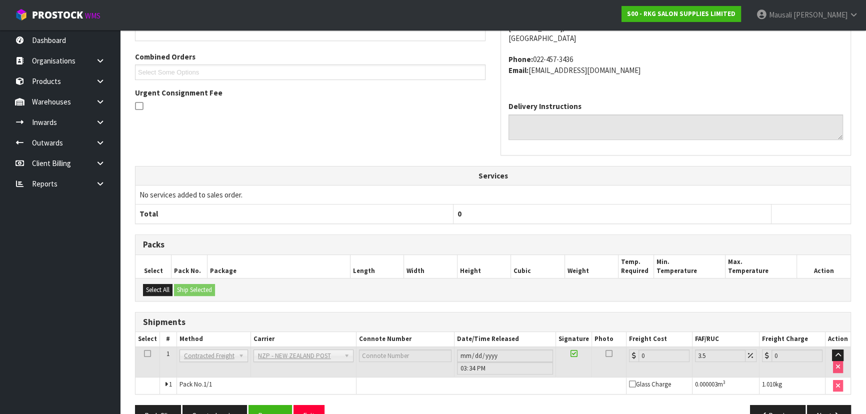
scroll to position [280, 0]
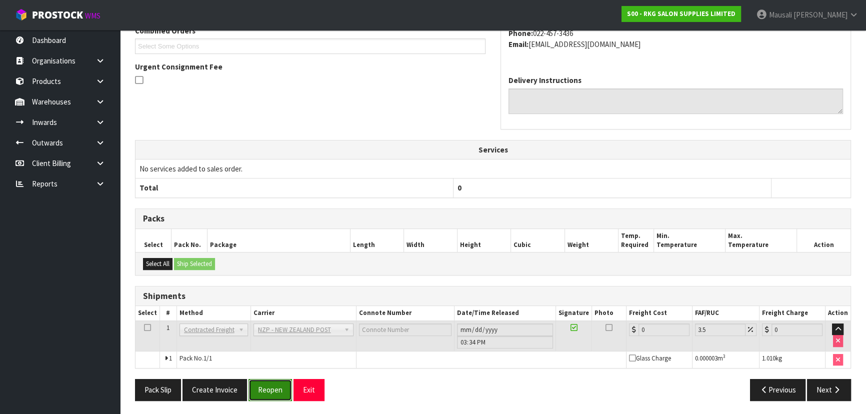
click at [277, 385] on button "Reopen" at bounding box center [269, 389] width 43 height 21
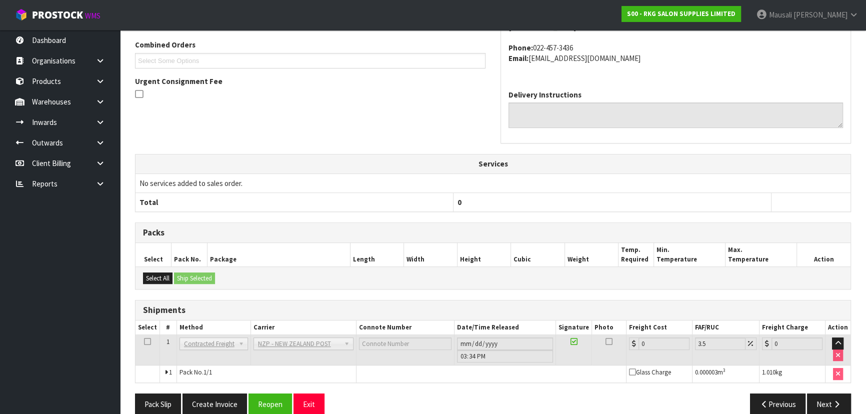
scroll to position [270, 0]
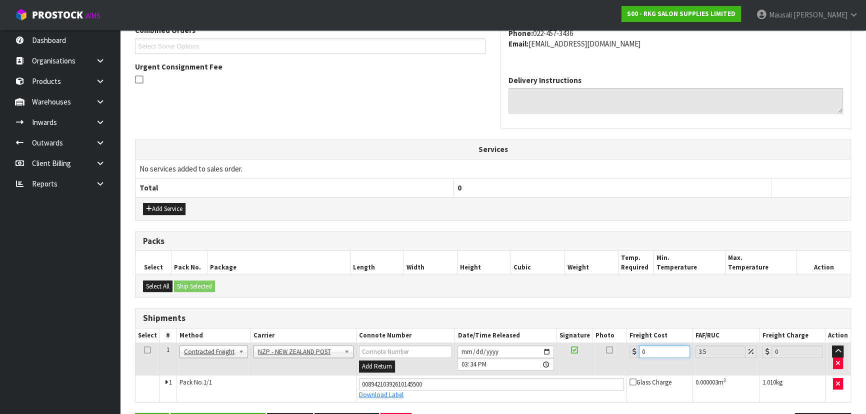
drag, startPoint x: 652, startPoint y: 353, endPoint x: 616, endPoint y: 364, distance: 37.5
click at [616, 364] on tr "1 Client Local Pickup Customer Local Pickup Company Freight Contracted Freight …" at bounding box center [492, 359] width 715 height 32
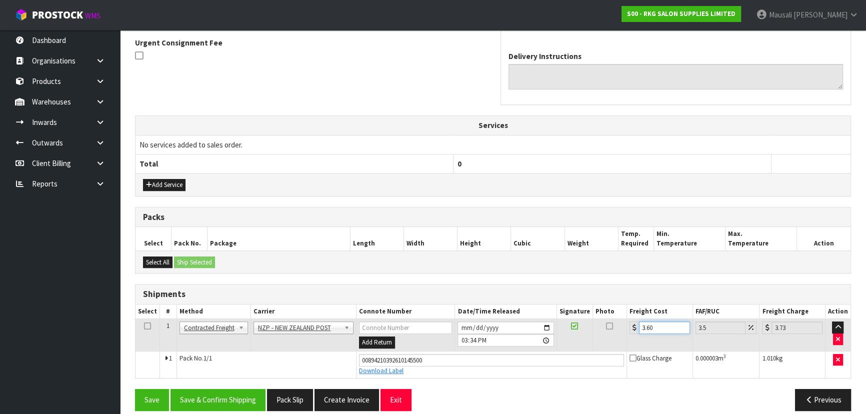
scroll to position [304, 0]
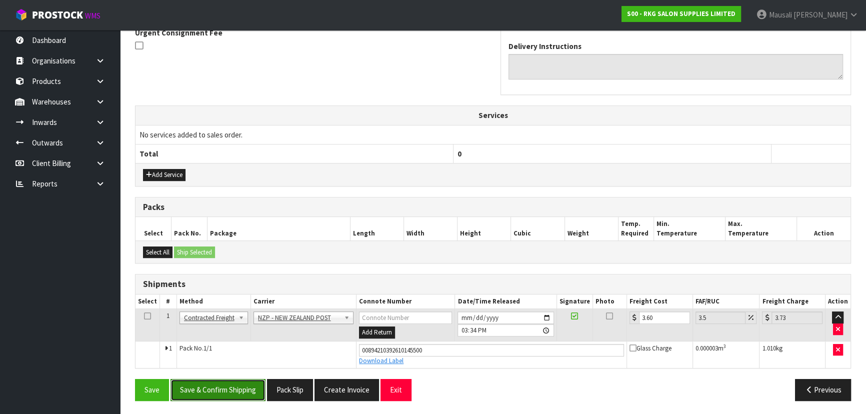
click at [246, 384] on button "Save & Confirm Shipping" at bounding box center [217, 389] width 95 height 21
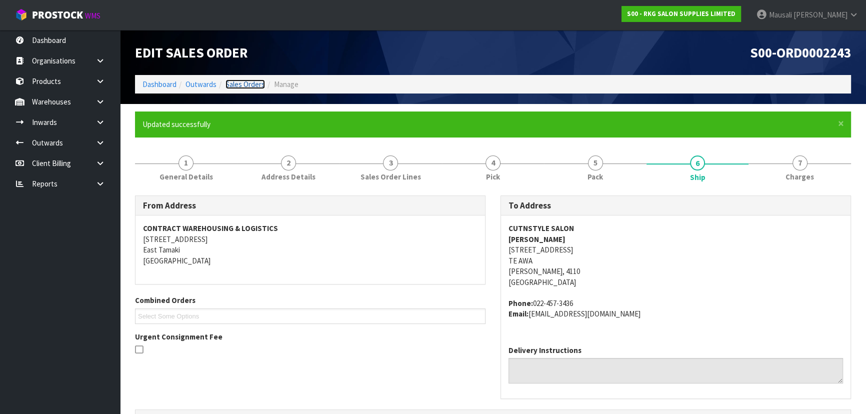
click at [248, 81] on link "Sales Orders" at bounding box center [244, 83] width 39 height 9
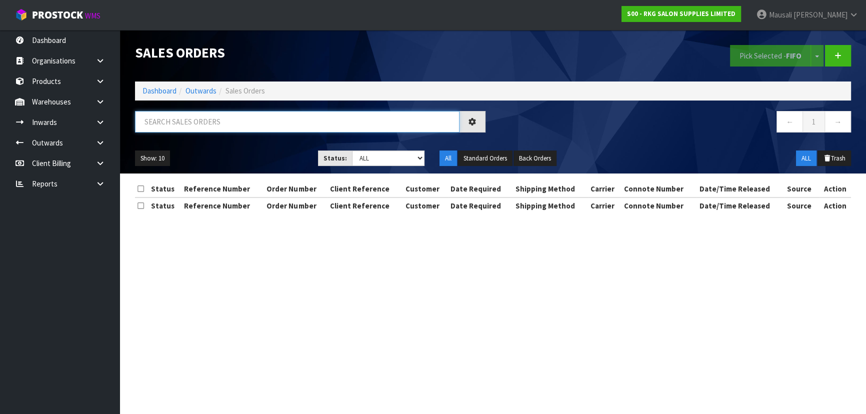
click at [163, 124] on input "text" at bounding box center [297, 121] width 324 height 21
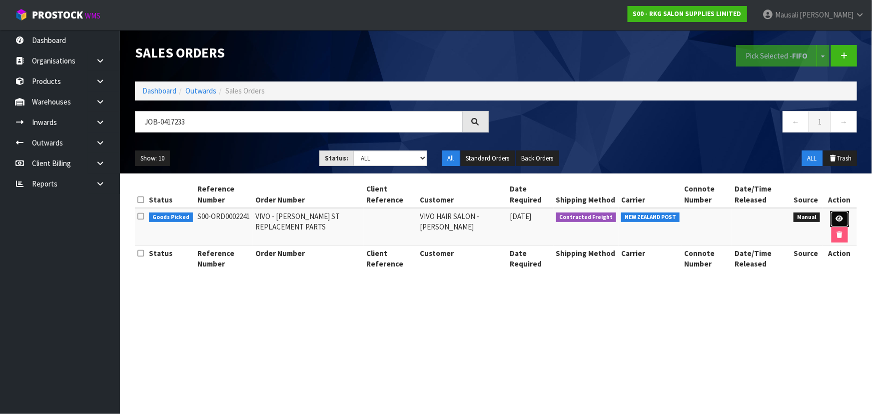
click at [840, 212] on link at bounding box center [840, 219] width 18 height 16
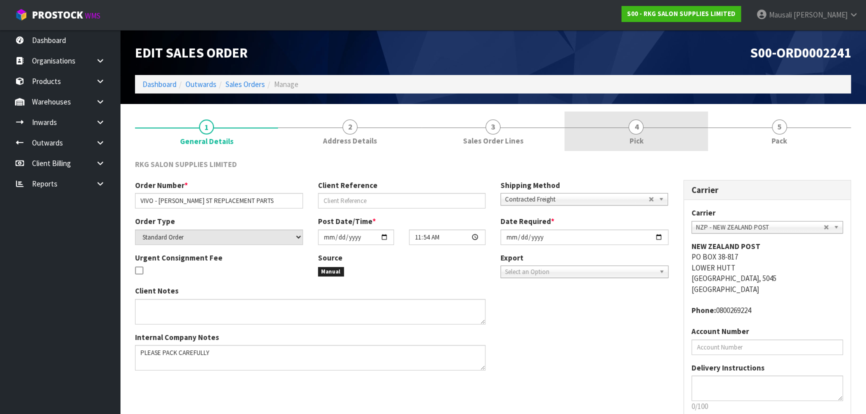
click at [622, 135] on link "4 Pick" at bounding box center [635, 130] width 143 height 39
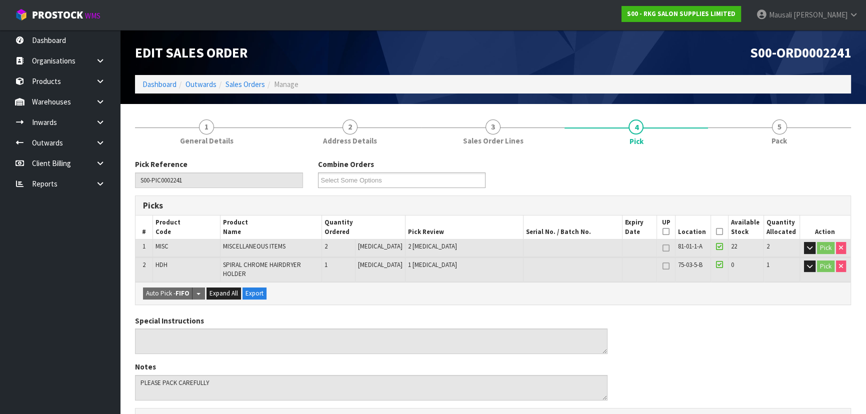
click at [712, 229] on th "Picked" at bounding box center [719, 226] width 17 height 23
click at [716, 231] on icon at bounding box center [719, 231] width 7 height 0
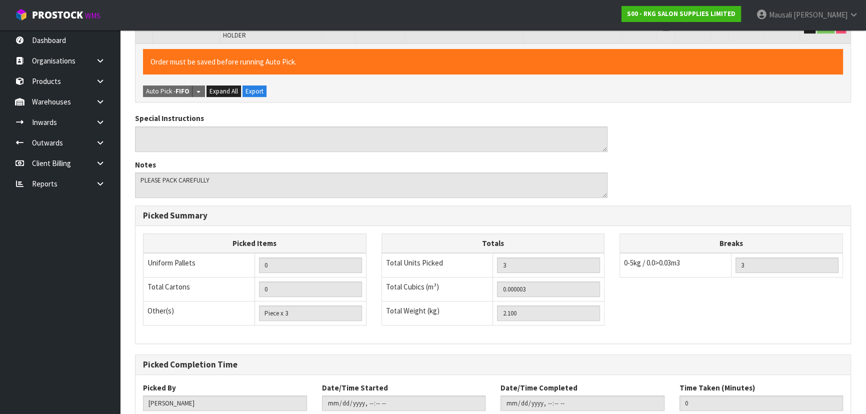
scroll to position [297, 0]
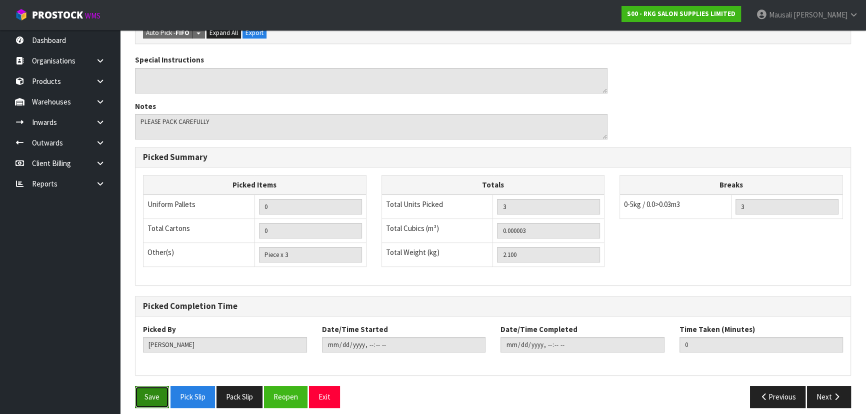
click at [152, 389] on button "Save" at bounding box center [152, 396] width 34 height 21
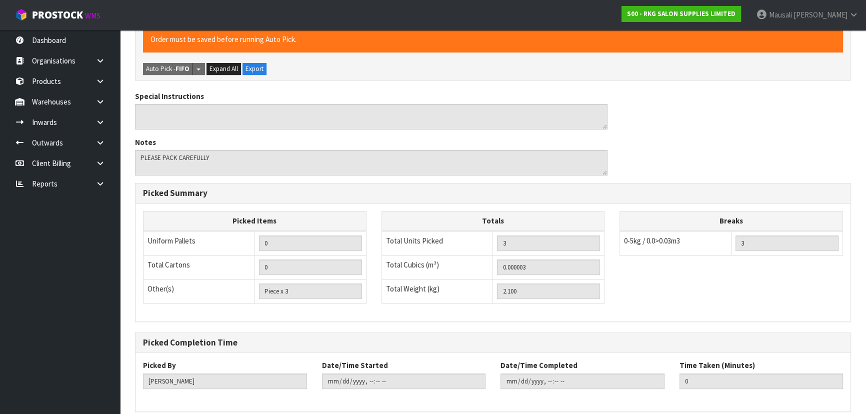
scroll to position [0, 0]
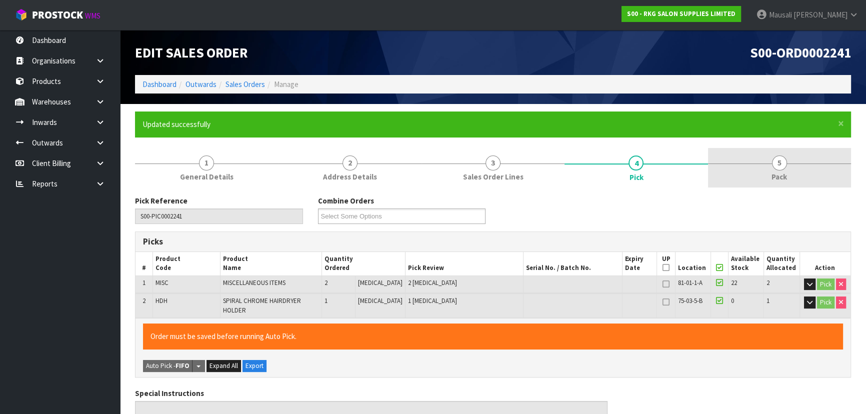
drag, startPoint x: 792, startPoint y: 169, endPoint x: 750, endPoint y: 178, distance: 42.8
click at [790, 170] on link "5 Pack" at bounding box center [779, 167] width 143 height 39
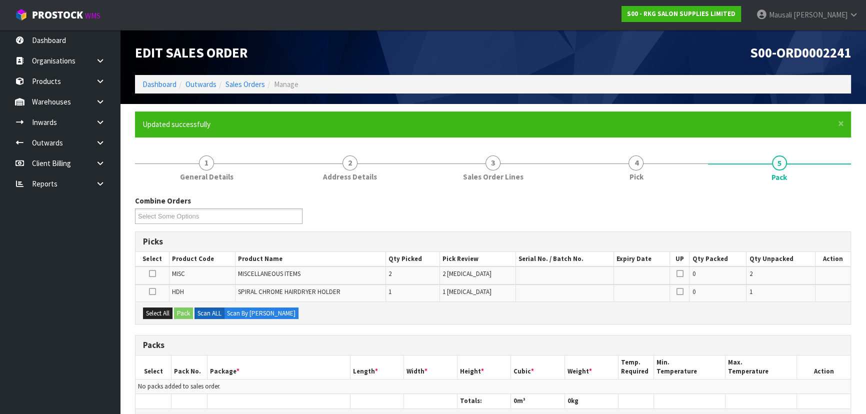
scroll to position [181, 0]
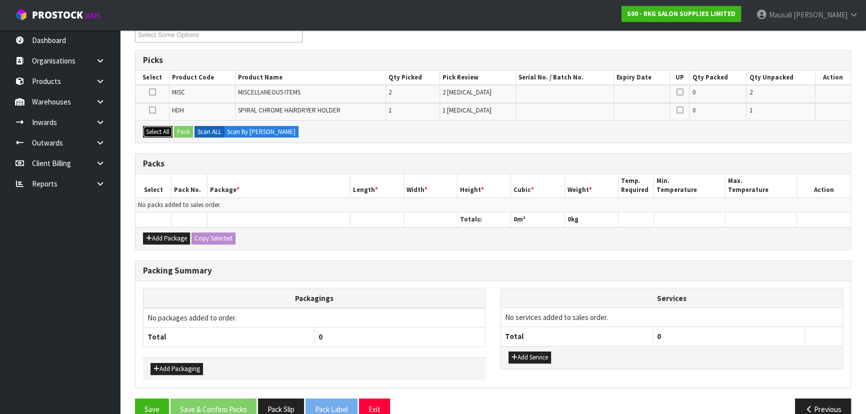
click at [148, 126] on button "Select All" at bounding box center [157, 132] width 29 height 12
click at [179, 127] on button "Pack" at bounding box center [183, 132] width 19 height 12
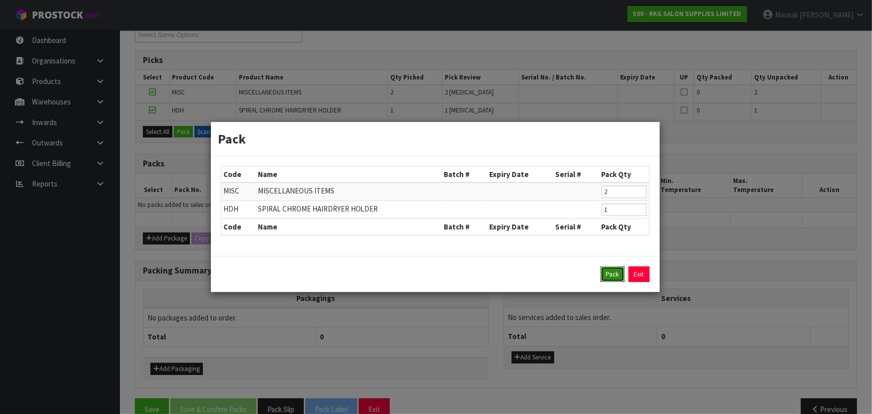
click at [606, 275] on button "Pack" at bounding box center [613, 274] width 24 height 16
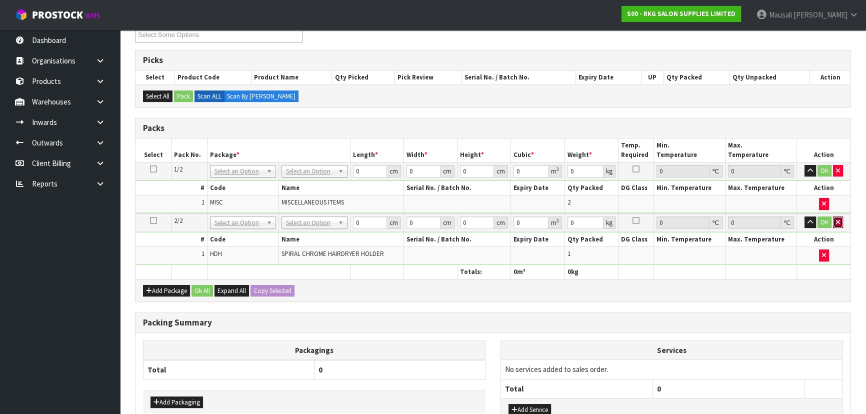
click at [836, 219] on icon "button" at bounding box center [838, 222] width 4 height 6
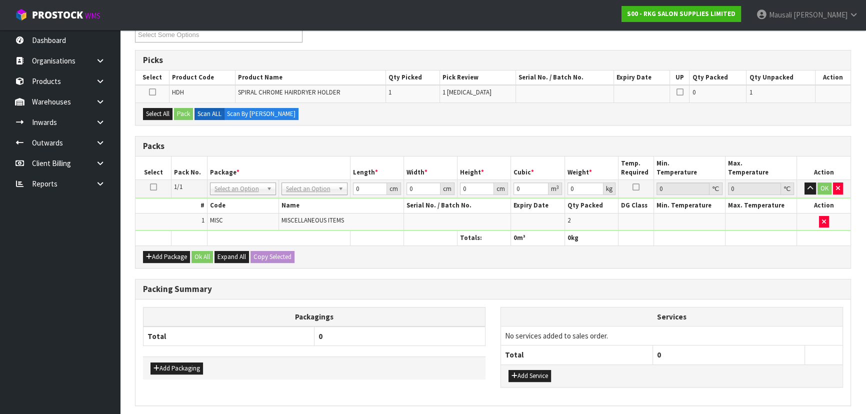
click at [153, 187] on icon at bounding box center [153, 187] width 7 height 0
click at [160, 114] on button "Select All" at bounding box center [157, 114] width 29 height 12
click at [184, 113] on button "Pack" at bounding box center [183, 114] width 19 height 12
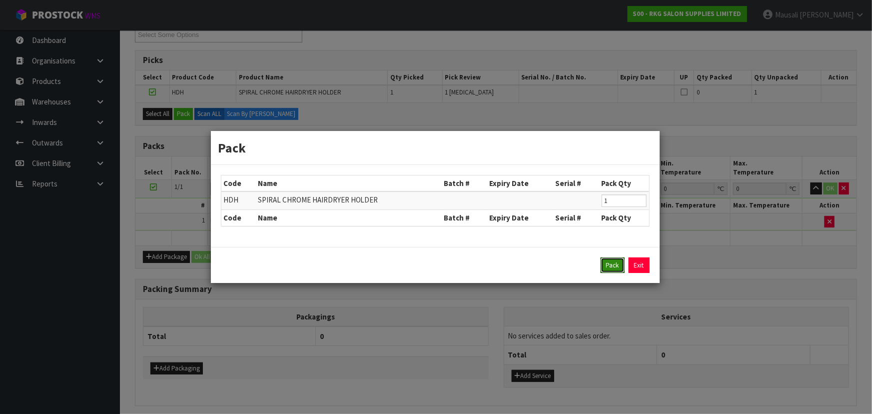
drag, startPoint x: 608, startPoint y: 263, endPoint x: 574, endPoint y: 246, distance: 37.6
click at [608, 263] on button "Pack" at bounding box center [613, 265] width 24 height 16
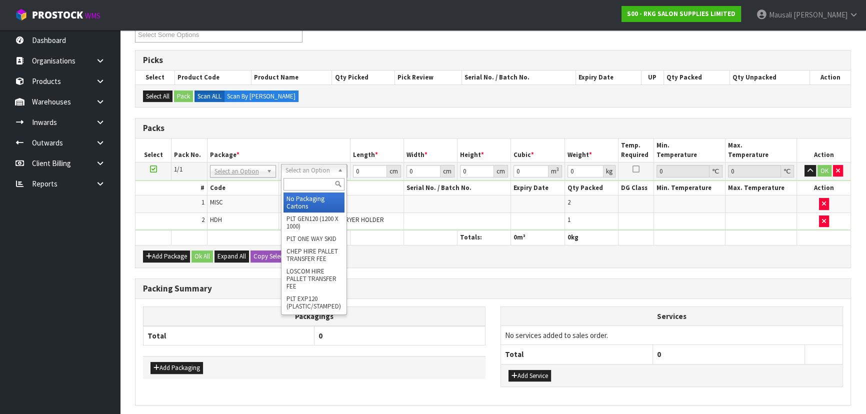
click at [297, 178] on input "text" at bounding box center [313, 184] width 61 height 12
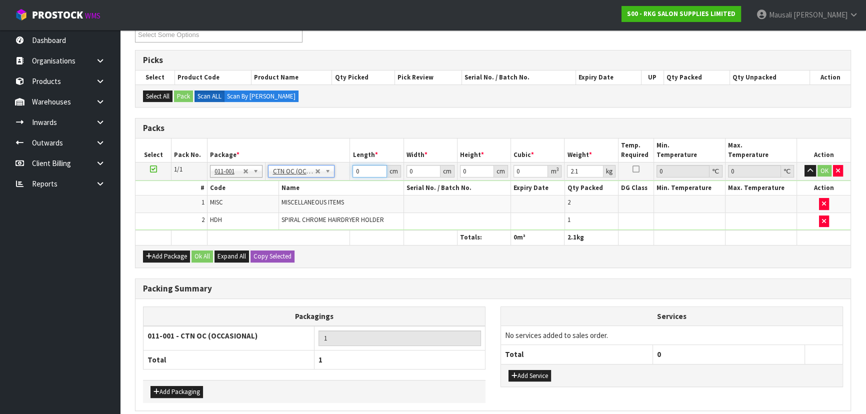
drag, startPoint x: 359, startPoint y: 170, endPoint x: 322, endPoint y: 187, distance: 40.0
click at [327, 187] on tbody "1/1 NONE 007-001 007-002 007-004 007-009 007-013 007-014 007-015 007-017 007-01…" at bounding box center [492, 196] width 715 height 68
click at [198, 251] on button "Ok All" at bounding box center [201, 256] width 21 height 12
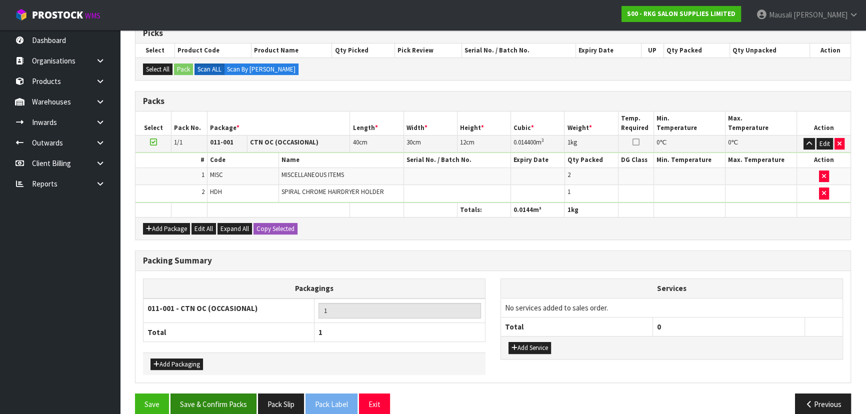
scroll to position [221, 0]
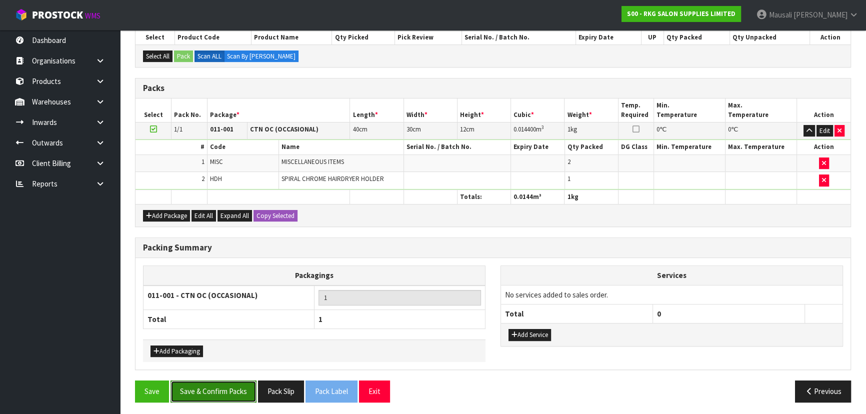
drag, startPoint x: 227, startPoint y: 387, endPoint x: 229, endPoint y: 382, distance: 5.4
click at [227, 386] on button "Save & Confirm Packs" at bounding box center [213, 390] width 86 height 21
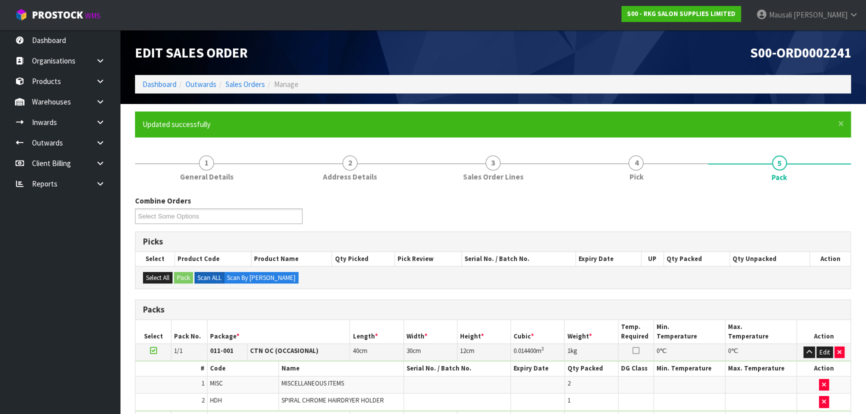
scroll to position [150, 0]
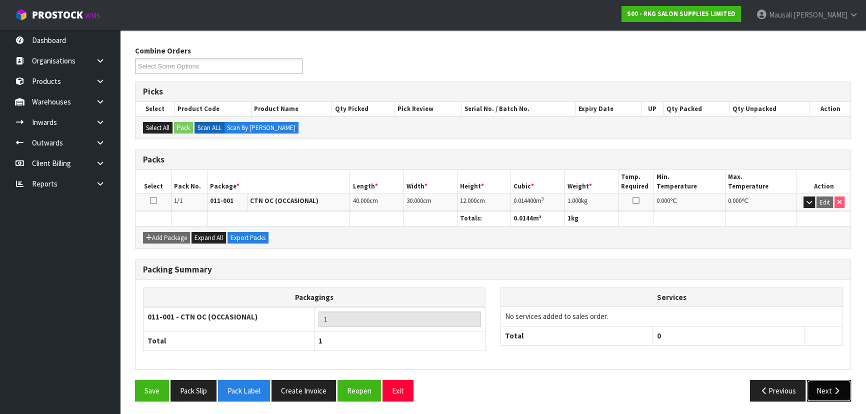
click at [814, 381] on button "Next" at bounding box center [829, 390] width 44 height 21
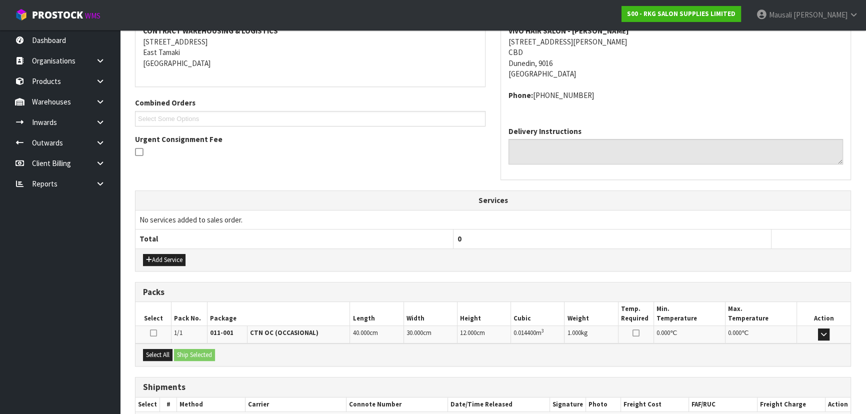
scroll to position [255, 0]
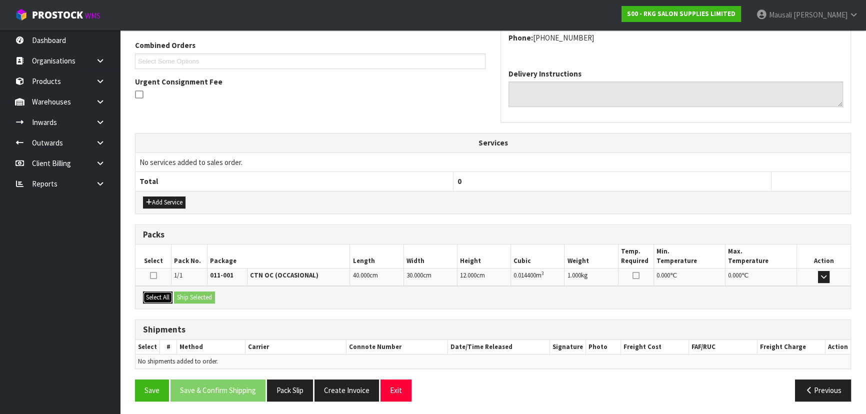
click at [159, 294] on button "Select All" at bounding box center [157, 297] width 29 height 12
click at [180, 295] on button "Ship Selected" at bounding box center [194, 297] width 41 height 12
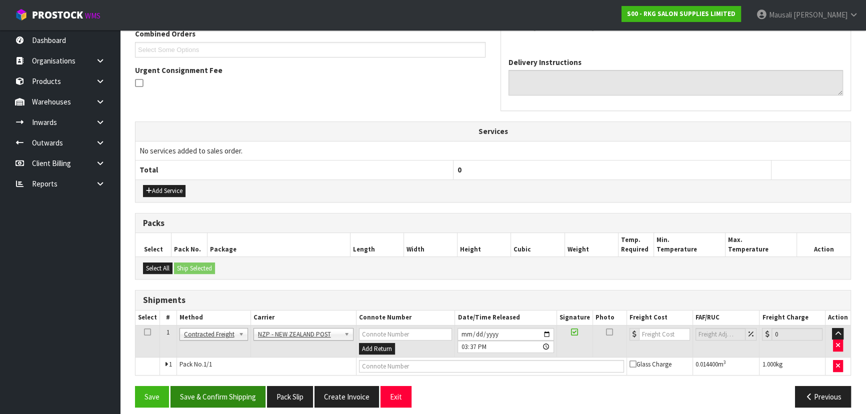
scroll to position [273, 0]
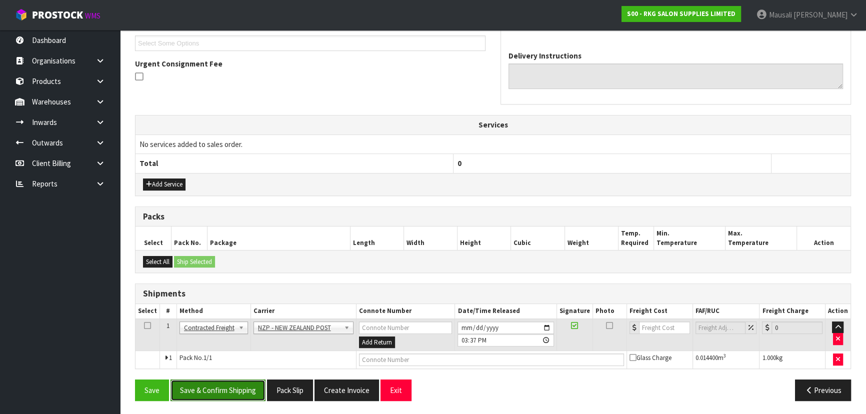
click at [232, 381] on button "Save & Confirm Shipping" at bounding box center [217, 389] width 95 height 21
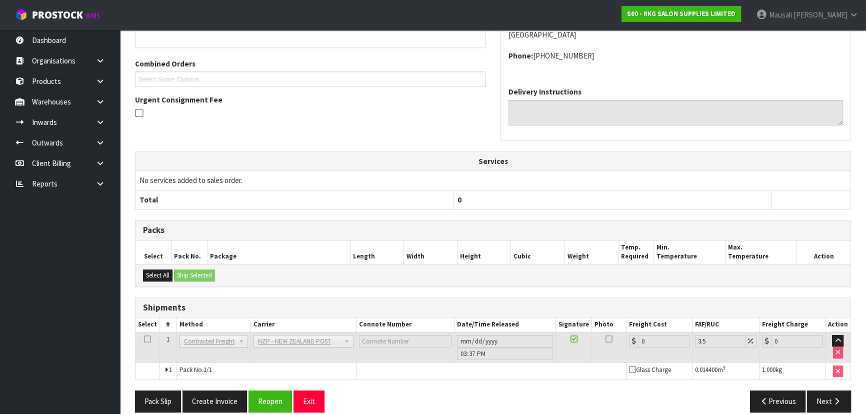
scroll to position [259, 0]
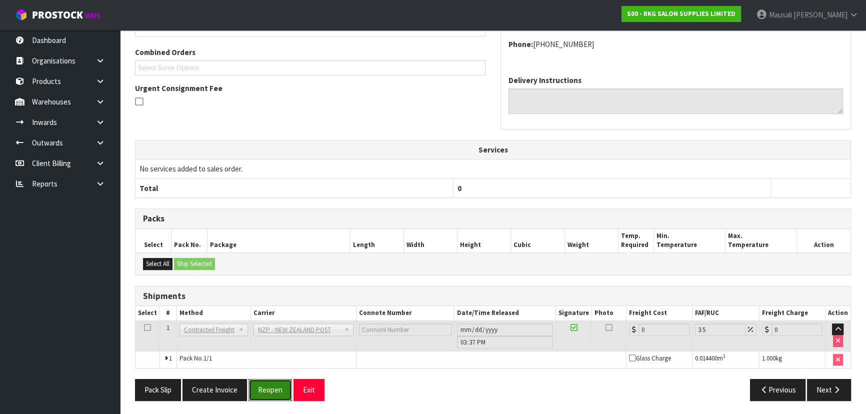
click at [272, 391] on button "Reopen" at bounding box center [269, 389] width 43 height 21
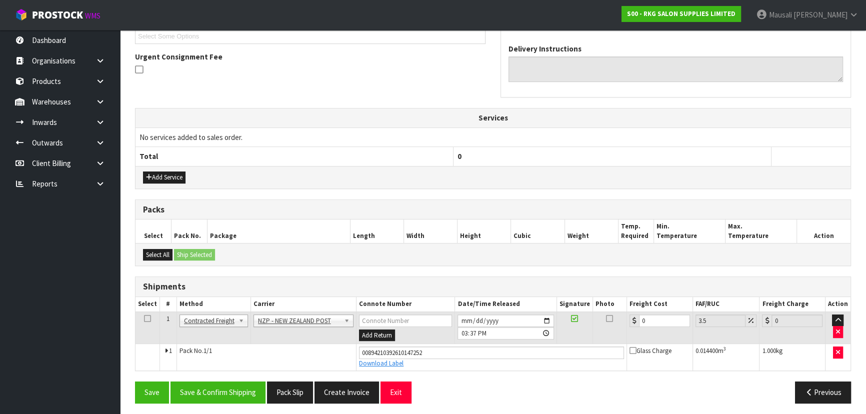
scroll to position [282, 0]
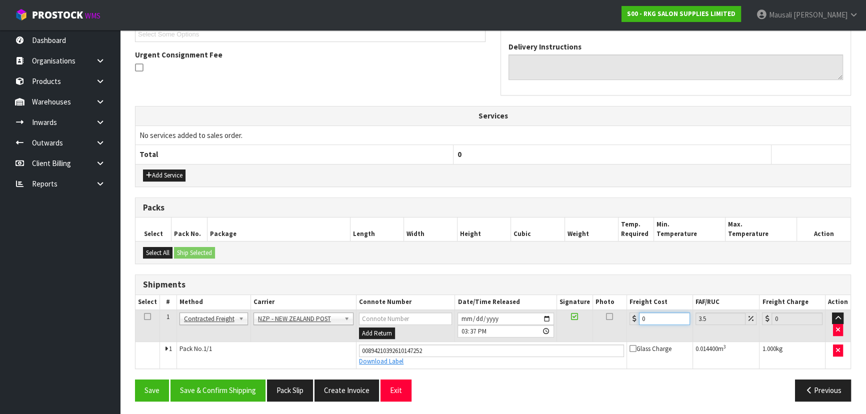
drag, startPoint x: 651, startPoint y: 318, endPoint x: 631, endPoint y: 320, distance: 20.6
click at [631, 320] on div "0" at bounding box center [659, 318] width 60 height 12
click at [240, 385] on button "Save & Confirm Shipping" at bounding box center [217, 389] width 95 height 21
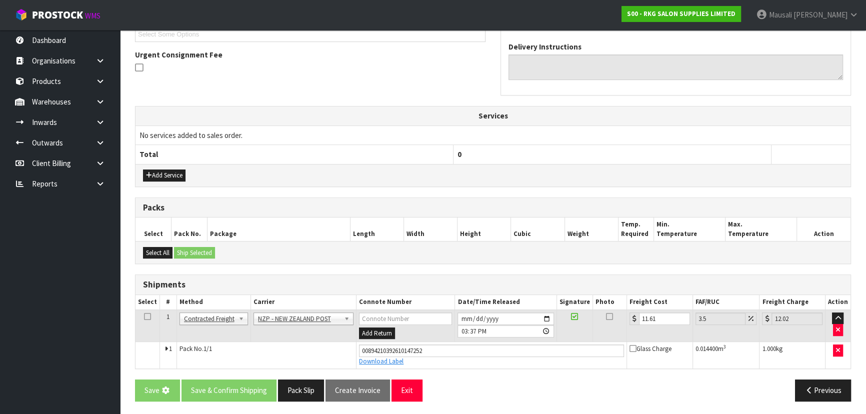
scroll to position [0, 0]
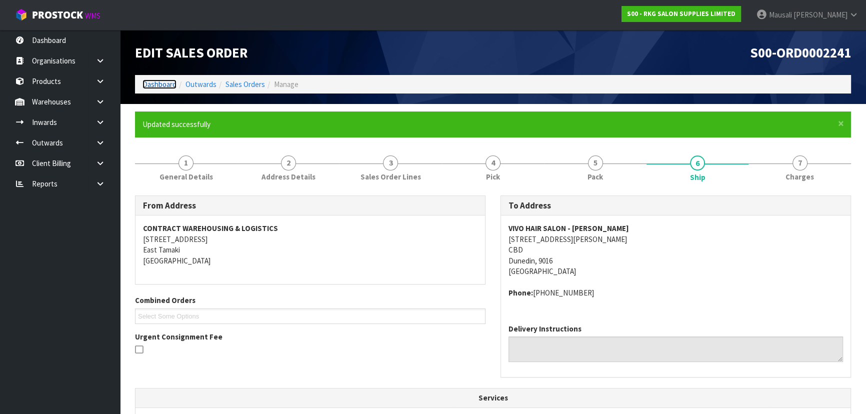
click at [169, 82] on link "Dashboard" at bounding box center [159, 83] width 34 height 9
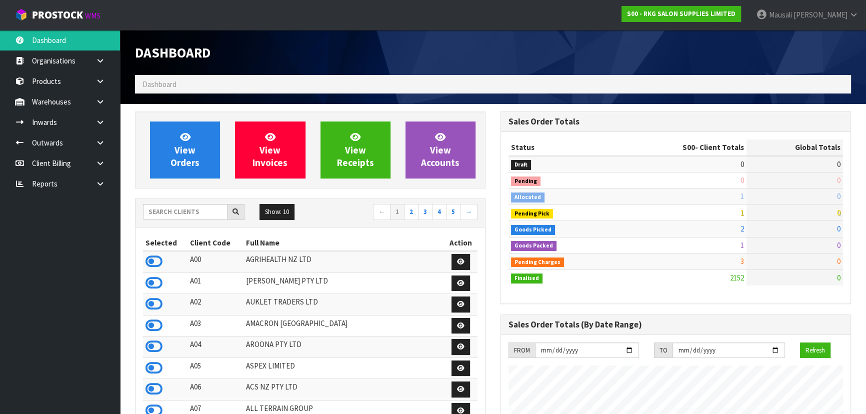
scroll to position [756, 365]
drag, startPoint x: 159, startPoint y: 215, endPoint x: 168, endPoint y: 218, distance: 10.0
click at [160, 215] on input "text" at bounding box center [185, 211] width 84 height 15
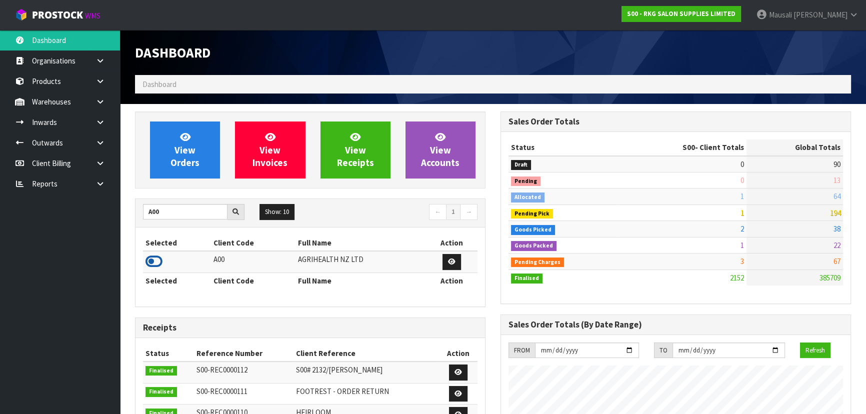
click at [157, 258] on icon at bounding box center [153, 261] width 17 height 15
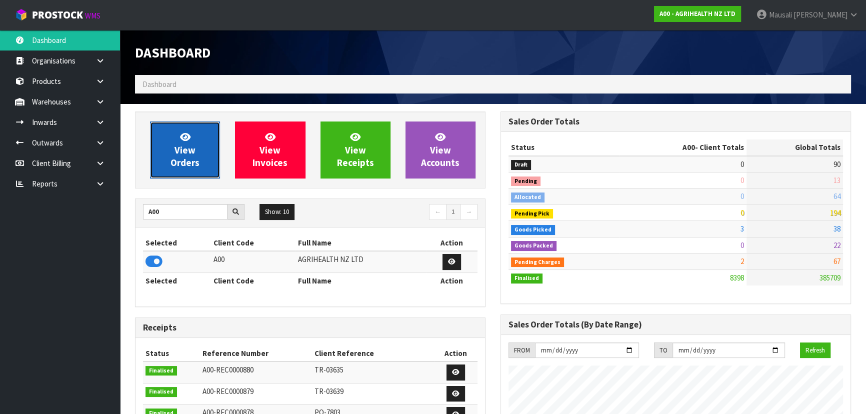
click at [198, 145] on link "View Orders" at bounding box center [185, 149] width 70 height 57
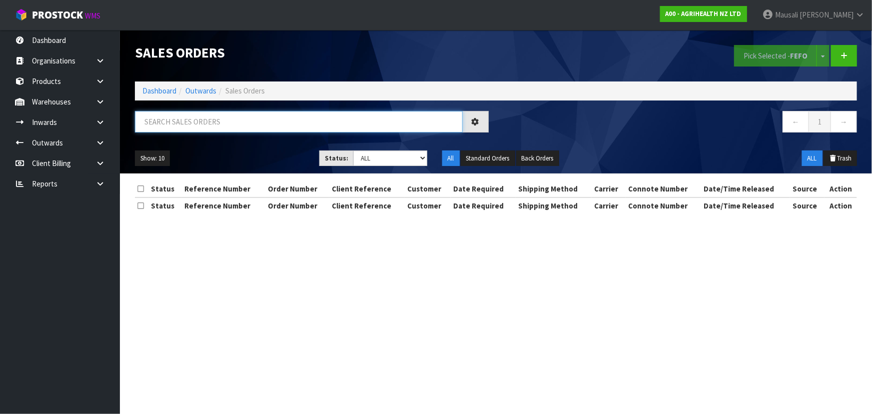
click at [175, 112] on input "text" at bounding box center [299, 121] width 328 height 21
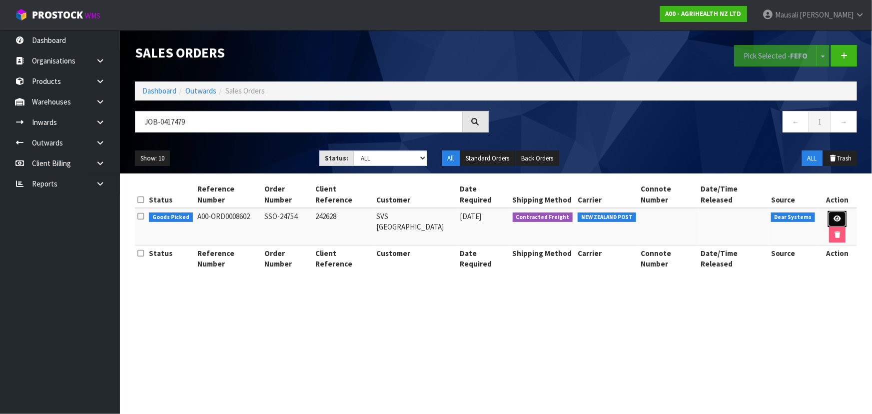
click at [834, 215] on icon at bounding box center [837, 218] width 7 height 6
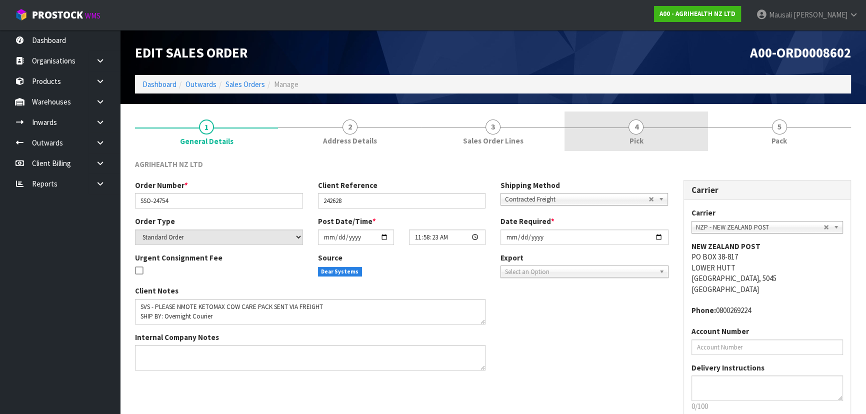
click at [651, 140] on link "4 Pick" at bounding box center [635, 130] width 143 height 39
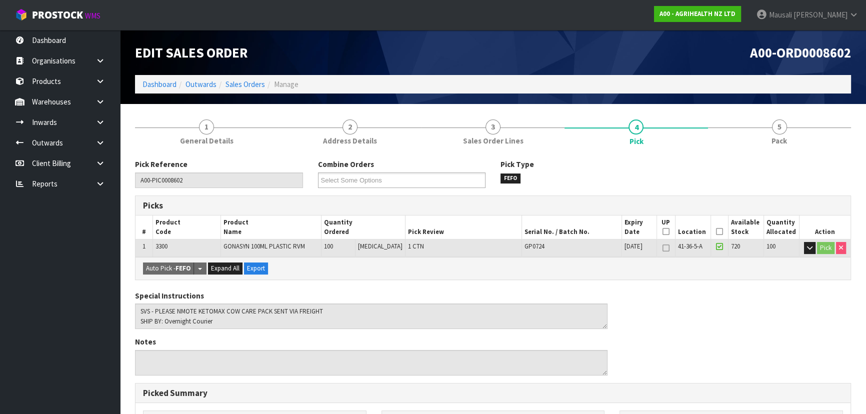
click at [716, 231] on icon at bounding box center [719, 231] width 7 height 0
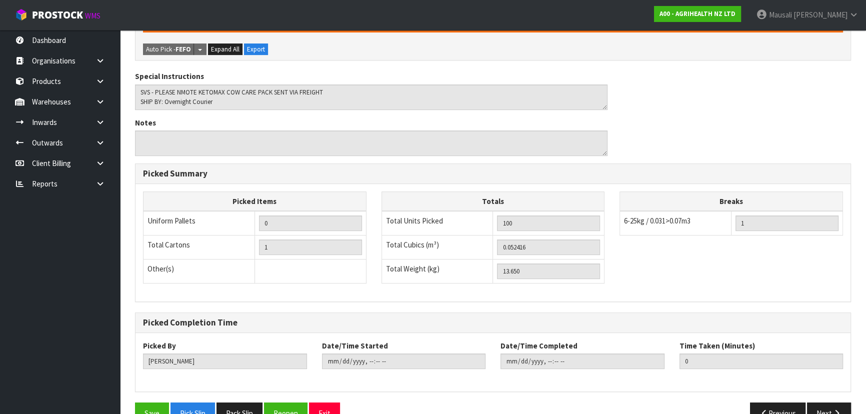
scroll to position [279, 0]
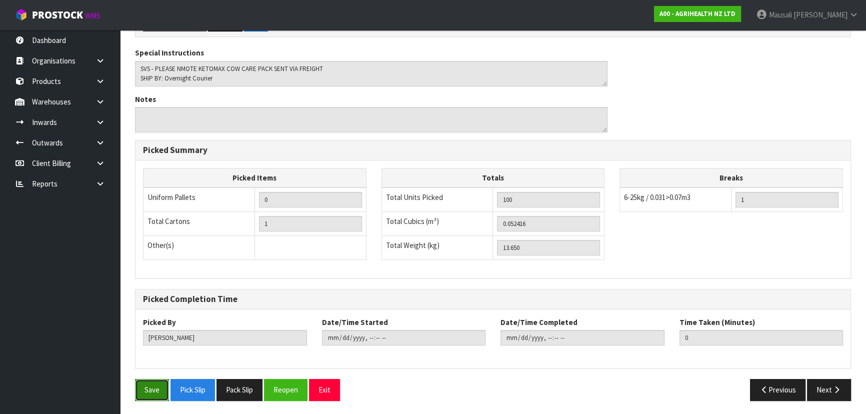
click at [156, 387] on button "Save" at bounding box center [152, 389] width 34 height 21
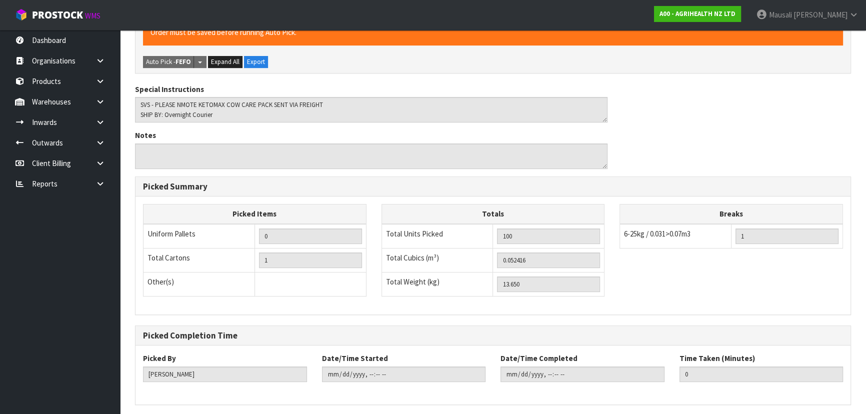
scroll to position [0, 0]
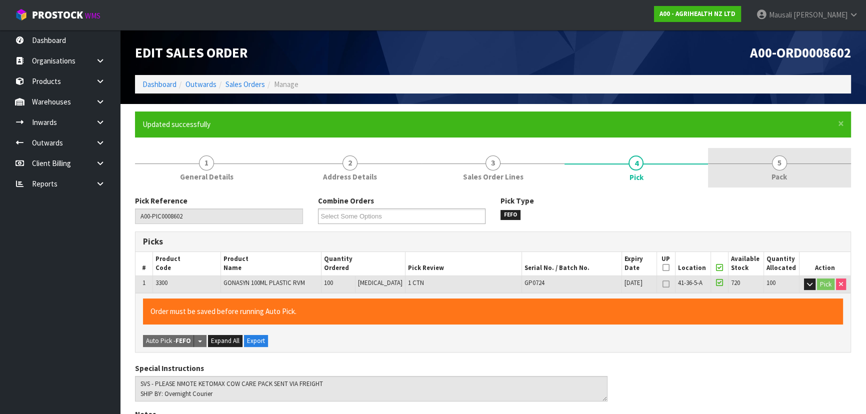
click at [781, 167] on span "5" at bounding box center [779, 162] width 15 height 15
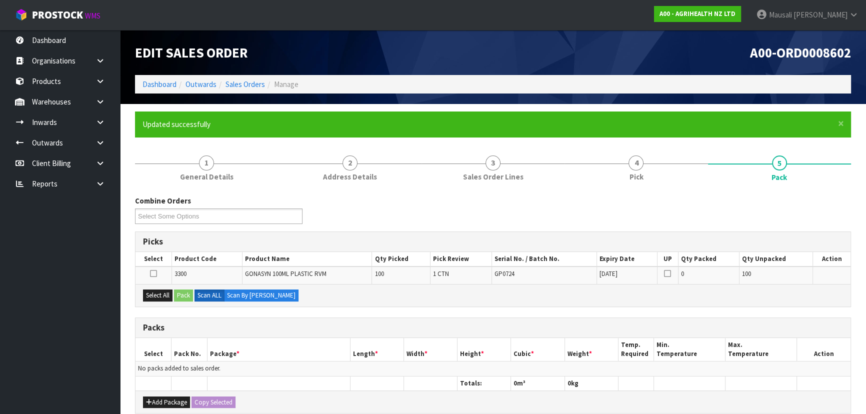
scroll to position [136, 0]
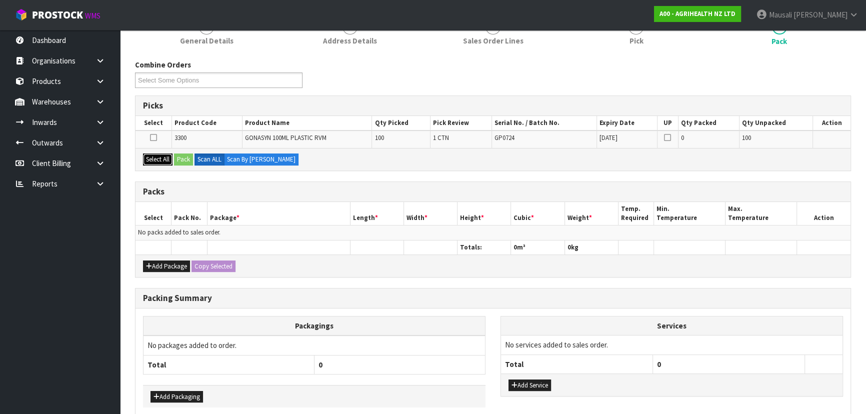
click at [156, 159] on button "Select All" at bounding box center [157, 159] width 29 height 12
click at [185, 154] on button "Pack" at bounding box center [183, 159] width 19 height 12
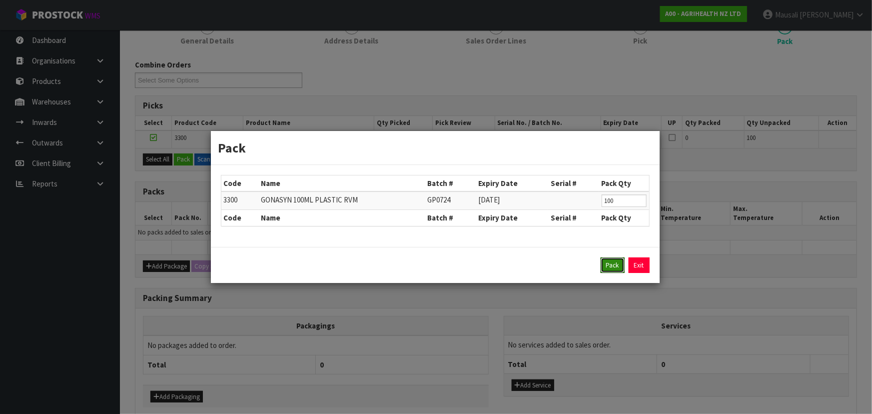
drag, startPoint x: 614, startPoint y: 263, endPoint x: 602, endPoint y: 257, distance: 13.2
click at [612, 263] on button "Pack" at bounding box center [613, 265] width 24 height 16
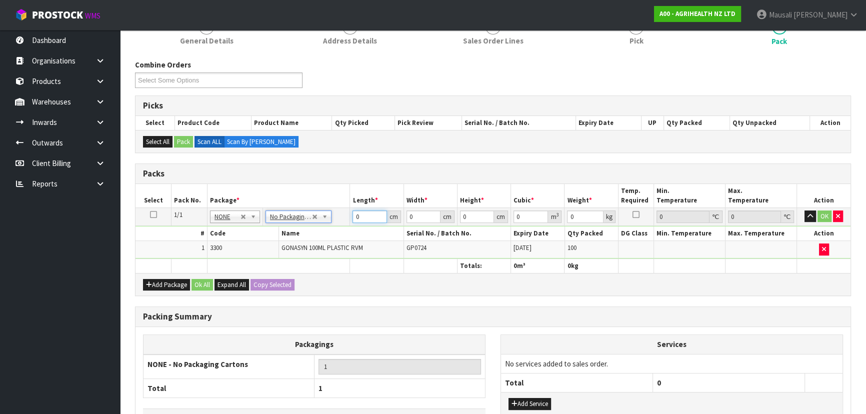
drag, startPoint x: 357, startPoint y: 223, endPoint x: 353, endPoint y: 228, distance: 6.7
click at [354, 228] on tbody "1/1 NONE 007-001 007-002 007-004 007-009 007-013 007-014 007-015 007-017 007-01…" at bounding box center [492, 232] width 715 height 51
click at [198, 279] on button "Ok All" at bounding box center [201, 285] width 21 height 12
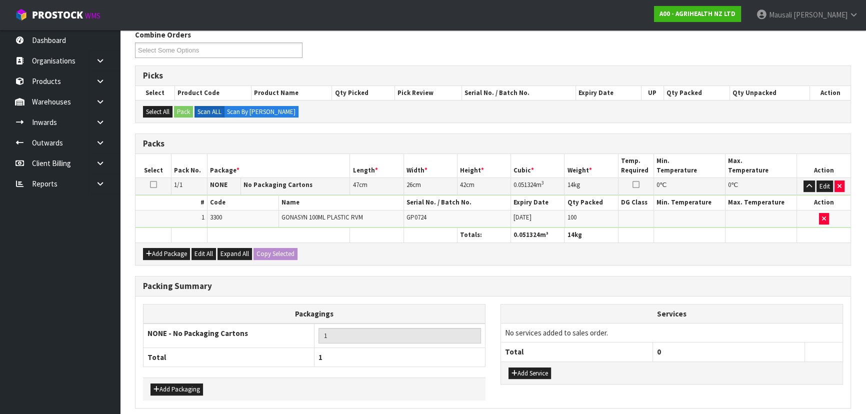
scroll to position [205, 0]
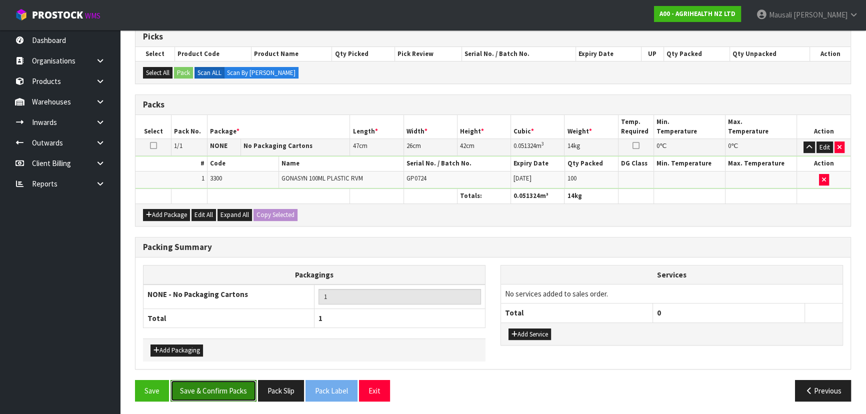
drag, startPoint x: 218, startPoint y: 395, endPoint x: 226, endPoint y: 397, distance: 7.9
click at [220, 397] on button "Save & Confirm Packs" at bounding box center [213, 390] width 86 height 21
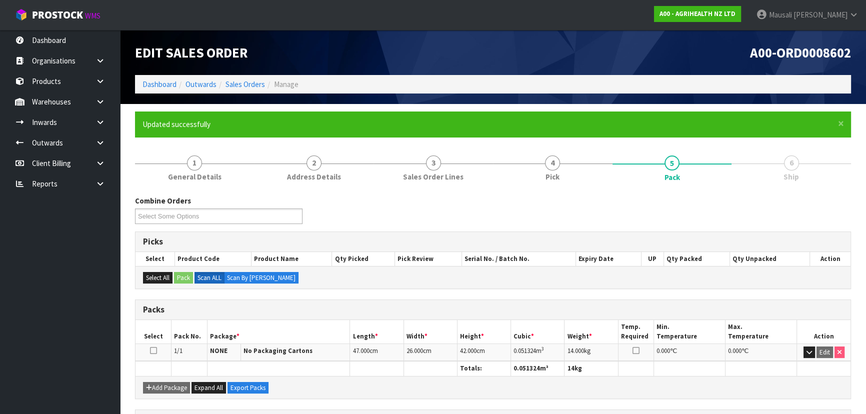
scroll to position [150, 0]
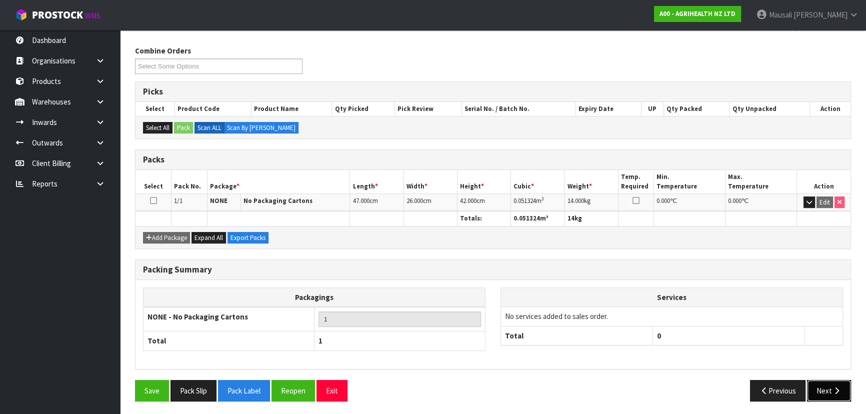
click at [827, 380] on button "Next" at bounding box center [829, 390] width 44 height 21
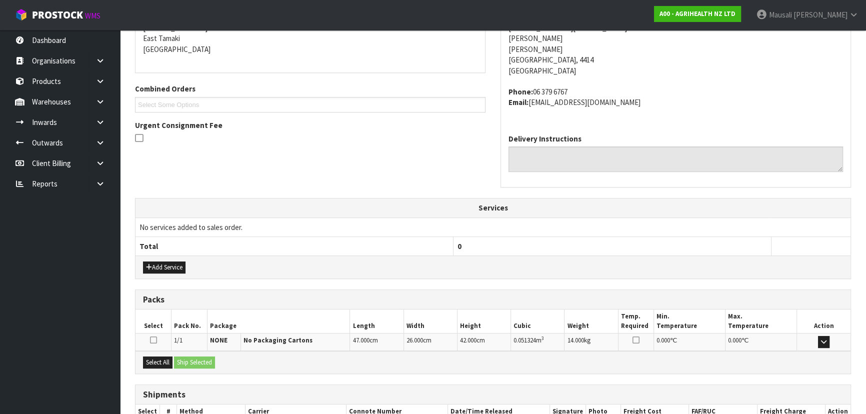
scroll to position [276, 0]
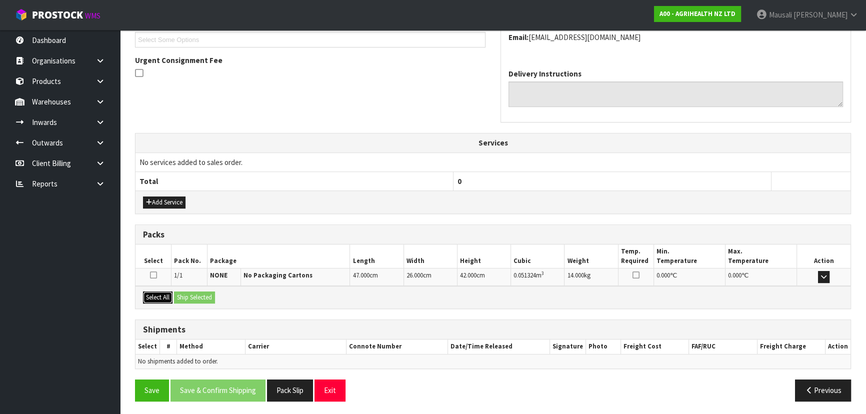
drag, startPoint x: 171, startPoint y: 290, endPoint x: 177, endPoint y: 293, distance: 6.3
click at [171, 291] on button "Select All" at bounding box center [157, 297] width 29 height 12
click at [191, 293] on button "Ship Selected" at bounding box center [194, 297] width 41 height 12
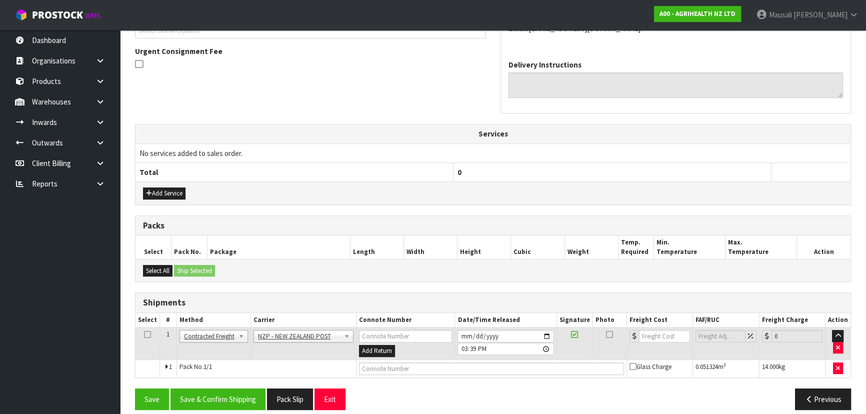
scroll to position [294, 0]
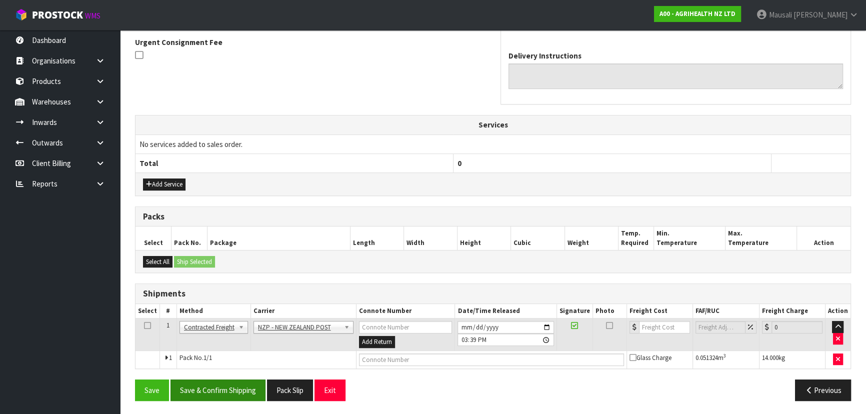
drag, startPoint x: 236, startPoint y: 400, endPoint x: 239, endPoint y: 393, distance: 7.8
click at [236, 398] on div "Save Save & Confirm Shipping Pack Slip Exit Previous" at bounding box center [492, 393] width 731 height 29
drag, startPoint x: 211, startPoint y: 389, endPoint x: 224, endPoint y: 380, distance: 15.8
click at [211, 389] on button "Save & Confirm Shipping" at bounding box center [217, 389] width 95 height 21
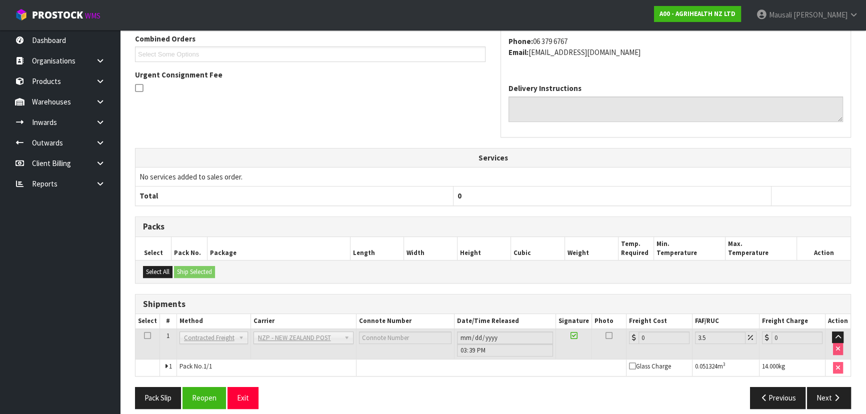
scroll to position [280, 0]
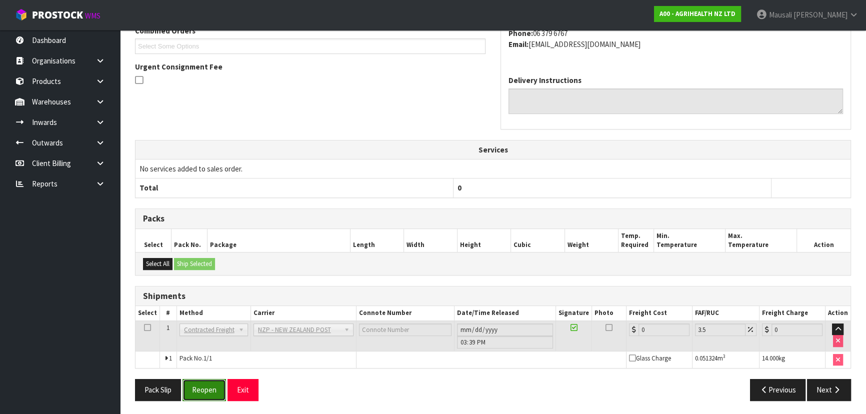
click at [219, 379] on button "Reopen" at bounding box center [203, 389] width 43 height 21
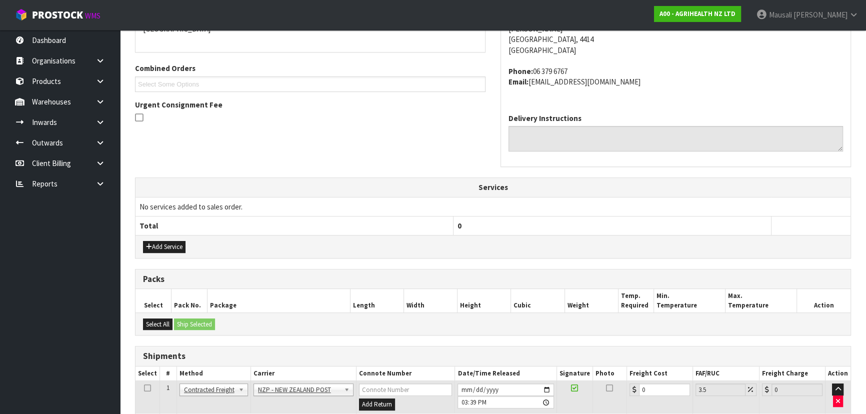
scroll to position [304, 0]
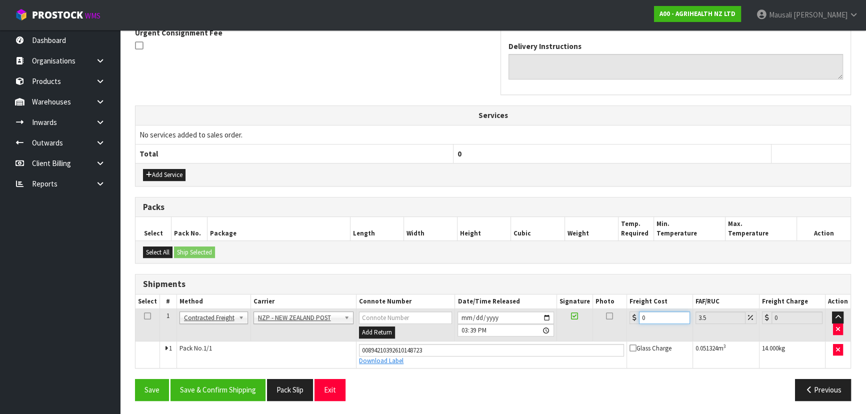
drag, startPoint x: 656, startPoint y: 313, endPoint x: 629, endPoint y: 322, distance: 28.6
click at [629, 322] on td "0" at bounding box center [660, 325] width 66 height 32
drag, startPoint x: 247, startPoint y: 387, endPoint x: 429, endPoint y: 132, distance: 313.5
click at [247, 386] on button "Save & Confirm Shipping" at bounding box center [217, 389] width 95 height 21
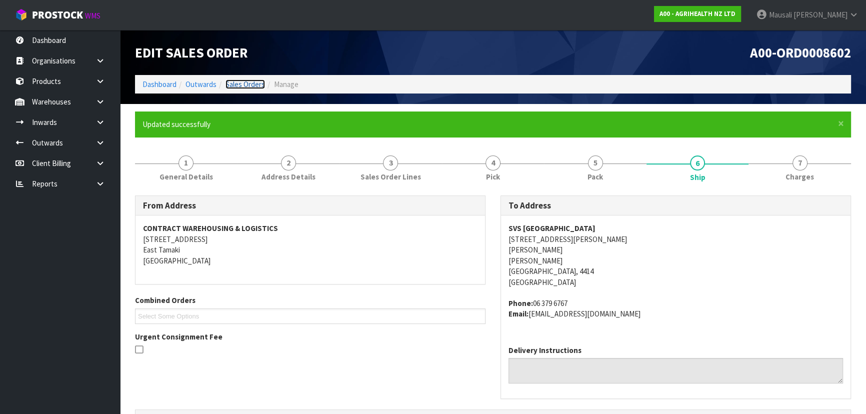
click at [238, 87] on link "Sales Orders" at bounding box center [244, 83] width 39 height 9
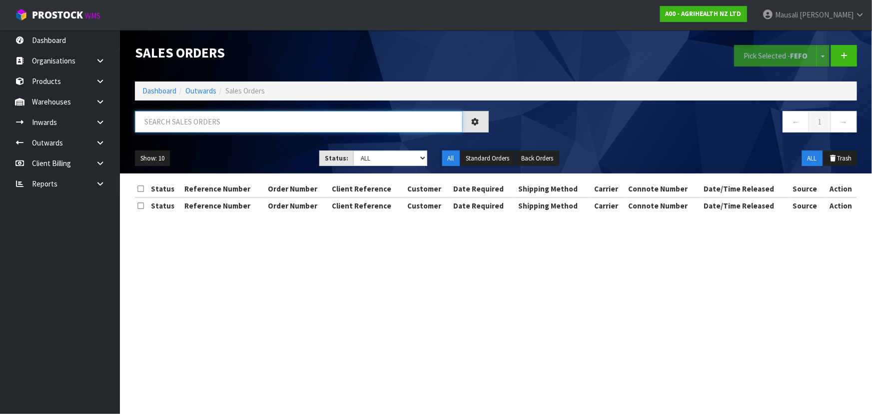
click at [169, 121] on input "text" at bounding box center [299, 121] width 328 height 21
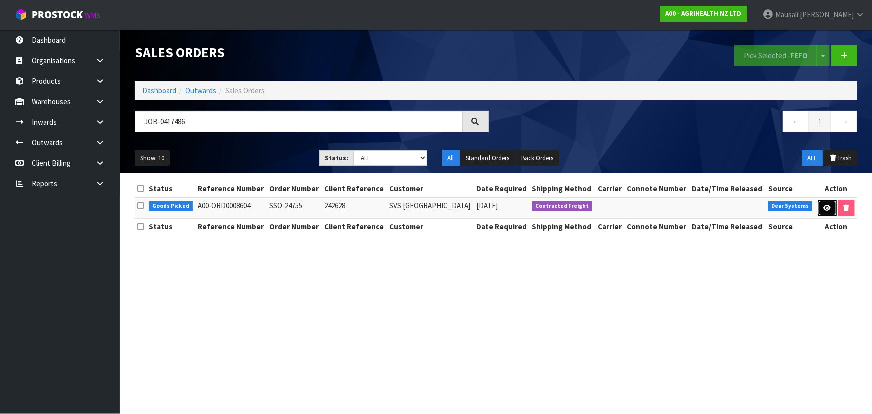
click at [829, 205] on icon at bounding box center [827, 208] width 7 height 6
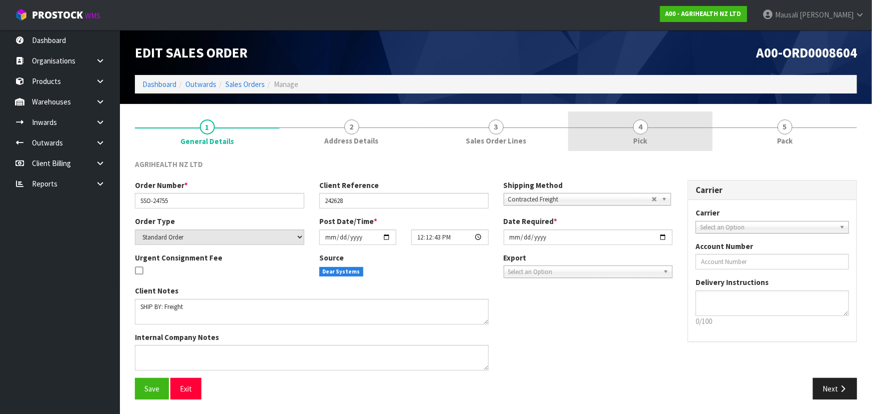
click at [672, 145] on link "4 Pick" at bounding box center [640, 130] width 144 height 39
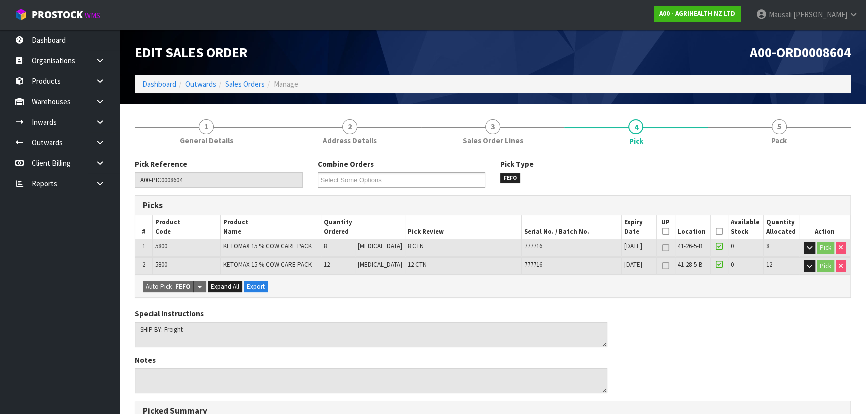
click at [716, 231] on icon at bounding box center [719, 231] width 7 height 0
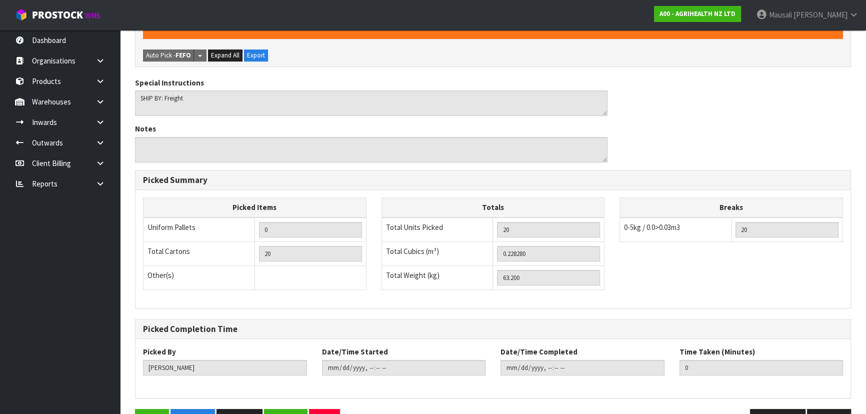
scroll to position [297, 0]
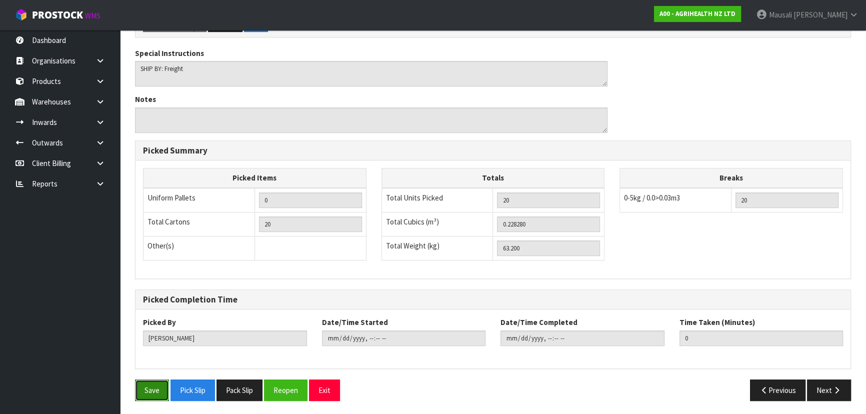
click at [148, 387] on button "Save" at bounding box center [152, 389] width 34 height 21
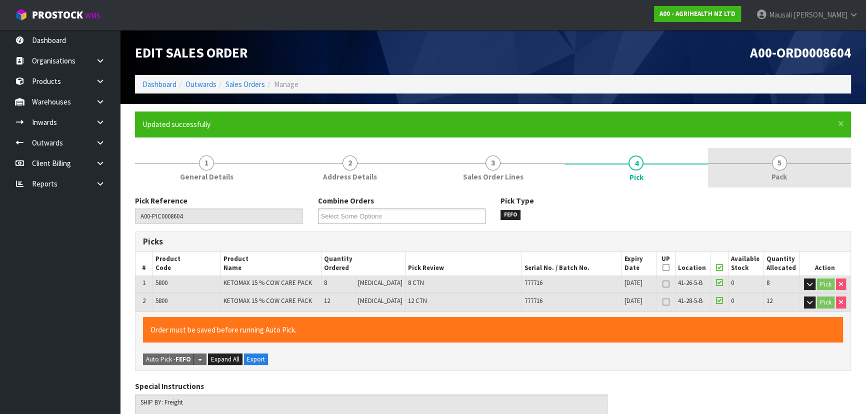
click at [773, 173] on span "Pack" at bounding box center [778, 176] width 15 height 10
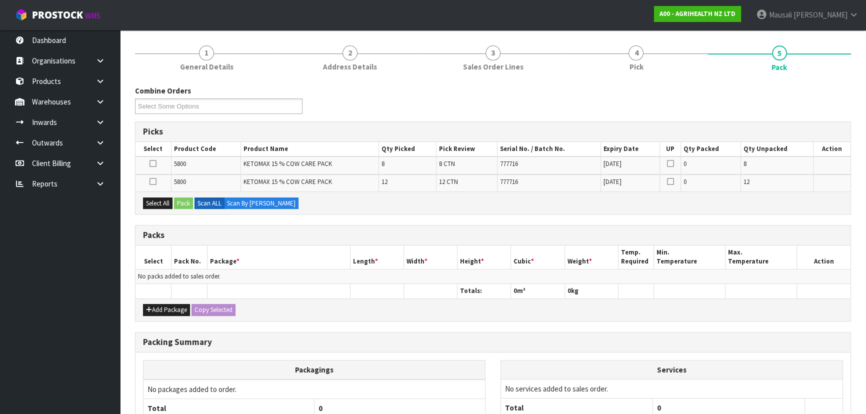
scroll to position [181, 0]
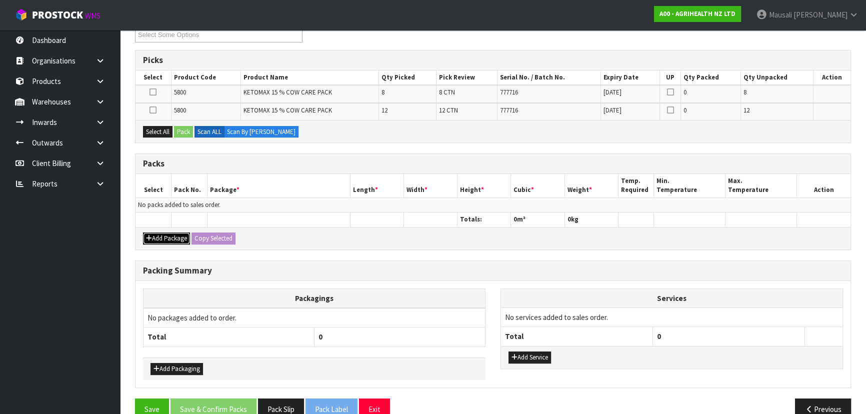
click at [168, 232] on button "Add Package" at bounding box center [166, 238] width 47 height 12
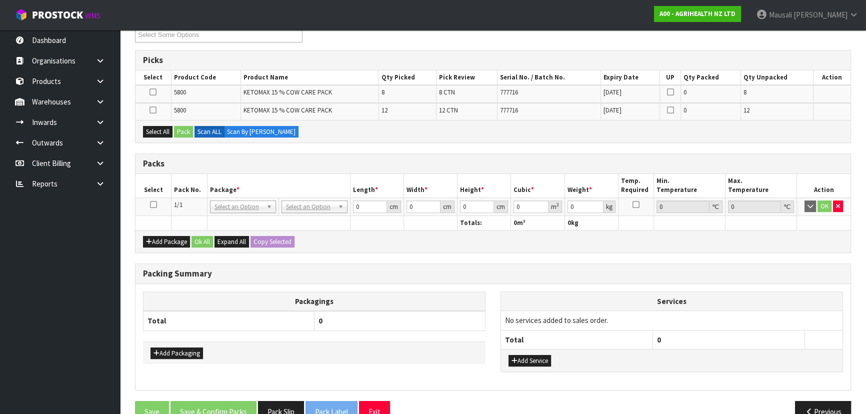
click at [153, 204] on icon at bounding box center [153, 204] width 7 height 0
click at [150, 92] on icon at bounding box center [152, 92] width 7 height 0
click at [0, 0] on input "checkbox" at bounding box center [0, 0] width 0 height 0
click at [180, 130] on button "Pack" at bounding box center [183, 132] width 19 height 12
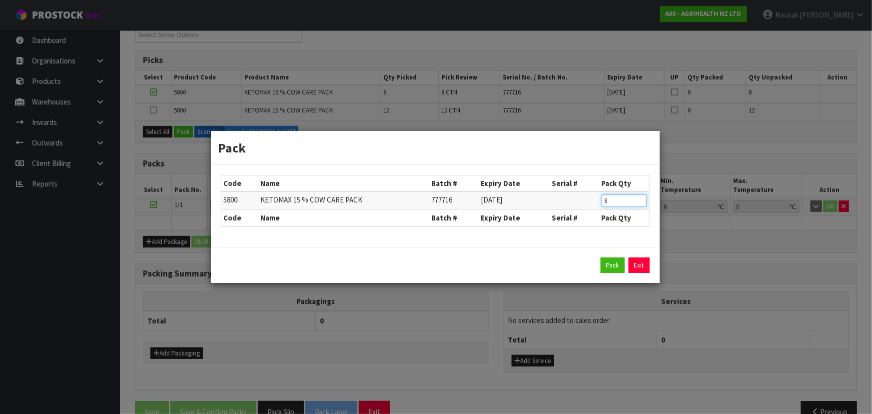
drag, startPoint x: 615, startPoint y: 199, endPoint x: 575, endPoint y: 205, distance: 40.4
click at [582, 207] on tr "5800 KETOMAX 15 % COW CARE PACK 777716 [DATE] 8" at bounding box center [435, 200] width 428 height 18
click button "Pack" at bounding box center [613, 265] width 24 height 16
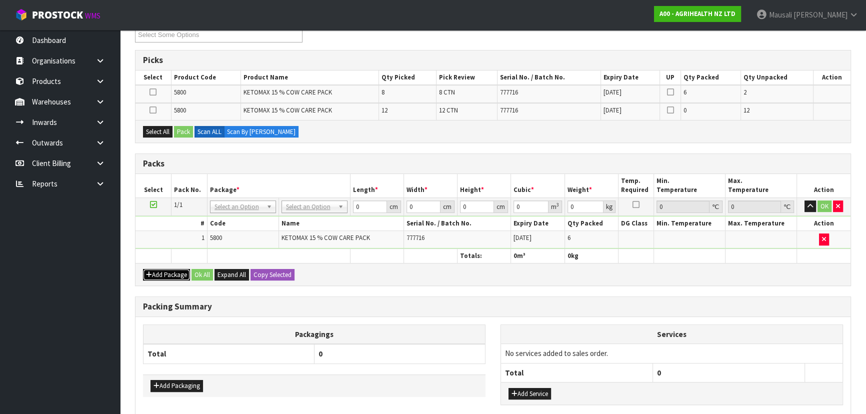
click at [157, 276] on button "Add Package" at bounding box center [166, 275] width 47 height 12
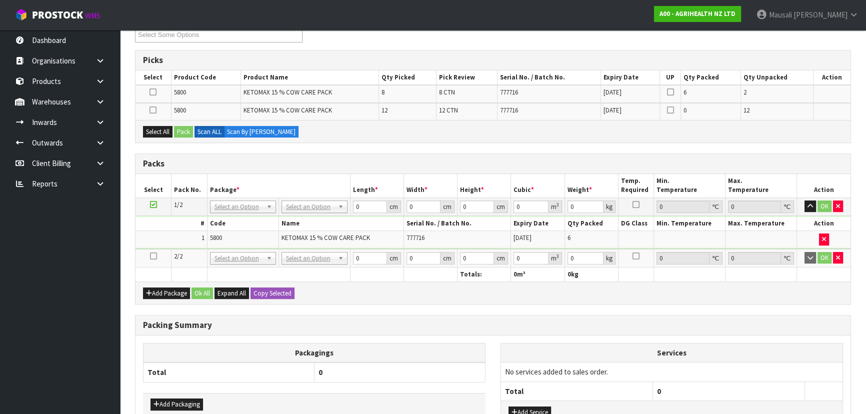
click at [150, 256] on icon at bounding box center [153, 256] width 7 height 0
click at [154, 110] on icon at bounding box center [152, 110] width 7 height 0
click at [0, 0] on input "checkbox" at bounding box center [0, 0] width 0 height 0
click at [180, 126] on button "Pack" at bounding box center [183, 132] width 19 height 12
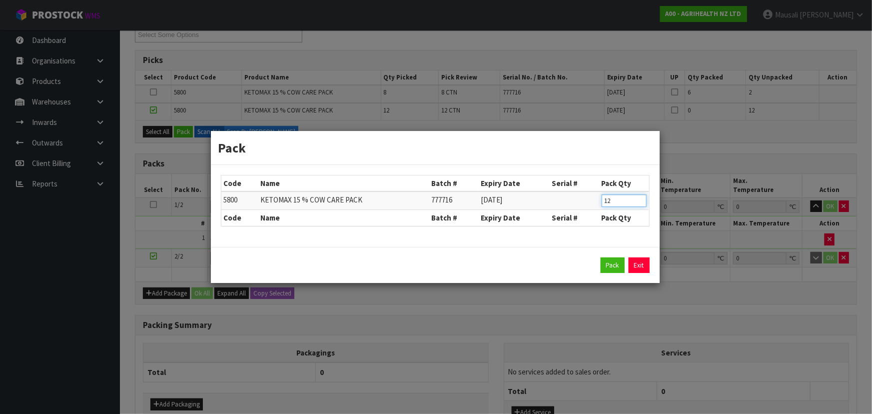
click at [588, 205] on tr "5800 KETOMAX 15 % COW CARE PACK 777716 [DATE] 12" at bounding box center [435, 200] width 428 height 18
click button "Pack" at bounding box center [613, 265] width 24 height 16
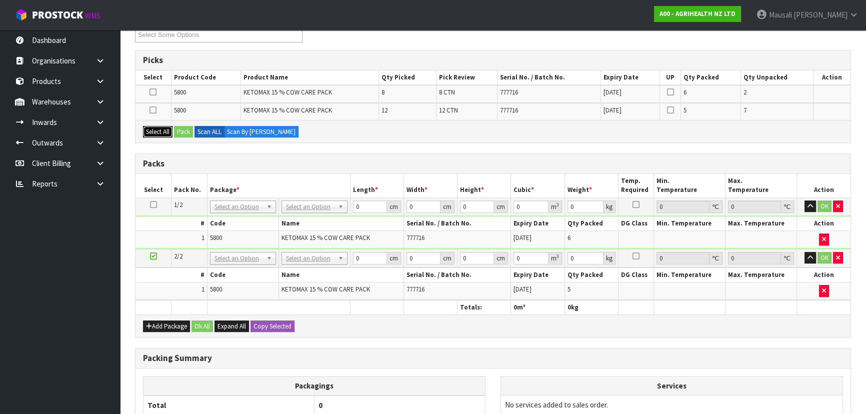
click at [153, 132] on button "Select All" at bounding box center [157, 132] width 29 height 12
click at [153, 256] on icon at bounding box center [153, 256] width 7 height 0
click at [181, 129] on button "Pack" at bounding box center [183, 132] width 19 height 12
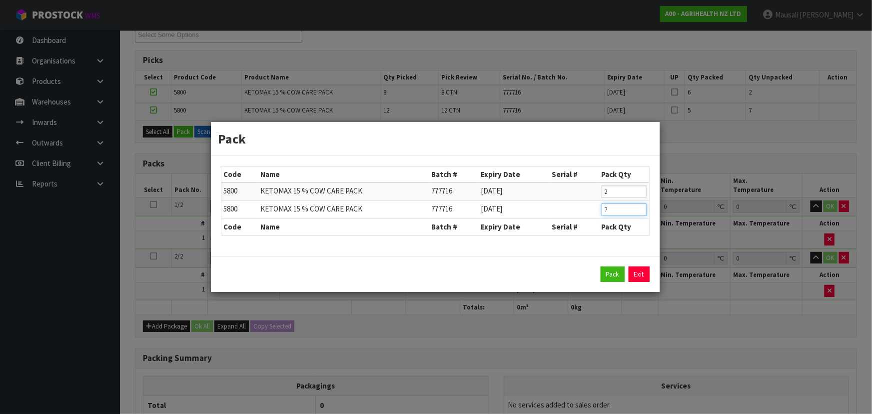
drag, startPoint x: 615, startPoint y: 210, endPoint x: 583, endPoint y: 214, distance: 31.7
click at [584, 214] on tr "5800 KETOMAX 15 % COW CARE PACK 777716 [DATE] 7" at bounding box center [435, 210] width 428 height 18
click button "Pack" at bounding box center [613, 274] width 24 height 16
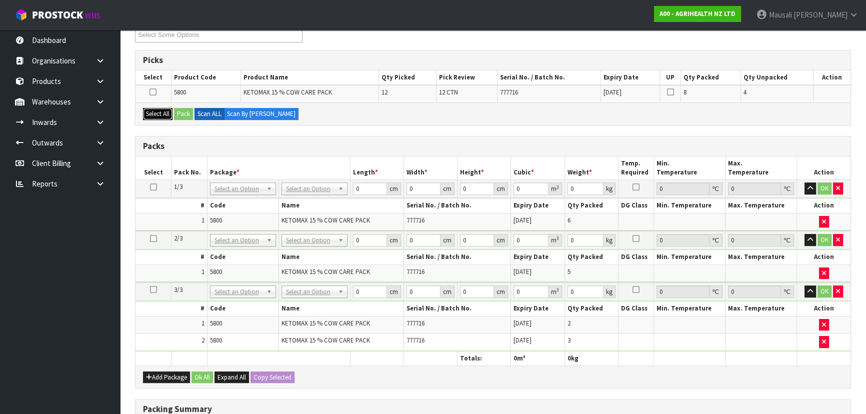
click at [163, 114] on button "Select All" at bounding box center [157, 114] width 29 height 12
click at [178, 109] on button "Pack" at bounding box center [183, 114] width 19 height 12
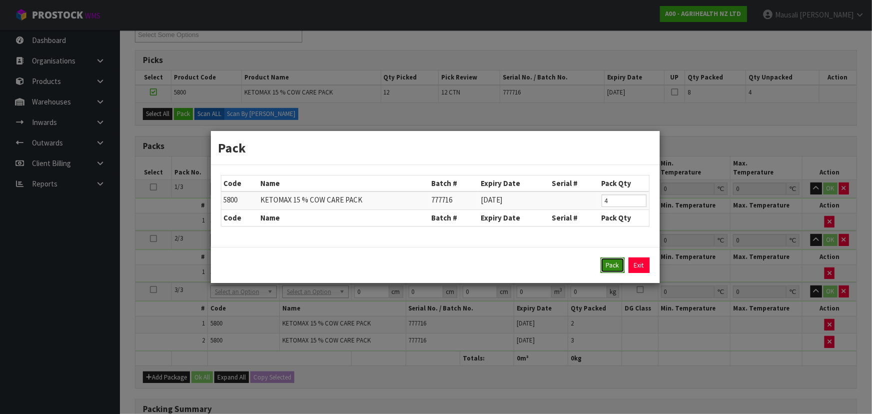
click at [604, 262] on button "Pack" at bounding box center [613, 265] width 24 height 16
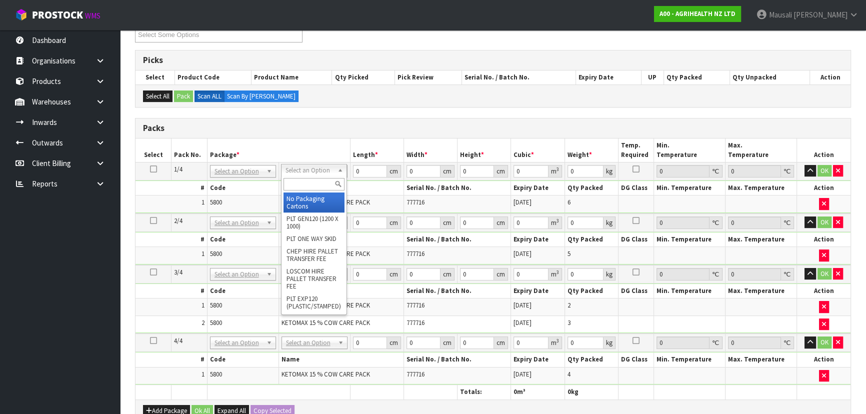
click at [310, 182] on input "text" at bounding box center [313, 184] width 61 height 12
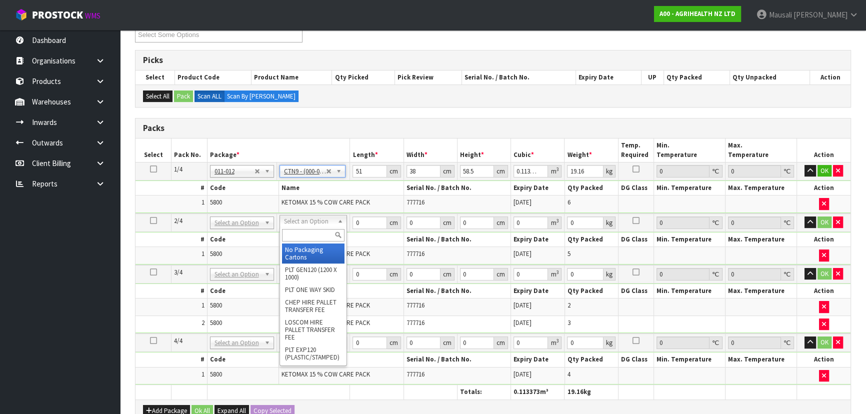
click at [300, 232] on input "text" at bounding box center [313, 235] width 62 height 12
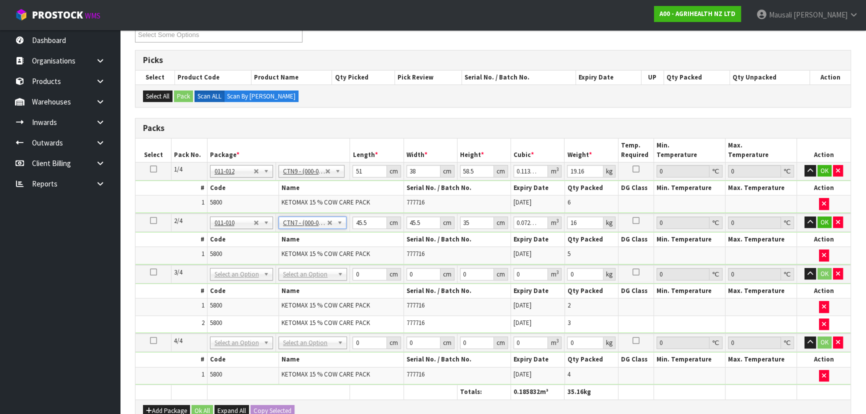
drag, startPoint x: 299, startPoint y: 270, endPoint x: 296, endPoint y: 285, distance: 15.2
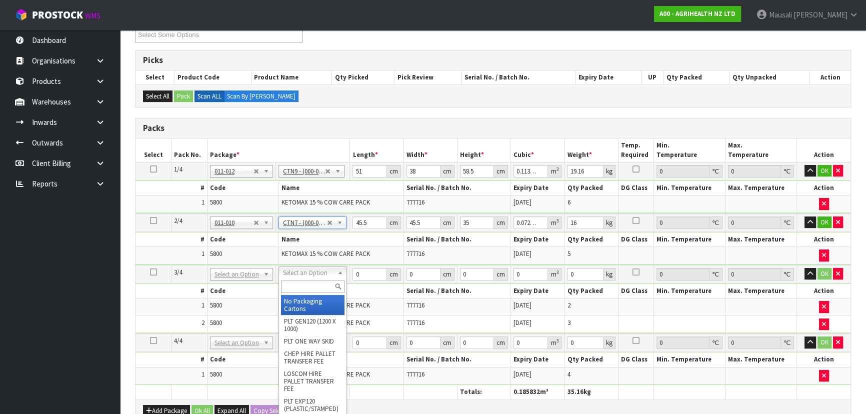
click at [292, 285] on input "text" at bounding box center [312, 286] width 63 height 12
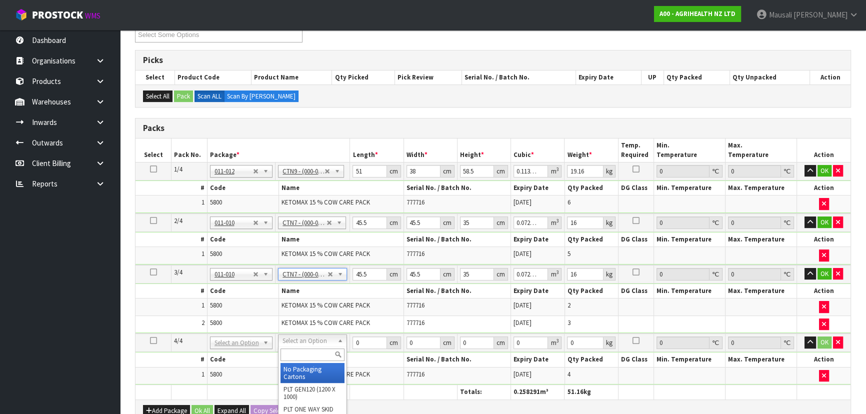
click at [299, 354] on input "text" at bounding box center [312, 354] width 64 height 12
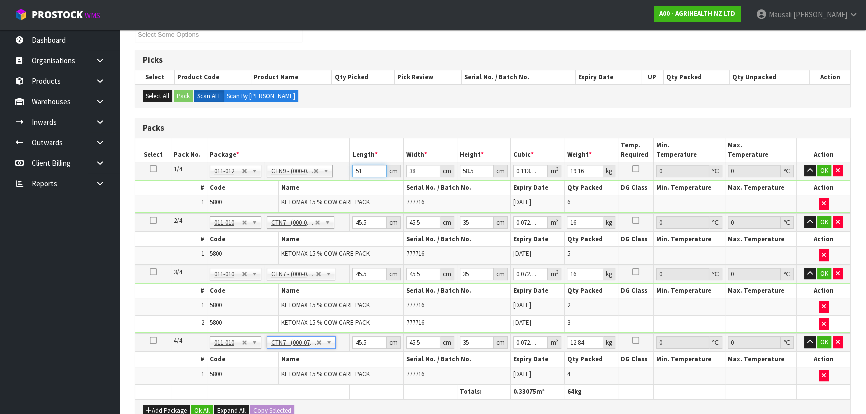
drag, startPoint x: 363, startPoint y: 168, endPoint x: 357, endPoint y: 181, distance: 14.1
click at [355, 178] on tbody "1/4 NONE 007-001 007-002 007-004 007-009 007-013 007-014 007-015 007-017 007-01…" at bounding box center [492, 187] width 715 height 51
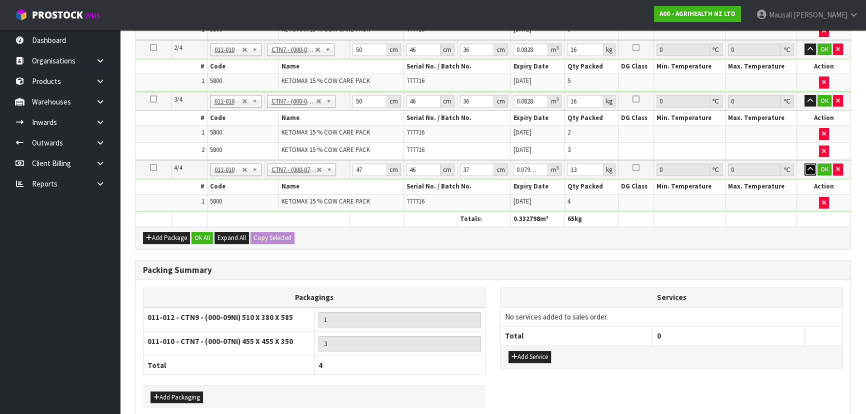
scroll to position [400, 0]
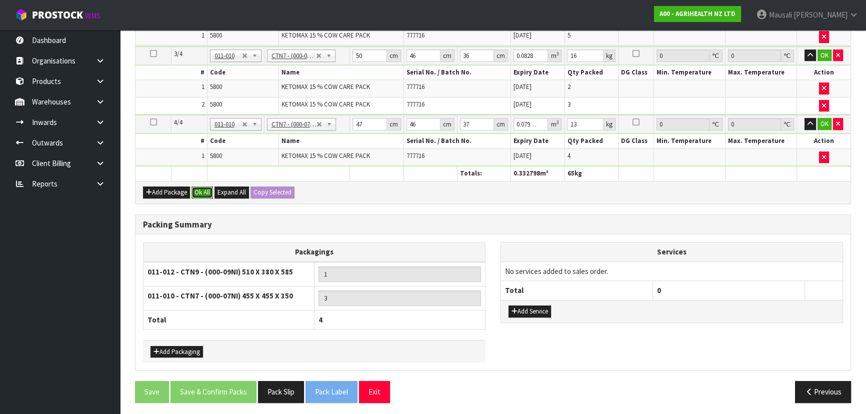
click at [206, 186] on button "Ok All" at bounding box center [201, 192] width 21 height 12
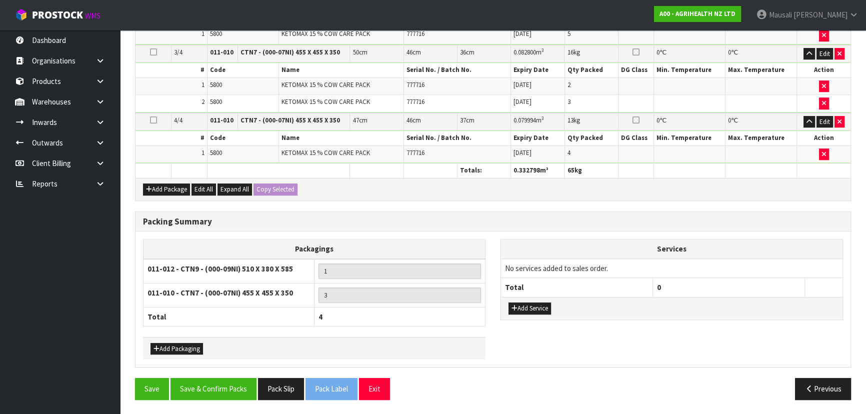
scroll to position [396, 0]
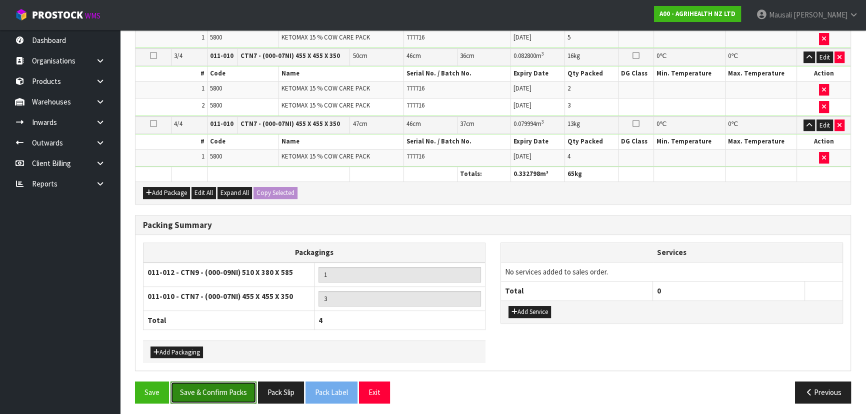
drag, startPoint x: 222, startPoint y: 387, endPoint x: 224, endPoint y: 382, distance: 5.9
click at [223, 385] on button "Save & Confirm Packs" at bounding box center [213, 391] width 86 height 21
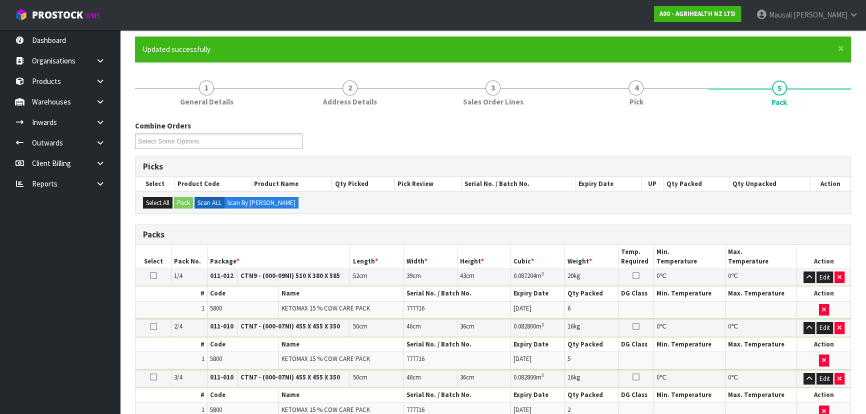
scroll to position [227, 0]
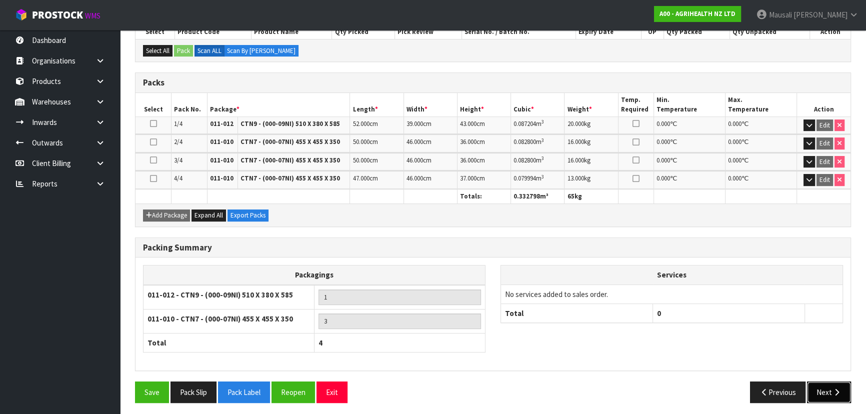
click at [834, 388] on icon "button" at bounding box center [836, 391] width 9 height 7
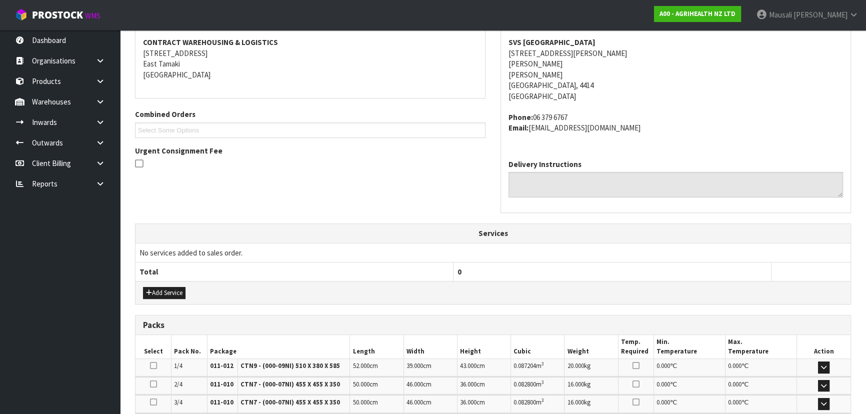
scroll to position [272, 0]
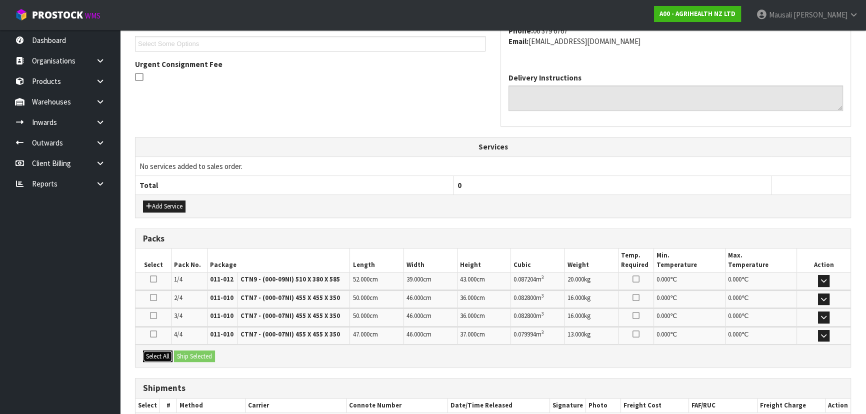
click at [159, 356] on button "Select All" at bounding box center [157, 356] width 29 height 12
click at [182, 351] on button "Ship Selected" at bounding box center [194, 356] width 41 height 12
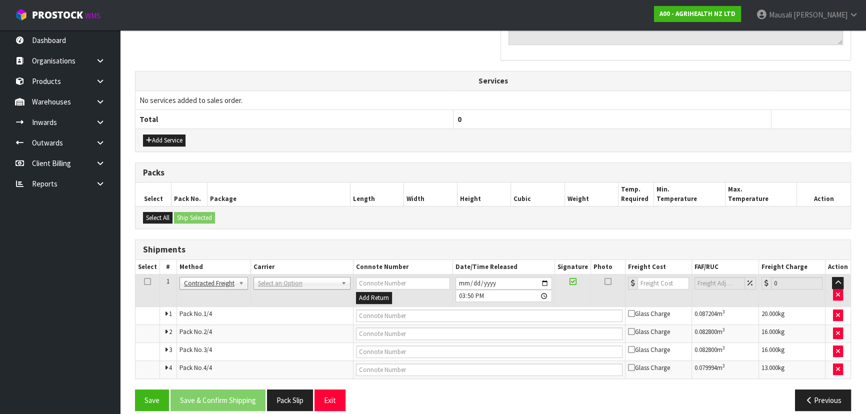
scroll to position [348, 0]
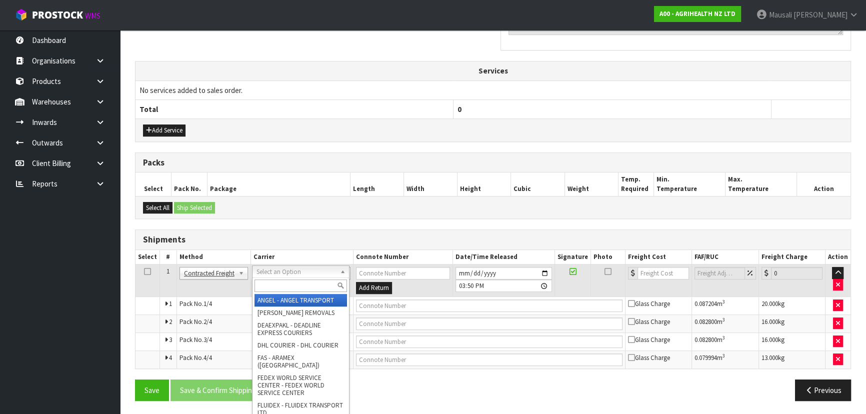
click at [287, 281] on input "text" at bounding box center [300, 285] width 92 height 12
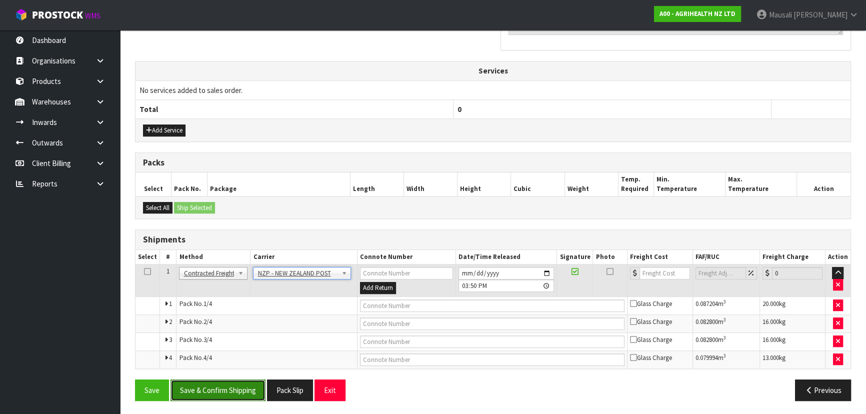
click at [234, 380] on button "Save & Confirm Shipping" at bounding box center [217, 389] width 95 height 21
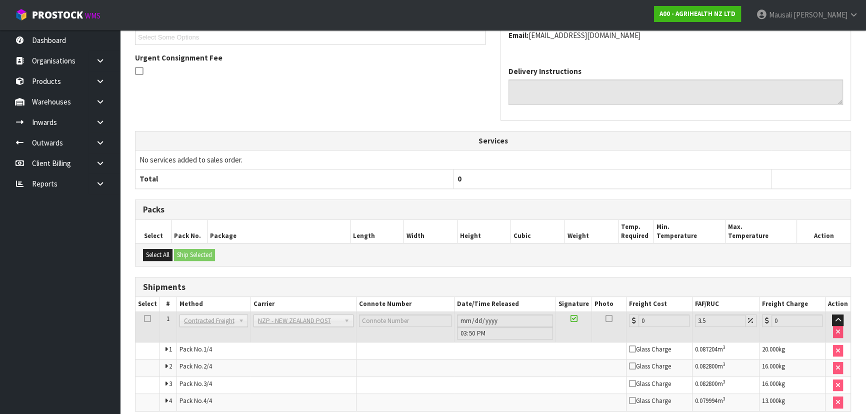
scroll to position [331, 0]
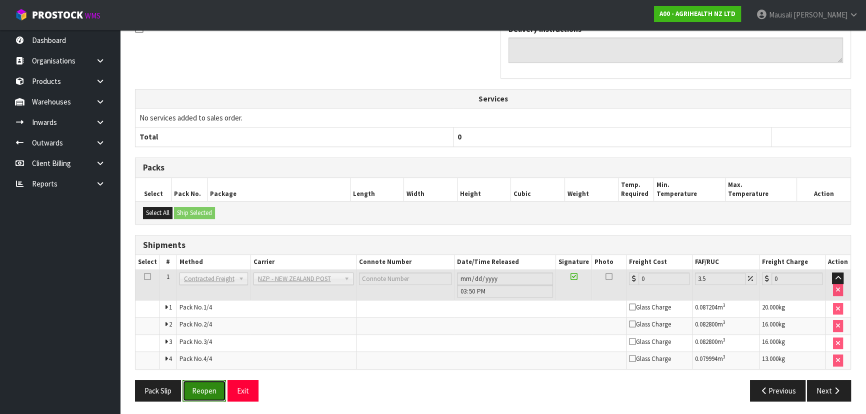
click at [204, 390] on button "Reopen" at bounding box center [203, 390] width 43 height 21
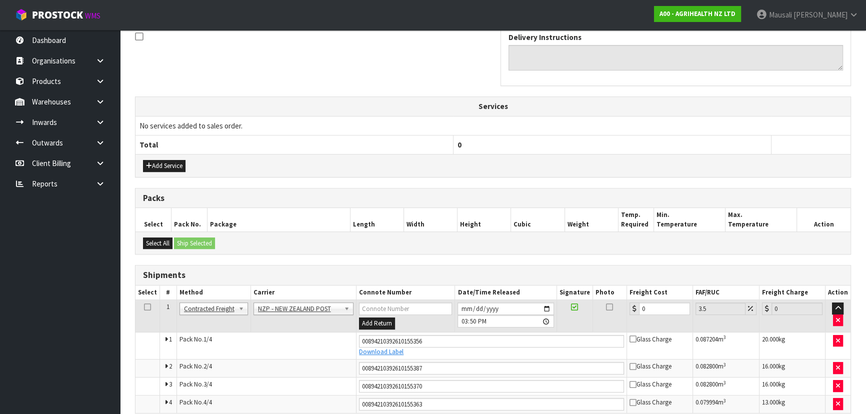
scroll to position [357, 0]
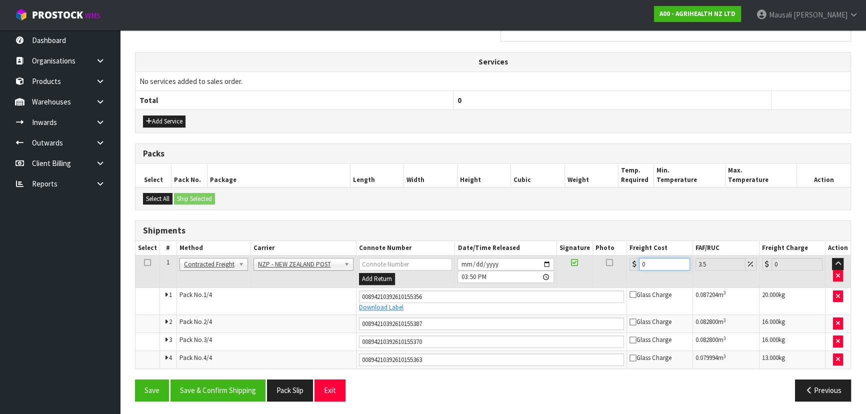
drag, startPoint x: 660, startPoint y: 260, endPoint x: 634, endPoint y: 265, distance: 26.9
click at [634, 265] on div "0" at bounding box center [659, 264] width 60 height 12
click at [249, 392] on button "Save & Confirm Shipping" at bounding box center [217, 389] width 95 height 21
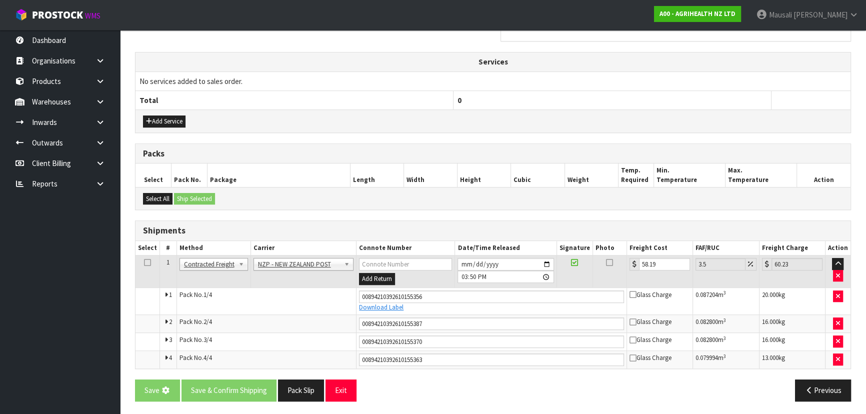
scroll to position [0, 0]
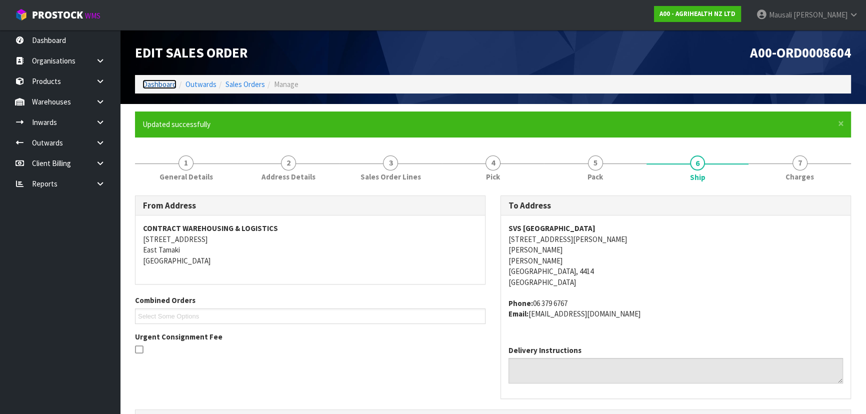
click at [161, 79] on link "Dashboard" at bounding box center [159, 83] width 34 height 9
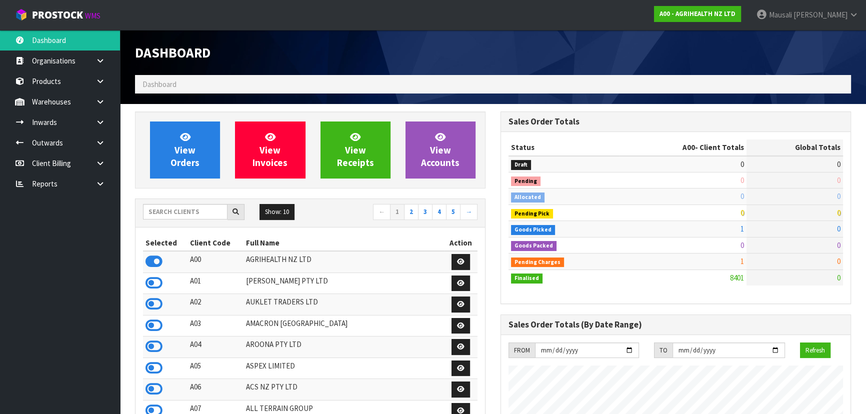
scroll to position [756, 365]
click at [158, 213] on input "text" at bounding box center [185, 211] width 84 height 15
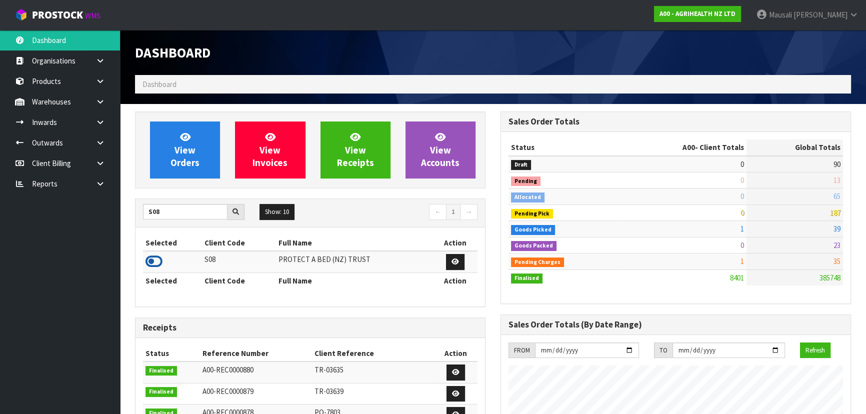
click at [157, 260] on icon at bounding box center [153, 261] width 17 height 15
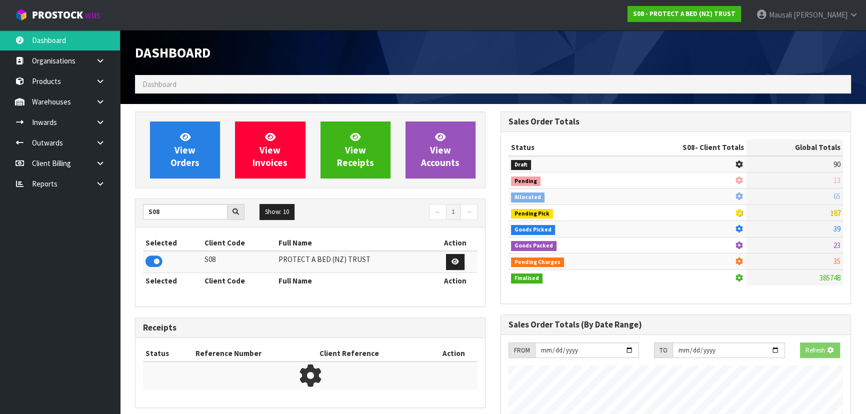
scroll to position [499253, 499510]
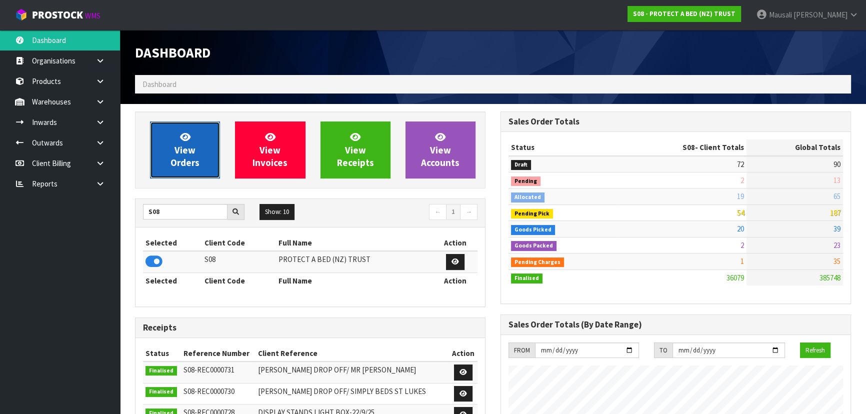
click at [184, 155] on span "View Orders" at bounding box center [184, 149] width 29 height 37
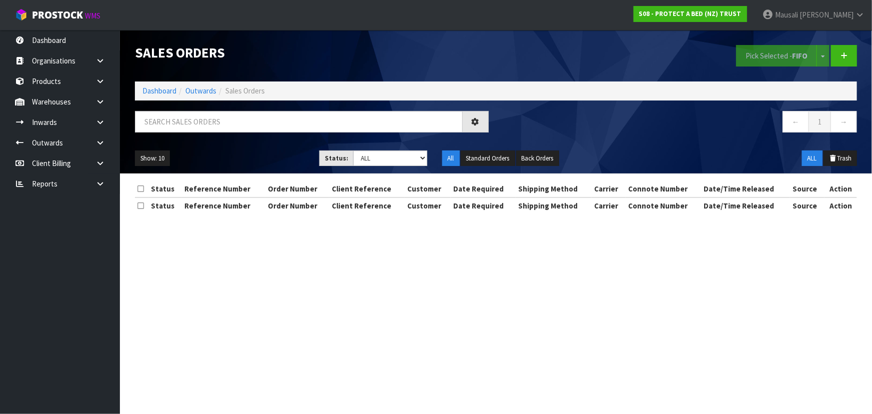
drag, startPoint x: 159, startPoint y: 103, endPoint x: 156, endPoint y: 114, distance: 11.4
click at [159, 106] on div "Sales Orders Pick Selected - FIFO Split button! FIFO - First In First Out FEFO …" at bounding box center [495, 101] width 737 height 143
click at [155, 115] on input "text" at bounding box center [299, 121] width 328 height 21
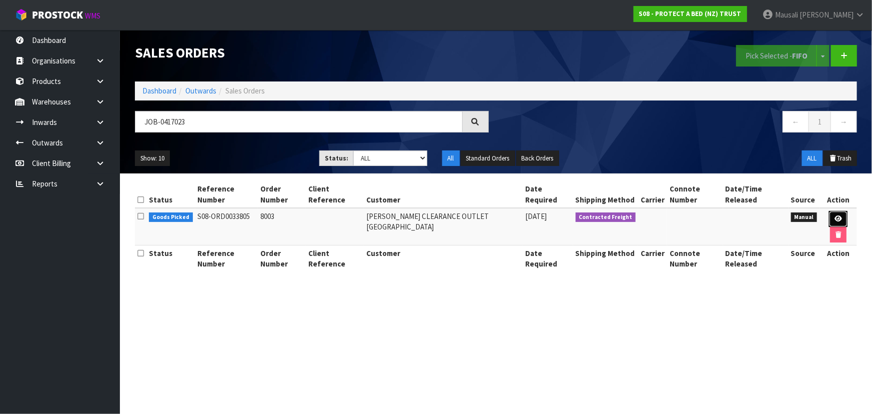
click at [835, 216] on icon at bounding box center [838, 218] width 7 height 6
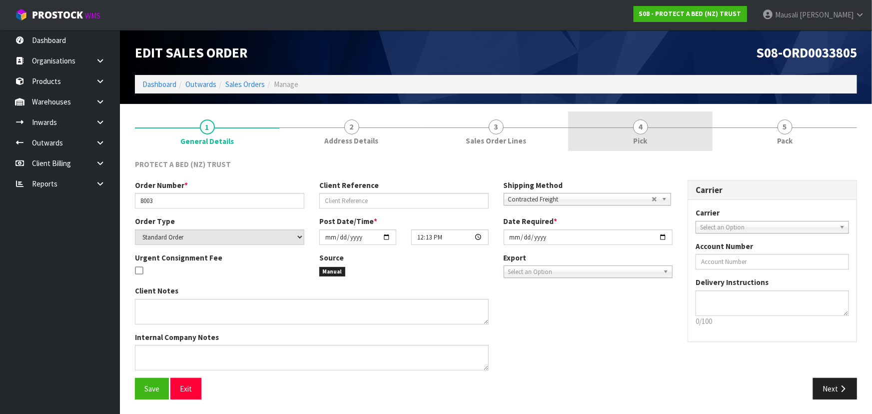
click at [655, 134] on link "4 Pick" at bounding box center [640, 130] width 144 height 39
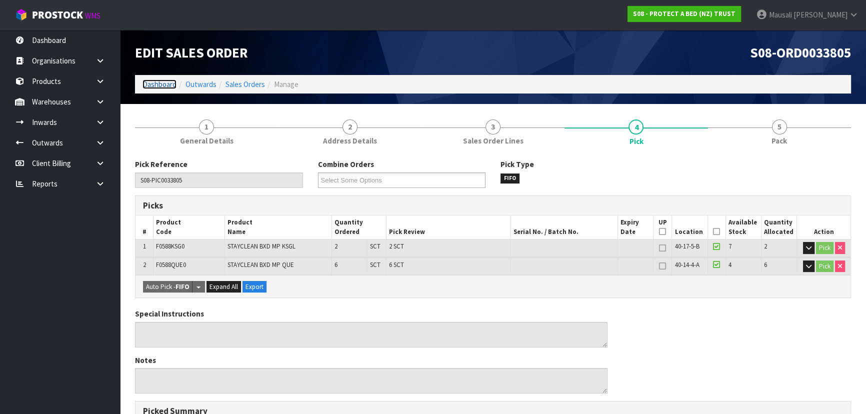
click at [162, 80] on link "Dashboard" at bounding box center [159, 83] width 34 height 9
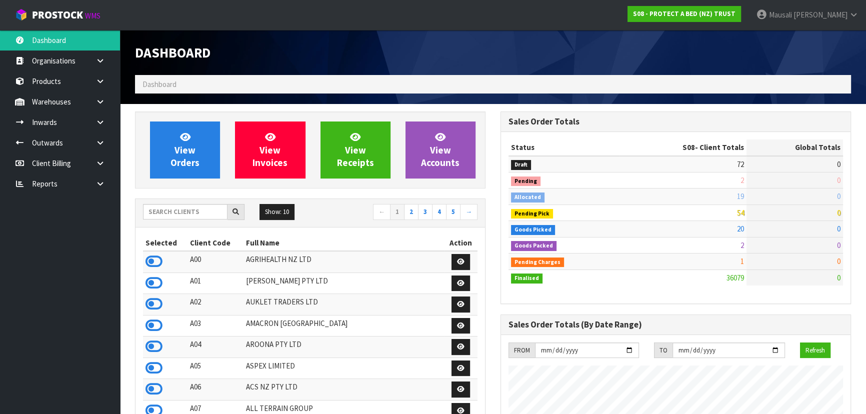
scroll to position [756, 365]
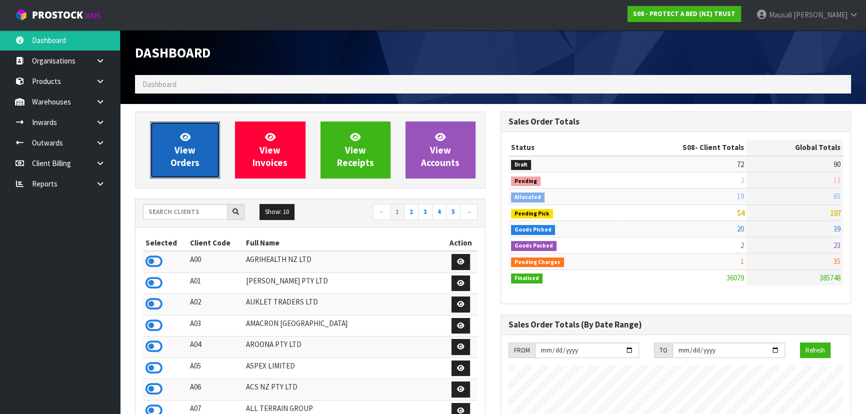
click at [188, 153] on span "View Orders" at bounding box center [184, 149] width 29 height 37
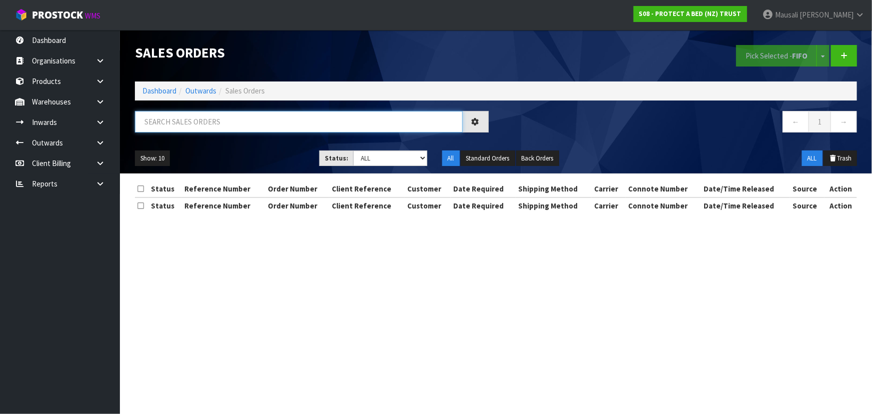
click at [168, 124] on input "text" at bounding box center [299, 121] width 328 height 21
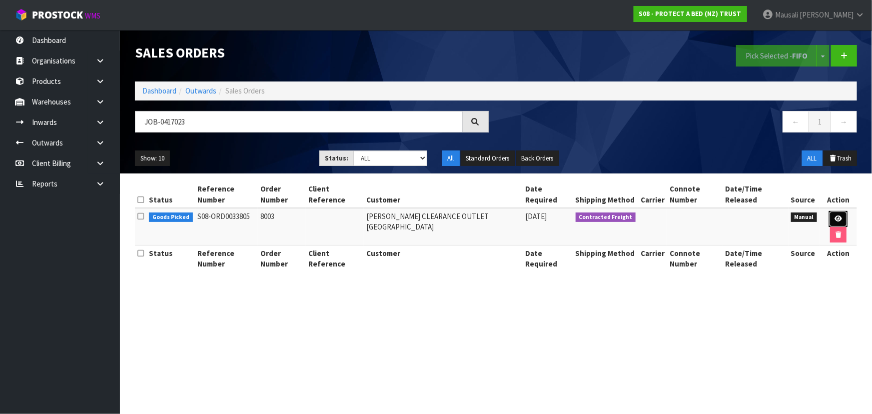
click at [835, 215] on icon at bounding box center [838, 218] width 7 height 6
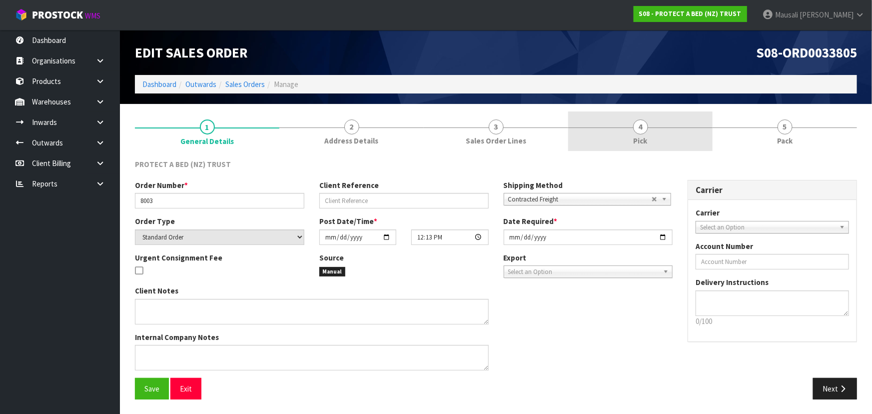
click at [650, 143] on link "4 Pick" at bounding box center [640, 130] width 144 height 39
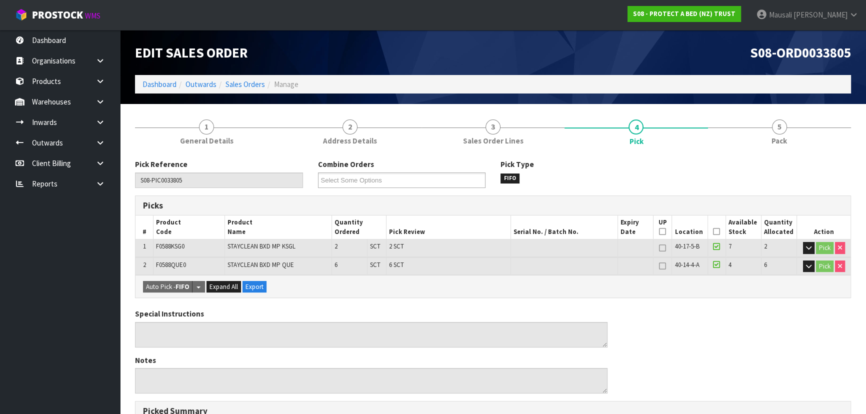
click at [716, 231] on icon at bounding box center [716, 231] width 7 height 0
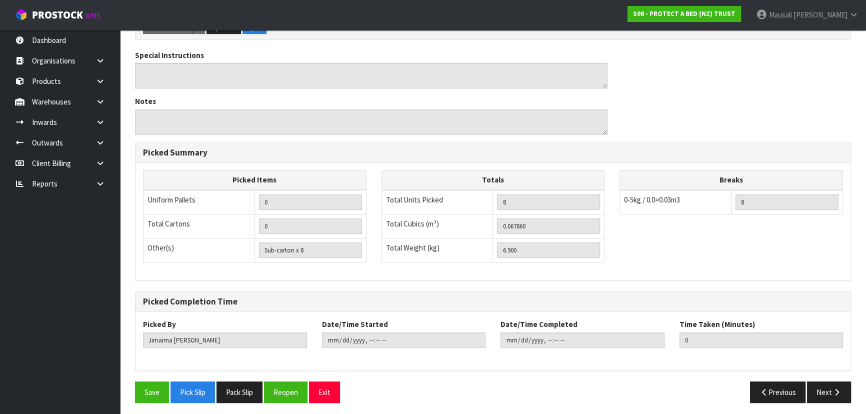
scroll to position [297, 0]
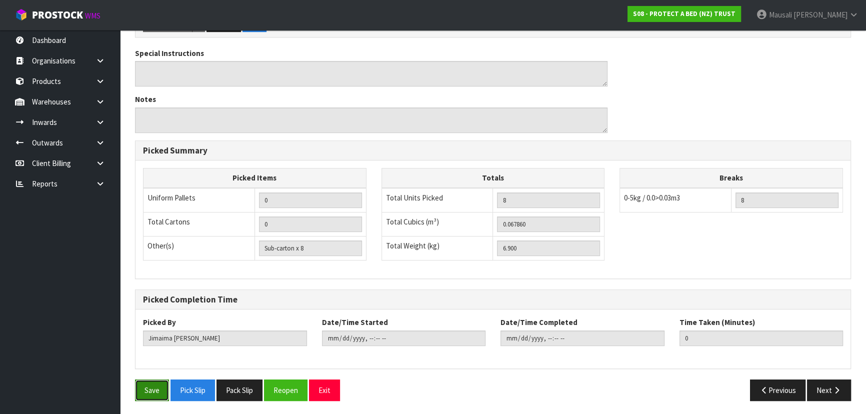
click at [150, 388] on button "Save" at bounding box center [152, 389] width 34 height 21
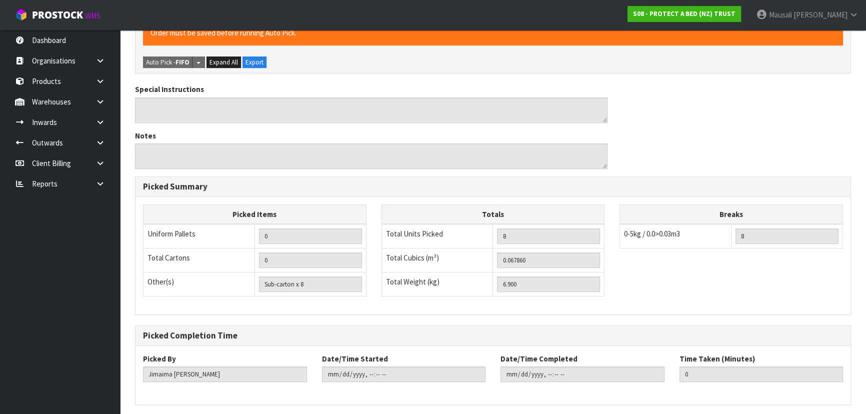
scroll to position [0, 0]
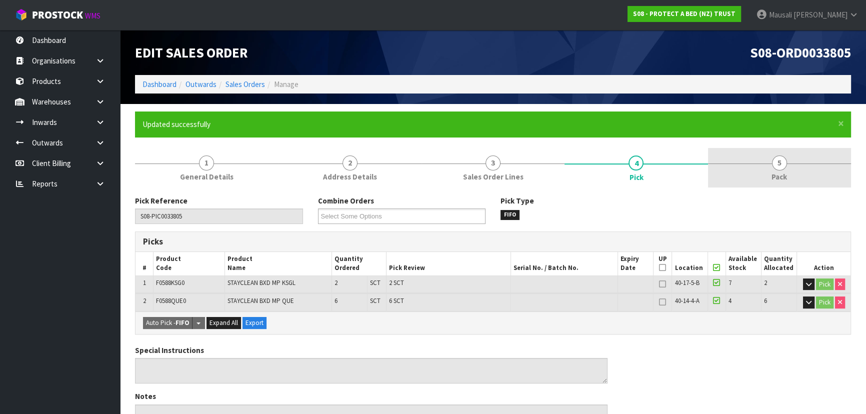
click at [788, 172] on link "5 Pack" at bounding box center [779, 167] width 143 height 39
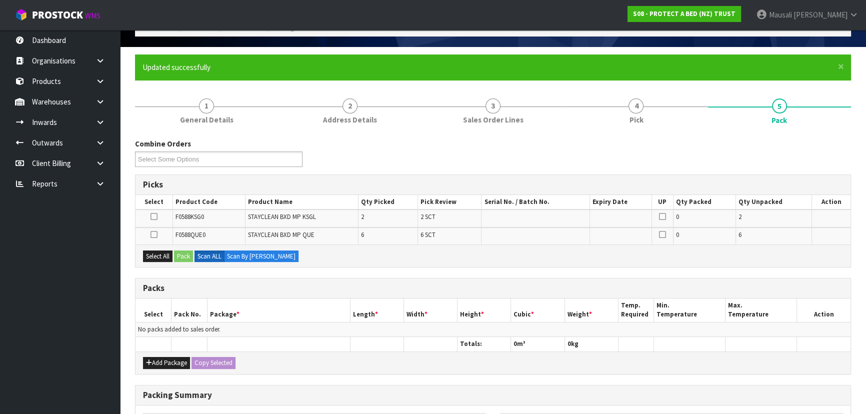
scroll to position [90, 0]
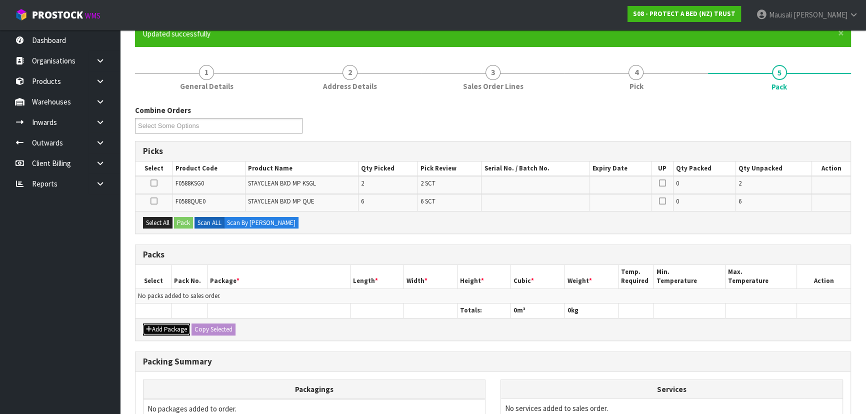
click at [164, 328] on button "Add Package" at bounding box center [166, 329] width 47 height 12
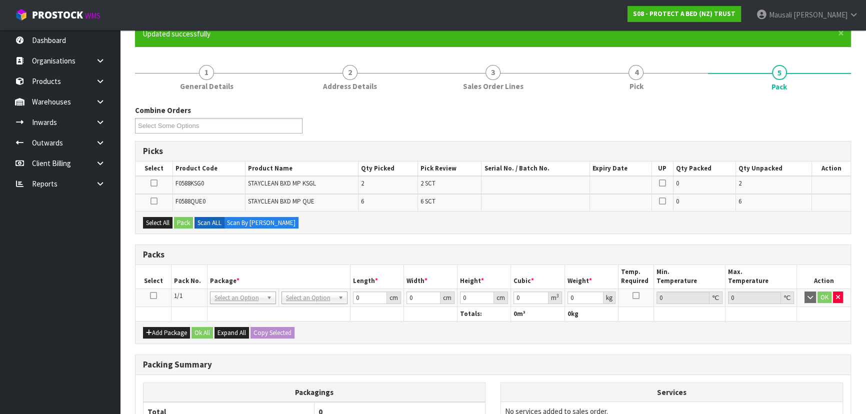
click at [152, 295] on icon at bounding box center [153, 295] width 7 height 0
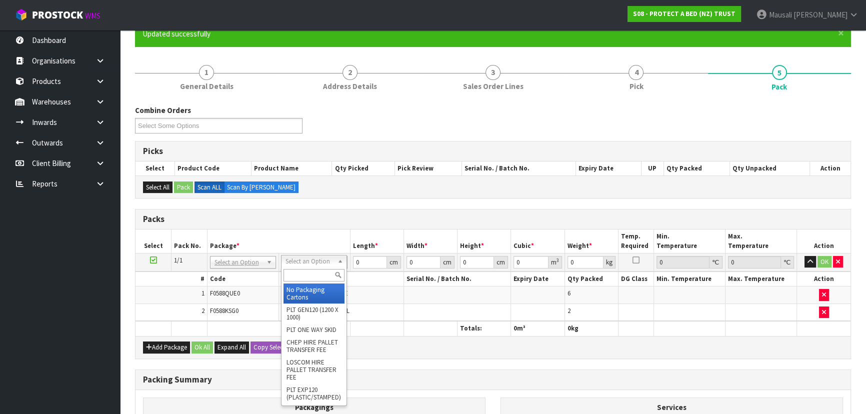
click at [297, 275] on input "text" at bounding box center [313, 275] width 61 height 12
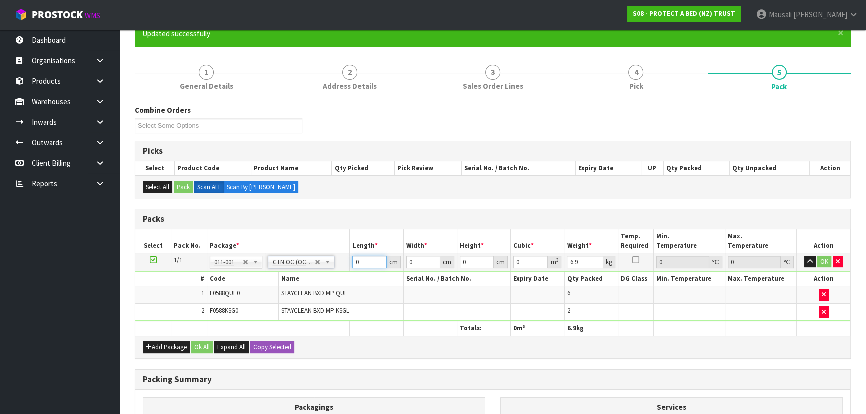
drag, startPoint x: 361, startPoint y: 261, endPoint x: 345, endPoint y: 265, distance: 16.1
click at [345, 265] on tr "1/1 NONE 007-001 007-002 007-004 007-009 007-013 007-014 007-015 007-017 007-01…" at bounding box center [492, 262] width 715 height 18
click at [205, 345] on button "Ok All" at bounding box center [201, 347] width 21 height 12
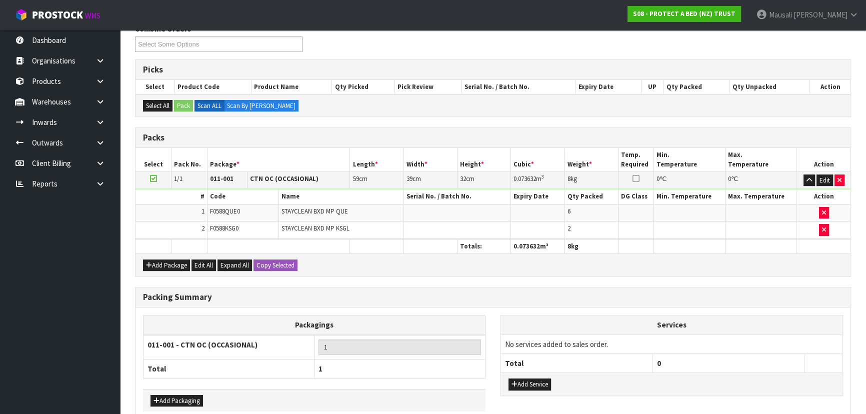
scroll to position [221, 0]
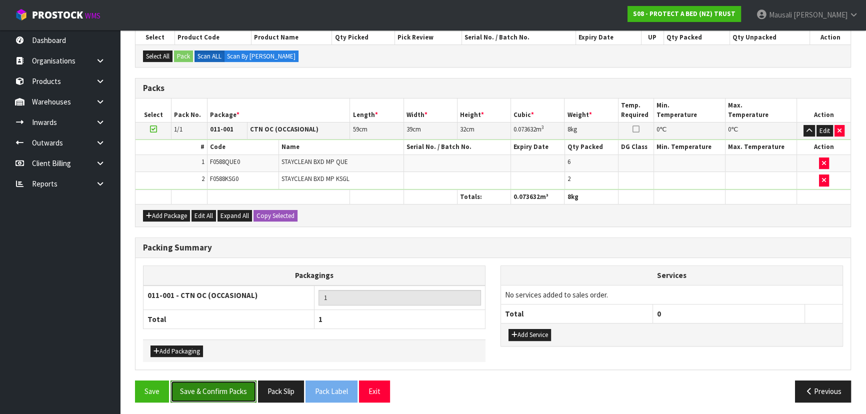
drag, startPoint x: 214, startPoint y: 383, endPoint x: 223, endPoint y: 380, distance: 9.7
click at [216, 381] on button "Save & Confirm Packs" at bounding box center [213, 390] width 86 height 21
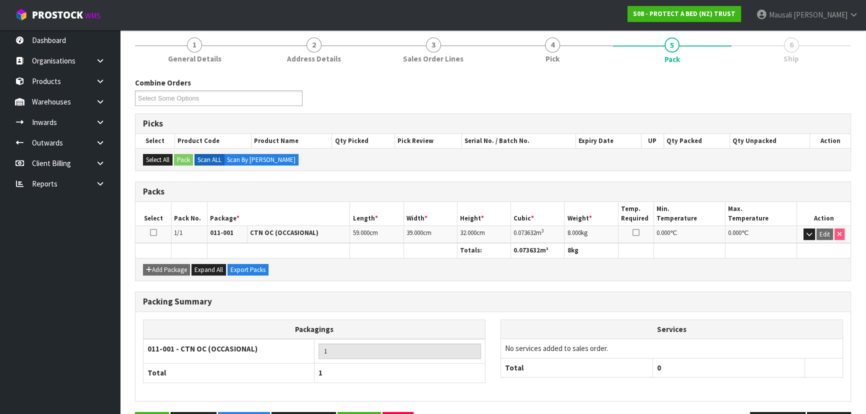
scroll to position [150, 0]
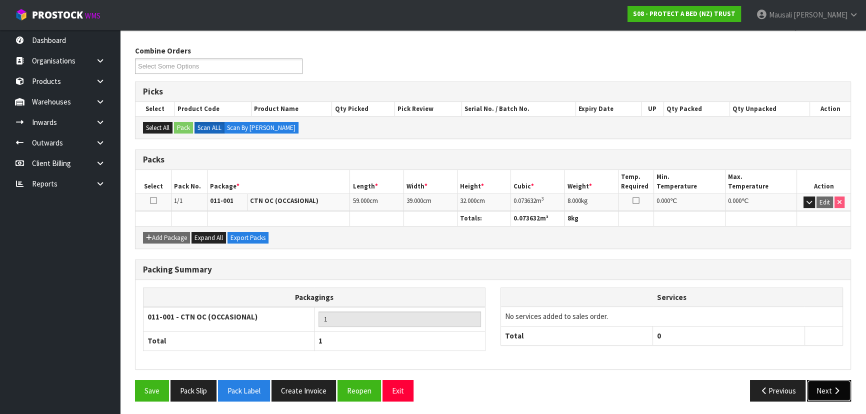
click at [834, 388] on icon "button" at bounding box center [836, 390] width 9 height 7
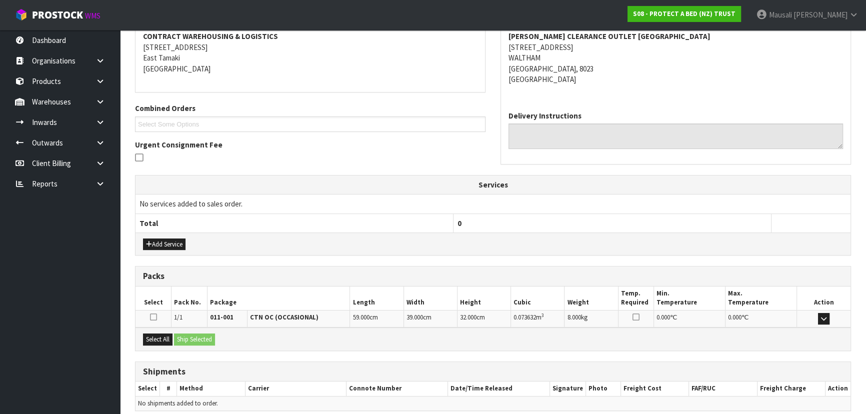
scroll to position [234, 0]
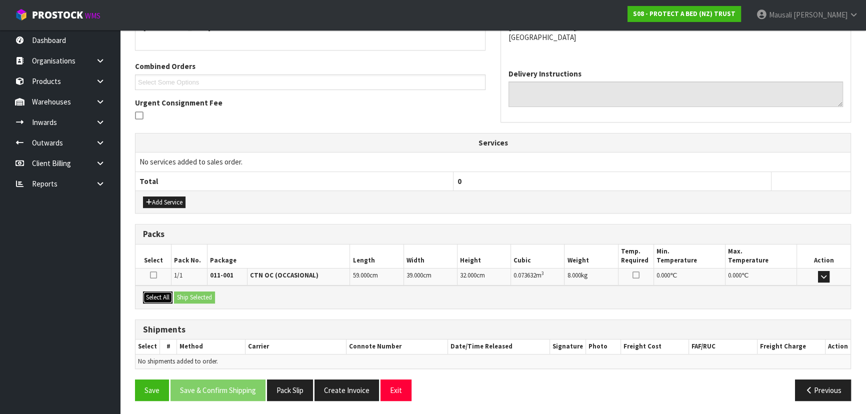
drag, startPoint x: 152, startPoint y: 294, endPoint x: 185, endPoint y: 295, distance: 32.5
click at [153, 294] on button "Select All" at bounding box center [157, 297] width 29 height 12
click at [185, 295] on button "Ship Selected" at bounding box center [194, 297] width 41 height 12
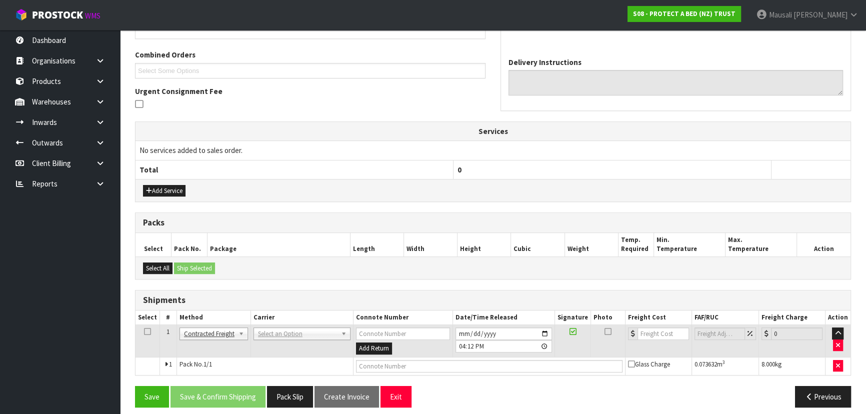
scroll to position [252, 0]
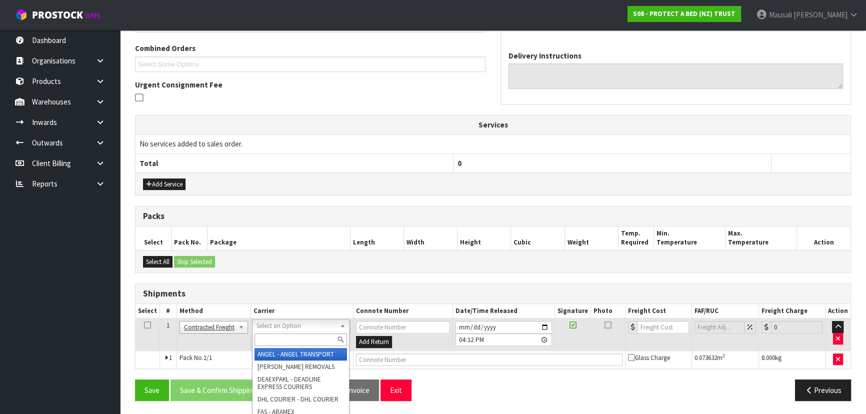
drag, startPoint x: 280, startPoint y: 332, endPoint x: 277, endPoint y: 327, distance: 5.8
click at [279, 332] on div at bounding box center [300, 339] width 96 height 16
click at [276, 335] on input "text" at bounding box center [300, 339] width 92 height 12
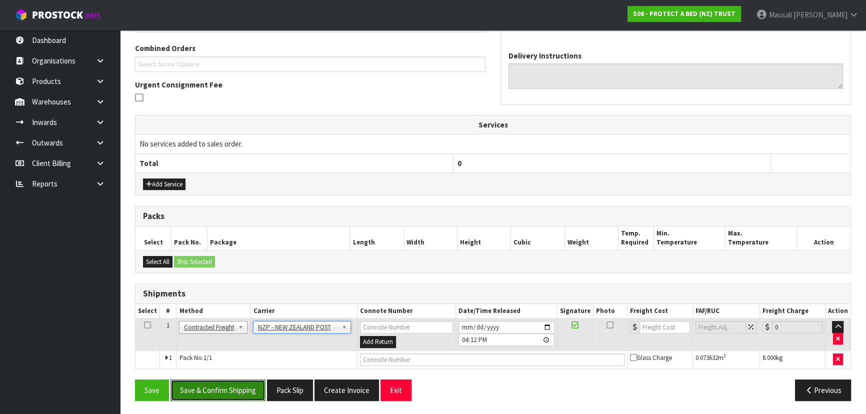
click at [237, 387] on button "Save & Confirm Shipping" at bounding box center [217, 389] width 95 height 21
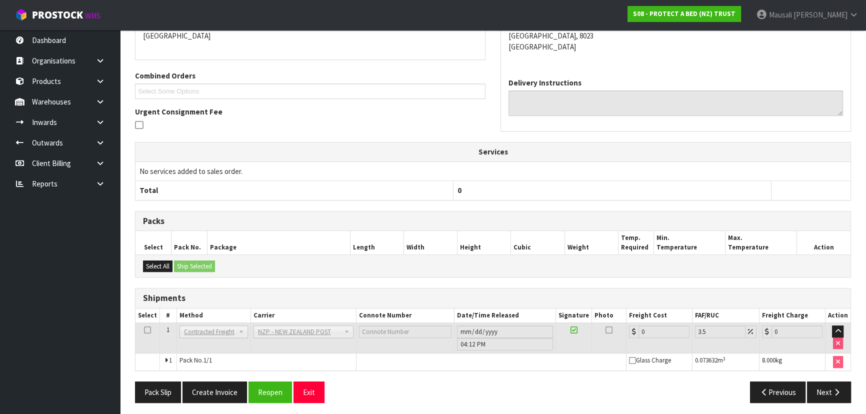
scroll to position [238, 0]
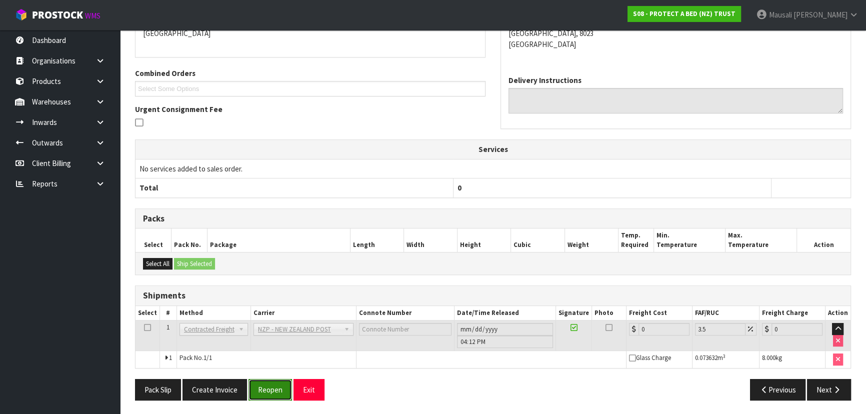
click at [280, 391] on button "Reopen" at bounding box center [269, 389] width 43 height 21
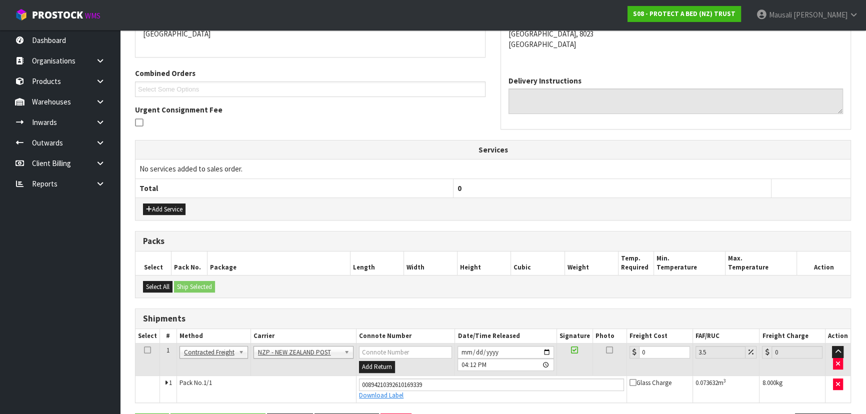
scroll to position [261, 0]
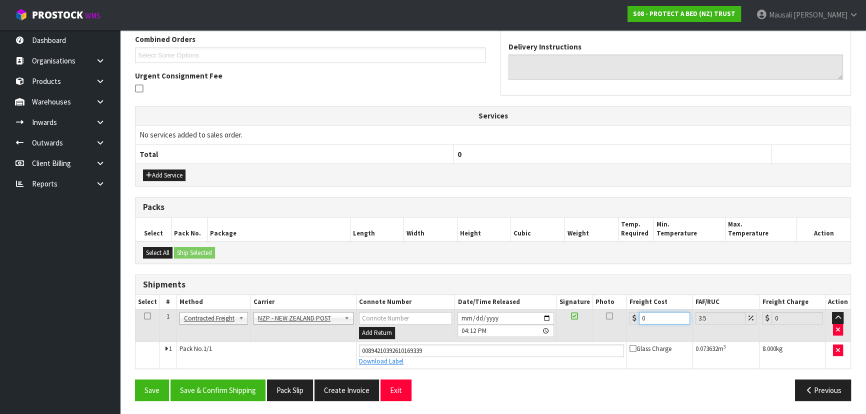
drag, startPoint x: 658, startPoint y: 317, endPoint x: 624, endPoint y: 322, distance: 33.9
click at [623, 323] on tr "1 Client Local Pickup Customer Local Pickup Company Freight Contracted Freight …" at bounding box center [492, 325] width 715 height 32
click at [240, 388] on button "Save & Confirm Shipping" at bounding box center [217, 389] width 95 height 21
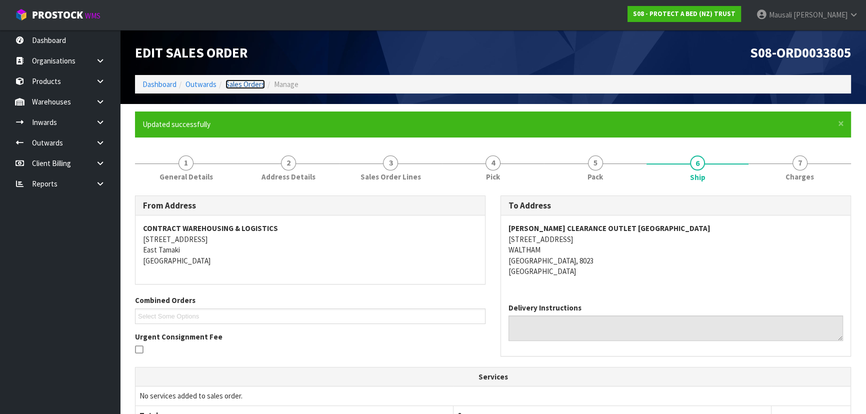
click at [249, 82] on link "Sales Orders" at bounding box center [244, 83] width 39 height 9
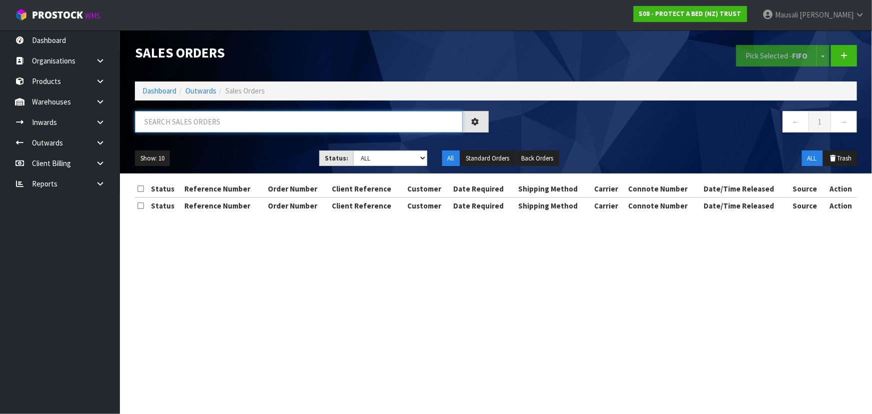
click at [165, 118] on input "text" at bounding box center [299, 121] width 328 height 21
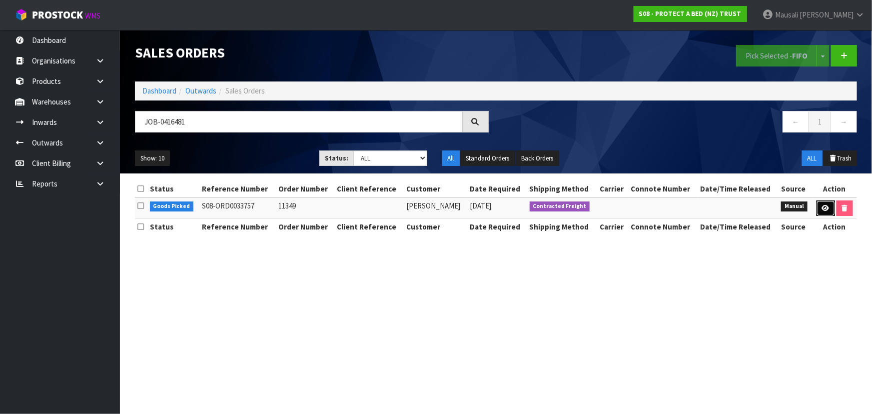
click at [826, 208] on icon at bounding box center [825, 208] width 7 height 6
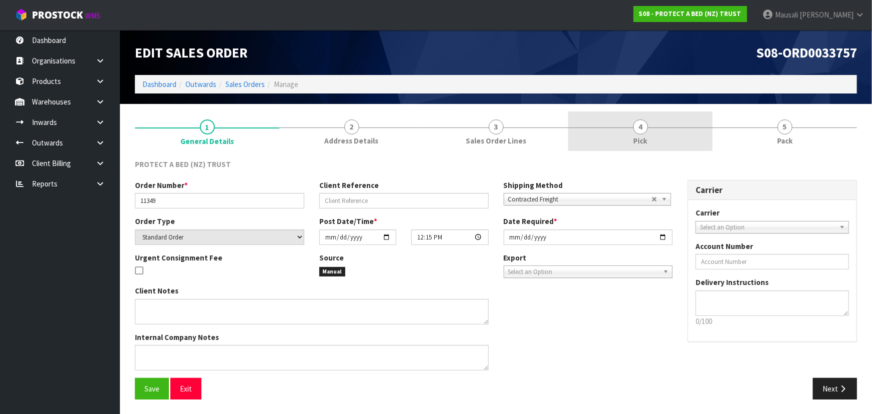
click at [650, 133] on link "4 Pick" at bounding box center [640, 130] width 144 height 39
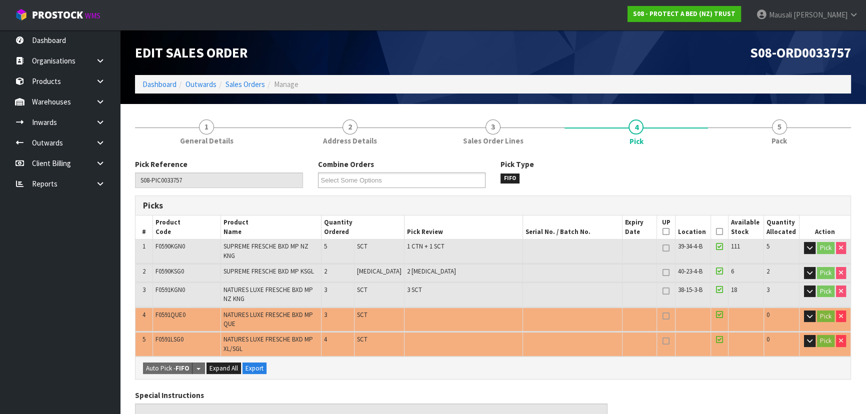
click at [716, 232] on icon at bounding box center [719, 231] width 7 height 0
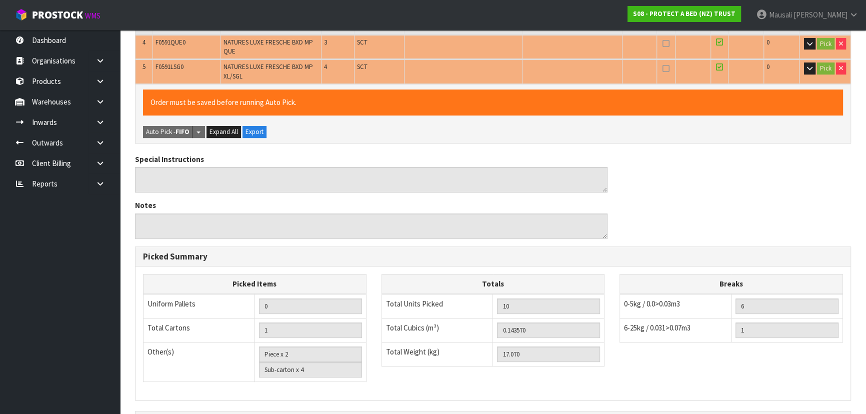
scroll to position [386, 0]
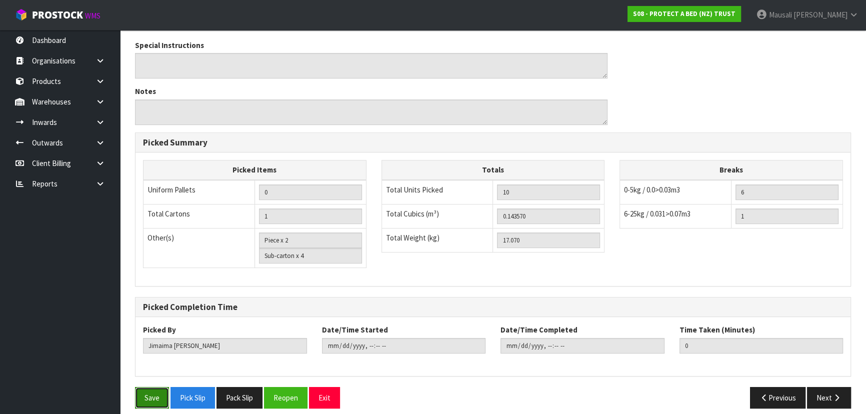
click at [154, 387] on button "Save" at bounding box center [152, 397] width 34 height 21
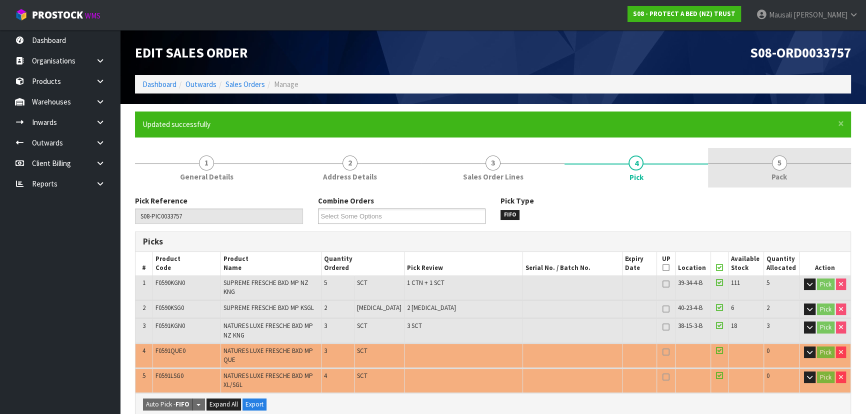
click at [766, 170] on link "5 Pack" at bounding box center [779, 167] width 143 height 39
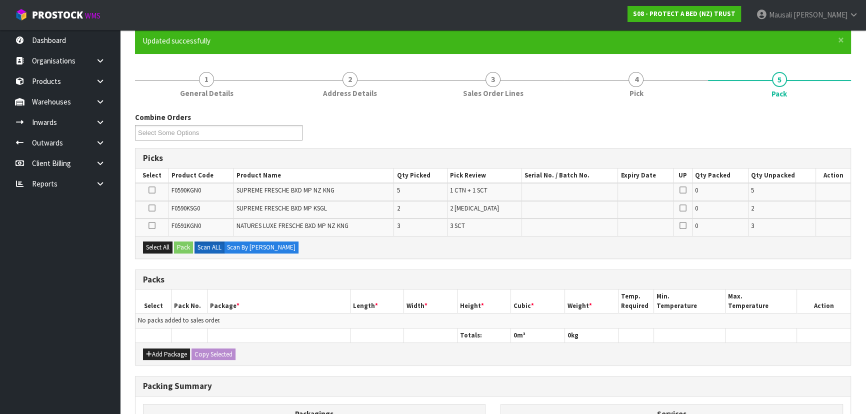
scroll to position [217, 0]
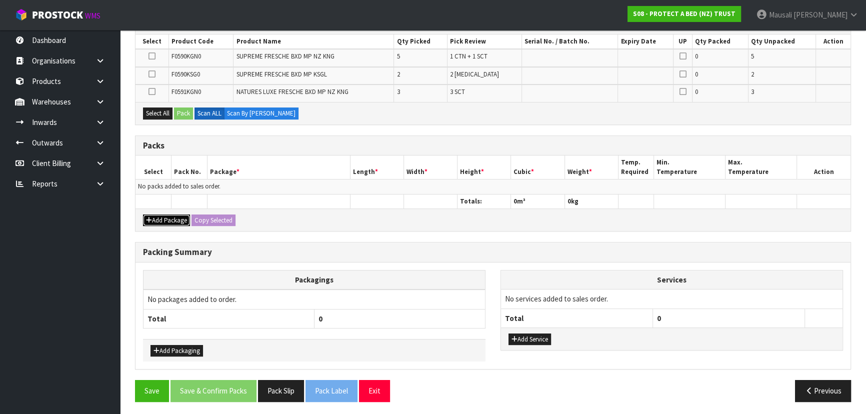
click at [166, 214] on button "Add Package" at bounding box center [166, 220] width 47 height 12
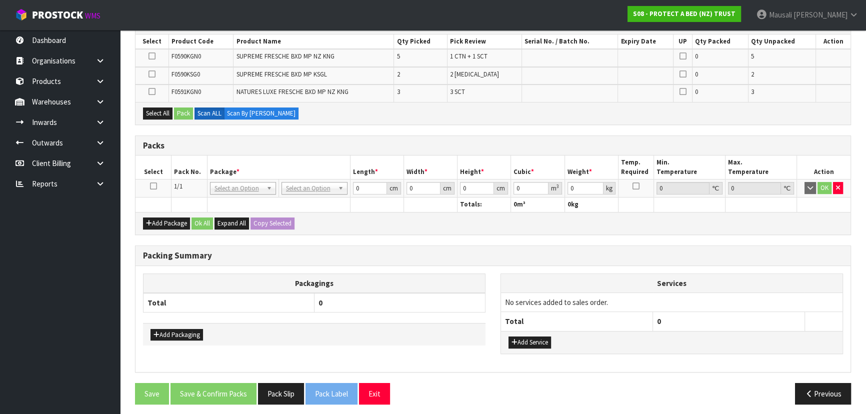
click at [152, 186] on icon at bounding box center [153, 186] width 7 height 0
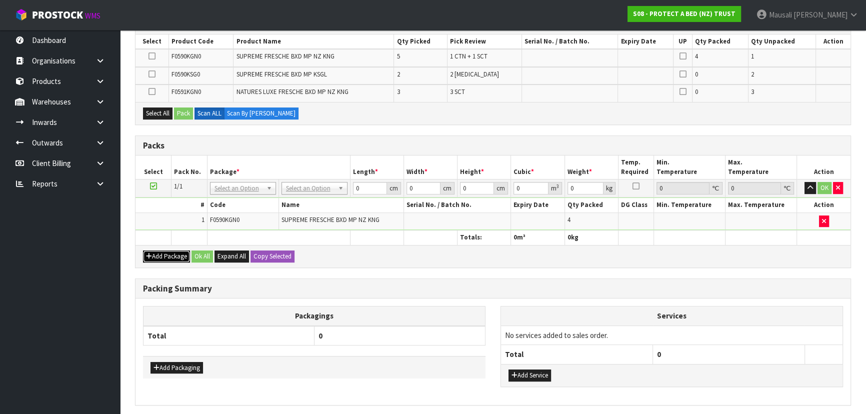
click at [160, 251] on button "Add Package" at bounding box center [166, 256] width 47 height 12
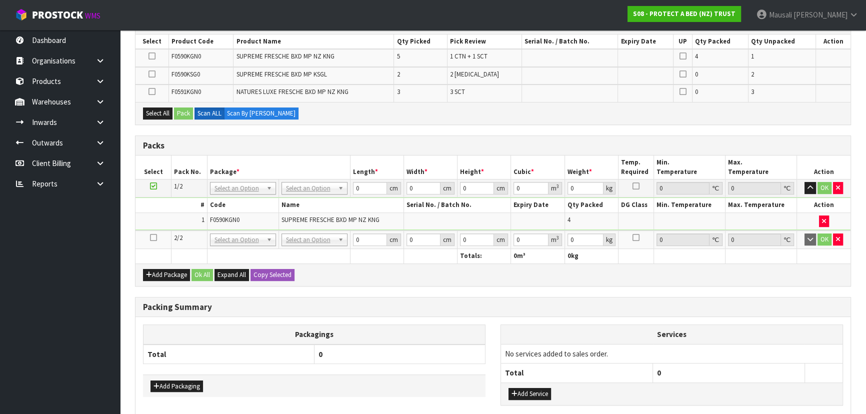
click at [151, 237] on icon at bounding box center [153, 237] width 7 height 0
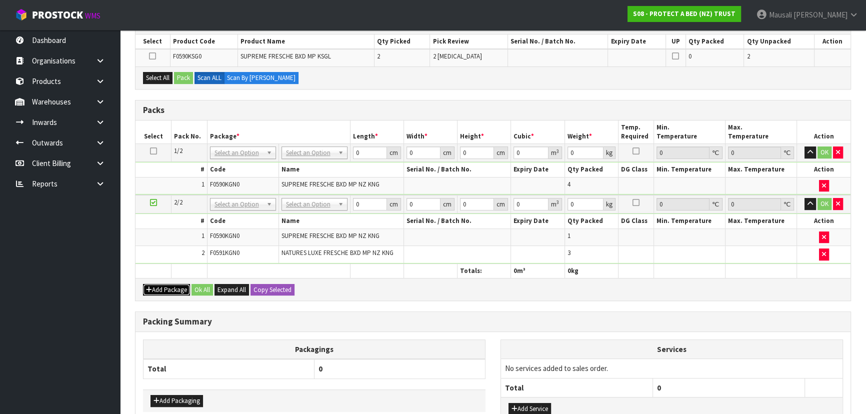
click at [161, 286] on button "Add Package" at bounding box center [166, 290] width 47 height 12
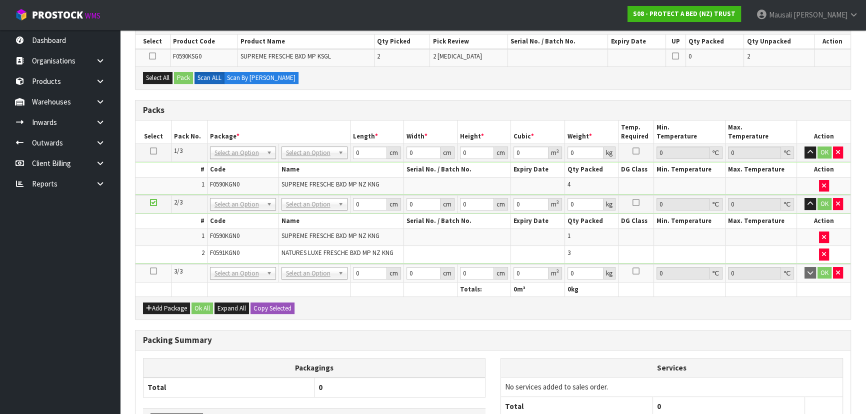
click at [151, 271] on icon at bounding box center [153, 271] width 7 height 0
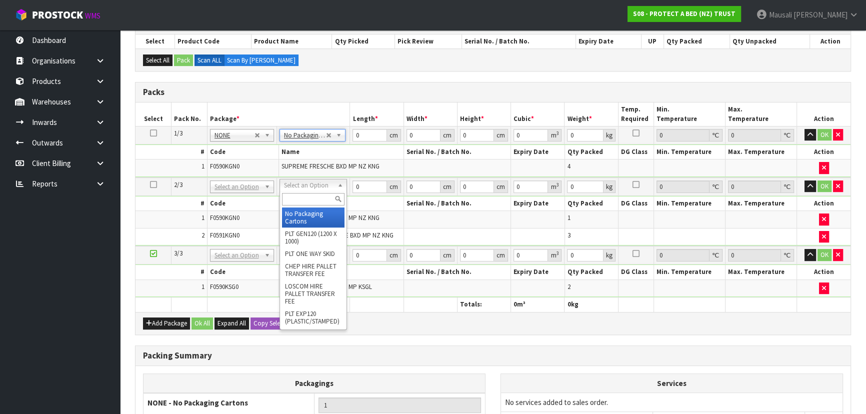
click at [306, 201] on input "text" at bounding box center [313, 199] width 62 height 12
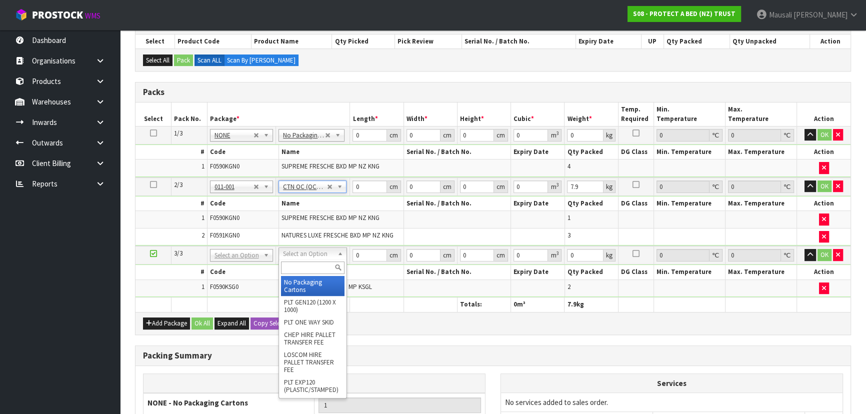
click at [298, 266] on input "text" at bounding box center [312, 267] width 63 height 12
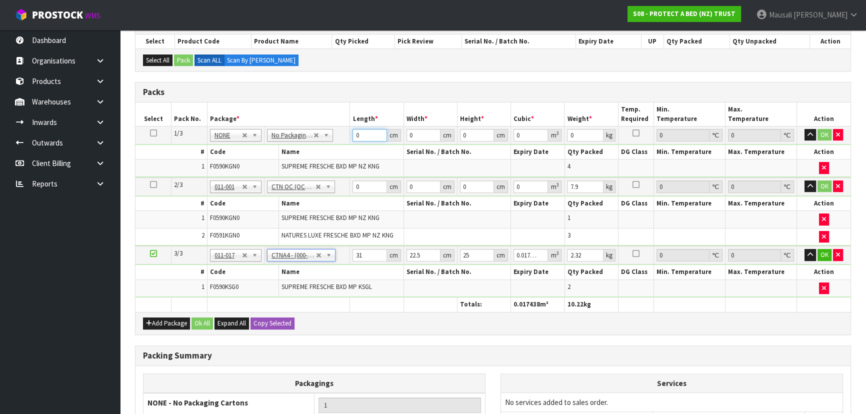
drag, startPoint x: 362, startPoint y: 134, endPoint x: 327, endPoint y: 133, distance: 35.5
click at [332, 135] on tr "1/3 NONE 007-001 007-002 007-004 007-009 007-013 007-014 007-015 007-017 007-01…" at bounding box center [492, 135] width 715 height 18
click at [200, 320] on button "Ok All" at bounding box center [201, 323] width 21 height 12
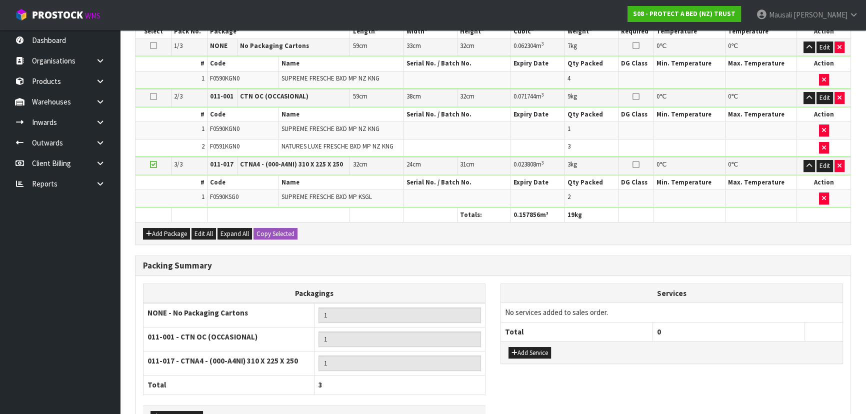
scroll to position [354, 0]
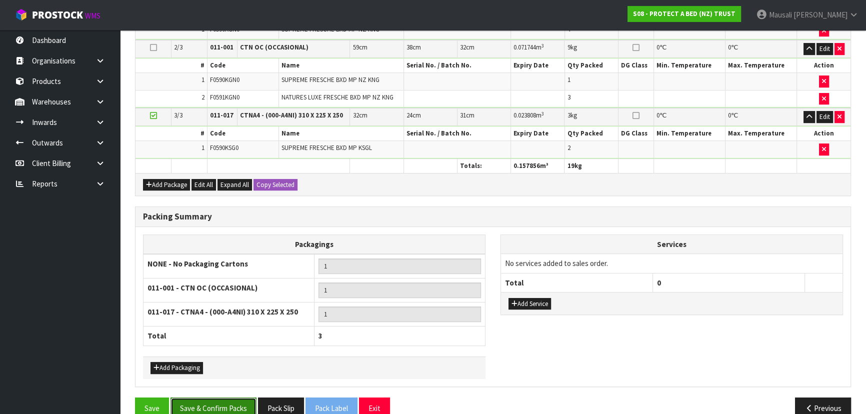
click at [229, 399] on button "Save & Confirm Packs" at bounding box center [213, 407] width 86 height 21
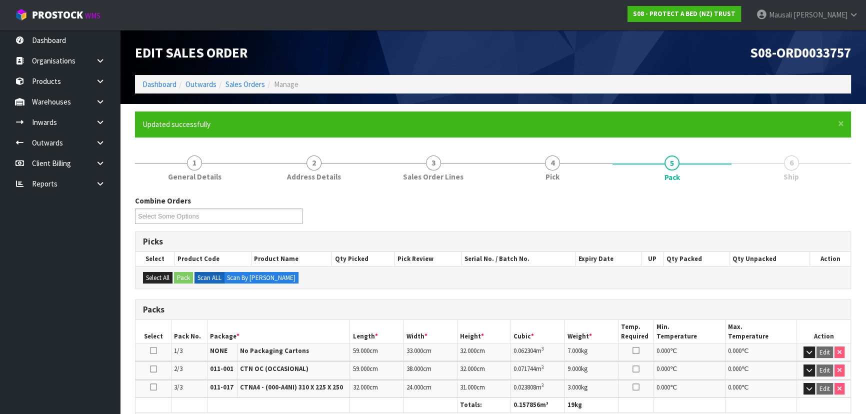
scroll to position [227, 0]
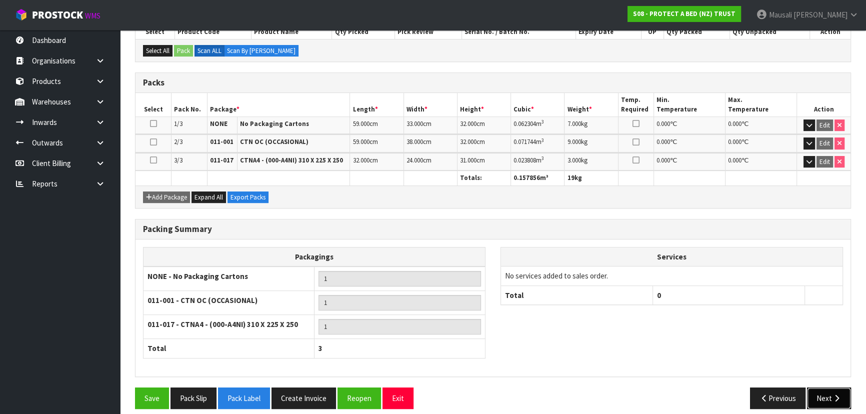
click at [832, 394] on icon "button" at bounding box center [836, 397] width 9 height 7
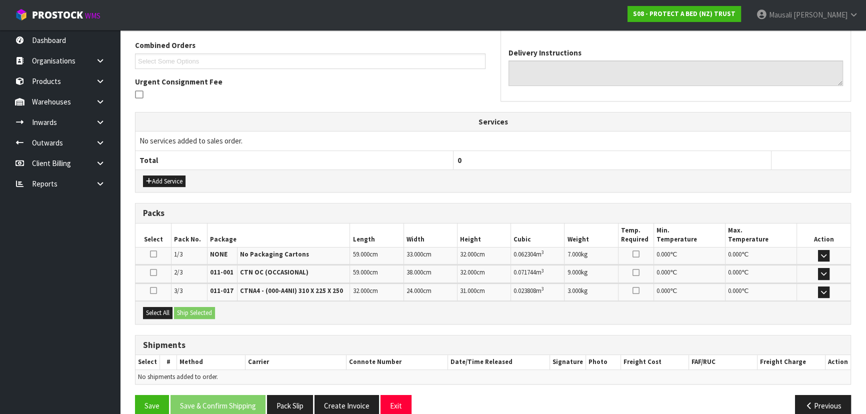
scroll to position [270, 0]
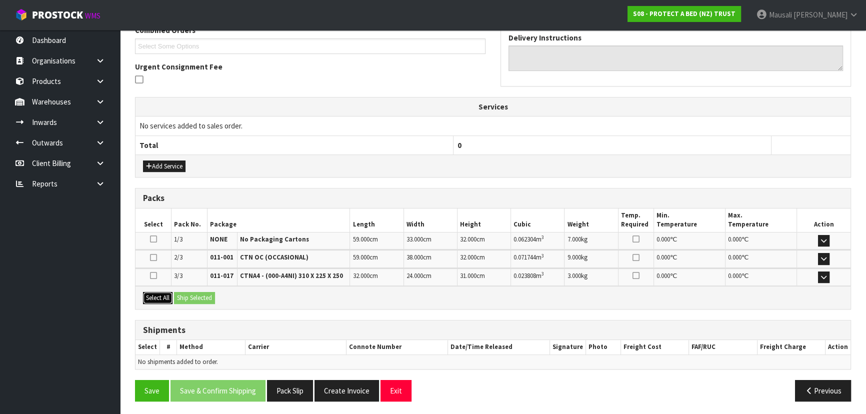
click at [153, 295] on button "Select All" at bounding box center [157, 298] width 29 height 12
click at [179, 296] on button "Ship Selected" at bounding box center [194, 298] width 41 height 12
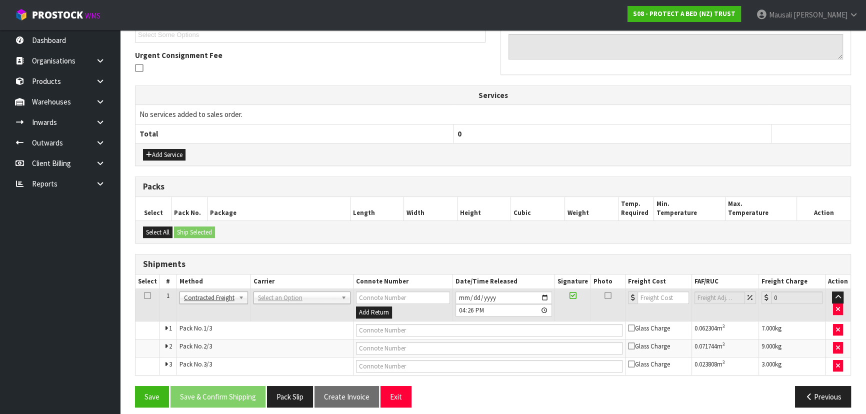
scroll to position [288, 0]
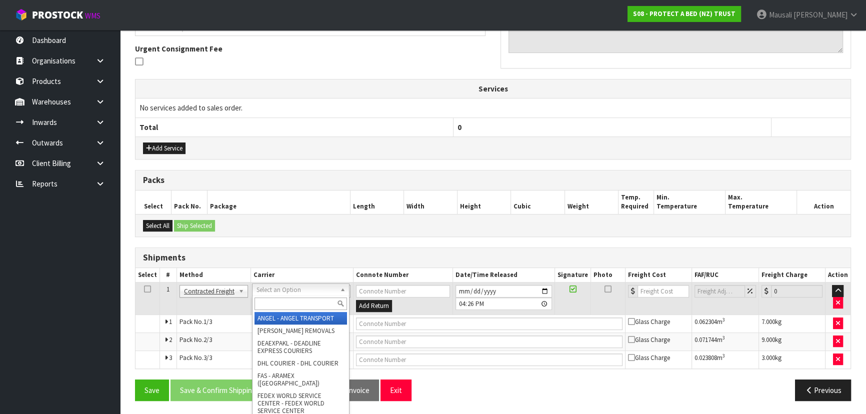
click at [265, 304] on input "text" at bounding box center [300, 303] width 92 height 12
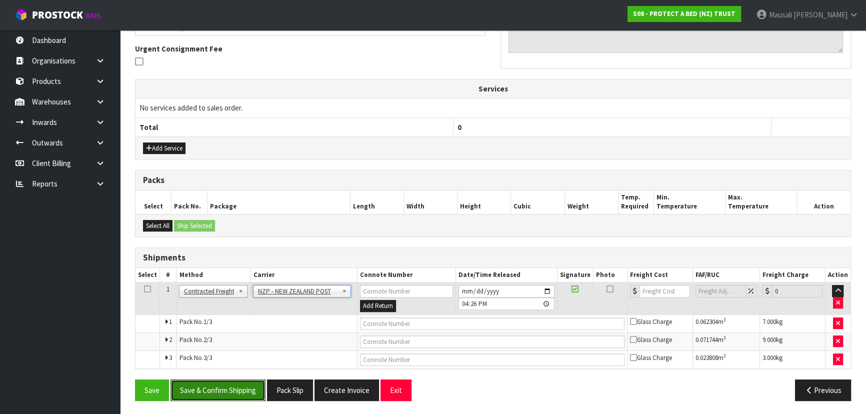
drag, startPoint x: 226, startPoint y: 381, endPoint x: 389, endPoint y: 345, distance: 167.5
click at [228, 382] on button "Save & Confirm Shipping" at bounding box center [217, 389] width 95 height 21
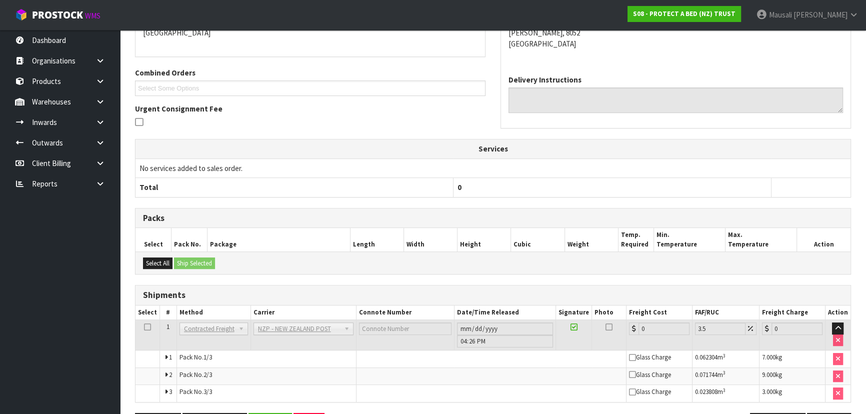
scroll to position [272, 0]
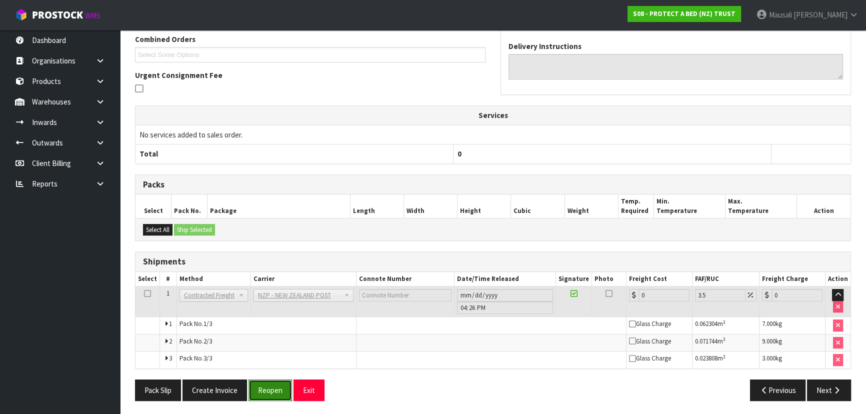
click at [257, 386] on button "Reopen" at bounding box center [269, 389] width 43 height 21
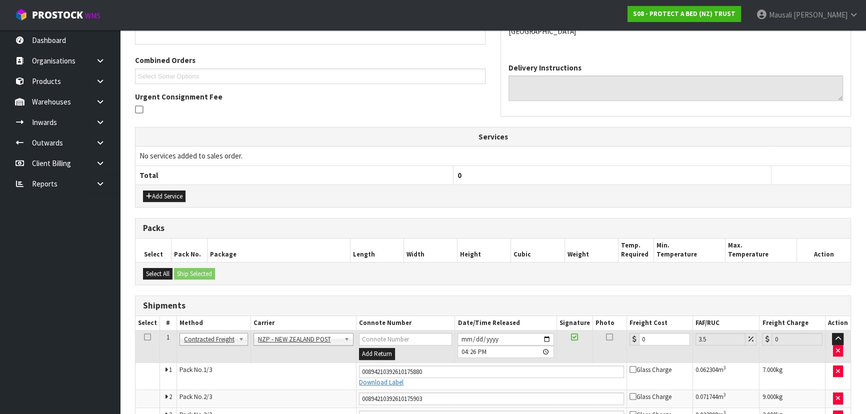
scroll to position [297, 0]
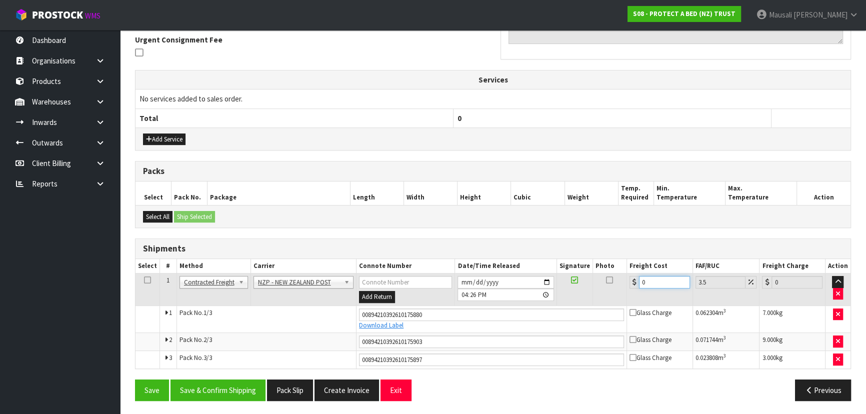
drag, startPoint x: 659, startPoint y: 280, endPoint x: 636, endPoint y: 286, distance: 23.4
click at [636, 286] on td "0" at bounding box center [660, 289] width 66 height 32
click at [235, 387] on button "Save & Confirm Shipping" at bounding box center [217, 389] width 95 height 21
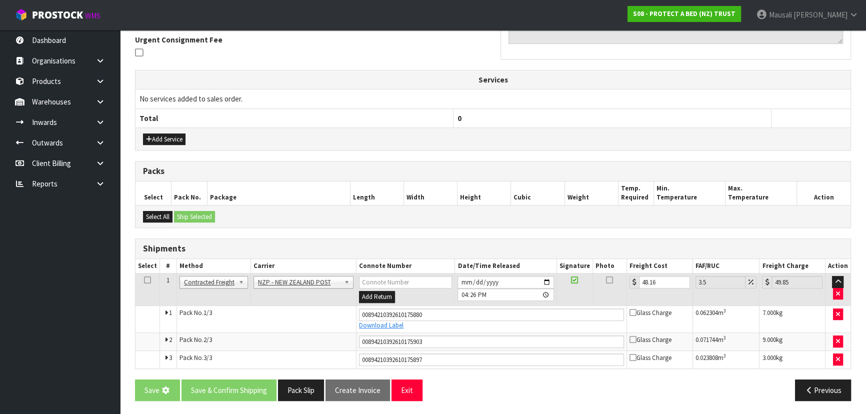
scroll to position [0, 0]
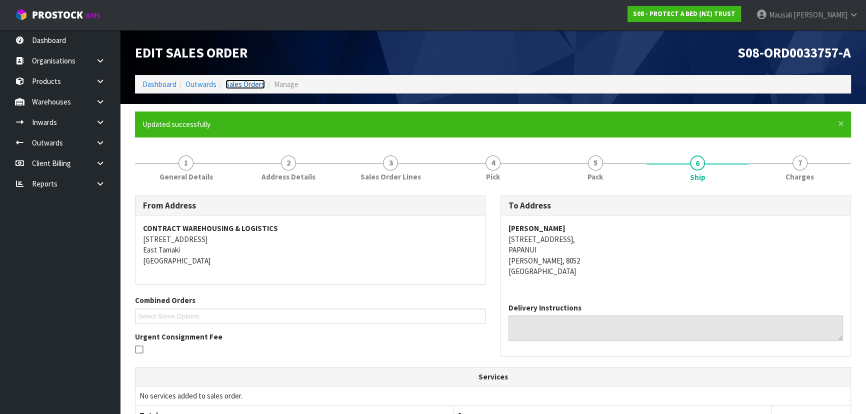
click at [239, 86] on link "Sales Orders" at bounding box center [244, 83] width 39 height 9
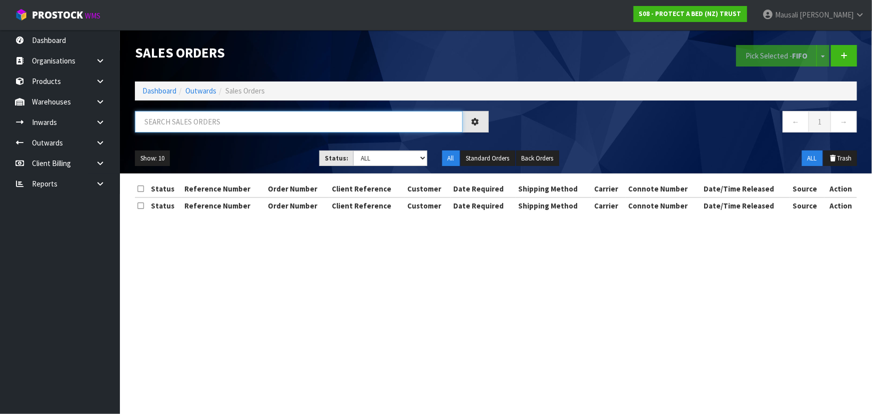
click at [174, 127] on input "text" at bounding box center [299, 121] width 328 height 21
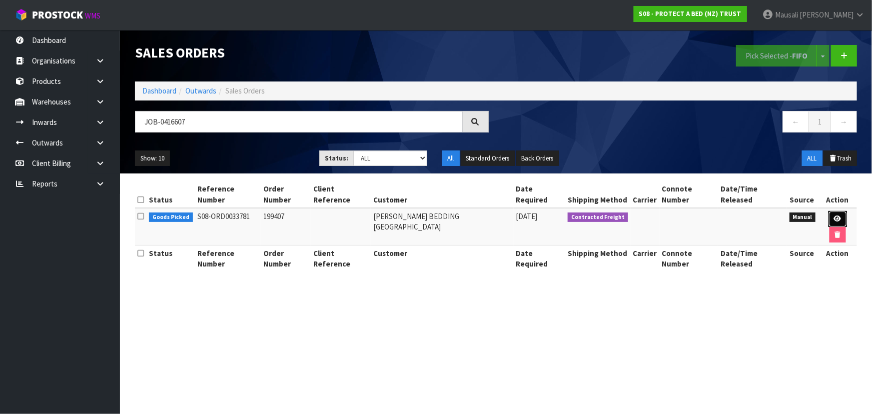
click at [834, 215] on icon at bounding box center [837, 218] width 7 height 6
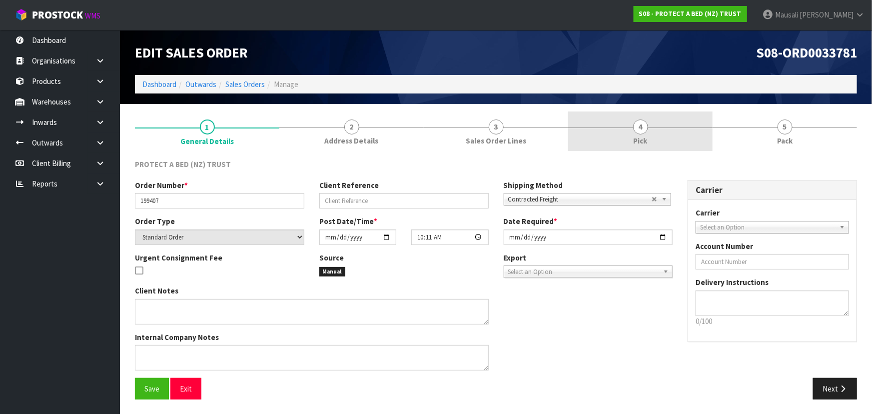
click at [654, 135] on link "4 Pick" at bounding box center [640, 130] width 144 height 39
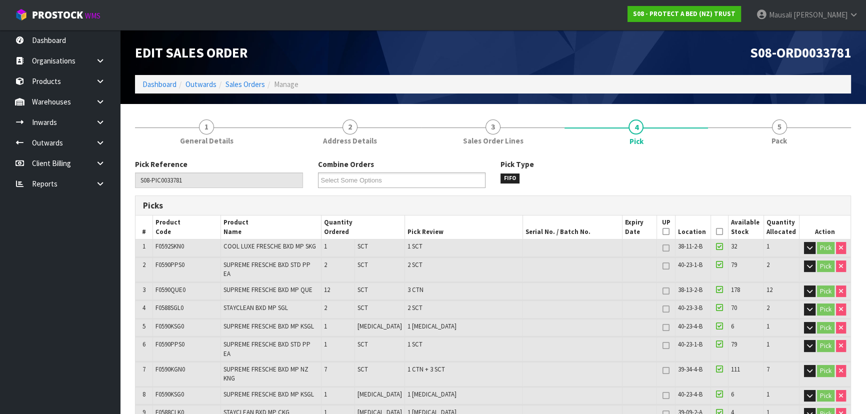
click at [718, 231] on icon at bounding box center [719, 231] width 7 height 0
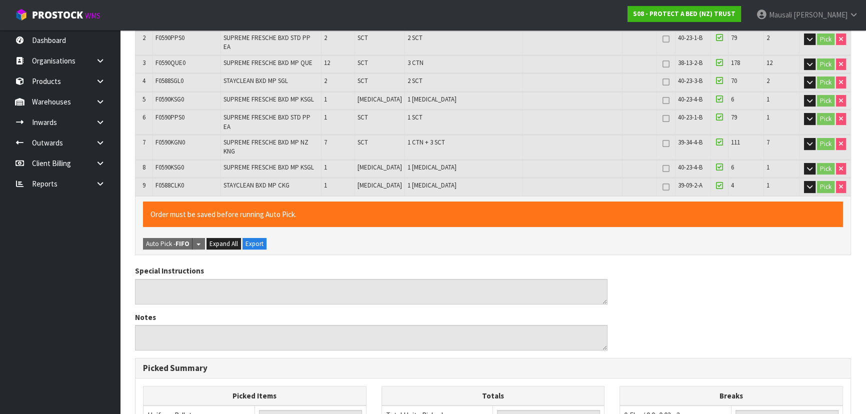
scroll to position [438, 0]
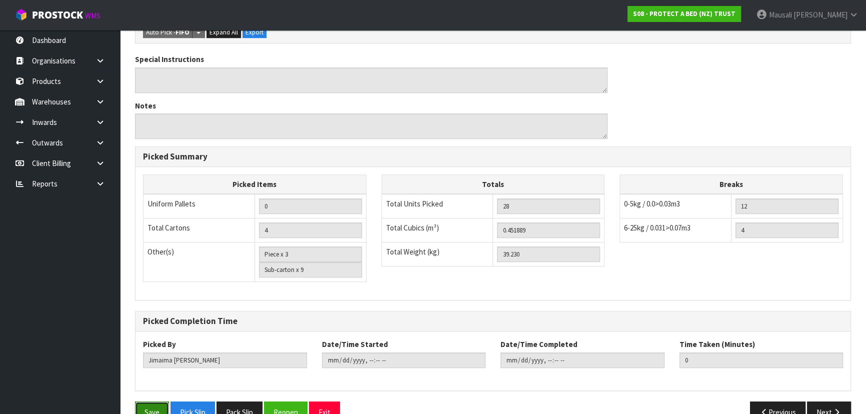
click at [155, 401] on button "Save" at bounding box center [152, 411] width 34 height 21
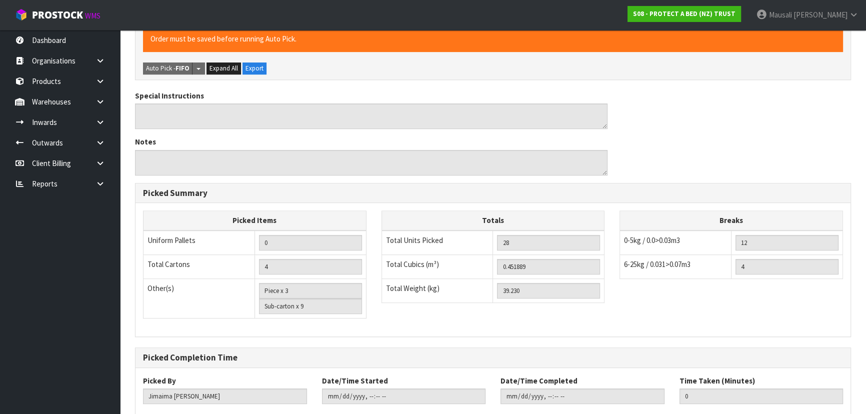
scroll to position [0, 0]
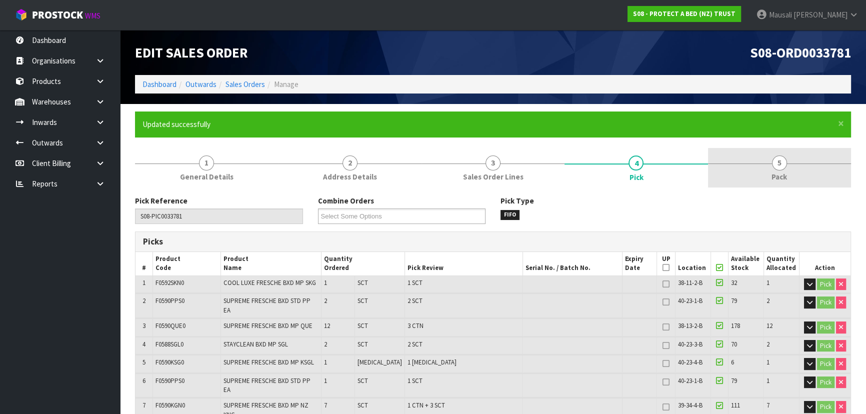
click at [769, 171] on link "5 Pack" at bounding box center [779, 167] width 143 height 39
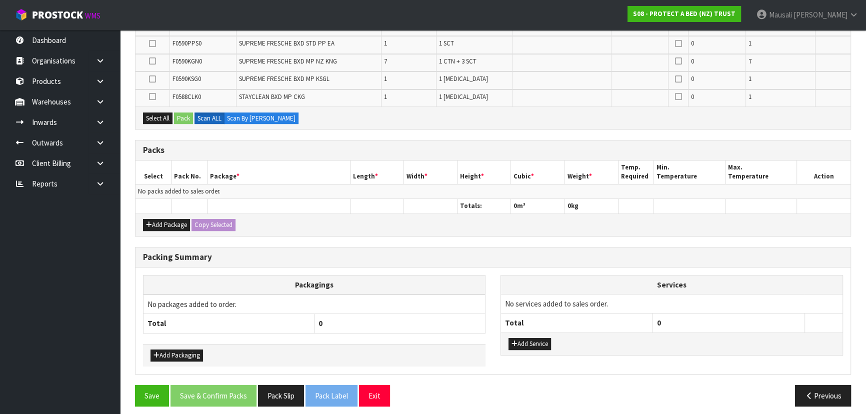
scroll to position [323, 0]
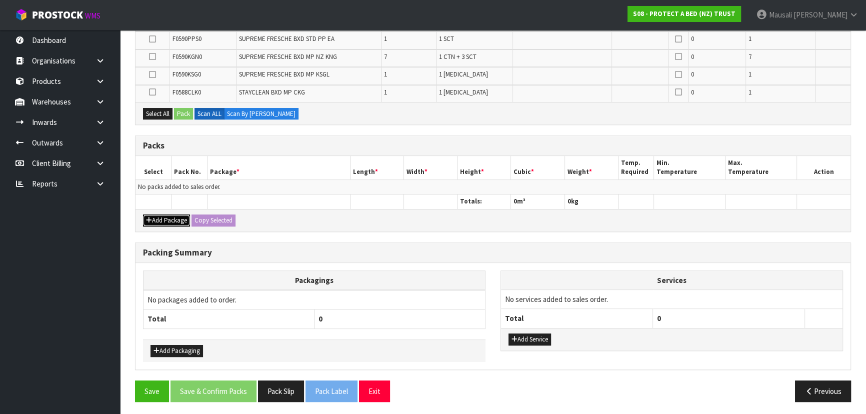
click at [149, 219] on icon "button" at bounding box center [149, 220] width 6 height 6
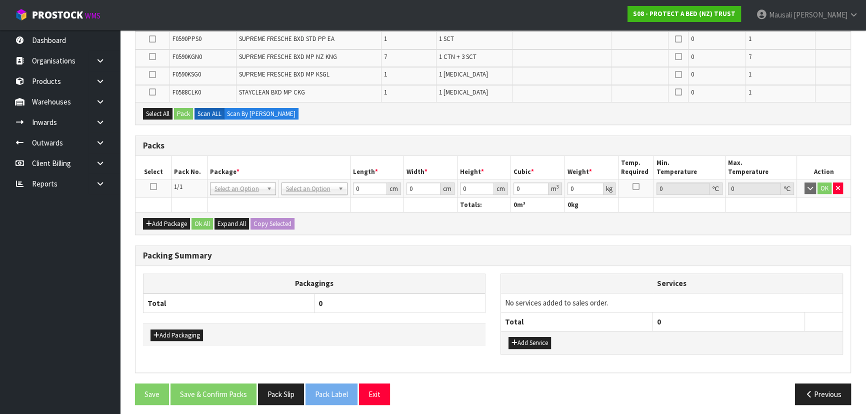
click at [150, 187] on icon at bounding box center [153, 186] width 7 height 0
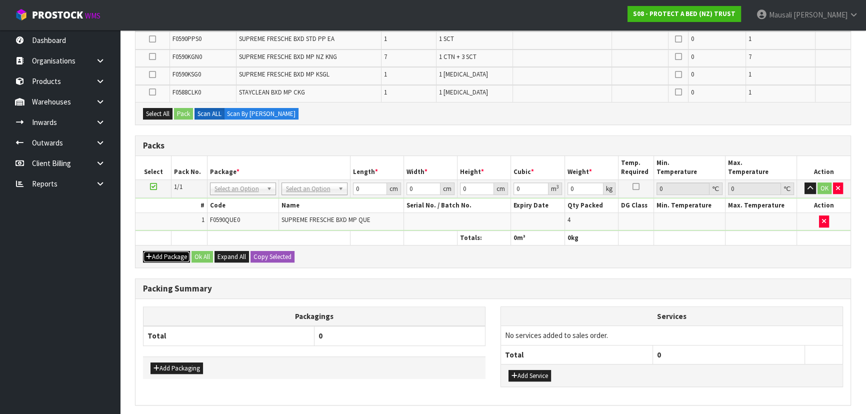
click at [152, 251] on button "Add Package" at bounding box center [166, 257] width 47 height 12
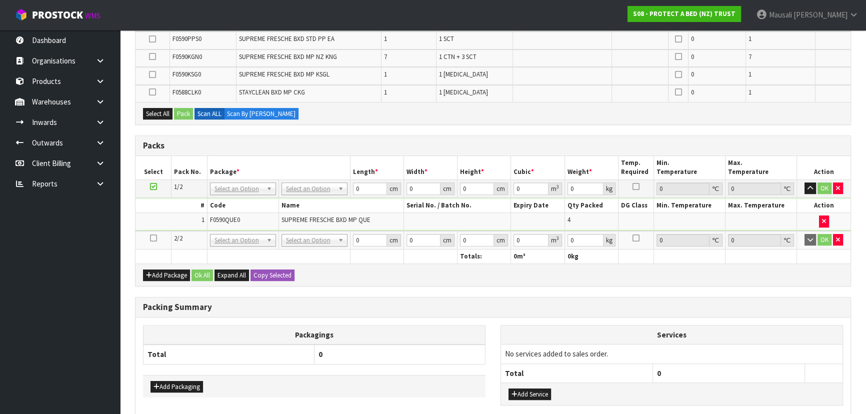
click at [153, 238] on icon at bounding box center [153, 238] width 7 height 0
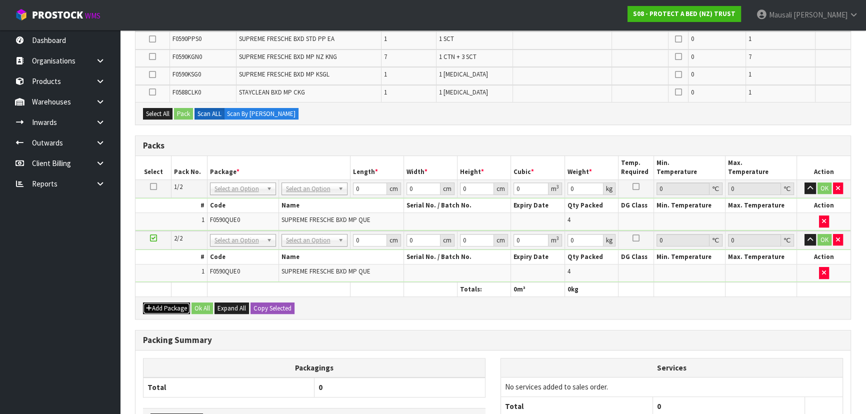
click at [174, 302] on button "Add Package" at bounding box center [166, 308] width 47 height 12
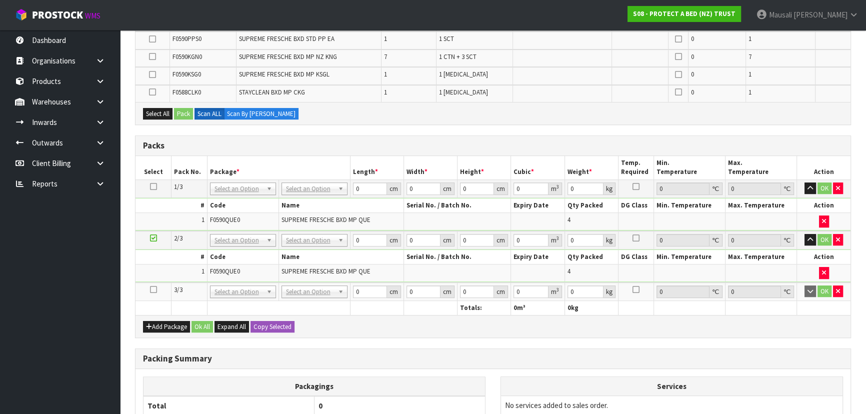
click at [151, 289] on icon at bounding box center [153, 289] width 7 height 0
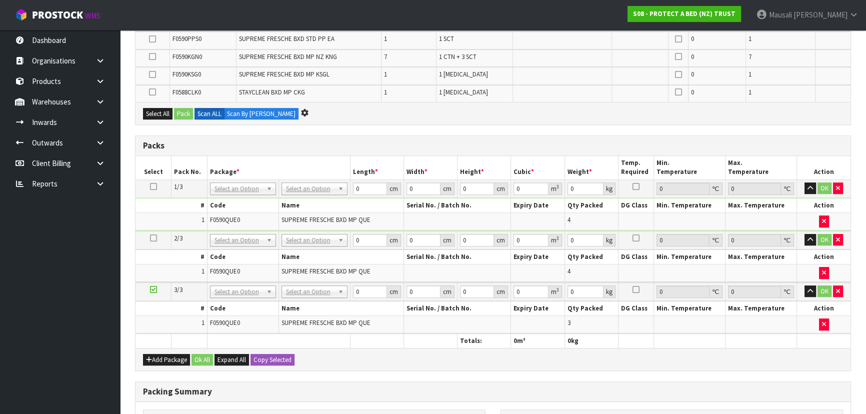
scroll to position [305, 0]
click at [166, 354] on button "Add Package" at bounding box center [166, 360] width 47 height 12
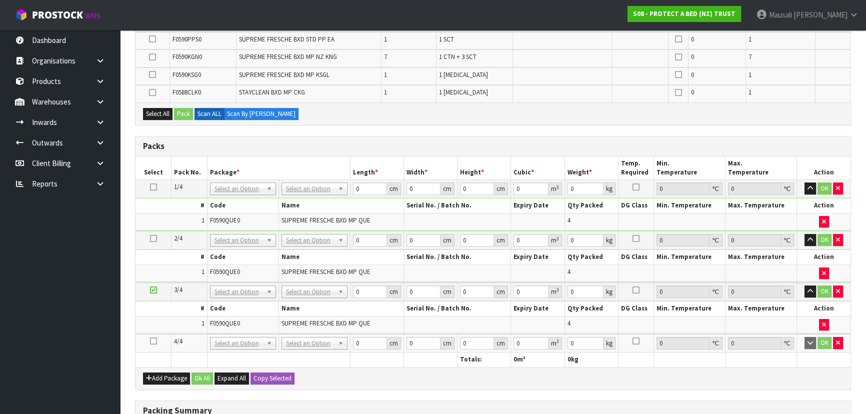
click at [147, 337] on td at bounding box center [153, 343] width 36 height 18
click at [152, 341] on icon at bounding box center [153, 341] width 7 height 0
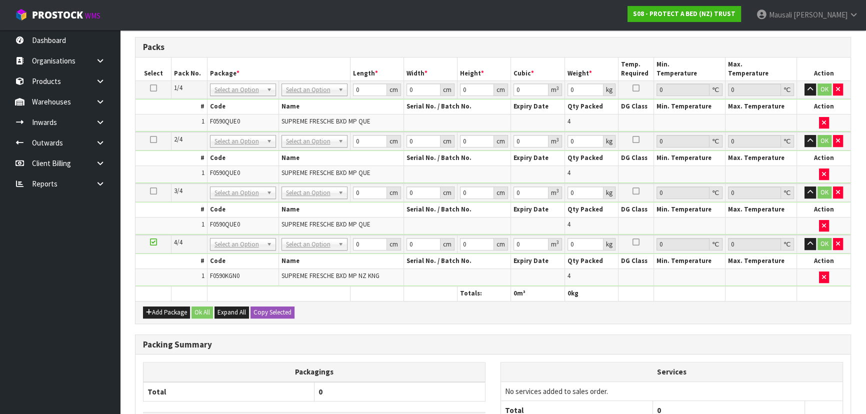
scroll to position [494, 0]
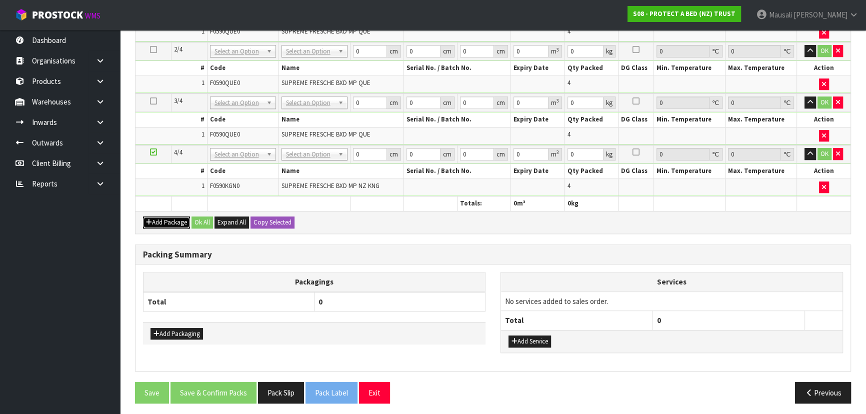
click at [159, 216] on button "Add Package" at bounding box center [166, 222] width 47 height 12
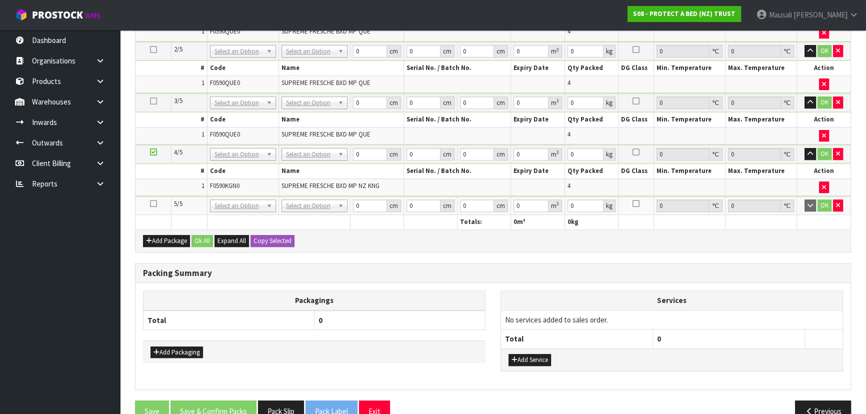
click at [152, 203] on icon at bounding box center [153, 203] width 7 height 0
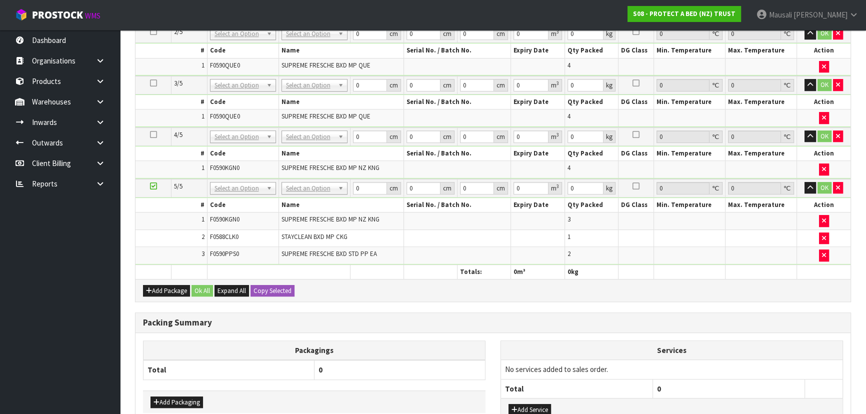
scroll to position [441, 0]
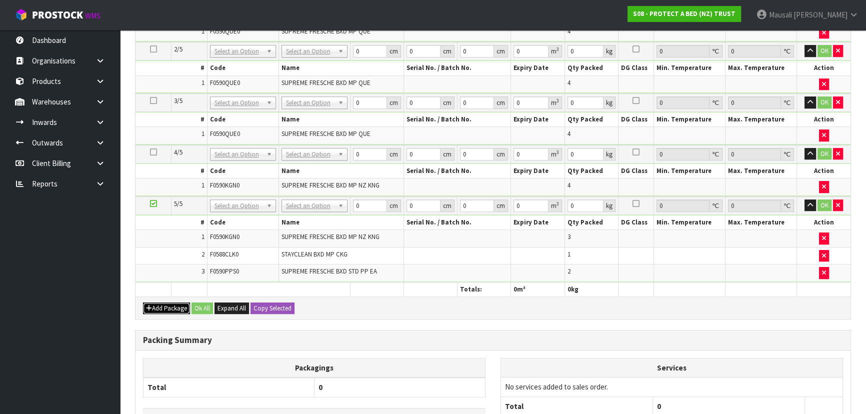
click at [172, 305] on button "Add Package" at bounding box center [166, 308] width 47 height 12
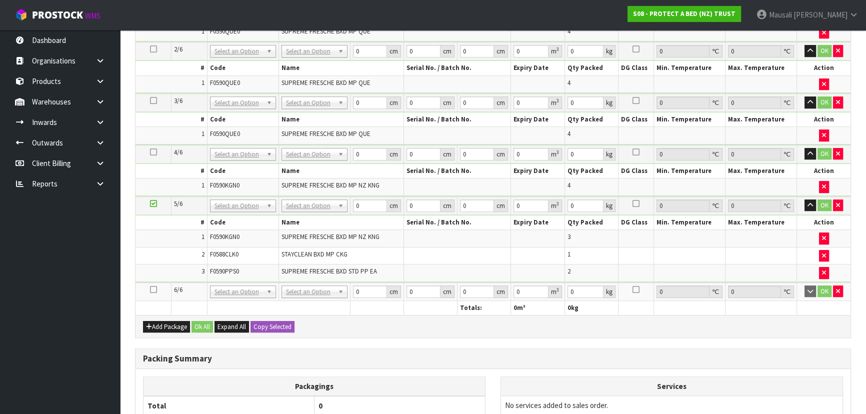
click at [153, 289] on icon at bounding box center [153, 289] width 7 height 0
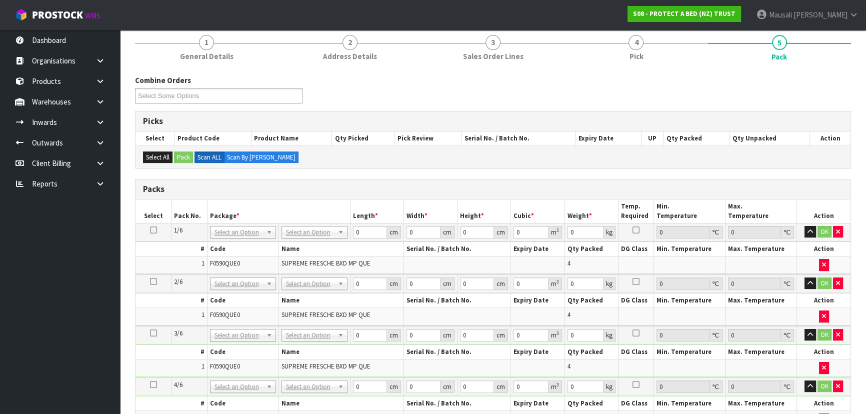
scroll to position [171, 0]
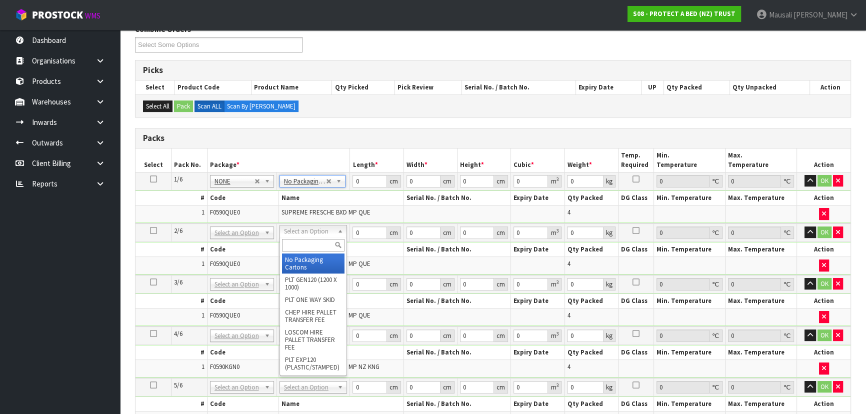
drag, startPoint x: 311, startPoint y: 231, endPoint x: 313, endPoint y: 248, distance: 17.6
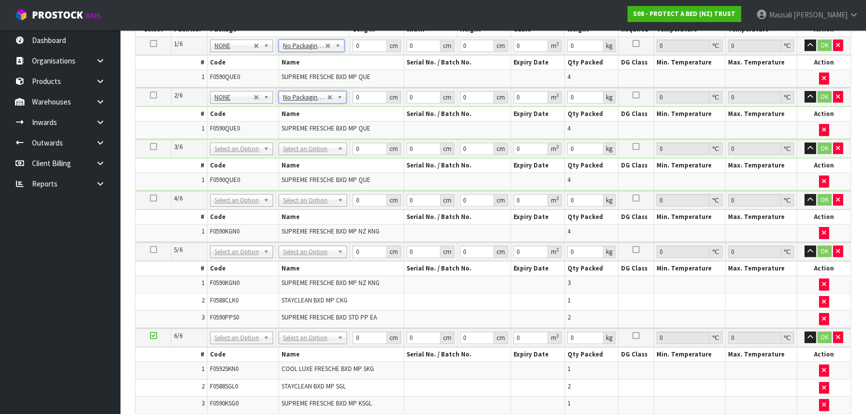
scroll to position [308, 0]
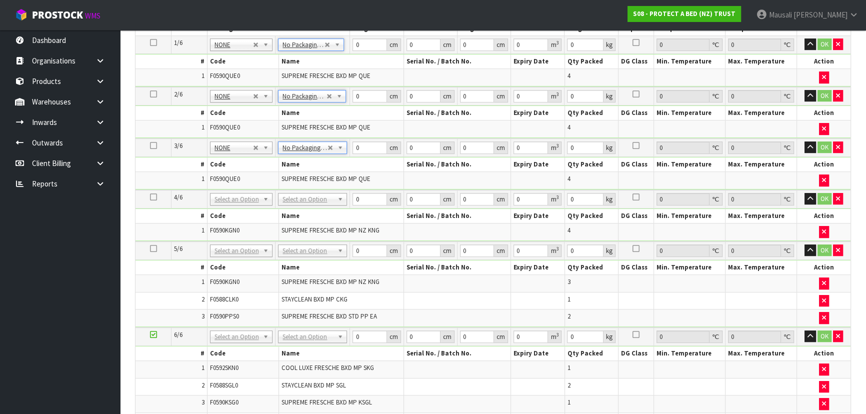
drag, startPoint x: 315, startPoint y: 200, endPoint x: 313, endPoint y: 218, distance: 18.7
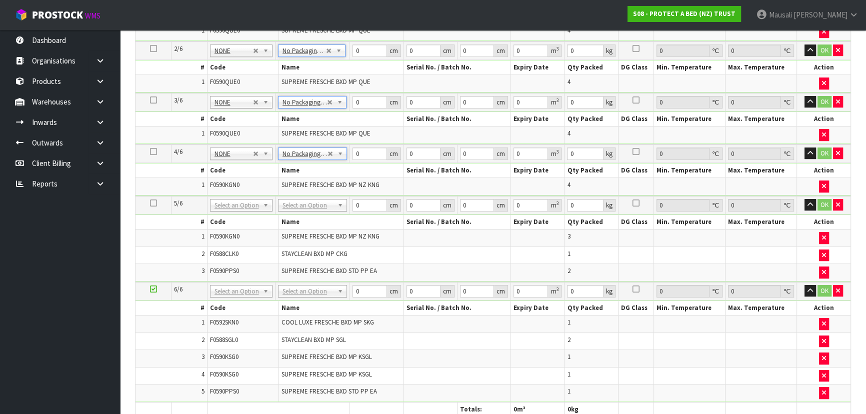
drag, startPoint x: 313, startPoint y: 205, endPoint x: 310, endPoint y: 211, distance: 7.0
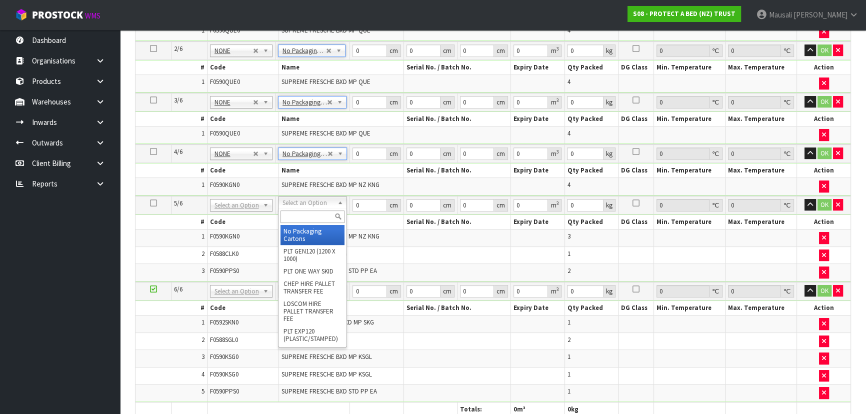
click at [310, 217] on input "text" at bounding box center [312, 216] width 64 height 12
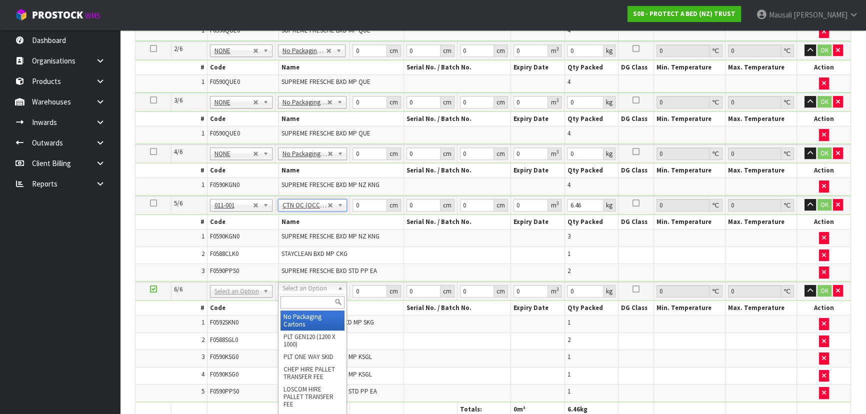
click at [291, 300] on input "text" at bounding box center [312, 302] width 64 height 12
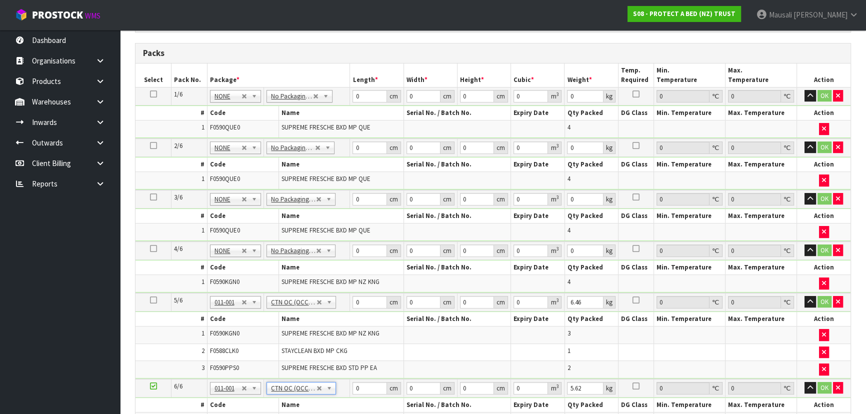
scroll to position [126, 0]
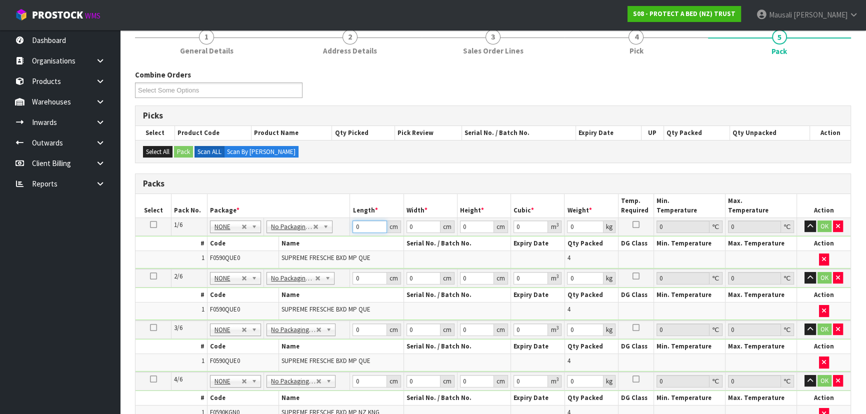
drag, startPoint x: 364, startPoint y: 228, endPoint x: 329, endPoint y: 230, distance: 34.6
click at [329, 230] on tr "1/6 NONE 007-001 007-002 007-004 007-009 007-013 007-014 007-015 007-017 007-01…" at bounding box center [492, 226] width 715 height 18
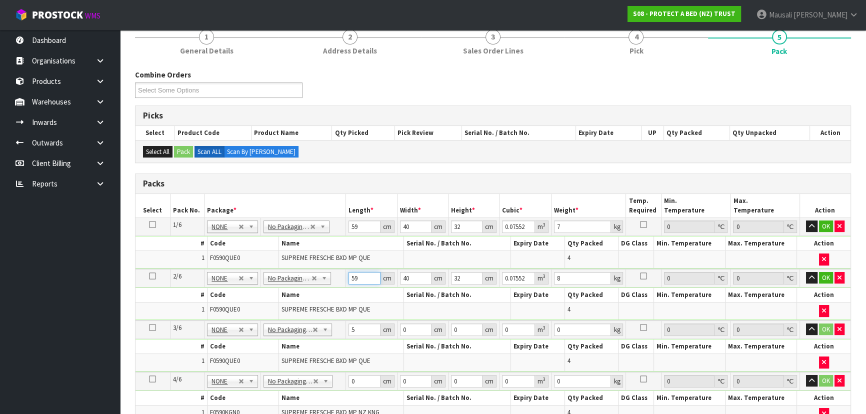
drag, startPoint x: 364, startPoint y: 274, endPoint x: 340, endPoint y: 282, distance: 25.3
click at [340, 282] on tr "2/6 NONE 007-001 007-002 007-004 007-009 007-013 007-014 007-015 007-017 007-01…" at bounding box center [492, 278] width 715 height 18
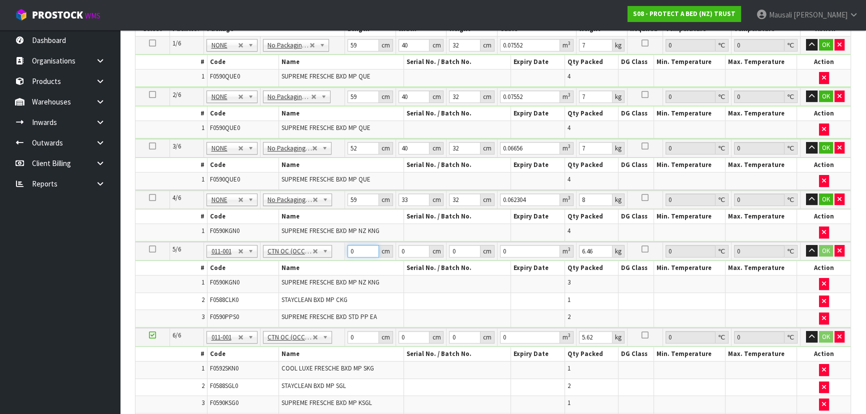
scroll to position [258, 0]
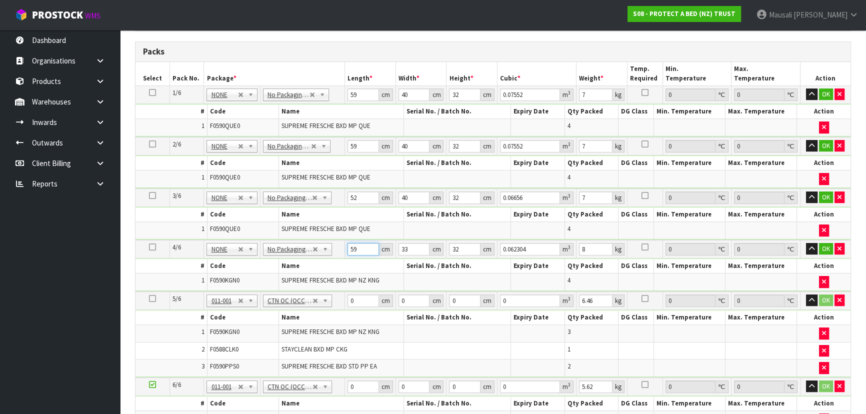
drag, startPoint x: 358, startPoint y: 250, endPoint x: 327, endPoint y: 252, distance: 31.6
click at [328, 252] on tr "4/6 NONE 007-001 007-002 007-004 007-009 007-013 007-014 007-015 007-017 007-01…" at bounding box center [492, 249] width 715 height 18
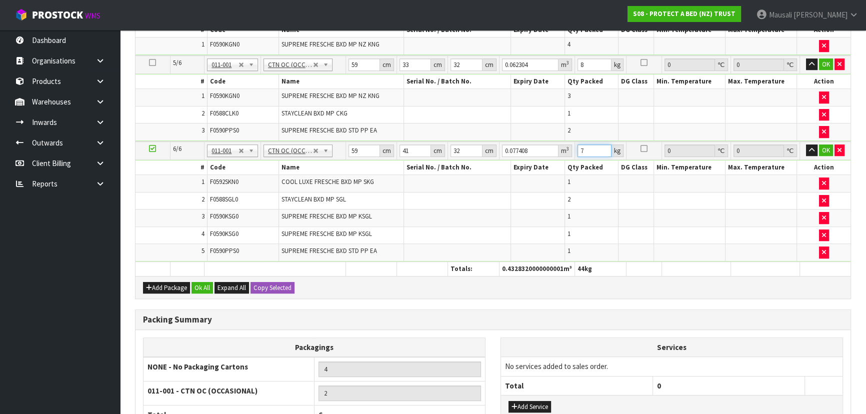
scroll to position [587, 0]
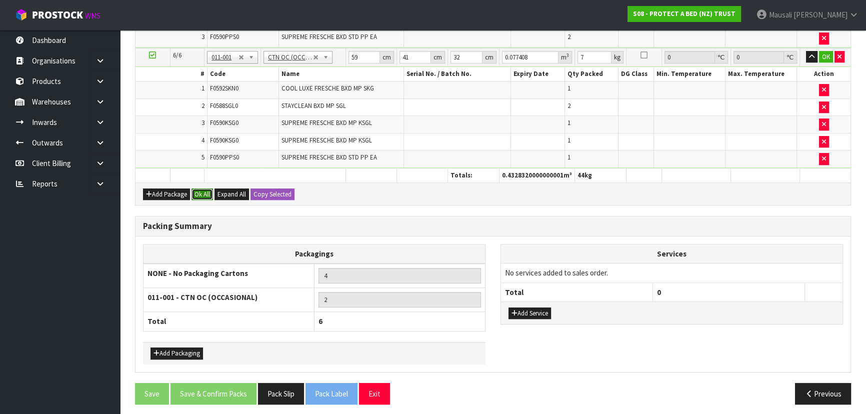
click at [206, 188] on button "Ok All" at bounding box center [201, 194] width 21 height 12
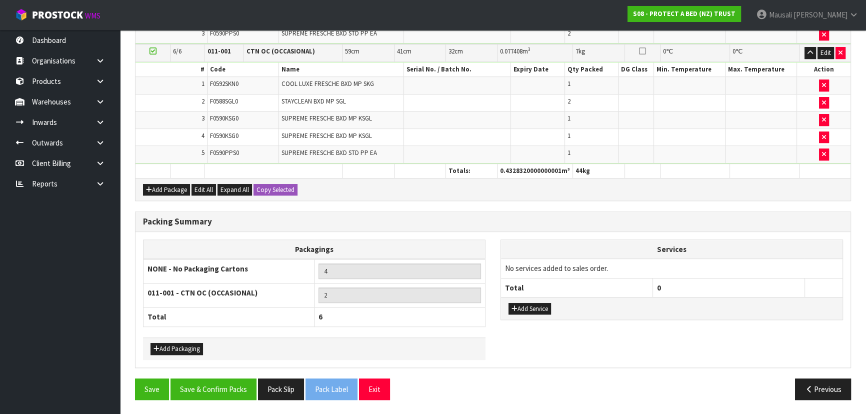
scroll to position [582, 0]
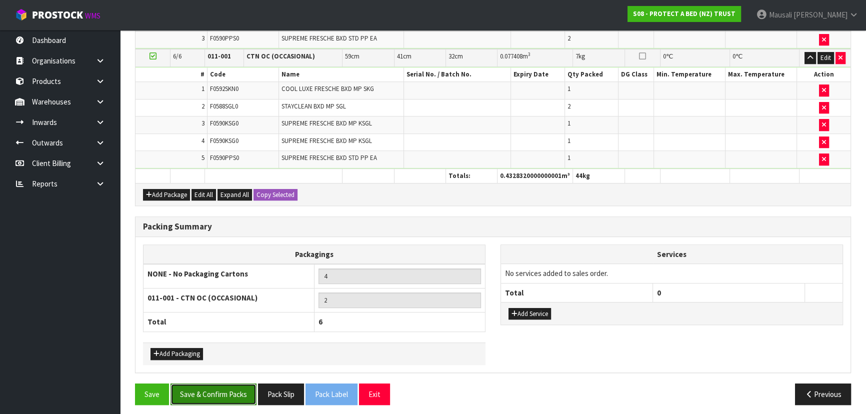
click at [215, 384] on button "Save & Confirm Packs" at bounding box center [213, 393] width 86 height 21
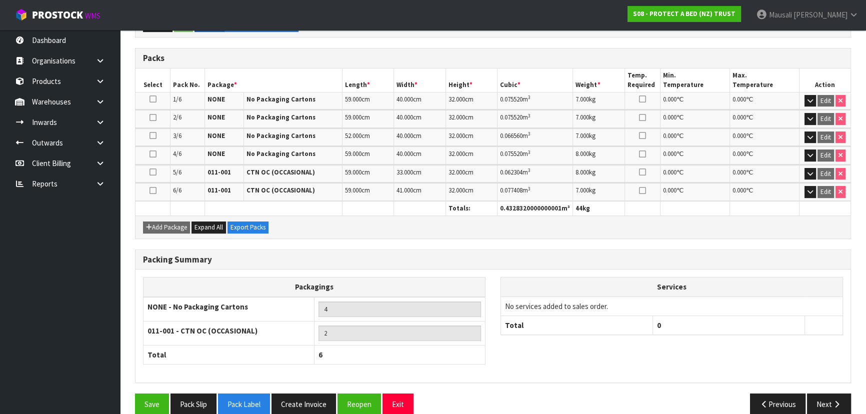
scroll to position [265, 0]
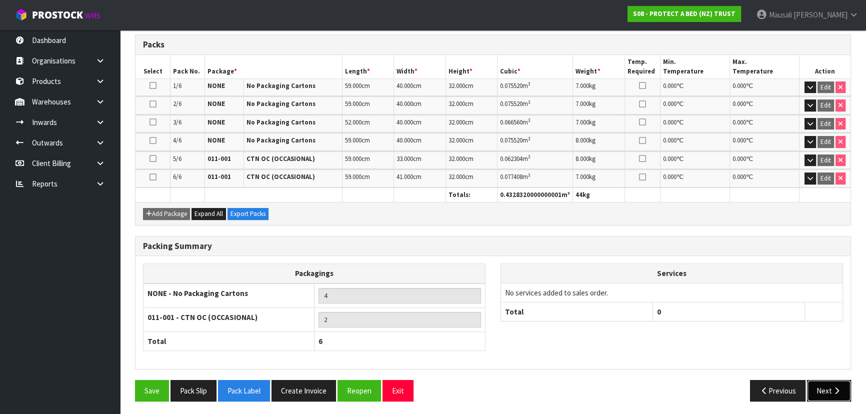
click at [825, 384] on button "Next" at bounding box center [829, 390] width 44 height 21
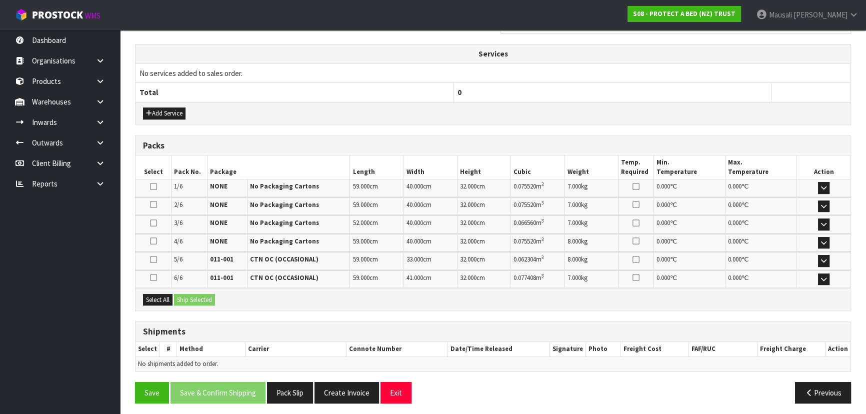
scroll to position [335, 0]
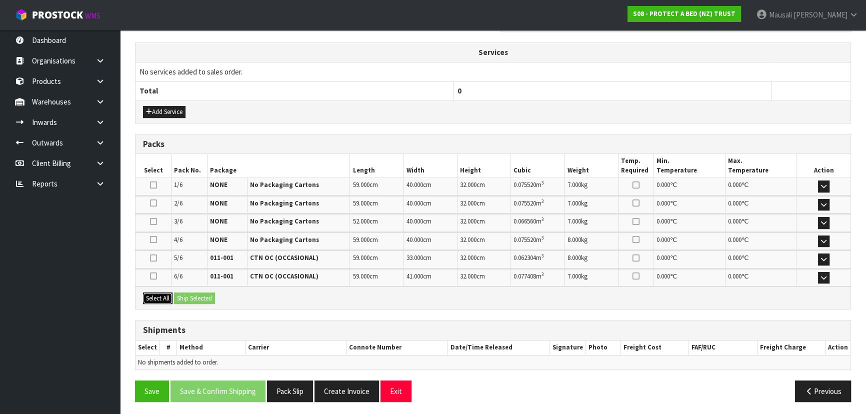
drag, startPoint x: 165, startPoint y: 291, endPoint x: 189, endPoint y: 293, distance: 24.1
click at [165, 292] on button "Select All" at bounding box center [157, 298] width 29 height 12
click at [189, 293] on button "Ship Selected" at bounding box center [194, 298] width 41 height 12
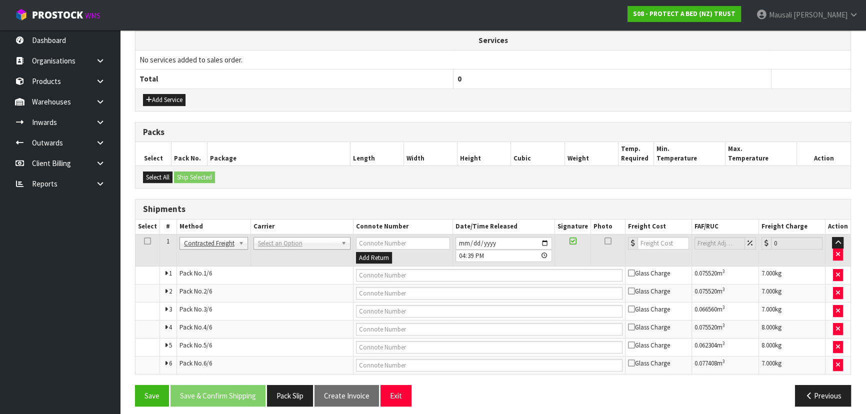
scroll to position [352, 0]
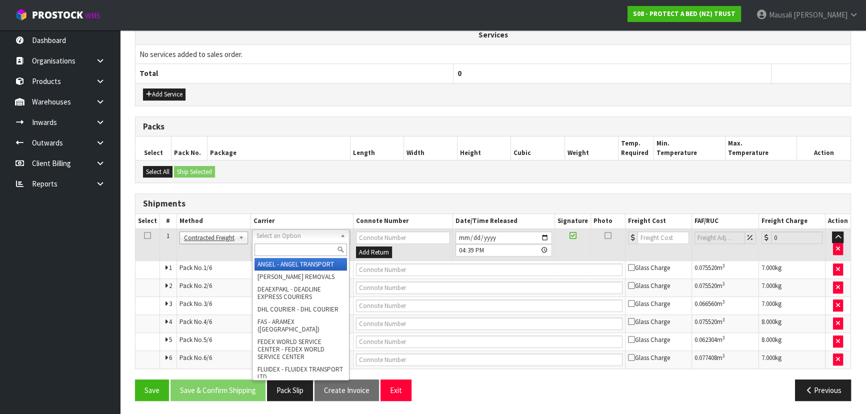
click at [270, 252] on input "text" at bounding box center [300, 249] width 92 height 12
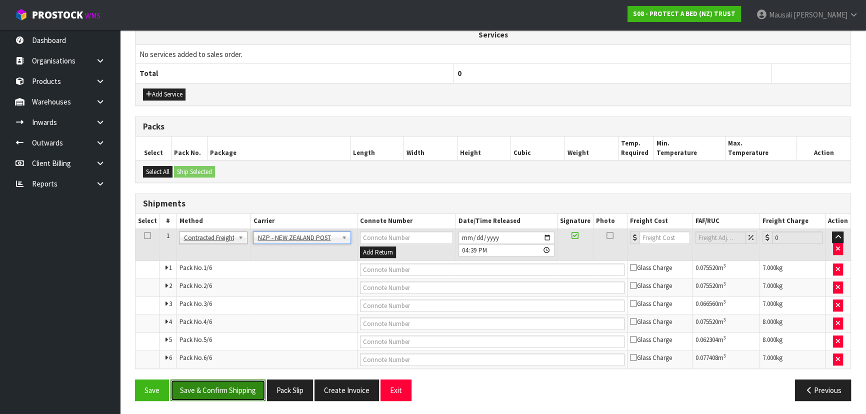
click at [241, 383] on button "Save & Confirm Shipping" at bounding box center [217, 389] width 95 height 21
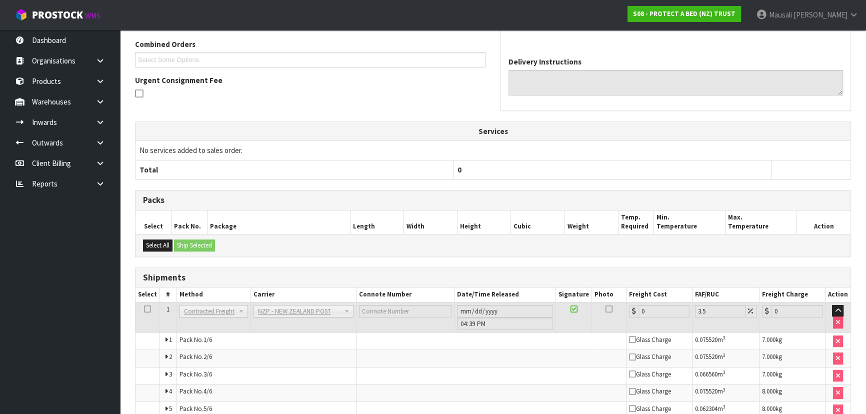
scroll to position [334, 0]
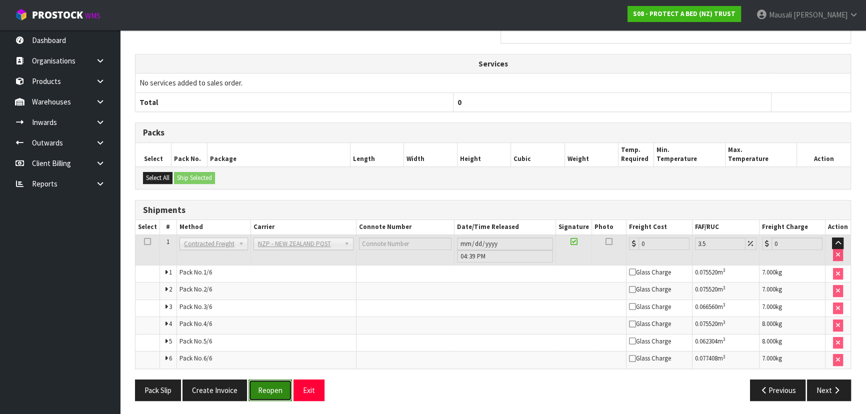
click at [276, 388] on button "Reopen" at bounding box center [269, 389] width 43 height 21
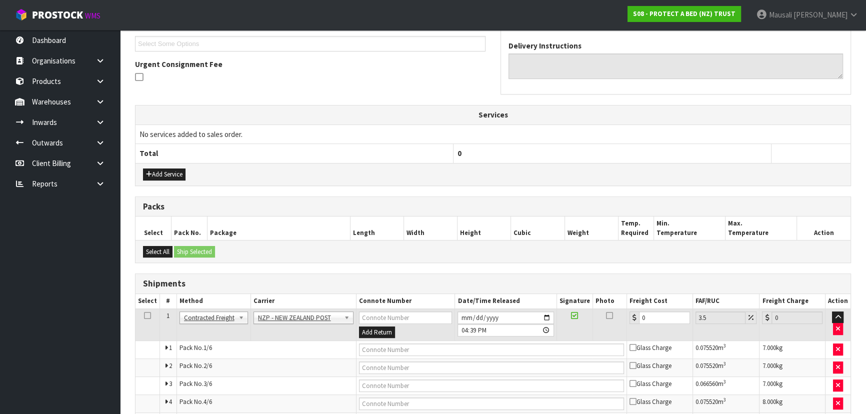
scroll to position [352, 0]
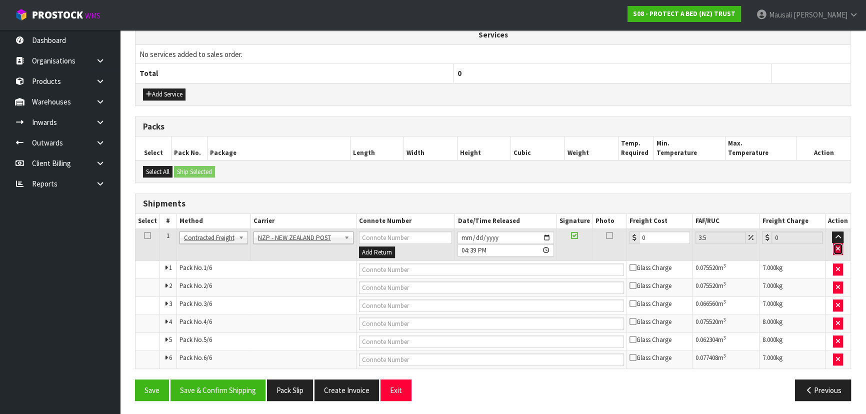
click at [839, 245] on icon "button" at bounding box center [838, 248] width 4 height 6
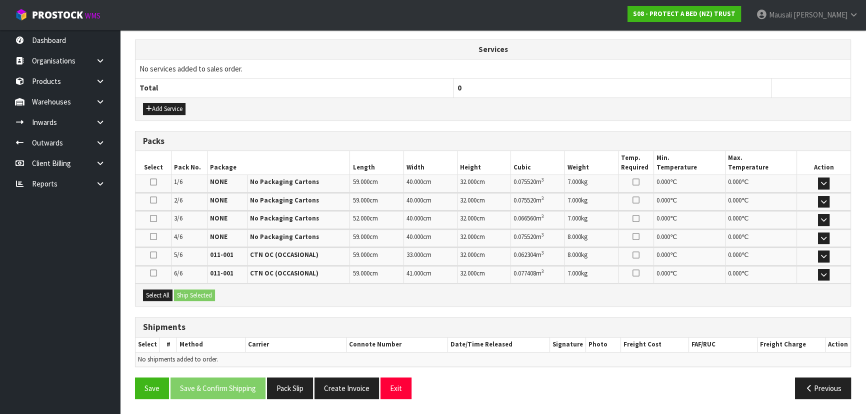
scroll to position [335, 0]
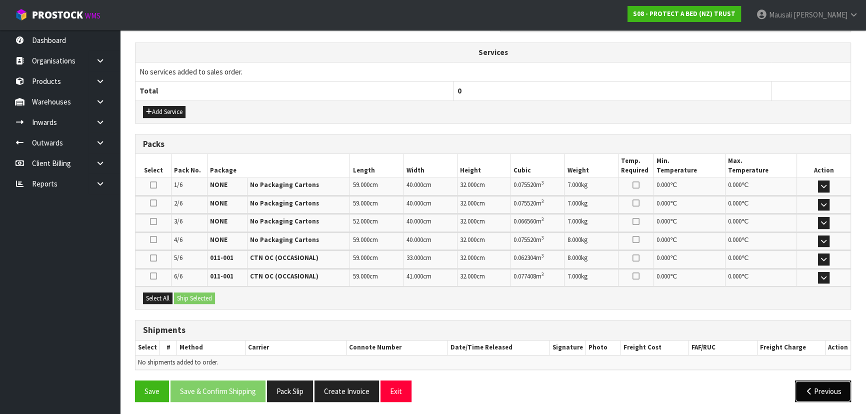
click at [810, 387] on icon "button" at bounding box center [808, 390] width 9 height 7
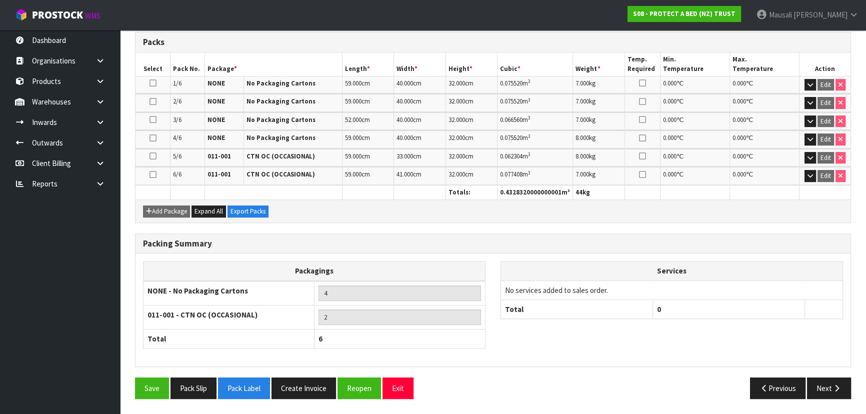
scroll to position [265, 0]
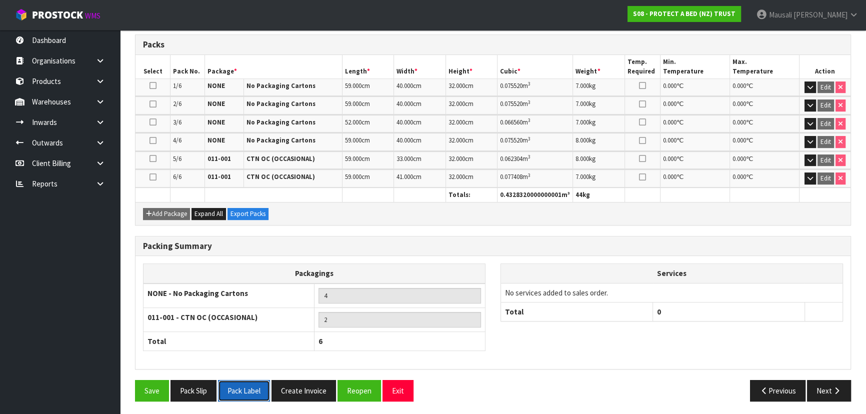
click at [240, 386] on button "Pack Label" at bounding box center [244, 390] width 52 height 21
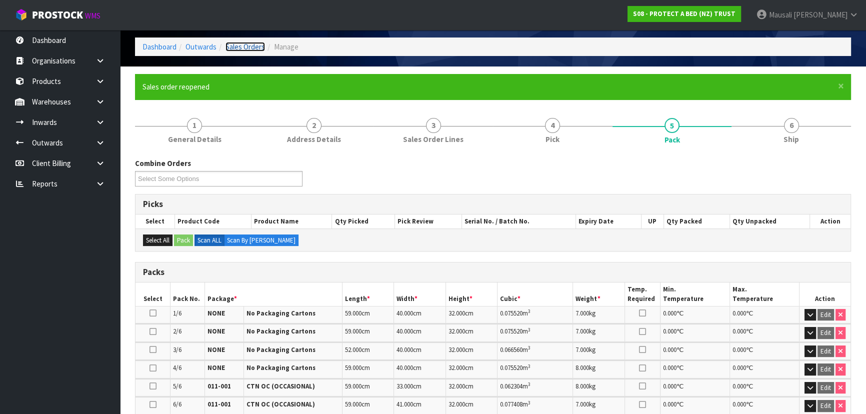
click at [257, 45] on link "Sales Orders" at bounding box center [244, 46] width 39 height 9
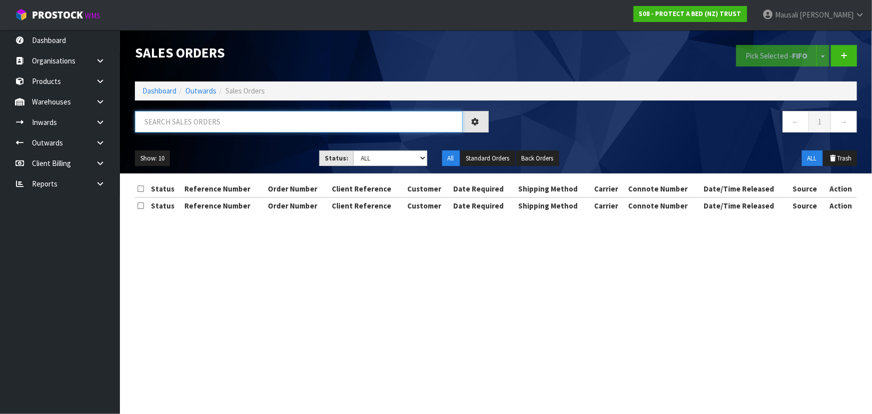
click at [156, 123] on input "text" at bounding box center [299, 121] width 328 height 21
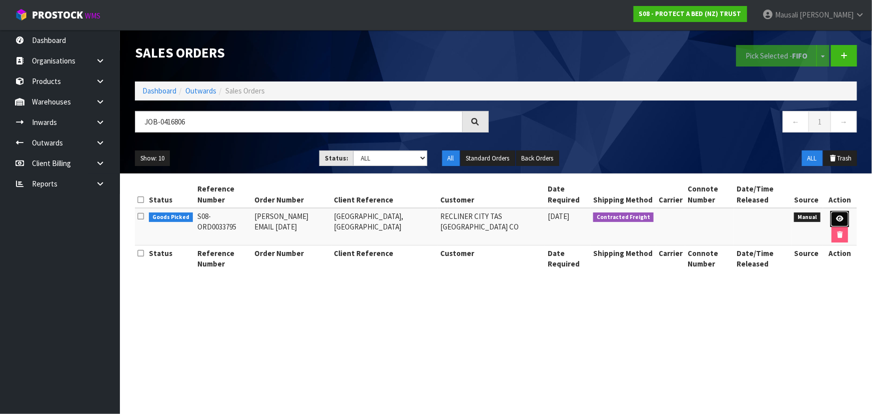
click at [844, 217] on link at bounding box center [840, 219] width 18 height 16
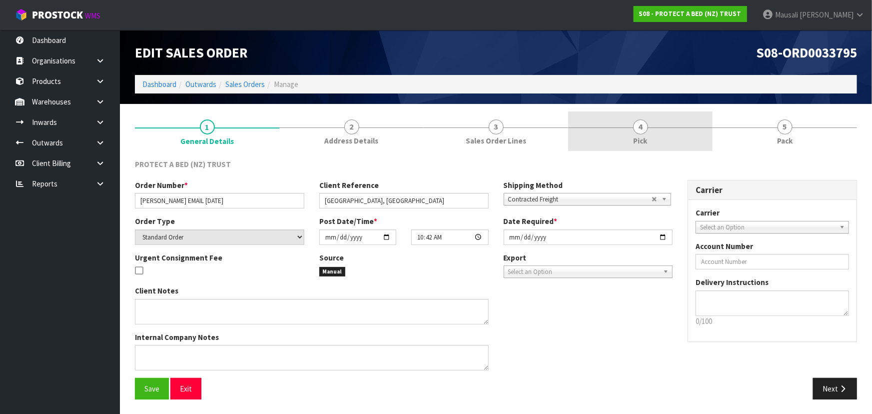
click at [665, 136] on link "4 Pick" at bounding box center [640, 130] width 144 height 39
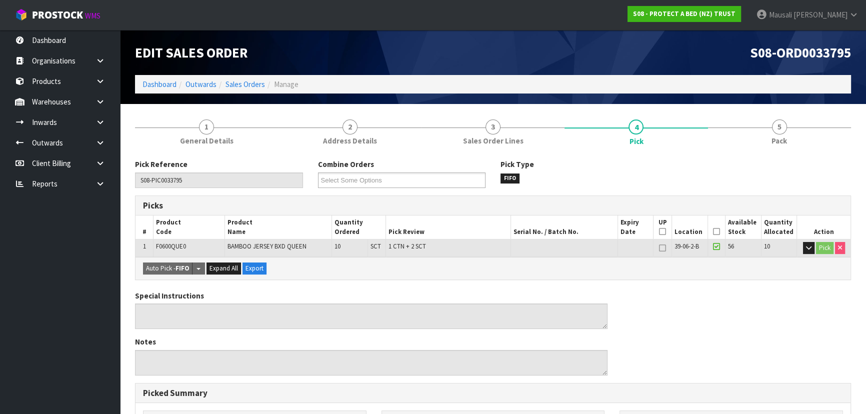
click at [715, 231] on icon at bounding box center [716, 231] width 7 height 0
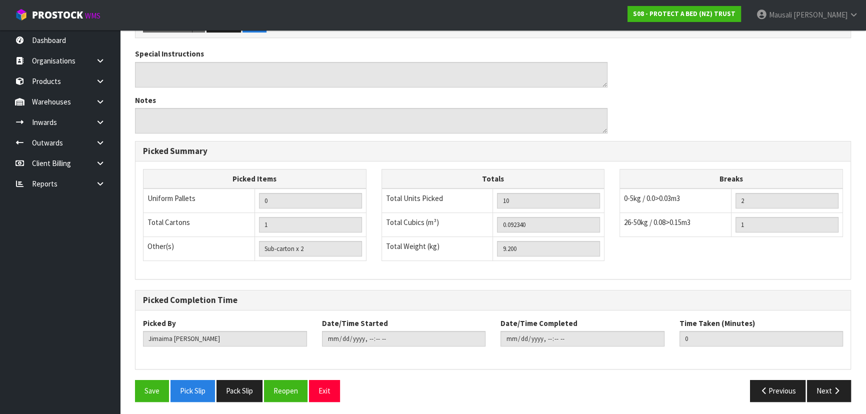
scroll to position [279, 0]
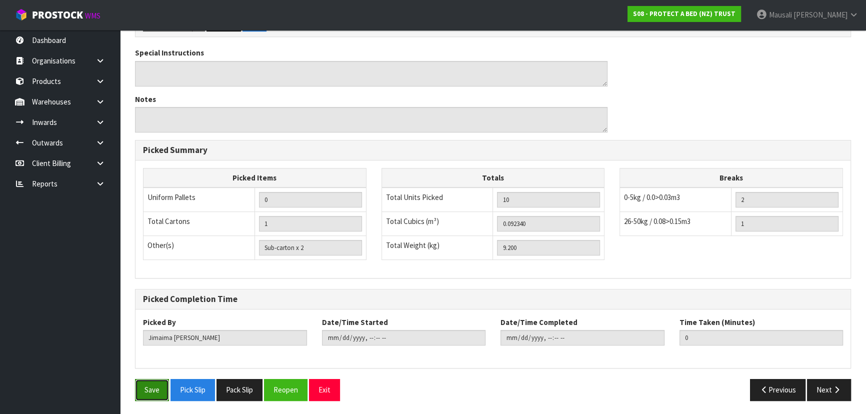
click at [150, 386] on button "Save" at bounding box center [152, 389] width 34 height 21
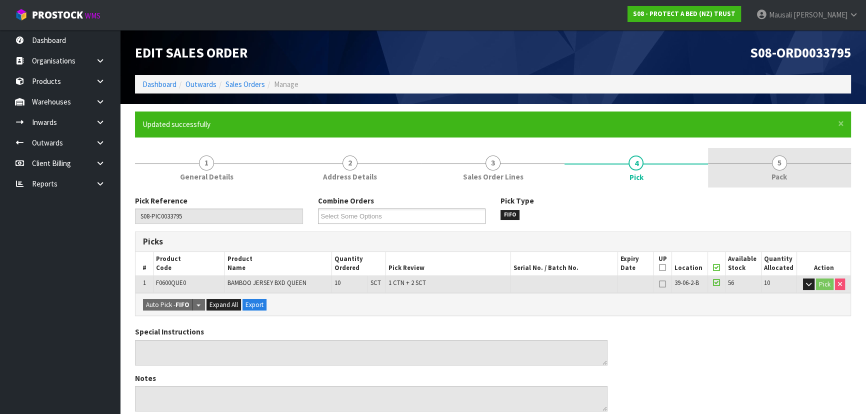
click at [762, 171] on link "5 Pack" at bounding box center [779, 167] width 143 height 39
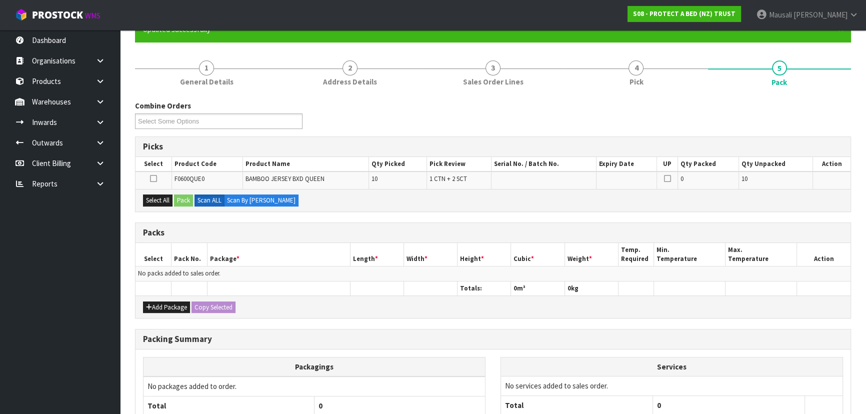
scroll to position [182, 0]
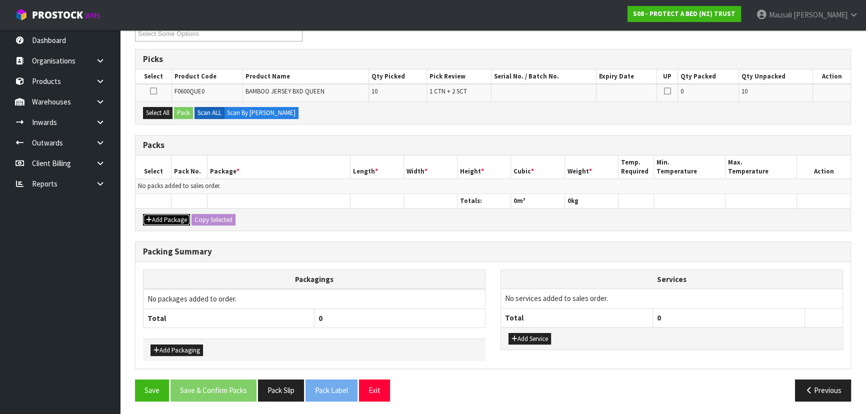
click at [163, 214] on button "Add Package" at bounding box center [166, 220] width 47 height 12
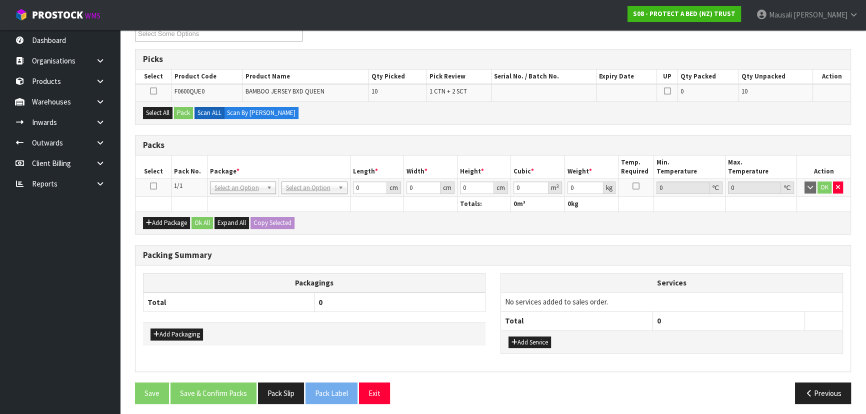
click at [151, 186] on icon at bounding box center [153, 186] width 7 height 0
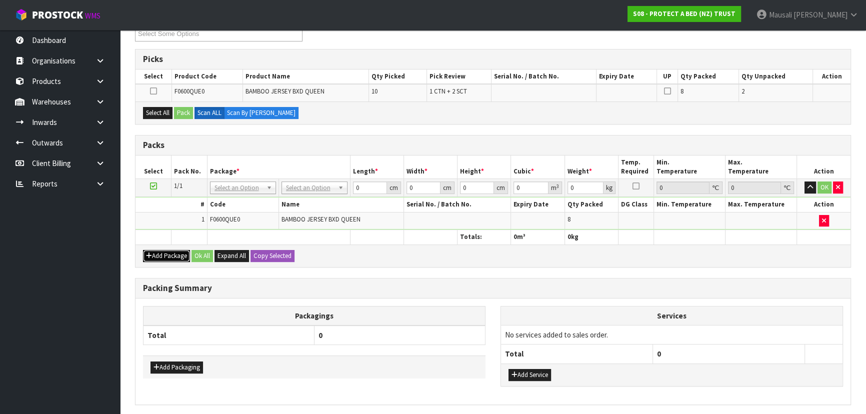
click at [155, 254] on button "Add Package" at bounding box center [166, 256] width 47 height 12
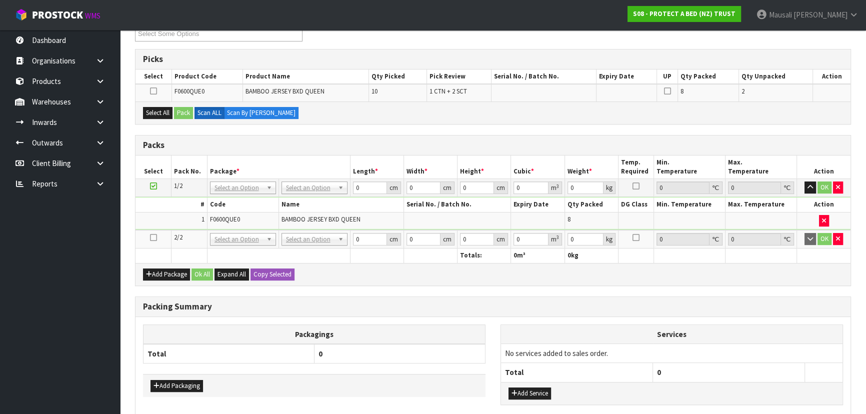
click at [155, 237] on icon at bounding box center [153, 237] width 7 height 0
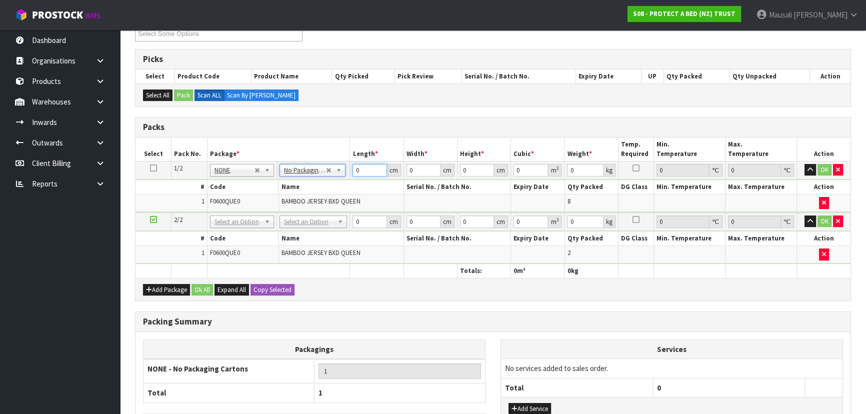
drag, startPoint x: 365, startPoint y: 171, endPoint x: 349, endPoint y: 185, distance: 20.9
click at [350, 185] on tbody "1/2 NONE 007-001 007-002 007-004 007-009 007-013 007-014 007-015 007-017 007-01…" at bounding box center [492, 186] width 715 height 51
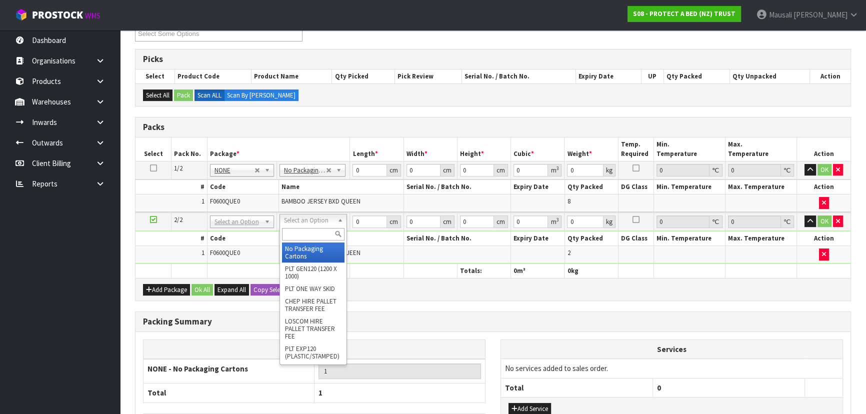
click at [297, 239] on input "text" at bounding box center [313, 234] width 62 height 12
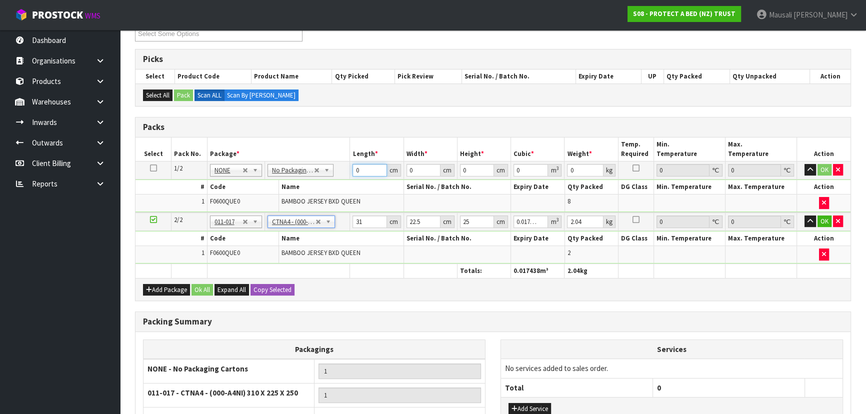
drag, startPoint x: 364, startPoint y: 163, endPoint x: 344, endPoint y: 192, distance: 34.8
click at [349, 190] on tbody "1/2 NONE 007-001 007-002 007-004 007-009 007-013 007-014 007-015 007-017 007-01…" at bounding box center [492, 186] width 715 height 51
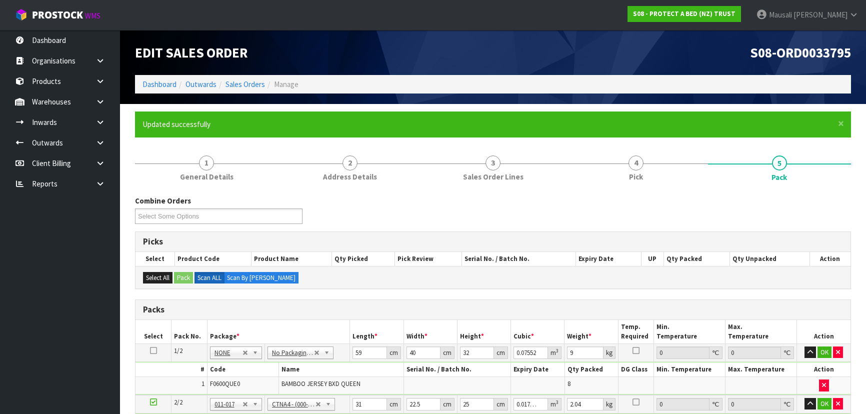
scroll to position [182, 0]
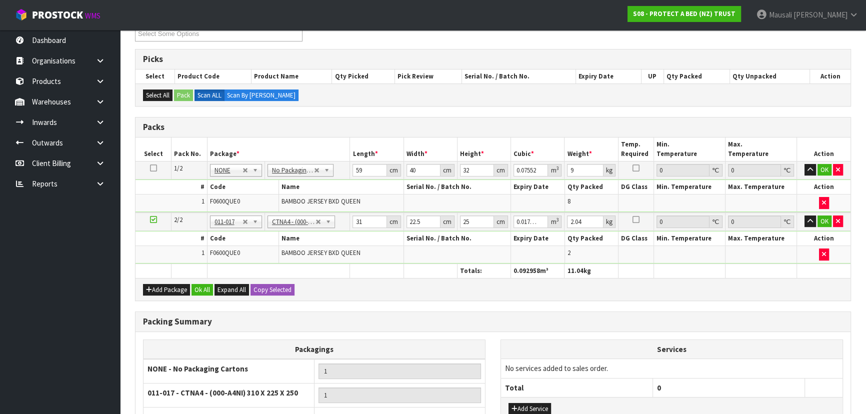
type input "3"
type input "0.001687"
type input "32"
type input "0.018"
type input "32"
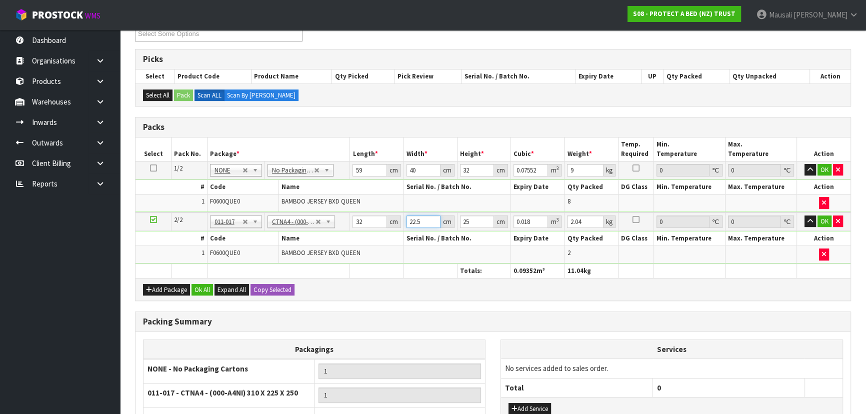
type input "2"
type input "0.0016"
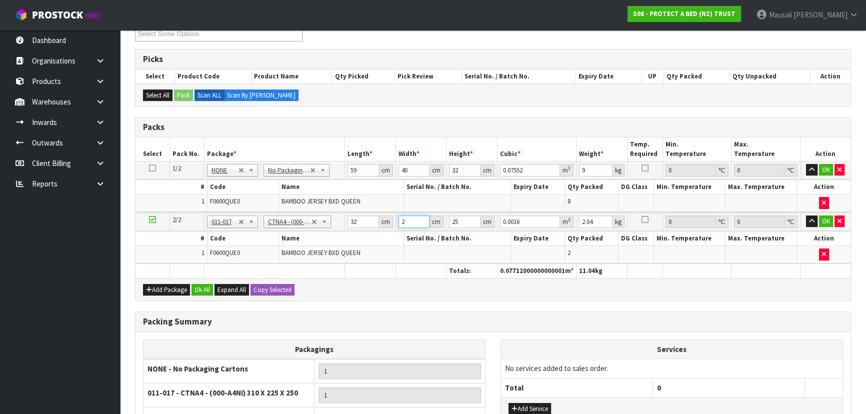
type input "24"
type input "0.0192"
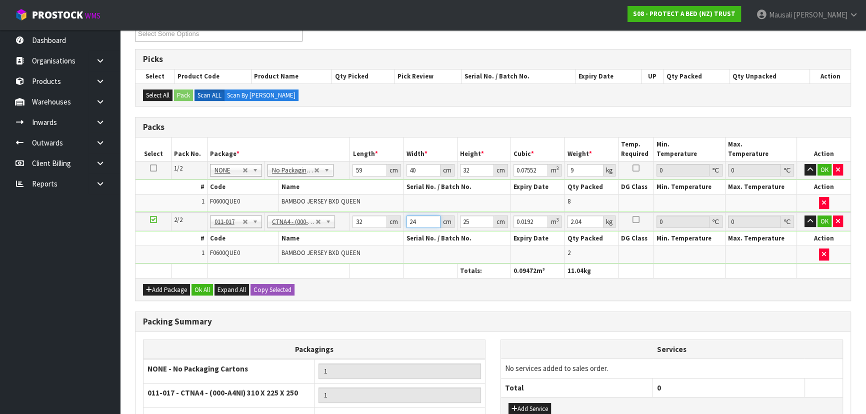
type input "24"
type input "3"
type input "0.002304"
type input "31"
type input "0.023808"
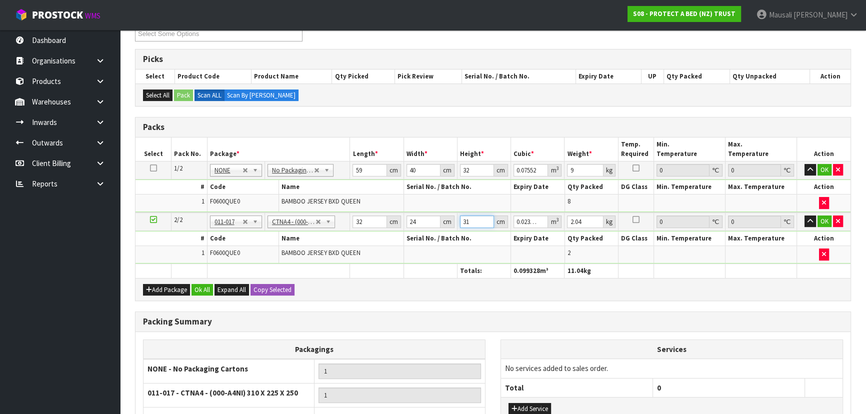
type input "31"
type input "3"
click at [204, 287] on button "Ok All" at bounding box center [201, 290] width 21 height 12
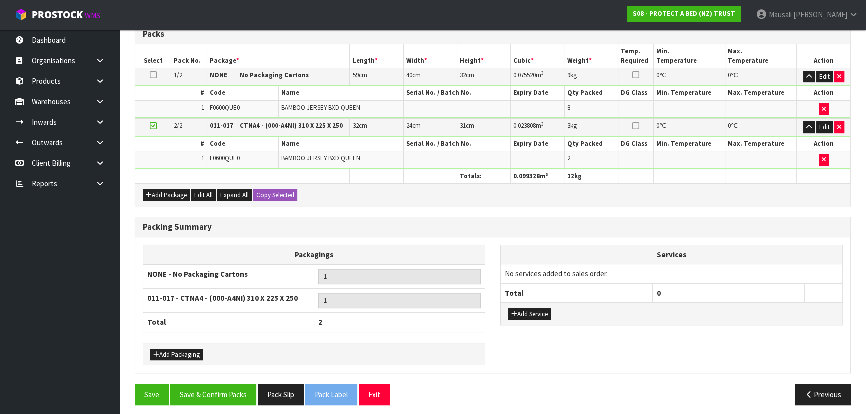
scroll to position [279, 0]
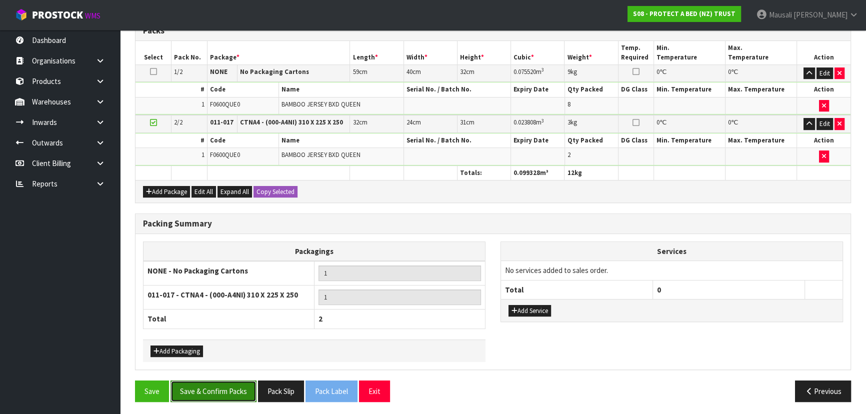
click at [233, 382] on button "Save & Confirm Packs" at bounding box center [213, 390] width 86 height 21
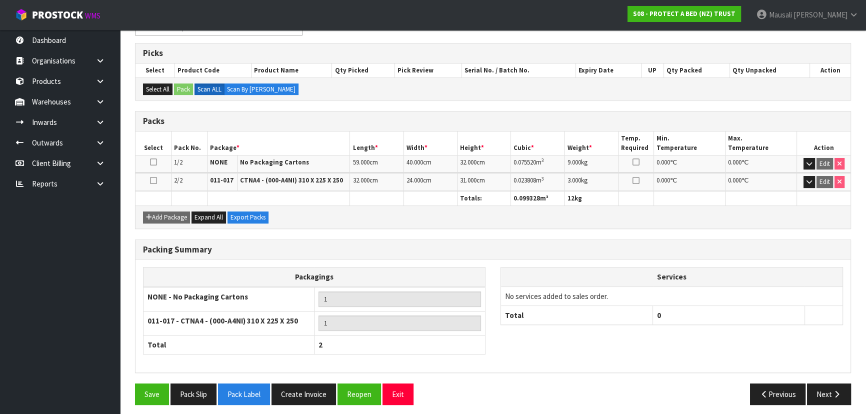
scroll to position [192, 0]
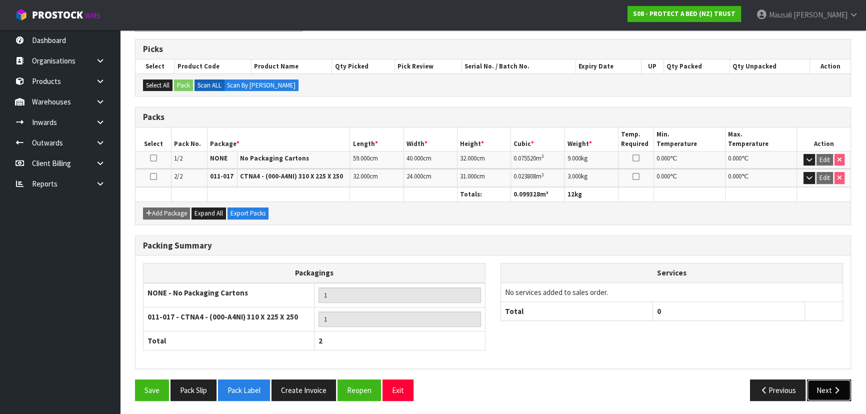
click at [815, 388] on button "Next" at bounding box center [829, 389] width 44 height 21
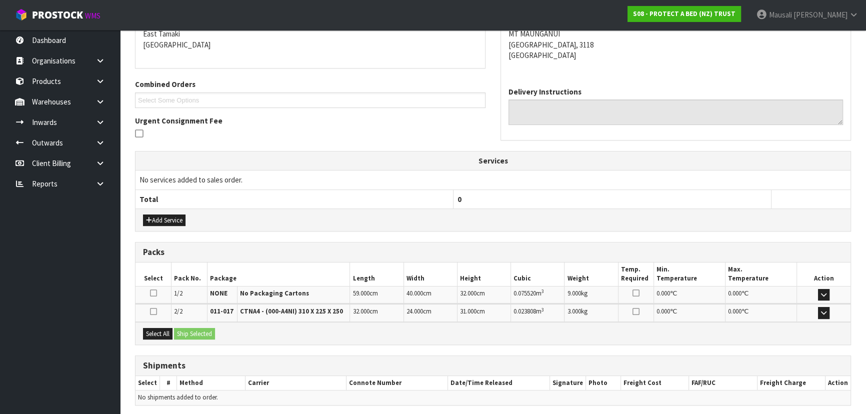
scroll to position [252, 0]
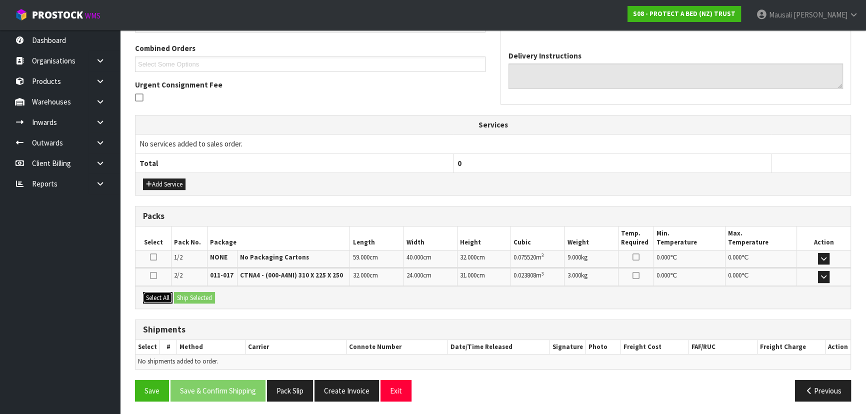
drag, startPoint x: 158, startPoint y: 295, endPoint x: 179, endPoint y: 296, distance: 20.5
click at [161, 295] on button "Select All" at bounding box center [157, 298] width 29 height 12
click at [179, 296] on button "Ship Selected" at bounding box center [194, 298] width 41 height 12
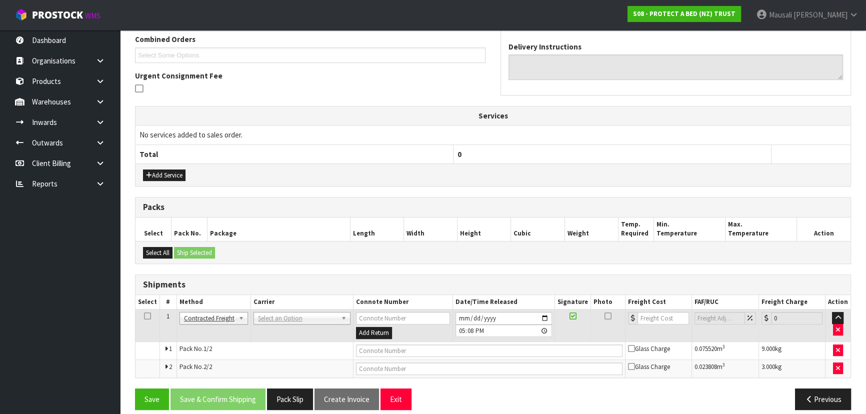
scroll to position [270, 0]
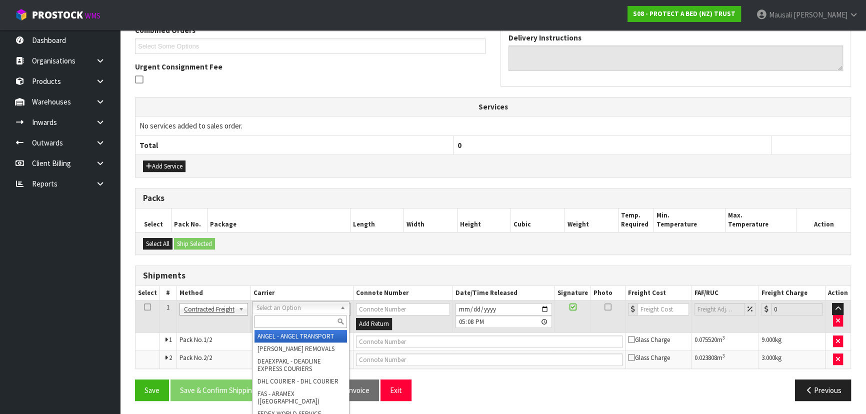
click at [291, 323] on input "text" at bounding box center [300, 321] width 92 height 12
type input "NZP"
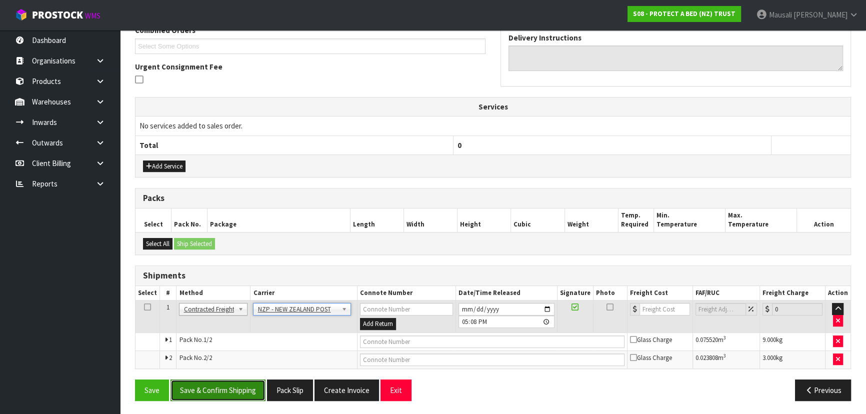
click at [249, 392] on button "Save & Confirm Shipping" at bounding box center [217, 389] width 95 height 21
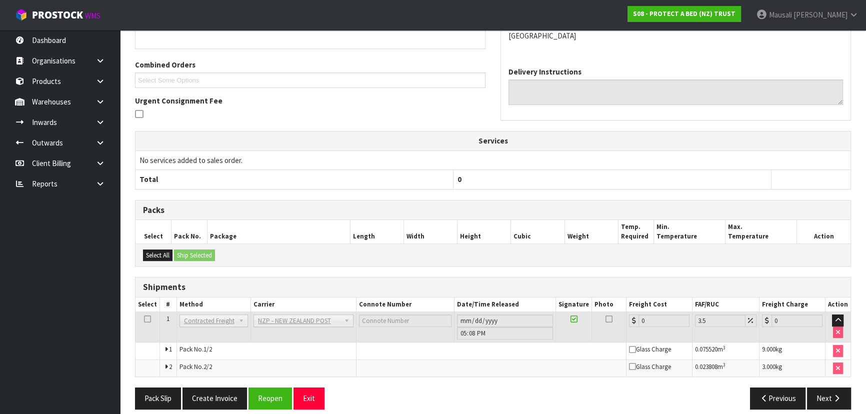
scroll to position [255, 0]
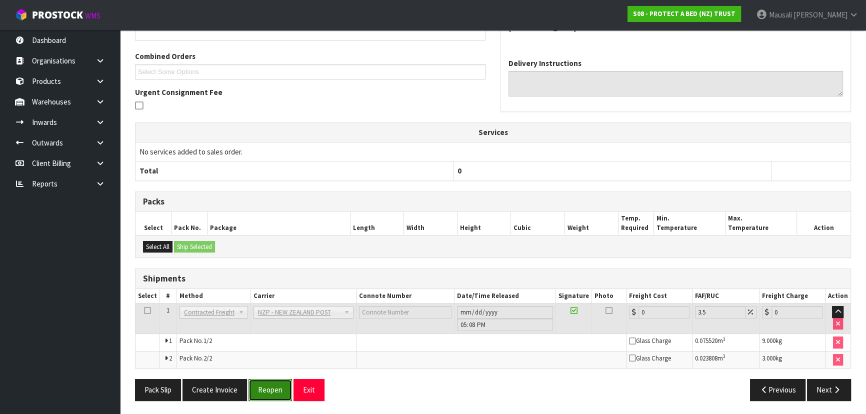
click at [259, 384] on button "Reopen" at bounding box center [269, 389] width 43 height 21
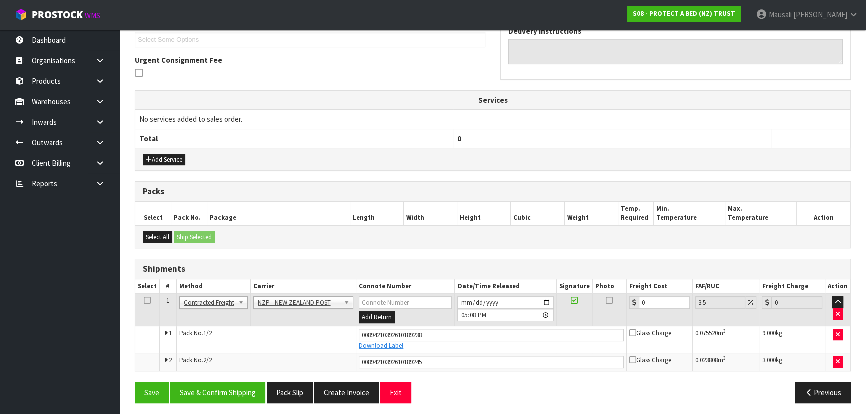
scroll to position [279, 0]
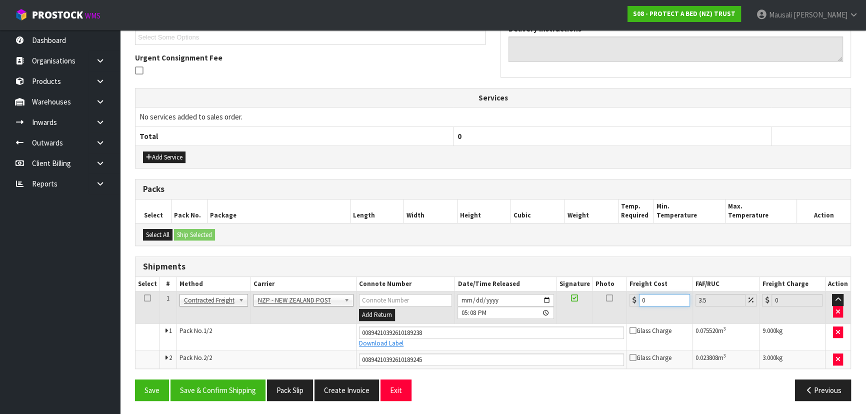
drag, startPoint x: 659, startPoint y: 300, endPoint x: 621, endPoint y: 308, distance: 38.8
click at [621, 308] on tr "1 Client Local Pickup Customer Local Pickup Company Freight Contracted Freight …" at bounding box center [492, 307] width 715 height 32
type input "2"
type input "2.07"
type input "21"
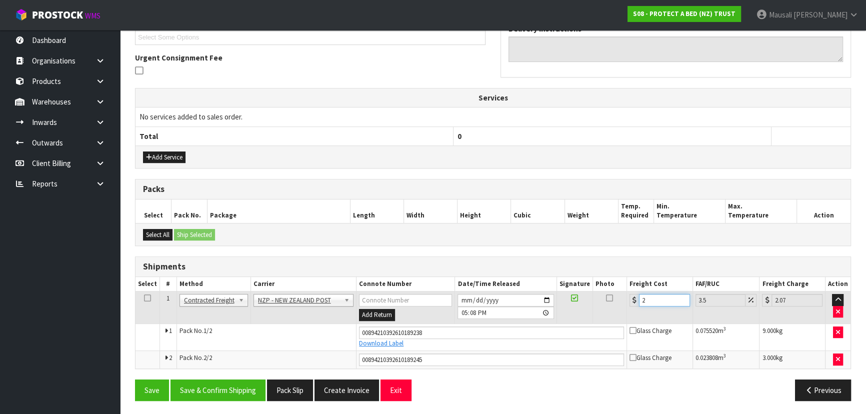
type input "21.73"
type input "21.7"
type input "22.46"
type input "21.78"
type input "22.54"
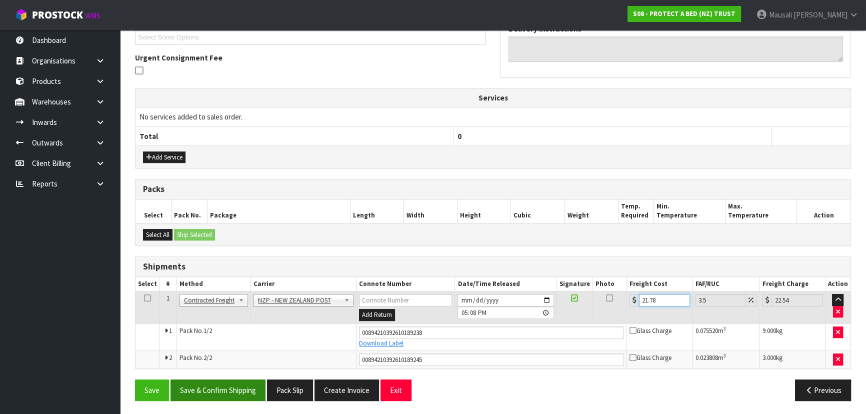
type input "21.78"
click at [221, 391] on button "Save & Confirm Shipping" at bounding box center [217, 389] width 95 height 21
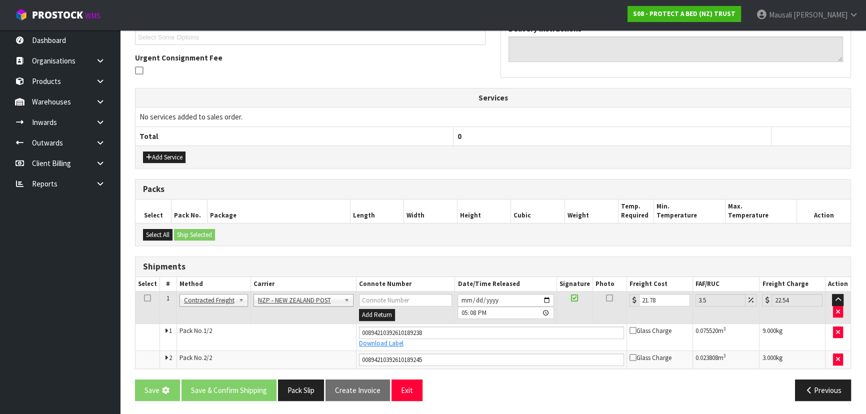
scroll to position [0, 0]
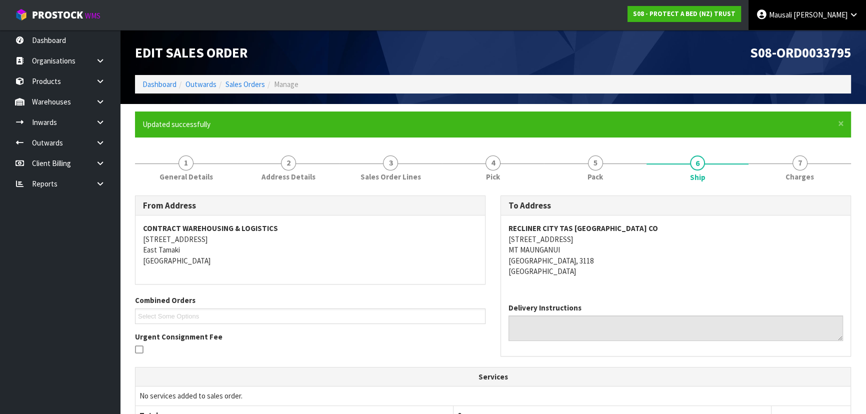
click at [820, 9] on link "Mausali Tito" at bounding box center [806, 15] width 117 height 30
click at [830, 35] on link "Logout" at bounding box center [825, 39] width 79 height 13
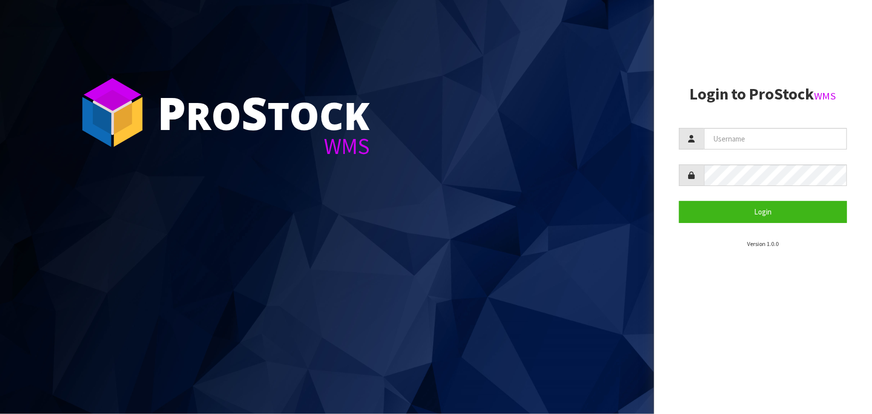
drag, startPoint x: 0, startPoint y: 0, endPoint x: 573, endPoint y: 1, distance: 573.4
